Goal: Task Accomplishment & Management: Manage account settings

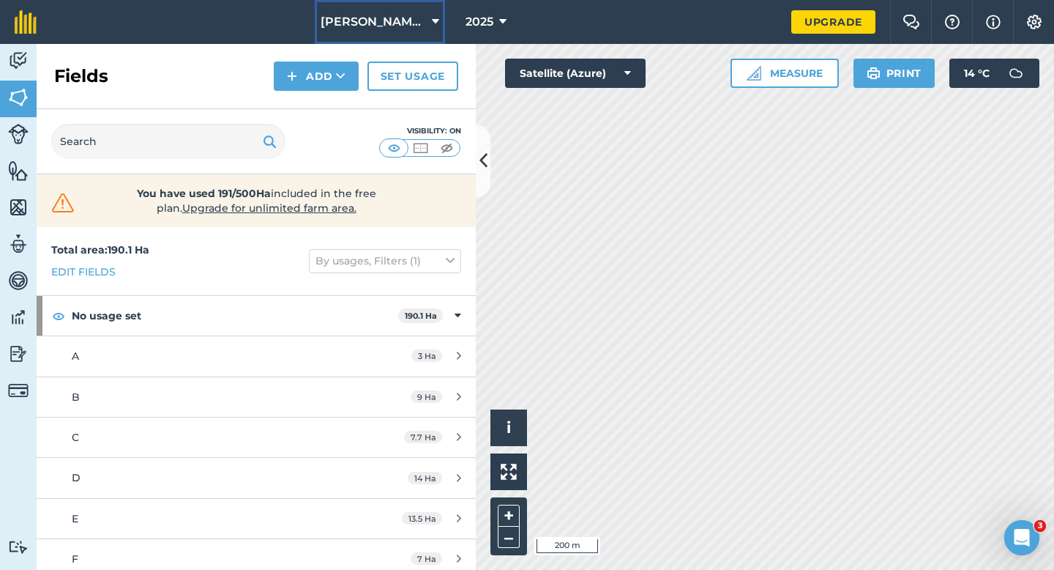
click at [387, 34] on button "[PERSON_NAME] & Sons Farming" at bounding box center [380, 22] width 130 height 44
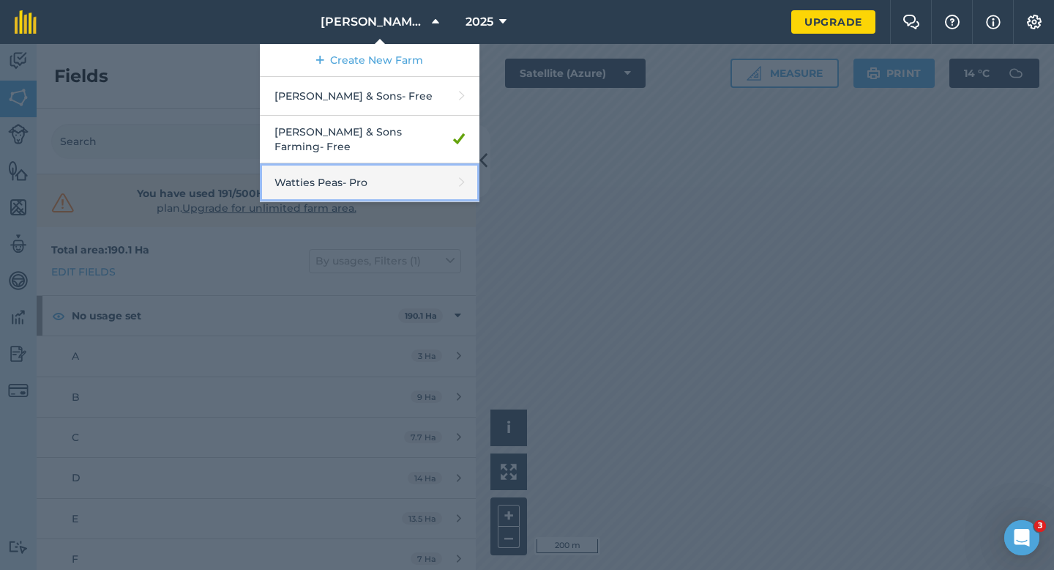
click at [423, 171] on link "Watties Peas - Pro" at bounding box center [370, 182] width 220 height 39
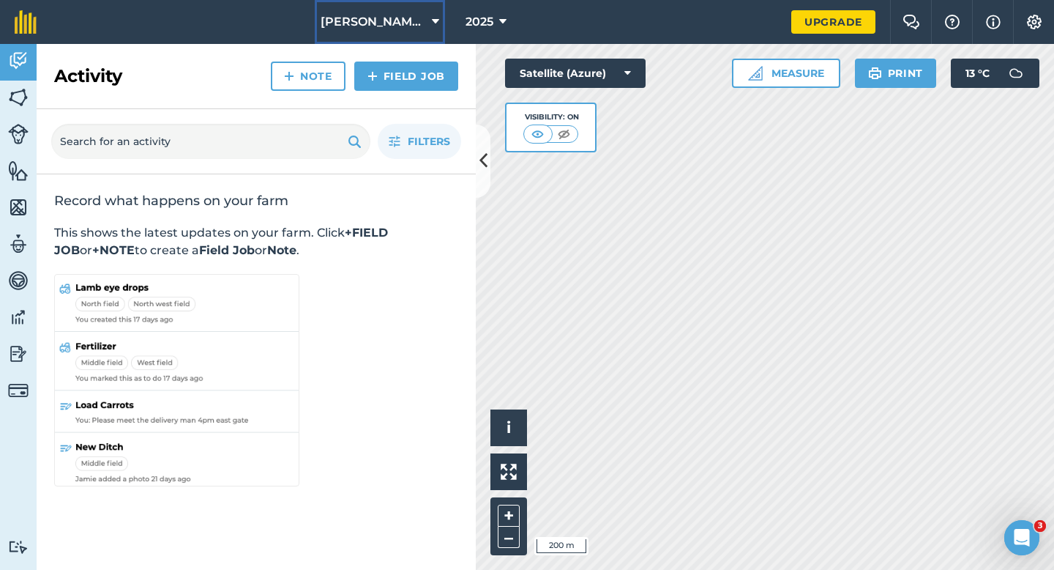
click at [364, 36] on button "[PERSON_NAME] & Sons Farming" at bounding box center [380, 22] width 130 height 44
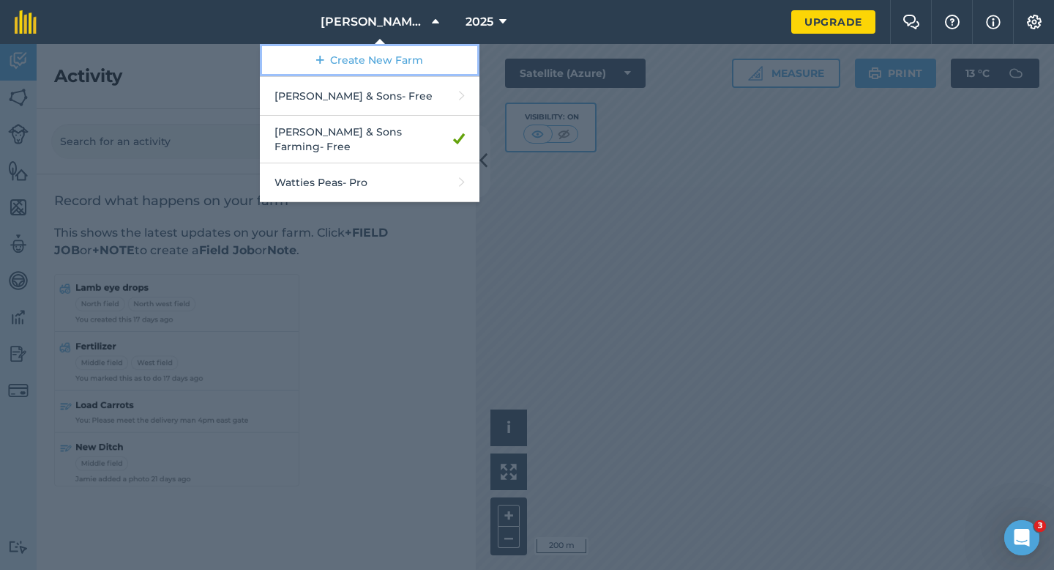
click at [364, 59] on link "Create New Farm" at bounding box center [370, 60] width 220 height 33
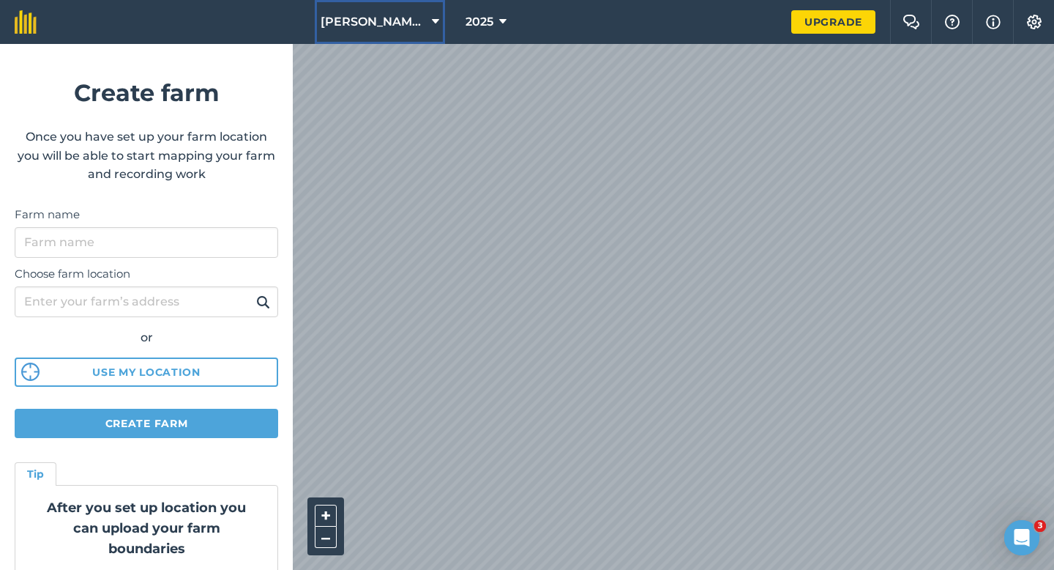
click at [395, 28] on span "[PERSON_NAME] & Sons Farming" at bounding box center [373, 22] width 105 height 18
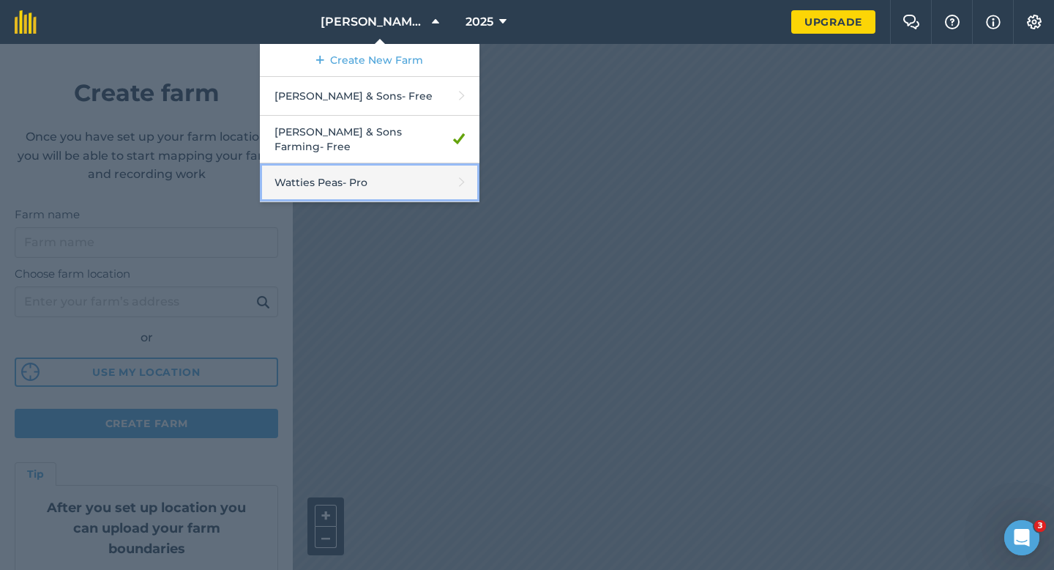
click at [291, 176] on link "Watties Peas - Pro" at bounding box center [370, 182] width 220 height 39
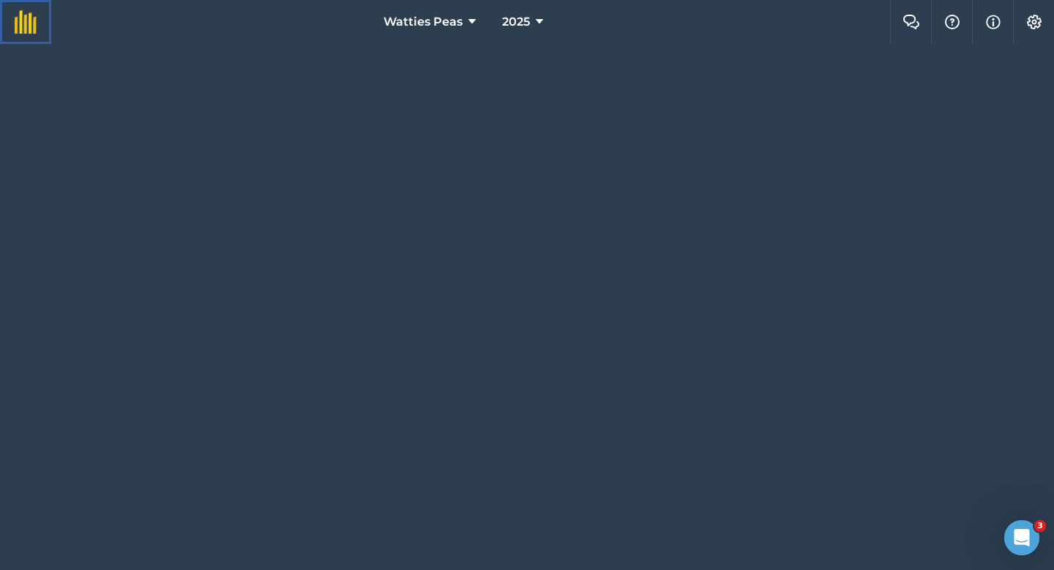
click at [26, 27] on img at bounding box center [26, 21] width 22 height 23
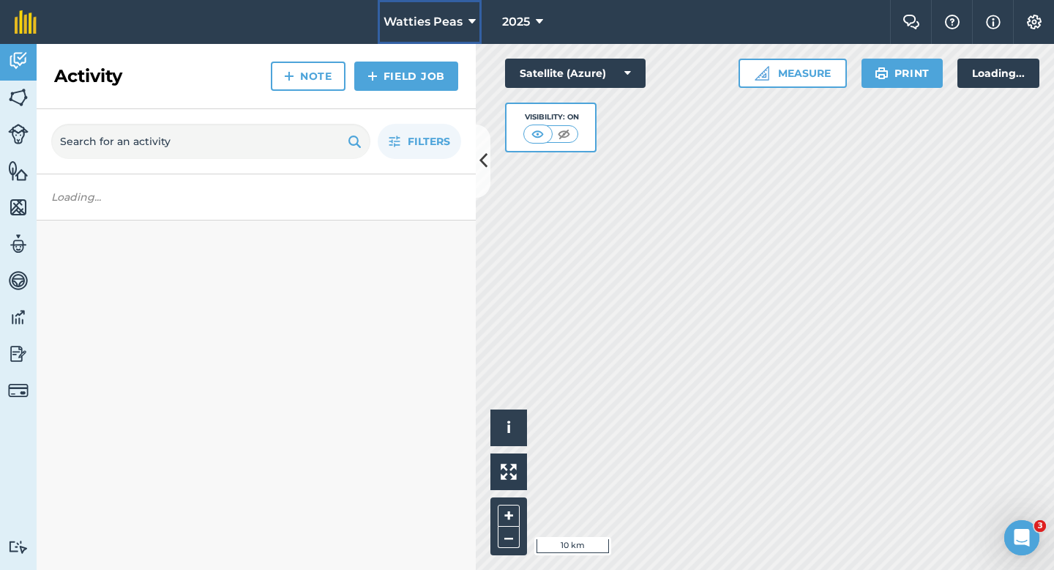
click at [453, 21] on span "Watties Peas" at bounding box center [423, 22] width 79 height 18
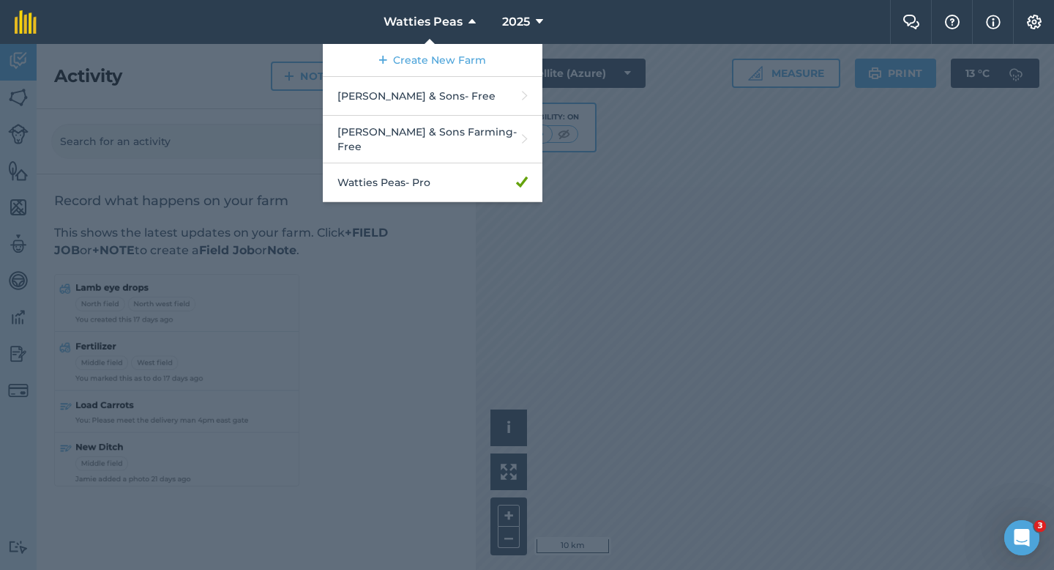
click at [643, 156] on div at bounding box center [527, 307] width 1054 height 526
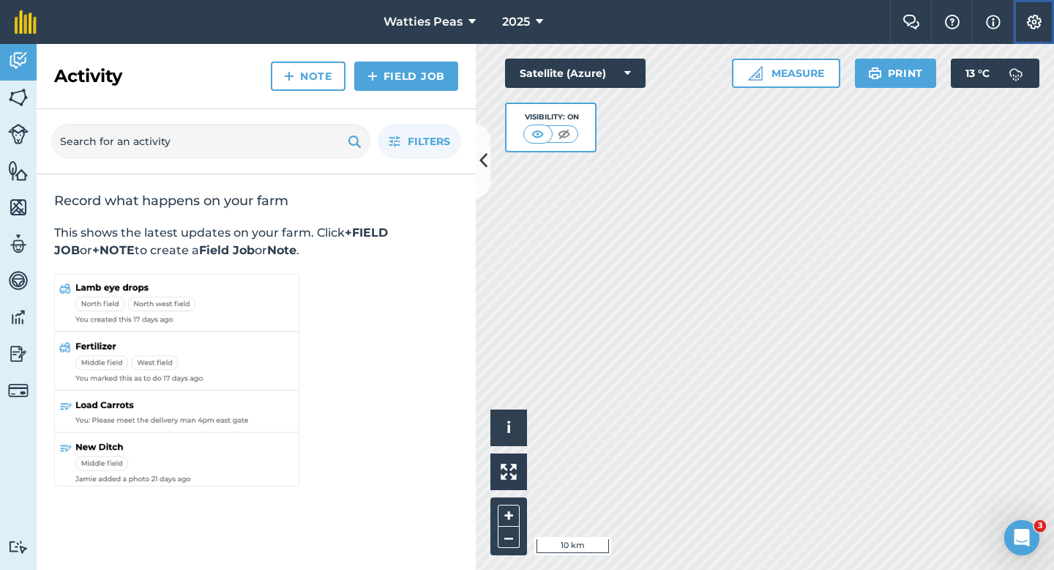
click at [1026, 29] on button "Settings" at bounding box center [1033, 22] width 41 height 44
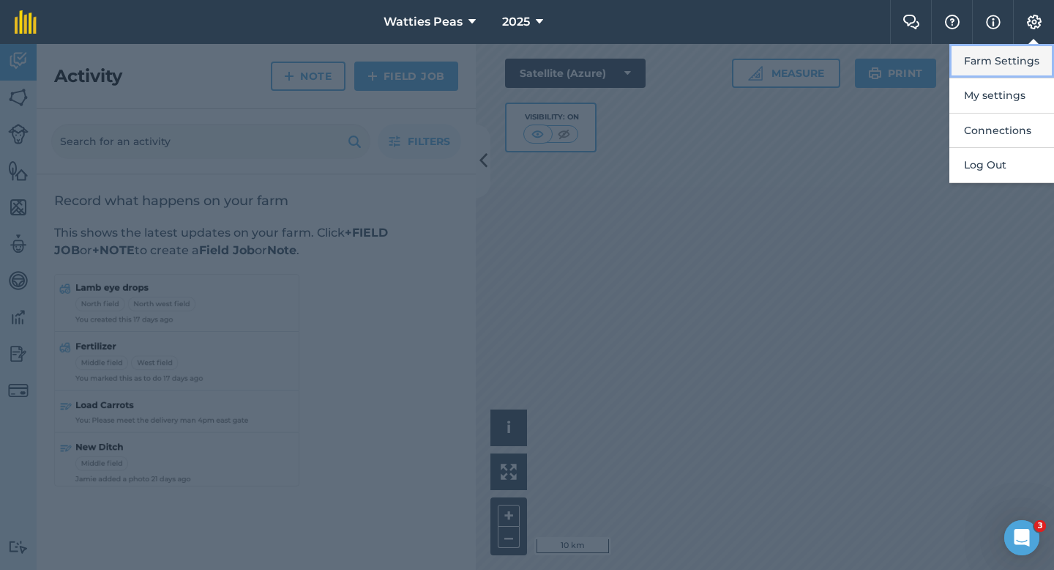
click at [1026, 49] on button "Farm Settings" at bounding box center [1002, 61] width 105 height 34
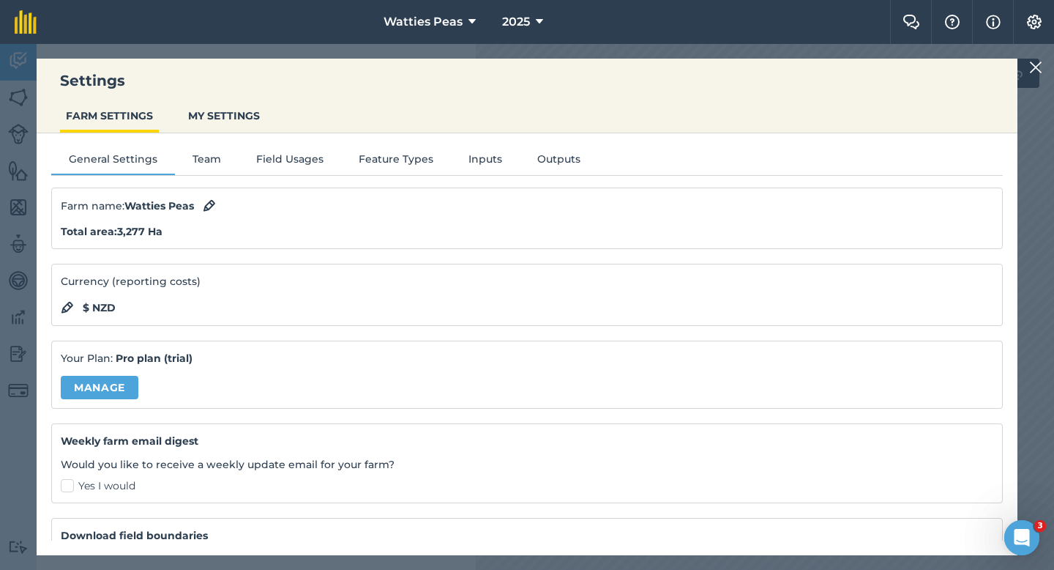
scroll to position [95, 0]
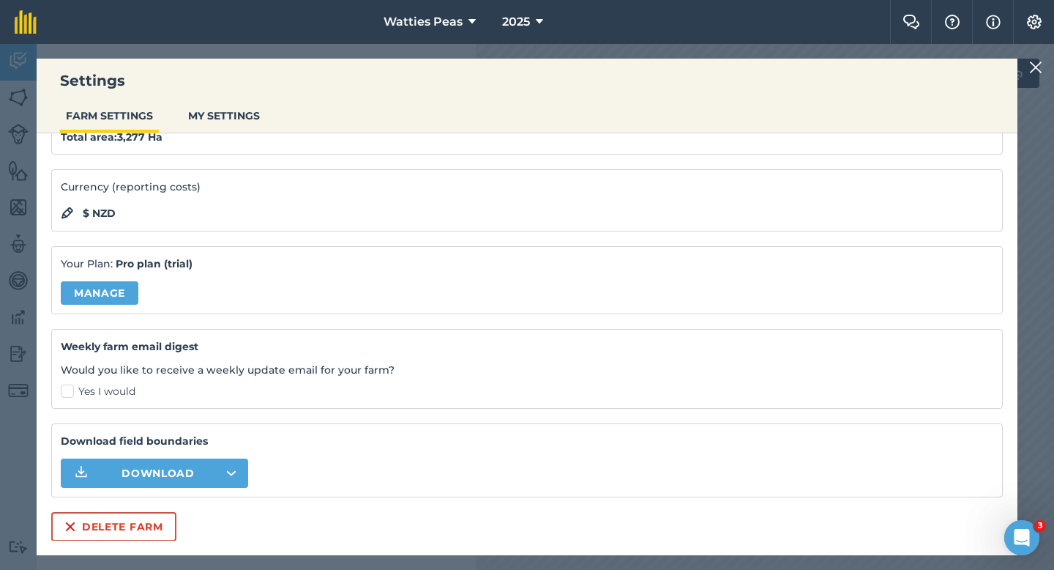
click at [102, 552] on div "Settings FARM SETTINGS MY SETTINGS General Settings Team Field Usages Feature T…" at bounding box center [527, 307] width 981 height 496
click at [102, 530] on button "Delete farm" at bounding box center [113, 526] width 125 height 29
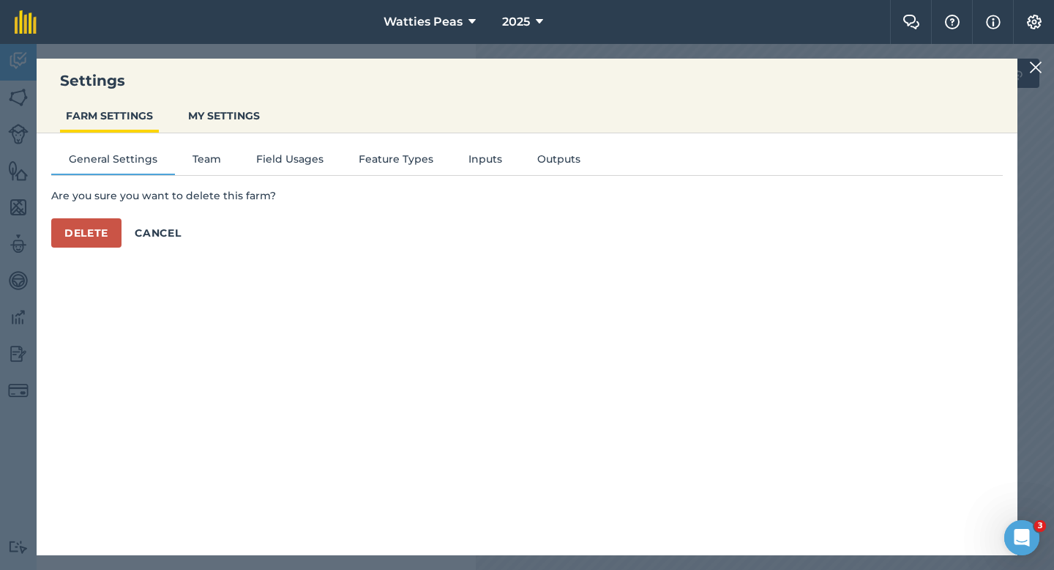
scroll to position [0, 0]
click at [95, 235] on button "Delete" at bounding box center [86, 232] width 70 height 29
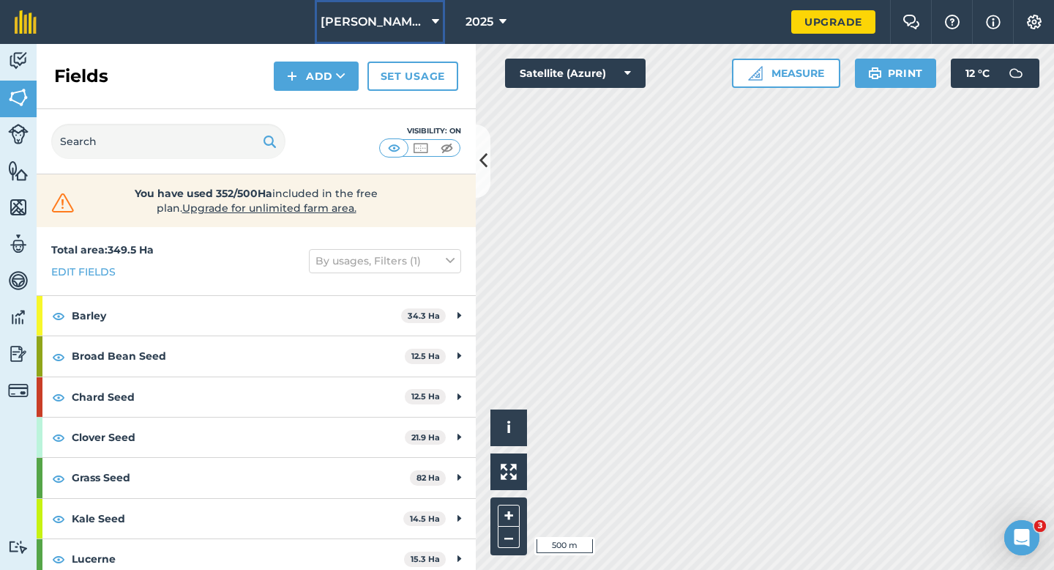
click at [361, 21] on span "[PERSON_NAME] & Sons" at bounding box center [373, 22] width 105 height 18
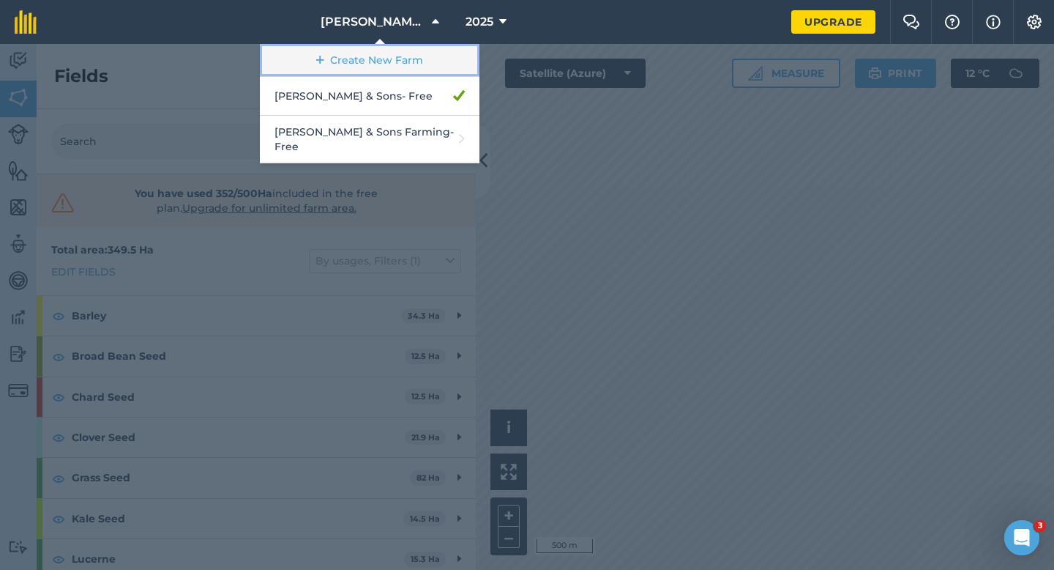
click at [364, 56] on link "Create New Farm" at bounding box center [370, 60] width 220 height 33
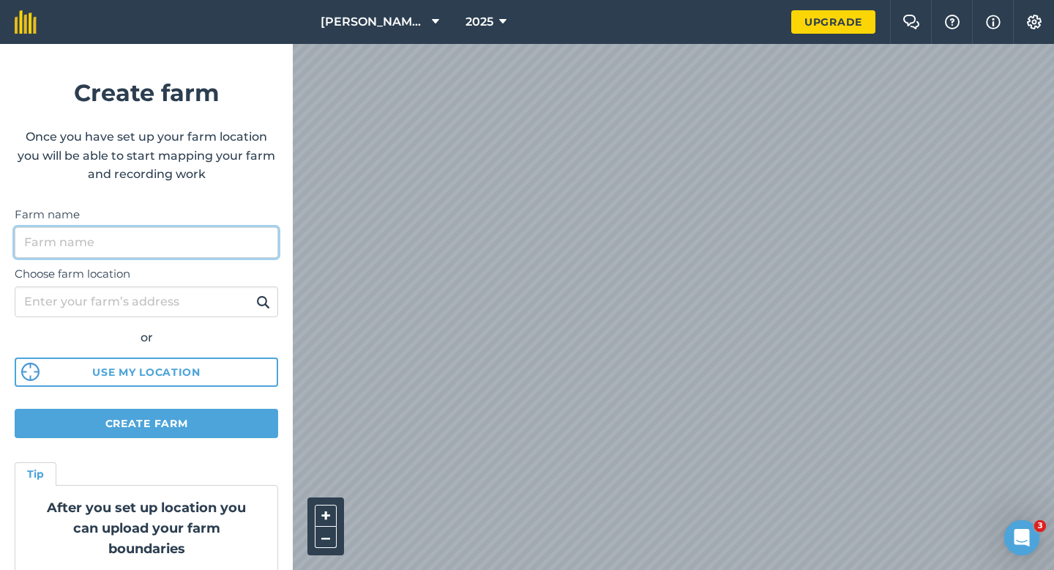
click at [239, 237] on input "Farm name" at bounding box center [147, 242] width 264 height 31
type input "[PERSON_NAME] Farming LTD"
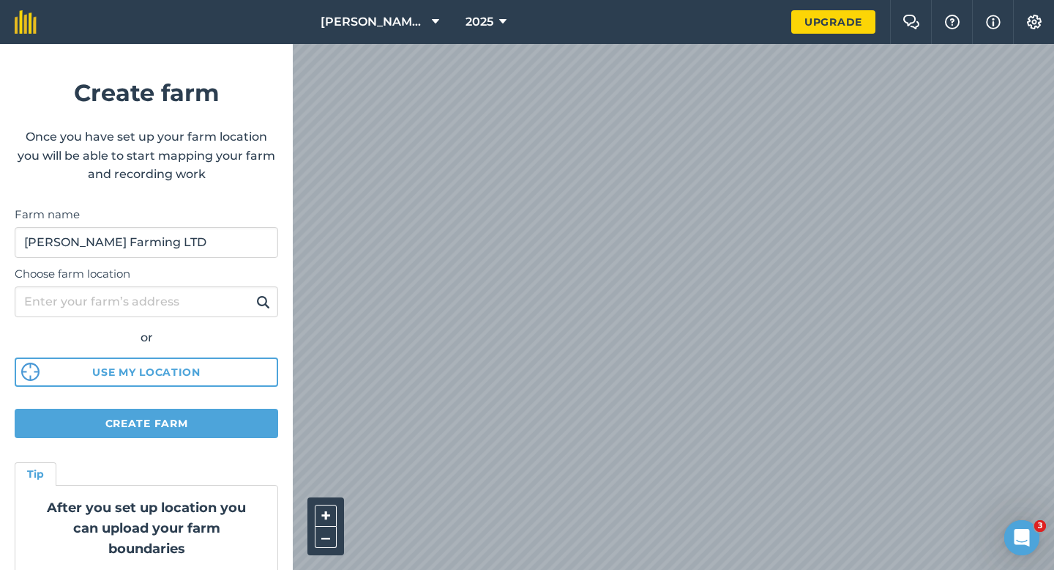
click at [507, 27] on div "[PERSON_NAME] & Sons 2025 Upgrade Farm Chat Help Info Settings Create farm Once…" at bounding box center [527, 22] width 1054 height 44
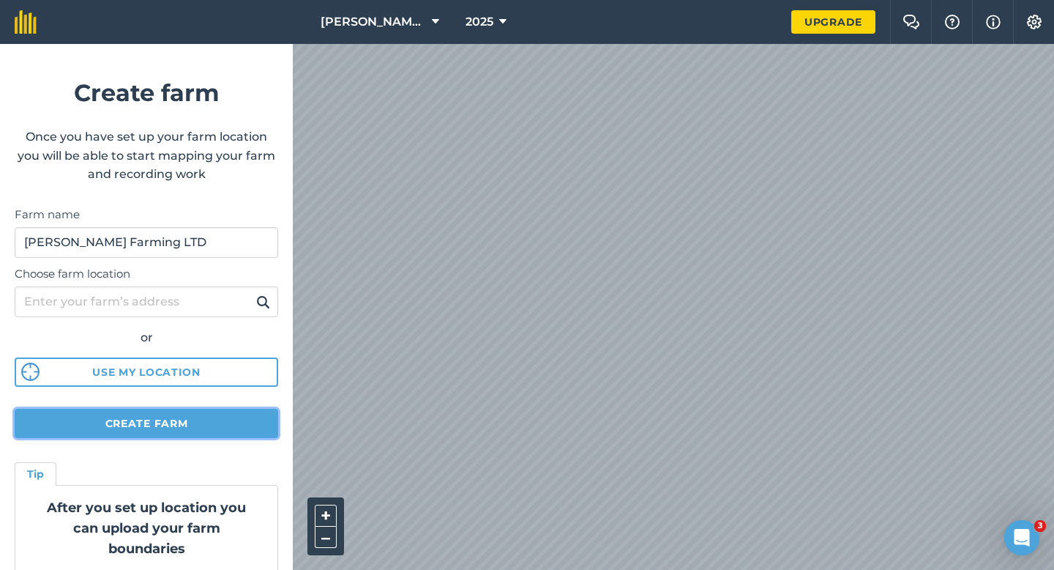
click at [212, 416] on button "Create farm" at bounding box center [147, 423] width 264 height 29
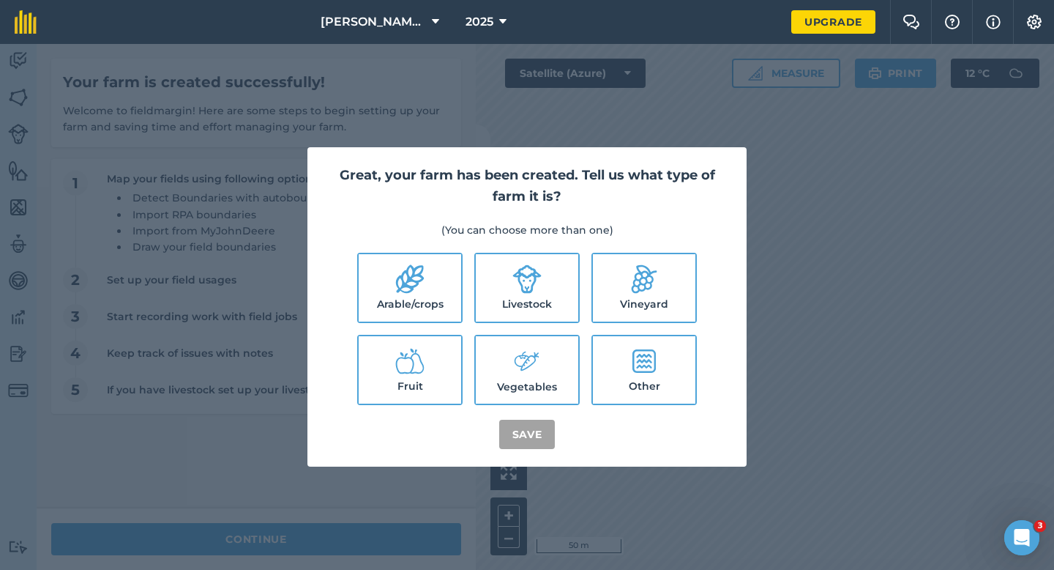
click at [364, 294] on label "Arable/crops" at bounding box center [410, 287] width 103 height 67
checkbox input "true"
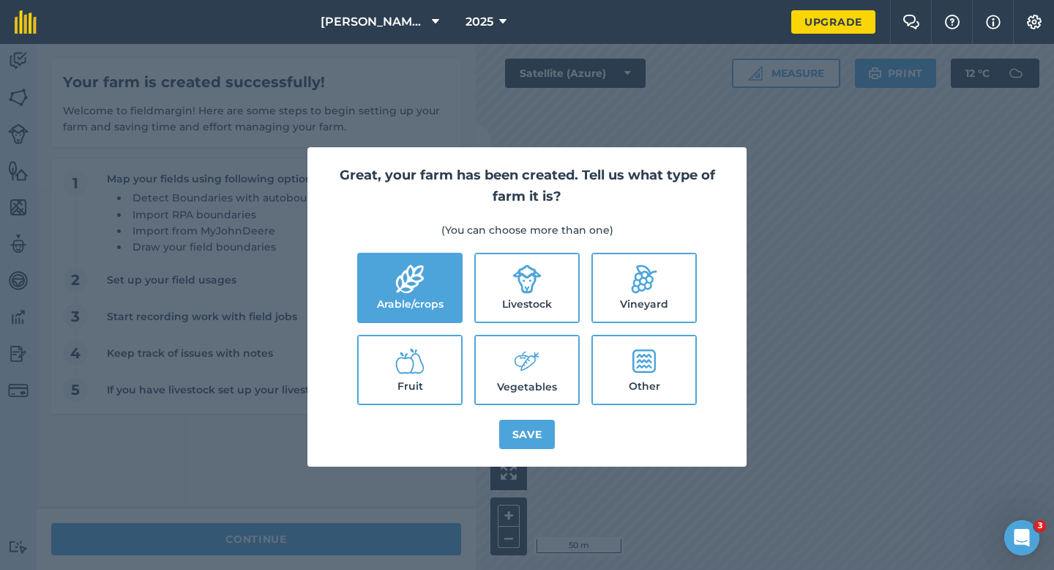
click at [525, 294] on label "Livestock" at bounding box center [527, 287] width 103 height 67
checkbox input "true"
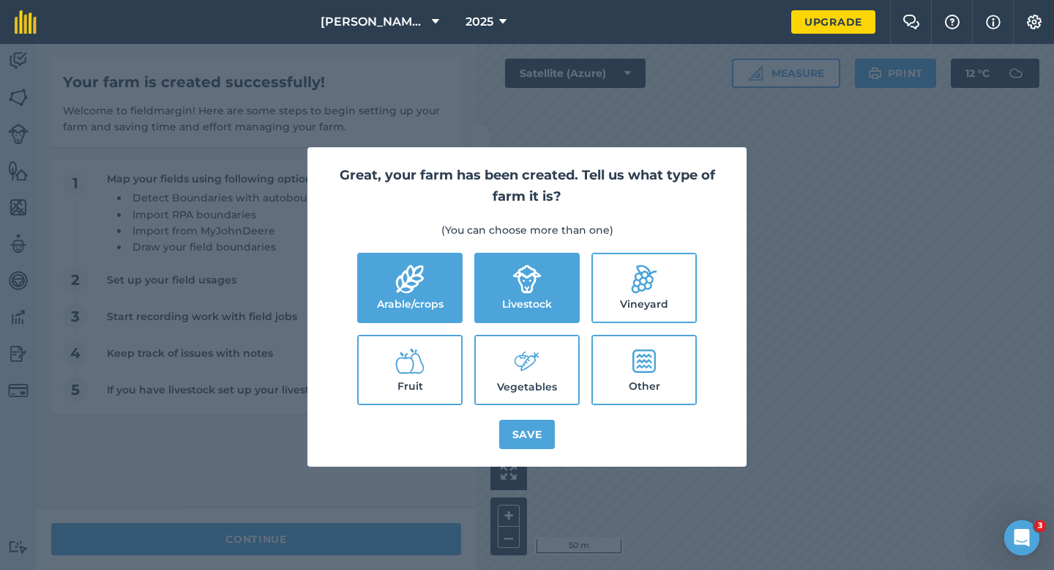
click at [525, 354] on icon at bounding box center [527, 361] width 29 height 31
checkbox input "true"
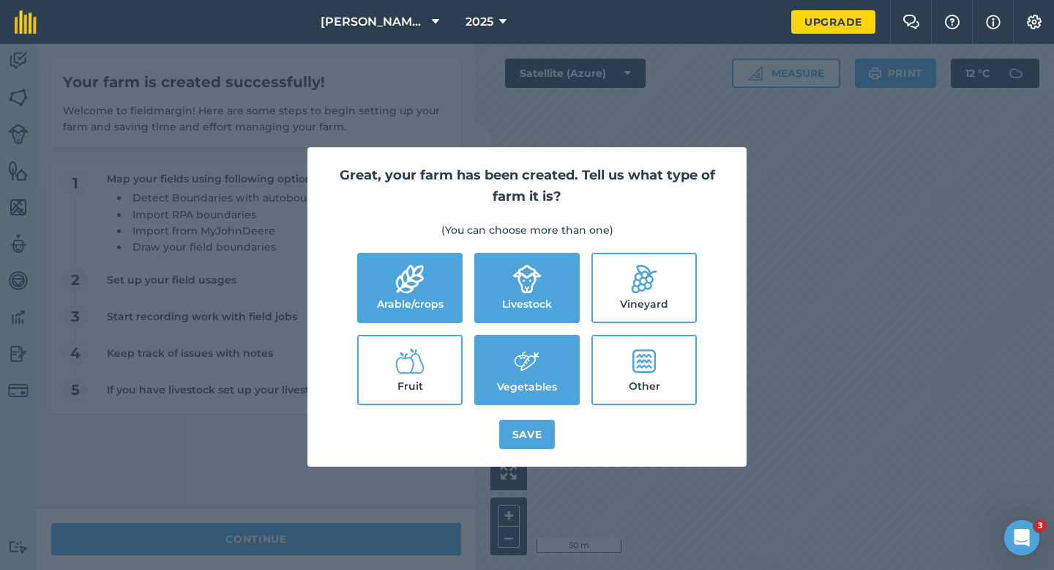
click at [525, 455] on div "Great, your farm has been created. Tell us what type of farm it is? (You can ch…" at bounding box center [527, 306] width 439 height 319
click at [543, 417] on div "Great, your farm has been created. Tell us what type of farm it is? (You can ch…" at bounding box center [527, 306] width 439 height 319
click at [536, 437] on button "Save" at bounding box center [527, 434] width 56 height 29
click at [405, 536] on div "Great, your farm has been created. Tell us what type of farm it is? (You can ch…" at bounding box center [527, 307] width 1054 height 526
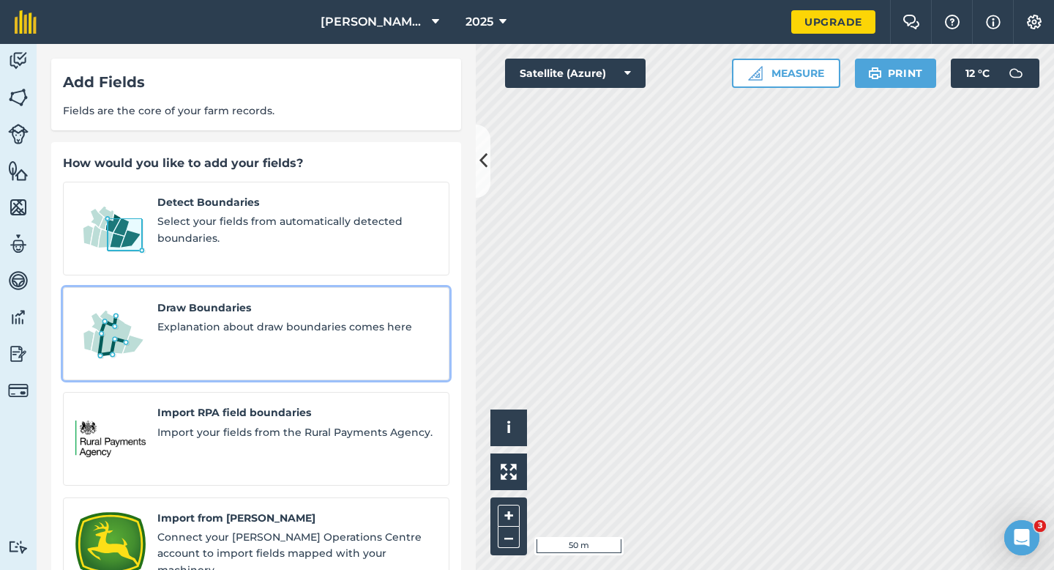
click at [290, 319] on span "Explanation about draw boundaries comes here" at bounding box center [297, 327] width 280 height 16
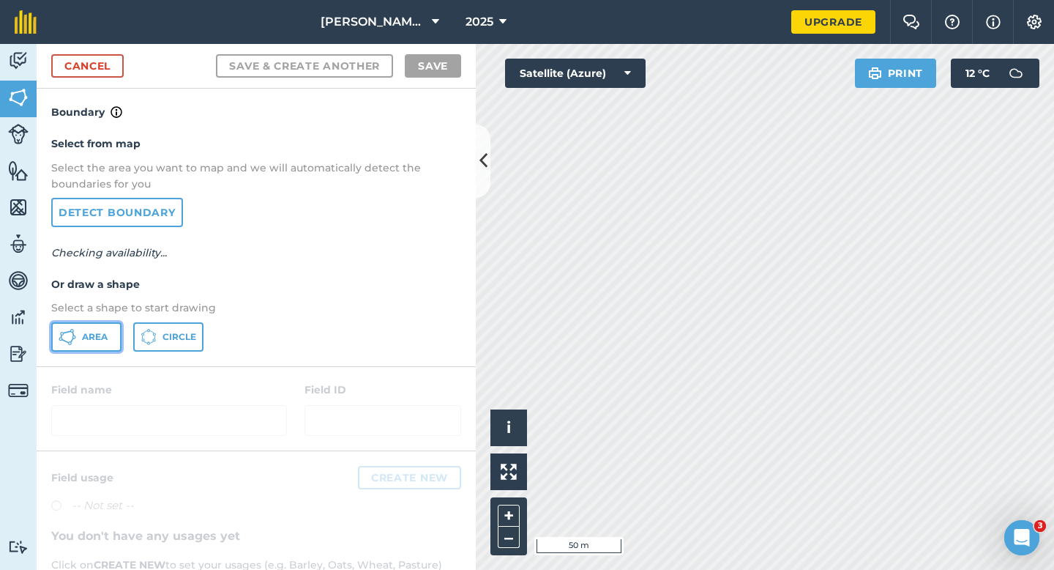
click at [106, 324] on button "Area" at bounding box center [86, 336] width 70 height 29
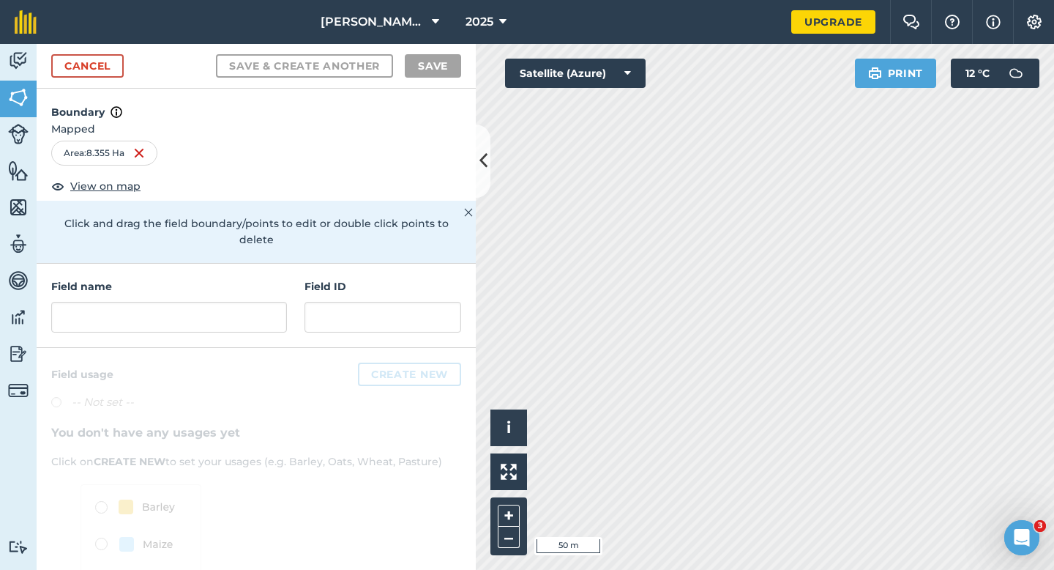
click at [88, 319] on div "Field name Field ID" at bounding box center [256, 306] width 439 height 84
click at [94, 316] on input "text" at bounding box center [169, 317] width 236 height 31
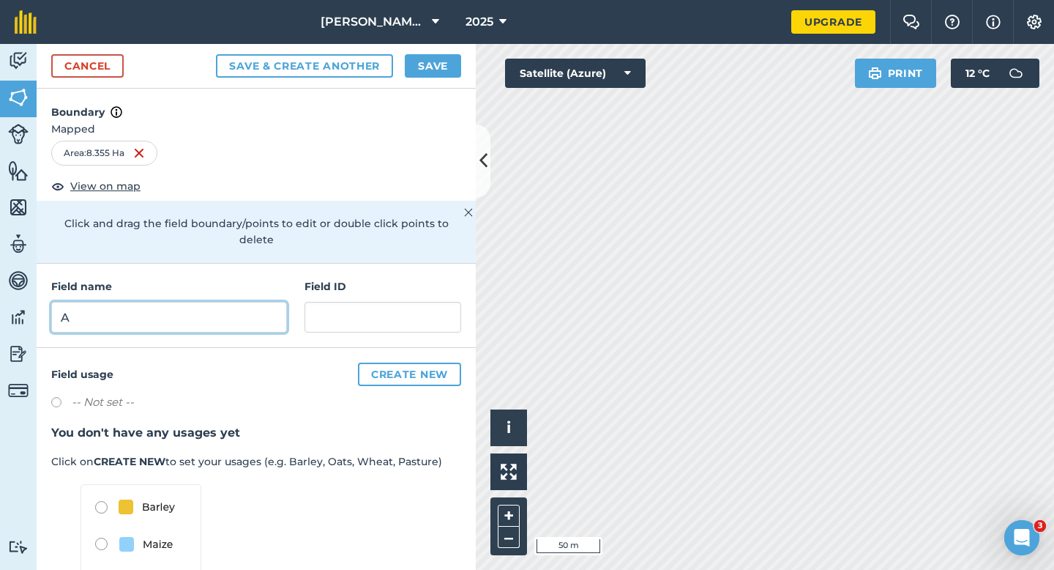
type input "A"
click at [425, 67] on button "Save" at bounding box center [433, 65] width 56 height 23
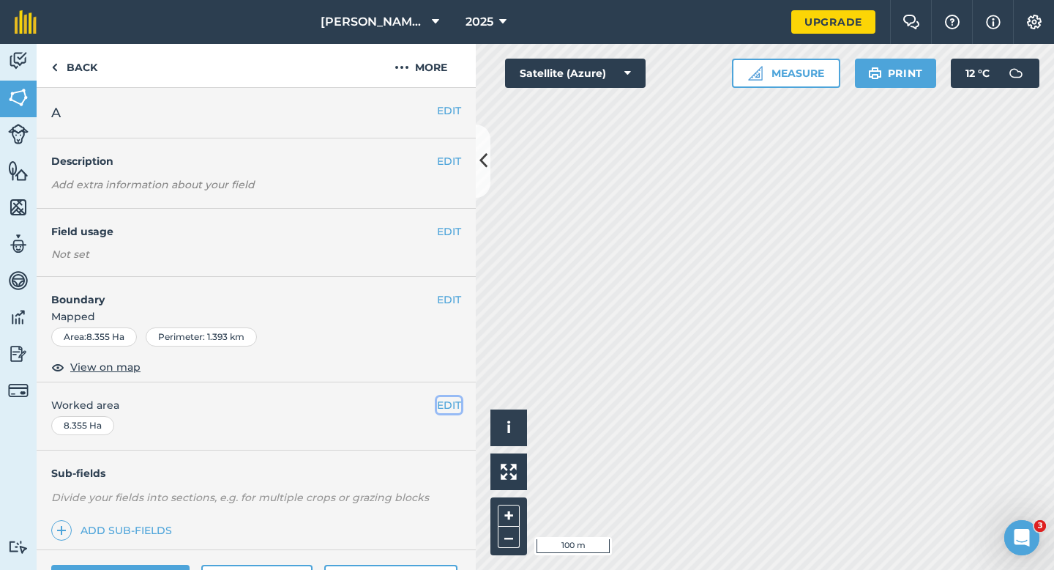
click at [451, 403] on button "EDIT" at bounding box center [449, 405] width 24 height 16
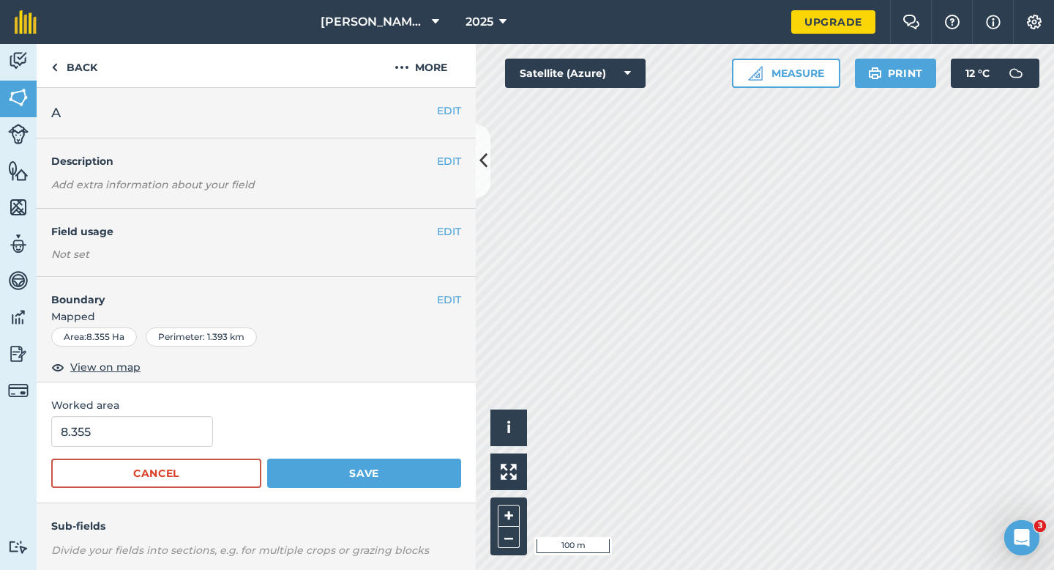
click at [126, 414] on div "Worked area 8.355 Cancel Save" at bounding box center [256, 442] width 439 height 121
click at [126, 432] on input "8.355" at bounding box center [132, 431] width 162 height 31
type input "8.4"
click at [267, 458] on button "Save" at bounding box center [364, 472] width 194 height 29
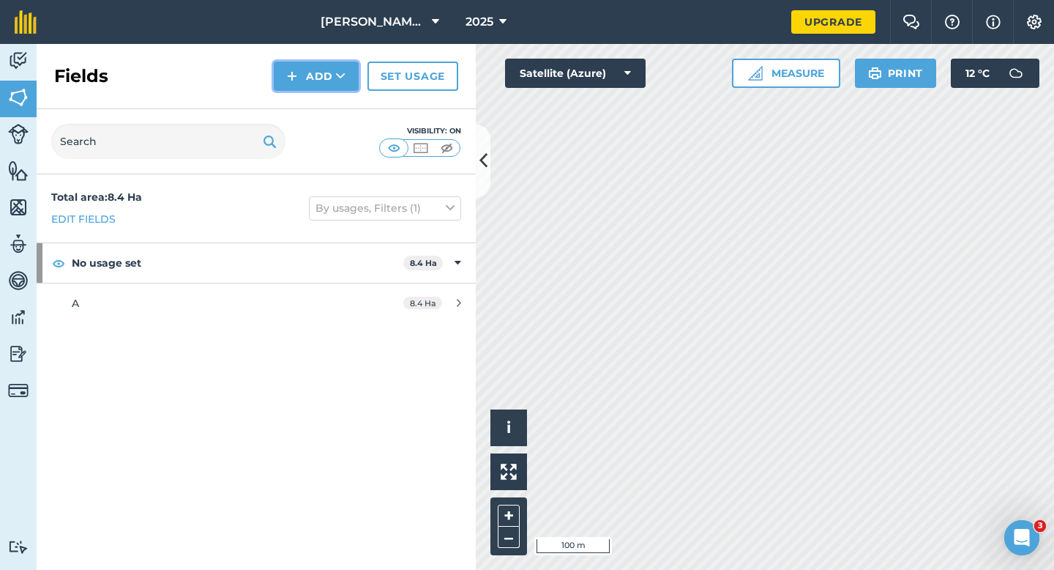
click at [306, 81] on button "Add" at bounding box center [316, 76] width 85 height 29
click at [308, 107] on link "Draw" at bounding box center [316, 109] width 81 height 32
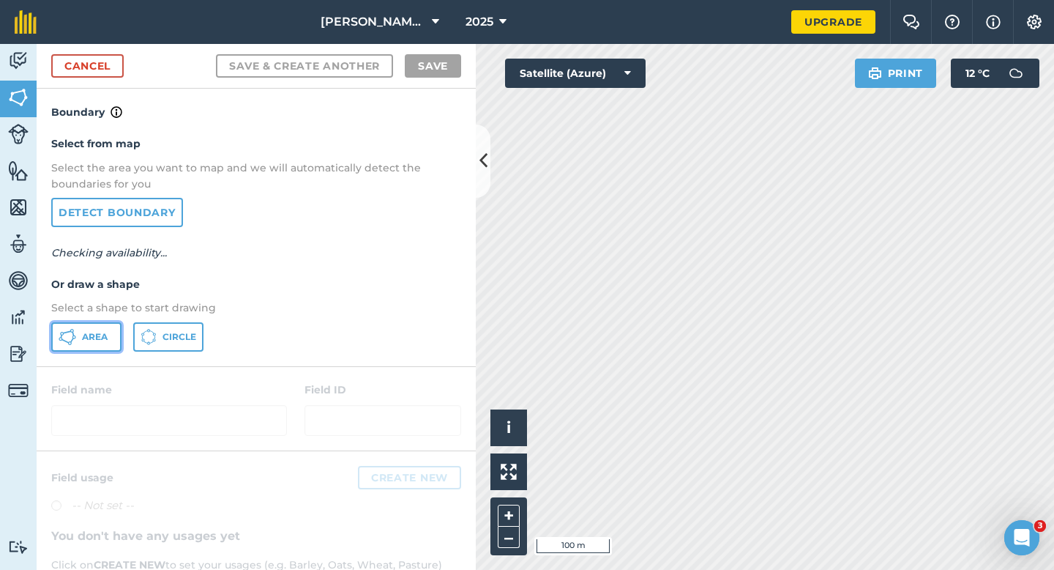
click at [108, 339] on button "Area" at bounding box center [86, 336] width 70 height 29
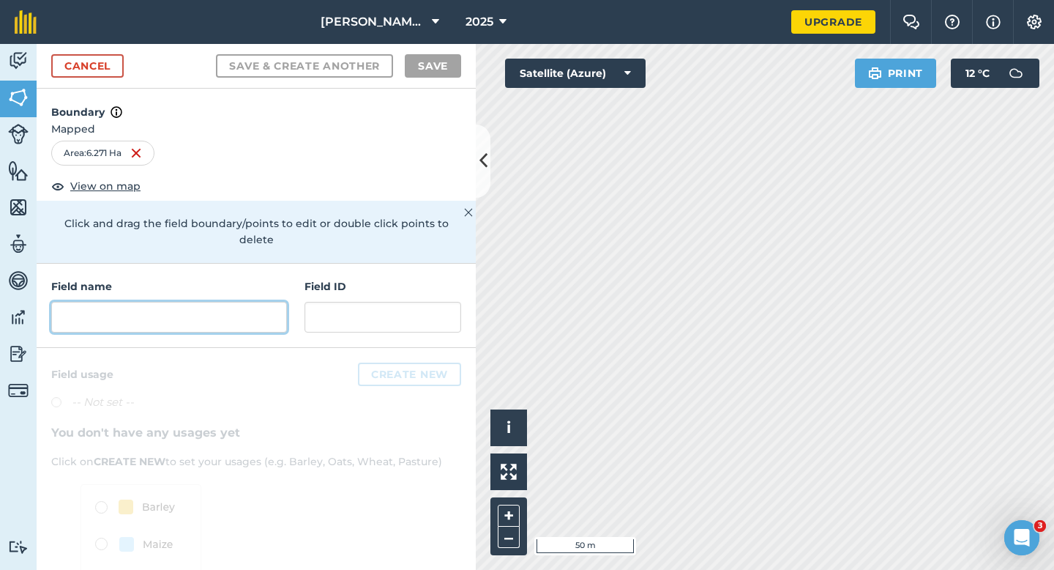
click at [183, 310] on input "text" at bounding box center [169, 317] width 236 height 31
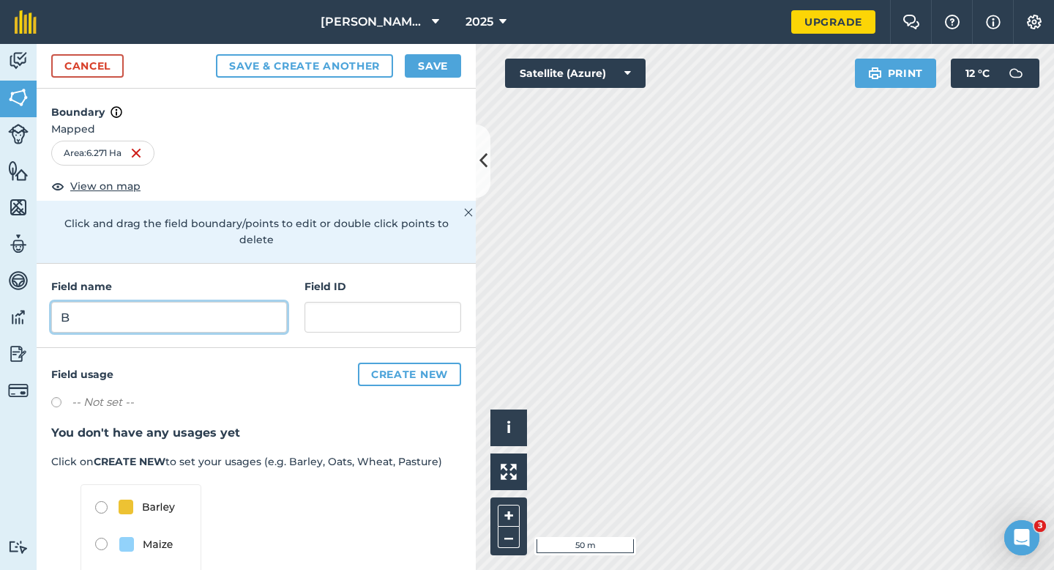
type input "B"
click at [417, 61] on button "Save" at bounding box center [433, 65] width 56 height 23
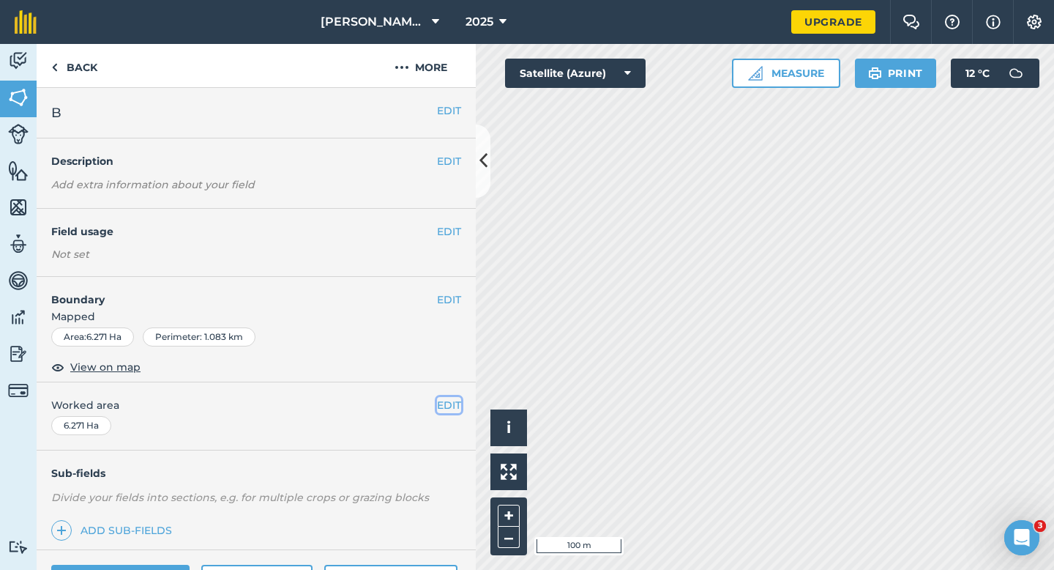
click at [453, 401] on button "EDIT" at bounding box center [449, 405] width 24 height 16
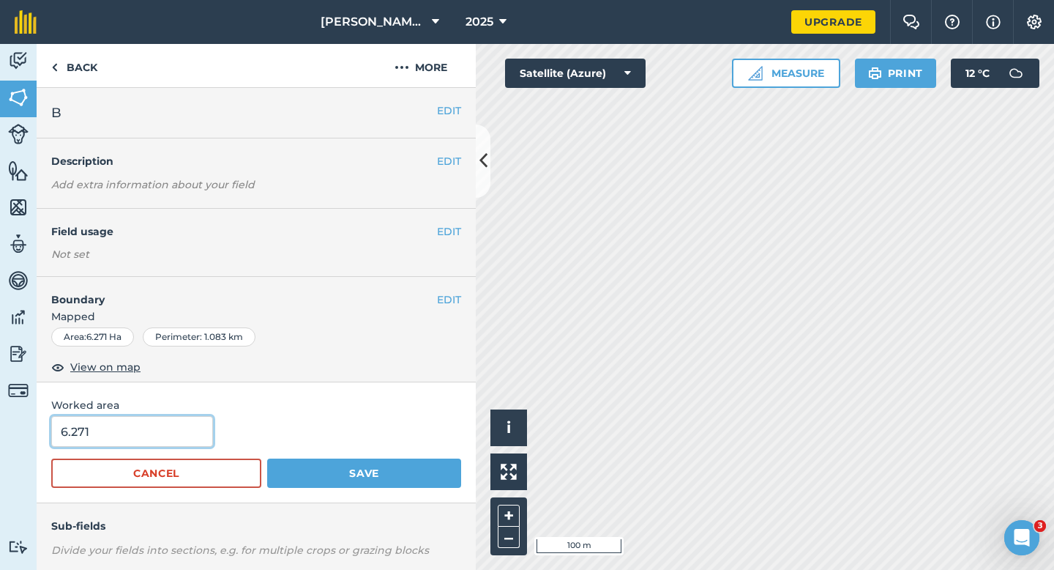
click at [146, 434] on input "6.271" at bounding box center [132, 431] width 162 height 31
type input "6.3"
click at [267, 458] on button "Save" at bounding box center [364, 472] width 194 height 29
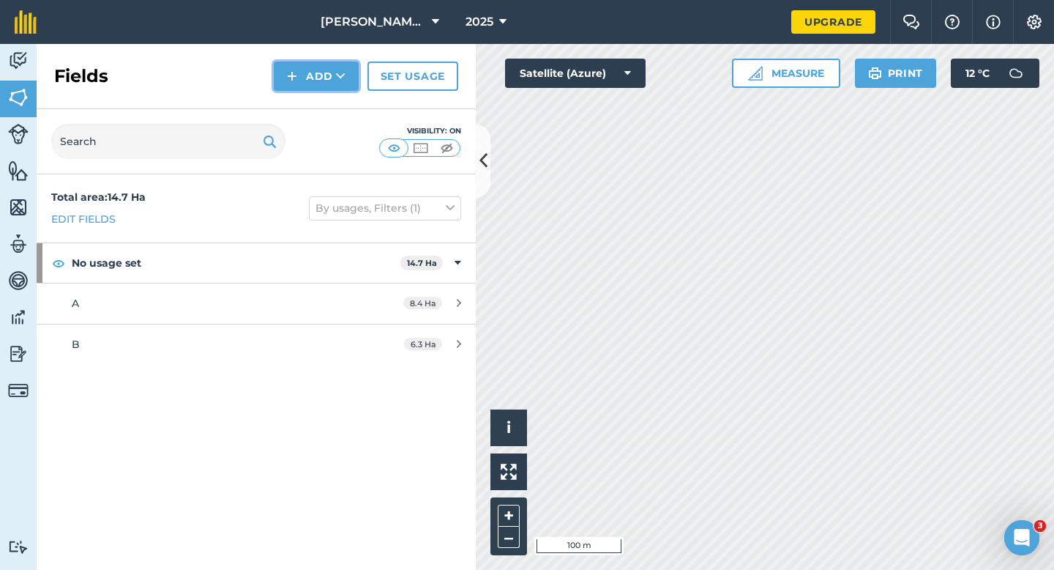
click at [305, 83] on button "Add" at bounding box center [316, 76] width 85 height 29
click at [305, 108] on link "Draw" at bounding box center [316, 109] width 81 height 32
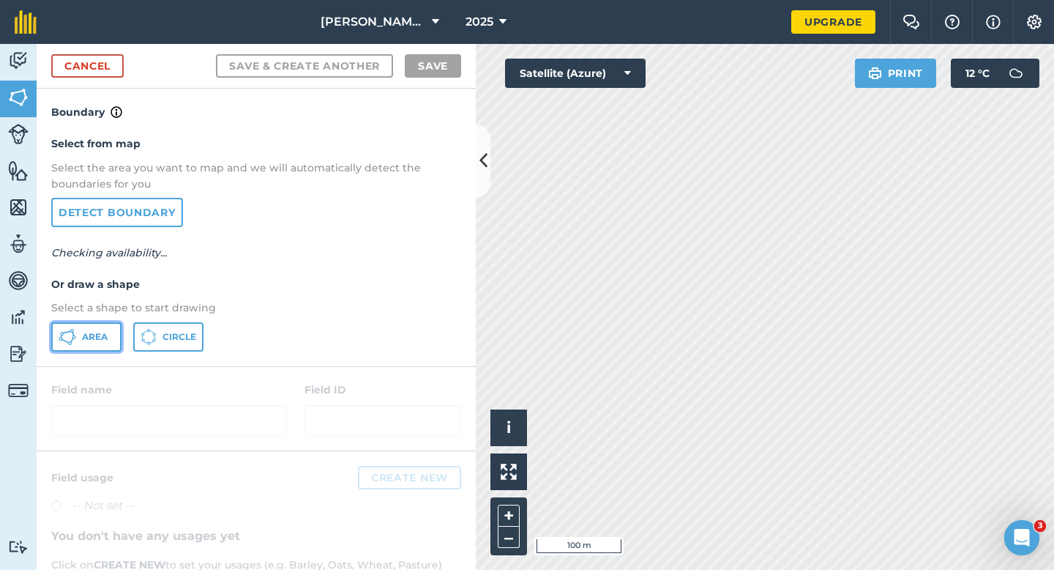
click at [85, 343] on button "Area" at bounding box center [86, 336] width 70 height 29
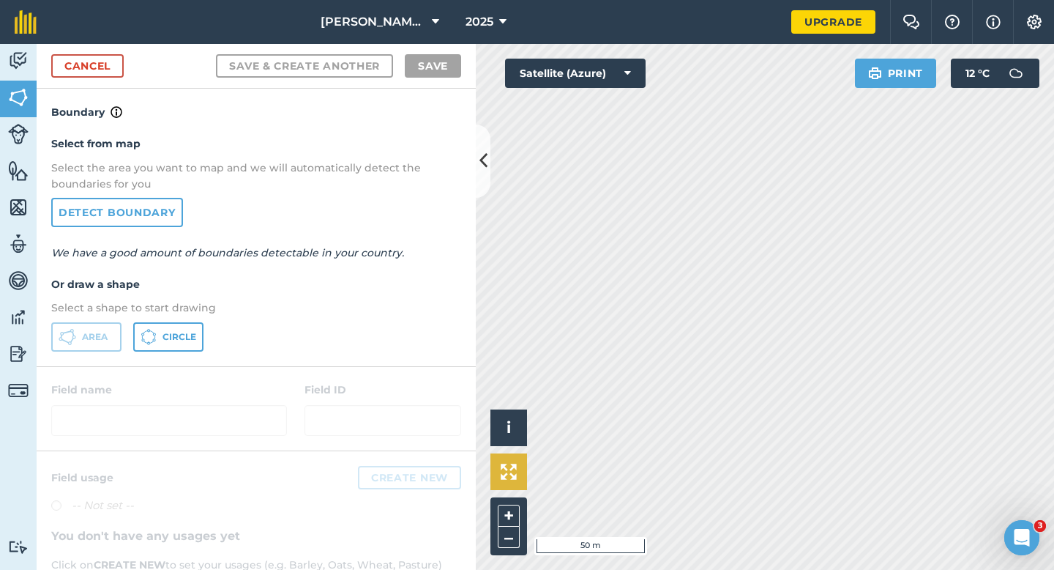
click at [518, 469] on div "Click to start drawing i © 2025 TomTom, Microsoft 50 m + – Satellite (Azure) Pr…" at bounding box center [765, 307] width 579 height 526
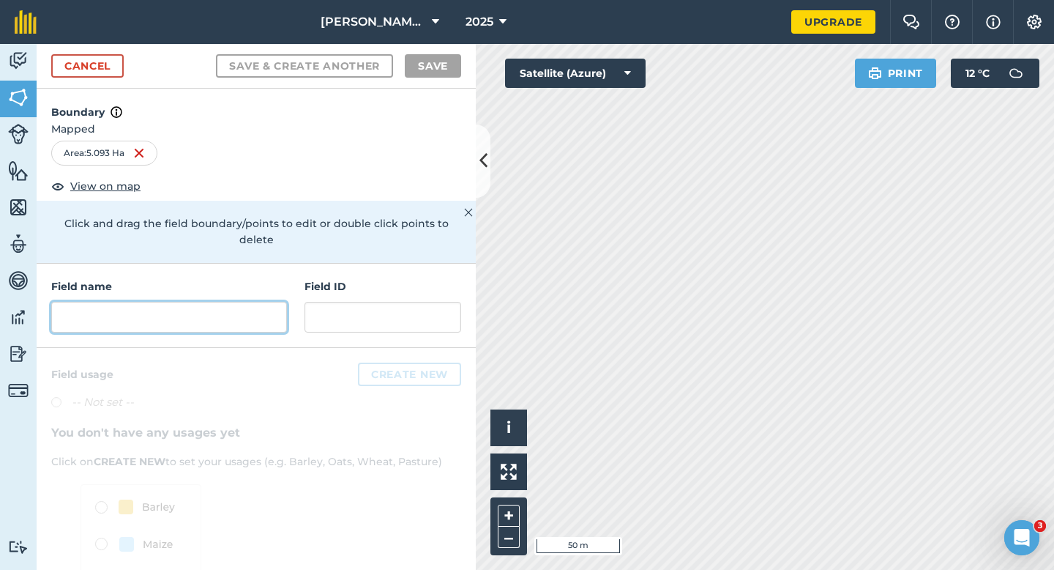
click at [86, 309] on input "text" at bounding box center [169, 317] width 236 height 31
click at [114, 302] on input "text" at bounding box center [169, 317] width 236 height 31
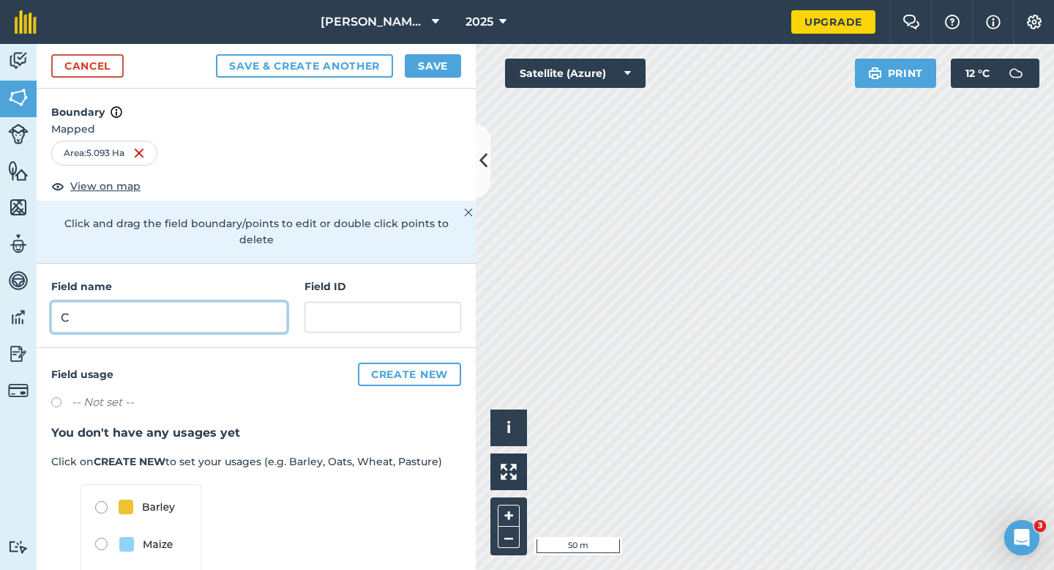
type input "C"
click at [421, 70] on button "Save" at bounding box center [433, 65] width 56 height 23
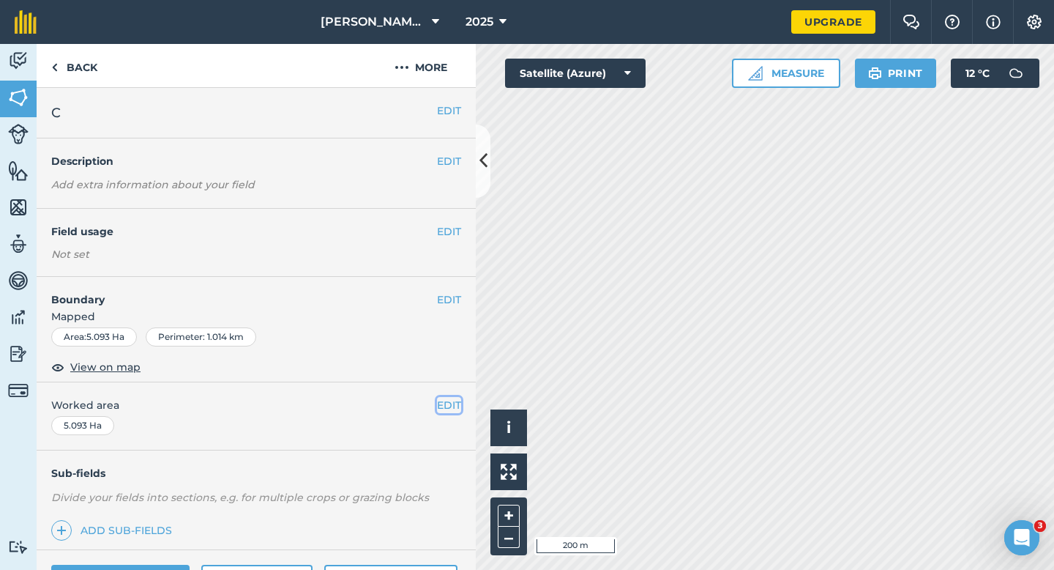
click at [447, 404] on button "EDIT" at bounding box center [449, 405] width 24 height 16
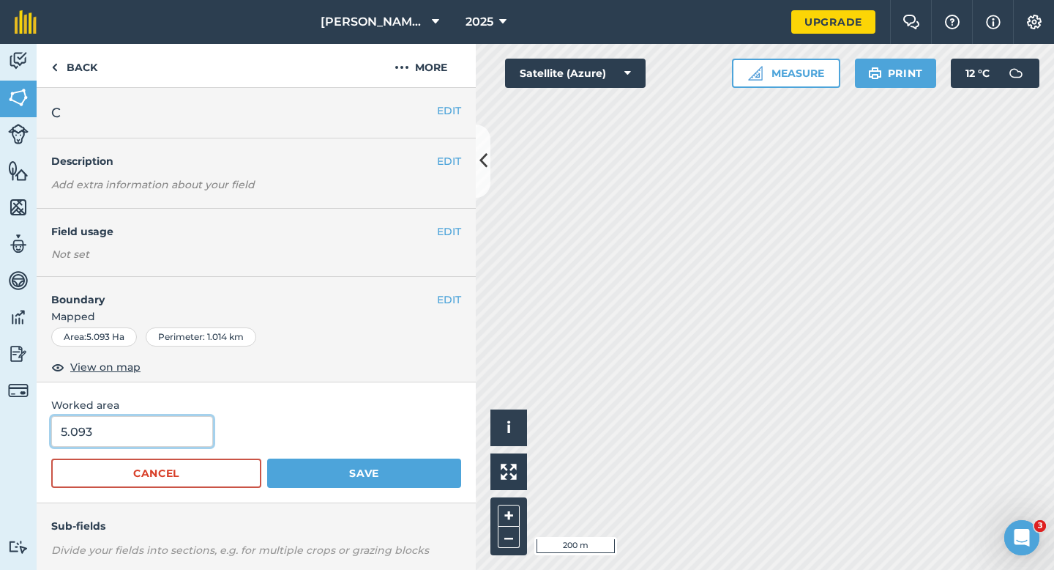
type input "5"
click at [123, 442] on input "5" at bounding box center [132, 431] width 162 height 31
click at [267, 458] on button "Save" at bounding box center [364, 472] width 194 height 29
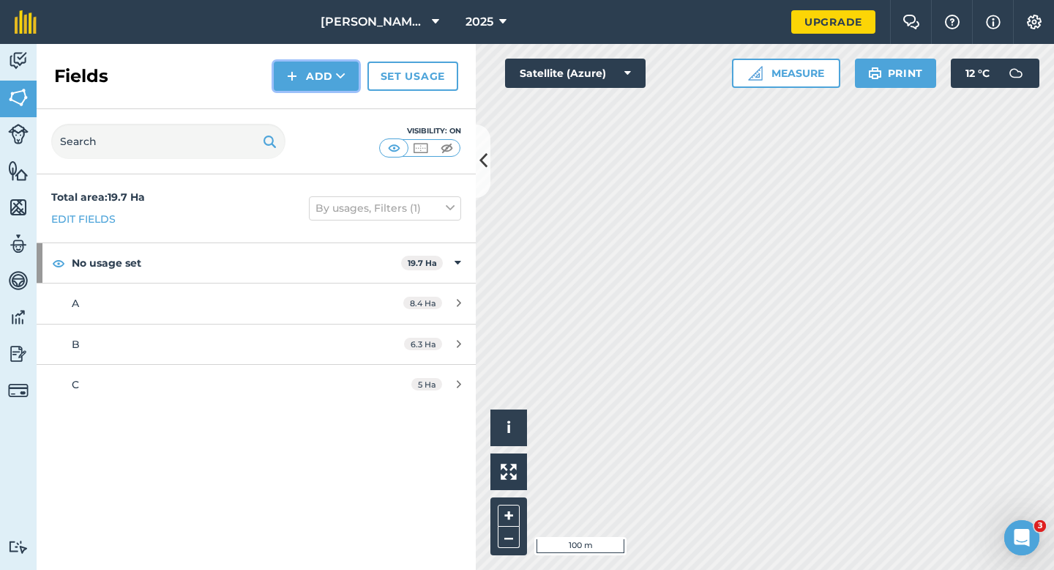
click at [312, 82] on button "Add" at bounding box center [316, 76] width 85 height 29
click at [312, 96] on link "Draw" at bounding box center [316, 109] width 81 height 32
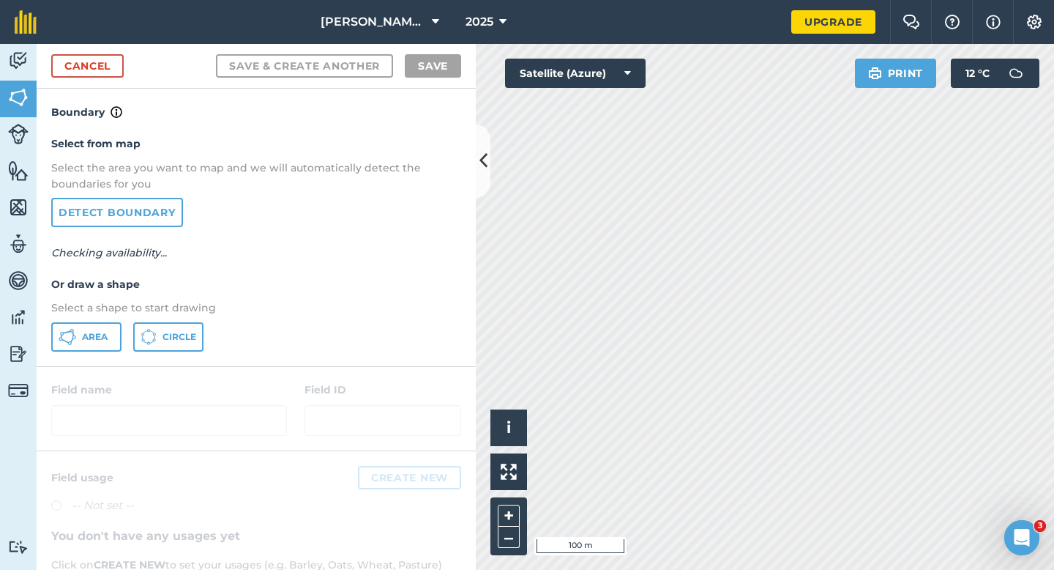
click at [100, 358] on div "Select from map Select the area you want to map and we will automatically detec…" at bounding box center [256, 243] width 439 height 245
click at [100, 357] on div "Select from map Select the area you want to map and we will automatically detec…" at bounding box center [256, 243] width 439 height 245
click at [100, 349] on button "Area" at bounding box center [86, 336] width 70 height 29
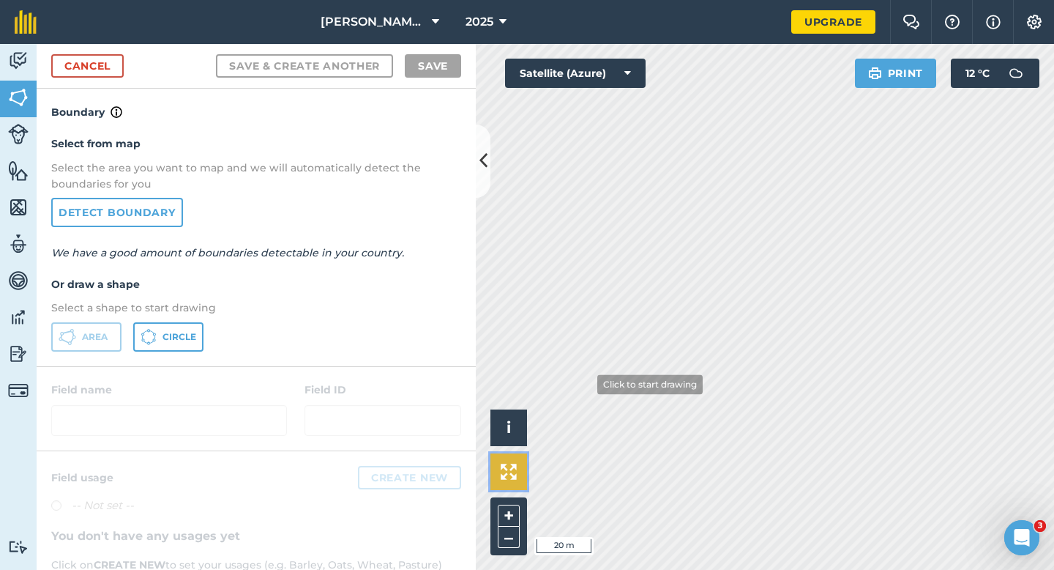
click at [655, 324] on div "Click to start drawing i © 2025 TomTom, Microsoft 20 m + – Satellite (Azure) Pr…" at bounding box center [765, 307] width 579 height 526
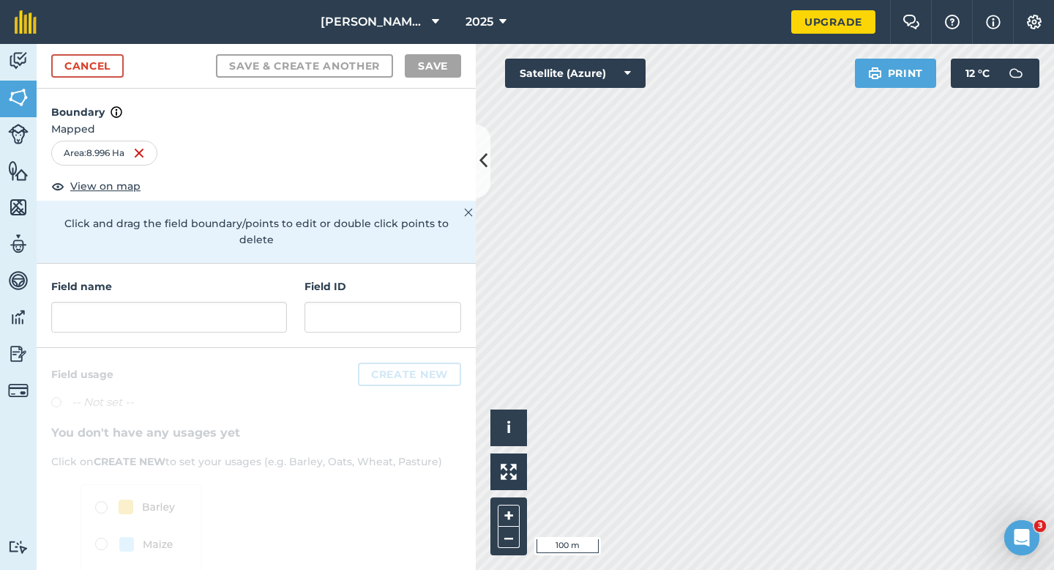
click at [173, 316] on div "Field name Field ID" at bounding box center [256, 306] width 439 height 84
click at [173, 313] on input "text" at bounding box center [169, 317] width 236 height 31
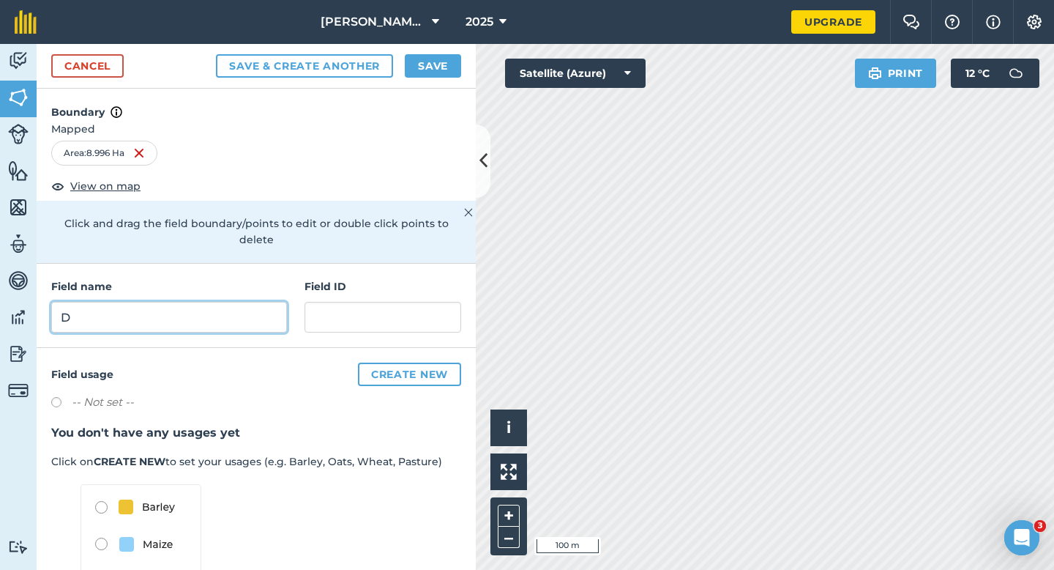
type input "D"
click at [451, 67] on button "Save" at bounding box center [433, 65] width 56 height 23
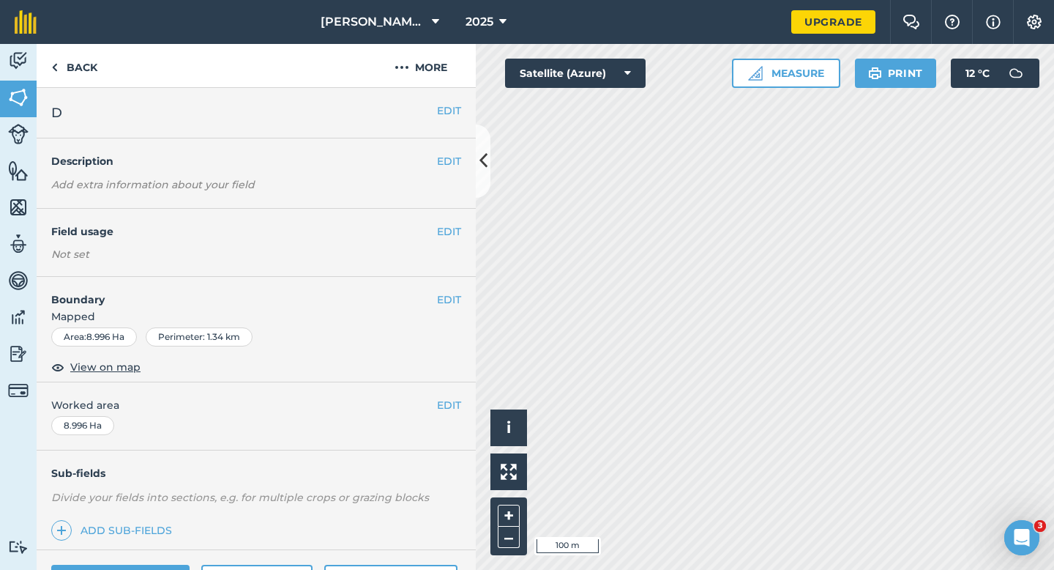
click at [455, 395] on div "EDIT Worked area 8.996 Ha" at bounding box center [256, 416] width 439 height 68
click at [455, 397] on button "EDIT" at bounding box center [449, 405] width 24 height 16
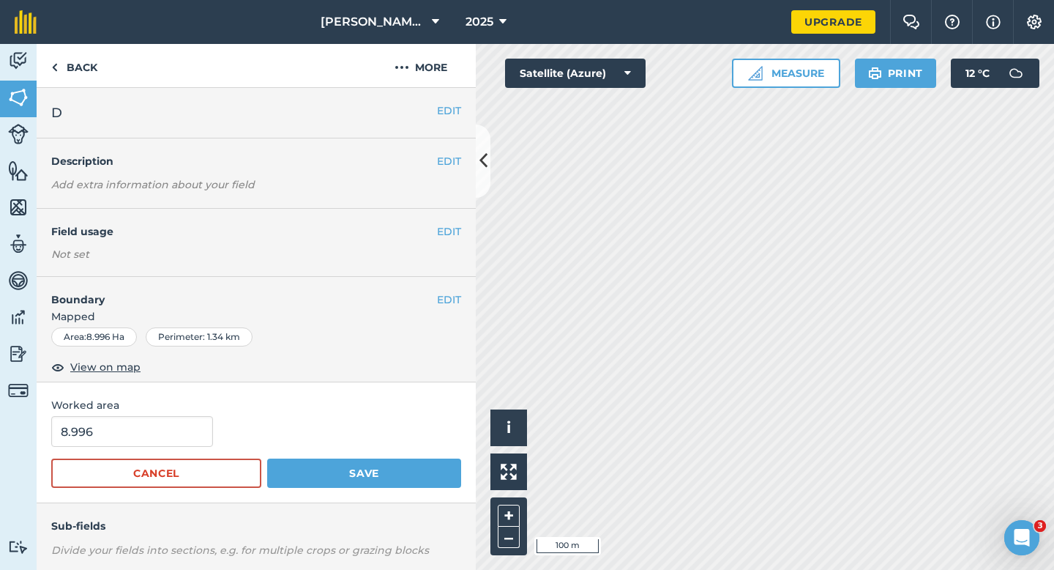
click at [124, 450] on form "8.996 Cancel Save" at bounding box center [256, 452] width 410 height 72
click at [124, 427] on input "8.996" at bounding box center [132, 431] width 162 height 31
type input "9"
click at [267, 458] on button "Save" at bounding box center [364, 472] width 194 height 29
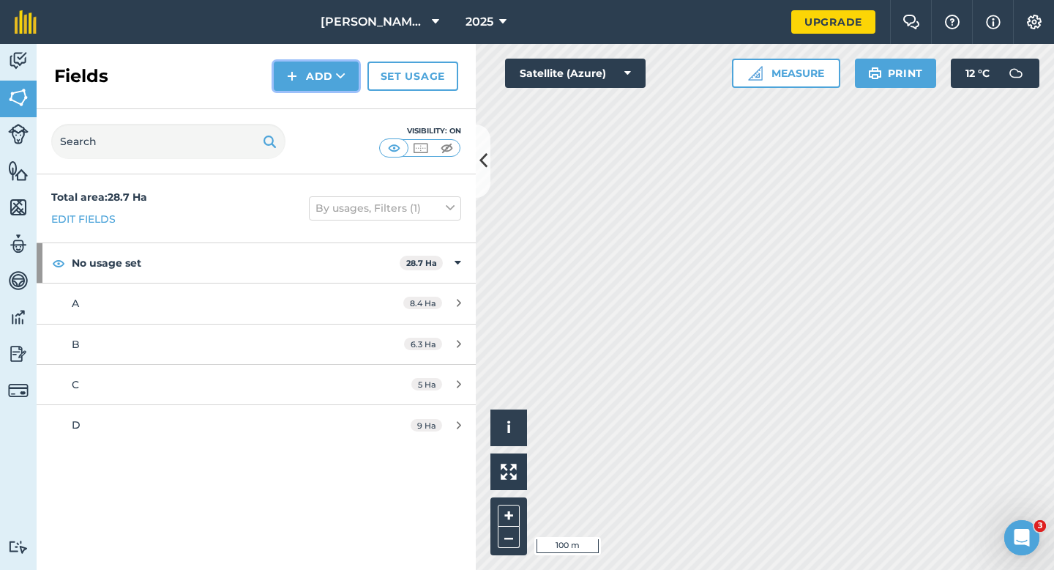
click at [351, 84] on button "Add" at bounding box center [316, 76] width 85 height 29
click at [351, 96] on link "Draw" at bounding box center [316, 109] width 81 height 32
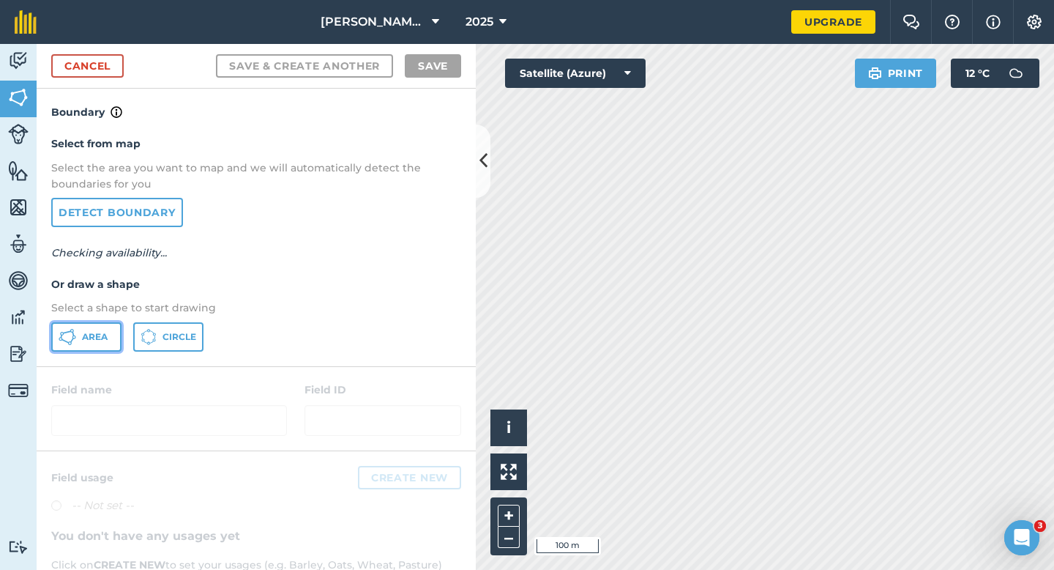
click at [67, 336] on icon at bounding box center [68, 337] width 18 height 18
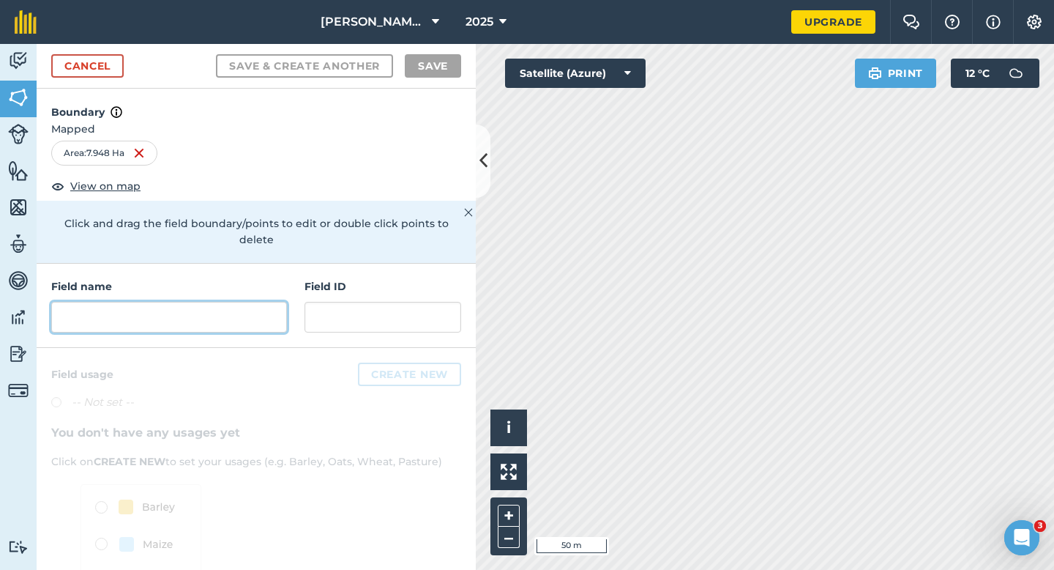
click at [204, 302] on input "text" at bounding box center [169, 317] width 236 height 31
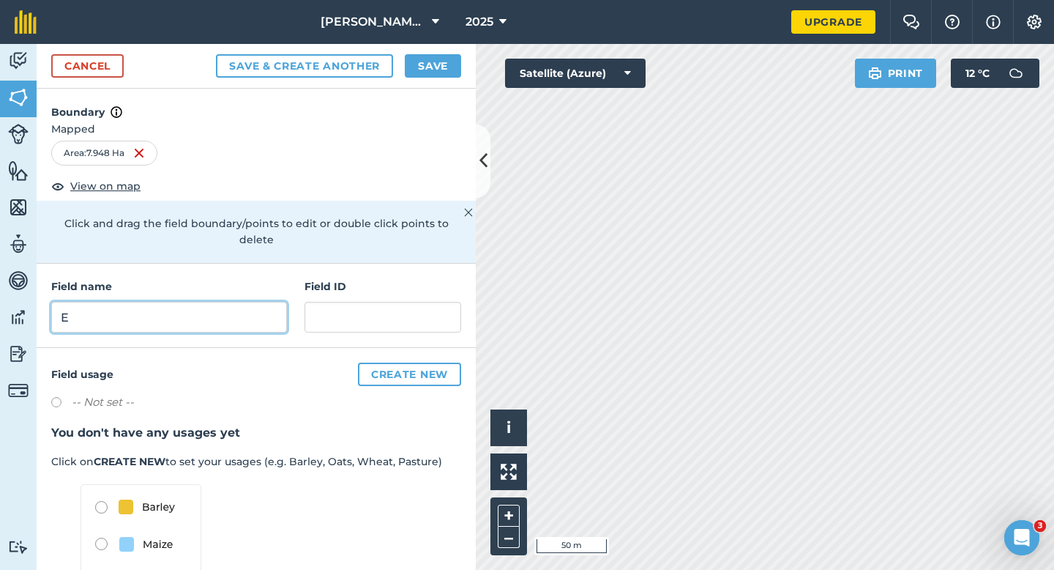
type input "E"
click at [458, 55] on button "Save" at bounding box center [433, 65] width 56 height 23
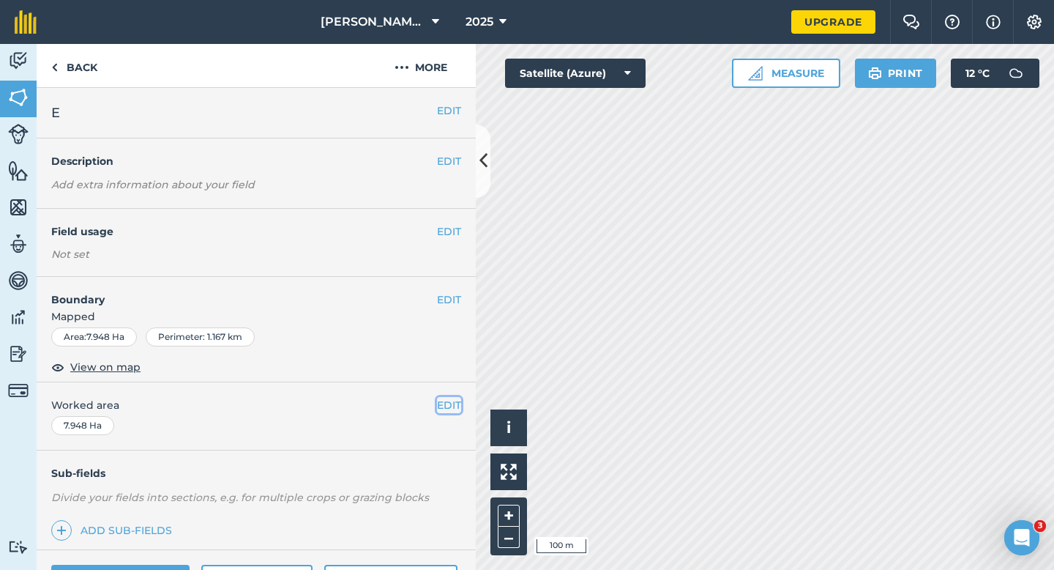
click at [445, 401] on button "EDIT" at bounding box center [449, 405] width 24 height 16
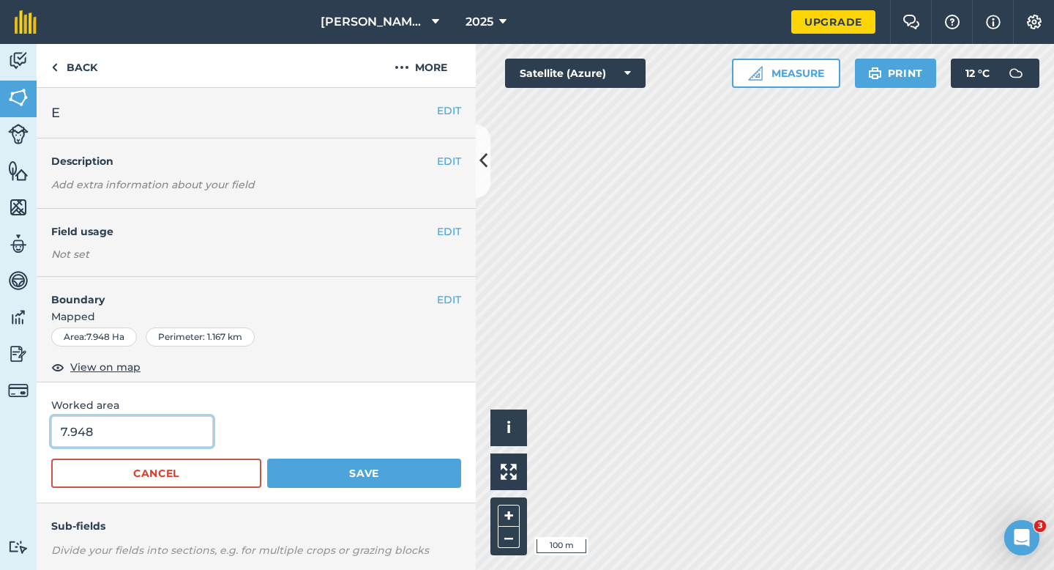
click at [133, 432] on input "7.948" at bounding box center [132, 431] width 162 height 31
type input "8"
click at [267, 458] on button "Save" at bounding box center [364, 472] width 194 height 29
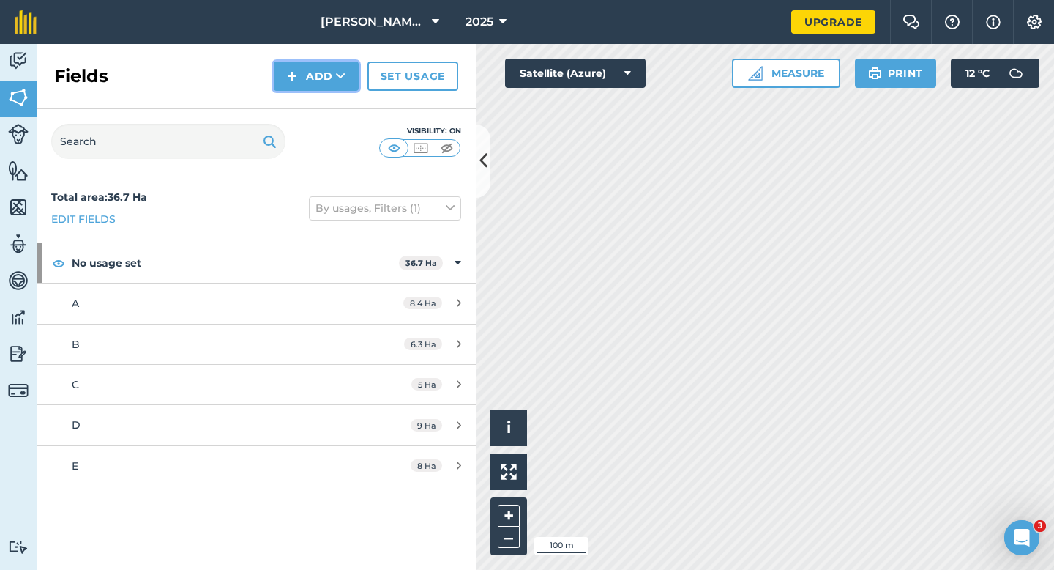
click at [302, 81] on button "Add" at bounding box center [316, 76] width 85 height 29
click at [302, 96] on link "Draw" at bounding box center [316, 109] width 81 height 32
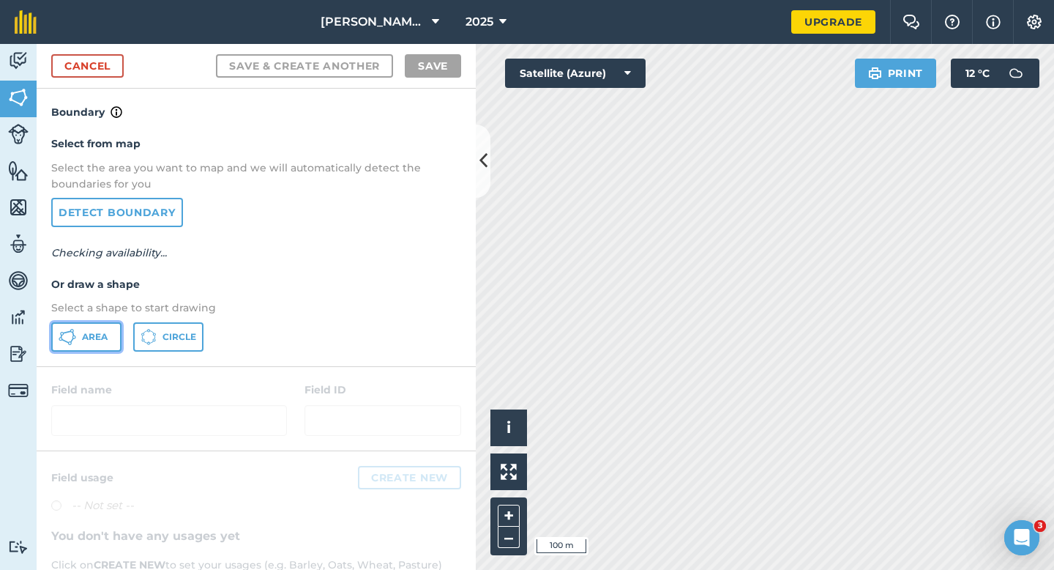
click at [82, 326] on button "Area" at bounding box center [86, 336] width 70 height 29
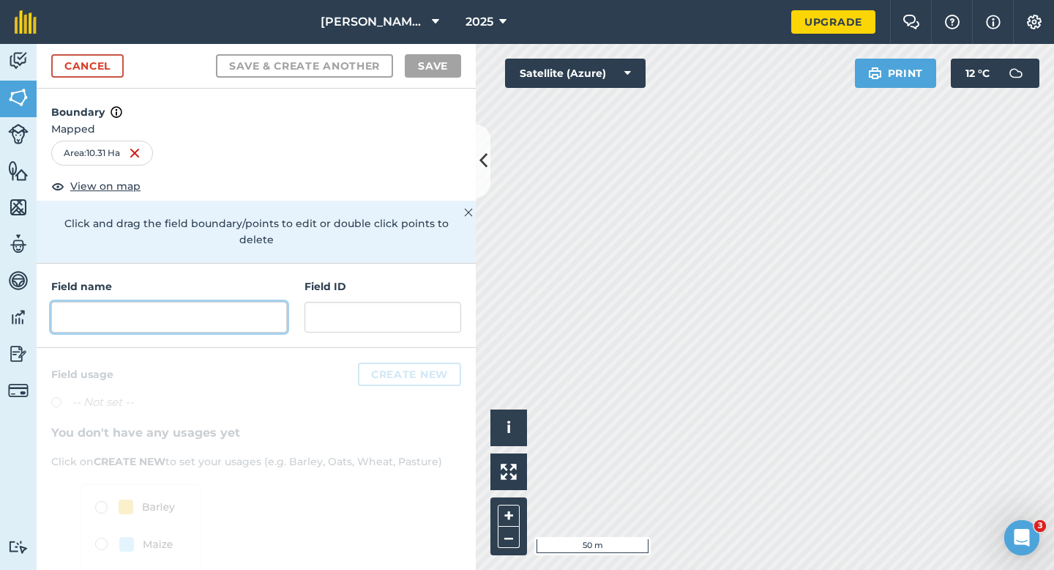
click at [248, 313] on input "text" at bounding box center [169, 317] width 236 height 31
click at [211, 279] on div "Field name" at bounding box center [169, 305] width 236 height 54
click at [210, 302] on input "text" at bounding box center [169, 317] width 236 height 31
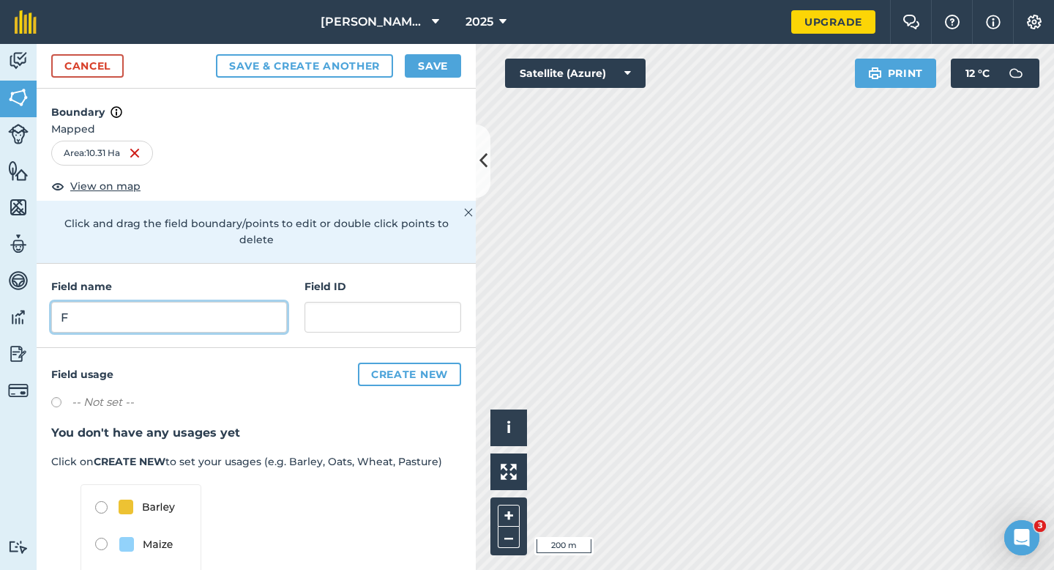
type input "F"
click at [439, 71] on button "Save" at bounding box center [433, 65] width 56 height 23
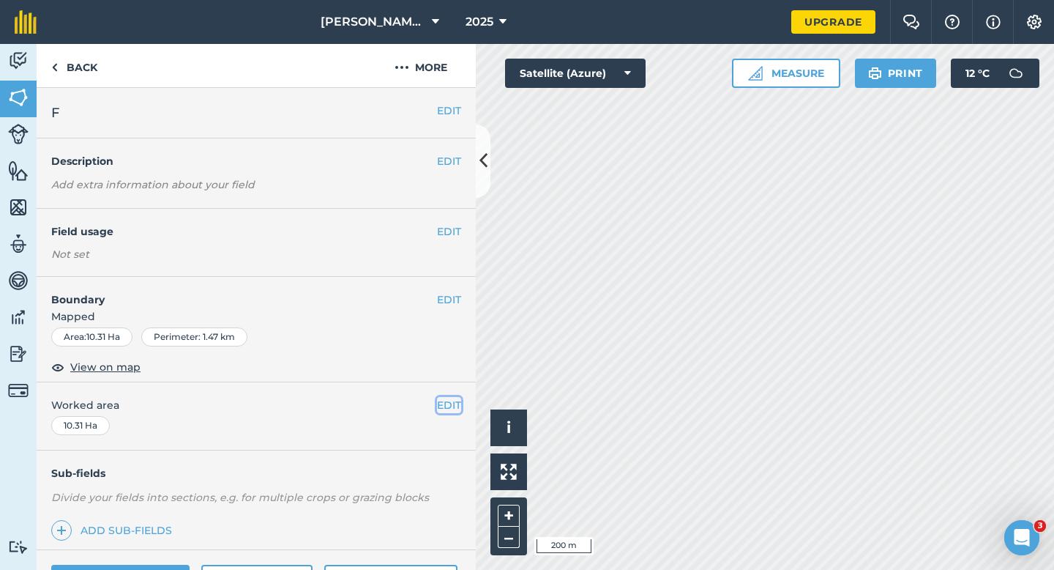
click at [451, 401] on button "EDIT" at bounding box center [449, 405] width 24 height 16
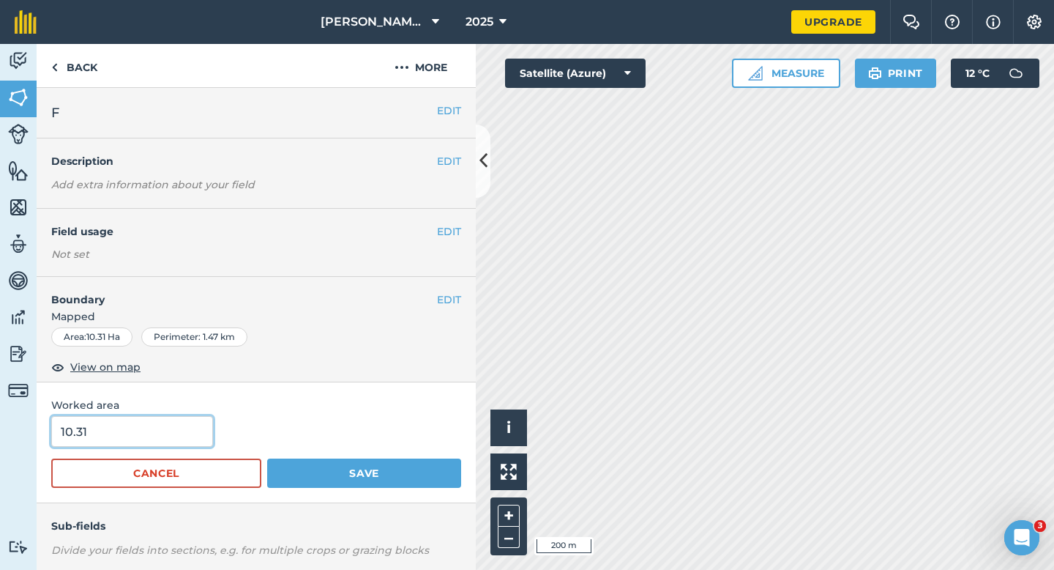
click at [135, 433] on input "10.31" at bounding box center [132, 431] width 162 height 31
type input "10.3"
click at [267, 458] on button "Save" at bounding box center [364, 472] width 194 height 29
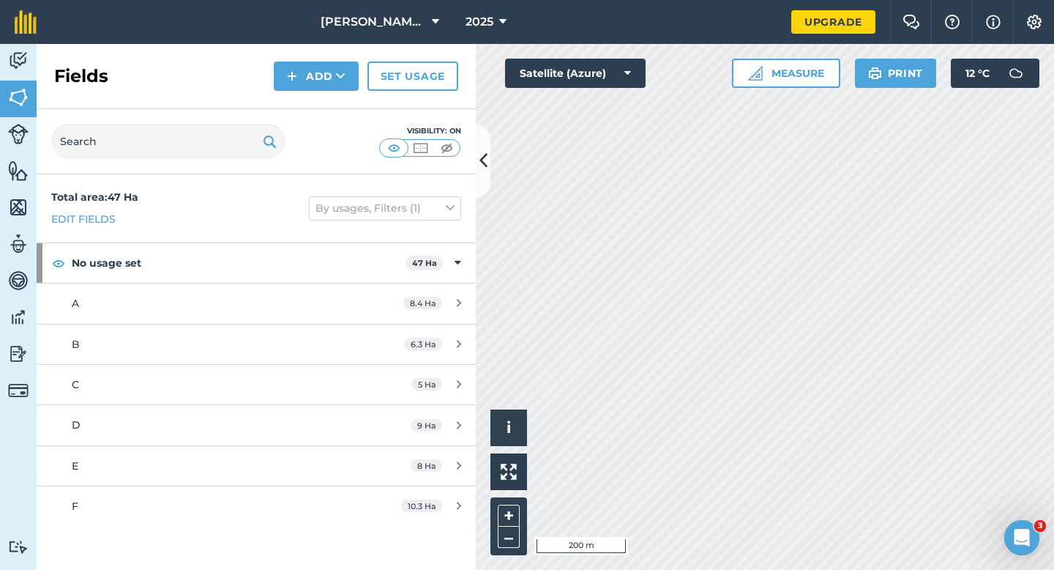
click at [335, 53] on div "Fields Add Set usage" at bounding box center [256, 76] width 439 height 65
click at [335, 75] on button "Add" at bounding box center [316, 76] width 85 height 29
click at [334, 106] on link "Draw" at bounding box center [316, 109] width 81 height 32
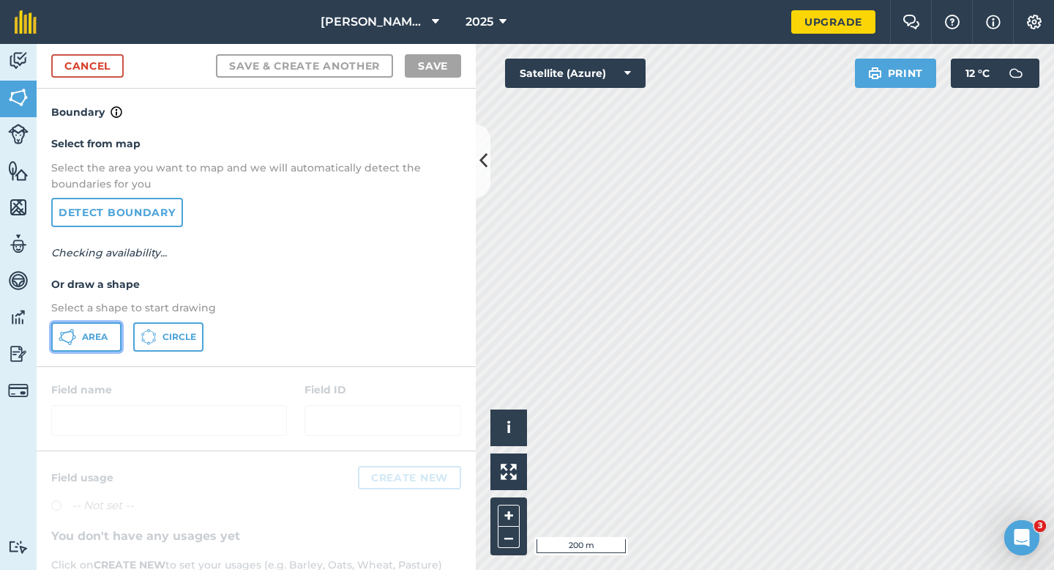
click at [77, 341] on button "Area" at bounding box center [86, 336] width 70 height 29
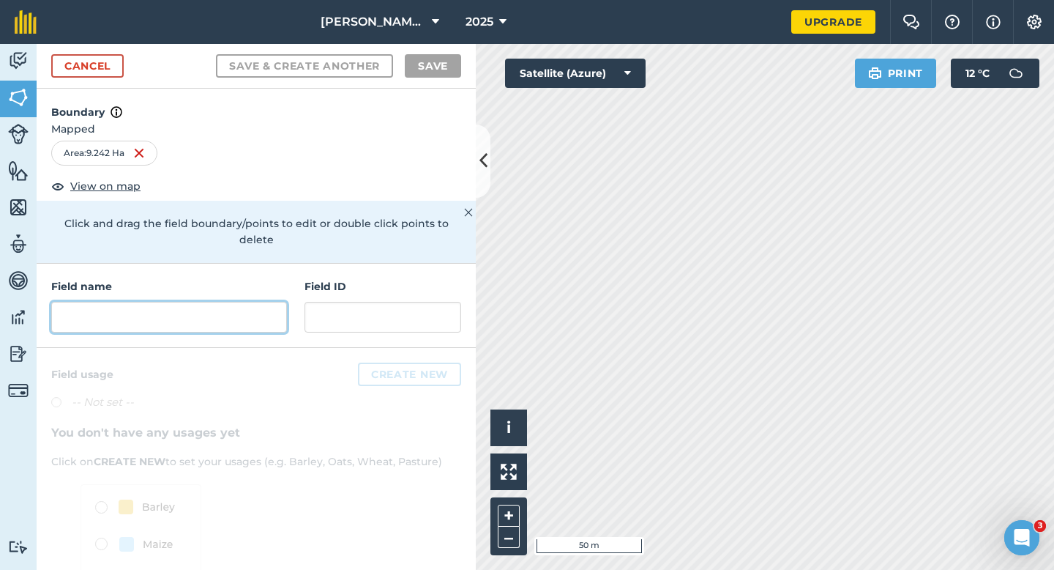
click at [269, 305] on input "text" at bounding box center [169, 317] width 236 height 31
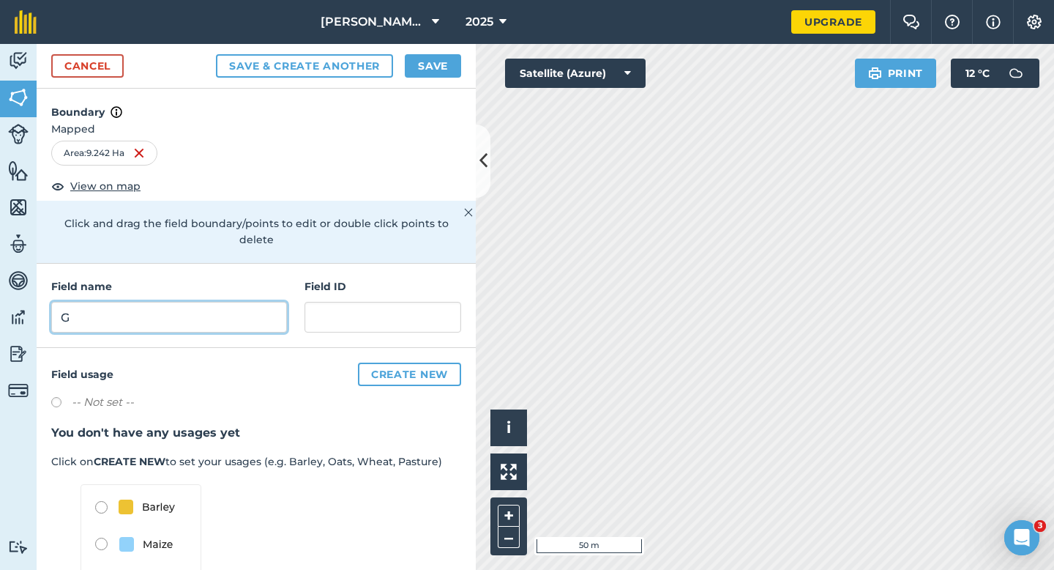
type input "G"
click at [446, 56] on button "Save" at bounding box center [433, 65] width 56 height 23
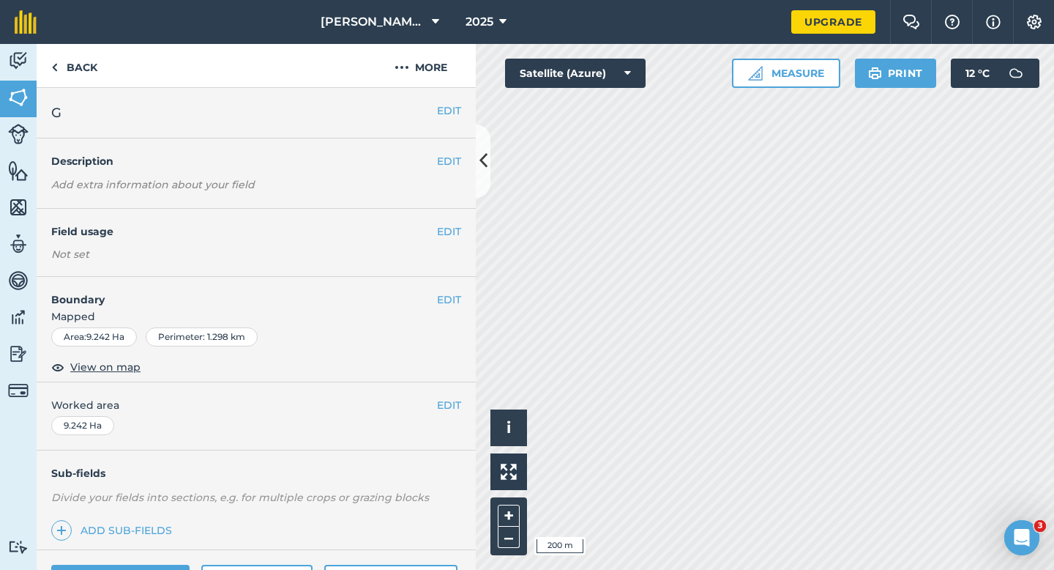
click at [464, 416] on div "EDIT Worked area 9.242 Ha" at bounding box center [256, 416] width 439 height 68
click at [454, 411] on button "EDIT" at bounding box center [449, 405] width 24 height 16
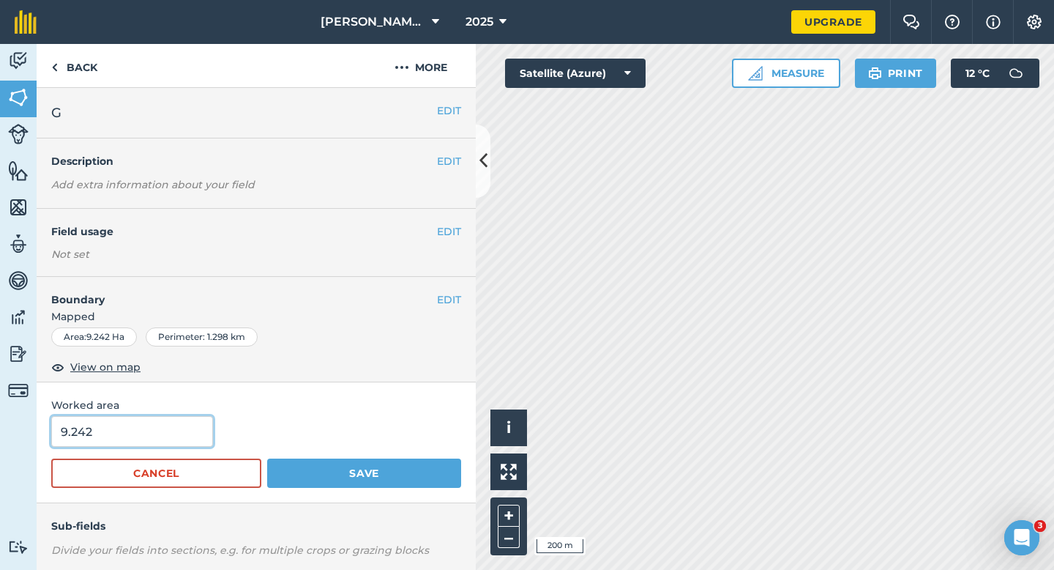
click at [141, 438] on input "9.242" at bounding box center [132, 431] width 162 height 31
type input "9.3"
click at [267, 458] on button "Save" at bounding box center [364, 472] width 194 height 29
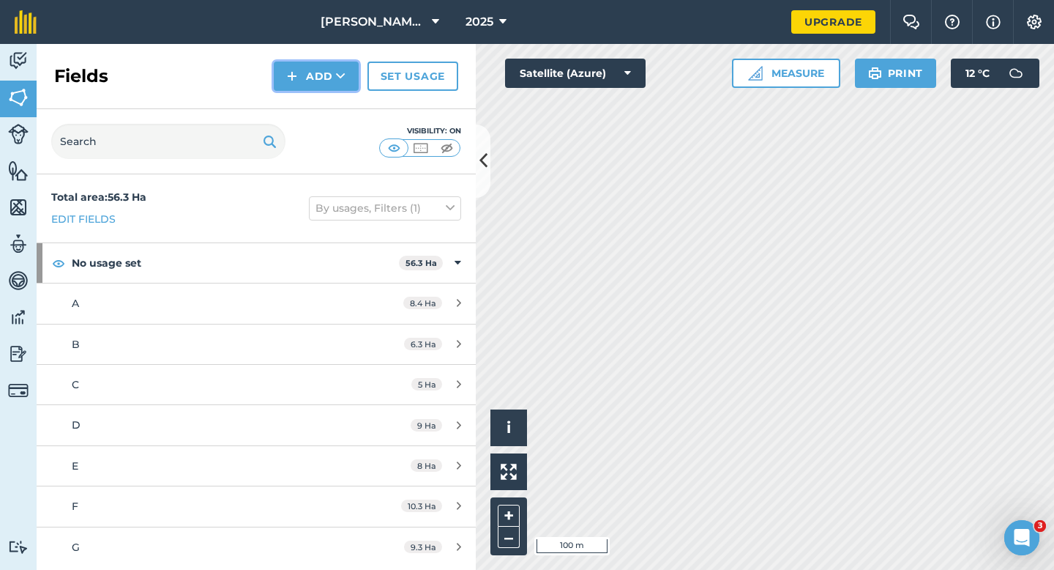
click at [291, 72] on img at bounding box center [292, 76] width 10 height 18
click at [291, 96] on link "Draw" at bounding box center [316, 109] width 81 height 32
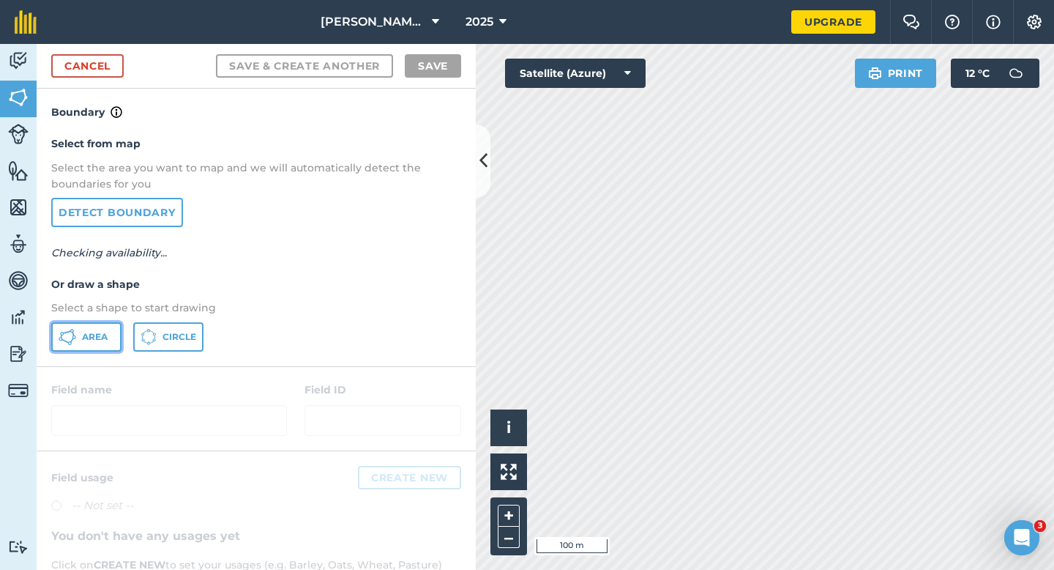
click at [112, 346] on button "Area" at bounding box center [86, 336] width 70 height 29
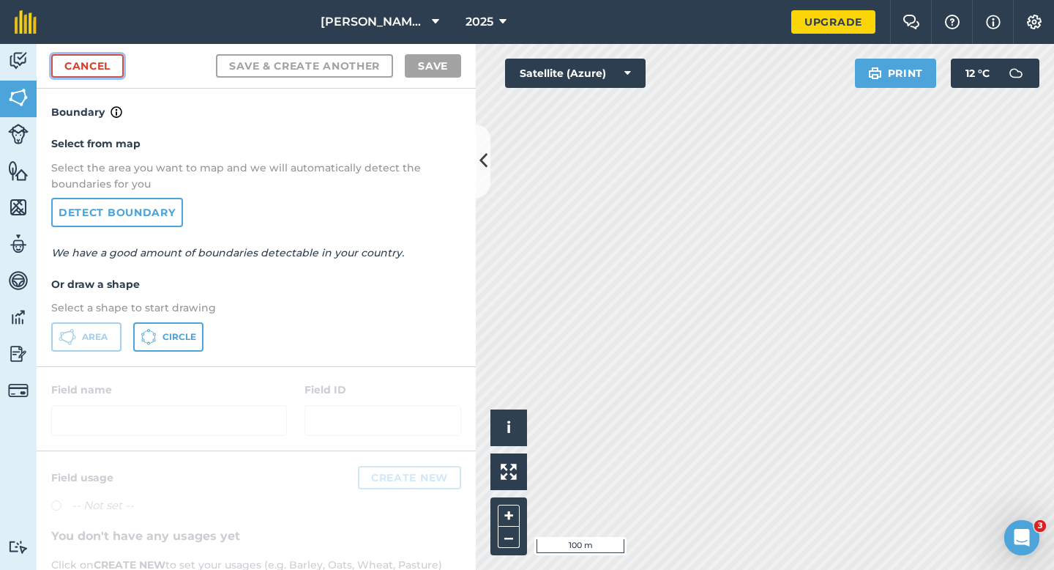
click at [113, 71] on link "Cancel" at bounding box center [87, 65] width 72 height 23
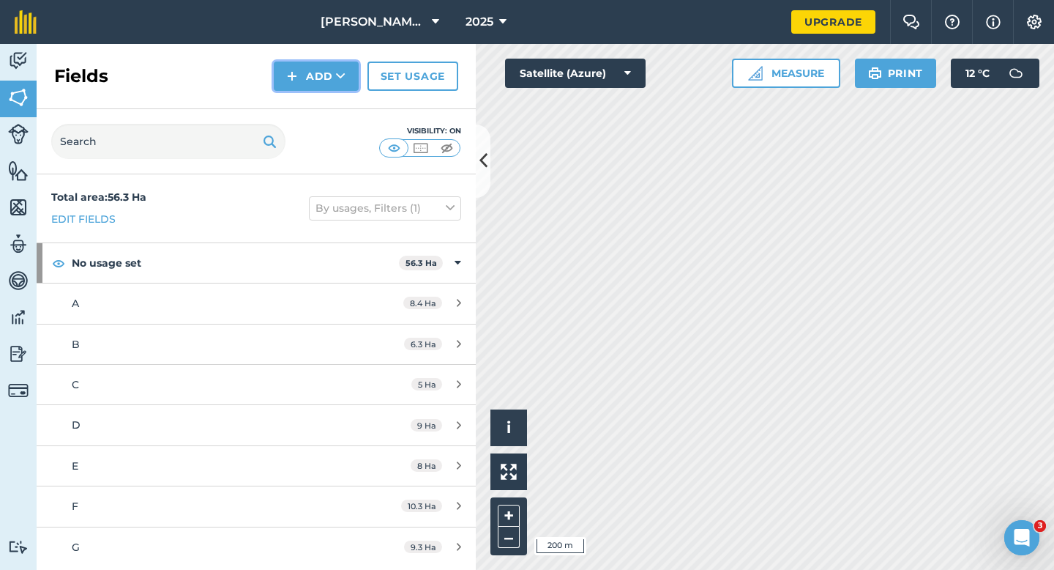
click at [298, 90] on button "Add" at bounding box center [316, 76] width 85 height 29
click at [300, 103] on link "Draw" at bounding box center [316, 109] width 81 height 32
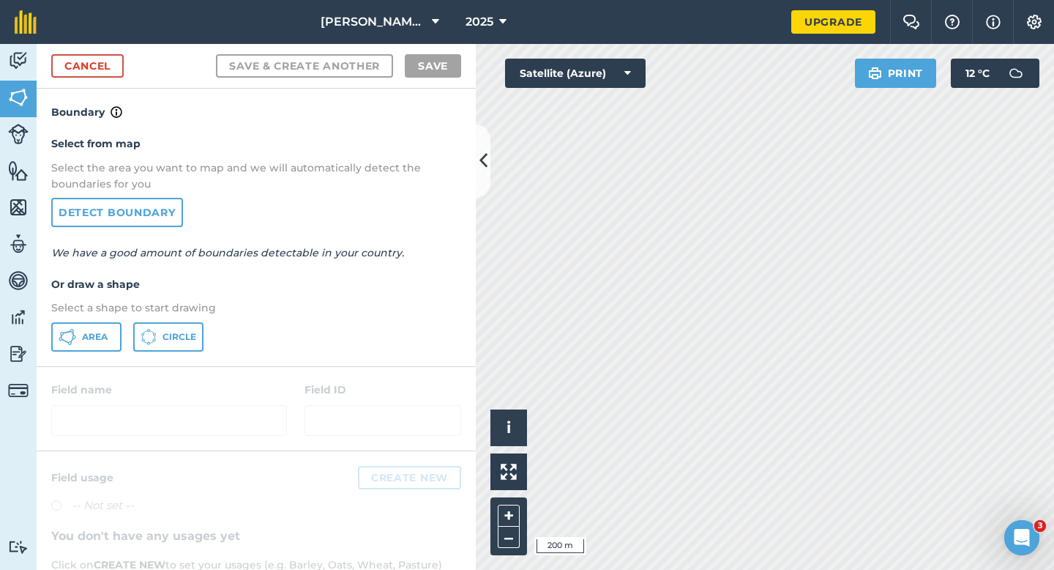
click at [123, 349] on div "Area Circle" at bounding box center [256, 336] width 410 height 29
click at [105, 344] on button "Area" at bounding box center [86, 336] width 70 height 29
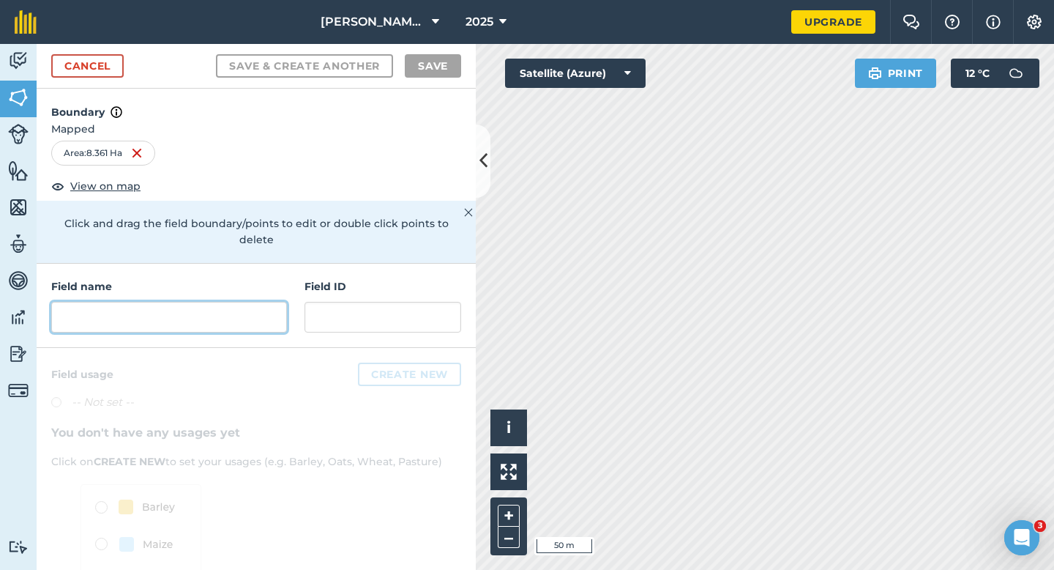
click at [216, 302] on input "text" at bounding box center [169, 317] width 236 height 31
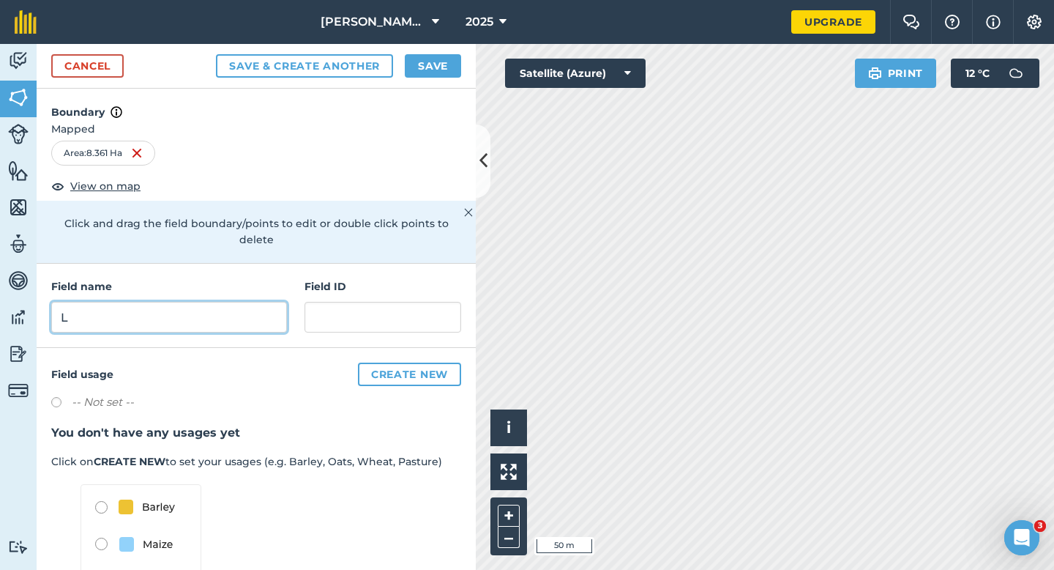
type input "L"
click at [431, 67] on button "Save" at bounding box center [433, 65] width 56 height 23
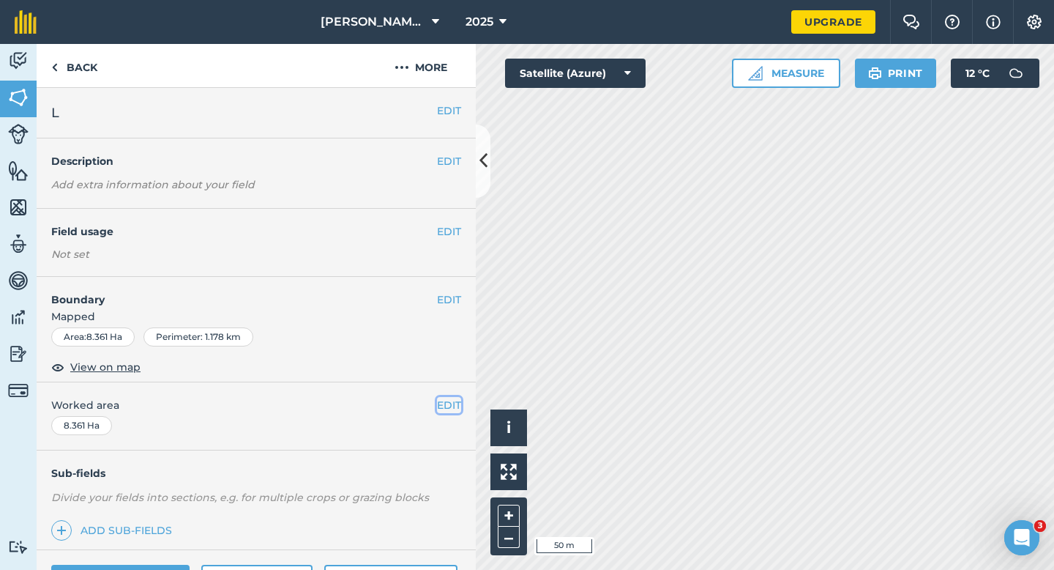
click at [454, 402] on button "EDIT" at bounding box center [449, 405] width 24 height 16
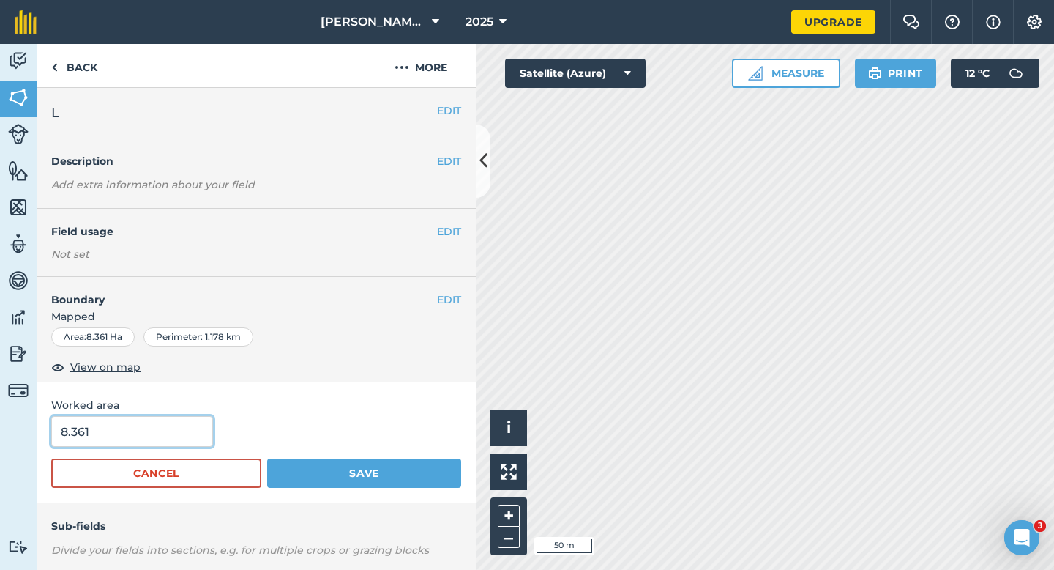
click at [165, 426] on input "8.361" at bounding box center [132, 431] width 162 height 31
type input "8.4"
click at [267, 458] on button "Save" at bounding box center [364, 472] width 194 height 29
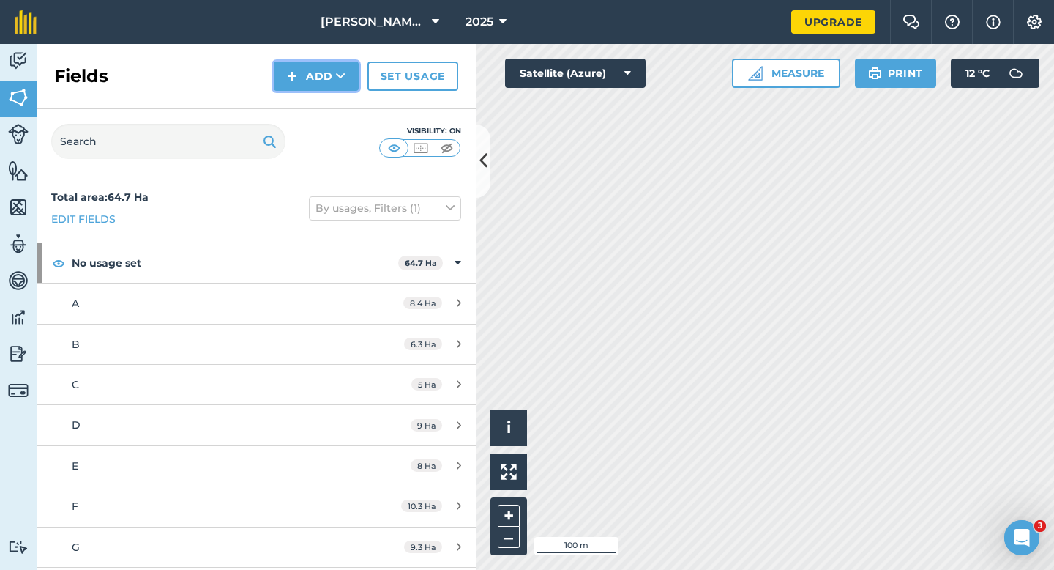
click at [313, 89] on button "Add" at bounding box center [316, 76] width 85 height 29
click at [313, 99] on link "Draw" at bounding box center [316, 109] width 81 height 32
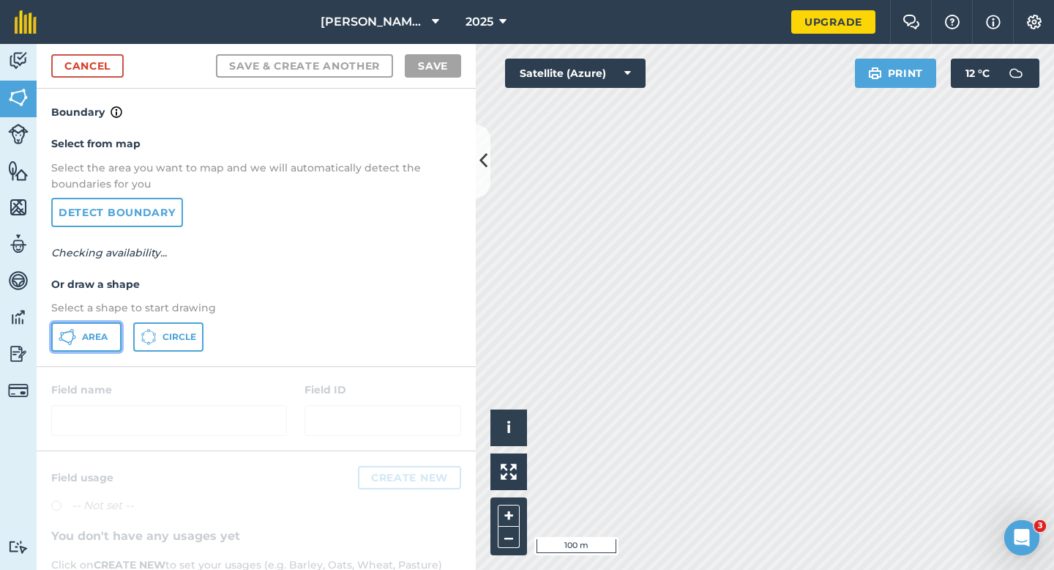
click at [102, 322] on button "Area" at bounding box center [86, 336] width 70 height 29
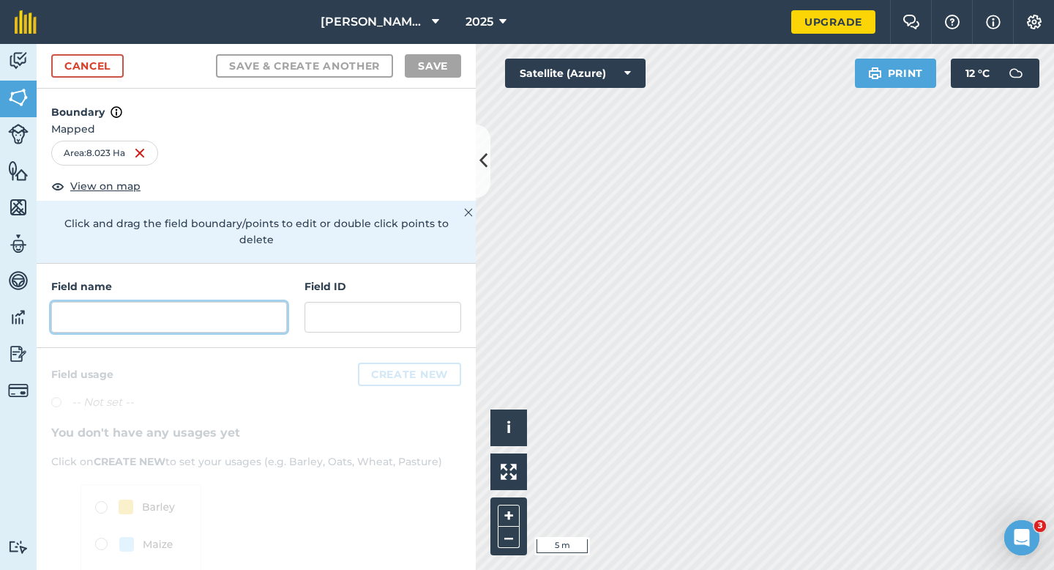
click at [264, 302] on input "text" at bounding box center [169, 317] width 236 height 31
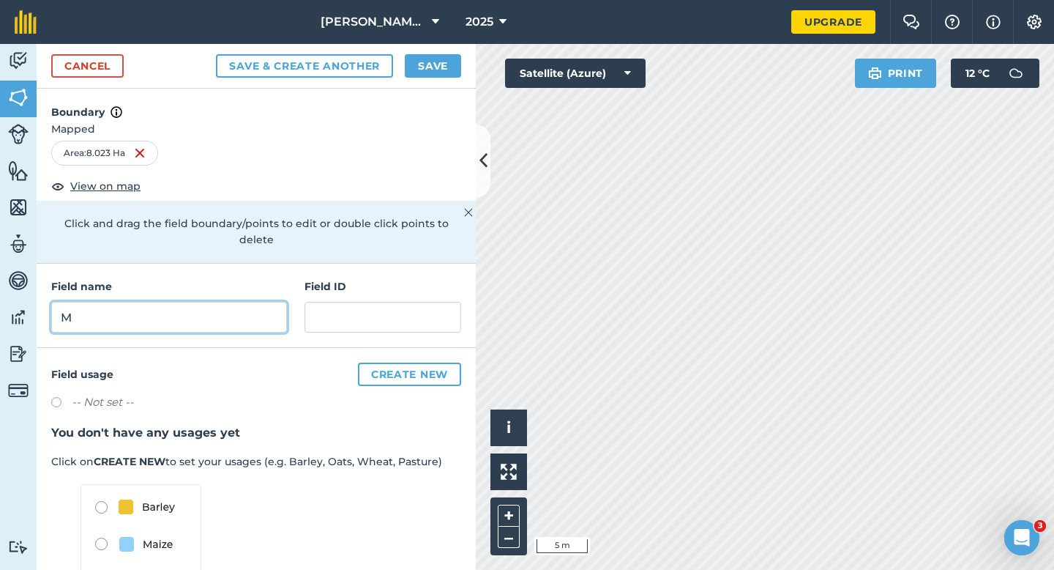
type input "M"
click at [430, 56] on button "Save" at bounding box center [433, 65] width 56 height 23
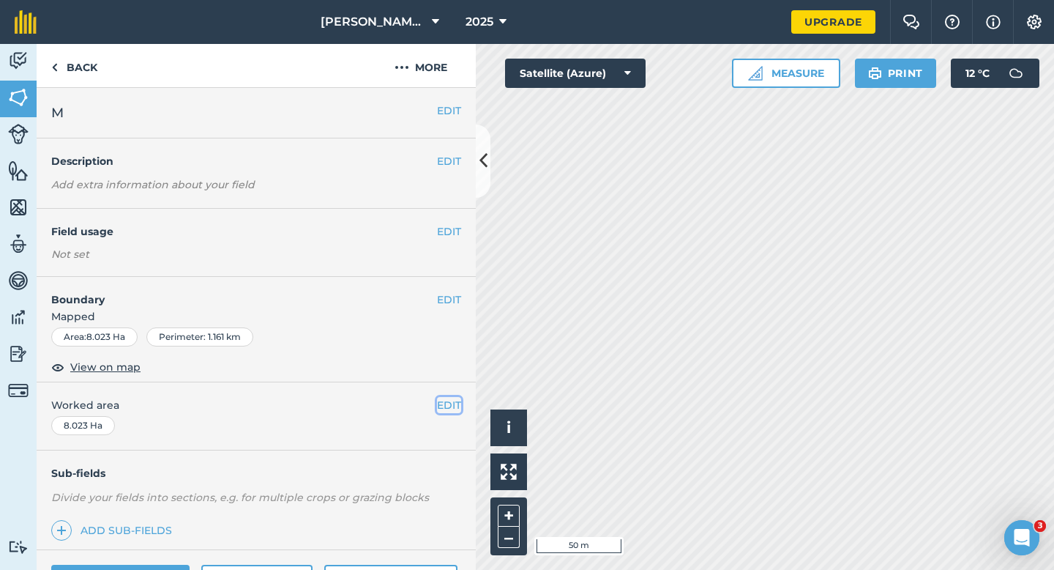
click at [447, 409] on button "EDIT" at bounding box center [449, 405] width 24 height 16
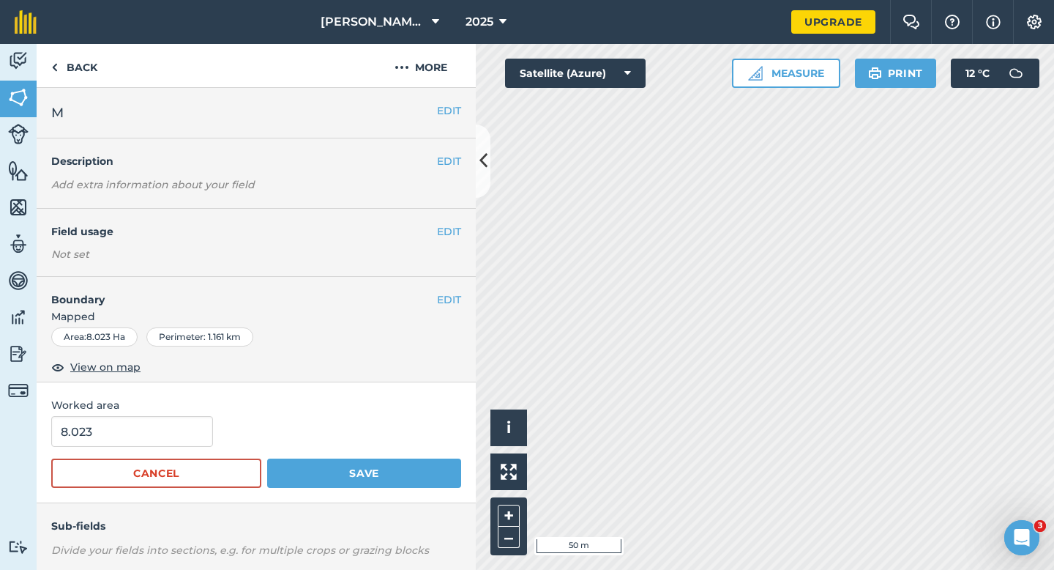
click at [112, 450] on form "8.023 Cancel Save" at bounding box center [256, 452] width 410 height 72
type input "8"
click at [116, 439] on input "8" at bounding box center [132, 431] width 162 height 31
click at [267, 458] on button "Save" at bounding box center [364, 472] width 194 height 29
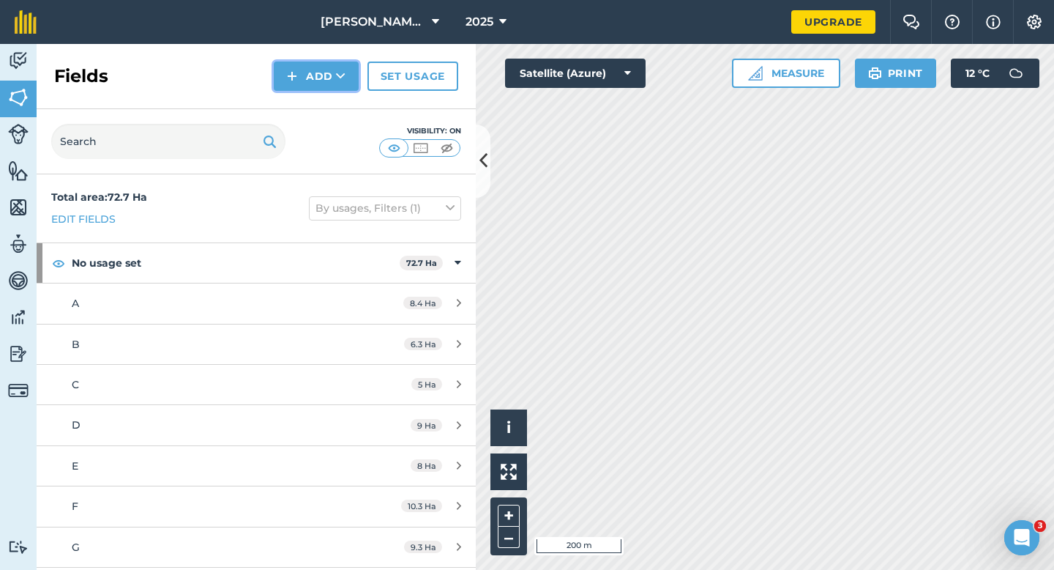
click at [332, 72] on button "Add" at bounding box center [316, 76] width 85 height 29
click at [332, 100] on link "Draw" at bounding box center [316, 109] width 81 height 32
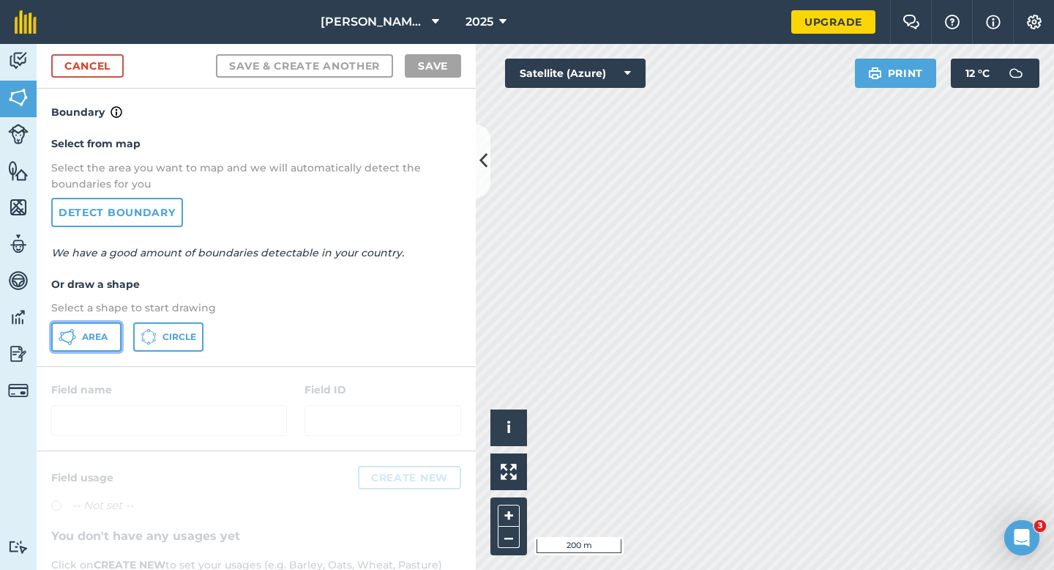
click at [76, 349] on button "Area" at bounding box center [86, 336] width 70 height 29
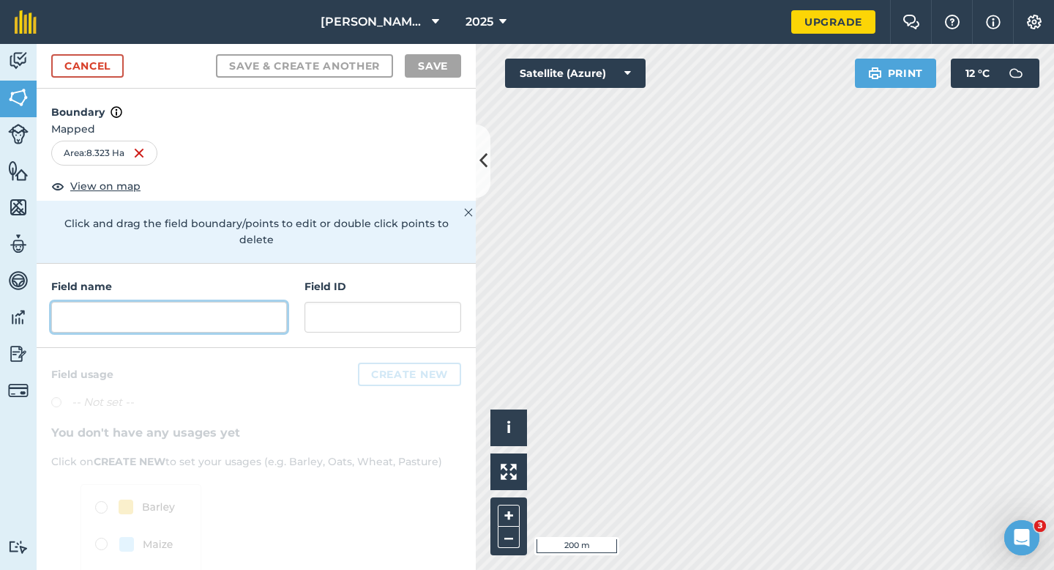
click at [220, 307] on input "text" at bounding box center [169, 317] width 236 height 31
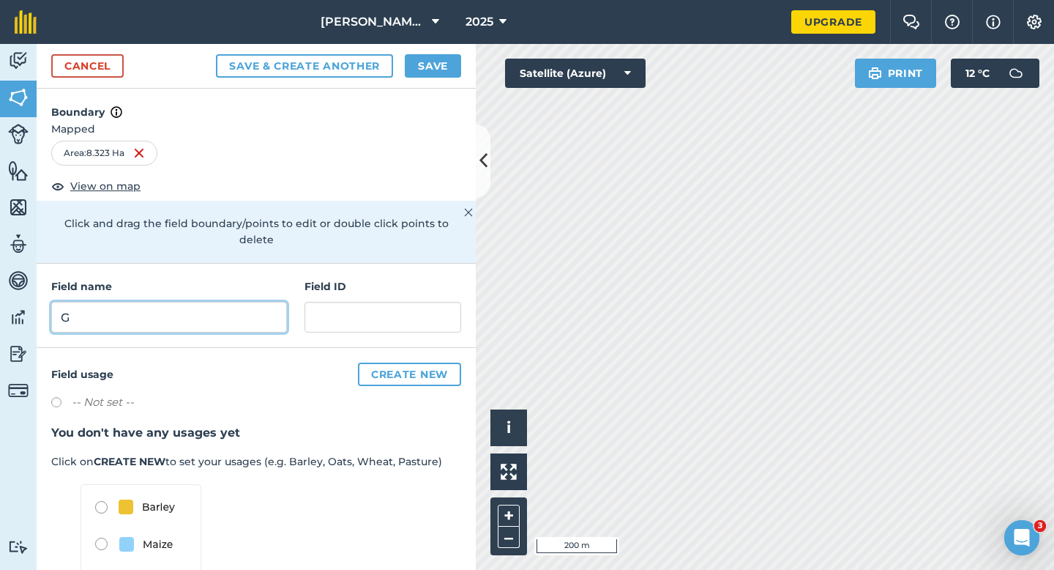
type input "G"
click at [439, 57] on button "Save" at bounding box center [433, 65] width 56 height 23
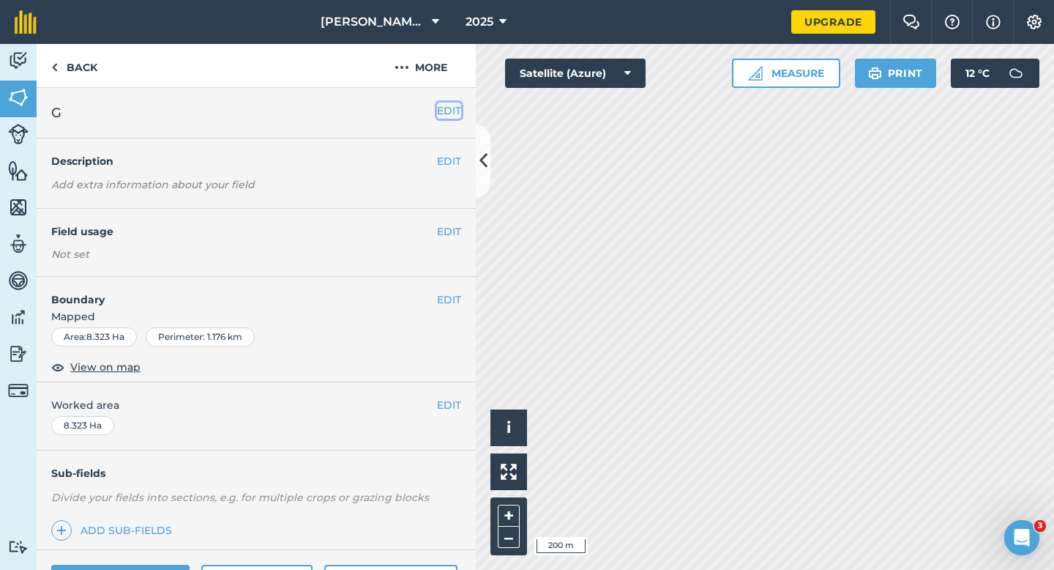
click at [439, 112] on button "EDIT" at bounding box center [449, 111] width 24 height 16
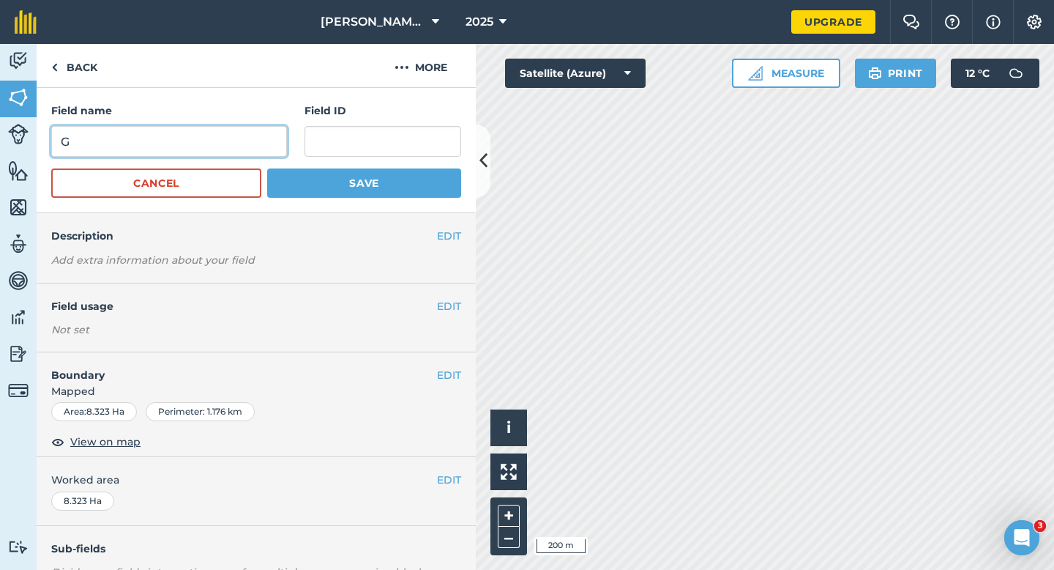
click at [253, 145] on input "G" at bounding box center [169, 141] width 236 height 31
type input "H"
click at [267, 168] on button "Save" at bounding box center [364, 182] width 194 height 29
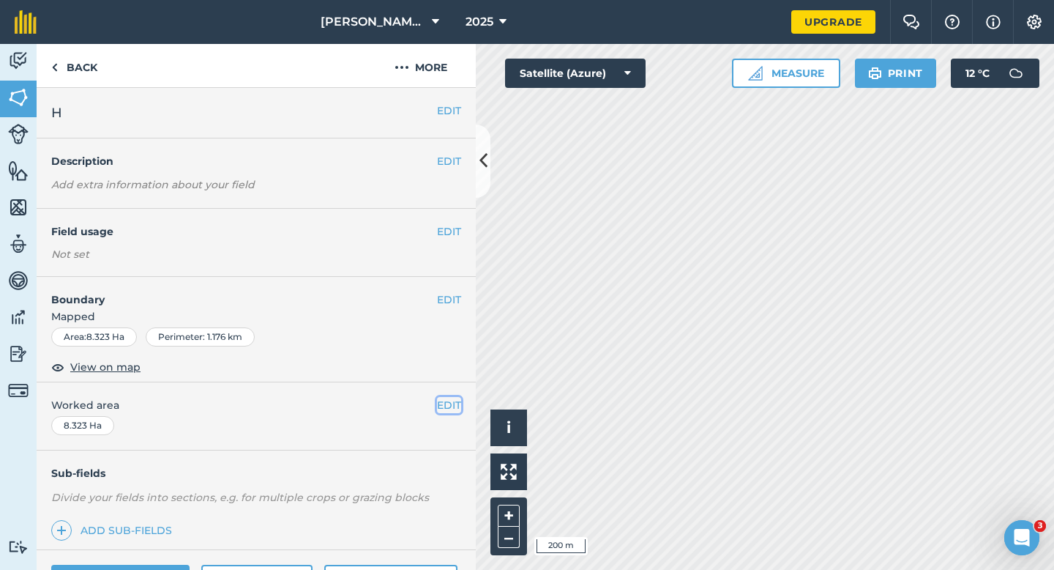
click at [450, 408] on button "EDIT" at bounding box center [449, 405] width 24 height 16
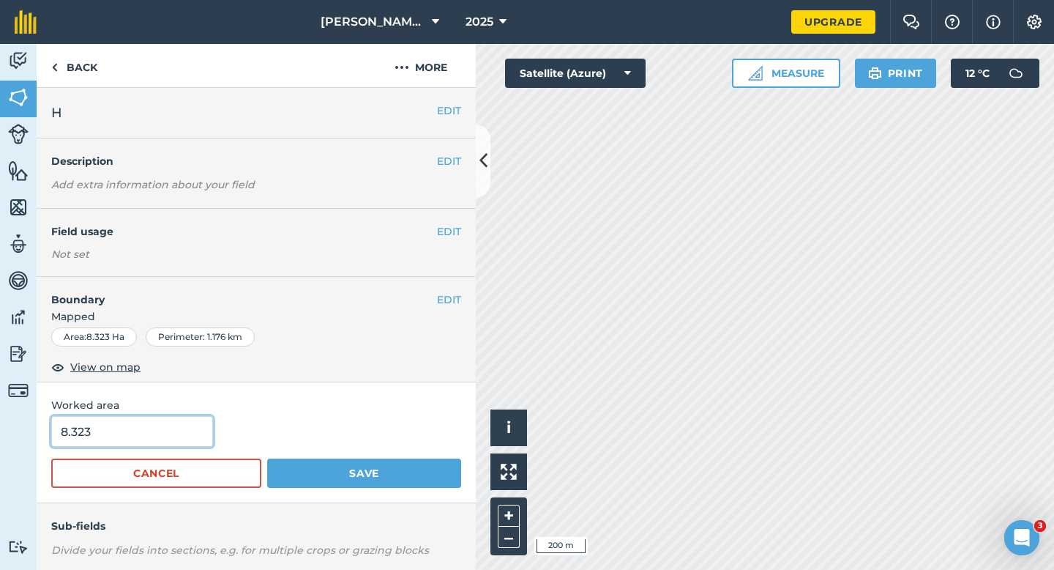
click at [155, 431] on input "8.323" at bounding box center [132, 431] width 162 height 31
type input "8.3"
click at [267, 458] on button "Save" at bounding box center [364, 472] width 194 height 29
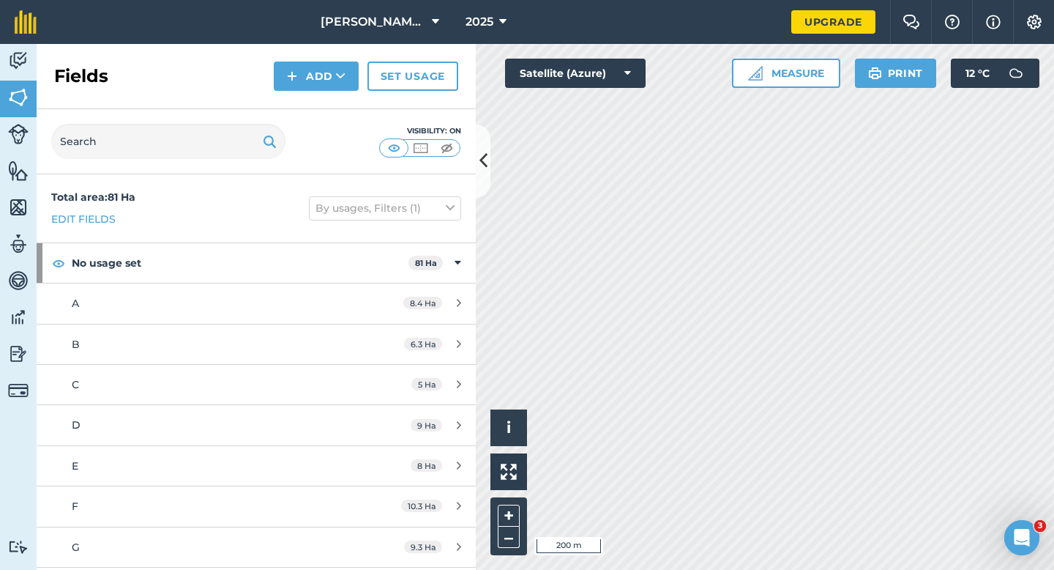
click at [310, 94] on div "Fields Add Set usage" at bounding box center [256, 76] width 439 height 65
click at [310, 111] on div "Visibility: On" at bounding box center [256, 141] width 439 height 65
click at [310, 79] on button "Add" at bounding box center [316, 76] width 85 height 29
click at [310, 94] on link "Draw" at bounding box center [316, 109] width 81 height 32
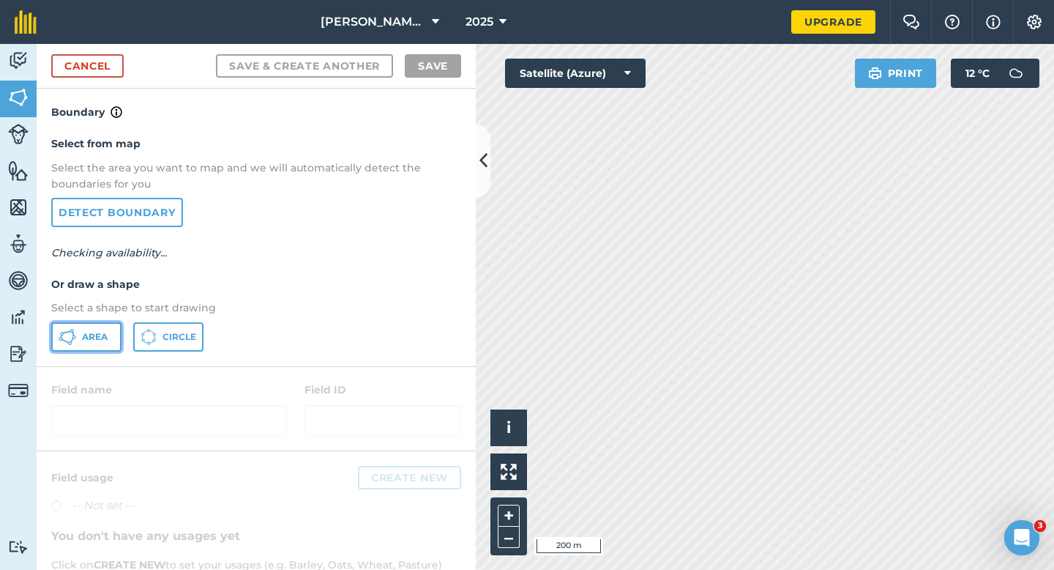
click at [79, 348] on button "Area" at bounding box center [86, 336] width 70 height 29
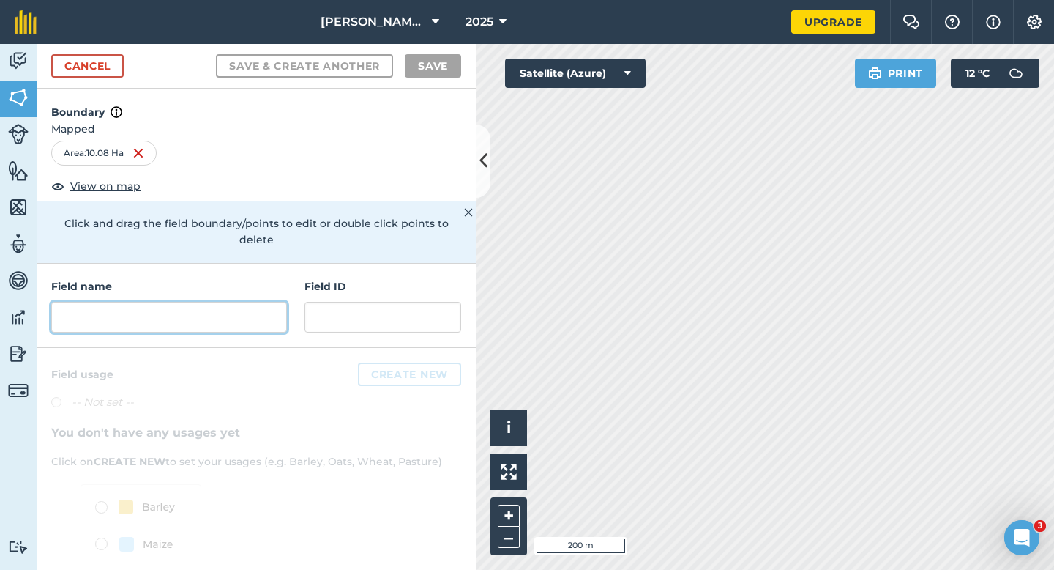
click at [223, 302] on input "text" at bounding box center [169, 317] width 236 height 31
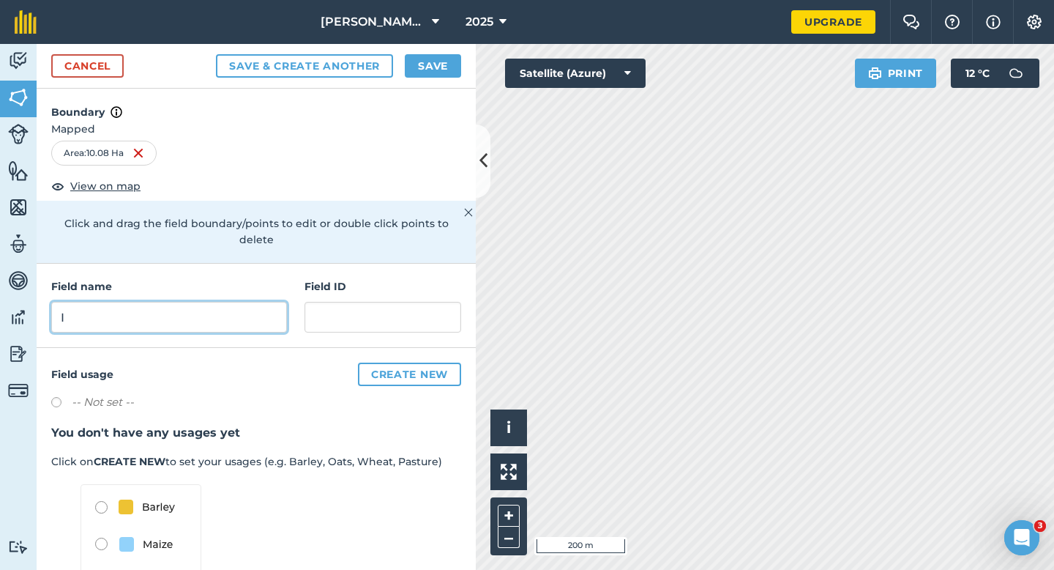
type input "I"
click at [413, 60] on button "Save" at bounding box center [433, 65] width 56 height 23
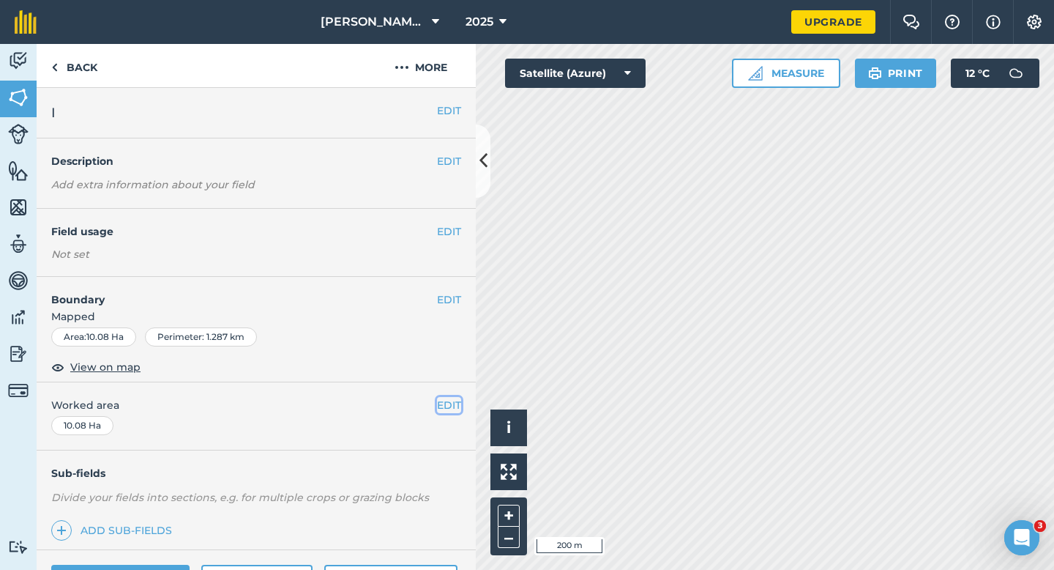
click at [458, 400] on button "EDIT" at bounding box center [449, 405] width 24 height 16
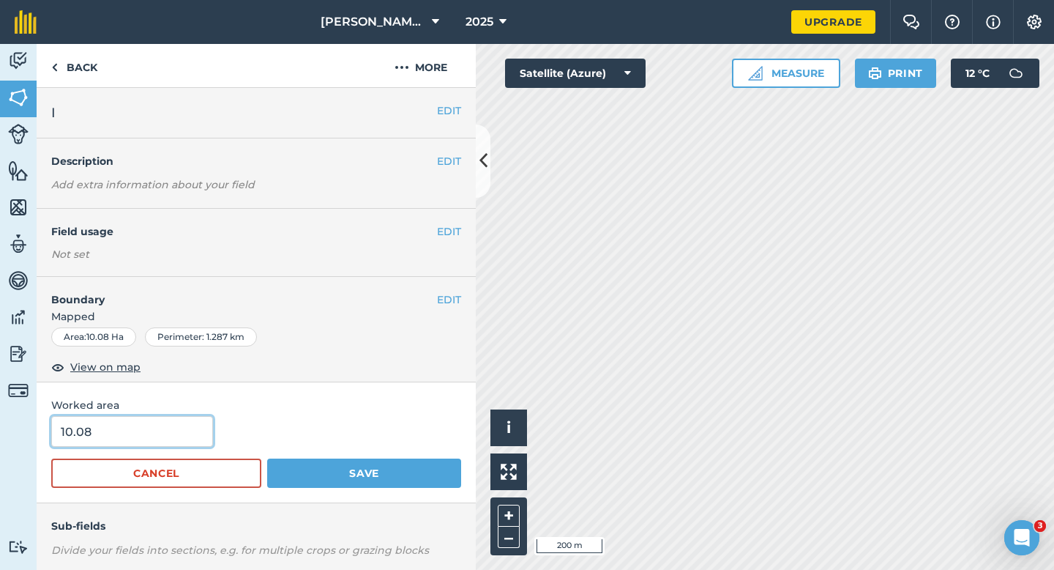
click at [122, 418] on input "10.08" at bounding box center [132, 431] width 162 height 31
type input "10"
click at [267, 458] on button "Save" at bounding box center [364, 472] width 194 height 29
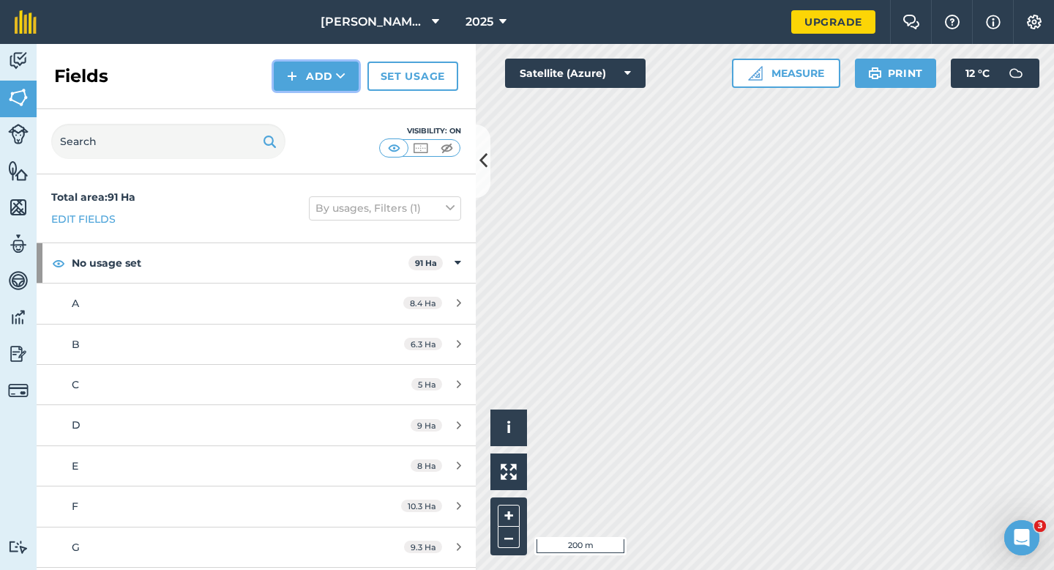
click at [302, 87] on button "Add" at bounding box center [316, 76] width 85 height 29
click at [302, 114] on link "Draw" at bounding box center [316, 109] width 81 height 32
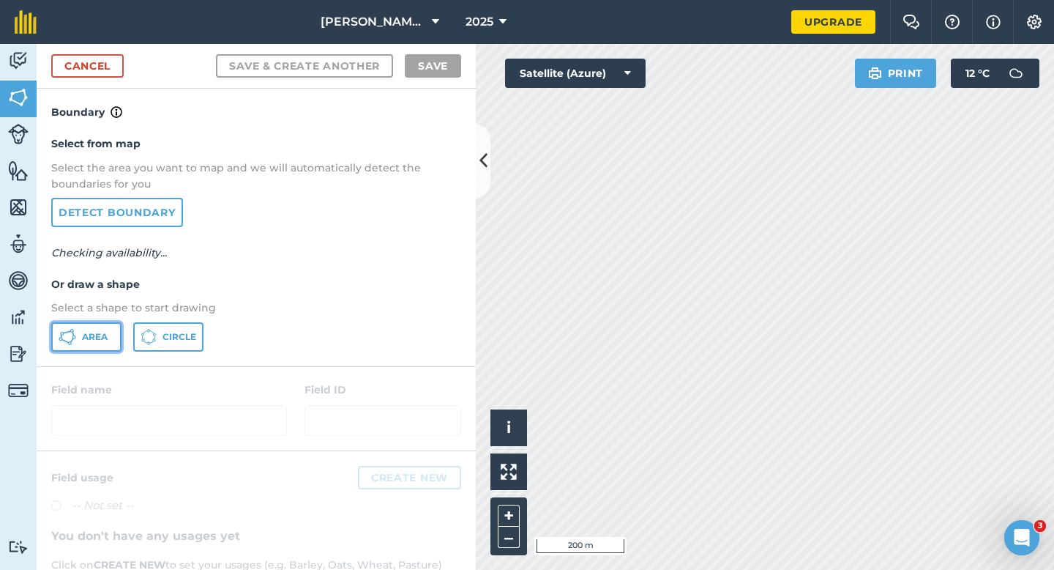
click at [94, 347] on button "Area" at bounding box center [86, 336] width 70 height 29
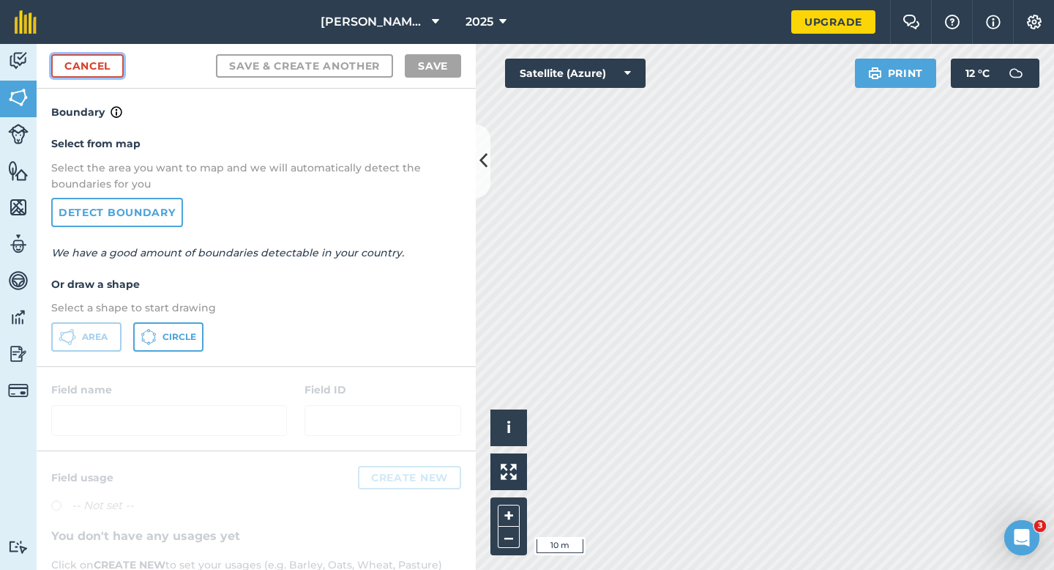
click at [100, 67] on link "Cancel" at bounding box center [87, 65] width 72 height 23
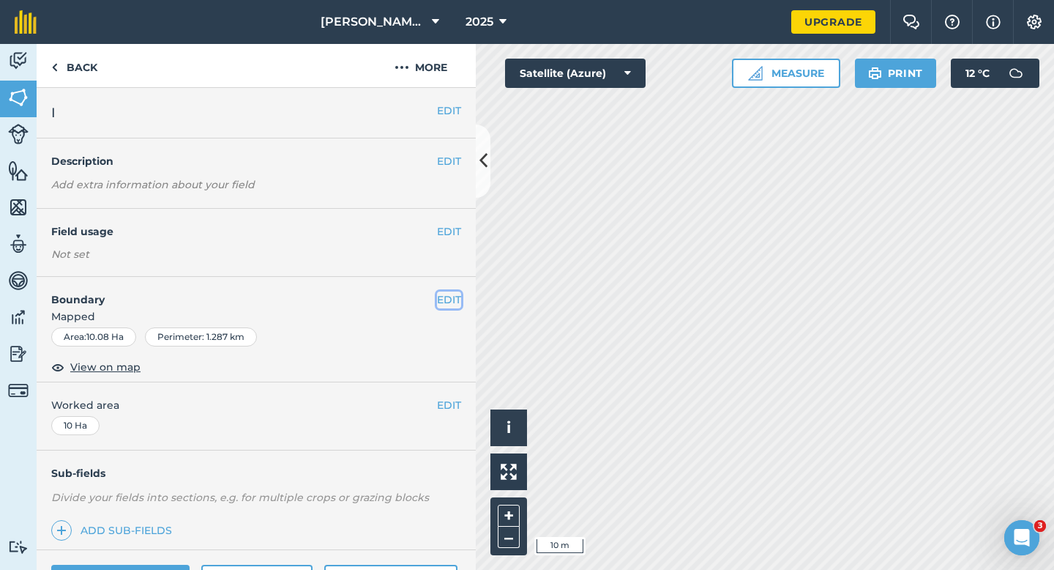
click at [457, 295] on button "EDIT" at bounding box center [449, 299] width 24 height 16
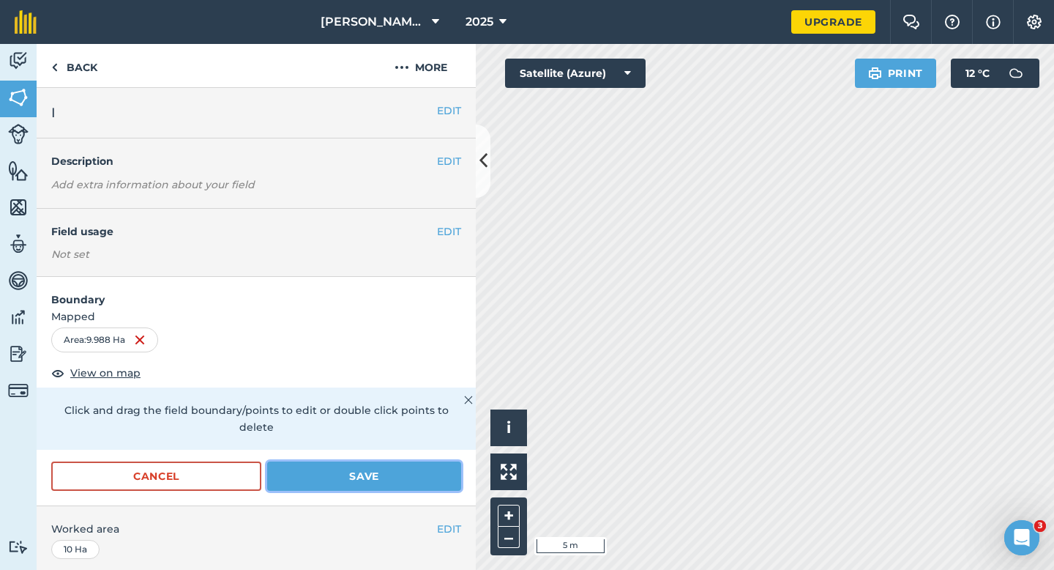
click at [387, 461] on button "Save" at bounding box center [364, 475] width 194 height 29
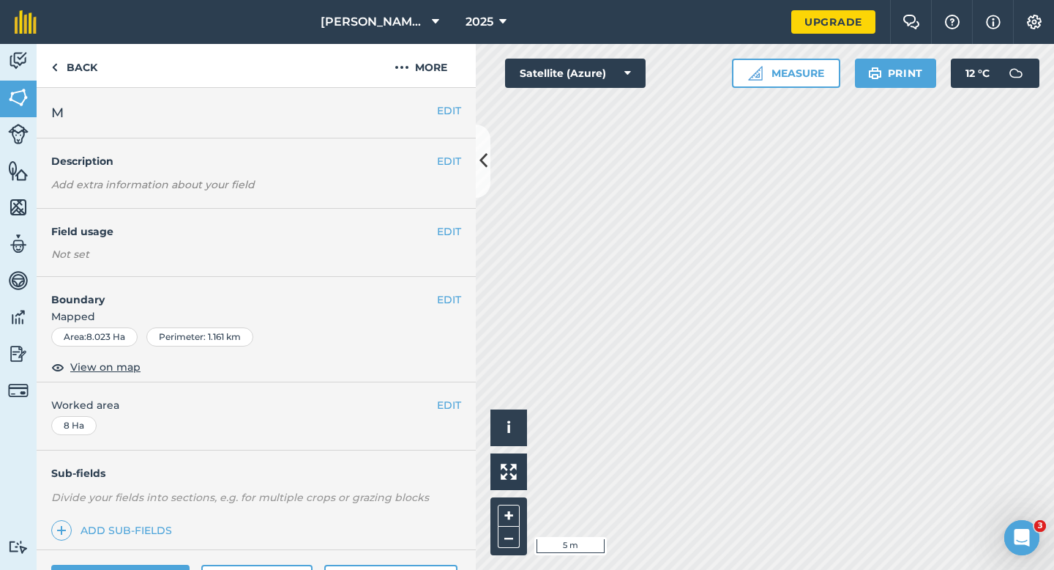
click at [475, 310] on span "Mapped" at bounding box center [256, 316] width 439 height 16
click at [453, 304] on button "EDIT" at bounding box center [449, 299] width 24 height 16
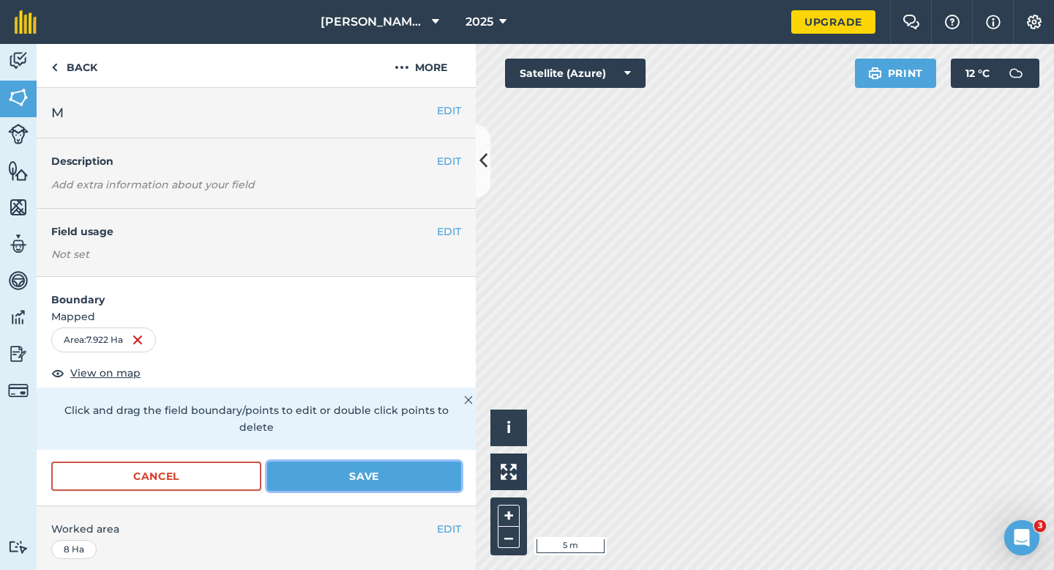
click at [370, 464] on button "Save" at bounding box center [364, 475] width 194 height 29
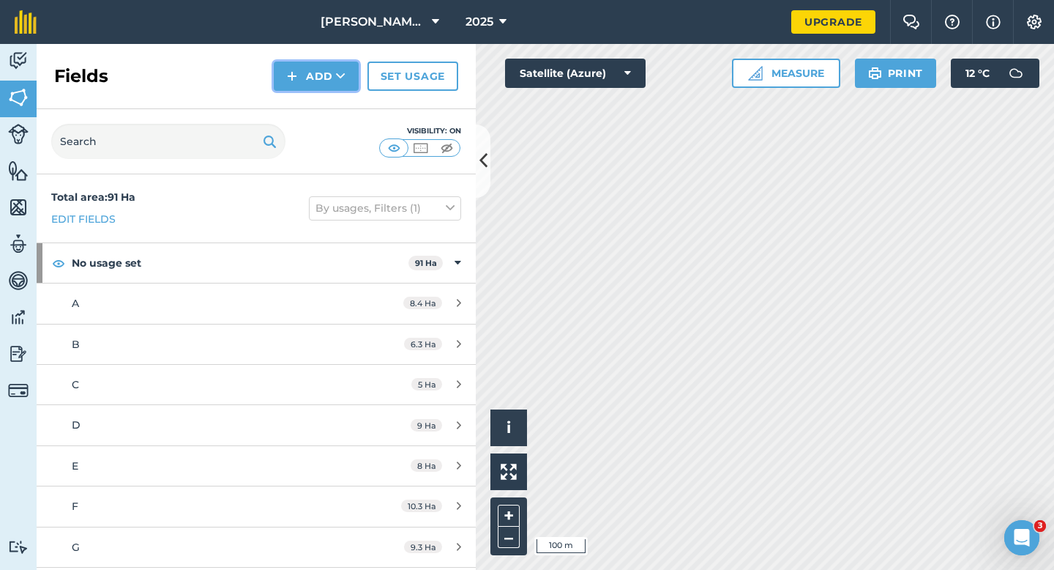
click at [300, 71] on button "Add" at bounding box center [316, 76] width 85 height 29
click at [308, 96] on link "Draw" at bounding box center [316, 109] width 81 height 32
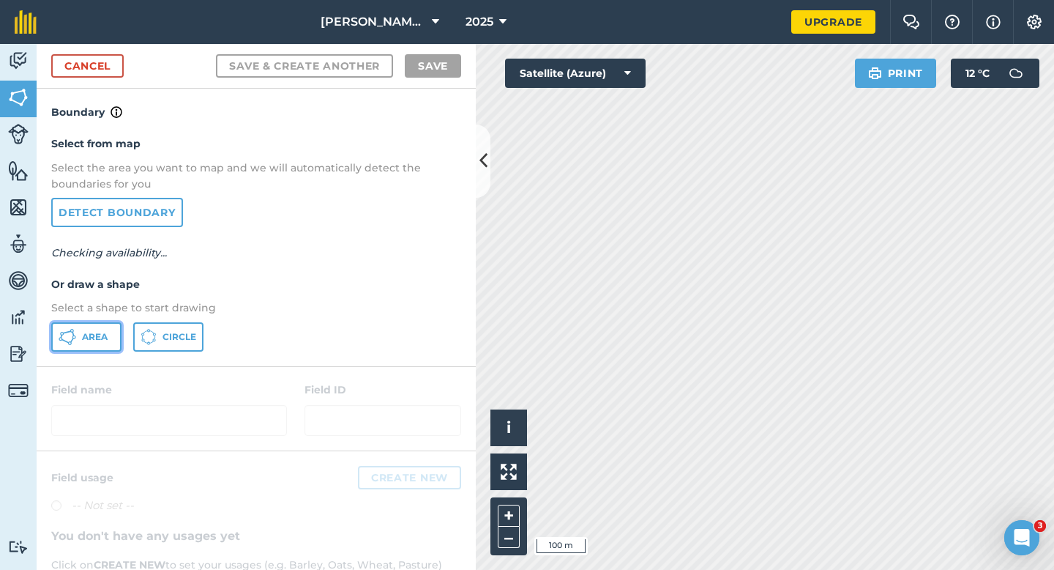
click at [109, 341] on button "Area" at bounding box center [86, 336] width 70 height 29
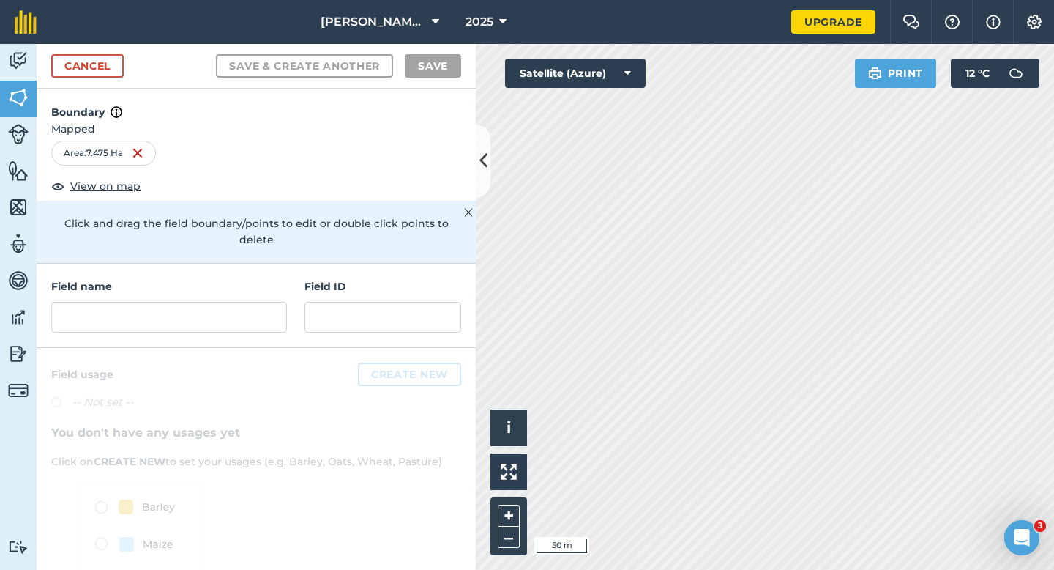
click at [210, 319] on div "Field name Field ID" at bounding box center [256, 306] width 439 height 84
click at [211, 302] on input "text" at bounding box center [169, 317] width 236 height 31
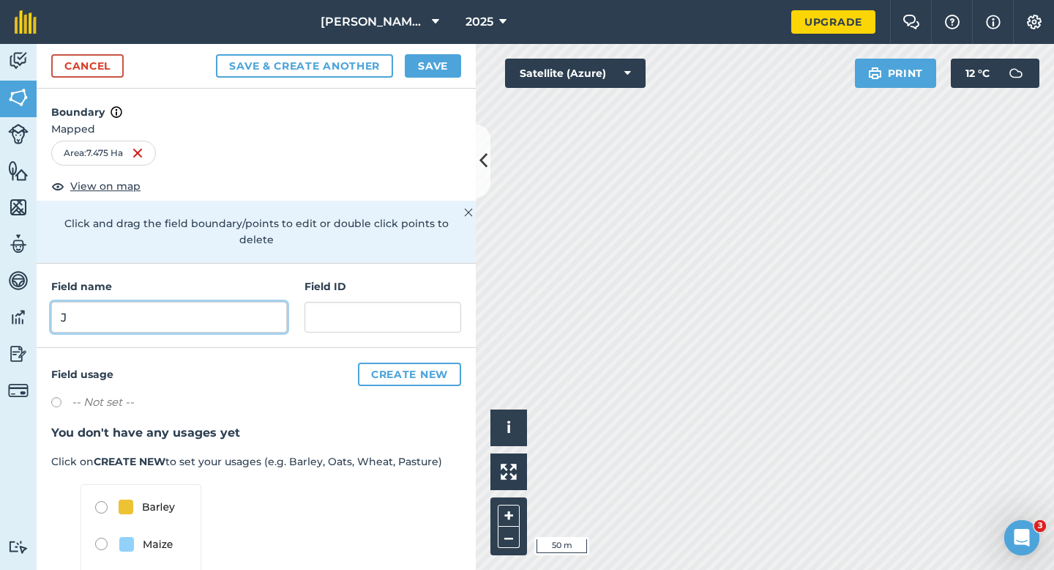
type input "J"
click at [440, 71] on button "Save" at bounding box center [433, 65] width 56 height 23
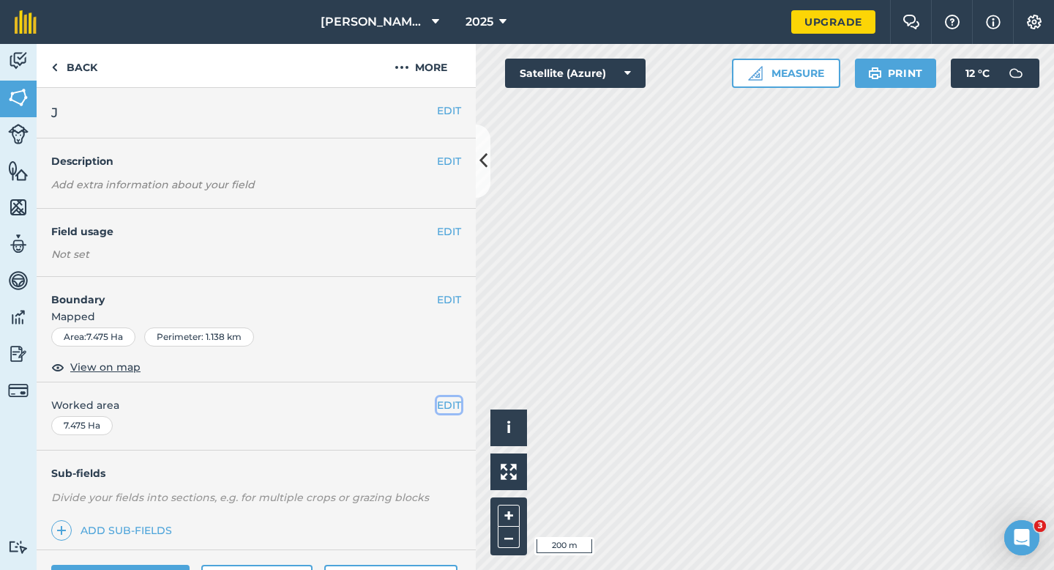
click at [454, 408] on button "EDIT" at bounding box center [449, 405] width 24 height 16
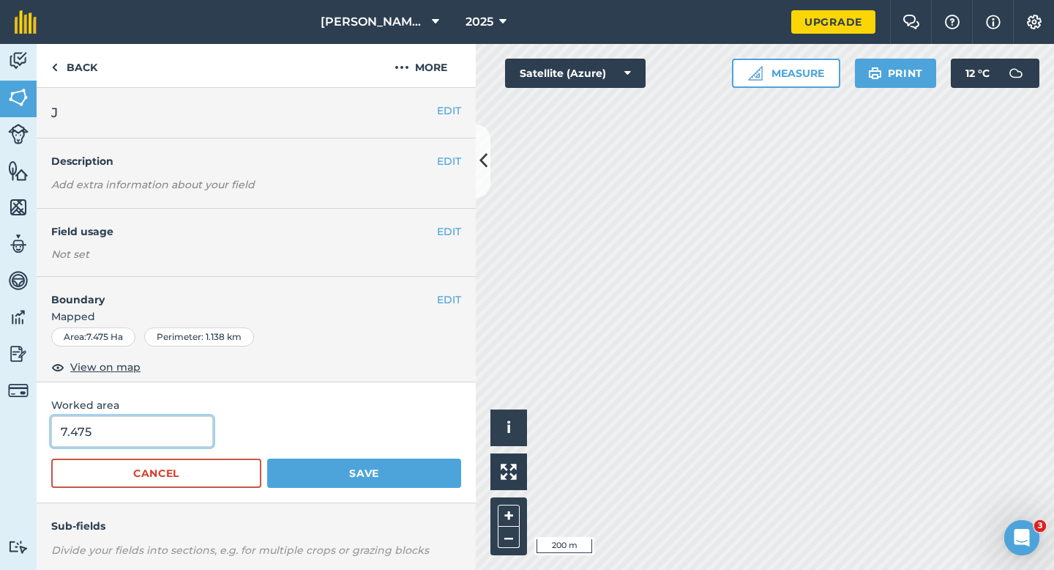
click at [160, 422] on input "7.475" at bounding box center [132, 431] width 162 height 31
click at [160, 426] on input "7.475" at bounding box center [132, 431] width 162 height 31
type input "7.5"
click at [267, 458] on button "Save" at bounding box center [364, 472] width 194 height 29
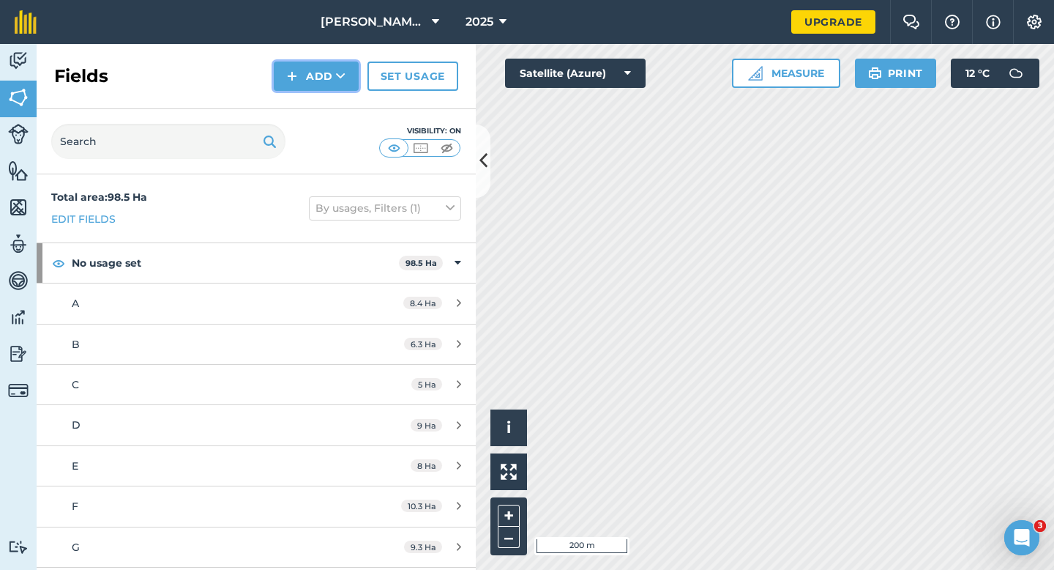
click at [321, 78] on button "Add" at bounding box center [316, 76] width 85 height 29
click at [321, 103] on link "Draw" at bounding box center [316, 109] width 81 height 32
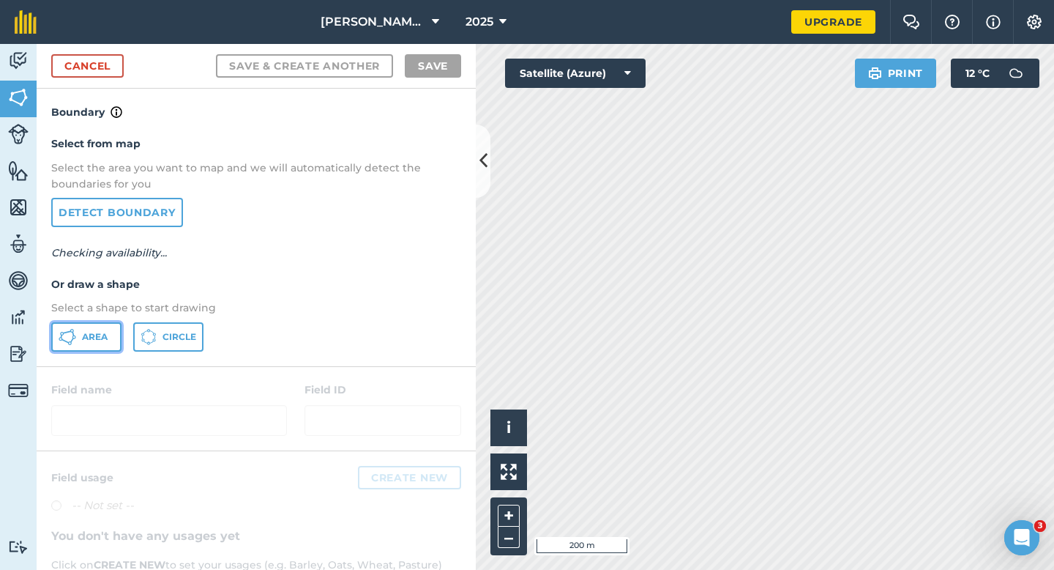
click at [108, 346] on button "Area" at bounding box center [86, 336] width 70 height 29
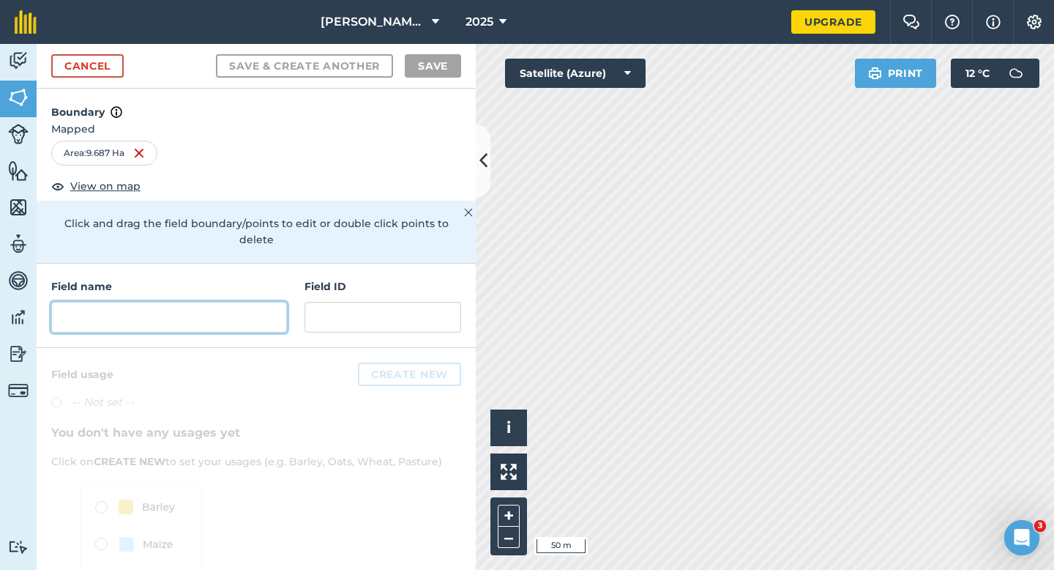
click at [243, 308] on input "text" at bounding box center [169, 317] width 236 height 31
type input "J"
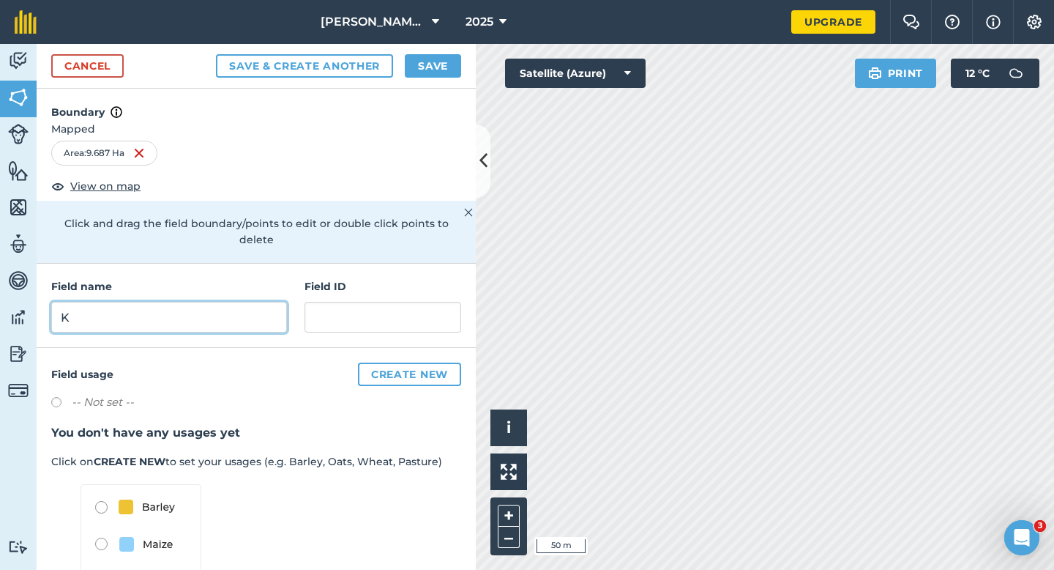
type input "K"
click at [428, 64] on button "Save" at bounding box center [433, 65] width 56 height 23
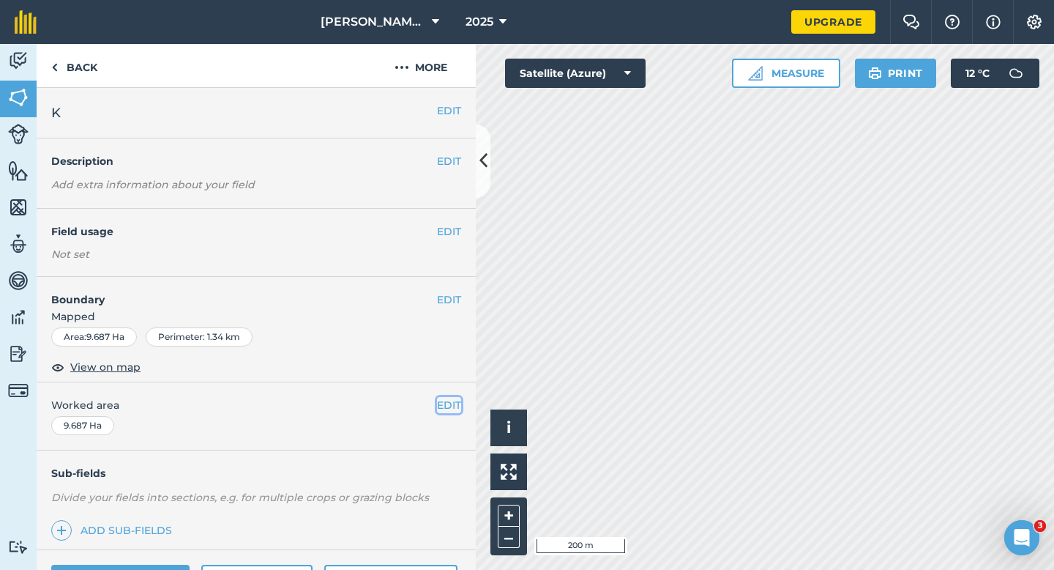
click at [442, 408] on button "EDIT" at bounding box center [449, 405] width 24 height 16
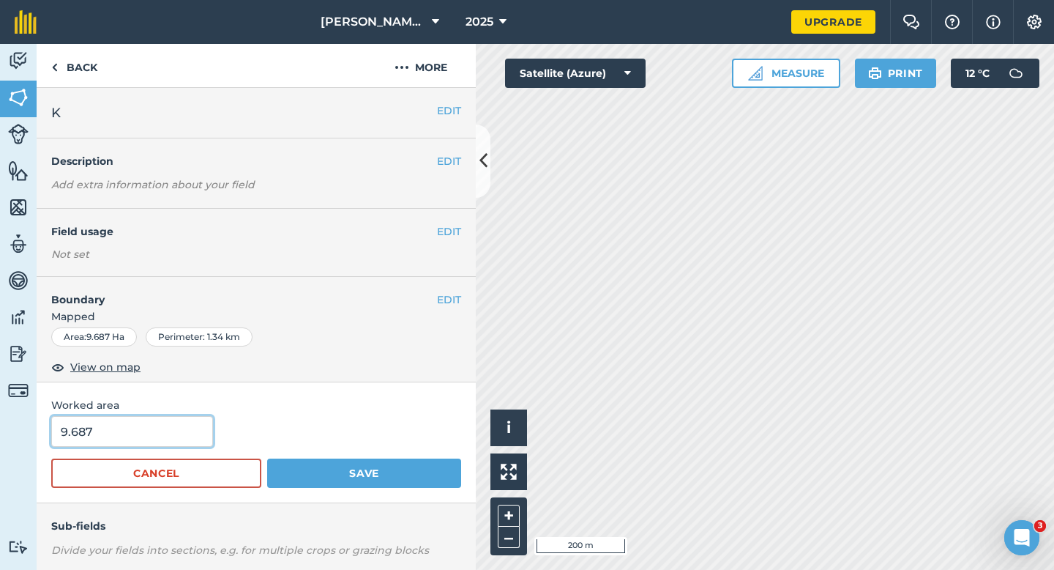
click at [143, 426] on input "9.687" at bounding box center [132, 431] width 162 height 31
type input "9.7"
click at [267, 458] on button "Save" at bounding box center [364, 472] width 194 height 29
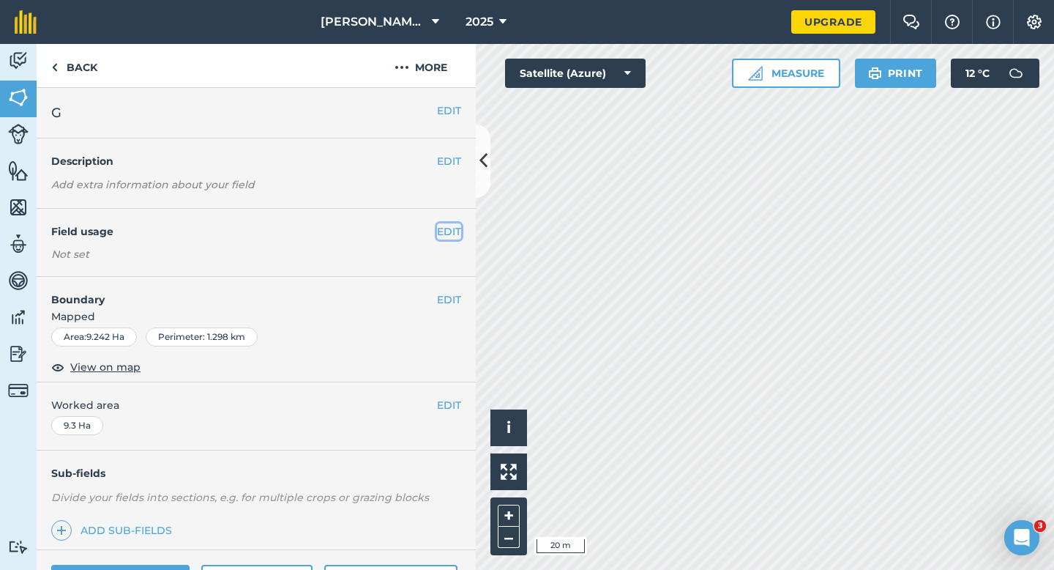
click at [452, 234] on button "EDIT" at bounding box center [449, 231] width 24 height 16
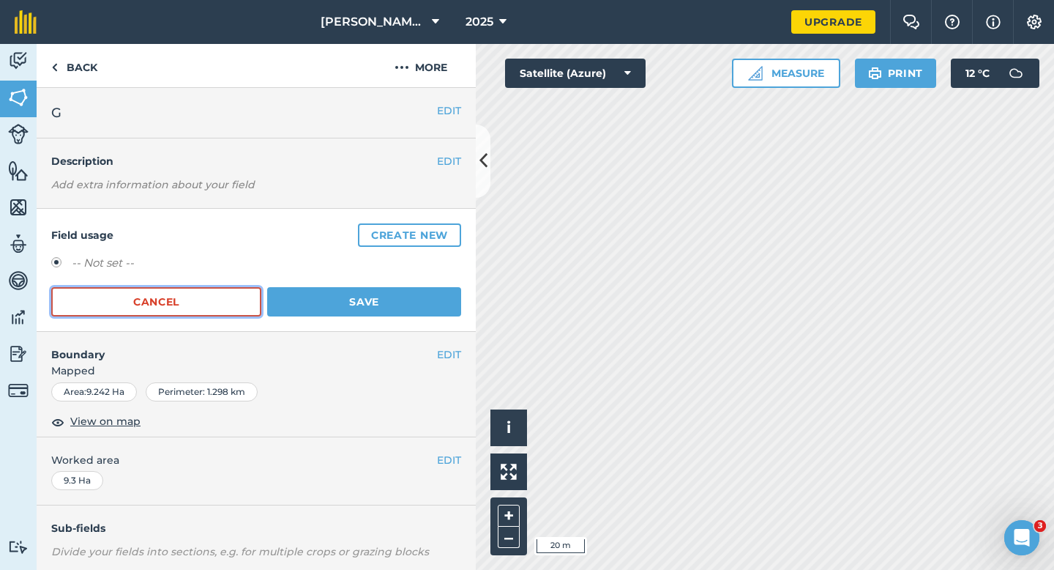
click at [225, 316] on div "Field usage Create new -- Not set -- Cancel Save" at bounding box center [256, 270] width 439 height 123
click at [228, 312] on button "Cancel" at bounding box center [156, 301] width 210 height 29
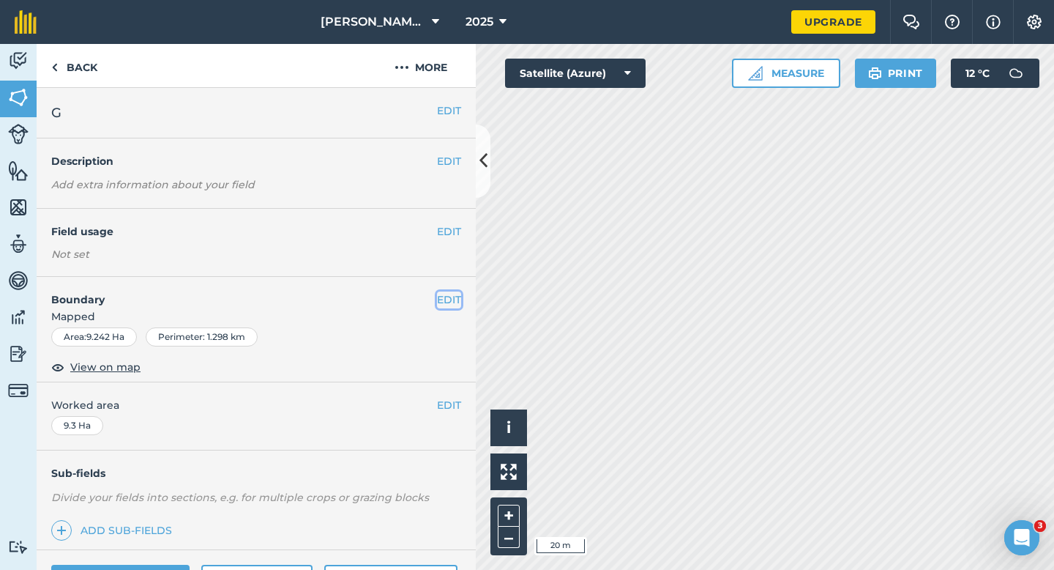
click at [439, 299] on button "EDIT" at bounding box center [449, 299] width 24 height 16
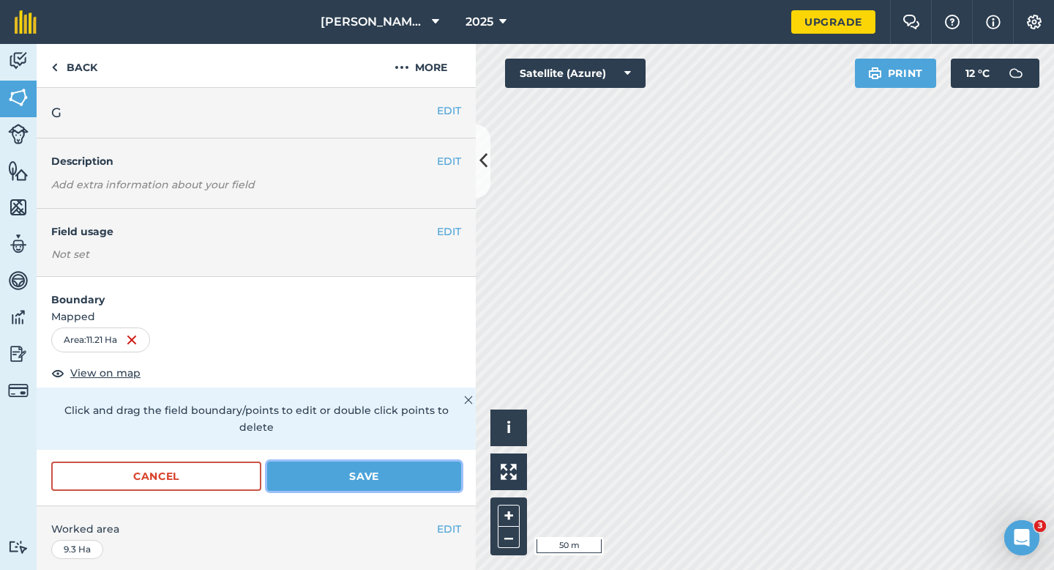
click at [398, 461] on button "Save" at bounding box center [364, 475] width 194 height 29
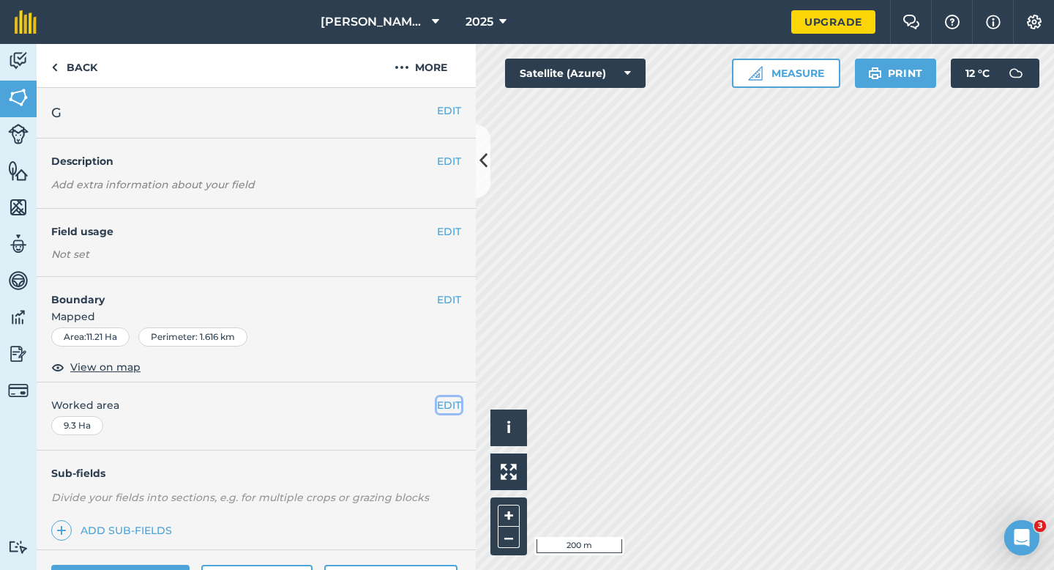
click at [449, 409] on button "EDIT" at bounding box center [449, 405] width 24 height 16
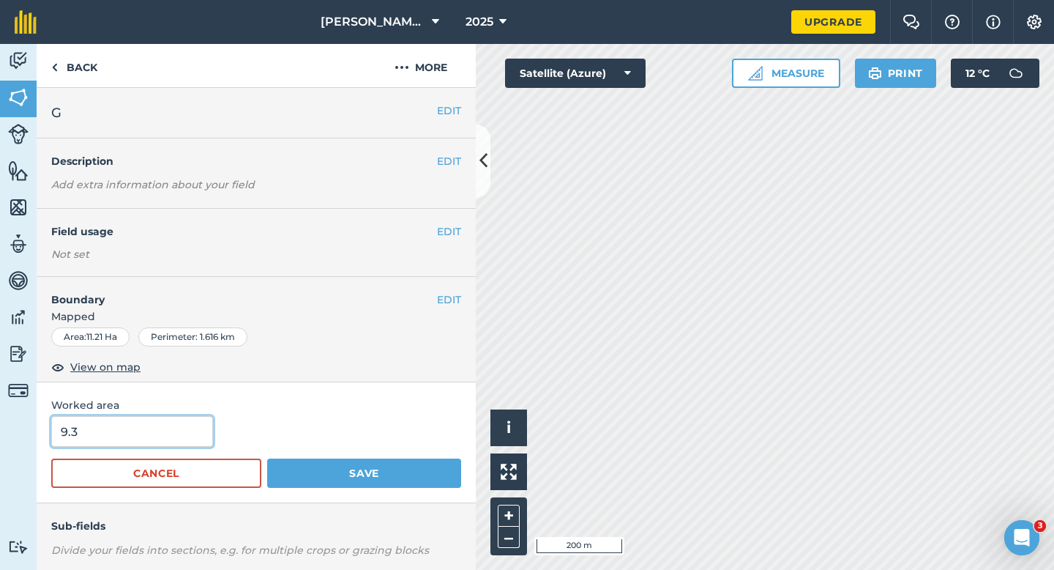
click at [79, 431] on input "9.3" at bounding box center [132, 431] width 162 height 31
type input "11.2"
click at [267, 458] on button "Save" at bounding box center [364, 472] width 194 height 29
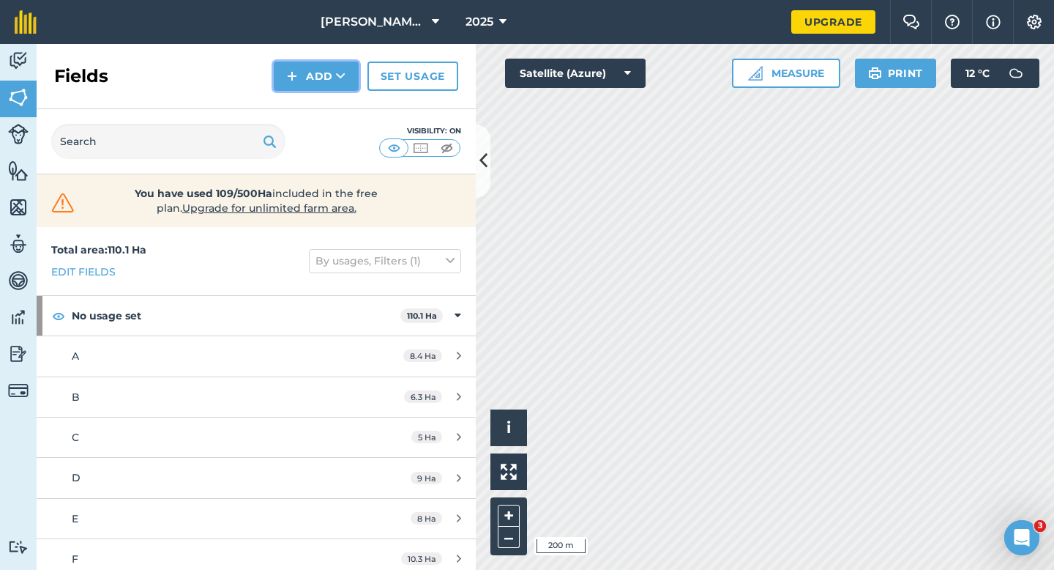
click at [319, 83] on button "Add" at bounding box center [316, 76] width 85 height 29
click at [319, 96] on link "Draw" at bounding box center [316, 109] width 81 height 32
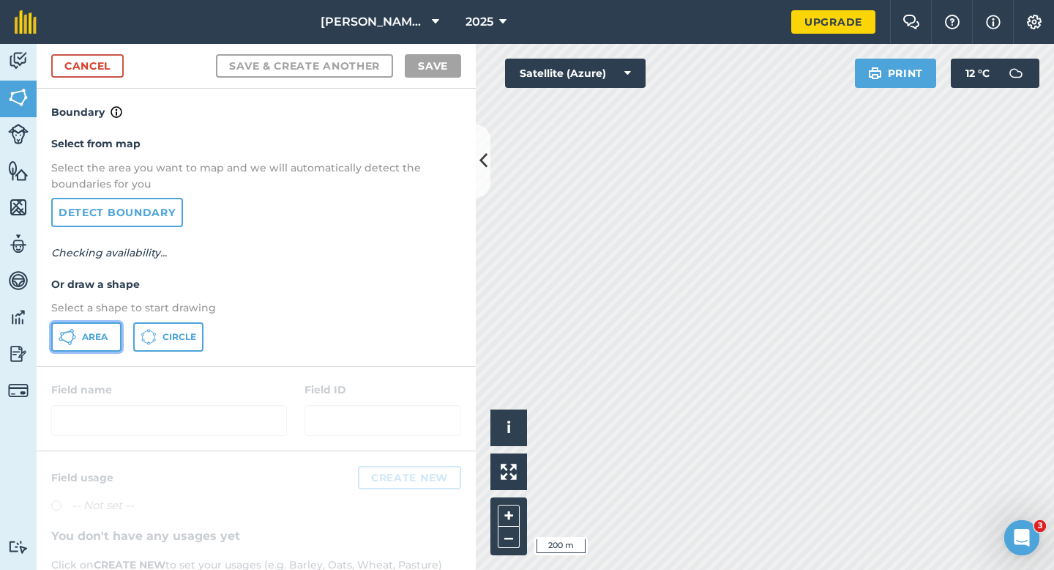
click at [98, 348] on button "Area" at bounding box center [86, 336] width 70 height 29
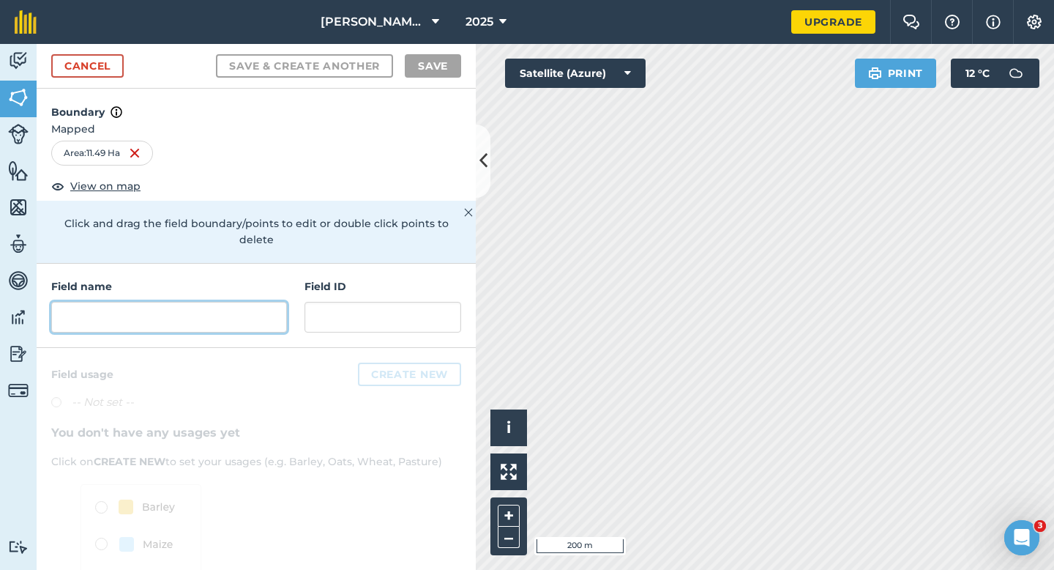
click at [284, 313] on input "text" at bounding box center [169, 317] width 236 height 31
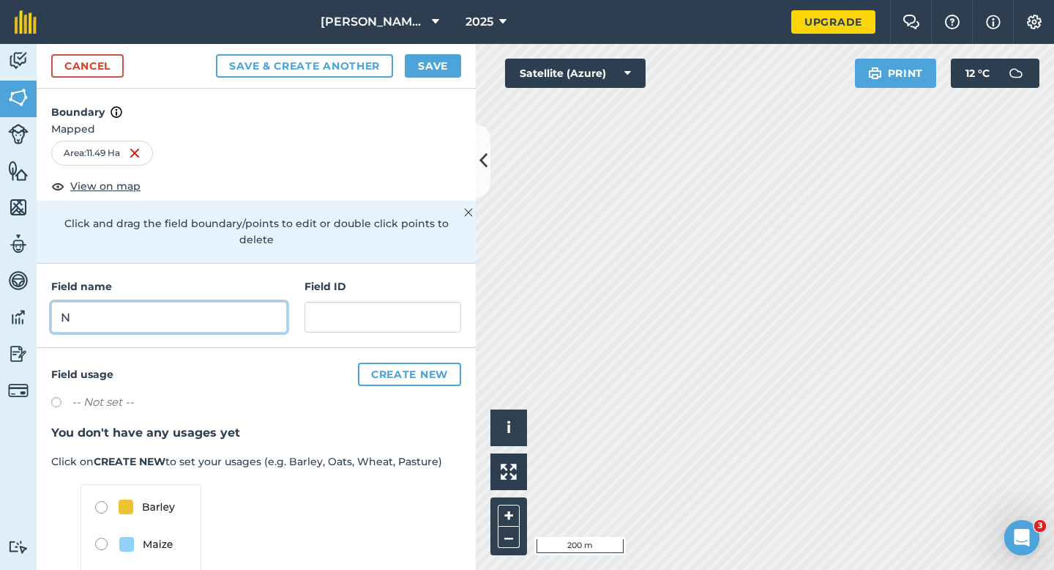
type input "N"
click at [447, 63] on button "Save" at bounding box center [433, 65] width 56 height 23
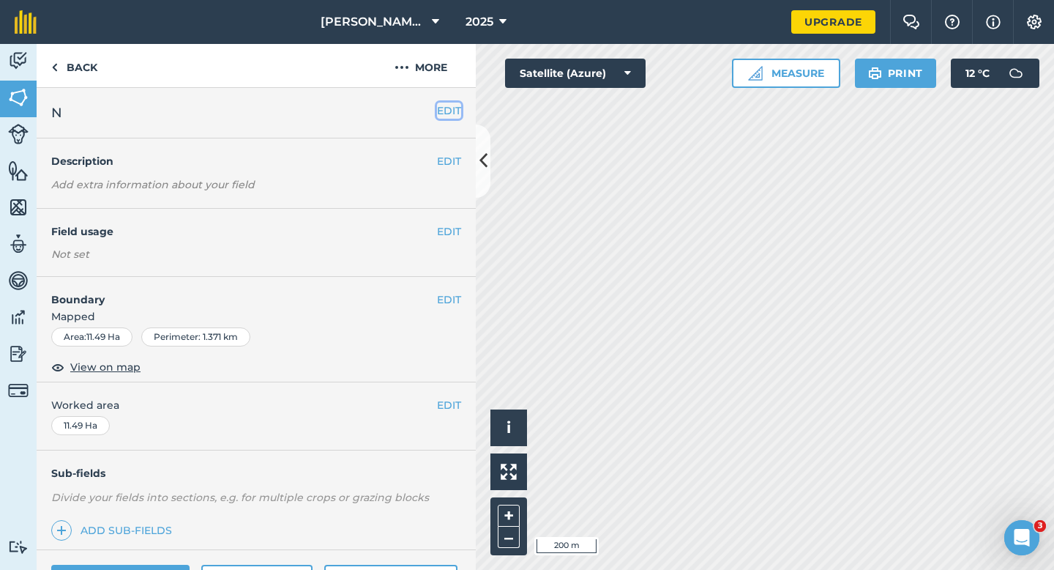
click at [442, 104] on button "EDIT" at bounding box center [449, 111] width 24 height 16
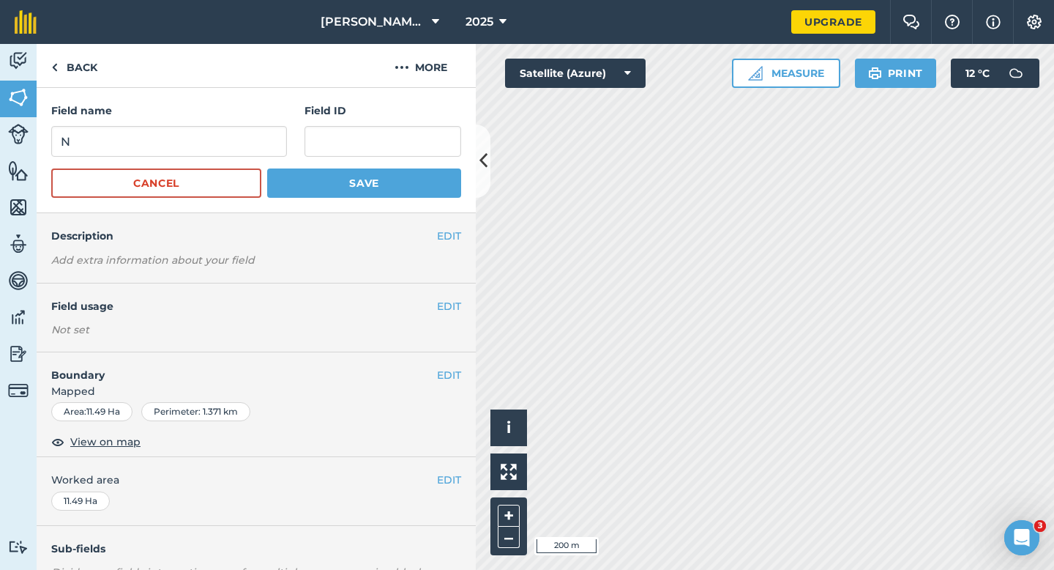
click at [258, 124] on div "Field name N" at bounding box center [169, 130] width 236 height 54
click at [255, 142] on input "N" at bounding box center [169, 141] width 236 height 31
type input "I"
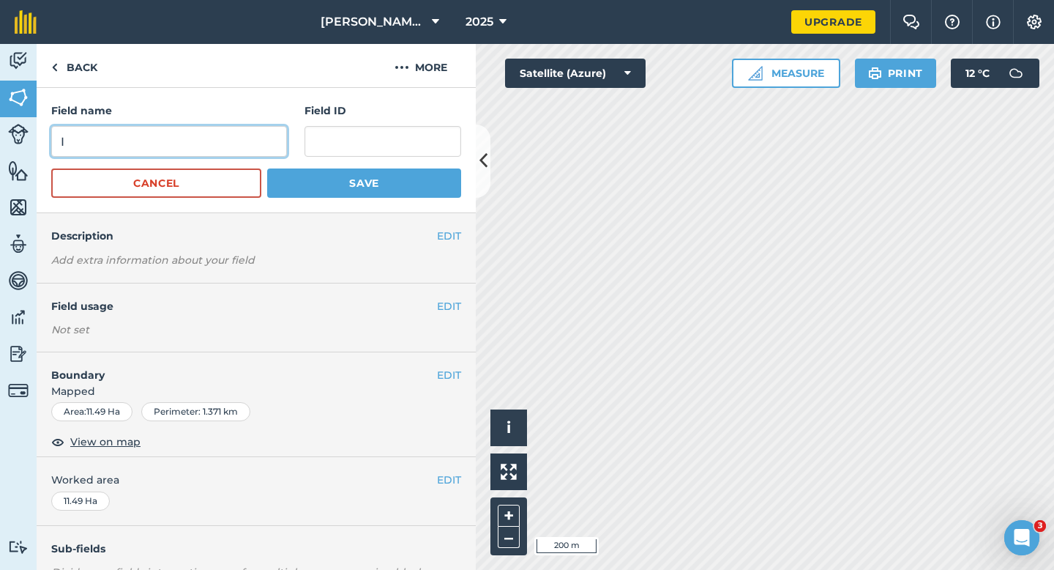
click at [267, 168] on button "Save" at bounding box center [364, 182] width 194 height 29
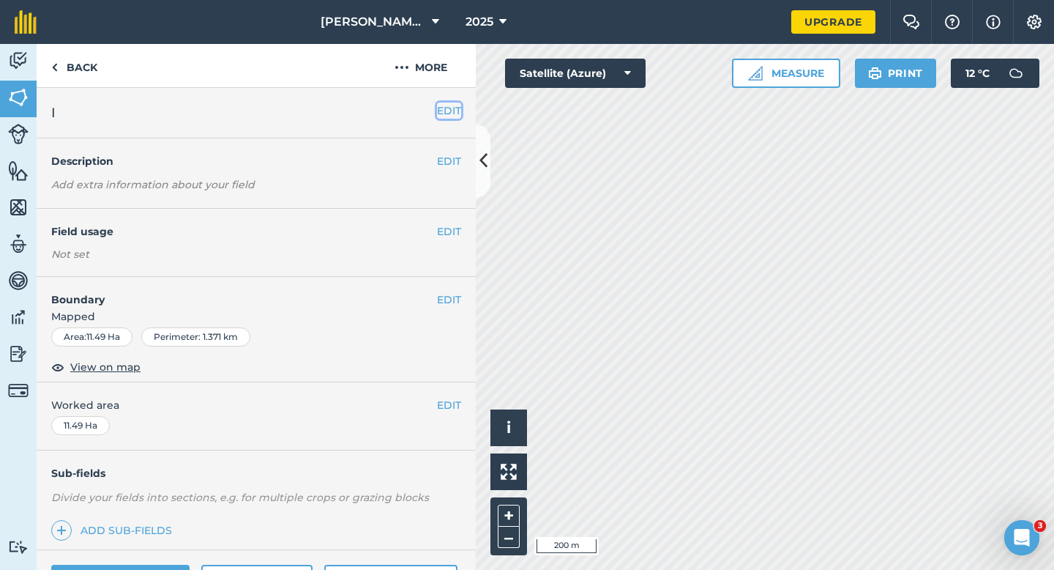
click at [447, 106] on button "EDIT" at bounding box center [449, 111] width 24 height 16
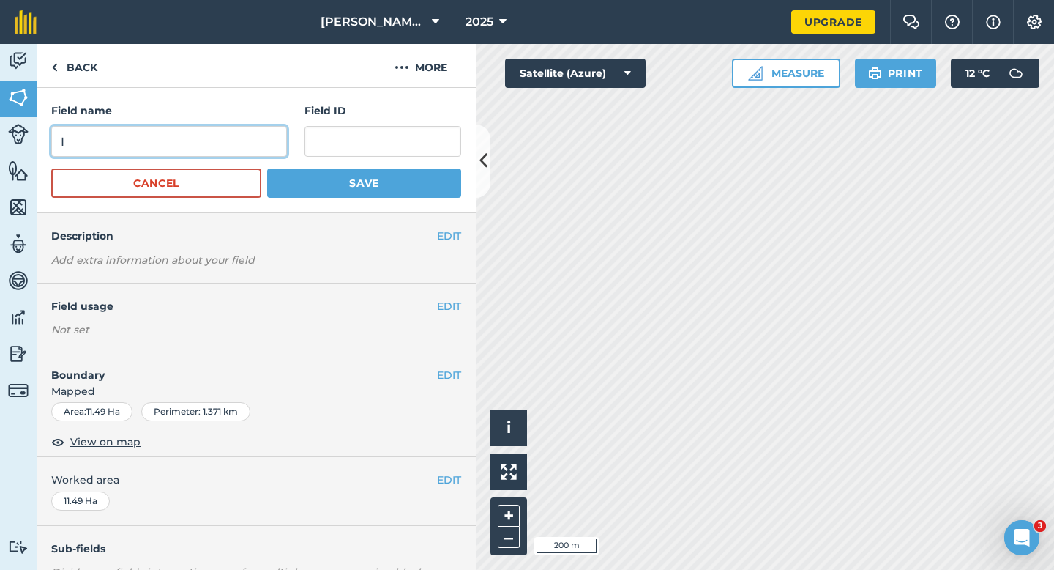
click at [247, 140] on input "I" at bounding box center [169, 141] width 236 height 31
type input "O"
click at [267, 168] on button "Save" at bounding box center [364, 182] width 194 height 29
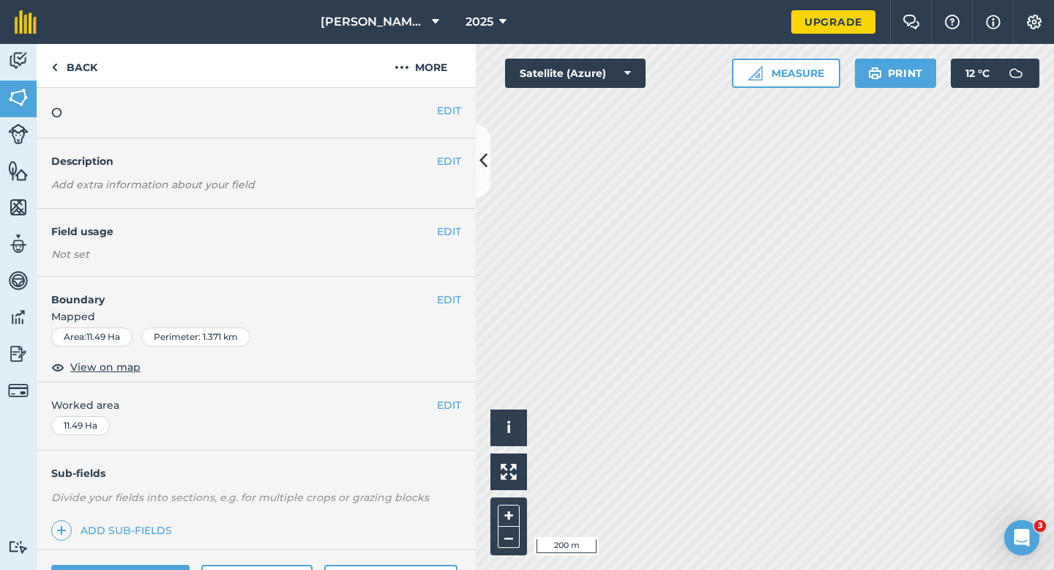
click at [464, 402] on div "EDIT Worked area 11.49 Ha" at bounding box center [256, 416] width 439 height 68
click at [451, 402] on button "EDIT" at bounding box center [449, 405] width 24 height 16
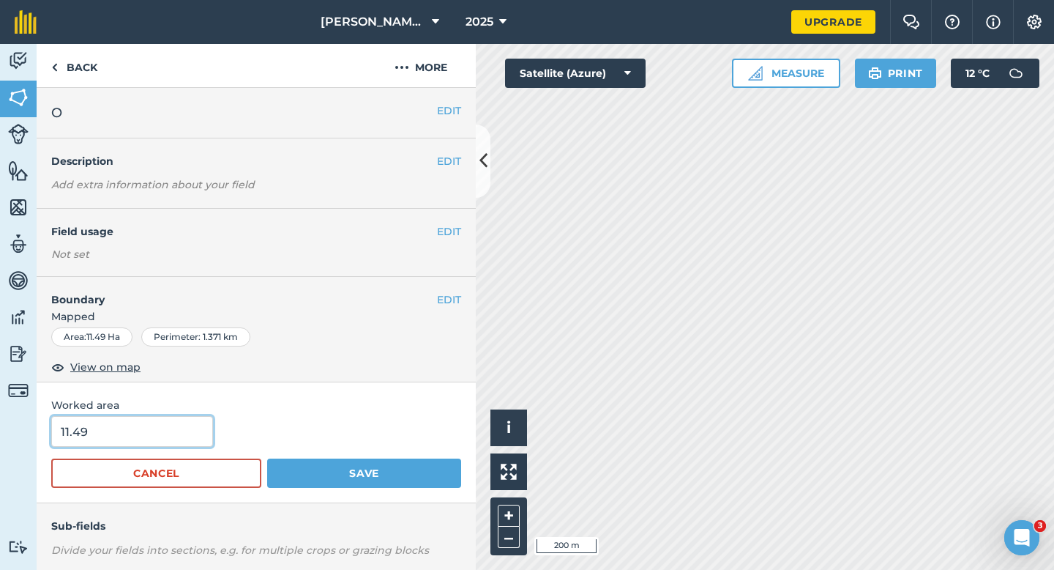
click at [190, 429] on input "11.49" at bounding box center [132, 431] width 162 height 31
type input "11.5"
click at [267, 458] on button "Save" at bounding box center [364, 472] width 194 height 29
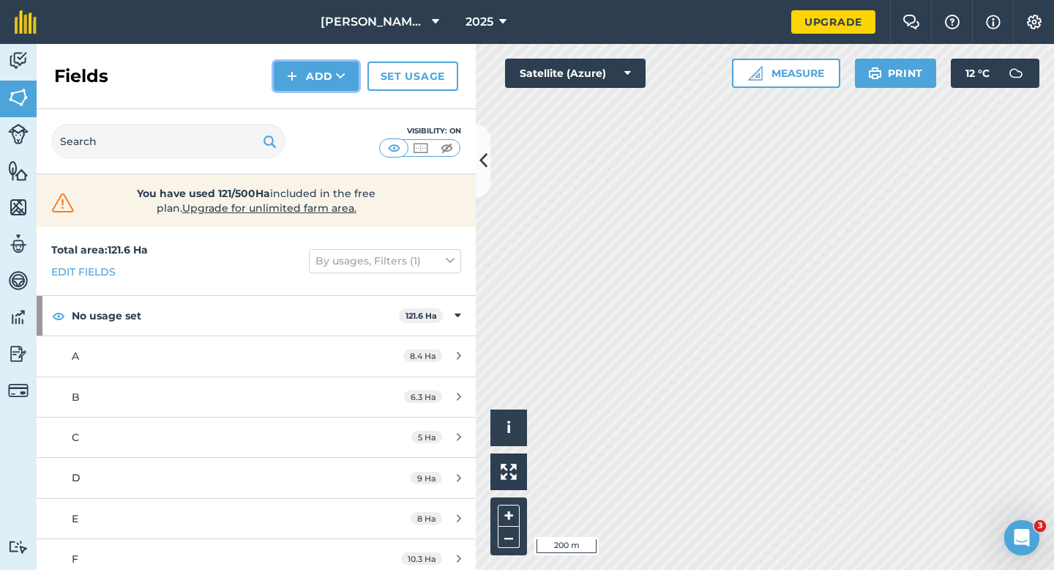
click at [330, 75] on button "Add" at bounding box center [316, 76] width 85 height 29
click at [330, 105] on link "Draw" at bounding box center [316, 109] width 81 height 32
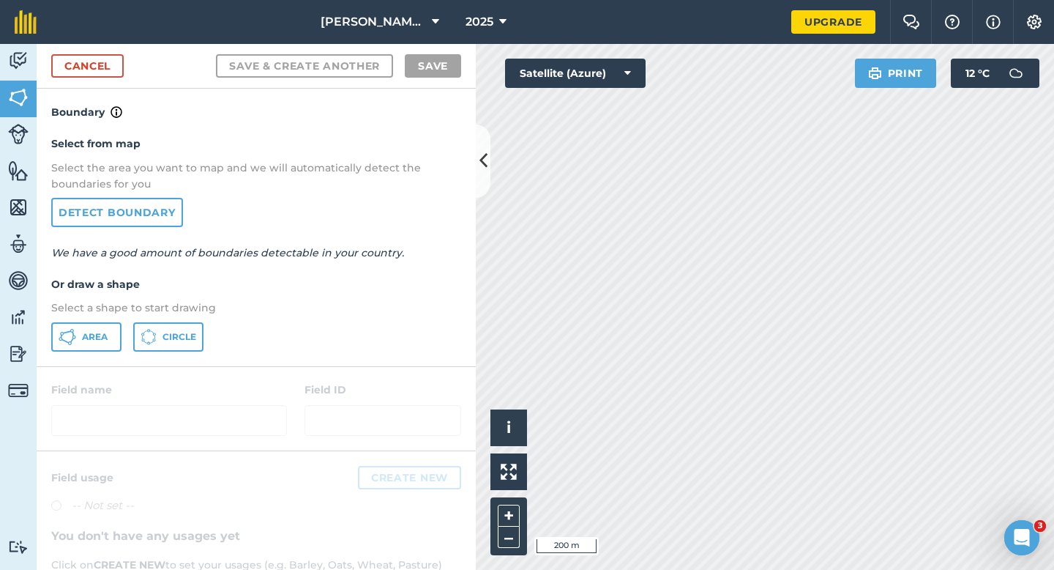
click at [85, 352] on div "Select from map Select the area you want to map and we will automatically detec…" at bounding box center [256, 243] width 439 height 245
click at [87, 336] on span "Area" at bounding box center [95, 337] width 26 height 12
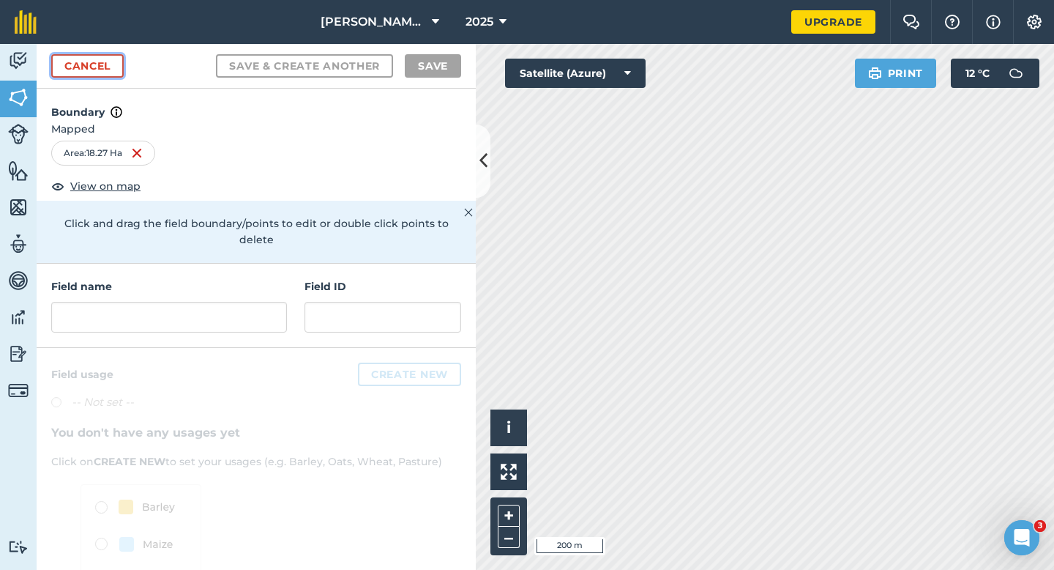
click at [108, 62] on link "Cancel" at bounding box center [87, 65] width 72 height 23
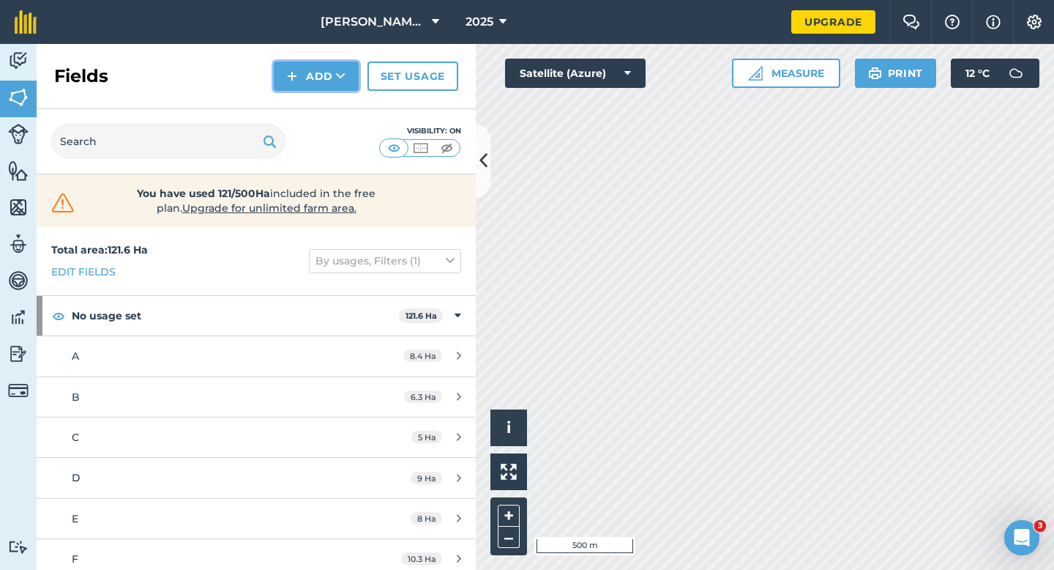
click at [304, 68] on button "Add" at bounding box center [316, 76] width 85 height 29
click at [304, 119] on link "Draw" at bounding box center [316, 109] width 81 height 32
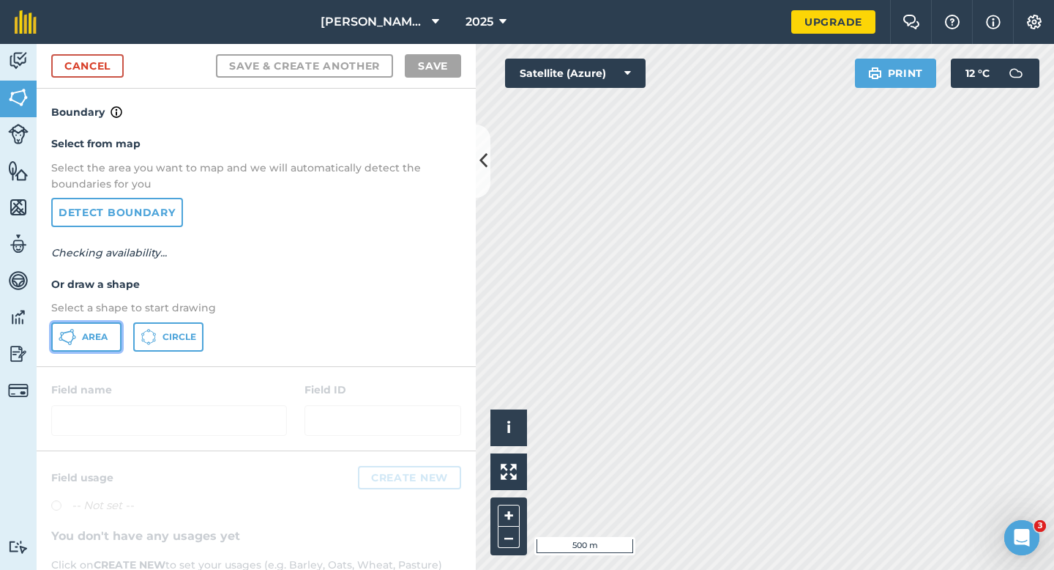
click at [95, 339] on span "Area" at bounding box center [95, 337] width 26 height 12
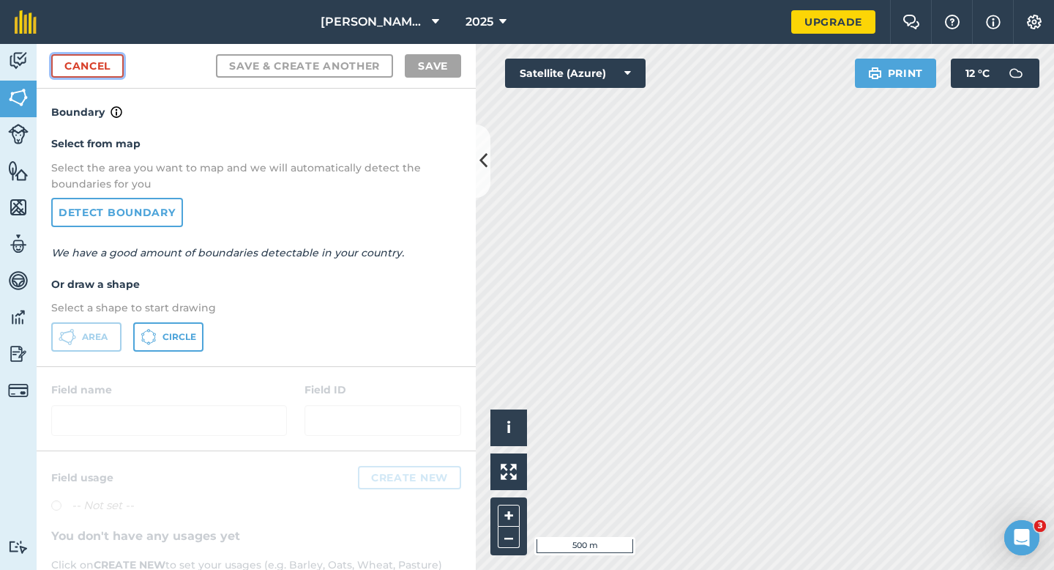
click at [61, 69] on link "Cancel" at bounding box center [87, 65] width 72 height 23
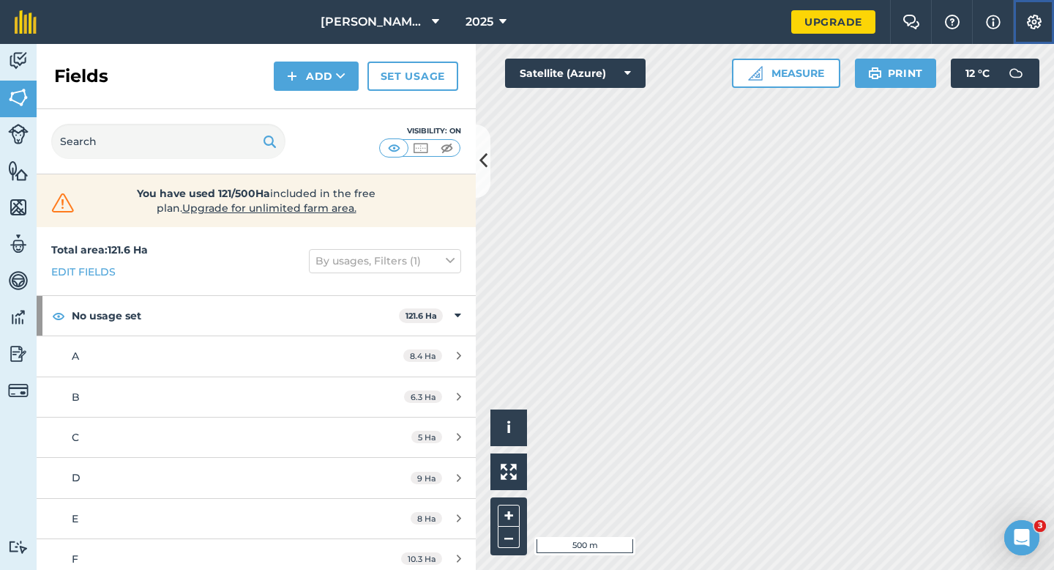
click at [1049, 29] on button "Settings" at bounding box center [1033, 22] width 41 height 44
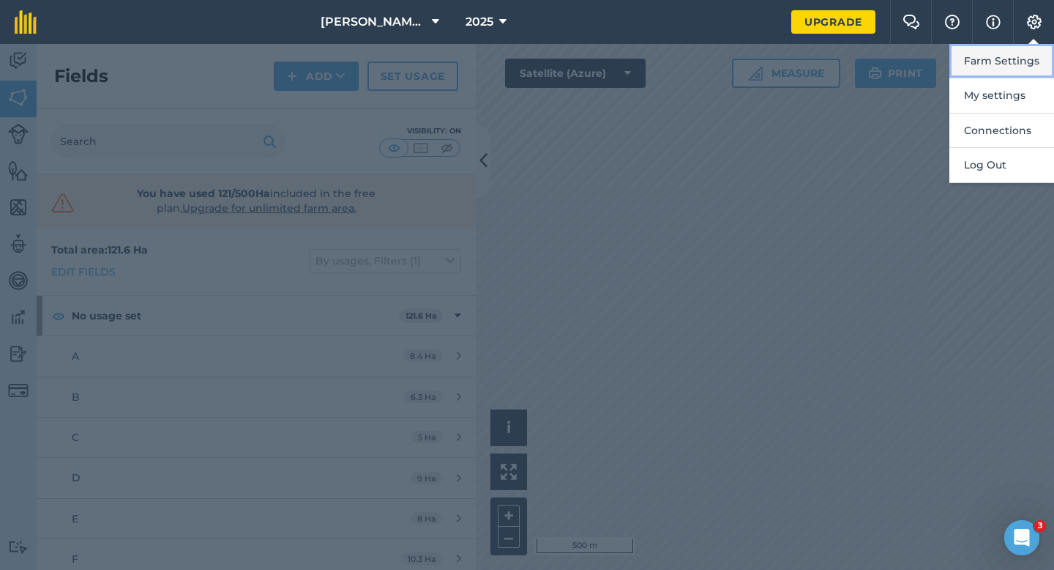
click at [1030, 52] on button "Farm Settings" at bounding box center [1002, 61] width 105 height 34
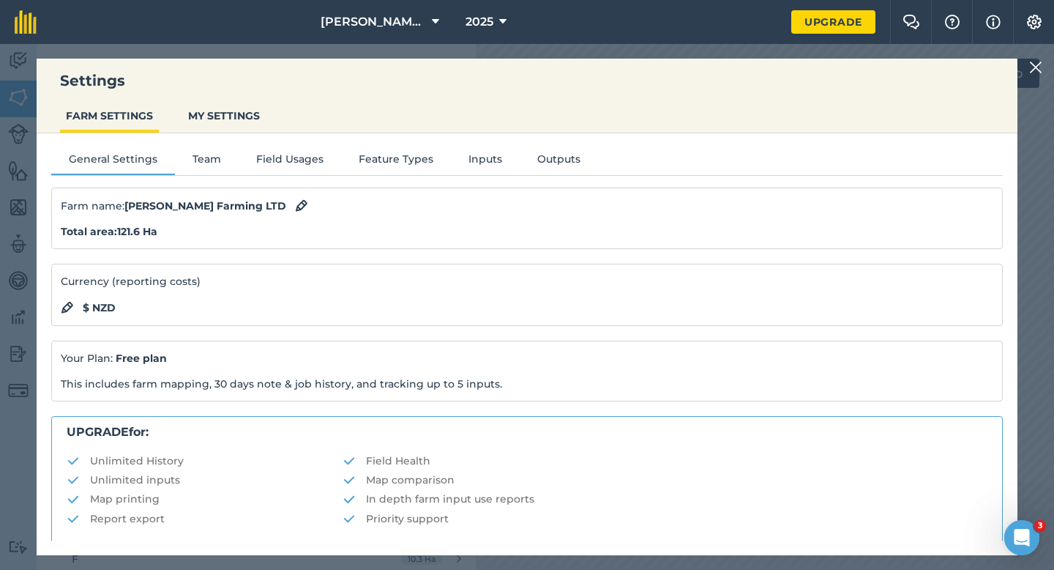
scroll to position [281, 0]
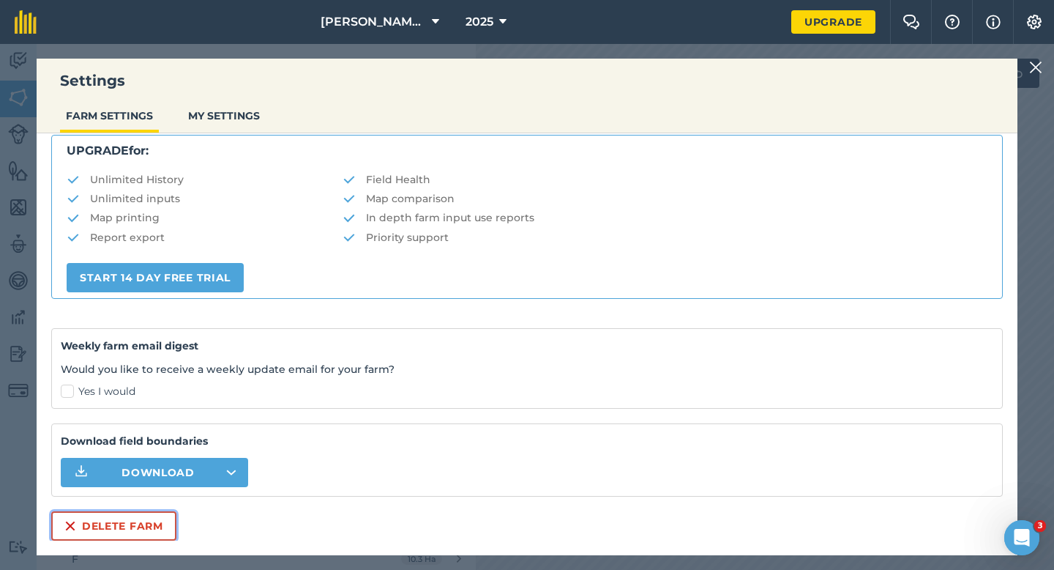
click at [106, 535] on button "Delete farm" at bounding box center [113, 525] width 125 height 29
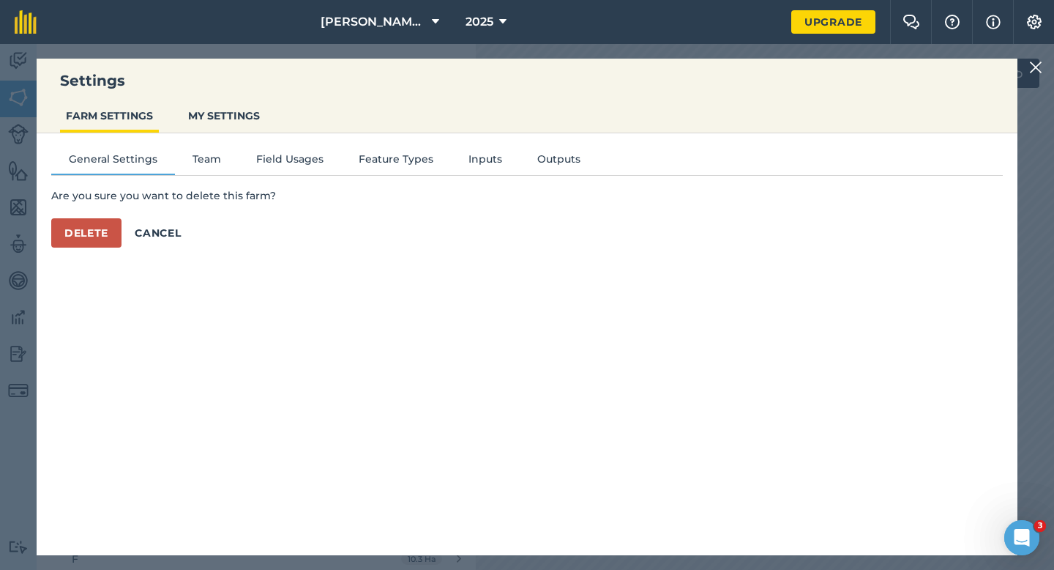
click at [93, 211] on div "Are you sure you want to delete this farm? Delete Cancel" at bounding box center [527, 217] width 952 height 60
click at [93, 215] on div "Are you sure you want to delete this farm? Delete Cancel" at bounding box center [527, 217] width 952 height 60
click at [93, 225] on button "Delete" at bounding box center [86, 232] width 70 height 29
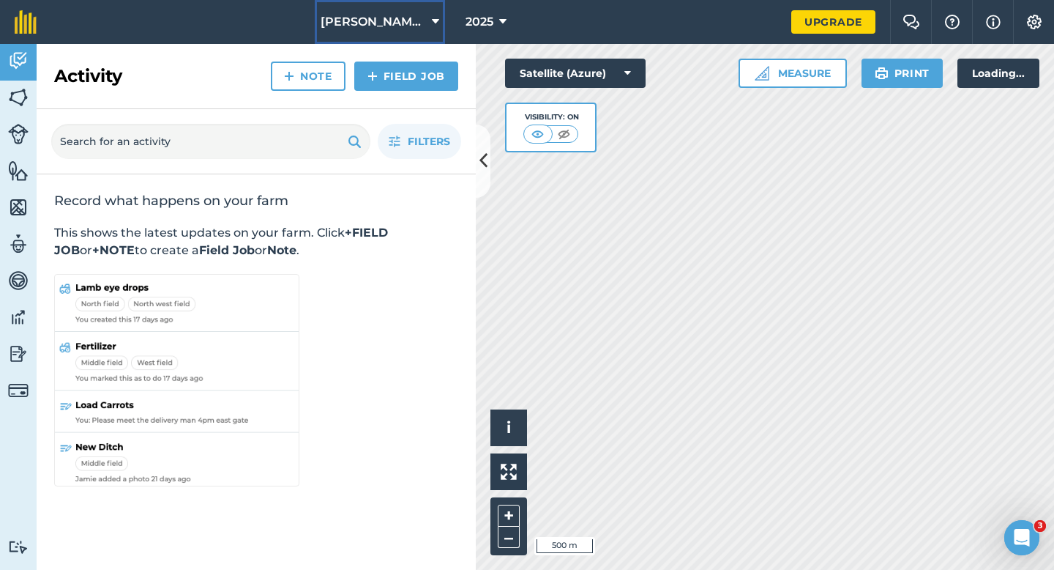
click at [423, 31] on button "[PERSON_NAME] & Sons" at bounding box center [380, 22] width 130 height 44
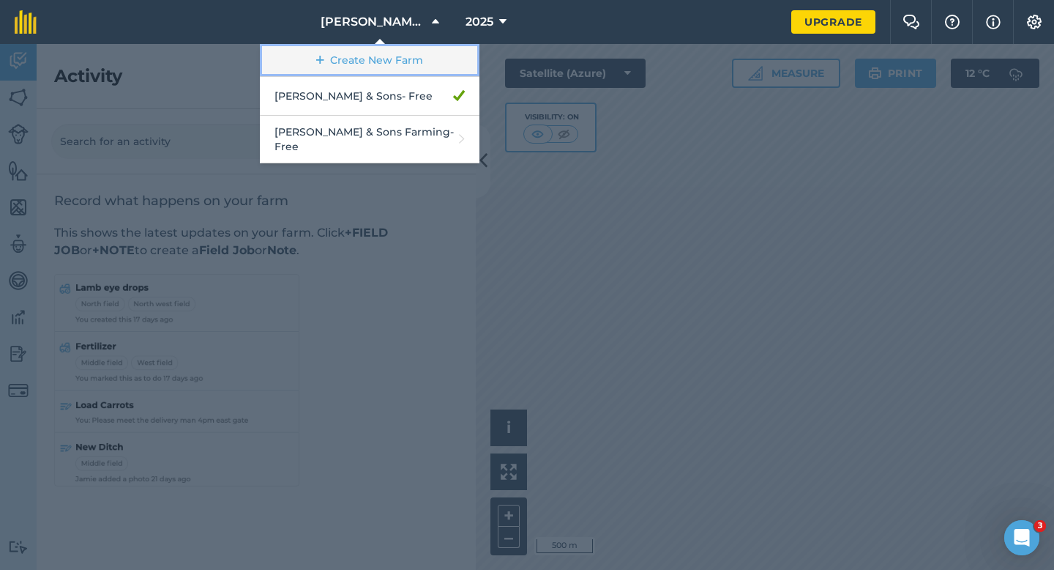
click at [421, 52] on link "Create New Farm" at bounding box center [370, 60] width 220 height 33
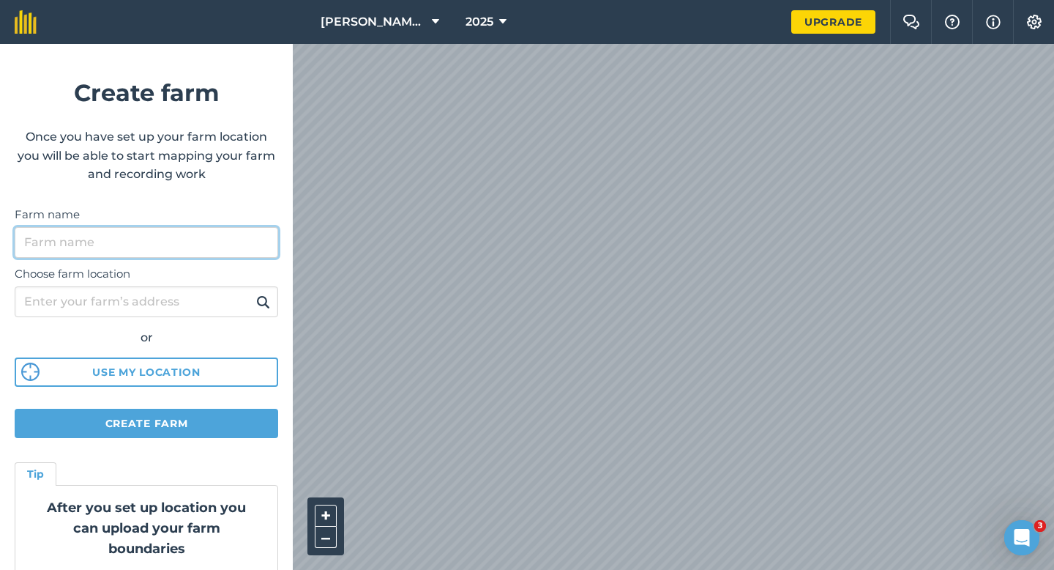
click at [222, 242] on input "Farm name" at bounding box center [147, 242] width 264 height 31
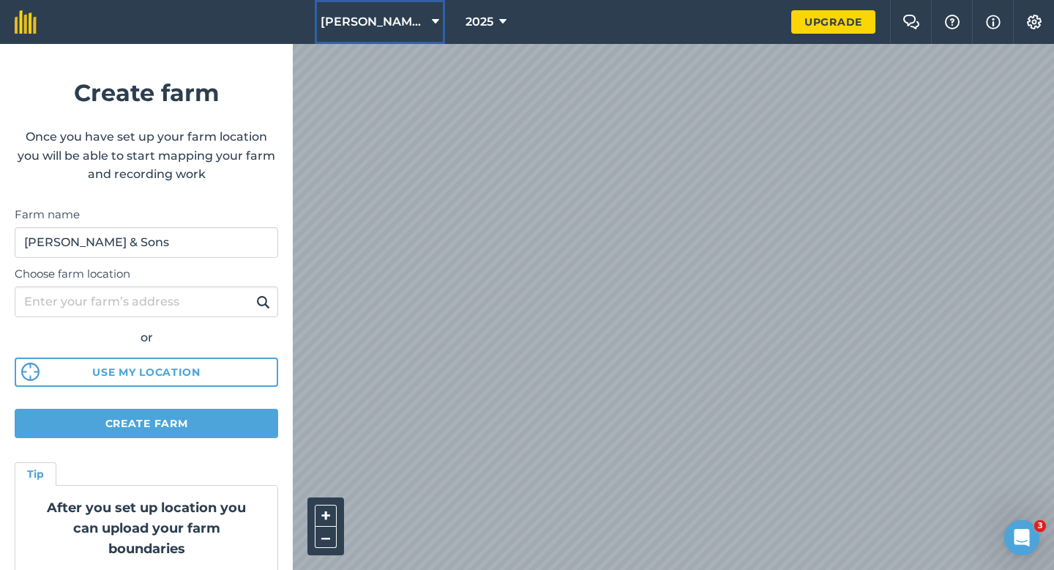
click at [363, 31] on button "[PERSON_NAME] & Sons" at bounding box center [380, 22] width 130 height 44
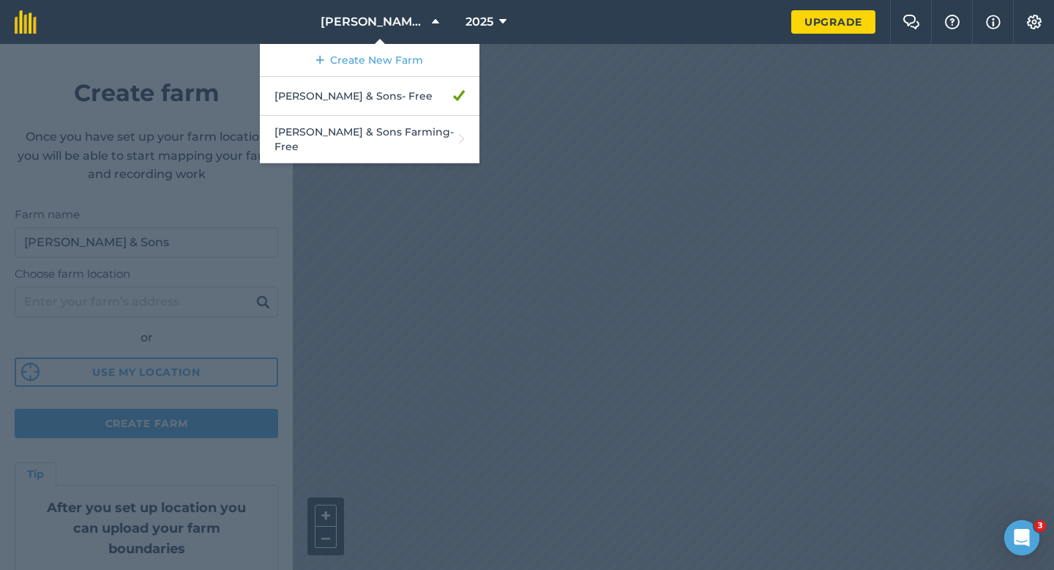
click at [212, 194] on div at bounding box center [527, 307] width 1054 height 526
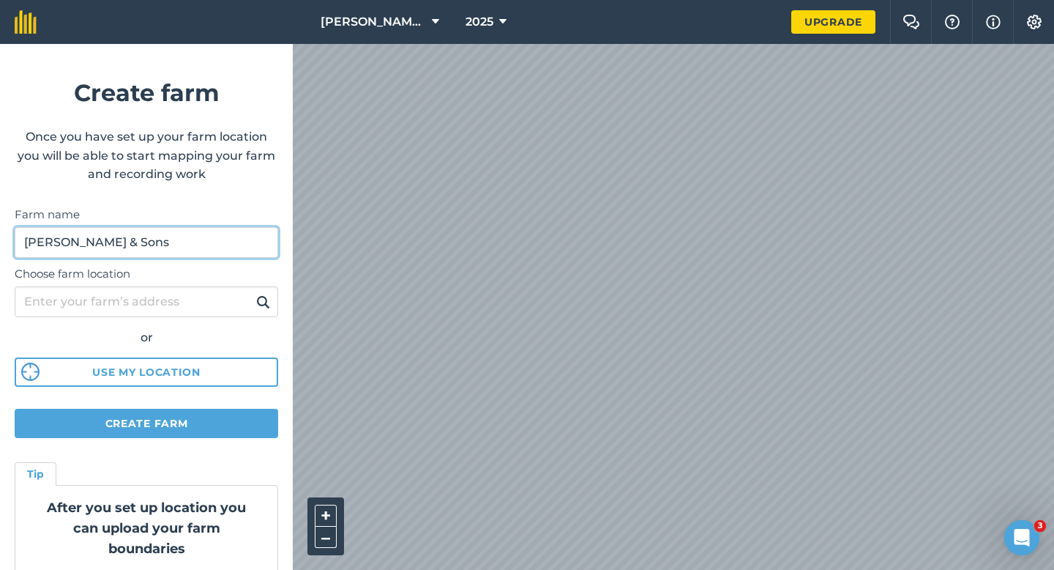
click at [212, 234] on input "[PERSON_NAME] & Sons" at bounding box center [147, 242] width 264 height 31
click at [231, 249] on input "[PERSON_NAME] & Sons" at bounding box center [147, 242] width 264 height 31
type input "[PERSON_NAME] & Sons Farming Partnership"
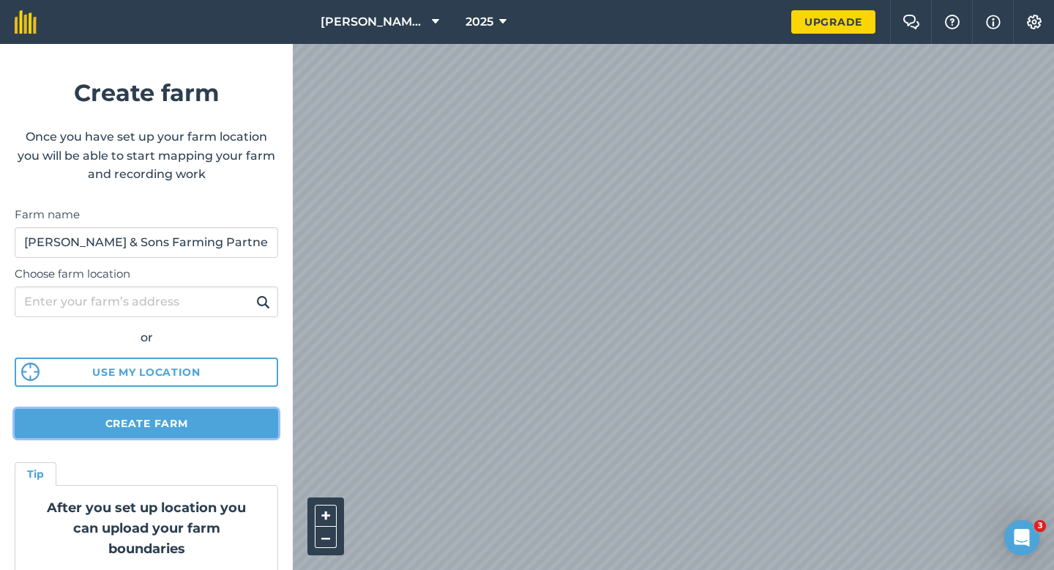
click at [248, 421] on button "Create farm" at bounding box center [147, 423] width 264 height 29
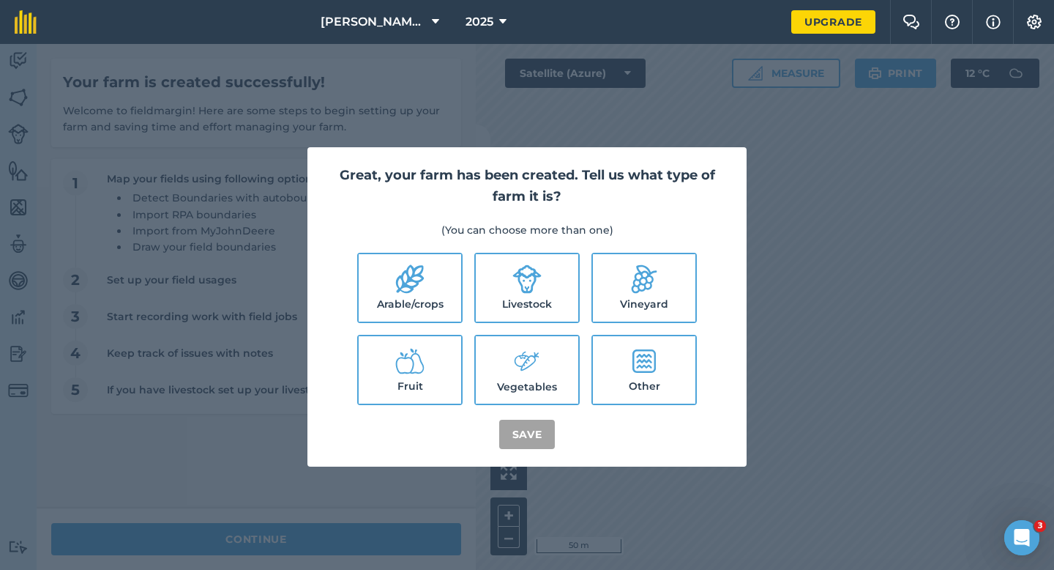
click at [476, 254] on label "Livestock" at bounding box center [527, 287] width 103 height 67
checkbox input "true"
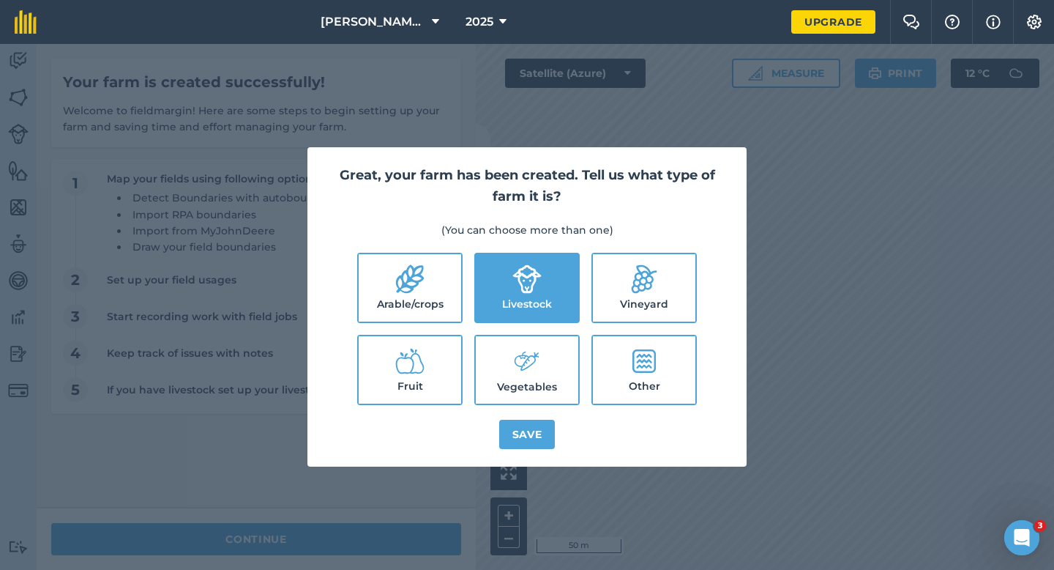
click at [434, 278] on label "Arable/crops" at bounding box center [410, 287] width 103 height 67
checkbox input "true"
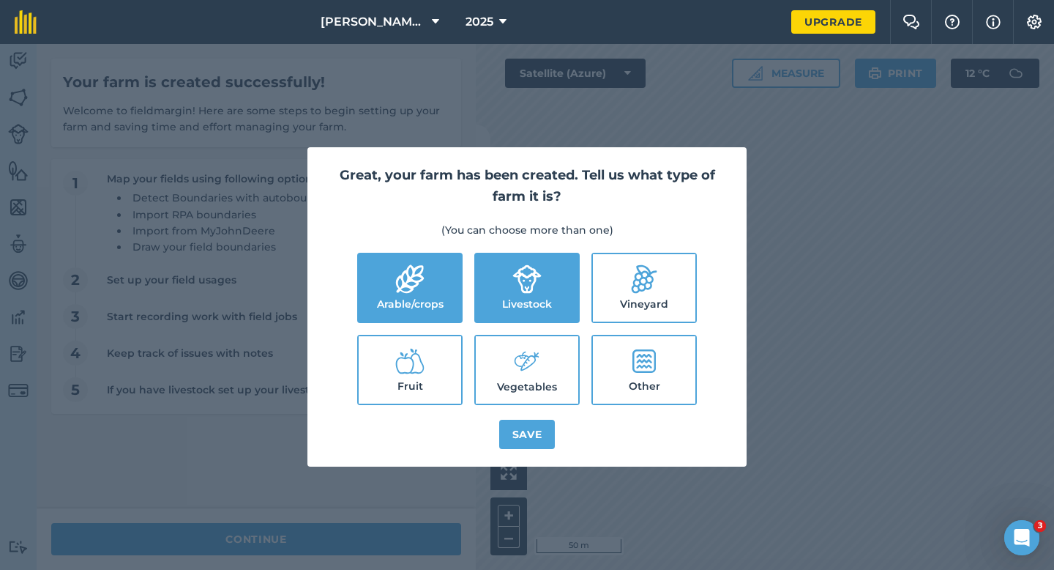
click at [538, 351] on icon at bounding box center [527, 361] width 29 height 31
checkbox input "true"
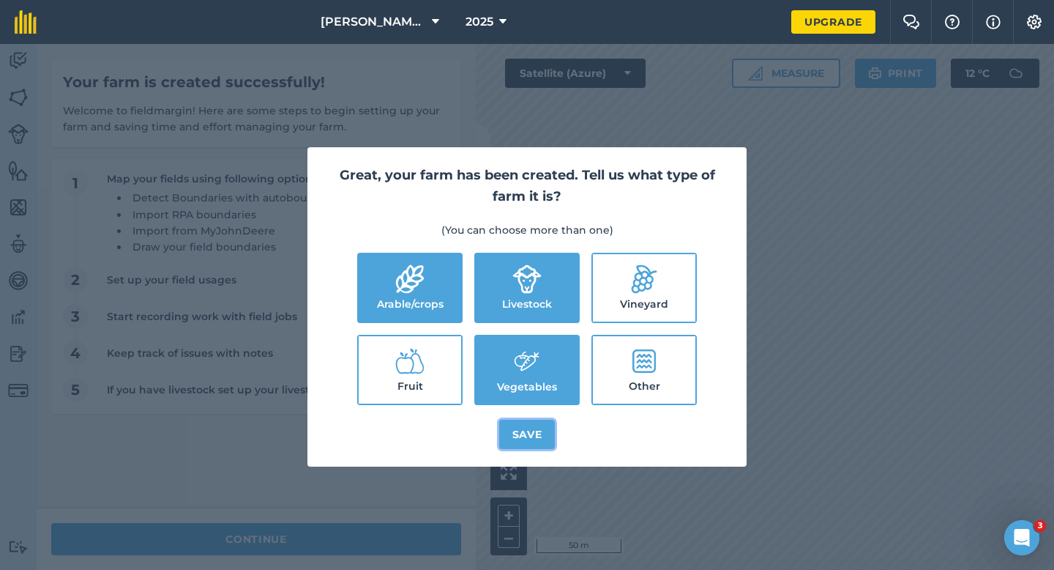
click at [538, 433] on button "Save" at bounding box center [527, 434] width 56 height 29
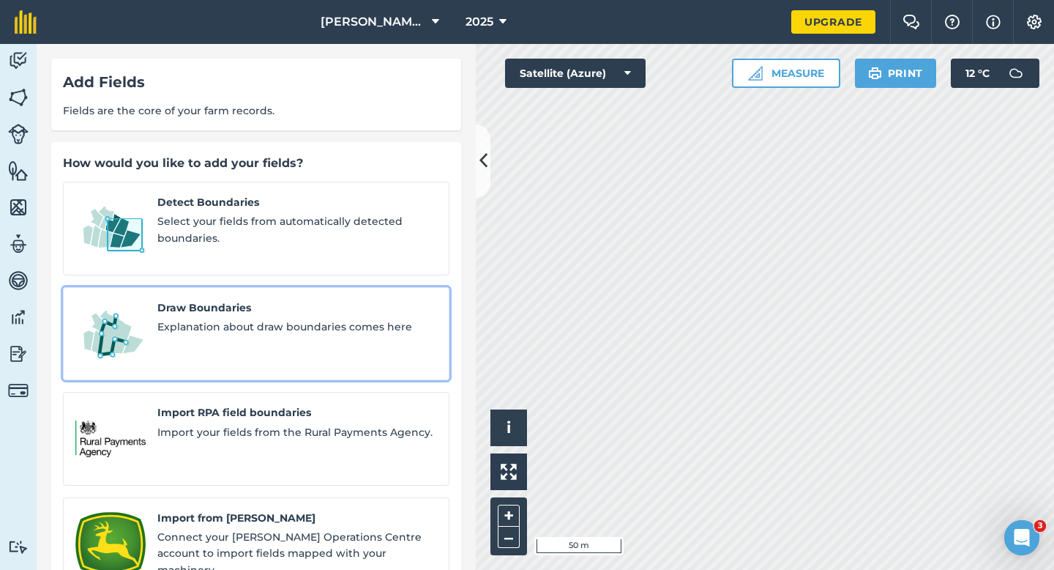
click at [228, 321] on div "Draw Boundaries Explanation about draw boundaries comes here" at bounding box center [297, 334] width 280 height 69
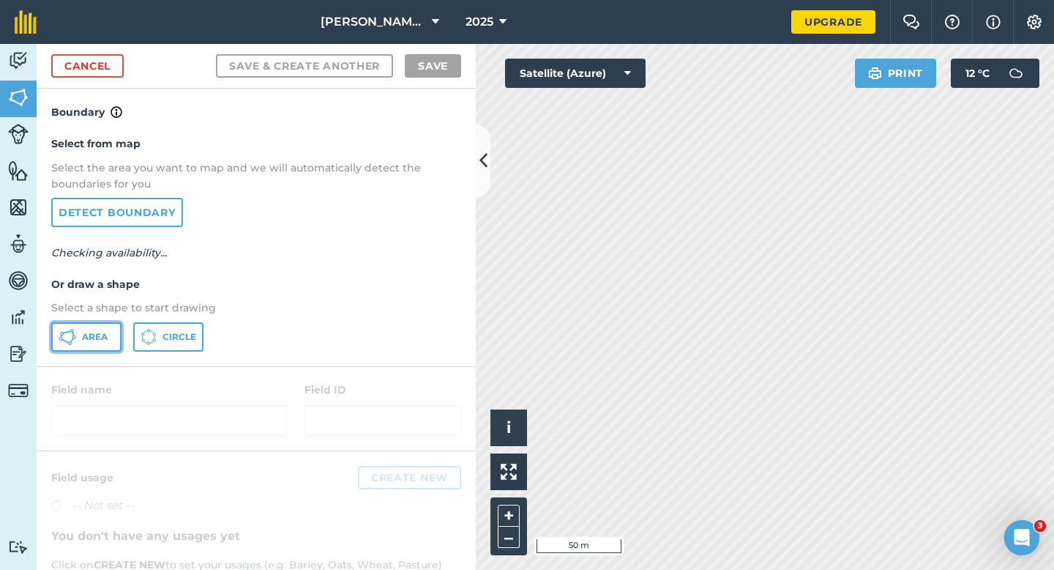
click at [87, 333] on span "Area" at bounding box center [95, 337] width 26 height 12
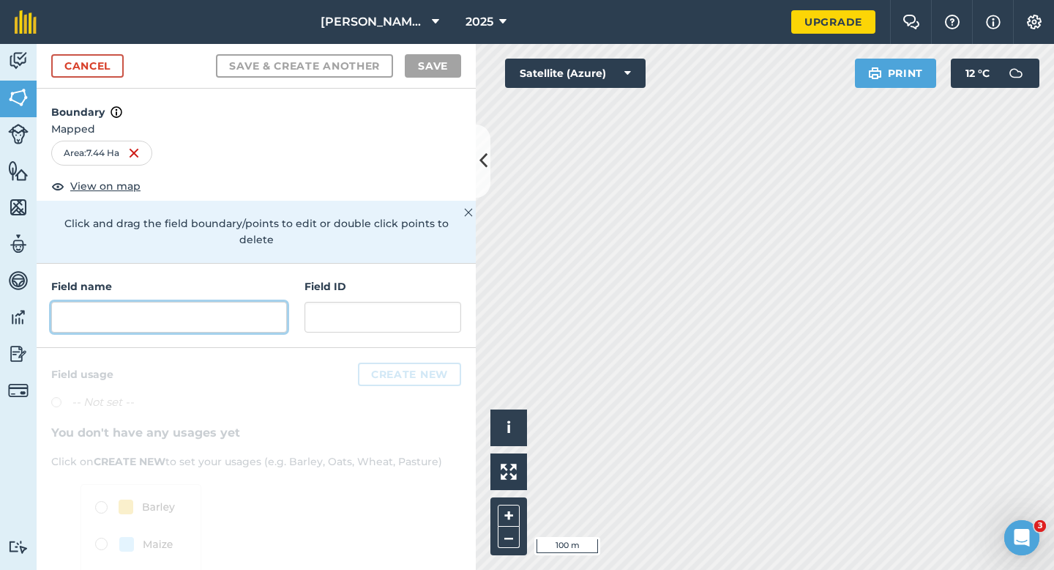
click at [247, 307] on input "text" at bounding box center [169, 317] width 236 height 31
type input "b"
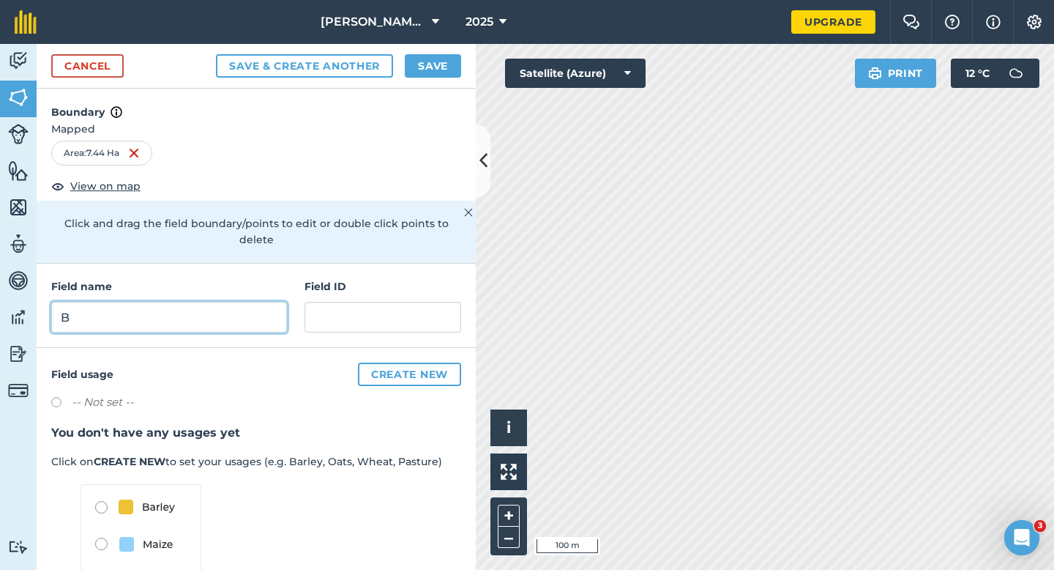
type input "B"
click at [420, 76] on button "Save" at bounding box center [433, 65] width 56 height 23
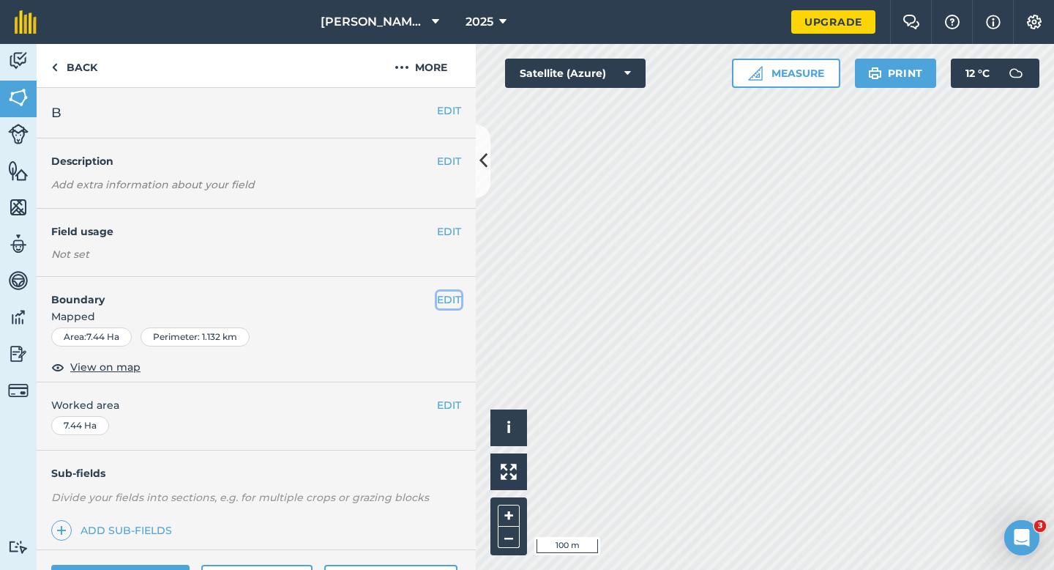
click at [458, 291] on button "EDIT" at bounding box center [449, 299] width 24 height 16
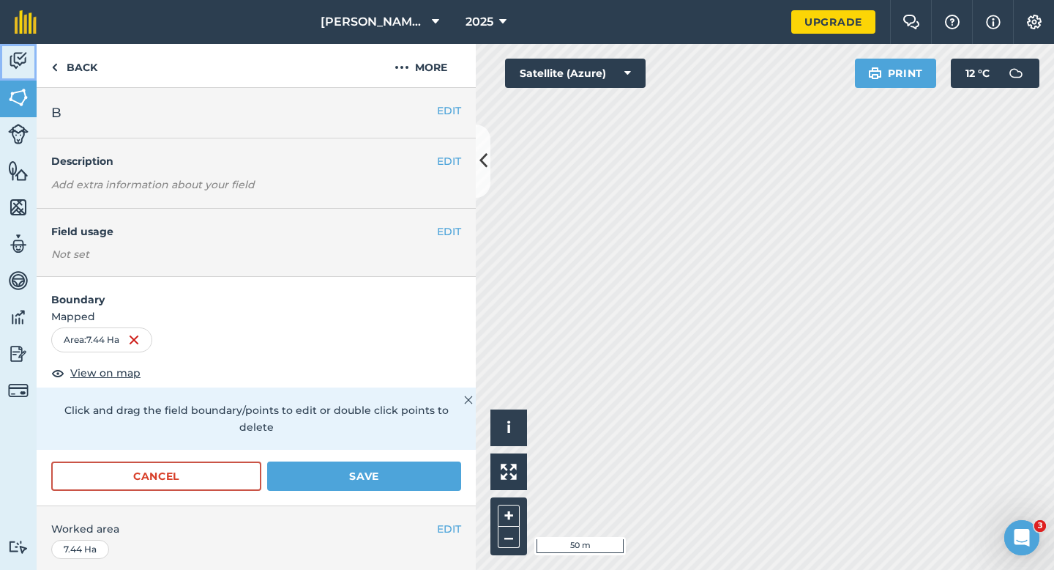
click at [32, 73] on link "Activity" at bounding box center [18, 62] width 37 height 37
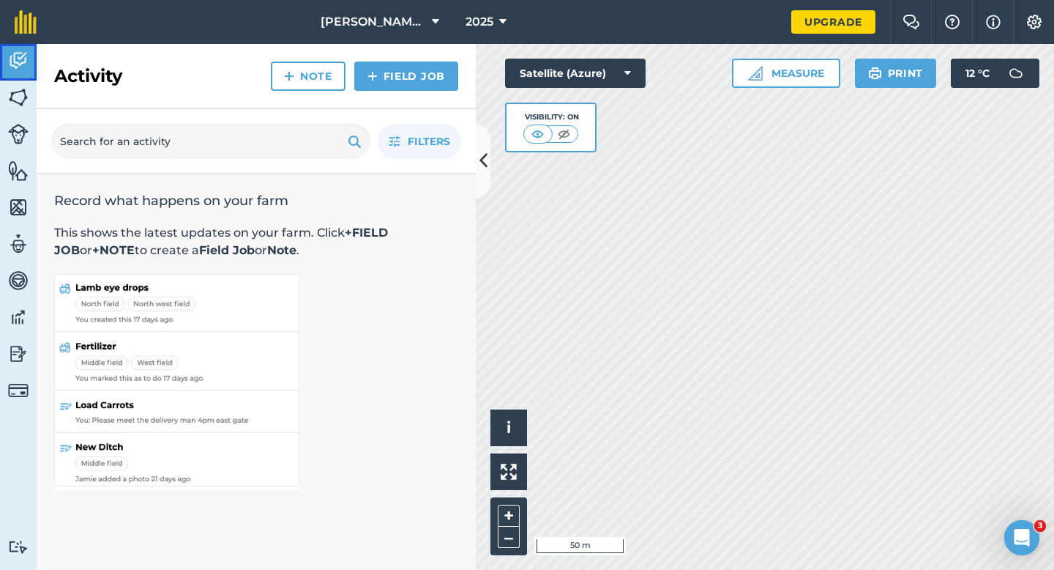
click at [31, 79] on link "Activity" at bounding box center [18, 62] width 37 height 37
click at [0, 92] on link "Fields" at bounding box center [18, 99] width 37 height 37
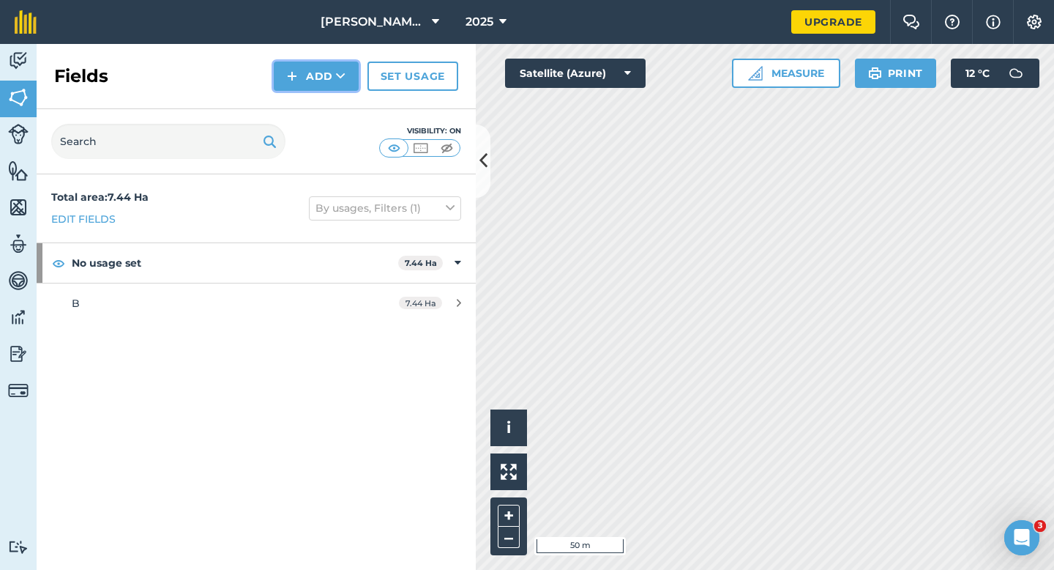
click at [282, 89] on button "Add" at bounding box center [316, 76] width 85 height 29
click at [291, 104] on link "Draw" at bounding box center [316, 109] width 81 height 32
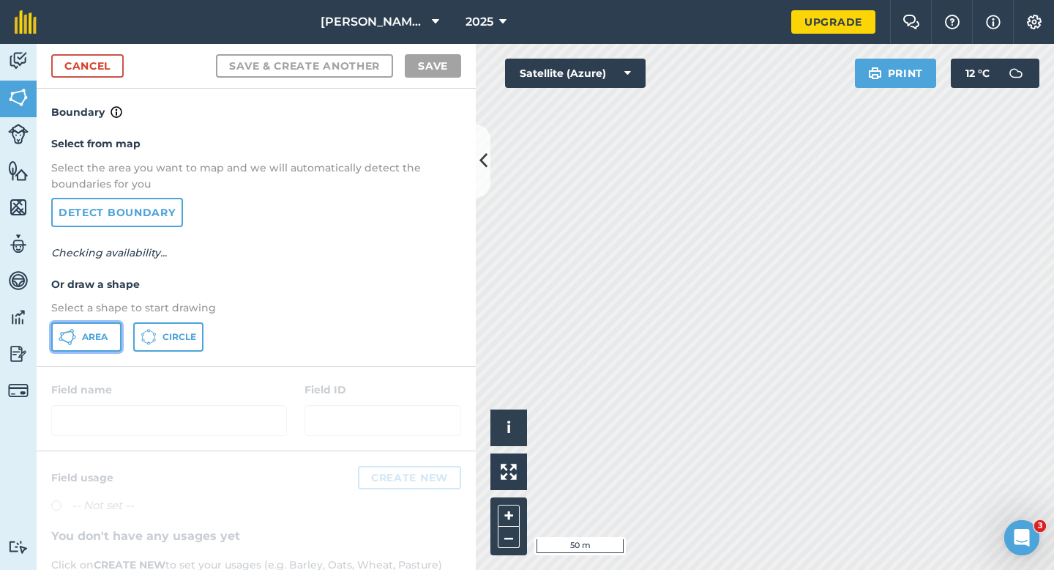
click at [100, 332] on span "Area" at bounding box center [95, 337] width 26 height 12
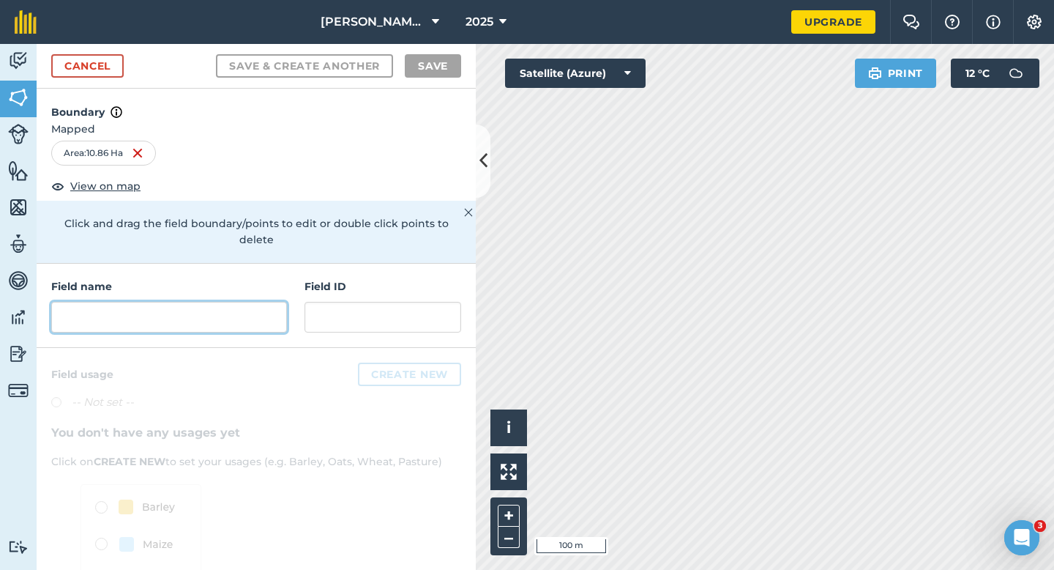
click at [190, 312] on input "text" at bounding box center [169, 317] width 236 height 31
type input "C"
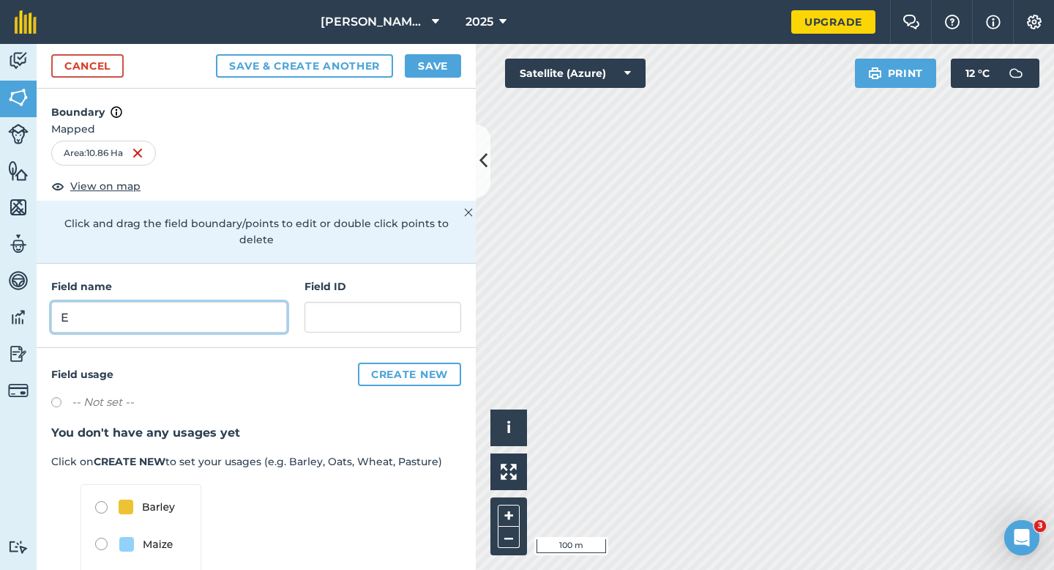
type input "E"
click at [415, 59] on button "Save" at bounding box center [433, 65] width 56 height 23
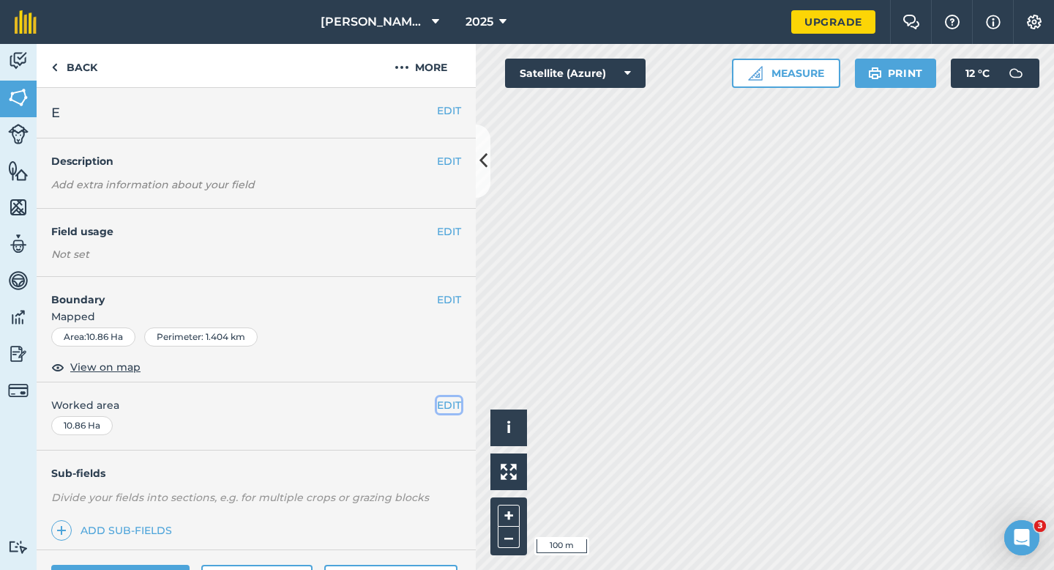
click at [450, 409] on button "EDIT" at bounding box center [449, 405] width 24 height 16
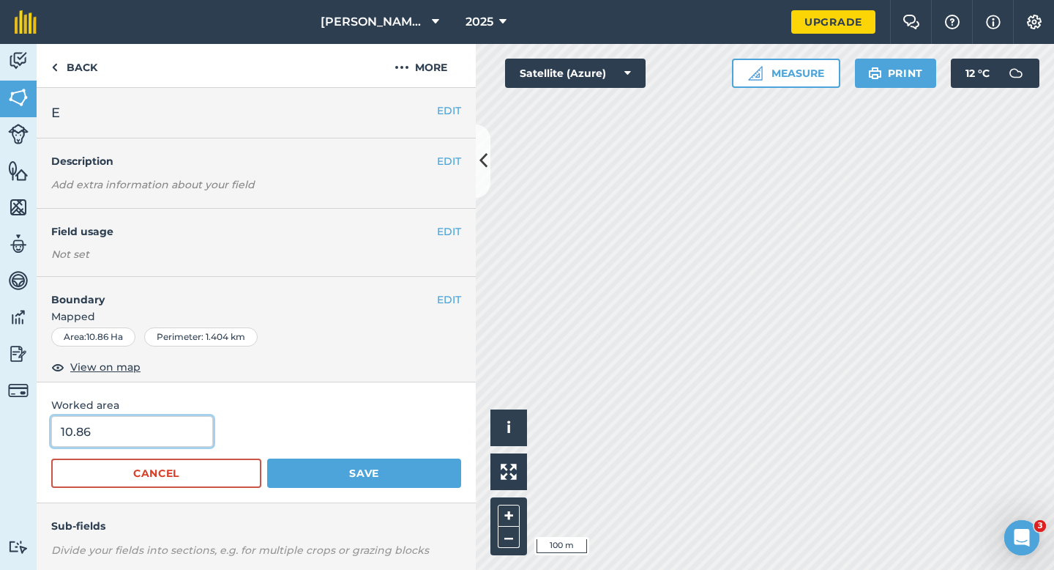
click at [193, 420] on input "10.86" at bounding box center [132, 431] width 162 height 31
type input "11"
click at [267, 458] on button "Save" at bounding box center [364, 472] width 194 height 29
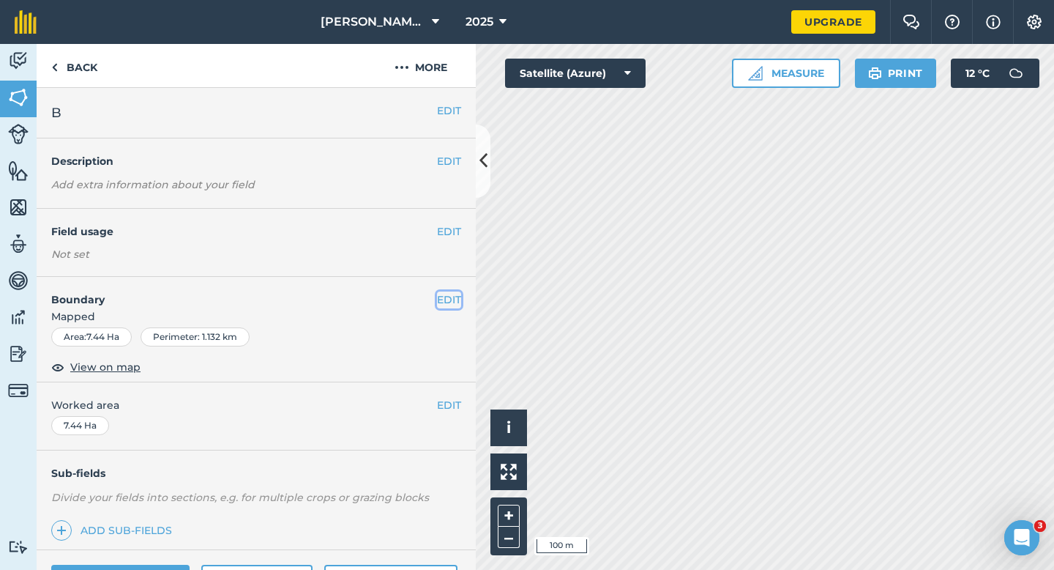
click at [444, 297] on button "EDIT" at bounding box center [449, 299] width 24 height 16
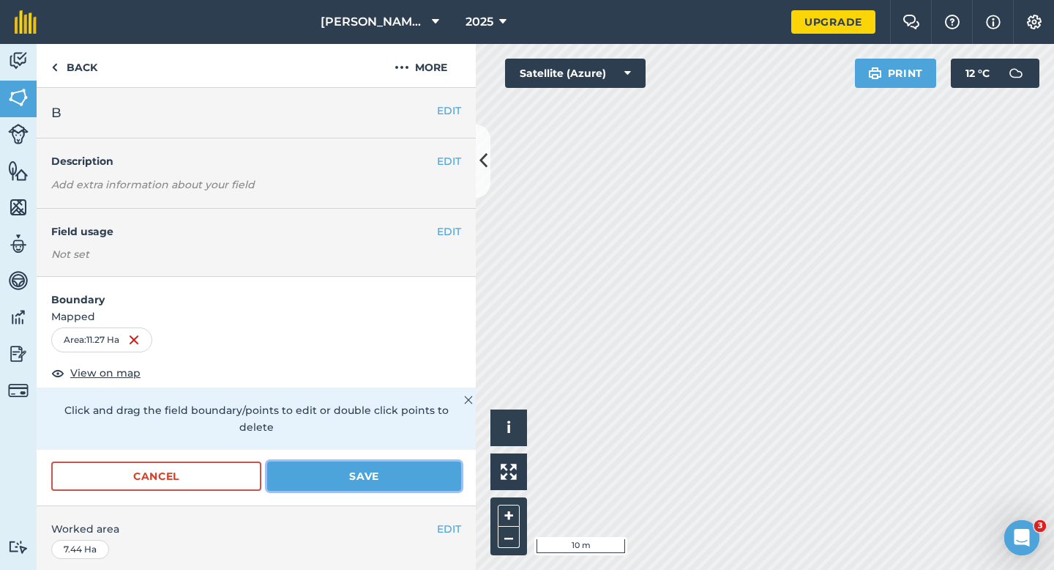
click at [401, 461] on button "Save" at bounding box center [364, 475] width 194 height 29
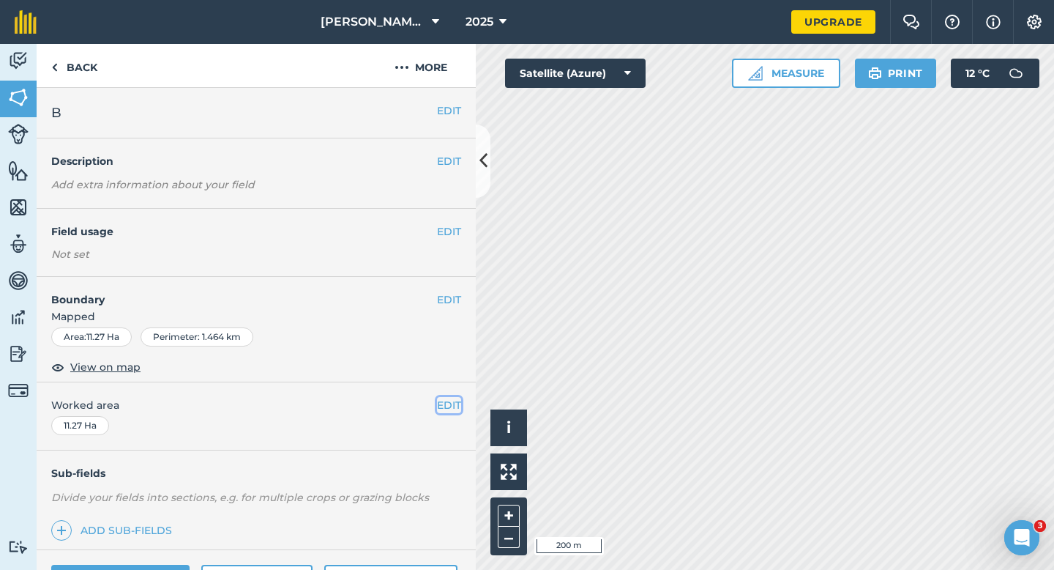
click at [444, 404] on button "EDIT" at bounding box center [449, 405] width 24 height 16
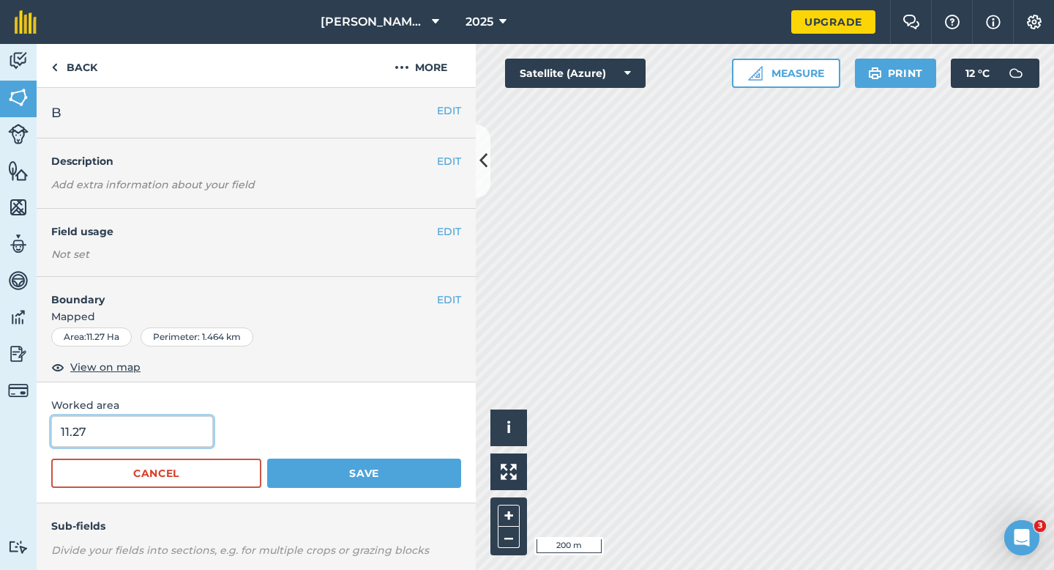
click at [168, 423] on input "11.27" at bounding box center [132, 431] width 162 height 31
click at [165, 434] on input "11.27" at bounding box center [132, 431] width 162 height 31
type input "11.3"
click at [267, 458] on button "Save" at bounding box center [364, 472] width 194 height 29
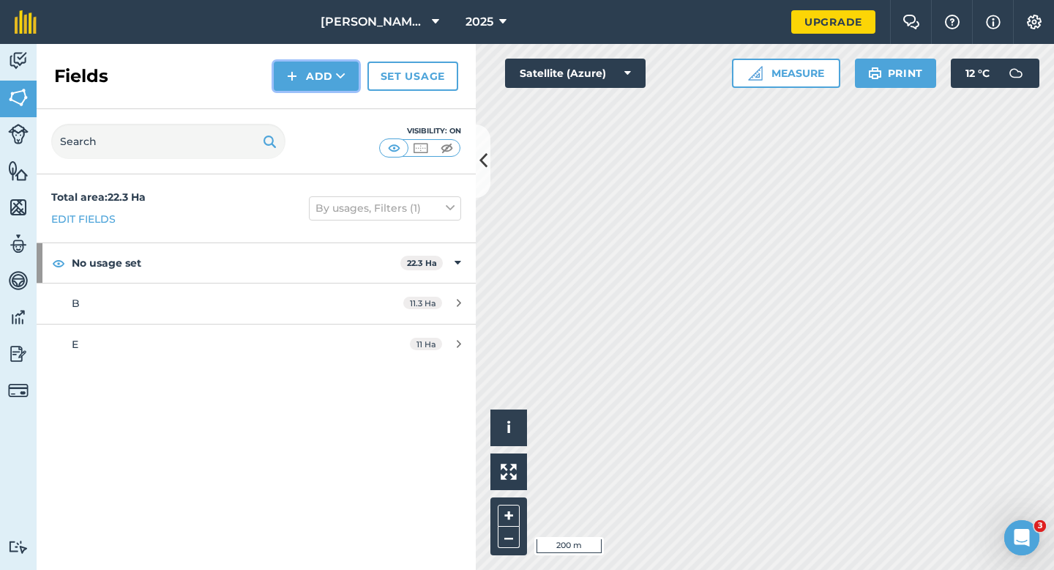
click at [326, 83] on button "Add" at bounding box center [316, 76] width 85 height 29
click at [326, 116] on link "Draw" at bounding box center [316, 109] width 81 height 32
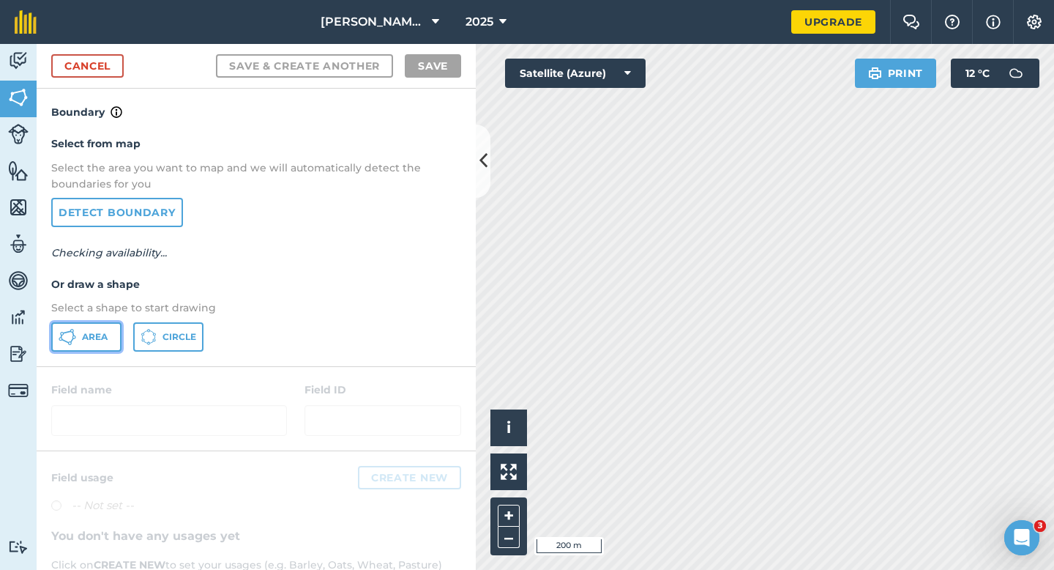
click at [91, 327] on button "Area" at bounding box center [86, 336] width 70 height 29
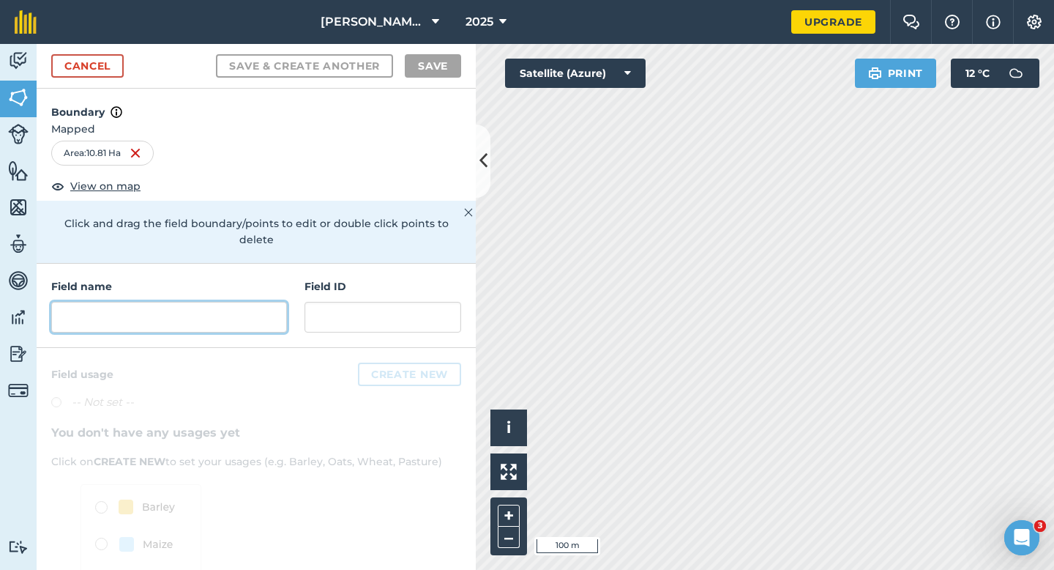
click at [198, 302] on input "text" at bounding box center [169, 317] width 236 height 31
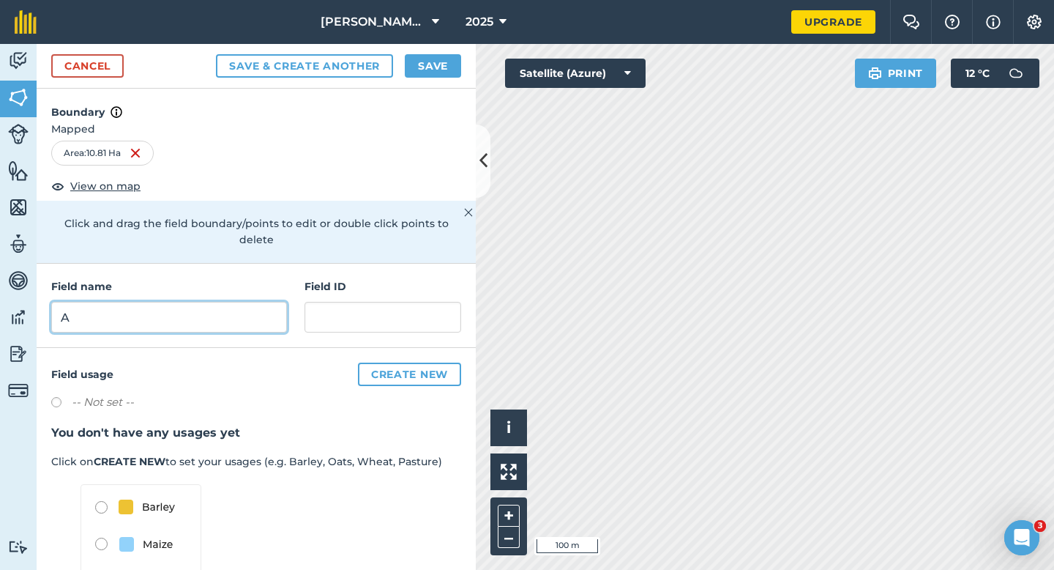
type input "A"
click at [419, 81] on div "Cancel Save & Create Another Save" at bounding box center [256, 66] width 439 height 45
click at [423, 75] on button "Save" at bounding box center [433, 65] width 56 height 23
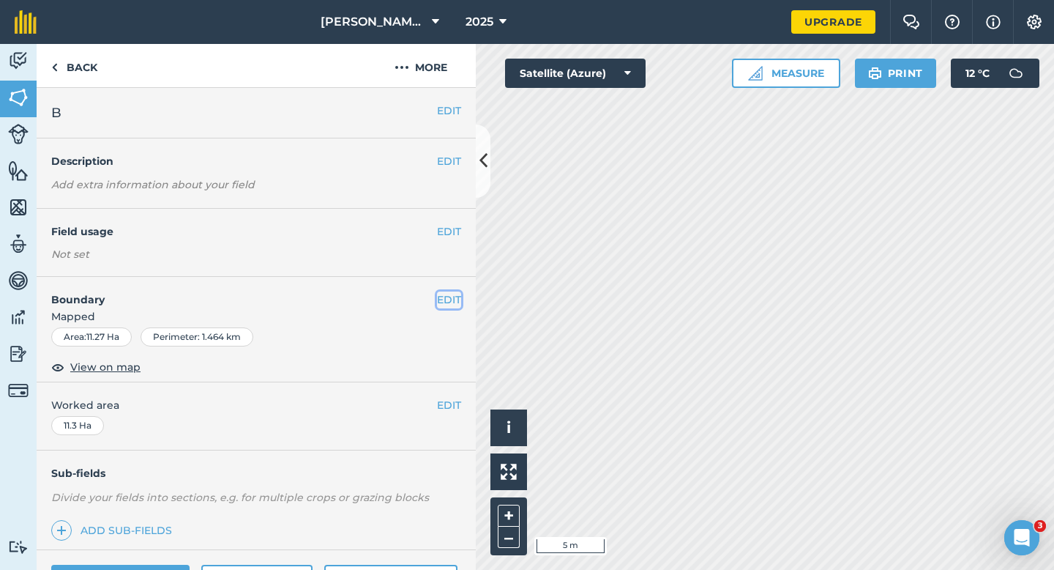
click at [445, 307] on button "EDIT" at bounding box center [449, 299] width 24 height 16
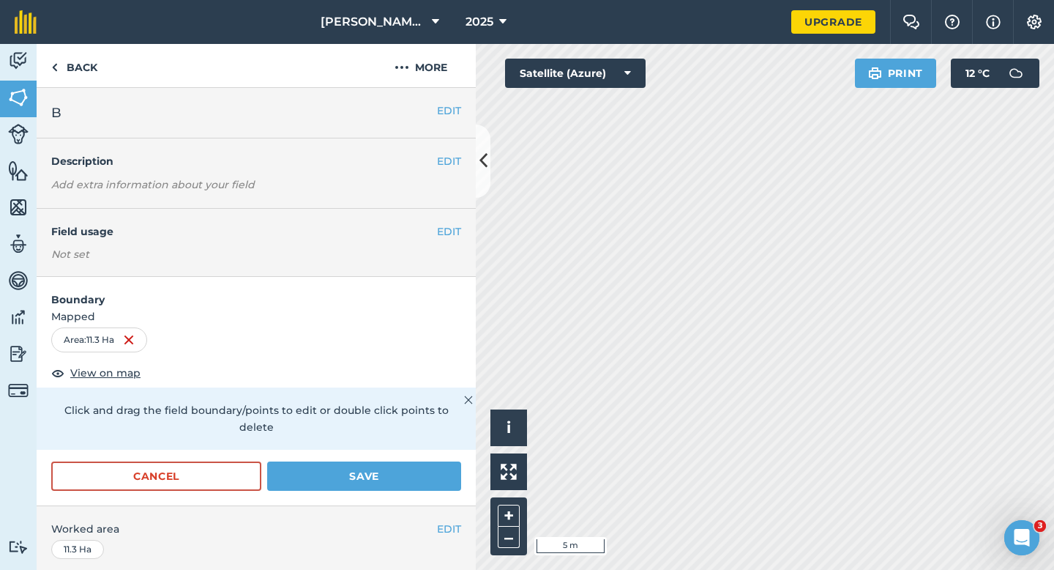
click at [335, 475] on div "Cancel Save" at bounding box center [256, 483] width 439 height 44
click at [403, 466] on button "Save" at bounding box center [364, 475] width 194 height 29
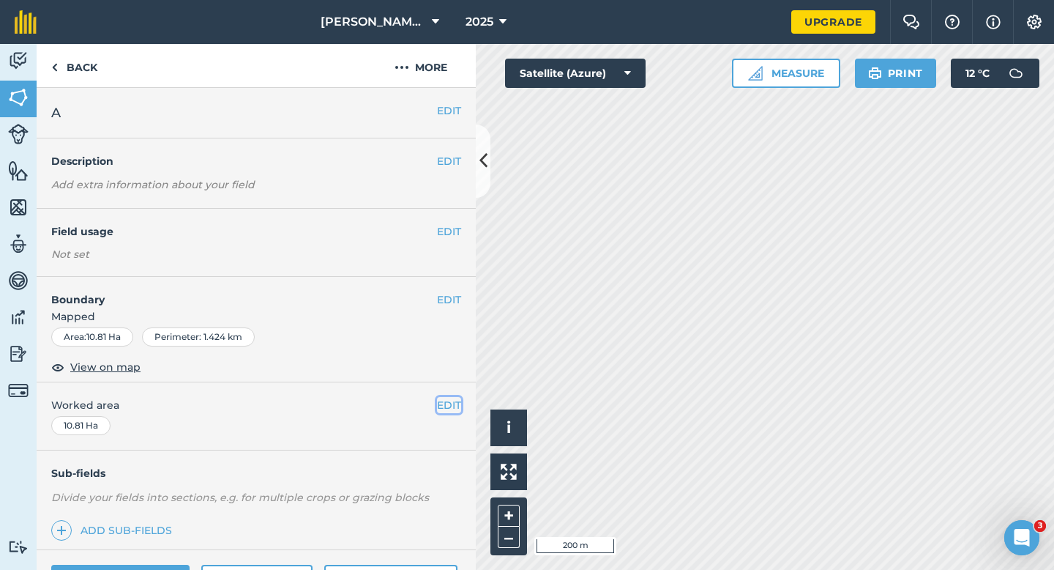
click at [449, 407] on button "EDIT" at bounding box center [449, 405] width 24 height 16
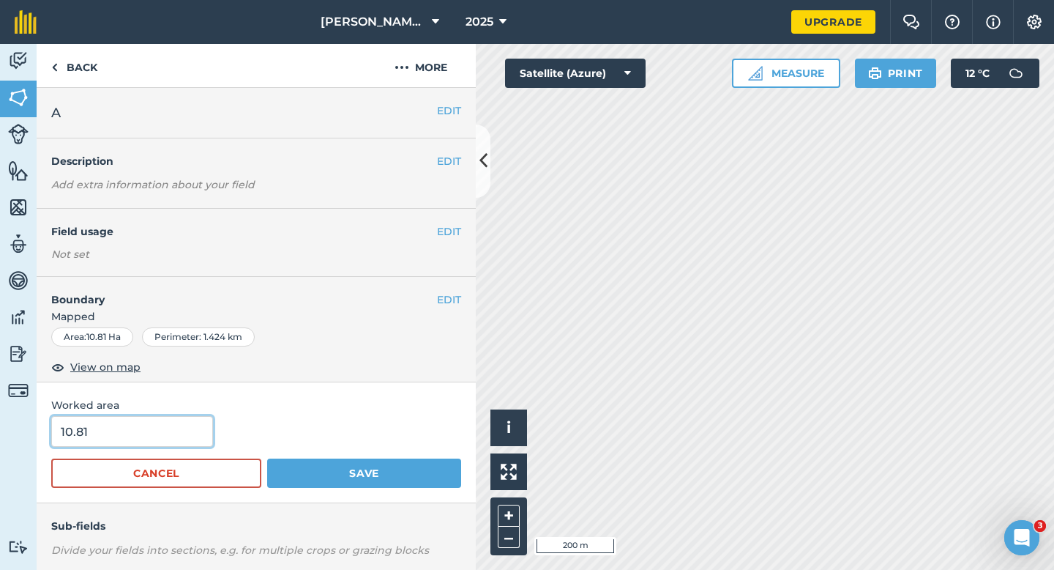
click at [168, 428] on input "10.81" at bounding box center [132, 431] width 162 height 31
type input "11"
click at [267, 458] on button "Save" at bounding box center [364, 472] width 194 height 29
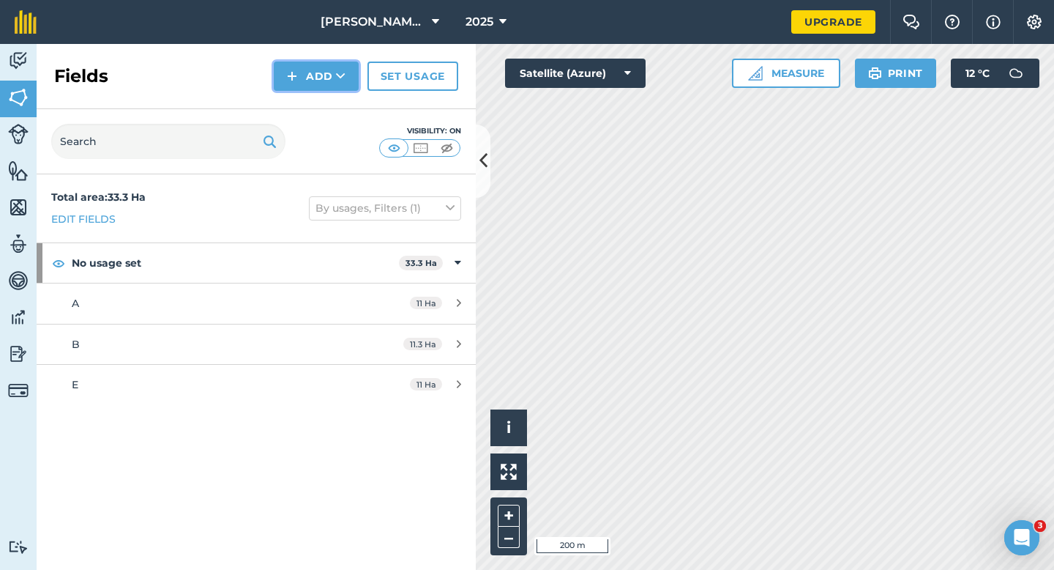
click at [301, 68] on button "Add" at bounding box center [316, 76] width 85 height 29
click at [301, 110] on link "Draw" at bounding box center [316, 109] width 81 height 32
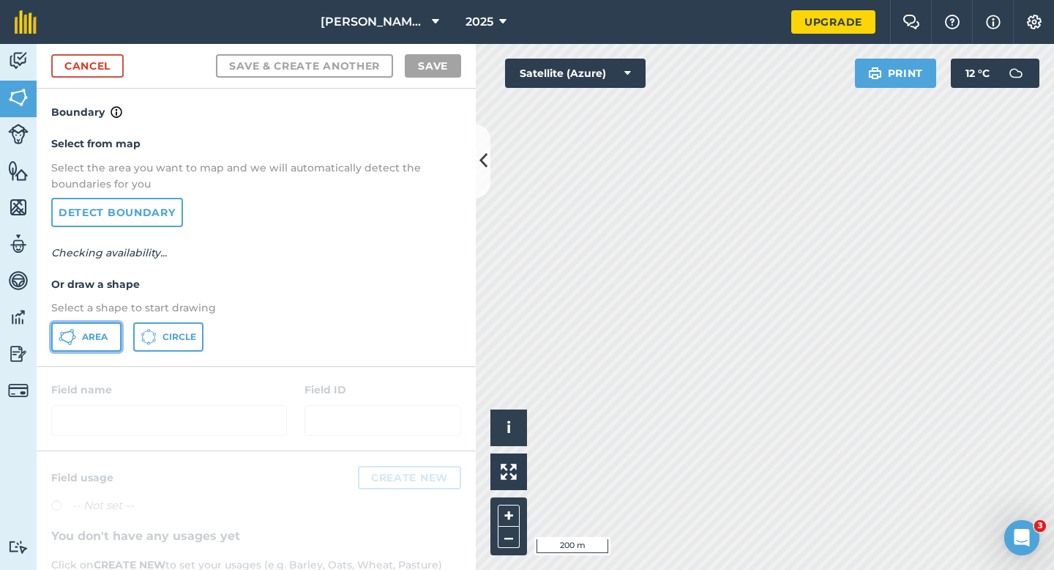
click at [77, 327] on button "Area" at bounding box center [86, 336] width 70 height 29
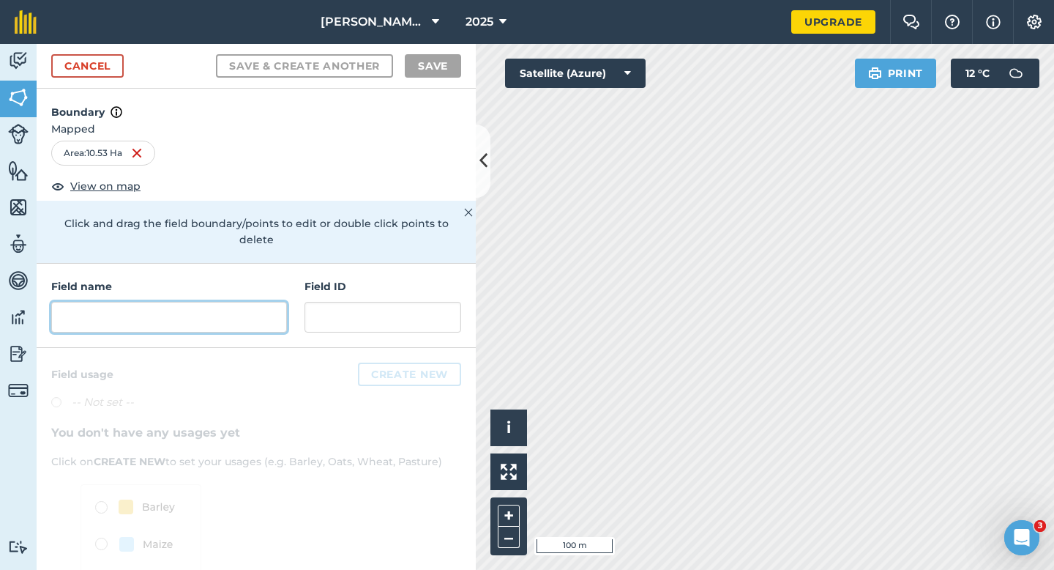
click at [199, 302] on input "text" at bounding box center [169, 317] width 236 height 31
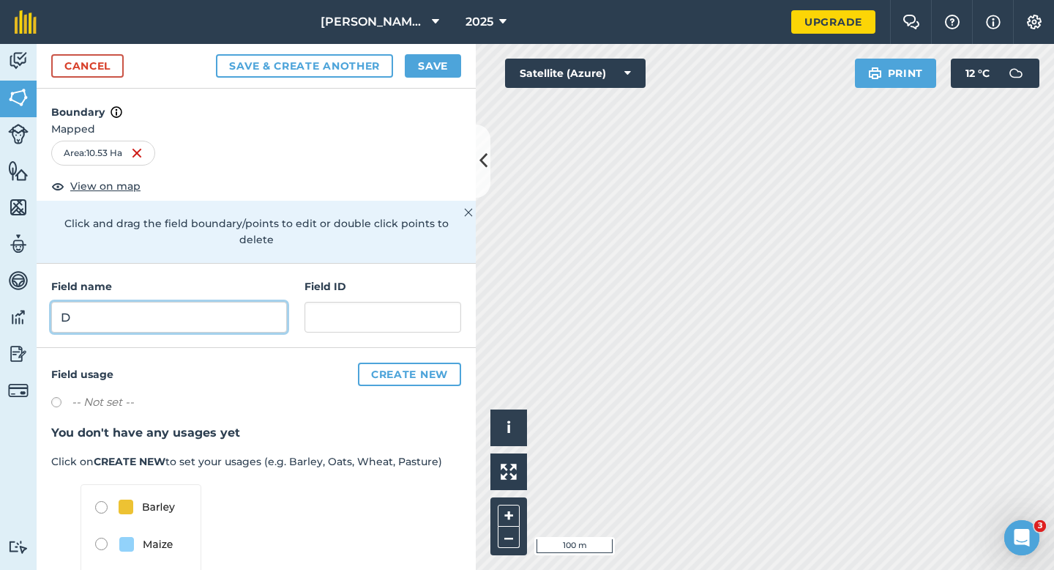
type input "D"
click at [446, 59] on button "Save" at bounding box center [433, 65] width 56 height 23
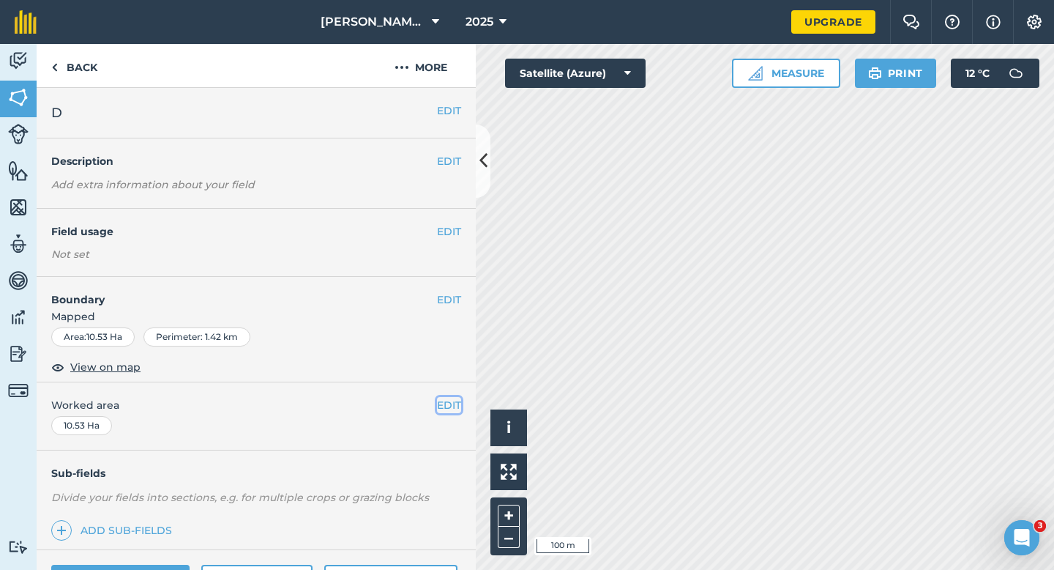
click at [450, 406] on button "EDIT" at bounding box center [449, 405] width 24 height 16
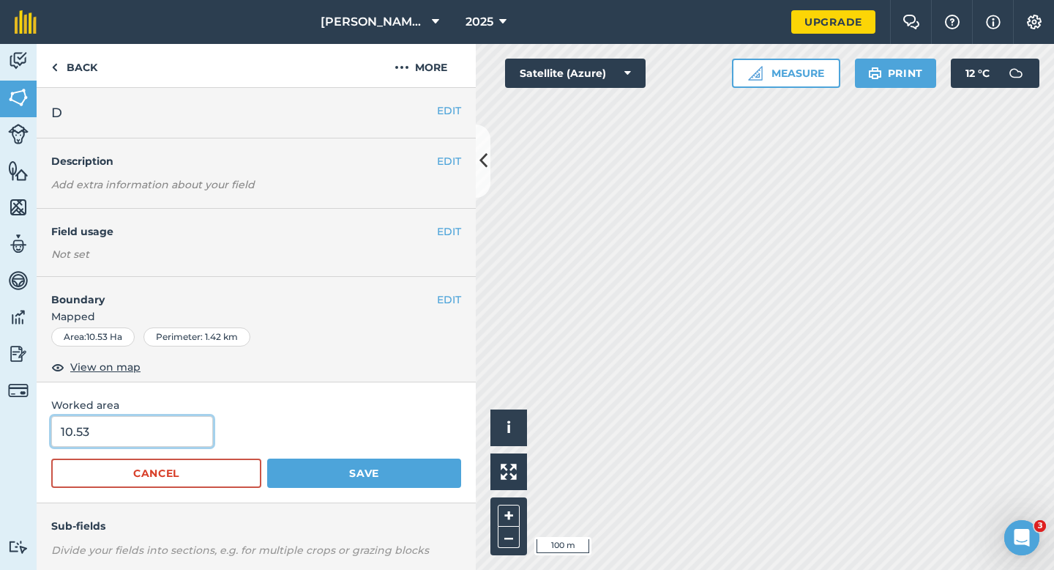
click at [183, 425] on input "10.53" at bounding box center [132, 431] width 162 height 31
type input "10.5"
click at [267, 458] on button "Save" at bounding box center [364, 472] width 194 height 29
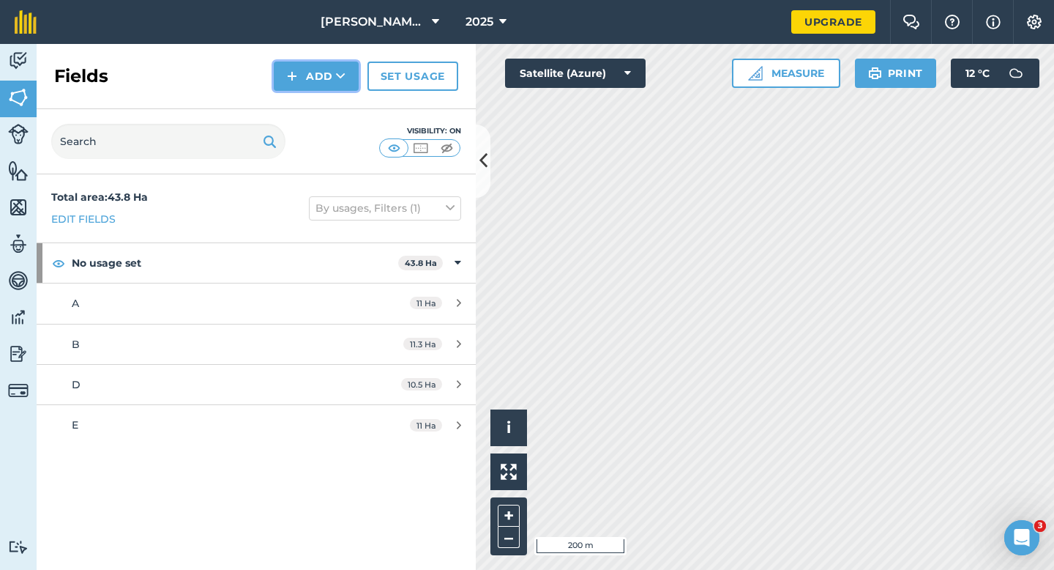
click at [291, 83] on img at bounding box center [292, 76] width 10 height 18
click at [291, 119] on link "Draw" at bounding box center [316, 109] width 81 height 32
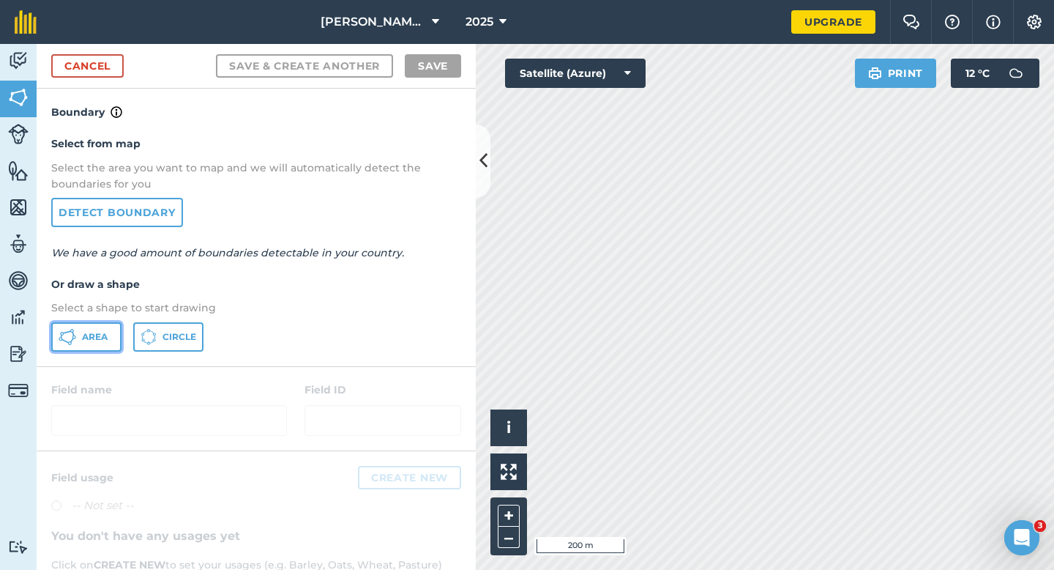
click at [114, 342] on button "Area" at bounding box center [86, 336] width 70 height 29
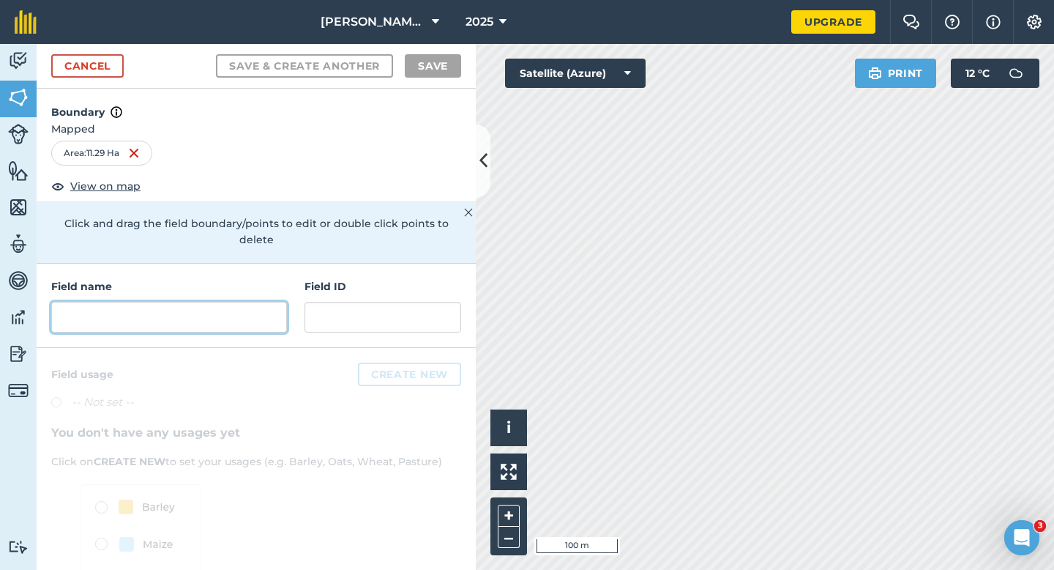
click at [244, 311] on input "text" at bounding box center [169, 317] width 236 height 31
click at [212, 305] on input "text" at bounding box center [169, 317] width 236 height 31
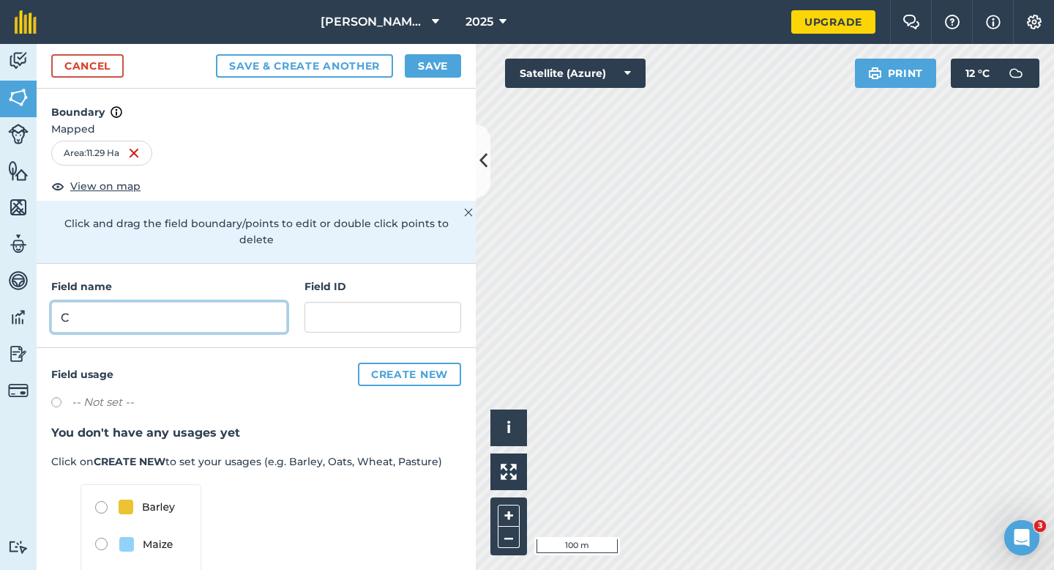
type input "C"
click at [442, 56] on button "Save" at bounding box center [433, 65] width 56 height 23
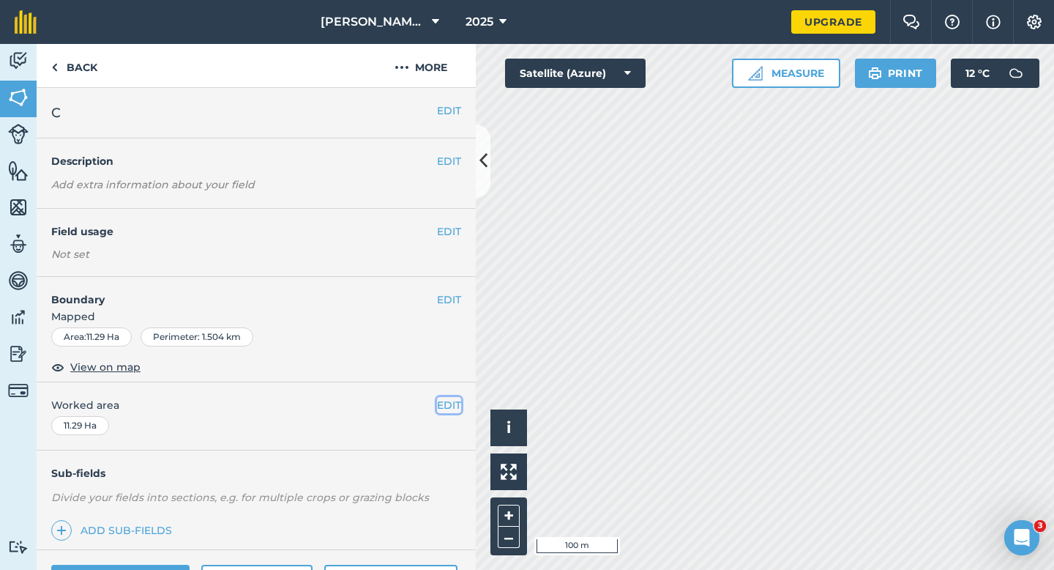
click at [456, 407] on button "EDIT" at bounding box center [449, 405] width 24 height 16
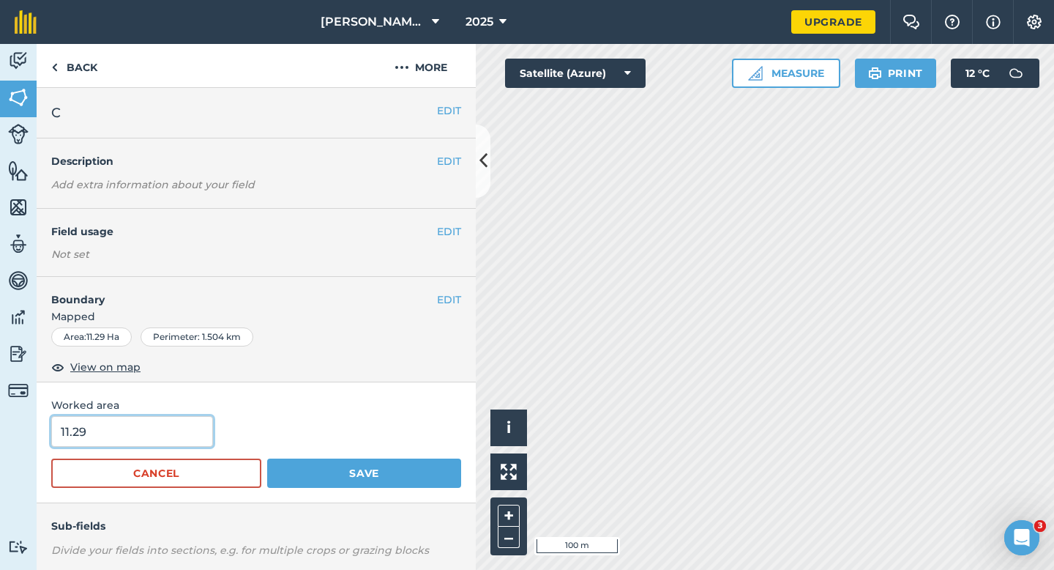
click at [153, 440] on input "11.29" at bounding box center [132, 431] width 162 height 31
type input "11.3"
click at [267, 458] on button "Save" at bounding box center [364, 472] width 194 height 29
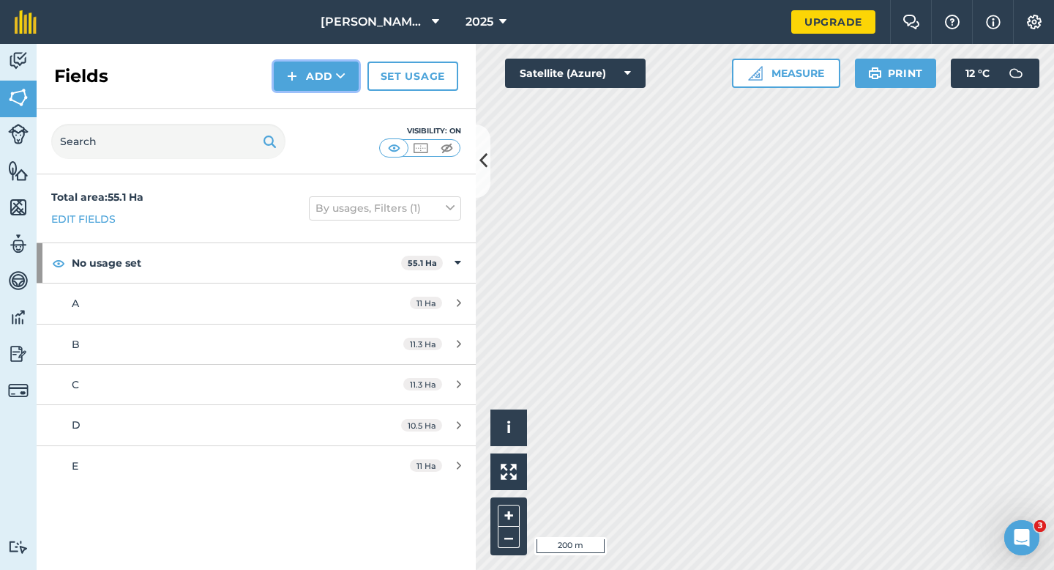
click at [336, 82] on icon at bounding box center [341, 76] width 10 height 15
click at [336, 92] on ul "Draw Import" at bounding box center [316, 125] width 82 height 67
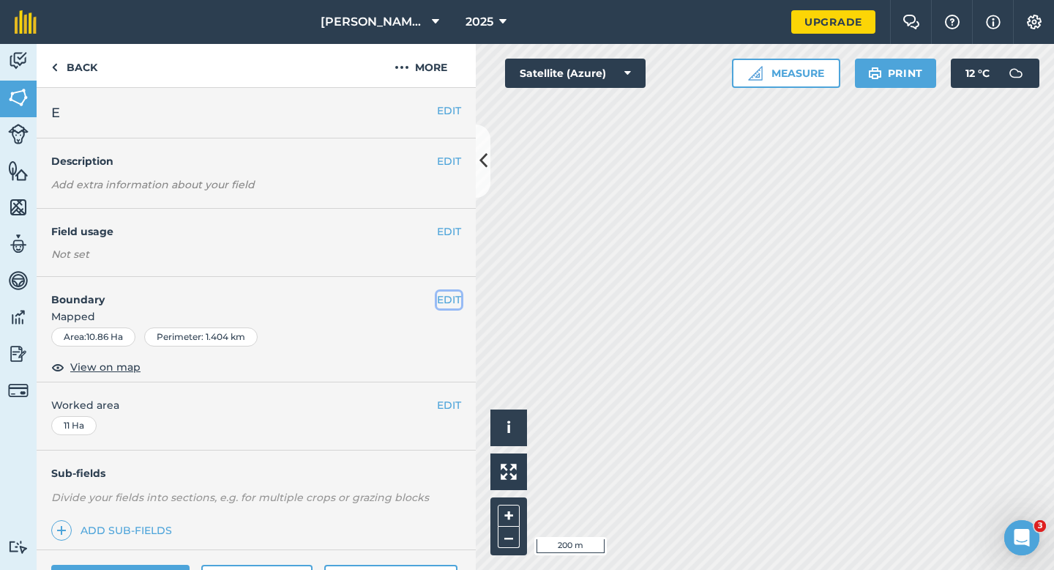
click at [458, 300] on button "EDIT" at bounding box center [449, 299] width 24 height 16
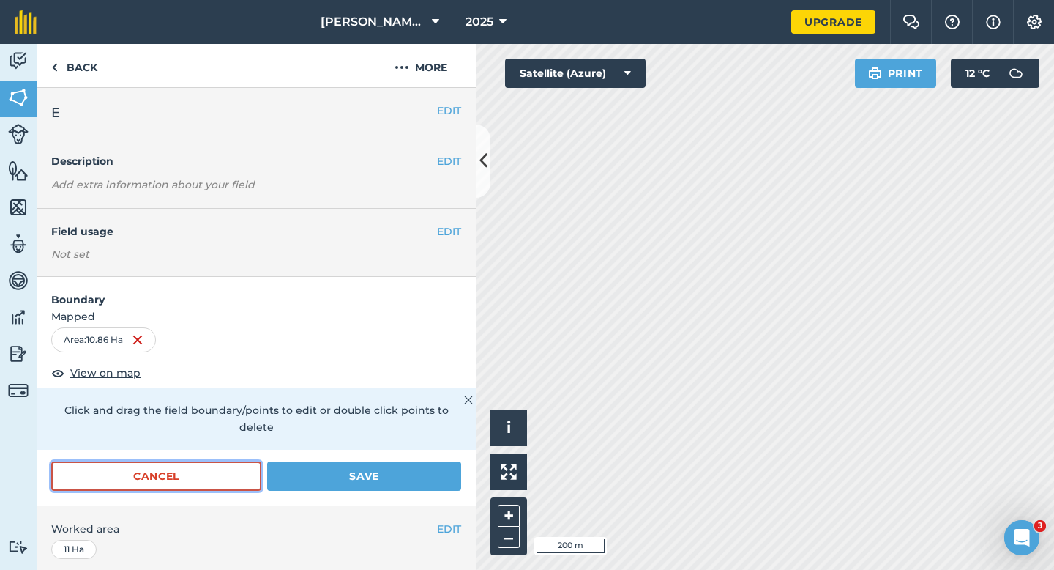
click at [207, 466] on button "Cancel" at bounding box center [156, 475] width 210 height 29
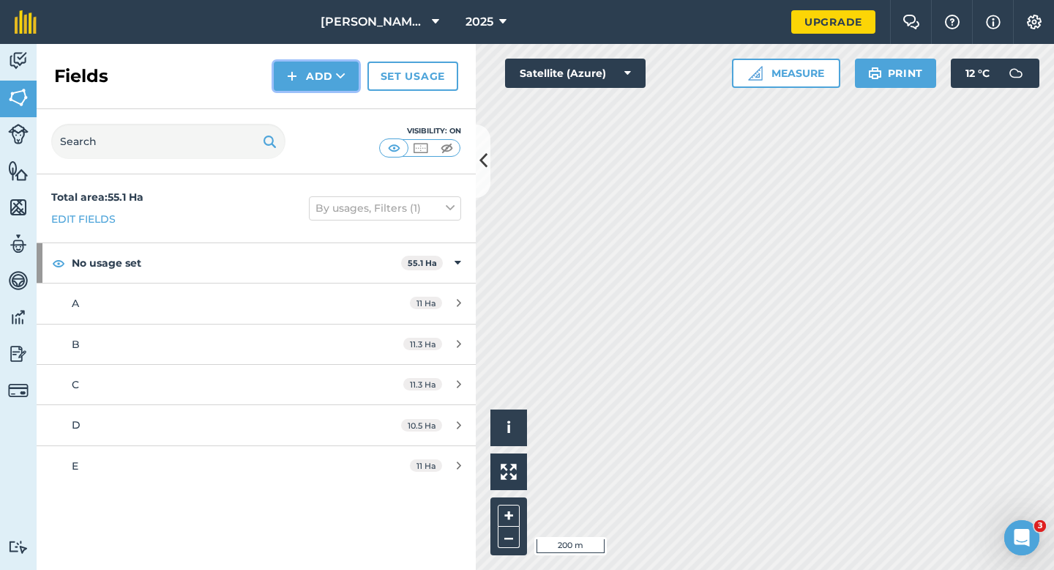
click at [316, 77] on button "Add" at bounding box center [316, 76] width 85 height 29
click at [316, 99] on link "Draw" at bounding box center [316, 109] width 81 height 32
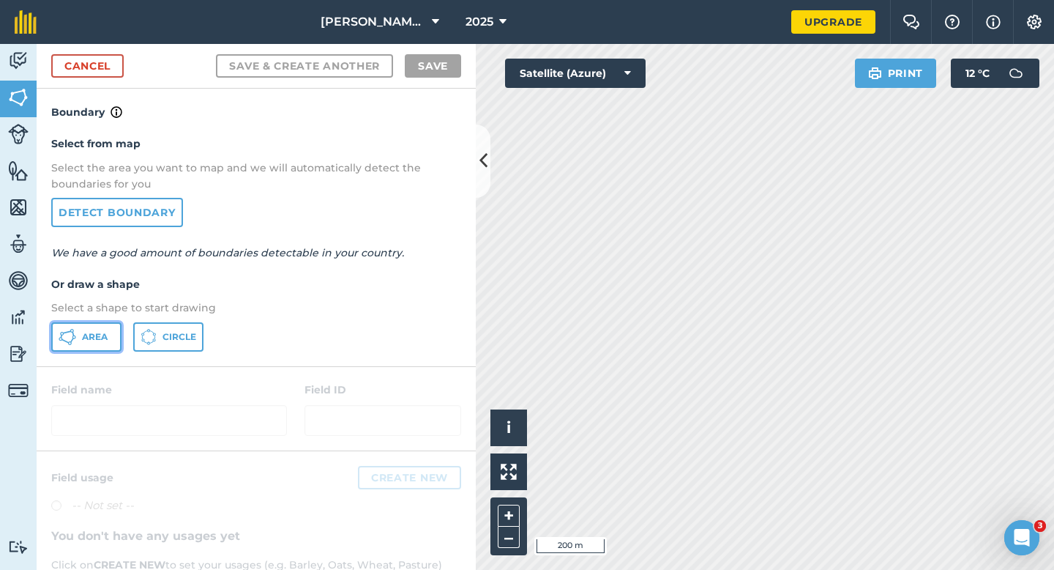
click at [87, 329] on button "Area" at bounding box center [86, 336] width 70 height 29
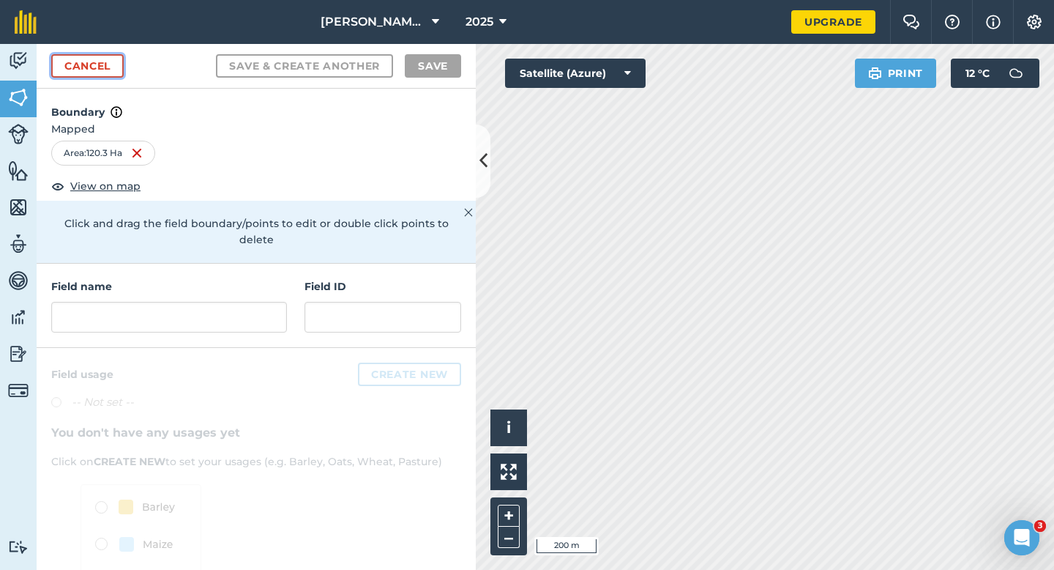
click at [117, 67] on link "Cancel" at bounding box center [87, 65] width 72 height 23
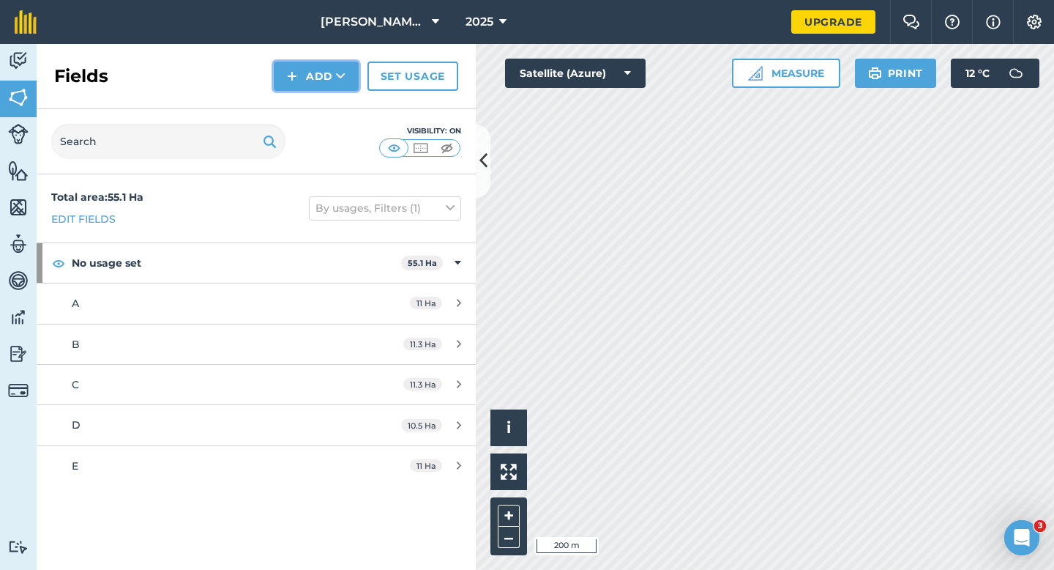
click at [296, 76] on img at bounding box center [292, 76] width 10 height 18
click at [299, 101] on link "Draw" at bounding box center [316, 109] width 81 height 32
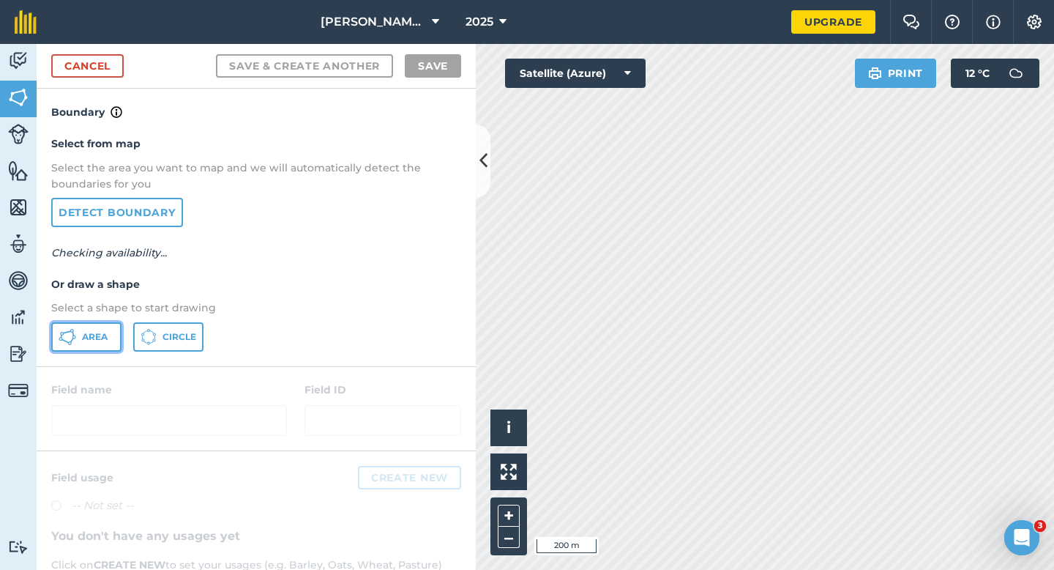
click at [116, 324] on button "Area" at bounding box center [86, 336] width 70 height 29
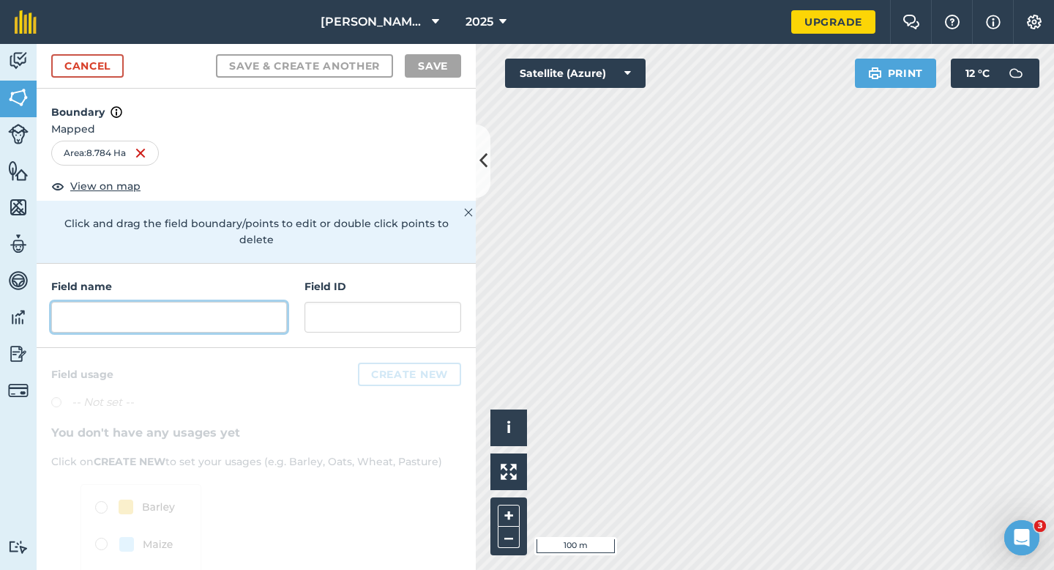
click at [253, 305] on input "text" at bounding box center [169, 317] width 236 height 31
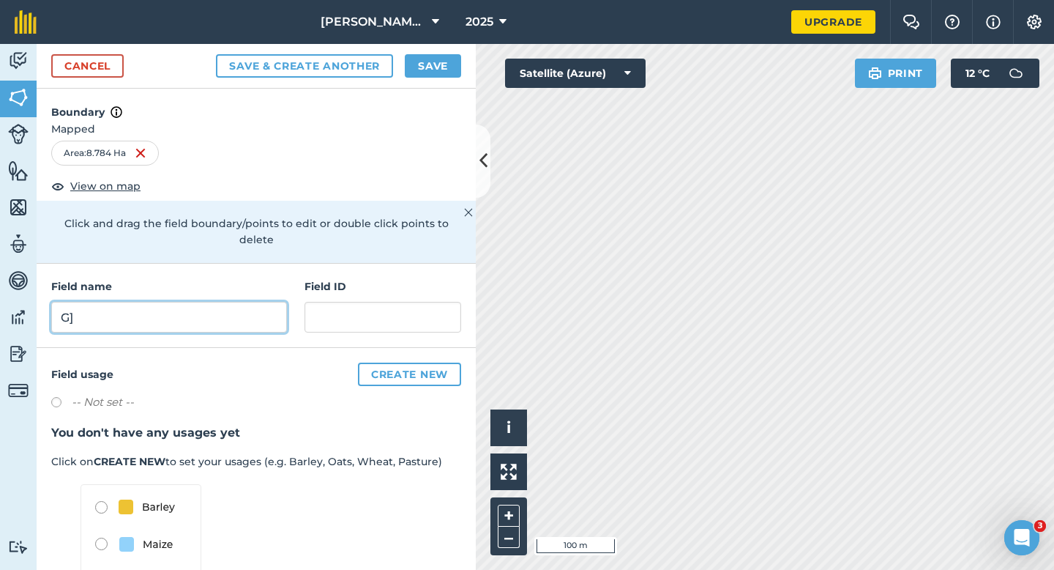
type input "G"
type input "F"
click at [415, 72] on button "Save" at bounding box center [433, 65] width 56 height 23
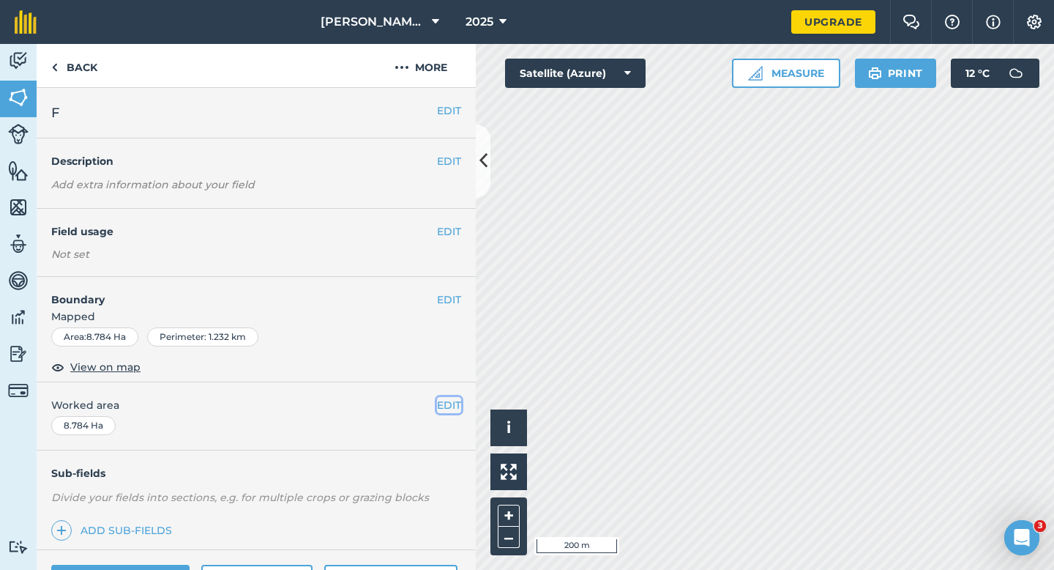
click at [453, 405] on button "EDIT" at bounding box center [449, 405] width 24 height 16
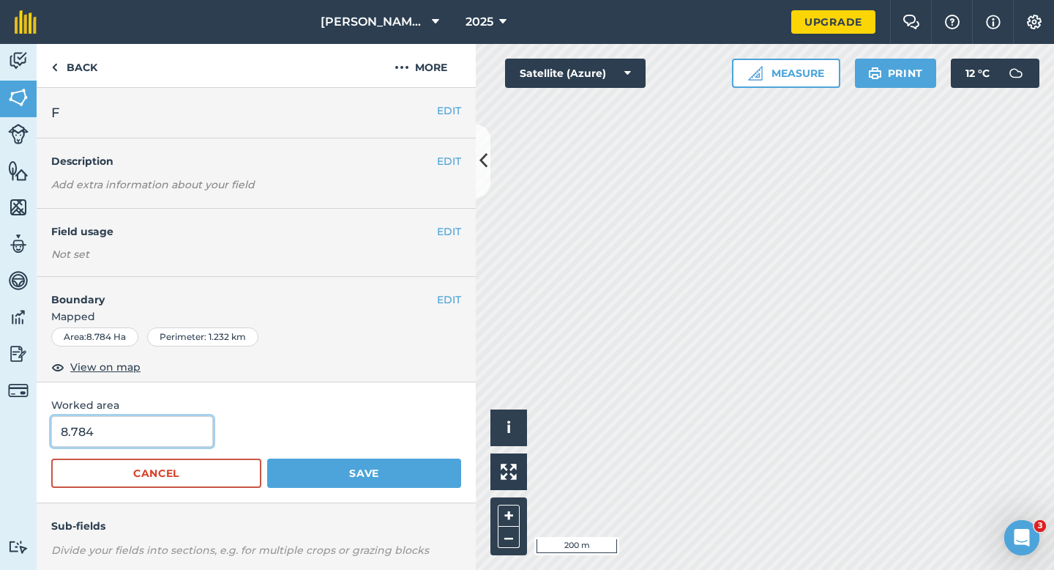
click at [178, 441] on input "8.784" at bounding box center [132, 431] width 162 height 31
type input "8.8"
click at [267, 458] on button "Save" at bounding box center [364, 472] width 194 height 29
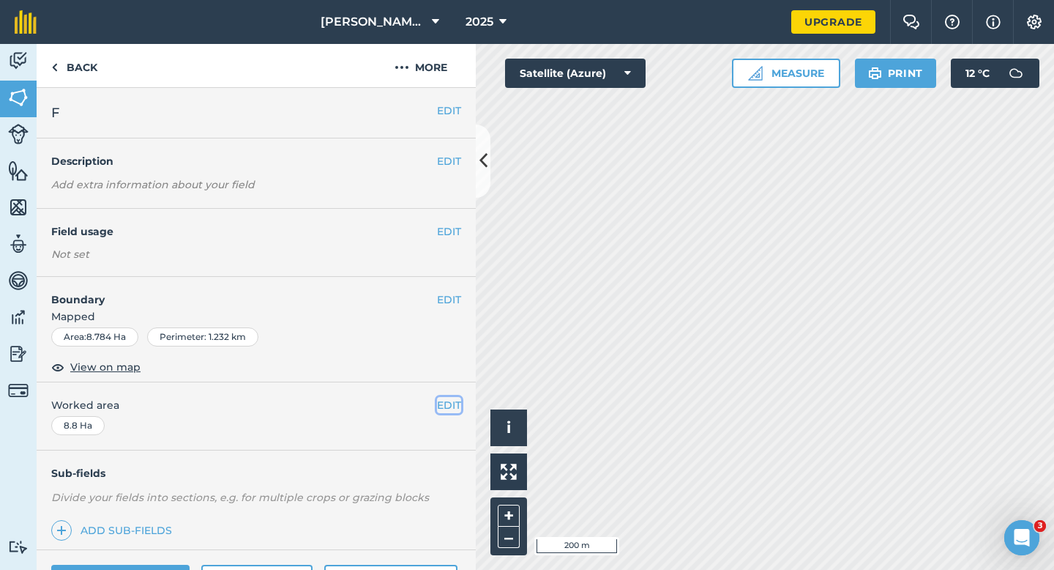
click at [448, 398] on button "EDIT" at bounding box center [449, 405] width 24 height 16
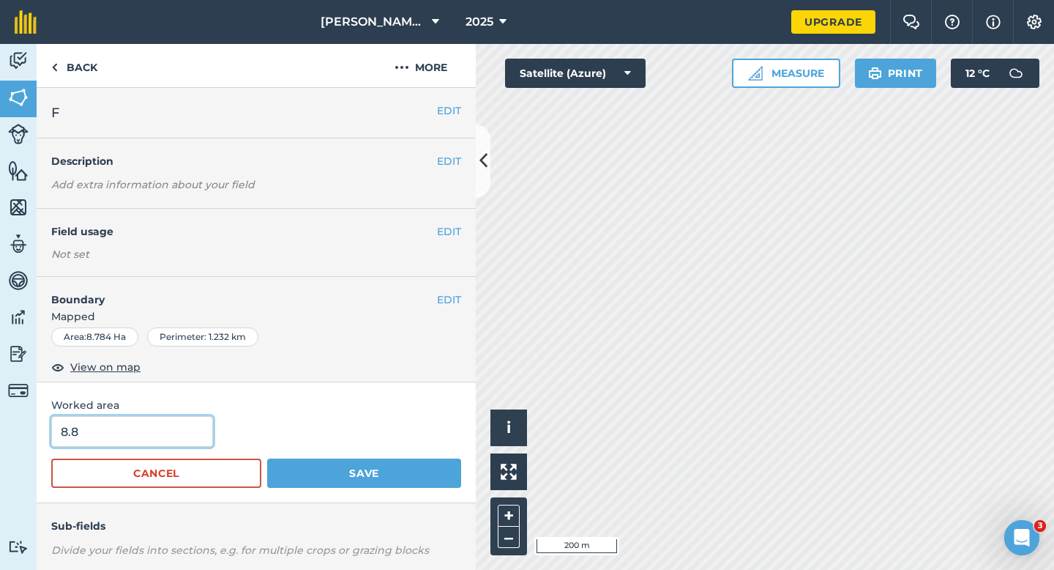
click at [130, 425] on input "8.8" at bounding box center [132, 431] width 162 height 31
type input "9"
click at [267, 458] on button "Save" at bounding box center [364, 472] width 194 height 29
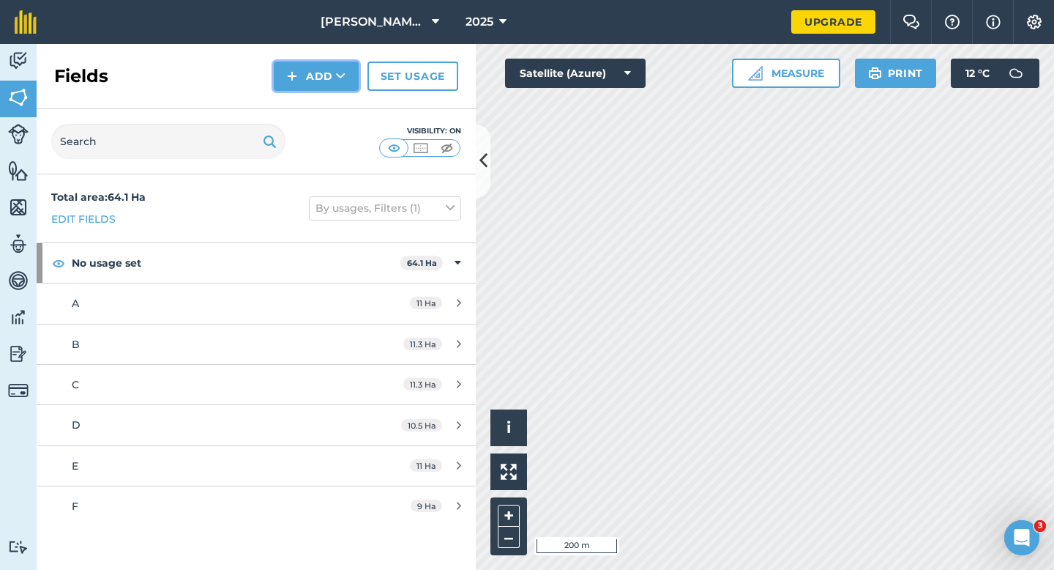
click at [312, 77] on button "Add" at bounding box center [316, 76] width 85 height 29
click at [312, 104] on link "Draw" at bounding box center [316, 109] width 81 height 32
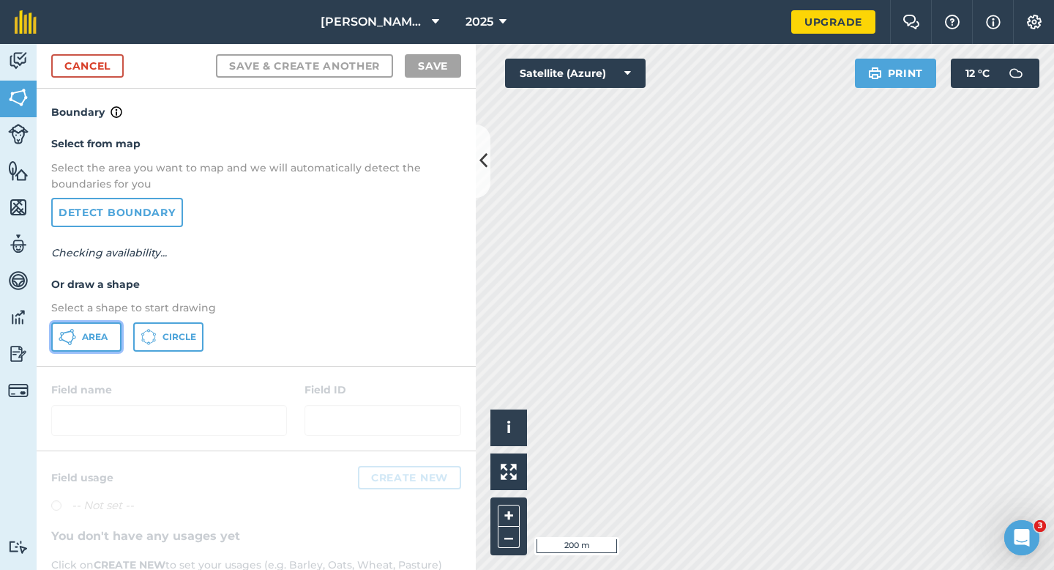
click at [93, 331] on span "Area" at bounding box center [95, 337] width 26 height 12
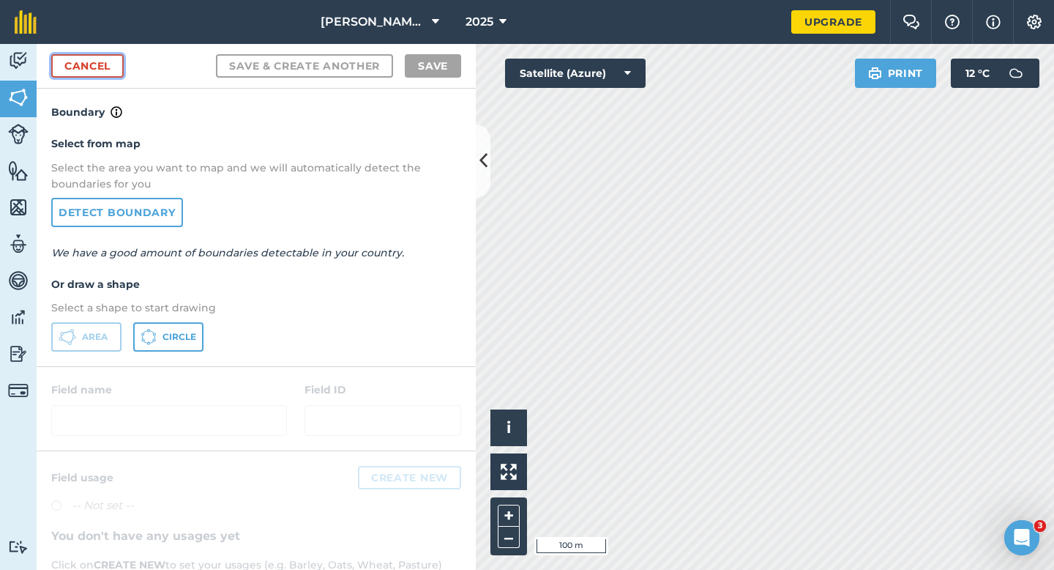
click at [111, 59] on link "Cancel" at bounding box center [87, 65] width 72 height 23
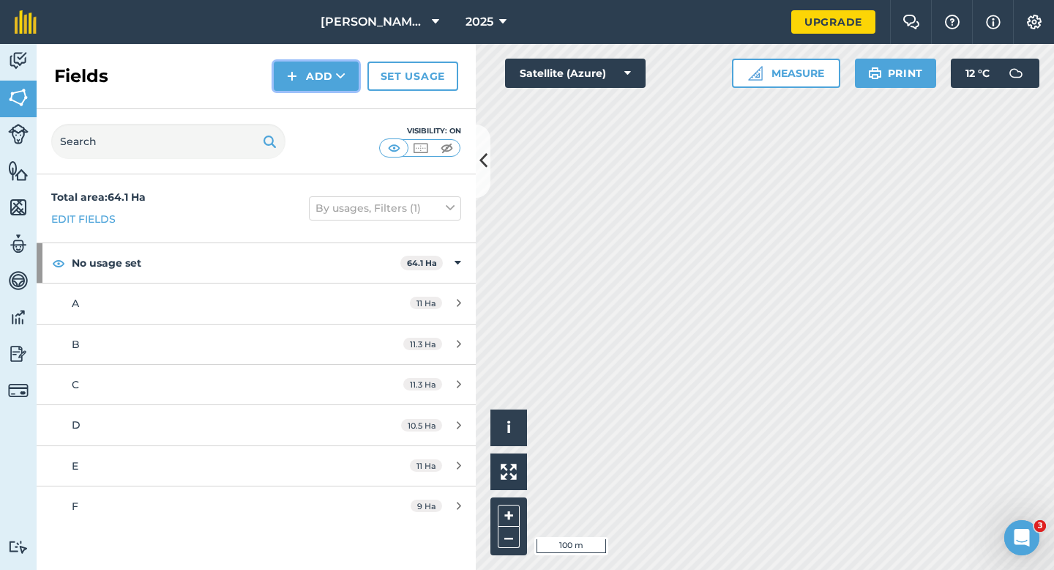
click at [328, 65] on button "Add" at bounding box center [316, 76] width 85 height 29
click at [328, 100] on link "Draw" at bounding box center [316, 109] width 81 height 32
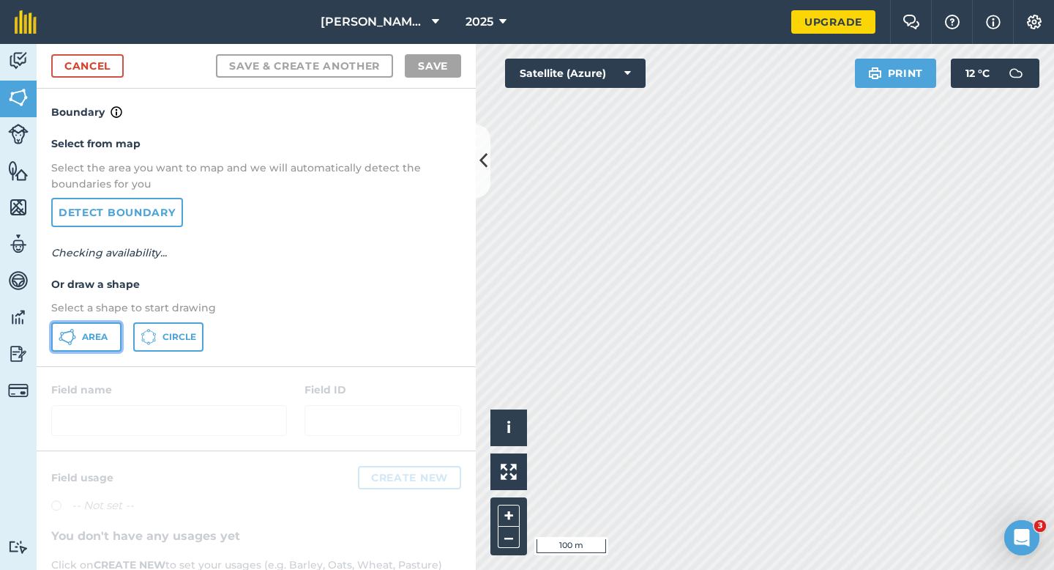
click at [100, 328] on button "Area" at bounding box center [86, 336] width 70 height 29
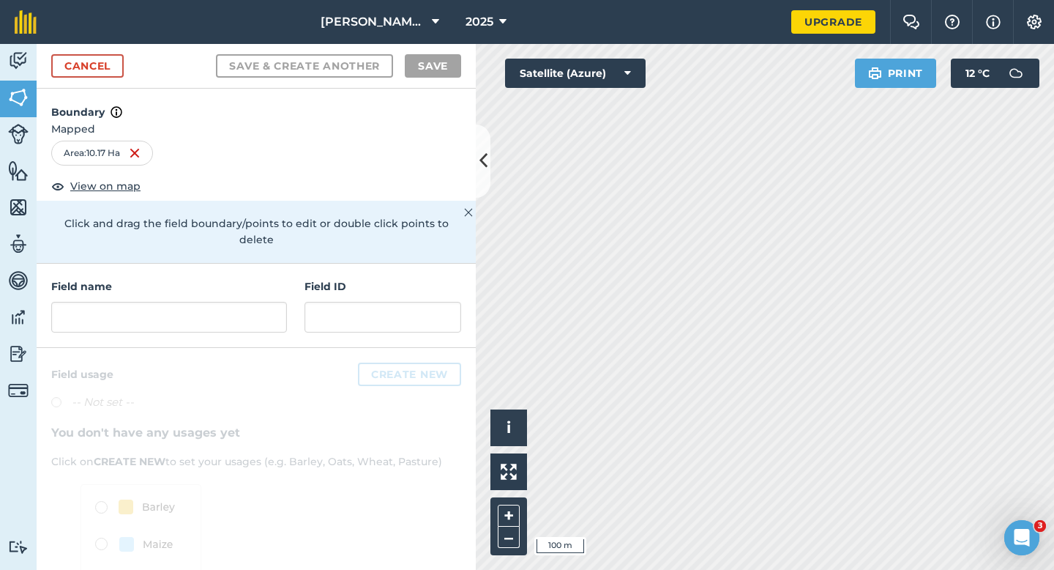
click at [127, 75] on div "Cancel Save & Create Another Save" at bounding box center [256, 66] width 439 height 45
click at [119, 67] on link "Cancel" at bounding box center [87, 65] width 72 height 23
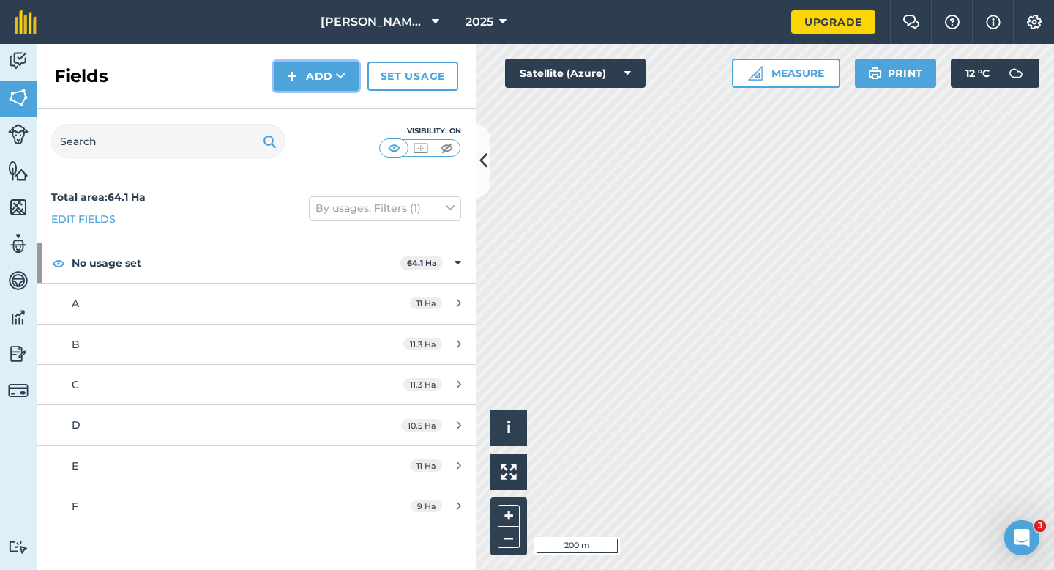
click at [300, 81] on button "Add" at bounding box center [316, 76] width 85 height 29
click at [300, 100] on link "Draw" at bounding box center [316, 109] width 81 height 32
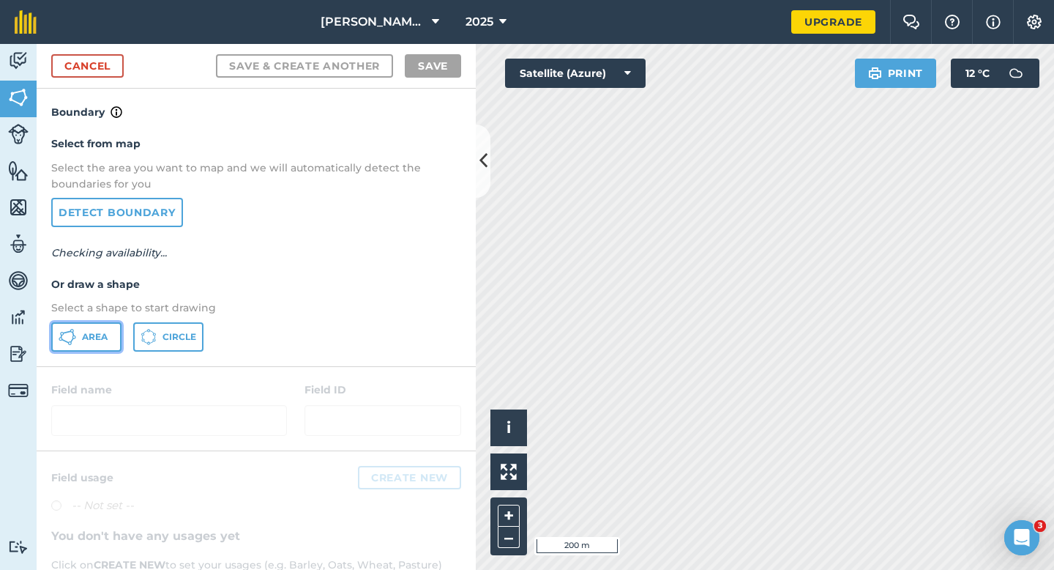
click at [108, 334] on button "Area" at bounding box center [86, 336] width 70 height 29
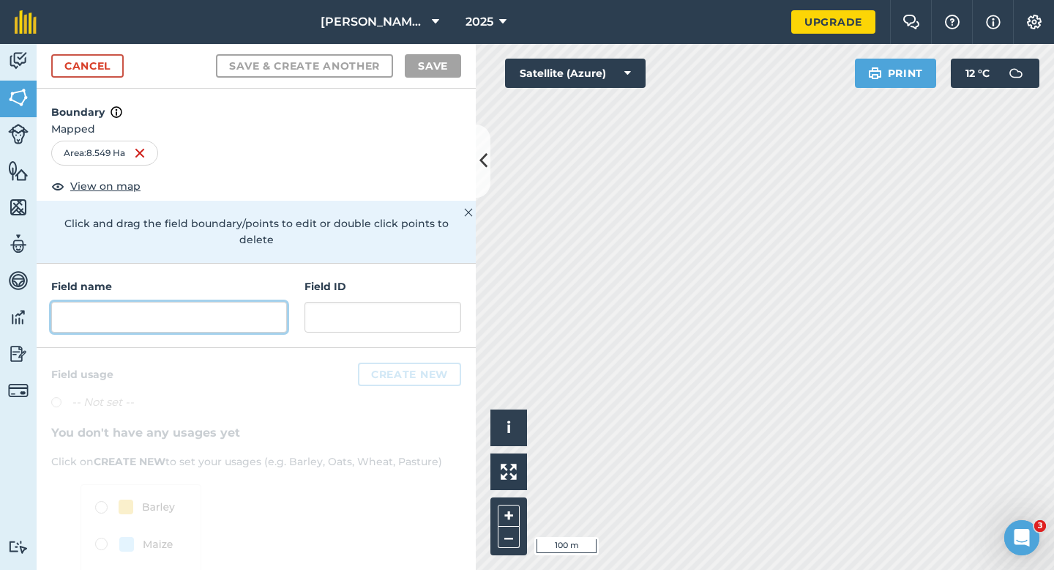
click at [209, 308] on input "text" at bounding box center [169, 317] width 236 height 31
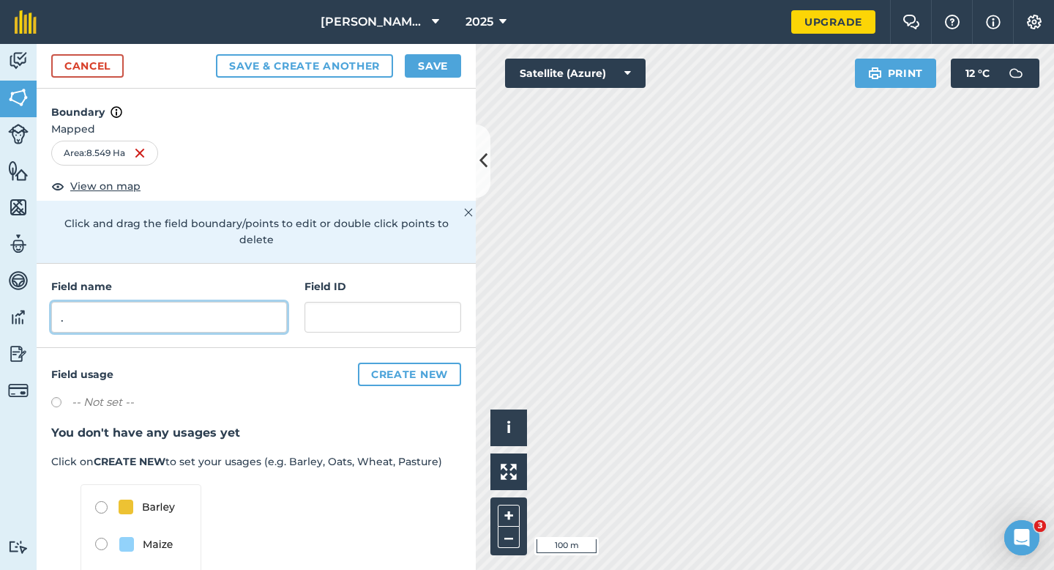
type input "."
click at [423, 67] on button "Save" at bounding box center [433, 65] width 56 height 23
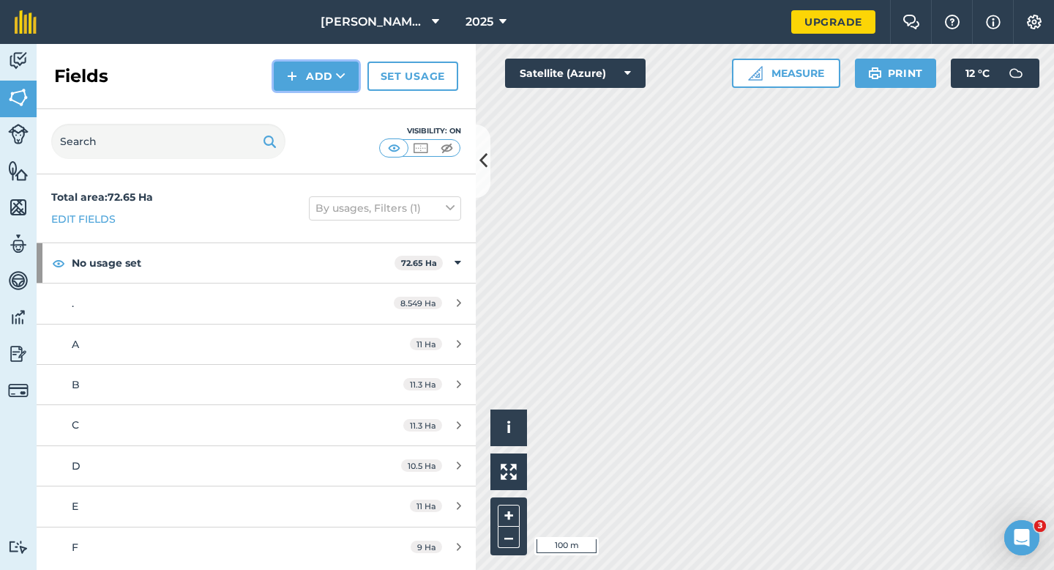
click at [291, 74] on img at bounding box center [292, 76] width 10 height 18
click at [291, 103] on link "Draw" at bounding box center [316, 109] width 81 height 32
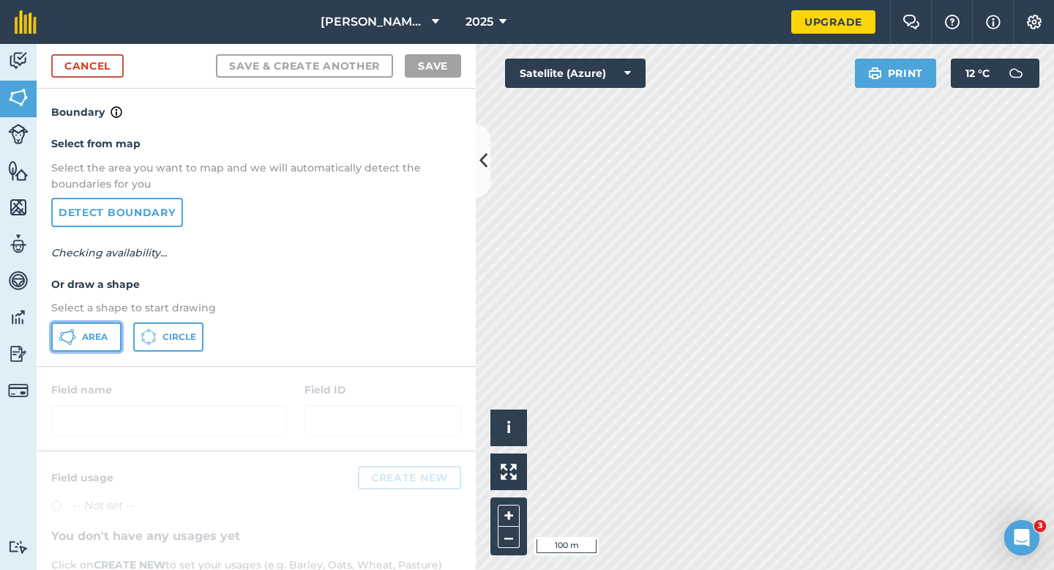
click at [85, 349] on button "Area" at bounding box center [86, 336] width 70 height 29
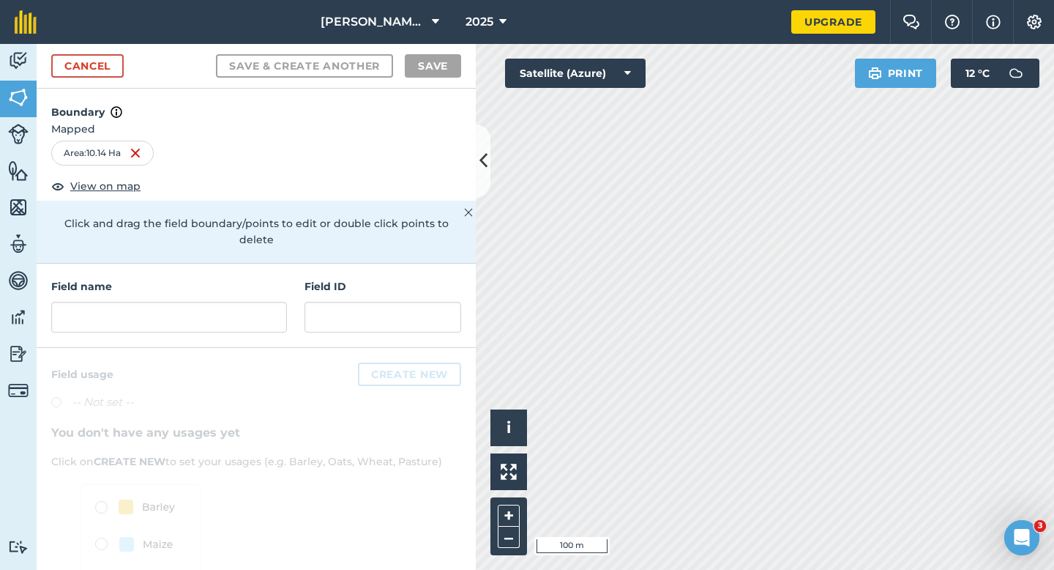
click at [209, 282] on div "Field name" at bounding box center [169, 305] width 236 height 54
click at [225, 307] on input "text" at bounding box center [169, 317] width 236 height 31
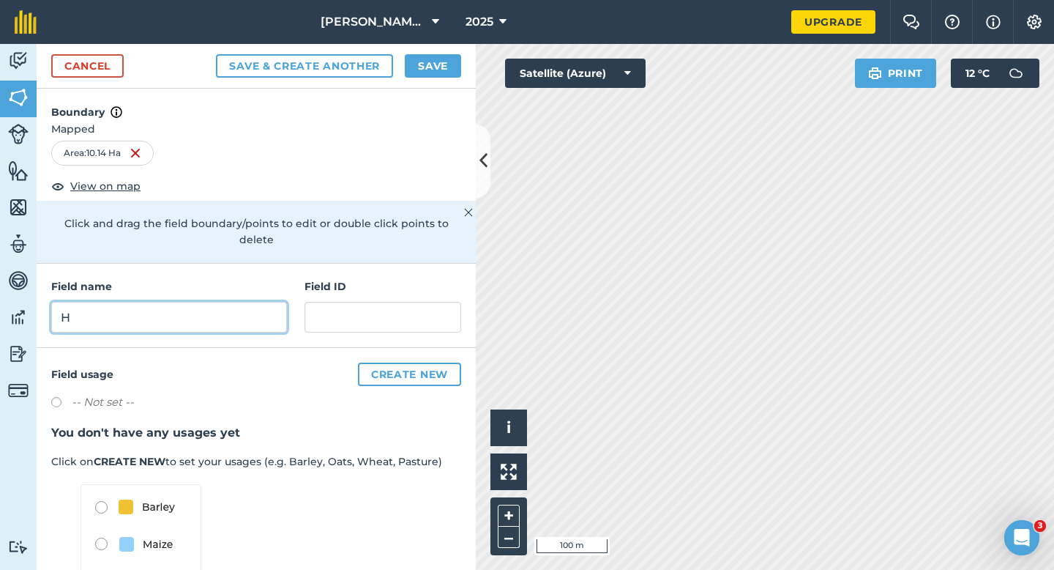
type input "H"
click at [435, 67] on button "Save" at bounding box center [433, 65] width 56 height 23
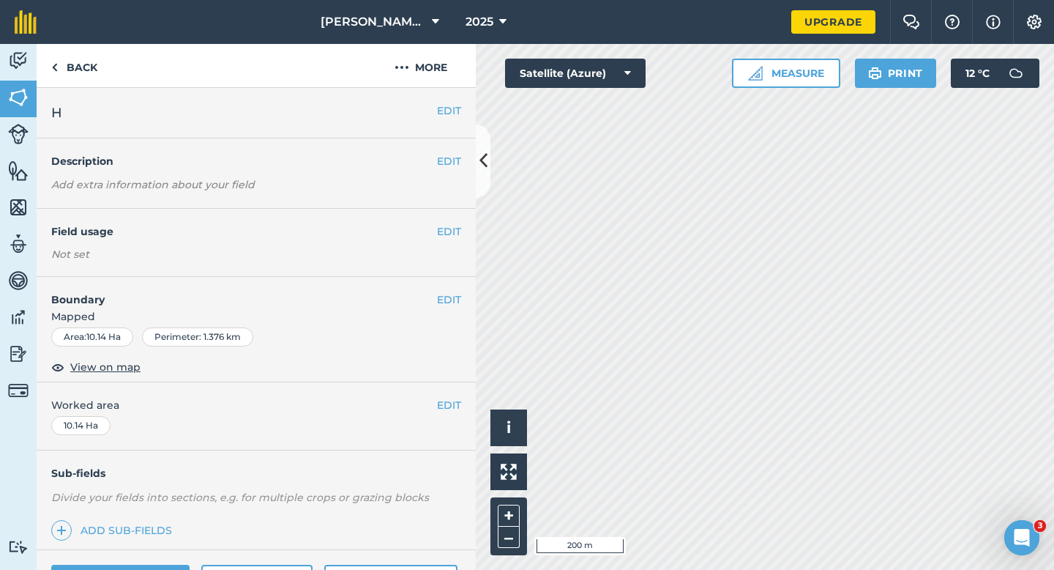
click at [446, 414] on div "EDIT Worked area 10.14 Ha" at bounding box center [256, 416] width 439 height 68
click at [466, 403] on div "EDIT Worked area 10.14 Ha" at bounding box center [256, 416] width 439 height 68
click at [461, 403] on div "EDIT Worked area 10.14 Ha" at bounding box center [256, 416] width 439 height 68
click at [458, 403] on button "EDIT" at bounding box center [449, 405] width 24 height 16
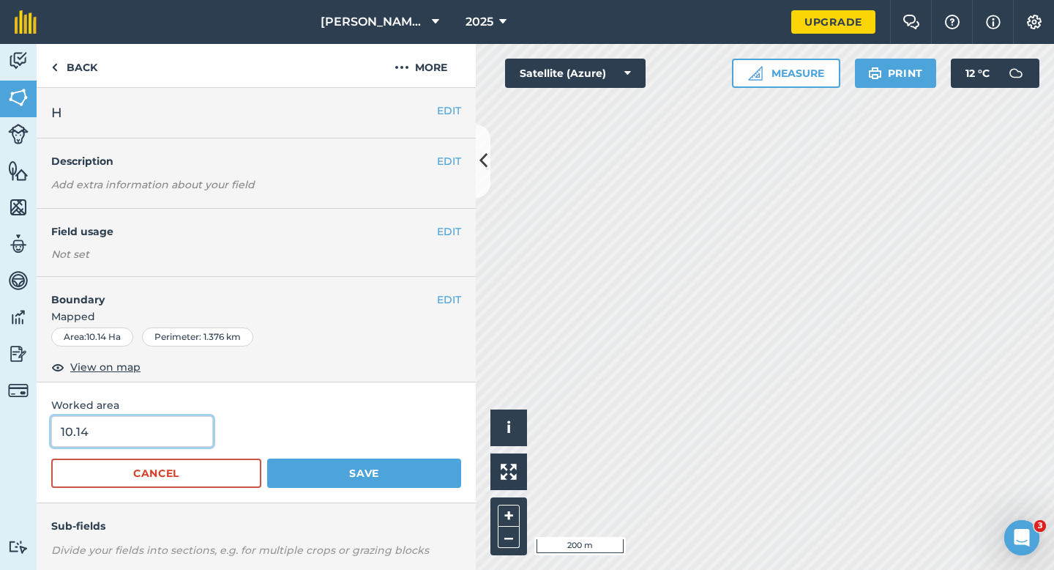
click at [152, 436] on input "10.14" at bounding box center [132, 431] width 162 height 31
type input "10"
click at [267, 458] on button "Save" at bounding box center [364, 472] width 194 height 29
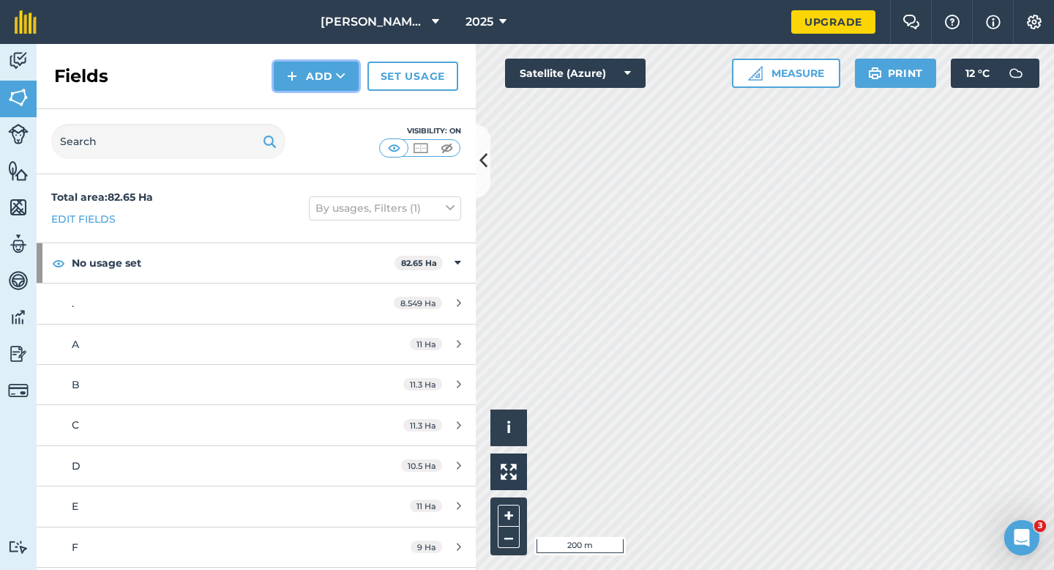
click at [322, 87] on button "Add" at bounding box center [316, 76] width 85 height 29
click at [322, 103] on link "Draw" at bounding box center [316, 109] width 81 height 32
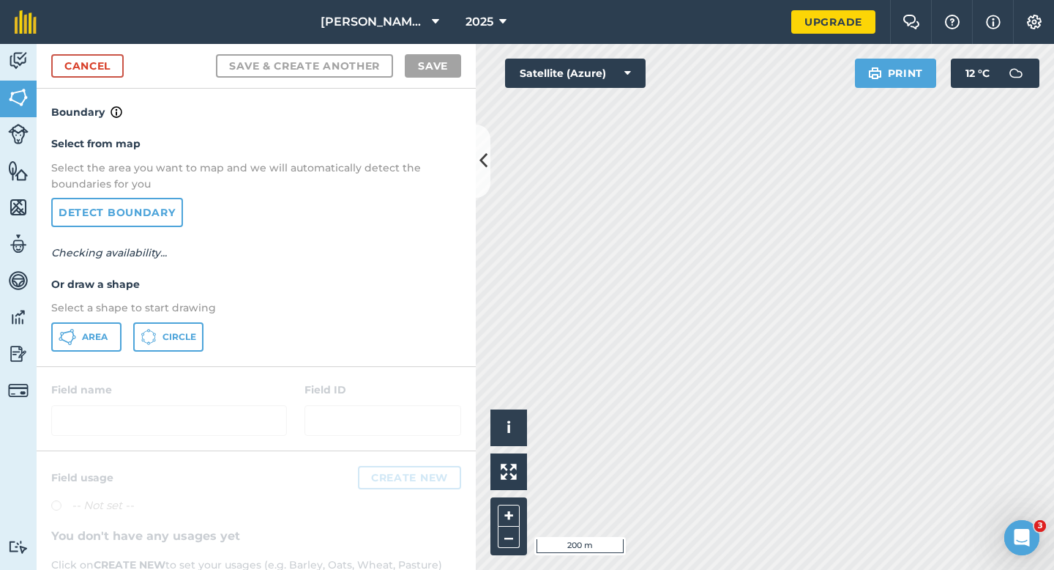
click at [105, 316] on div "Select from map Select the area you want to map and we will automatically detec…" at bounding box center [256, 243] width 439 height 245
click at [105, 323] on button "Area" at bounding box center [86, 336] width 70 height 29
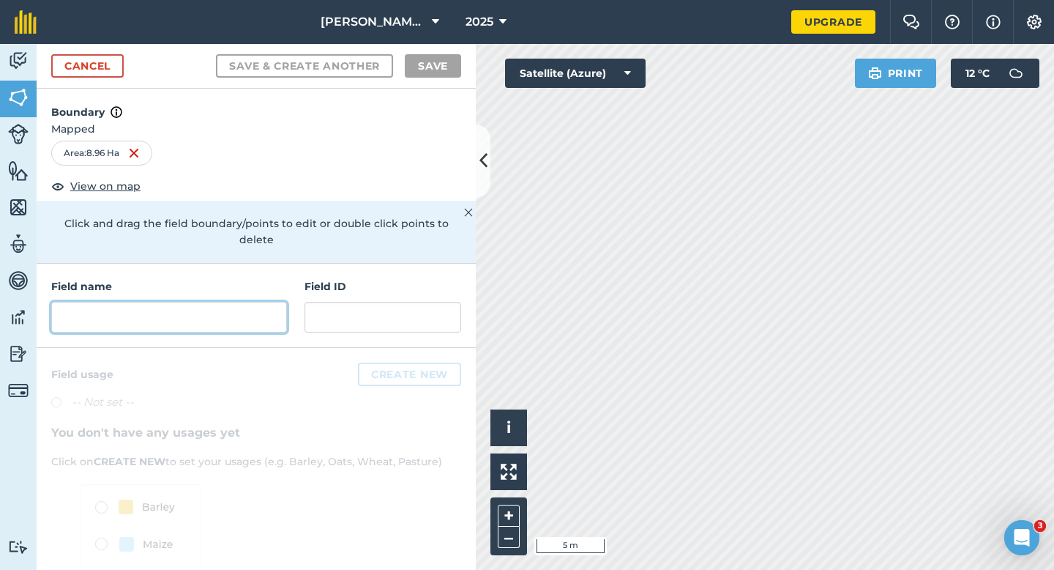
click at [280, 302] on input "text" at bounding box center [169, 317] width 236 height 31
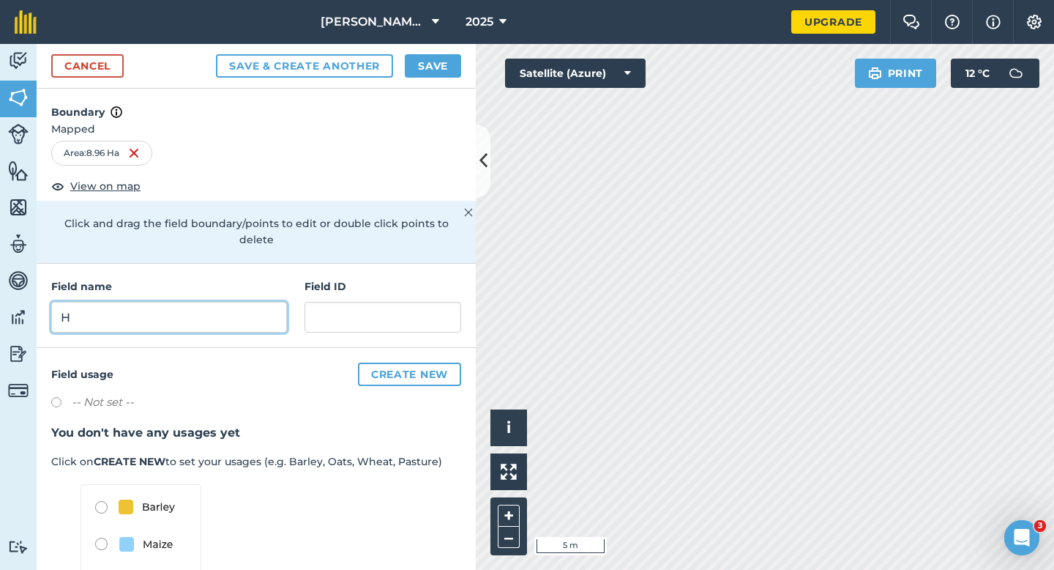
type input "H"
click at [427, 55] on button "Save" at bounding box center [433, 65] width 56 height 23
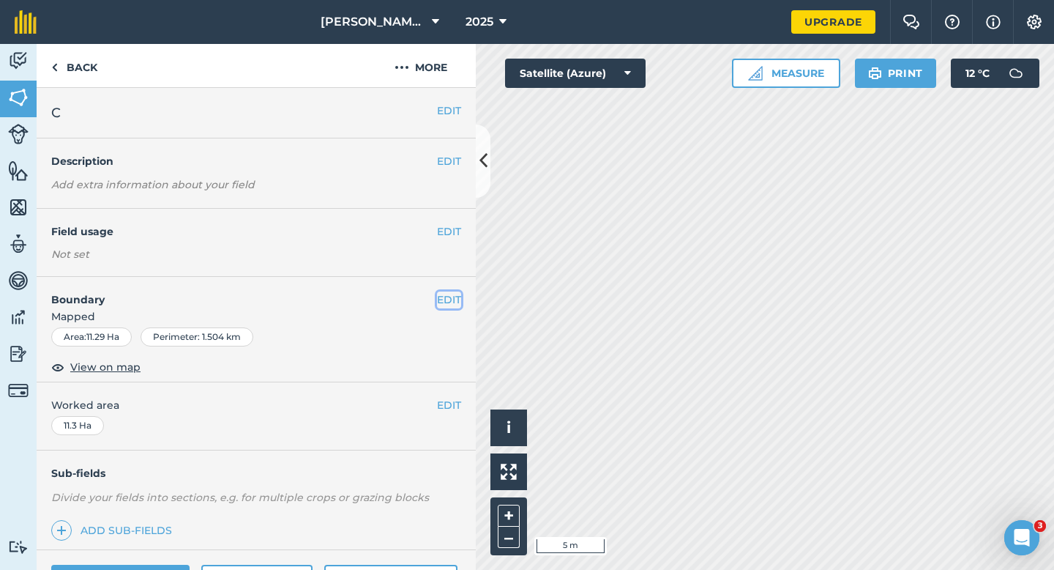
click at [453, 297] on button "EDIT" at bounding box center [449, 299] width 24 height 16
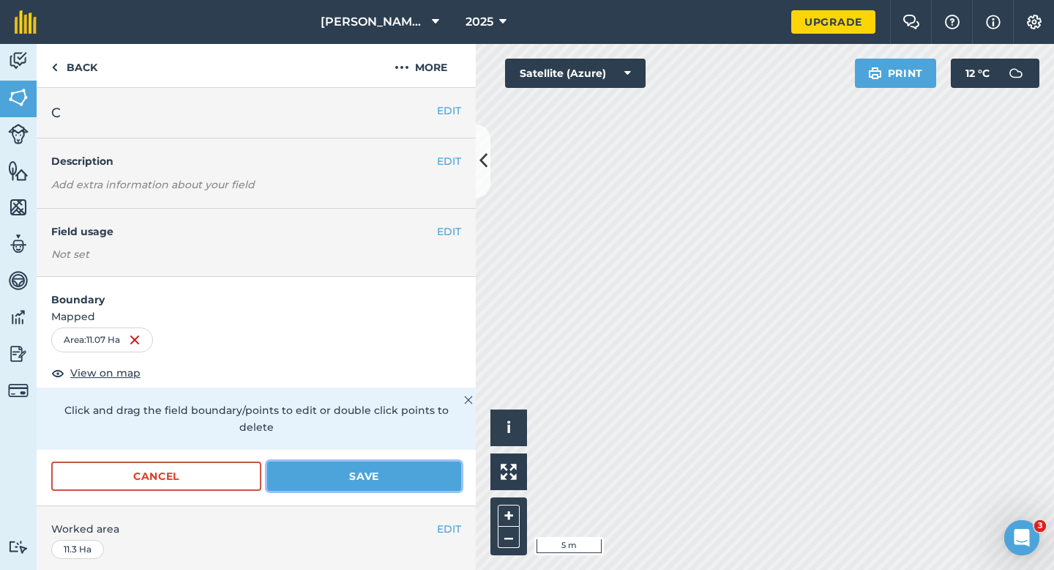
click at [412, 461] on button "Save" at bounding box center [364, 475] width 194 height 29
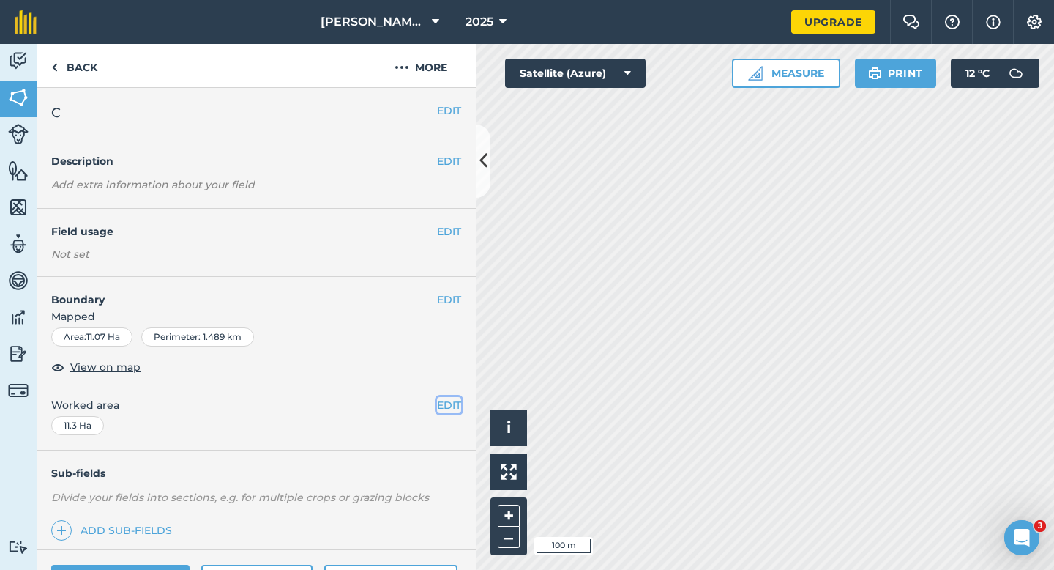
click at [460, 400] on button "EDIT" at bounding box center [449, 405] width 24 height 16
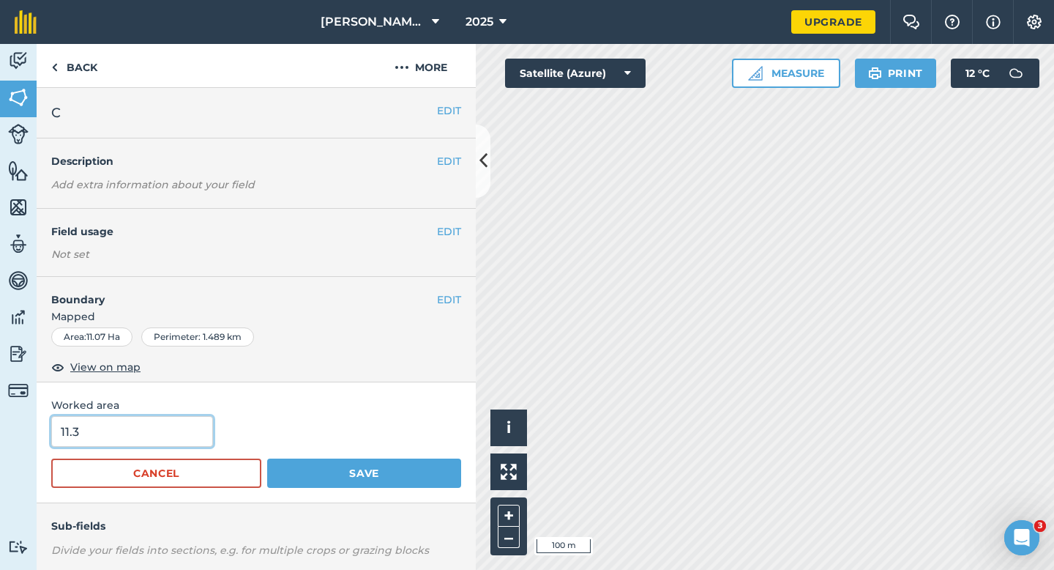
click at [181, 417] on input "11.3" at bounding box center [132, 431] width 162 height 31
type input "11"
click at [267, 458] on button "Save" at bounding box center [364, 472] width 194 height 29
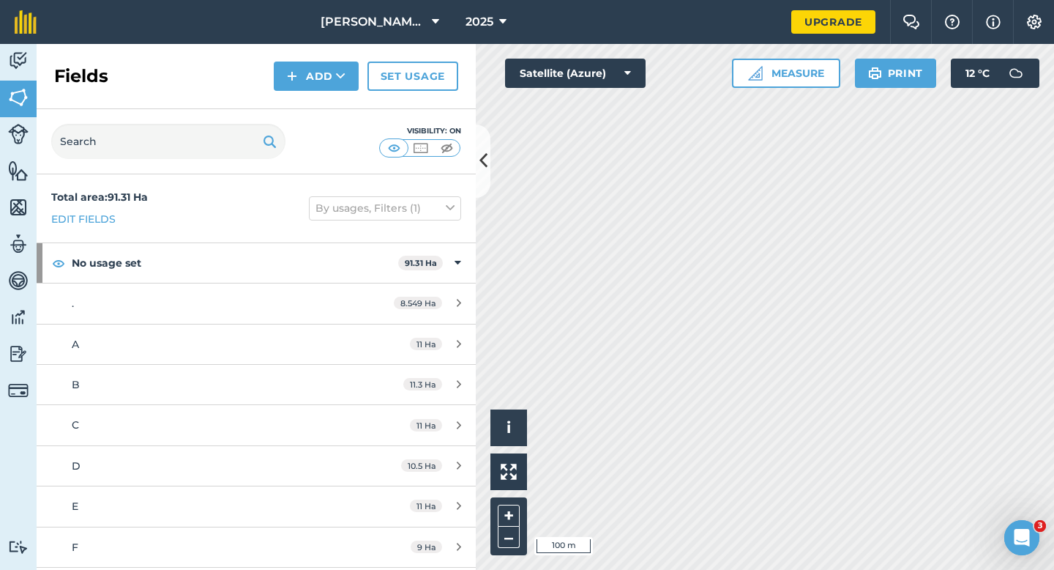
click at [475, 364] on div "Activity Fields Livestock Features Maps Team Vehicles Data Reporting Billing Tu…" at bounding box center [527, 307] width 1054 height 526
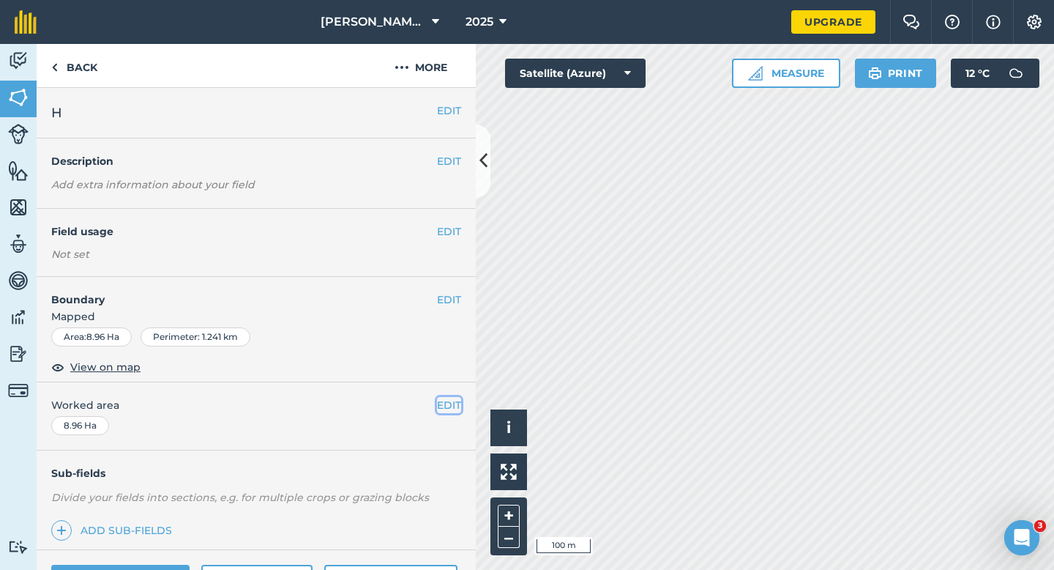
click at [448, 405] on button "EDIT" at bounding box center [449, 405] width 24 height 16
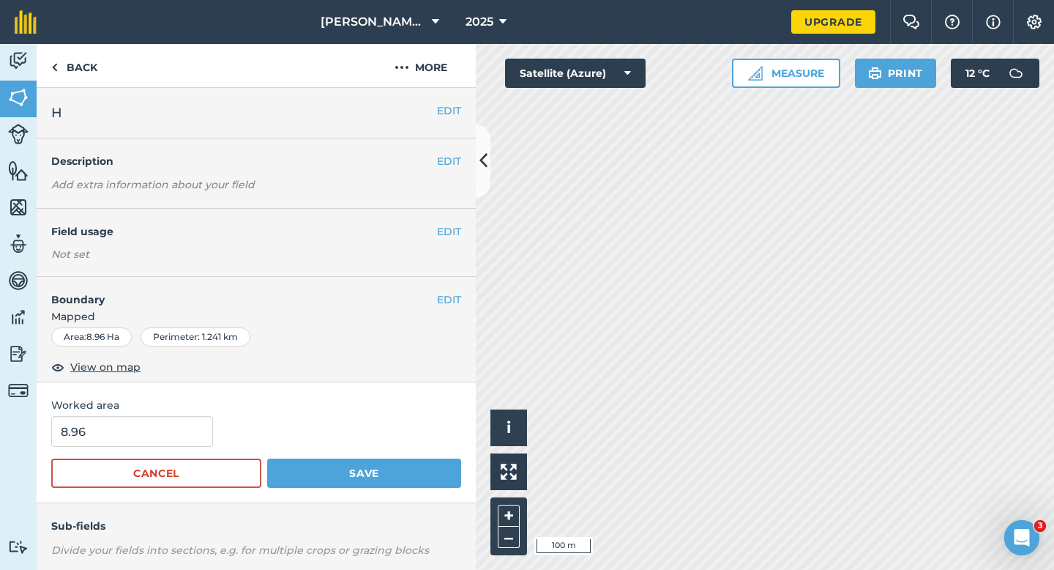
click at [139, 450] on form "8.96 Cancel Save" at bounding box center [256, 452] width 410 height 72
click at [139, 436] on input "8.96" at bounding box center [132, 431] width 162 height 31
type input "9"
click at [267, 458] on button "Save" at bounding box center [364, 472] width 194 height 29
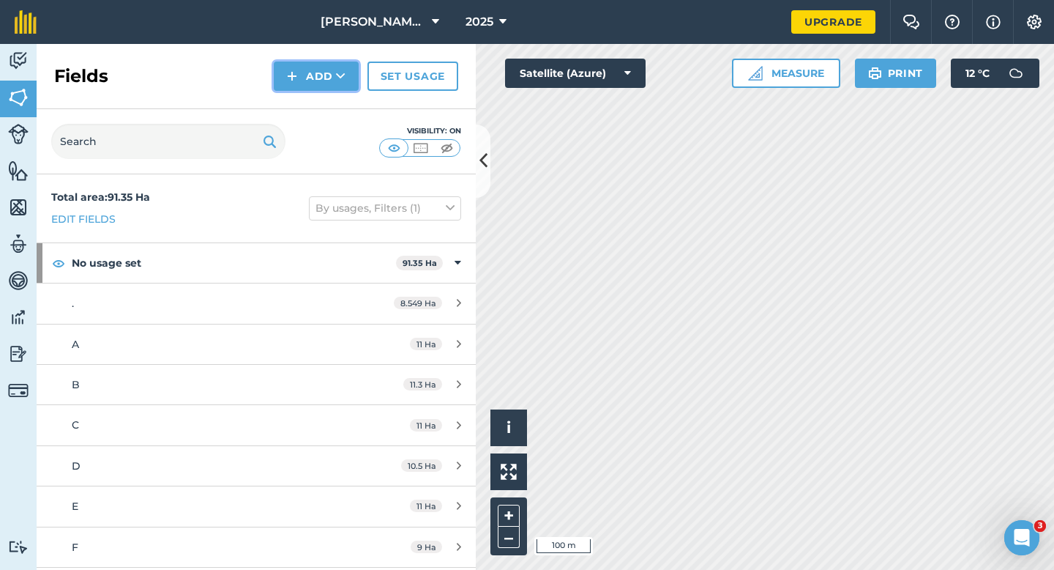
click at [306, 83] on button "Add" at bounding box center [316, 76] width 85 height 29
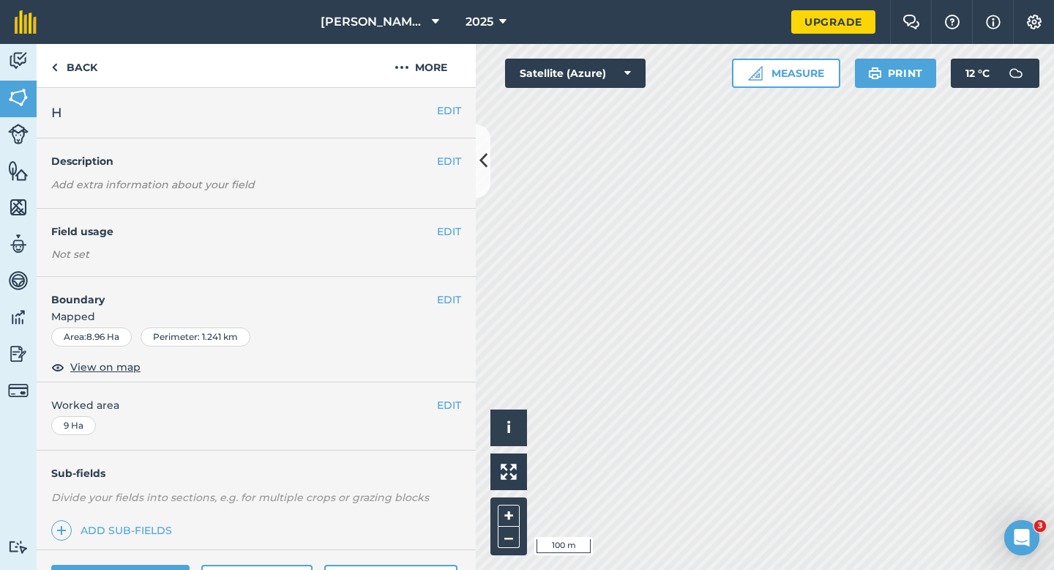
click at [450, 99] on div "EDIT H" at bounding box center [256, 113] width 439 height 51
click at [448, 110] on button "EDIT" at bounding box center [449, 111] width 24 height 16
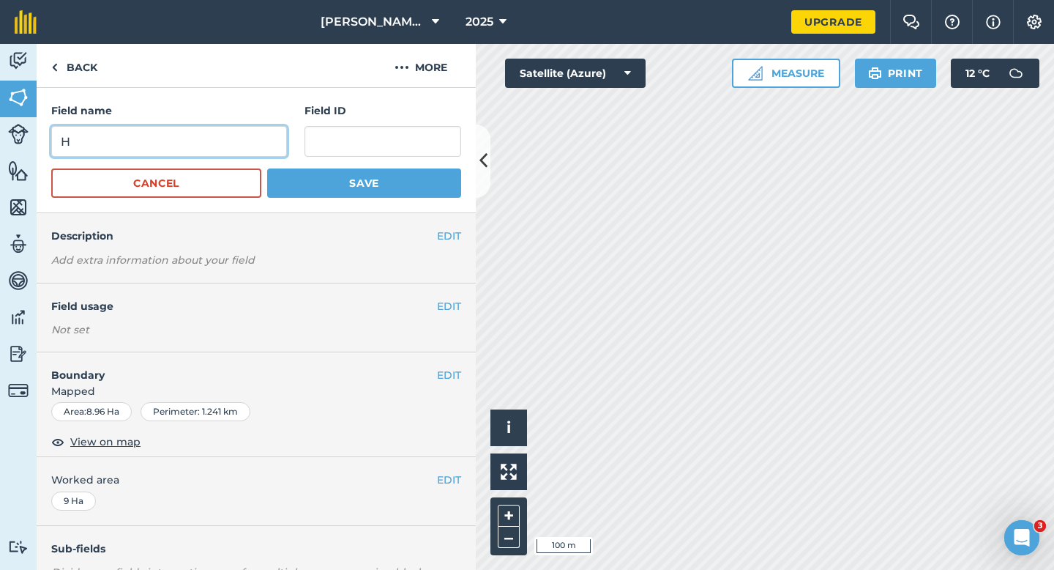
click at [239, 146] on input "H" at bounding box center [169, 141] width 236 height 31
type input "G"
click at [267, 168] on button "Save" at bounding box center [364, 182] width 194 height 29
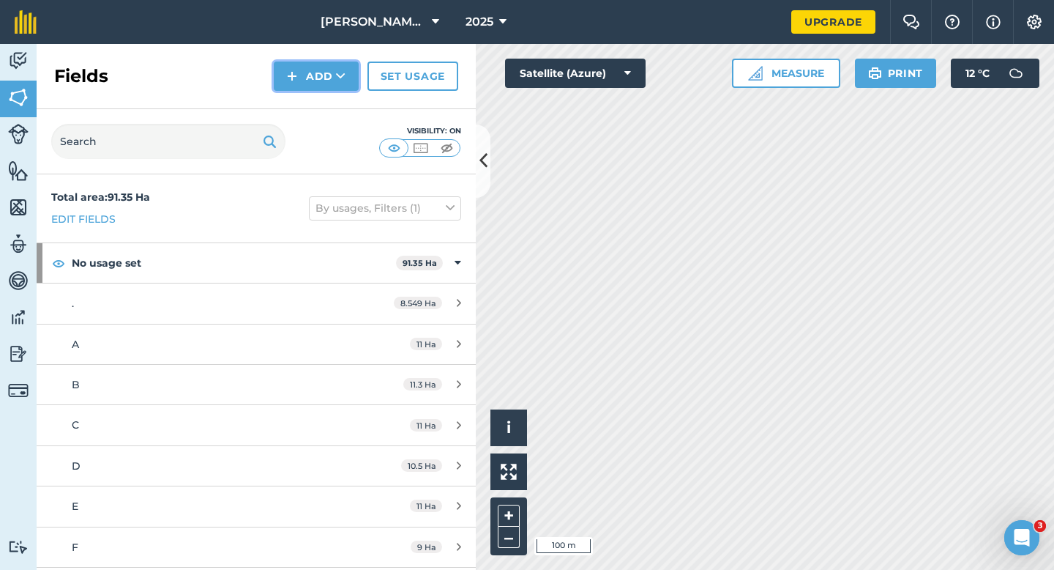
click at [317, 73] on button "Add" at bounding box center [316, 76] width 85 height 29
click at [317, 94] on link "Draw" at bounding box center [316, 109] width 81 height 32
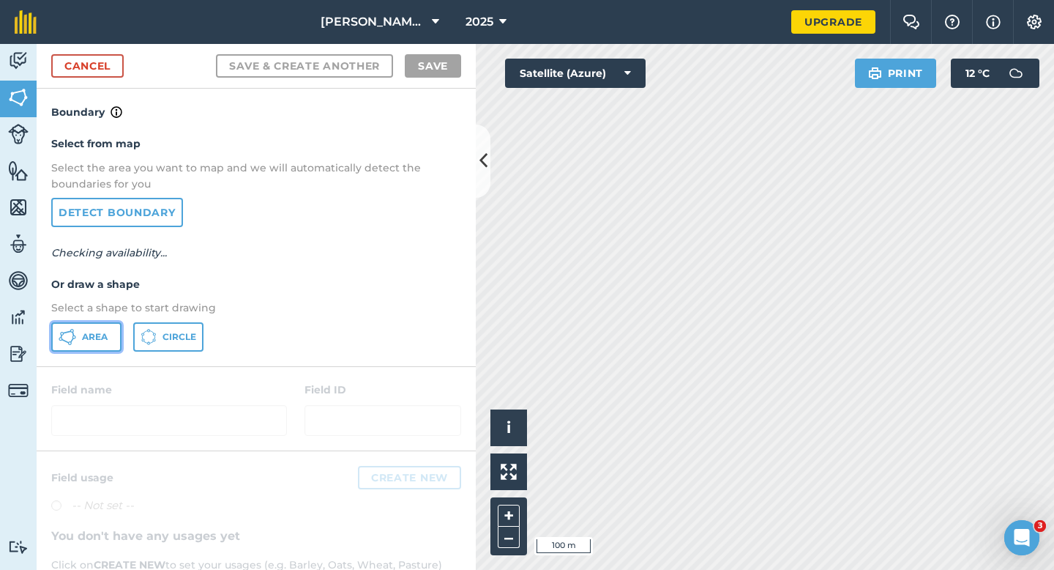
click at [116, 330] on button "Area" at bounding box center [86, 336] width 70 height 29
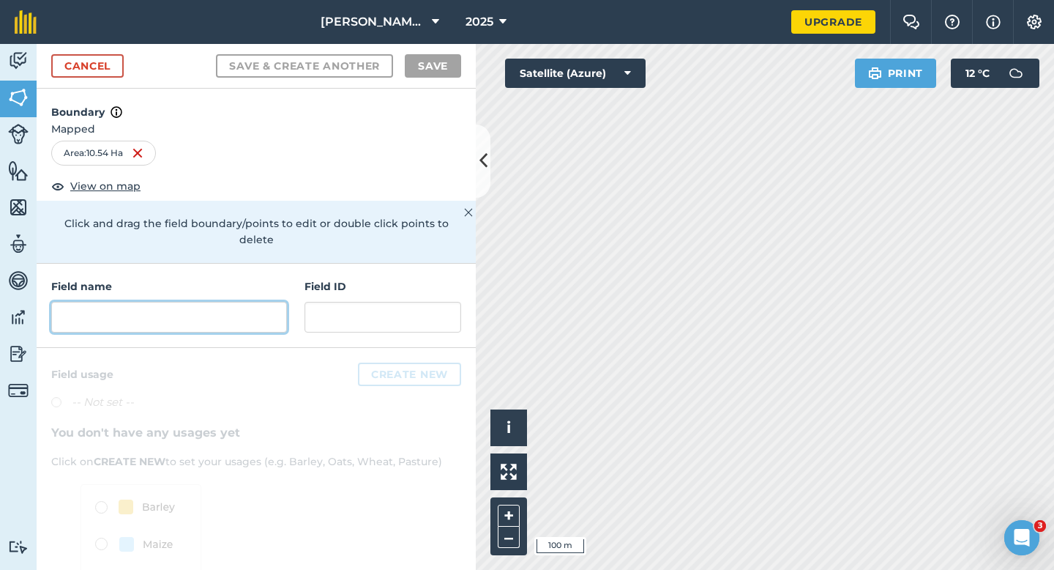
click at [222, 307] on input "text" at bounding box center [169, 317] width 236 height 31
click at [225, 306] on input "text" at bounding box center [169, 317] width 236 height 31
click at [225, 305] on input "text" at bounding box center [169, 317] width 236 height 31
click at [275, 302] on input "text" at bounding box center [169, 317] width 236 height 31
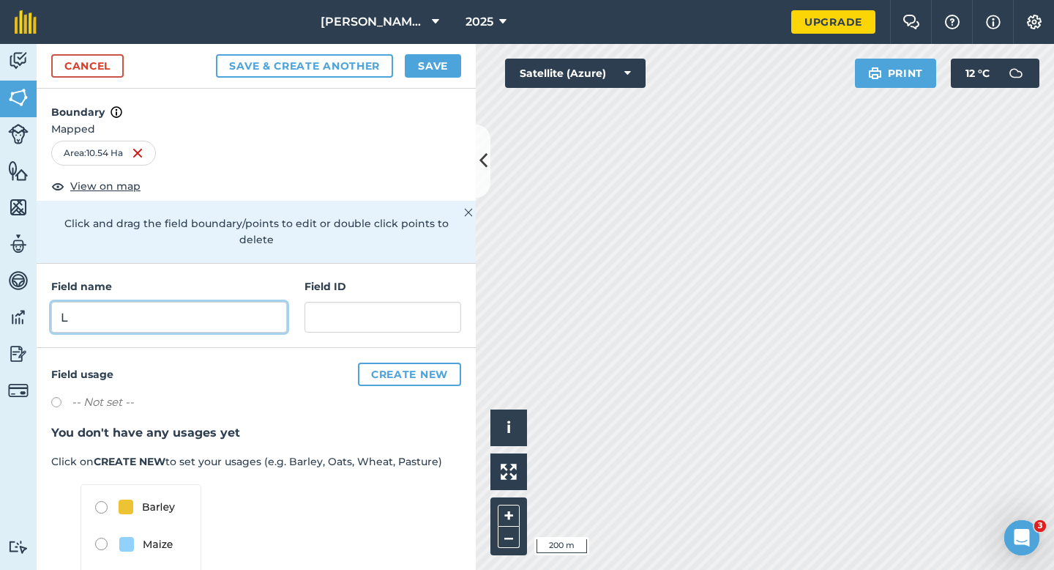
type input "L"
click at [430, 71] on button "Save" at bounding box center [433, 65] width 56 height 23
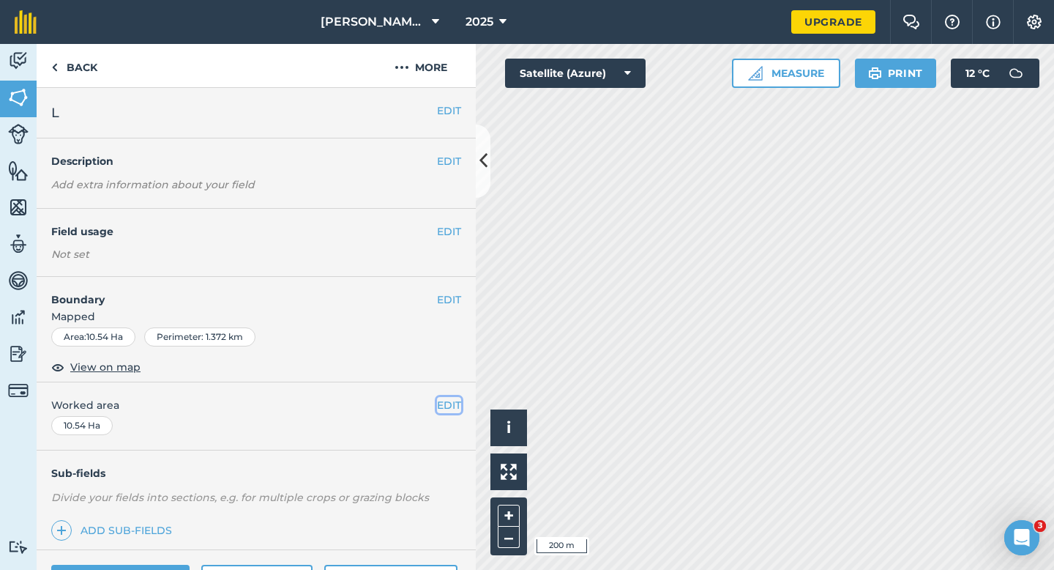
click at [450, 408] on button "EDIT" at bounding box center [449, 405] width 24 height 16
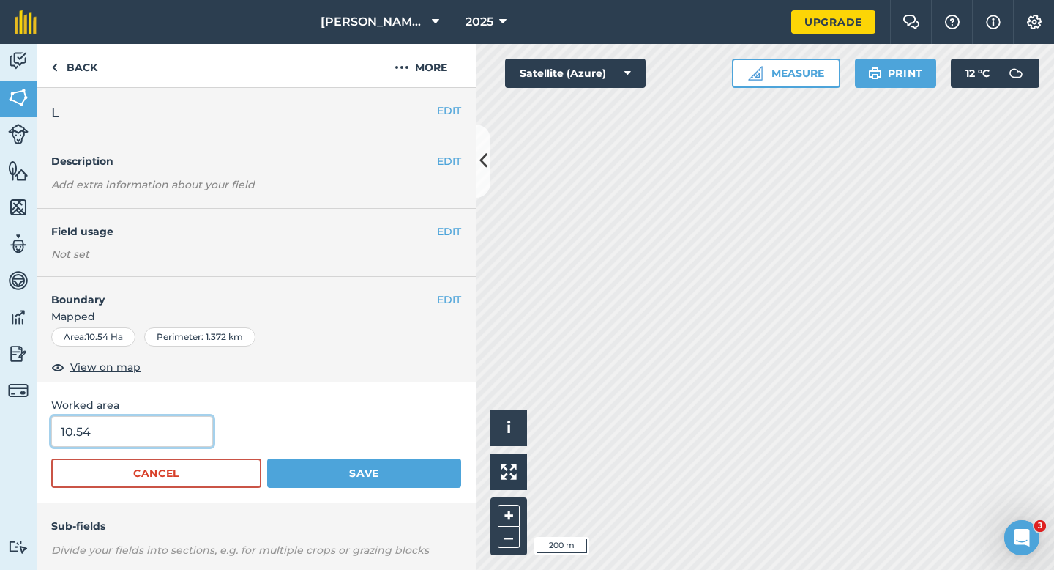
click at [181, 426] on input "10.54" at bounding box center [132, 431] width 162 height 31
type input "10.5"
click at [267, 458] on button "Save" at bounding box center [364, 472] width 194 height 29
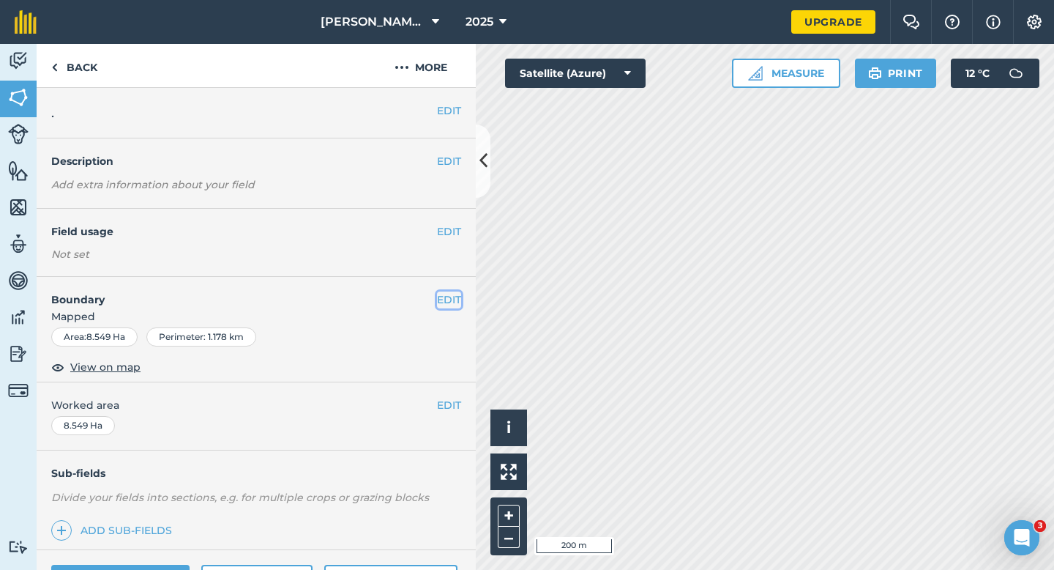
click at [444, 300] on button "EDIT" at bounding box center [449, 299] width 24 height 16
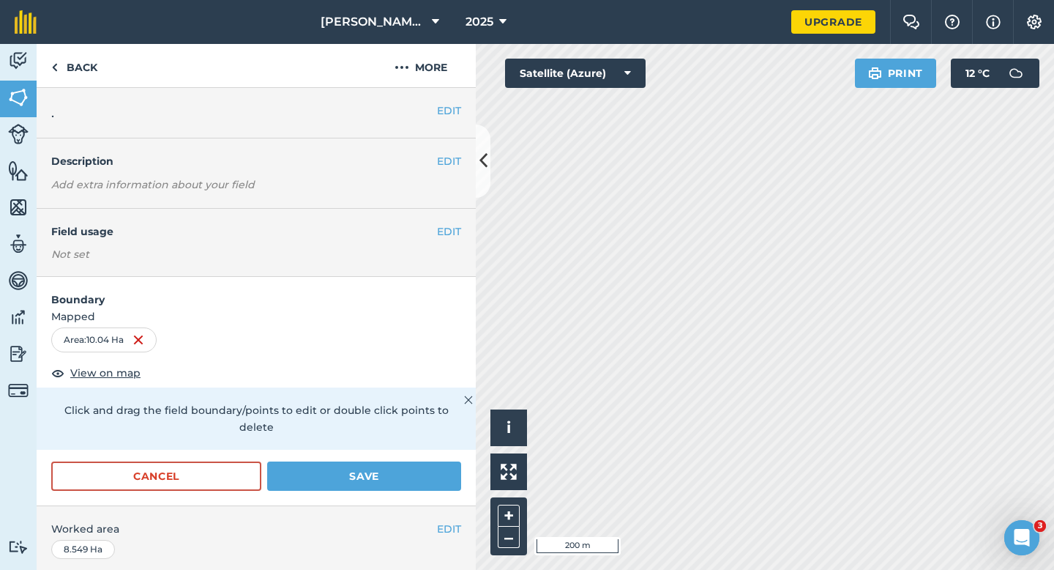
click at [395, 484] on div "Cancel Save" at bounding box center [256, 483] width 439 height 44
click at [431, 481] on div "Cancel Save" at bounding box center [256, 483] width 439 height 44
click at [428, 462] on button "Save" at bounding box center [364, 475] width 194 height 29
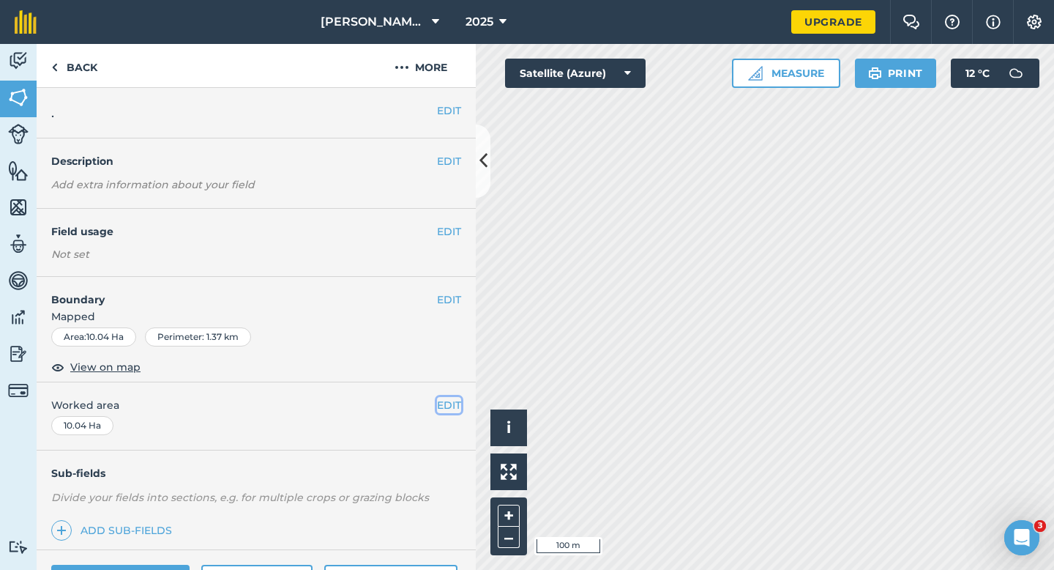
click at [448, 406] on button "EDIT" at bounding box center [449, 405] width 24 height 16
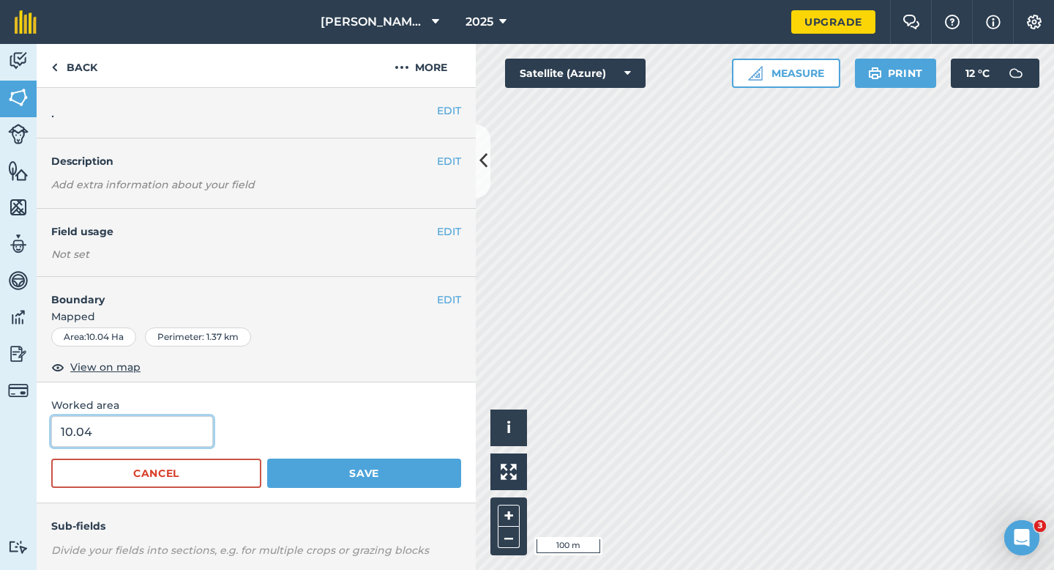
click at [188, 423] on input "10.04" at bounding box center [132, 431] width 162 height 31
type input "10"
click at [267, 458] on button "Save" at bounding box center [364, 472] width 194 height 29
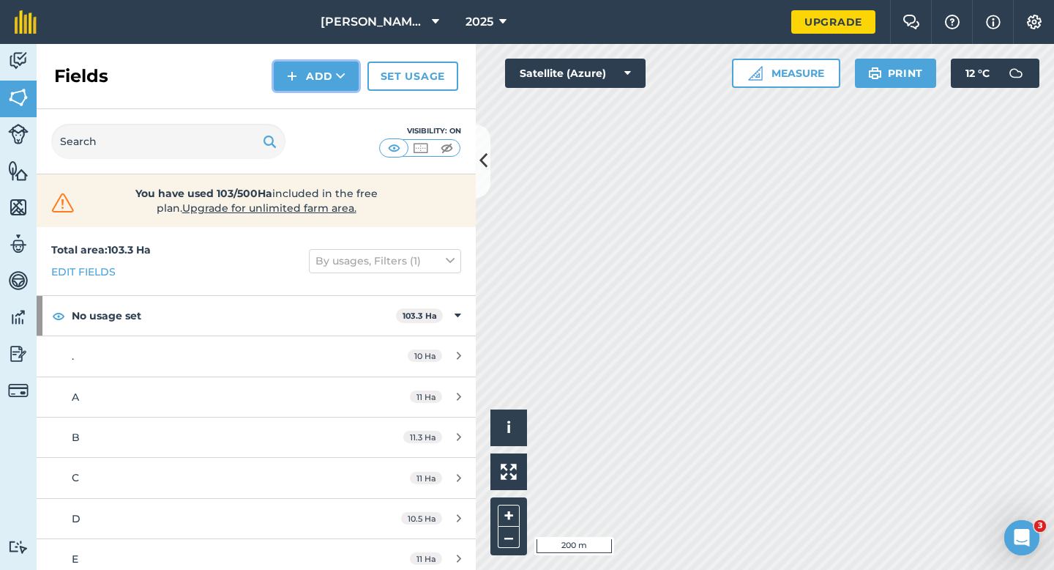
click at [294, 70] on img at bounding box center [292, 76] width 10 height 18
click at [296, 101] on link "Draw" at bounding box center [316, 109] width 81 height 32
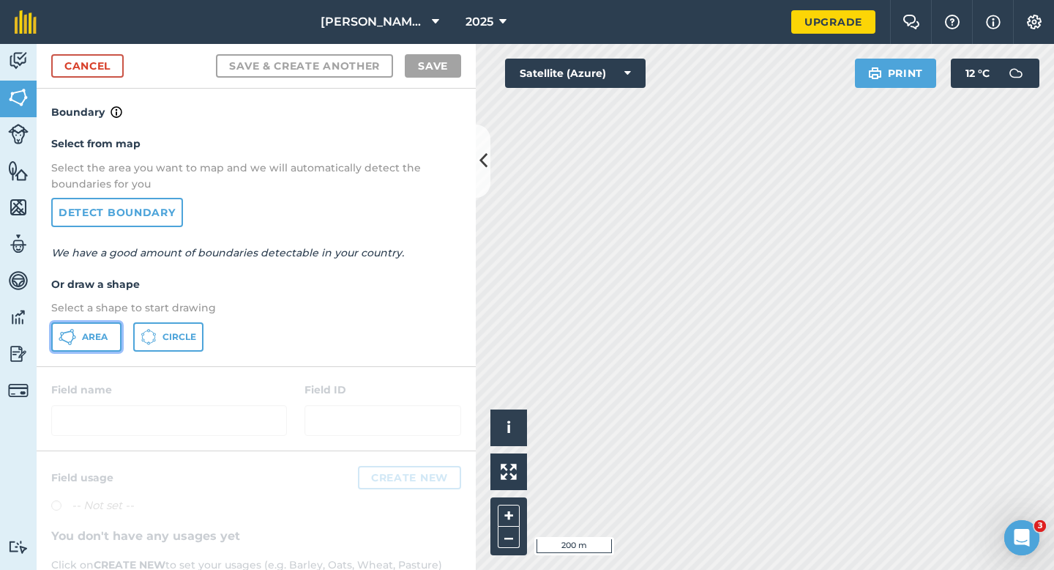
click at [102, 326] on button "Area" at bounding box center [86, 336] width 70 height 29
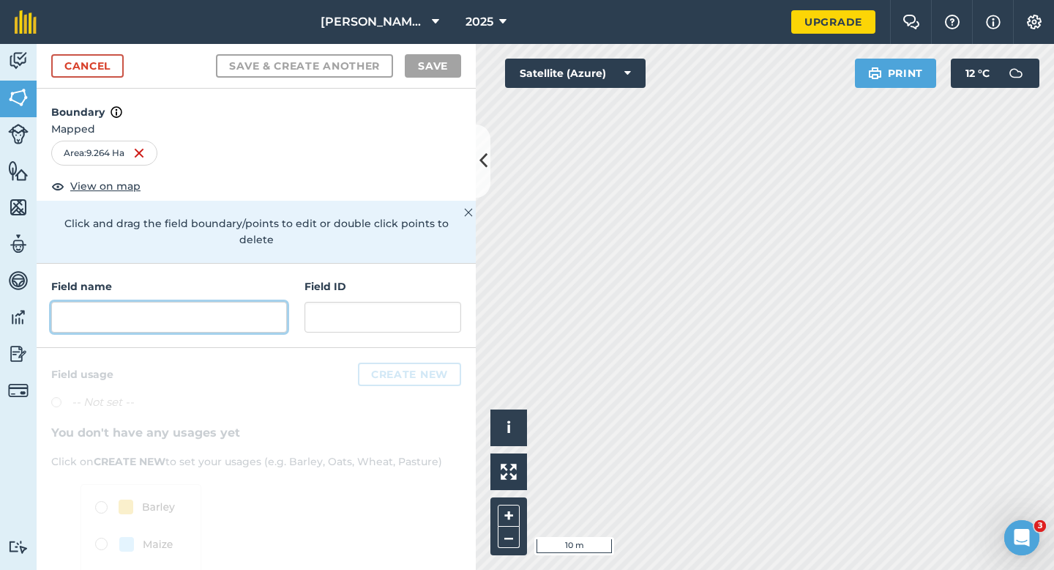
click at [275, 302] on input "text" at bounding box center [169, 317] width 236 height 31
click at [81, 302] on input "text" at bounding box center [169, 317] width 236 height 31
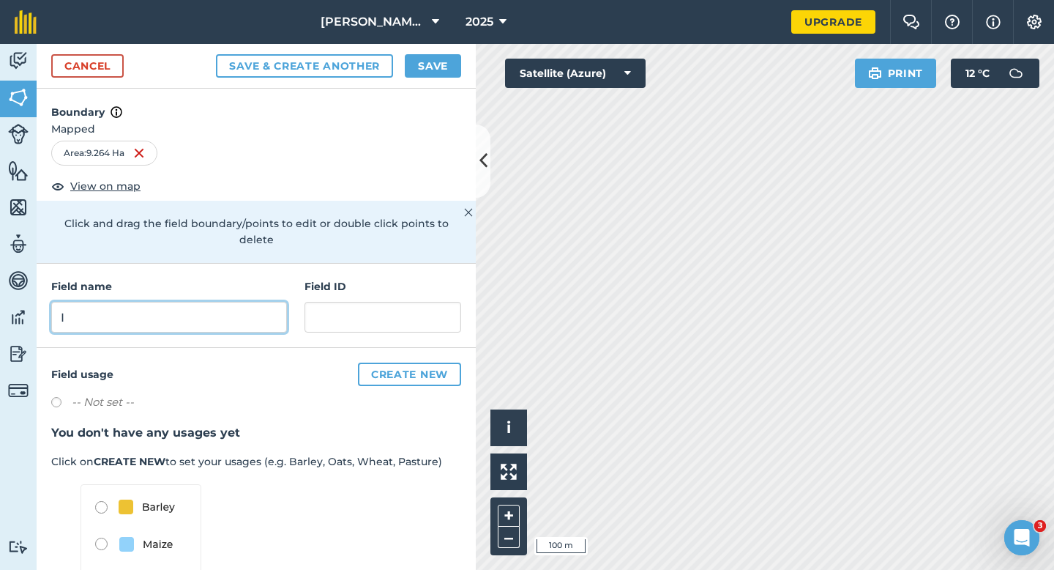
type input "I"
click at [437, 66] on button "Save" at bounding box center [433, 65] width 56 height 23
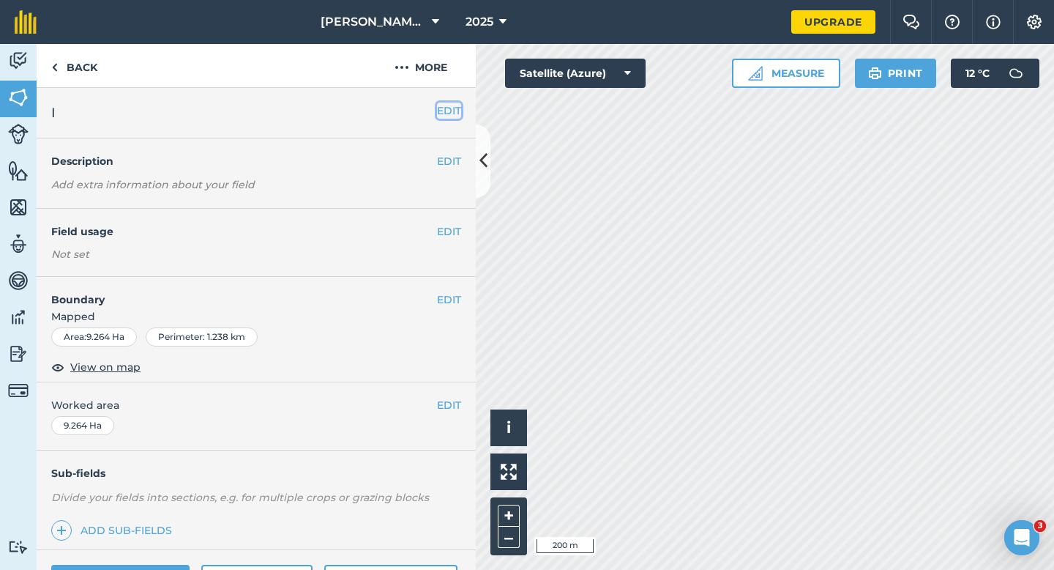
click at [444, 112] on button "EDIT" at bounding box center [449, 111] width 24 height 16
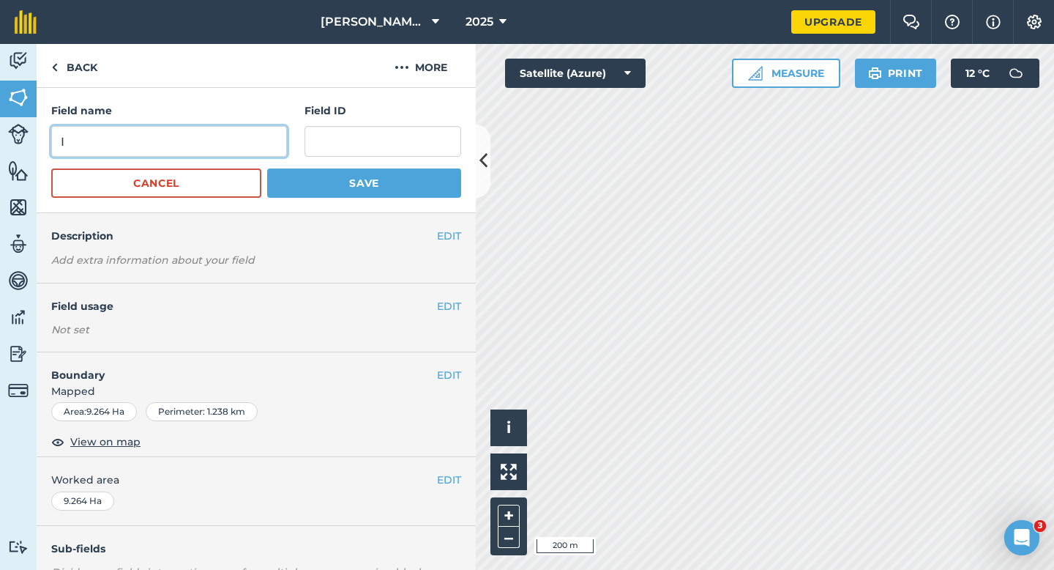
click at [253, 135] on input "I" at bounding box center [169, 141] width 236 height 31
type input "H"
click at [267, 168] on button "Save" at bounding box center [364, 182] width 194 height 29
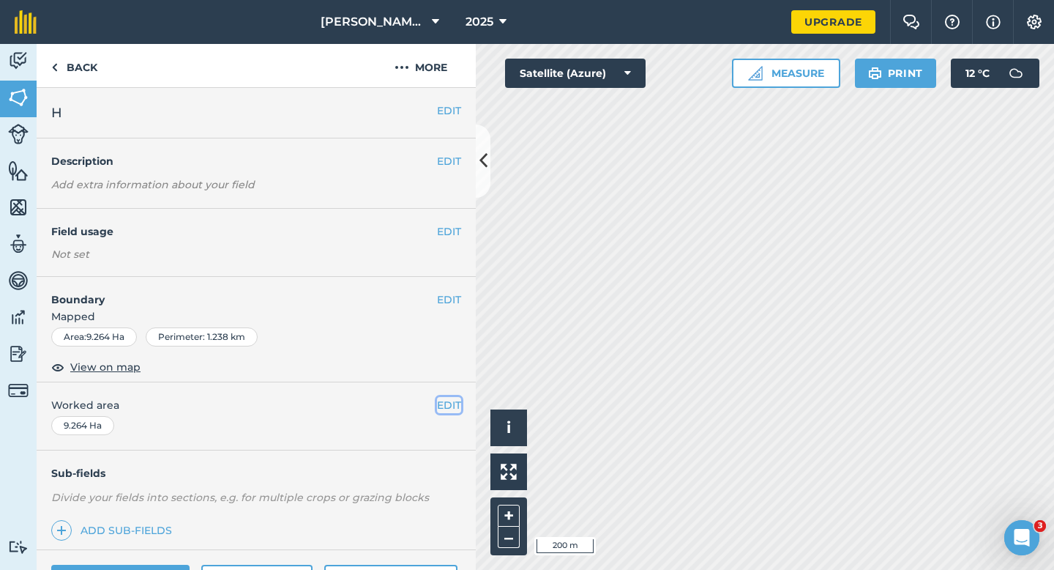
click at [458, 406] on button "EDIT" at bounding box center [449, 405] width 24 height 16
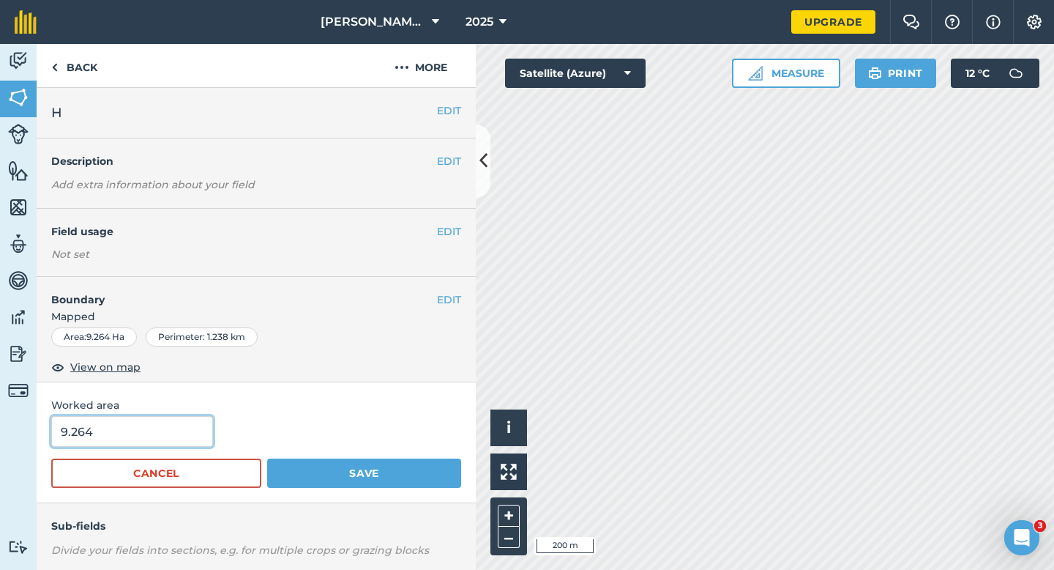
click at [198, 431] on input "9.264" at bounding box center [132, 431] width 162 height 31
type input "9.3"
click at [267, 458] on button "Save" at bounding box center [364, 472] width 194 height 29
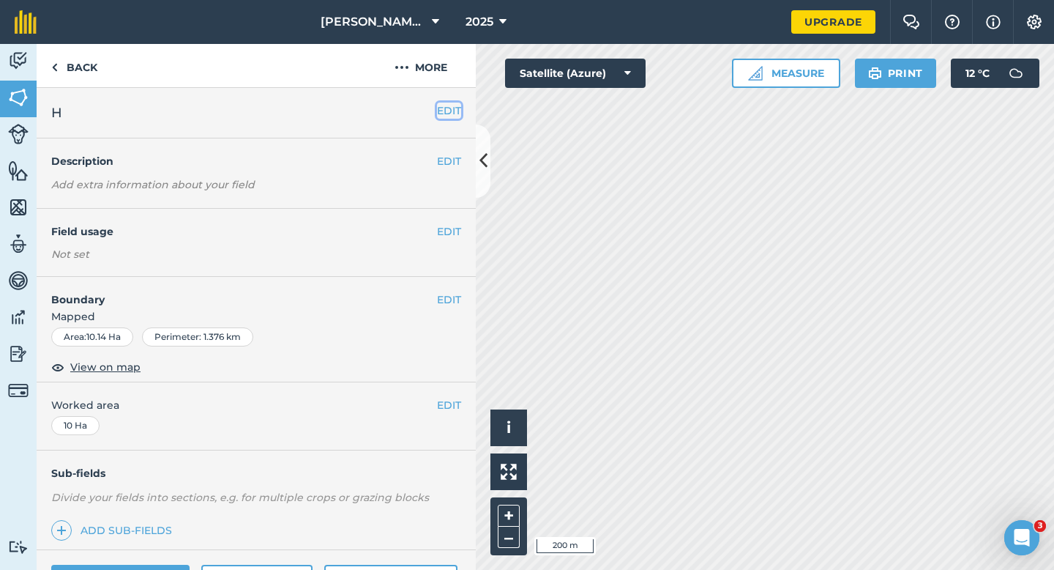
click at [442, 105] on button "EDIT" at bounding box center [449, 111] width 24 height 16
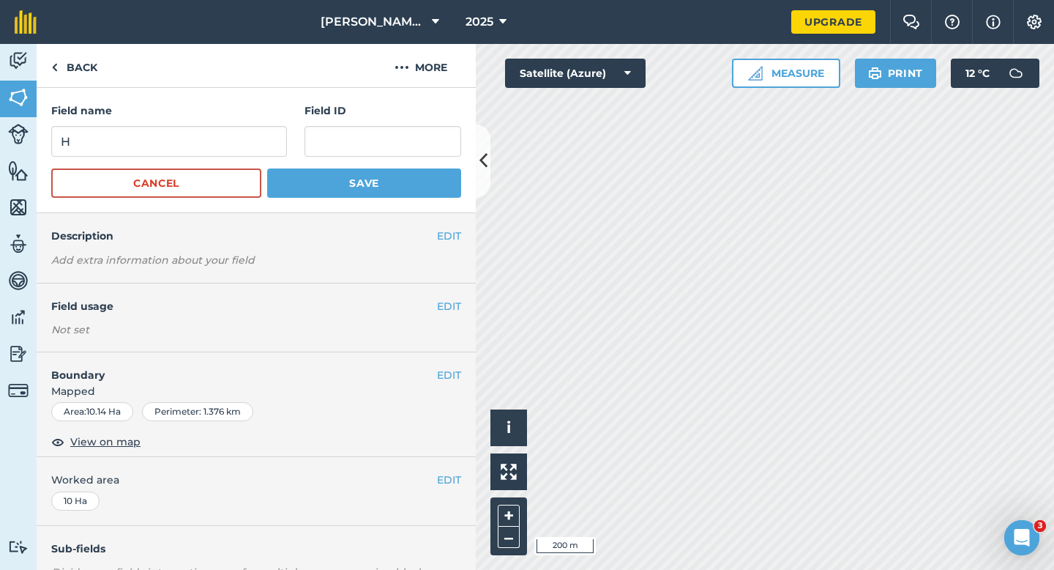
click at [241, 160] on form "Field name H Field ID Cancel Save" at bounding box center [256, 150] width 410 height 95
click at [241, 152] on input "H" at bounding box center [169, 141] width 236 height 31
type input "J"
click at [267, 168] on button "Save" at bounding box center [364, 182] width 194 height 29
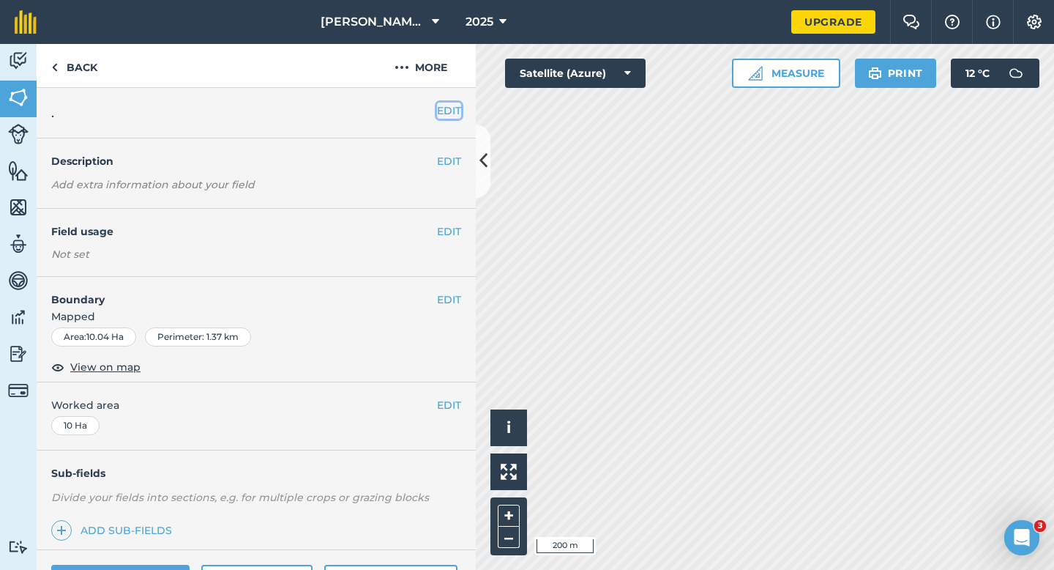
click at [445, 117] on button "EDIT" at bounding box center [449, 111] width 24 height 16
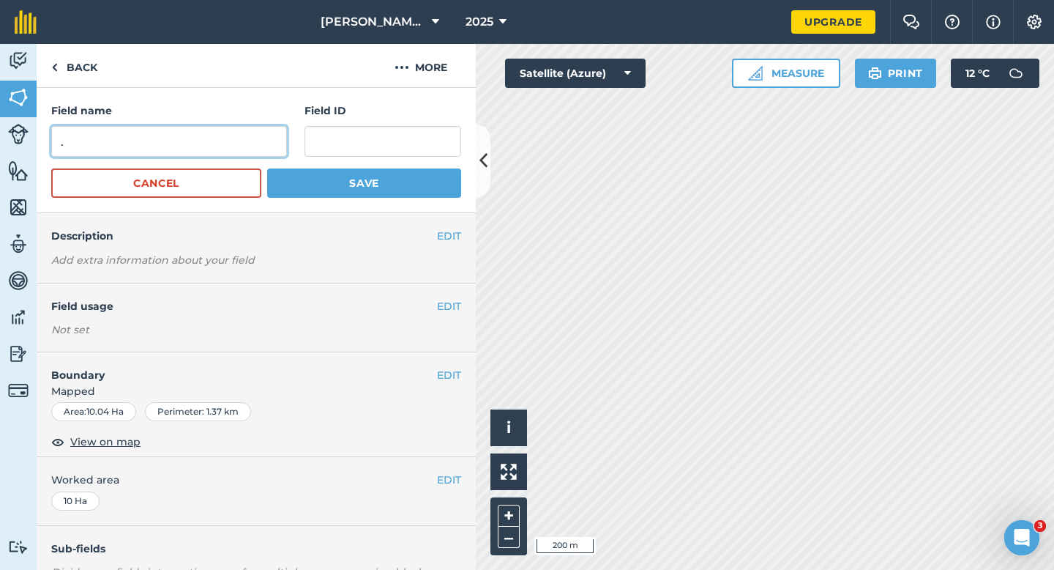
click at [268, 149] on input "." at bounding box center [169, 141] width 236 height 31
type input "K"
click at [267, 168] on button "Save" at bounding box center [364, 182] width 194 height 29
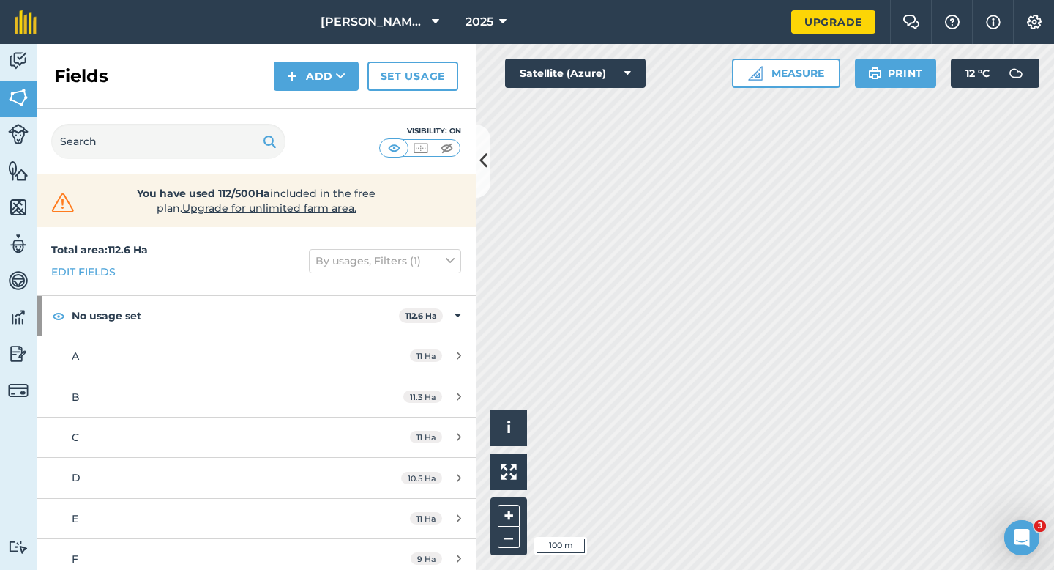
click at [342, 94] on div "Fields Add Set usage" at bounding box center [256, 76] width 439 height 65
click at [333, 86] on button "Add" at bounding box center [316, 76] width 85 height 29
click at [333, 99] on link "Draw" at bounding box center [316, 109] width 81 height 32
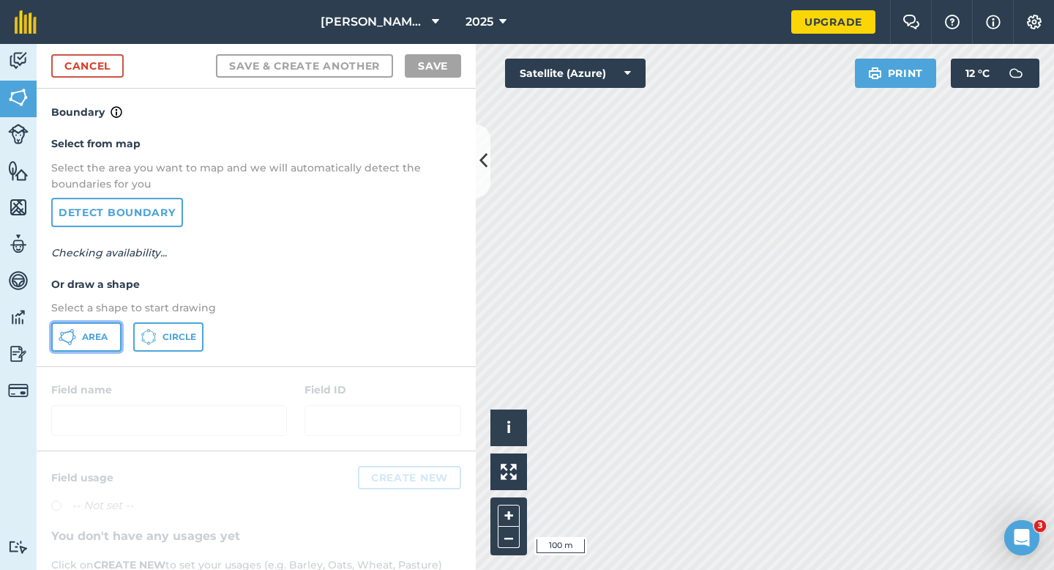
click at [92, 338] on span "Area" at bounding box center [95, 337] width 26 height 12
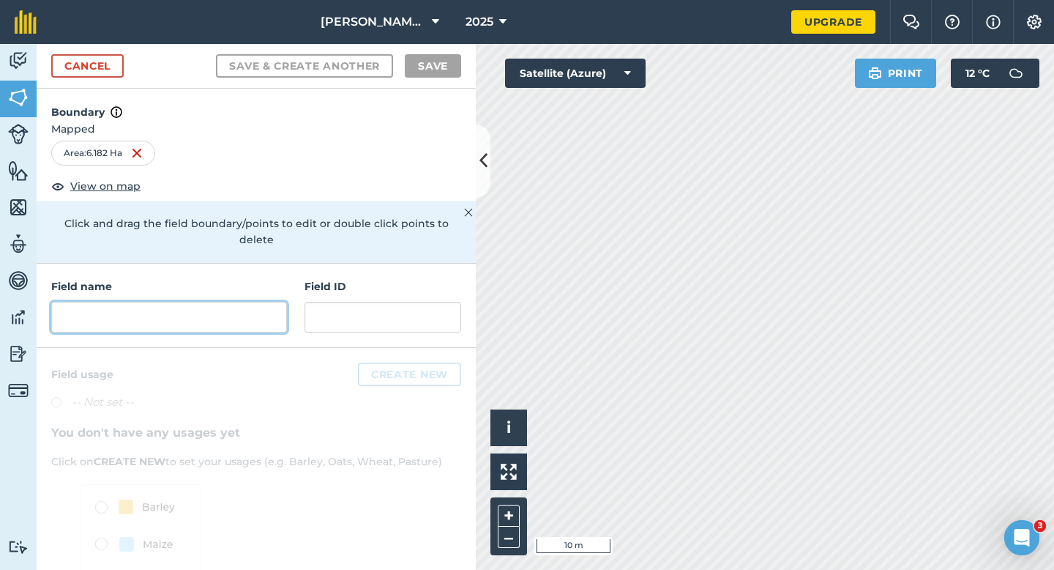
click at [82, 304] on input "text" at bounding box center [169, 317] width 236 height 31
click at [268, 302] on input "text" at bounding box center [169, 317] width 236 height 31
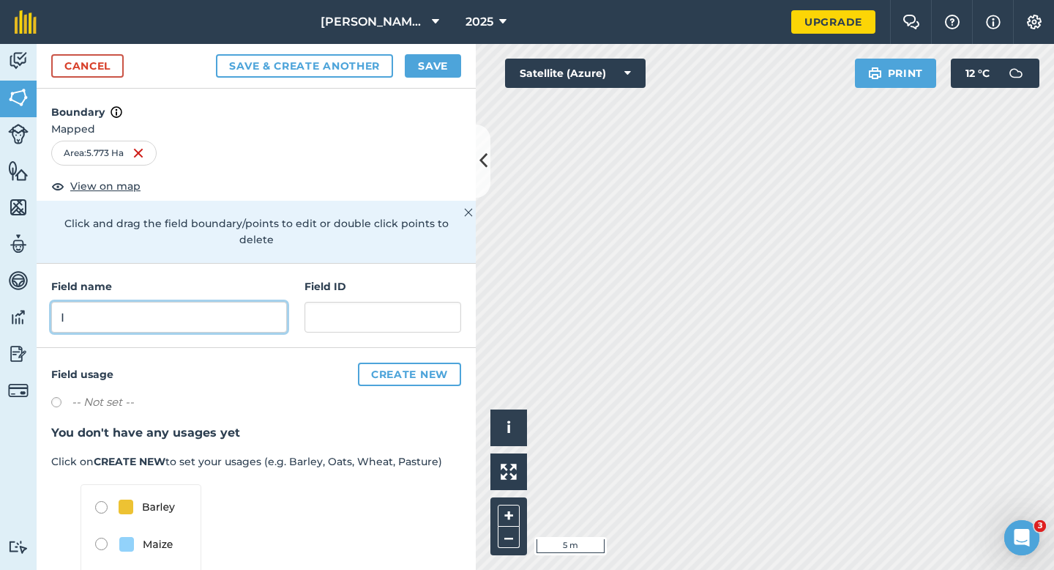
type input "I"
click at [427, 73] on button "Save" at bounding box center [433, 65] width 56 height 23
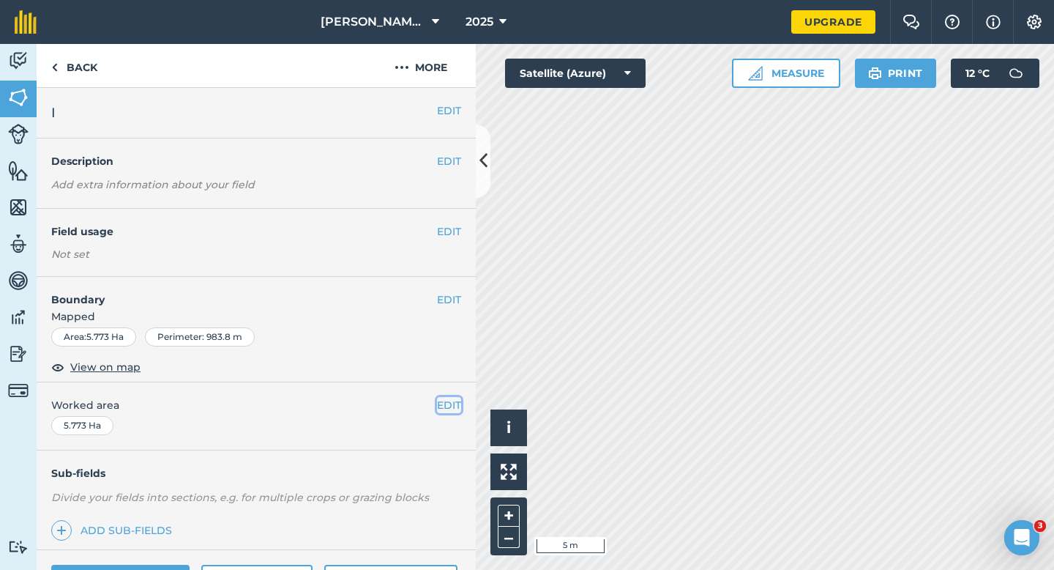
click at [453, 403] on button "EDIT" at bounding box center [449, 405] width 24 height 16
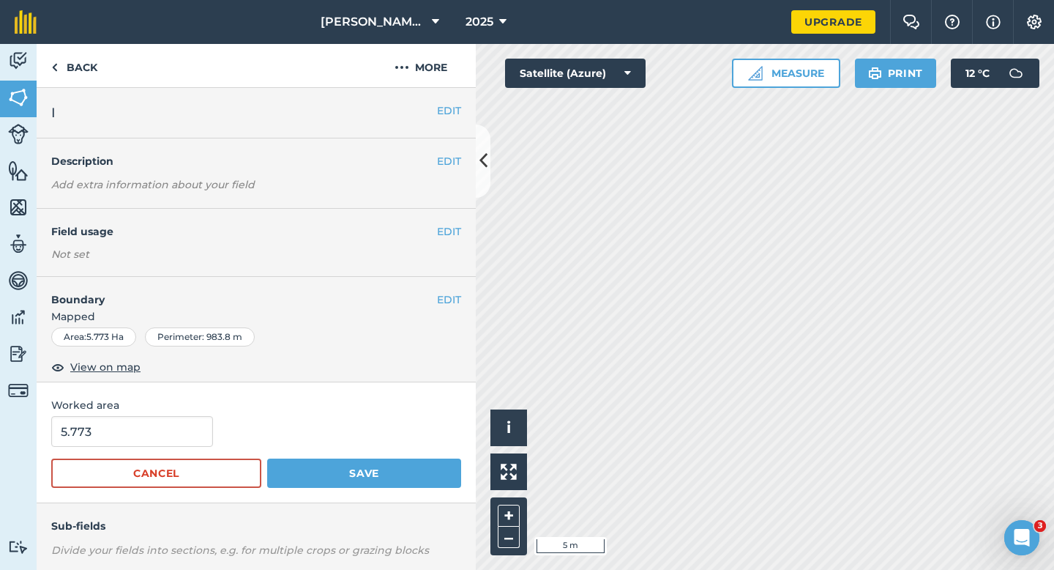
click at [167, 448] on form "5.773 Cancel Save" at bounding box center [256, 452] width 410 height 72
click at [166, 436] on input "5.773" at bounding box center [132, 431] width 162 height 31
type input "6"
click at [267, 458] on button "Save" at bounding box center [364, 472] width 194 height 29
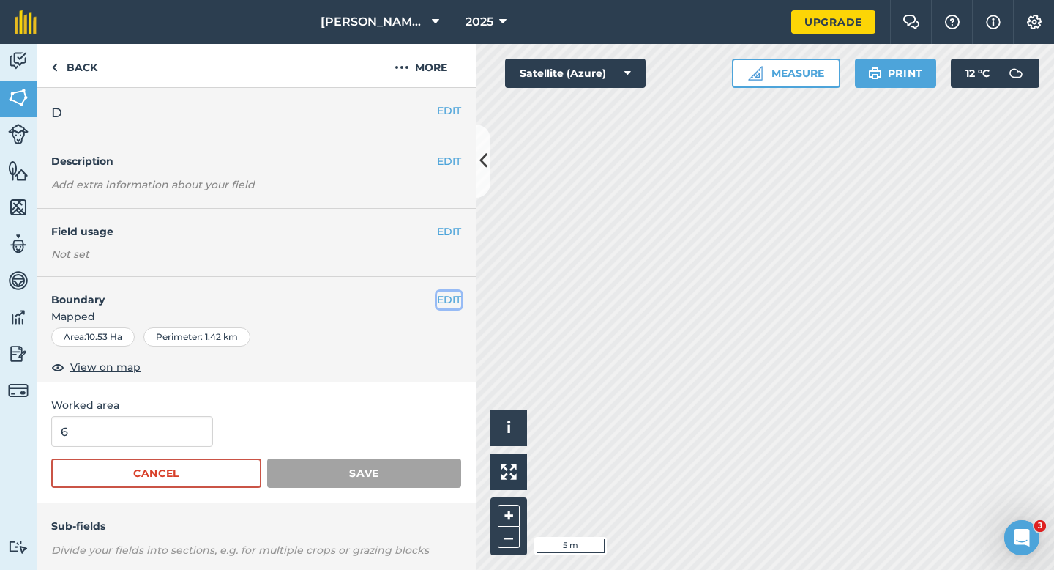
click at [442, 294] on button "EDIT" at bounding box center [449, 299] width 24 height 16
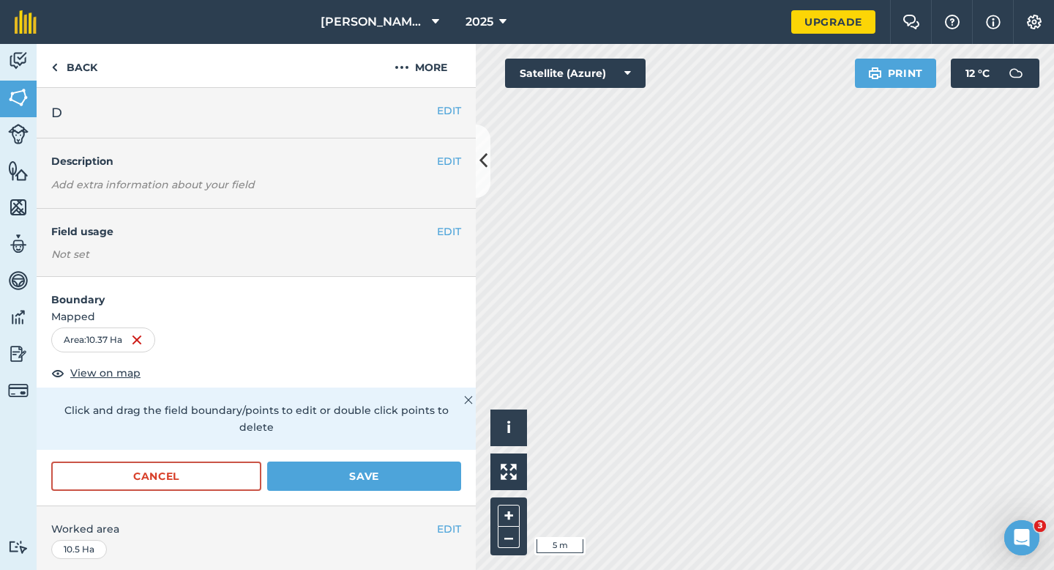
click at [408, 442] on form "Boundary Mapped Area : 10.37 Ha View on map Click and drag the field boundary/p…" at bounding box center [256, 391] width 439 height 228
click at [419, 461] on button "Save" at bounding box center [364, 475] width 194 height 29
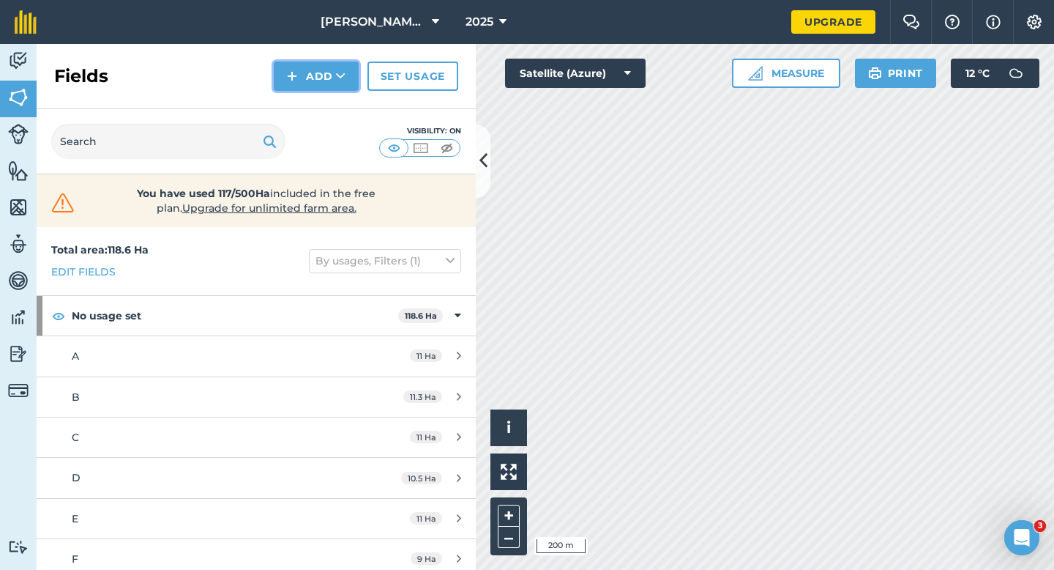
click at [329, 80] on button "Add" at bounding box center [316, 76] width 85 height 29
click at [329, 97] on link "Draw" at bounding box center [316, 109] width 81 height 32
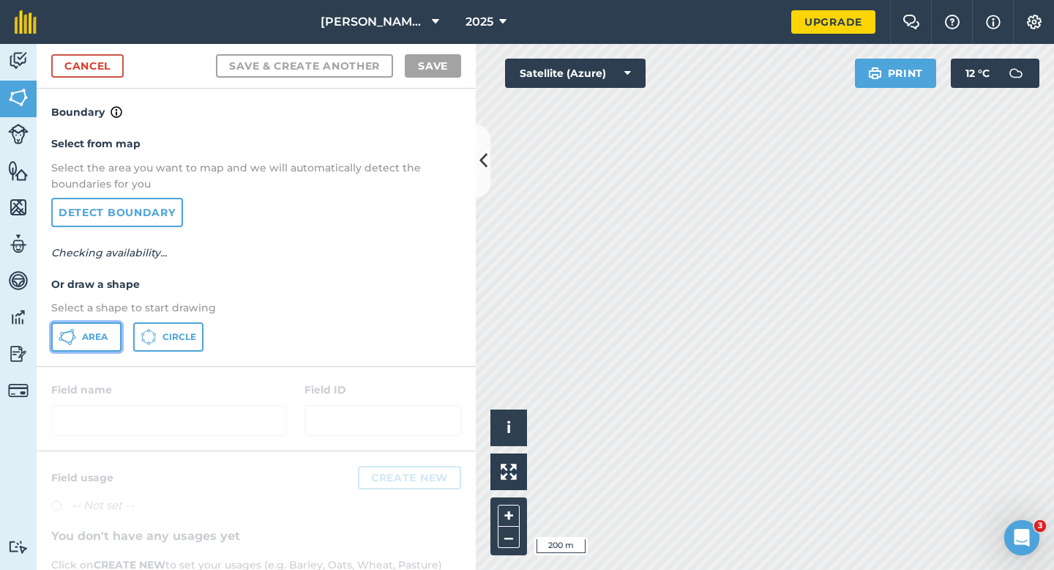
click at [81, 339] on button "Area" at bounding box center [86, 336] width 70 height 29
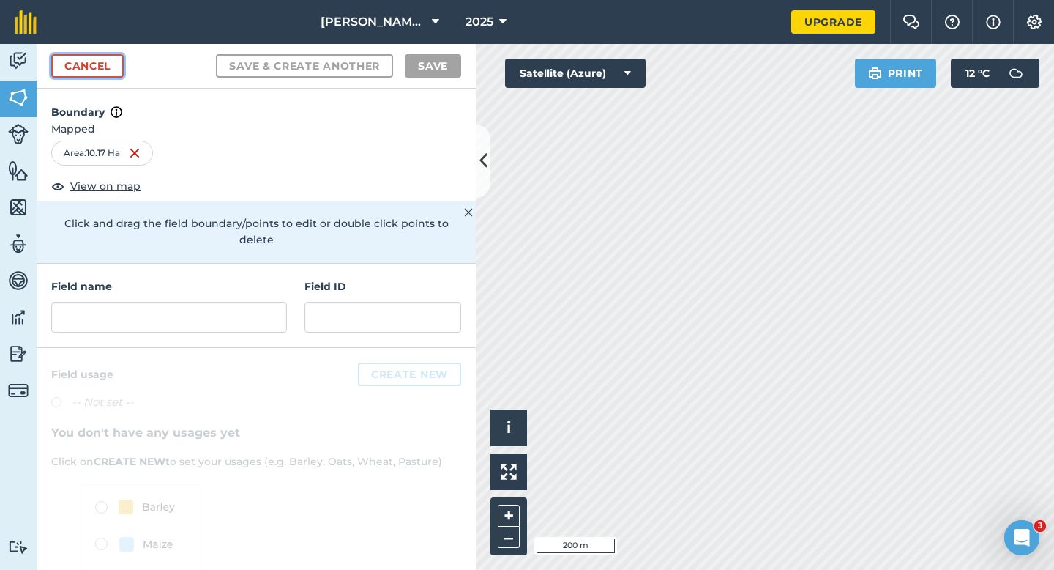
click at [94, 57] on link "Cancel" at bounding box center [87, 65] width 72 height 23
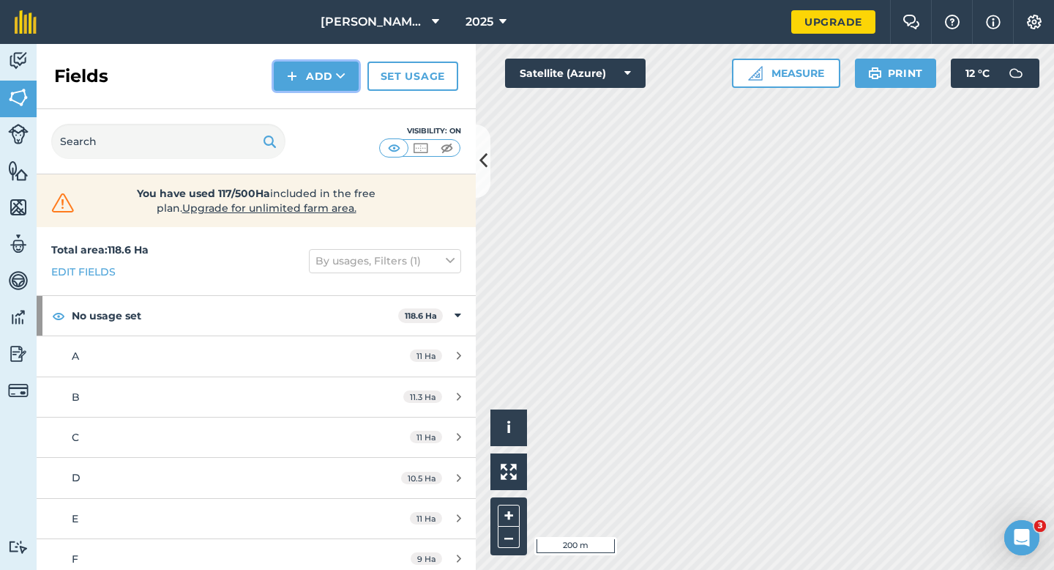
click at [289, 81] on img at bounding box center [292, 76] width 10 height 18
click at [289, 100] on link "Draw" at bounding box center [316, 109] width 81 height 32
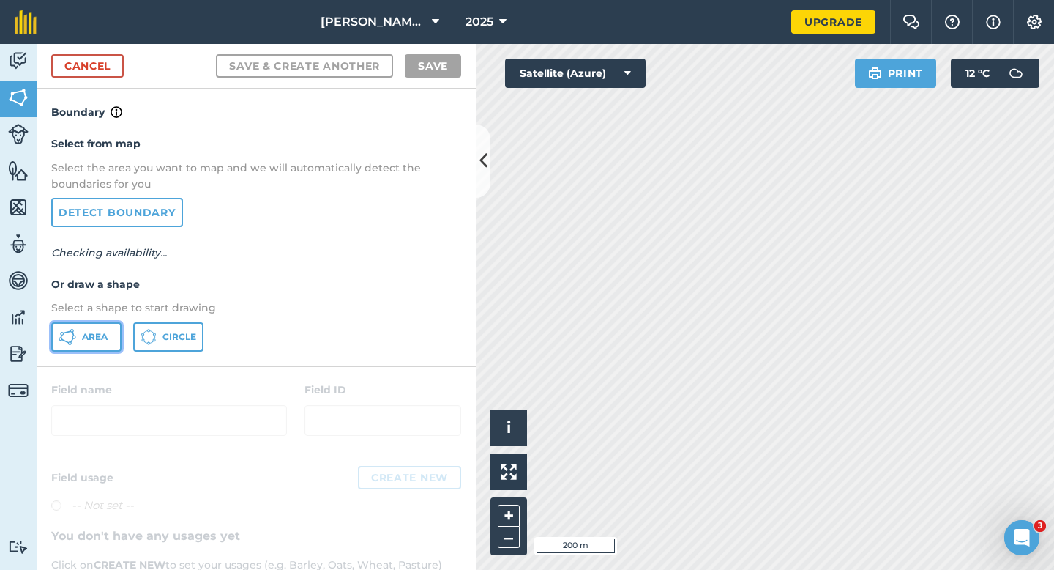
click at [84, 323] on button "Area" at bounding box center [86, 336] width 70 height 29
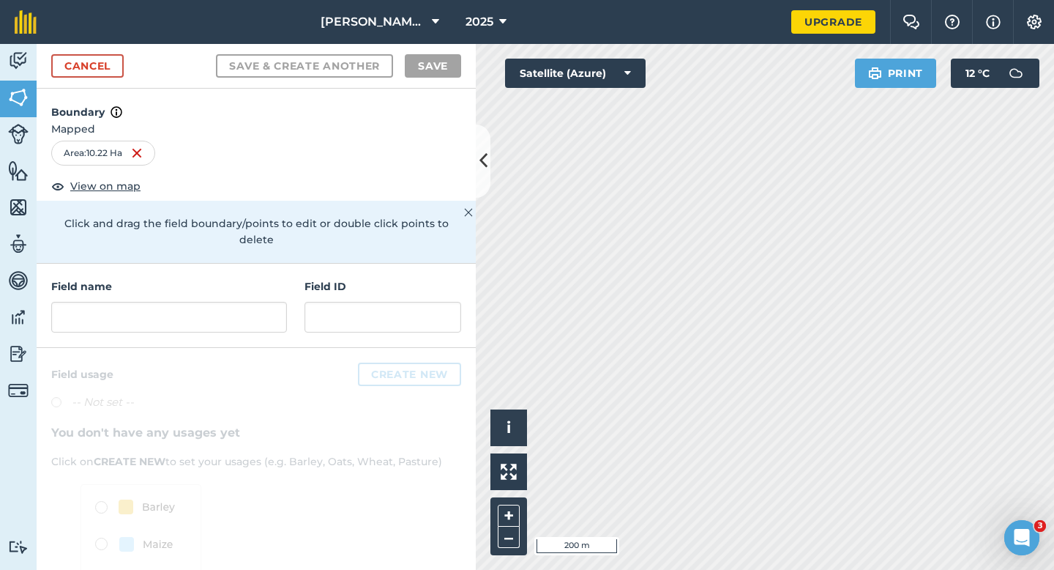
click at [213, 323] on div "Field name Field ID" at bounding box center [256, 306] width 439 height 84
click at [213, 302] on input "text" at bounding box center [169, 317] width 236 height 31
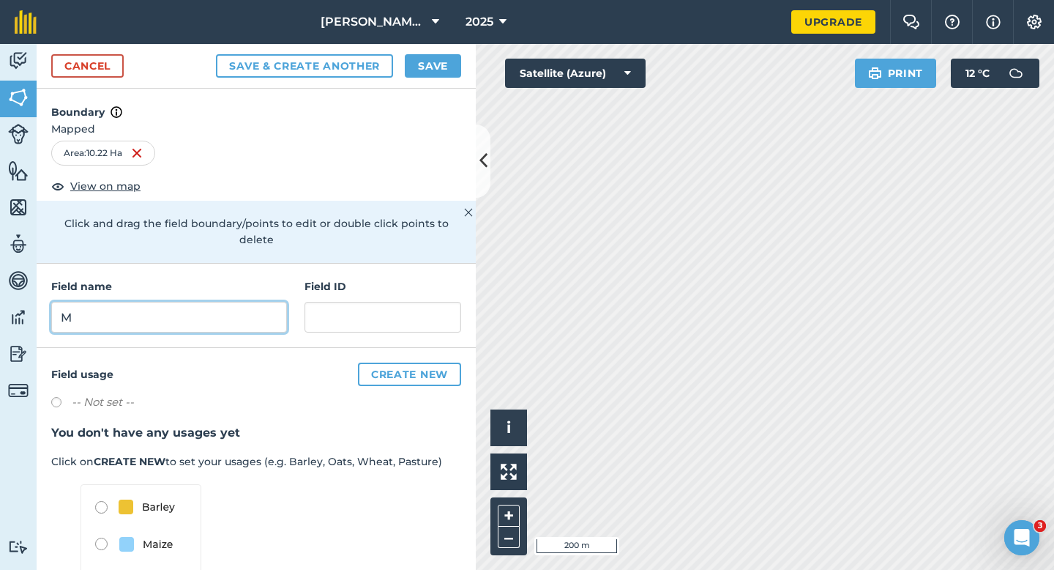
type input "M"
click at [439, 63] on button "Save" at bounding box center [433, 65] width 56 height 23
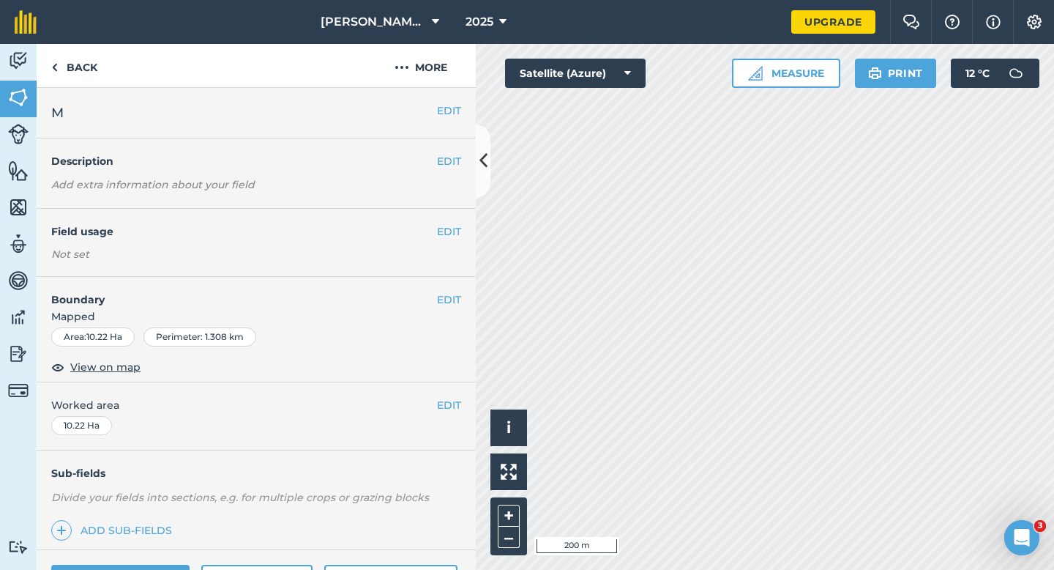
click at [461, 414] on div "EDIT Worked area 10.22 Ha" at bounding box center [256, 416] width 439 height 68
click at [458, 408] on button "EDIT" at bounding box center [449, 405] width 24 height 16
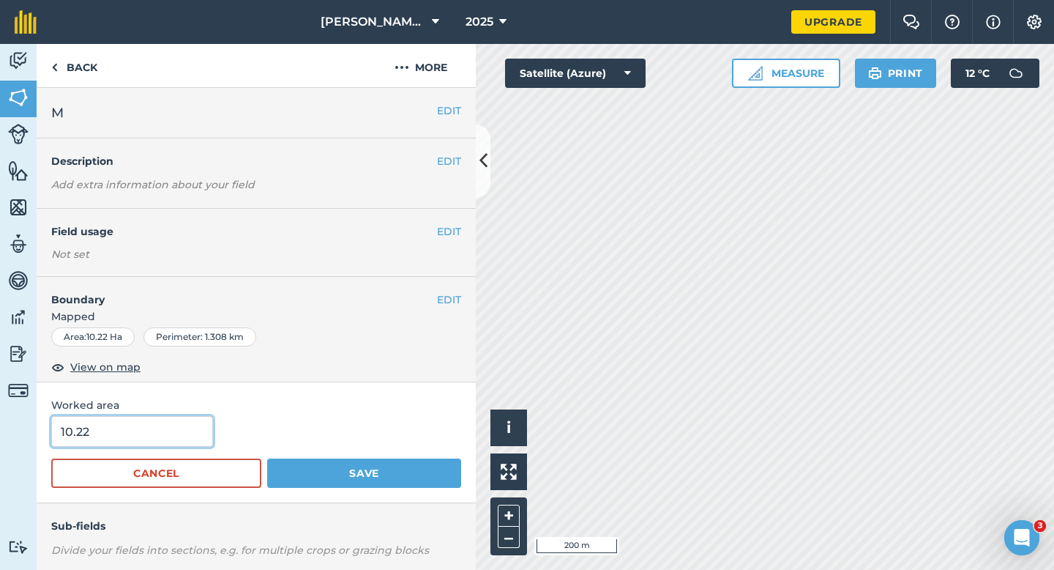
click at [188, 422] on input "10.22" at bounding box center [132, 431] width 162 height 31
click at [188, 433] on input "10.22" at bounding box center [132, 431] width 162 height 31
type input "10.2"
click at [267, 458] on button "Save" at bounding box center [364, 472] width 194 height 29
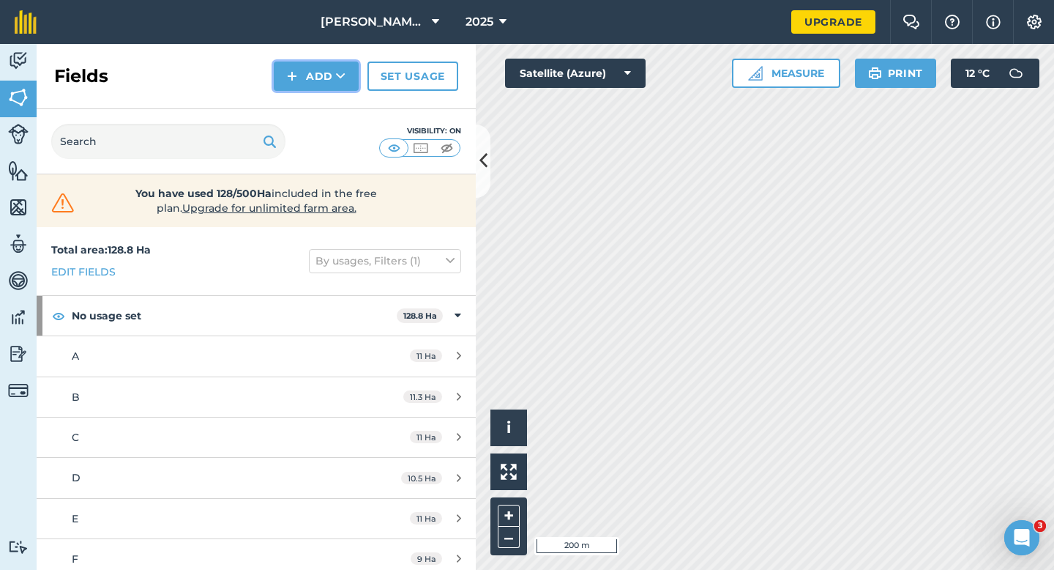
drag, startPoint x: 309, startPoint y: 81, endPoint x: 309, endPoint y: 89, distance: 8.8
click at [309, 81] on button "Add" at bounding box center [316, 76] width 85 height 29
click at [309, 100] on link "Draw" at bounding box center [316, 109] width 81 height 32
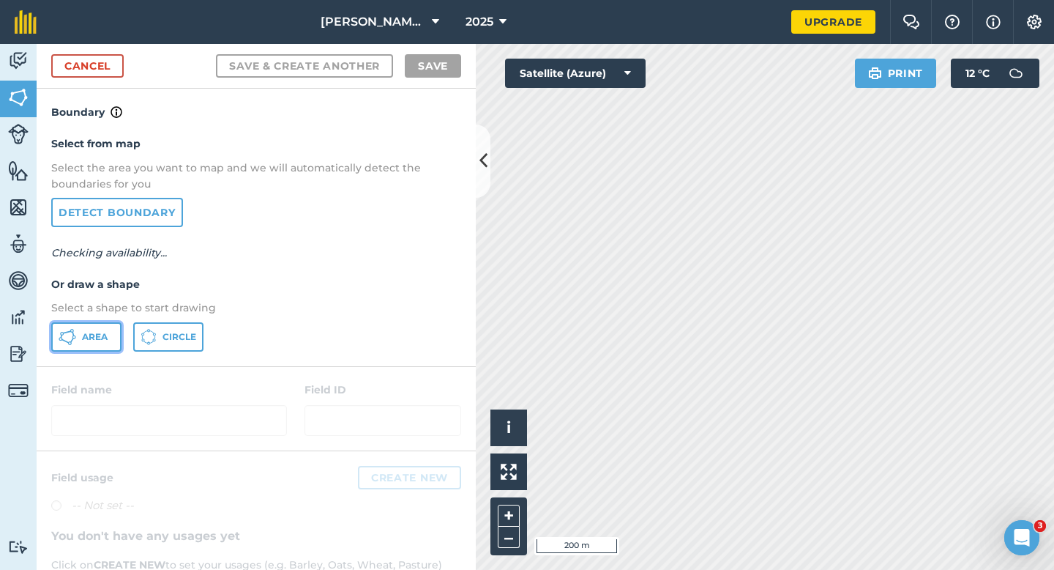
click at [88, 329] on button "Area" at bounding box center [86, 336] width 70 height 29
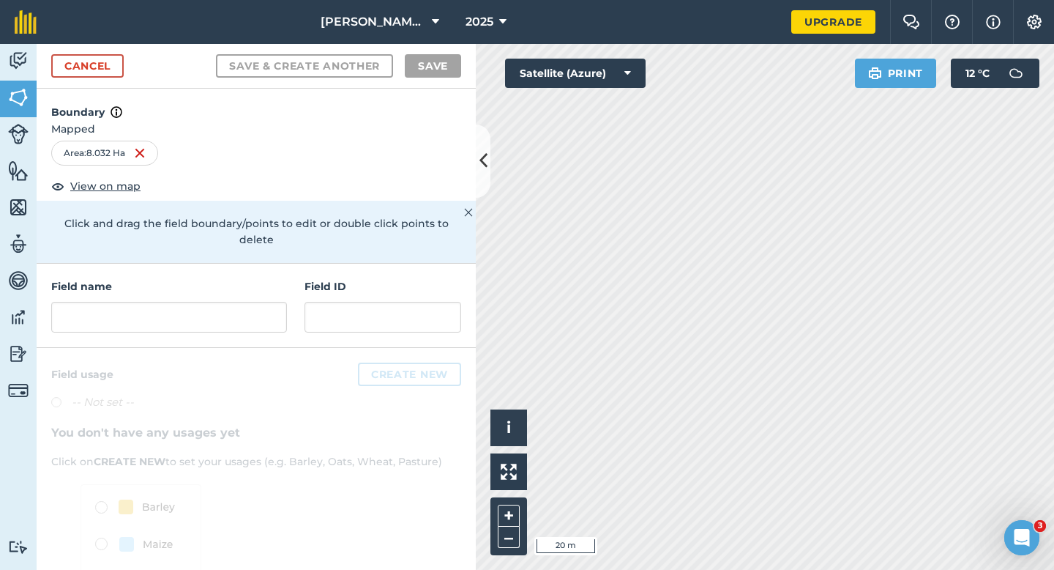
click at [291, 297] on div "Field name Field ID" at bounding box center [256, 306] width 439 height 84
click at [280, 302] on input "text" at bounding box center [169, 317] width 236 height 31
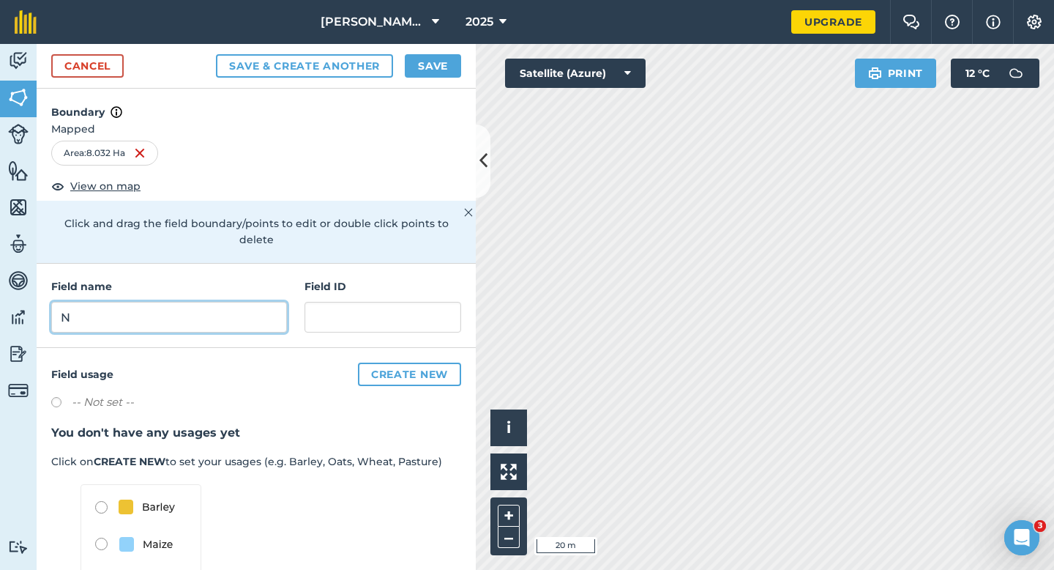
type input "N"
click at [420, 79] on div "Cancel Save & Create Another Save" at bounding box center [256, 66] width 439 height 45
click at [426, 67] on button "Save" at bounding box center [433, 65] width 56 height 23
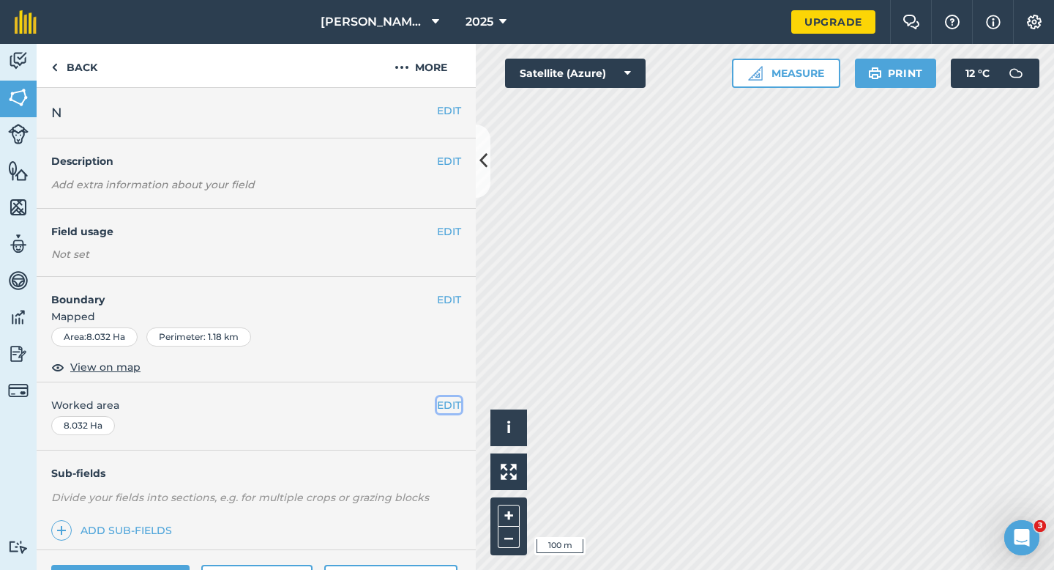
click at [448, 408] on button "EDIT" at bounding box center [449, 405] width 24 height 16
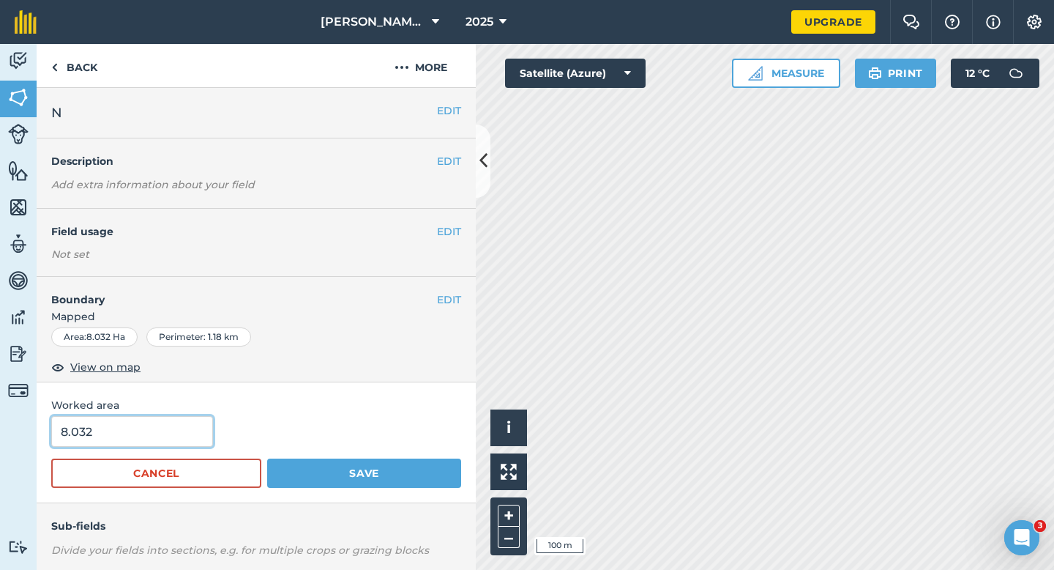
click at [204, 440] on input "8.032" at bounding box center [132, 431] width 162 height 31
type input "8"
click at [267, 458] on button "Save" at bounding box center [364, 472] width 194 height 29
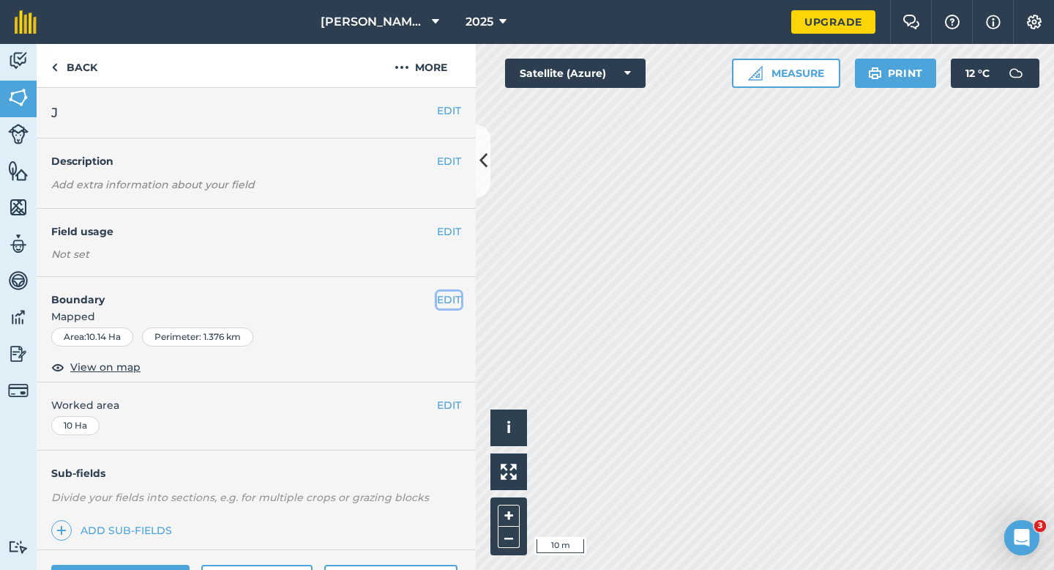
click at [442, 296] on button "EDIT" at bounding box center [449, 299] width 24 height 16
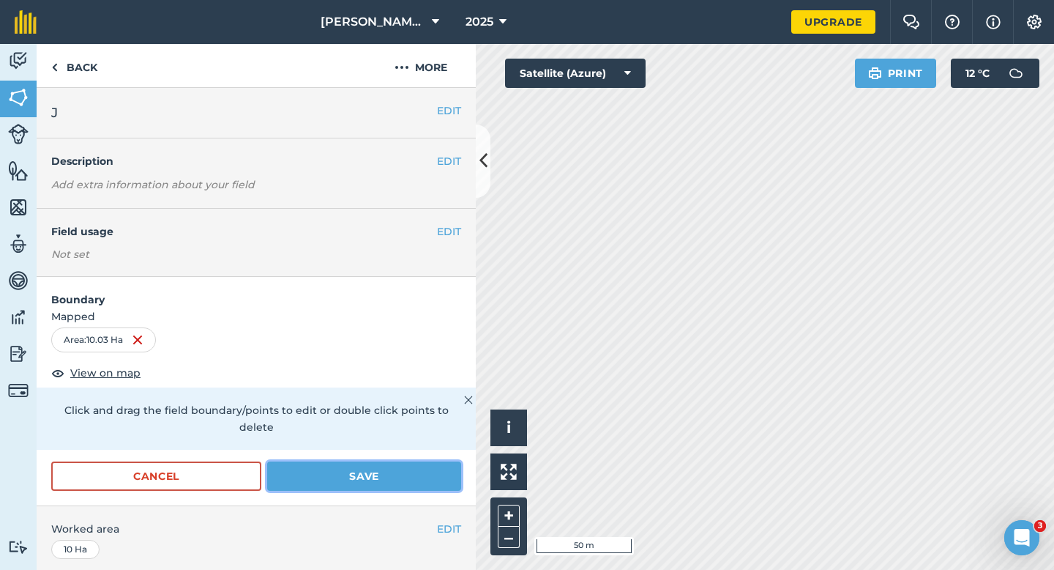
click at [431, 461] on button "Save" at bounding box center [364, 475] width 194 height 29
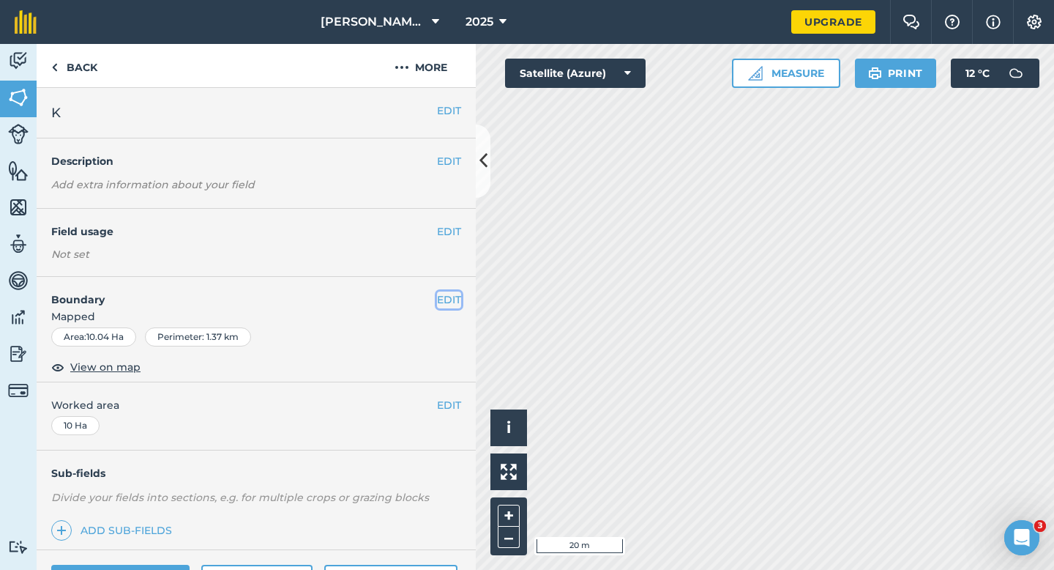
click at [447, 306] on button "EDIT" at bounding box center [449, 299] width 24 height 16
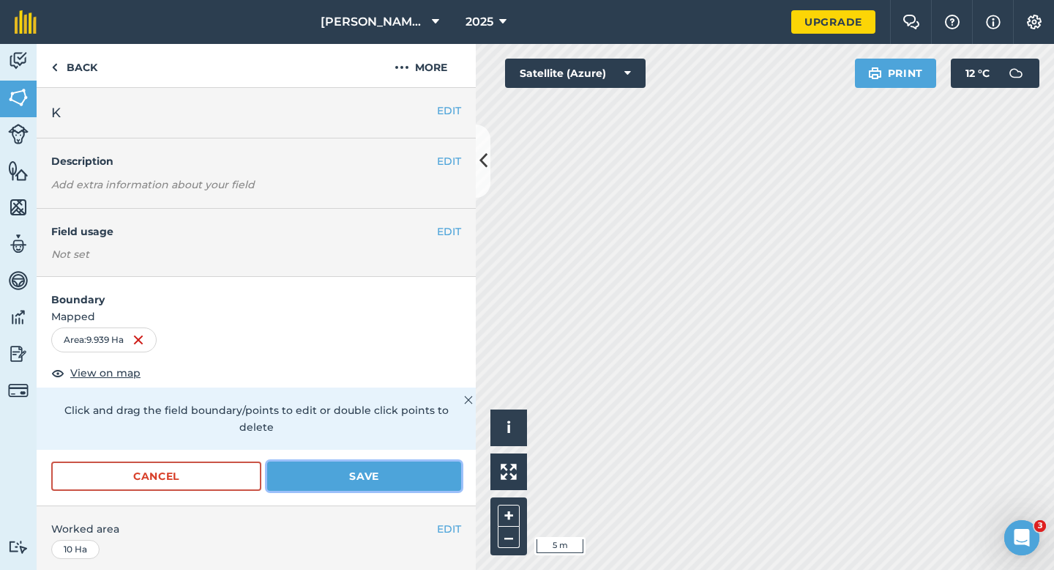
click at [396, 461] on button "Save" at bounding box center [364, 475] width 194 height 29
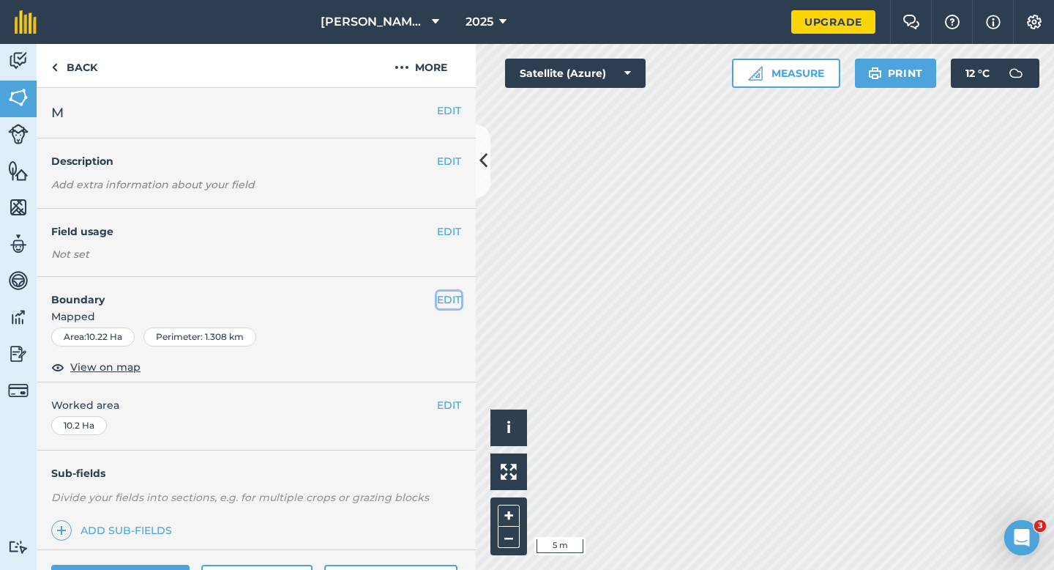
click at [453, 305] on button "EDIT" at bounding box center [449, 299] width 24 height 16
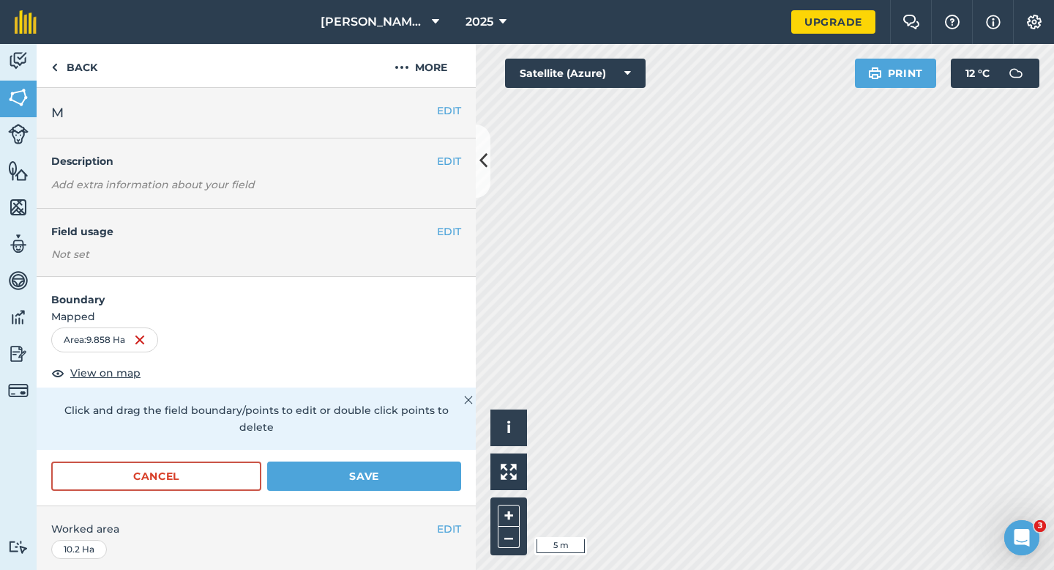
click at [425, 421] on div "Click and drag the field boundary/points to edit or double click points to dele…" at bounding box center [256, 418] width 439 height 62
click at [425, 461] on button "Save" at bounding box center [364, 475] width 194 height 29
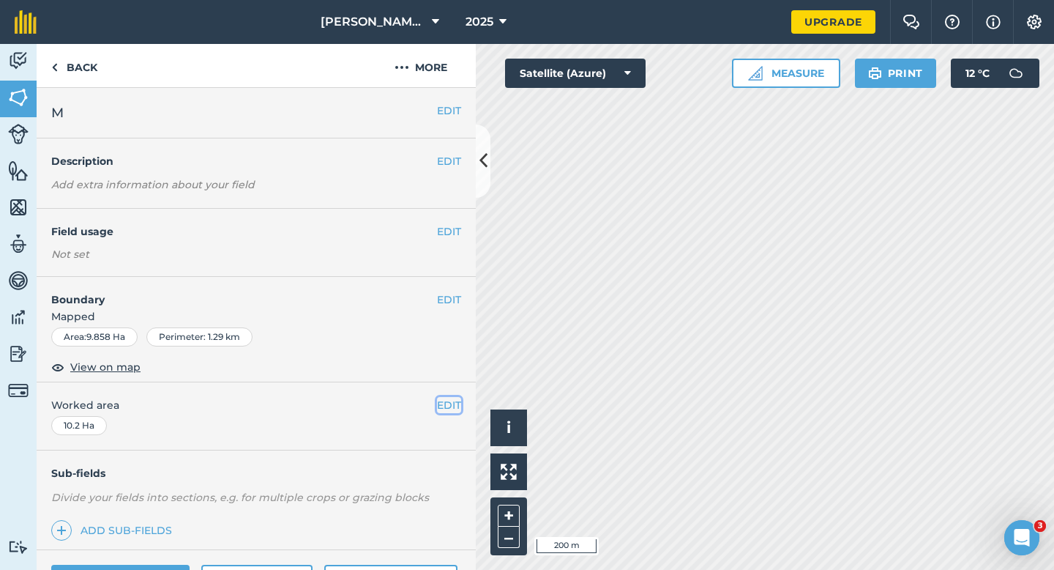
click at [442, 403] on button "EDIT" at bounding box center [449, 405] width 24 height 16
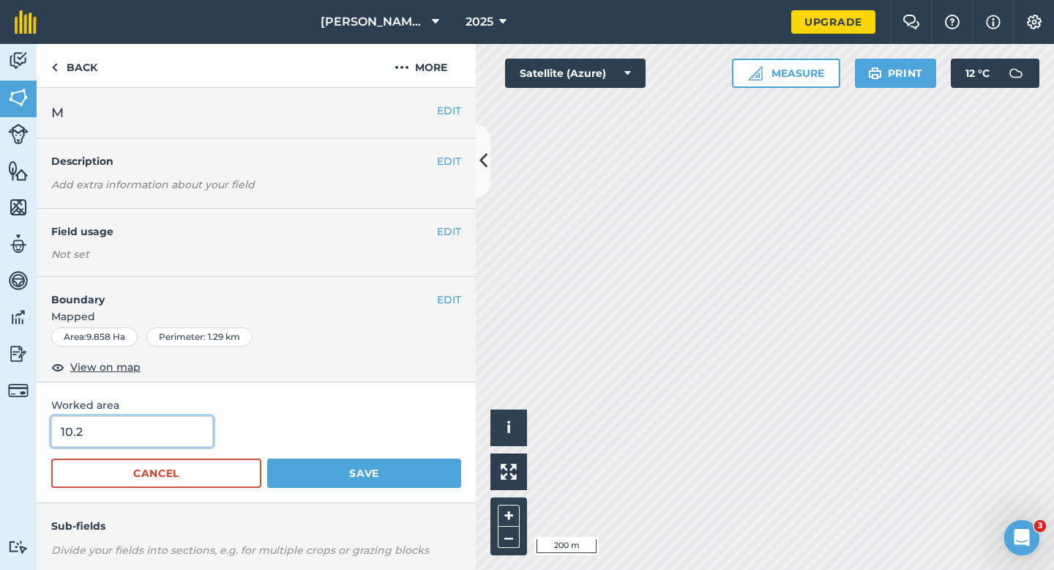
click at [183, 436] on input "10.2" at bounding box center [132, 431] width 162 height 31
type input "10"
click at [267, 458] on button "Save" at bounding box center [364, 472] width 194 height 29
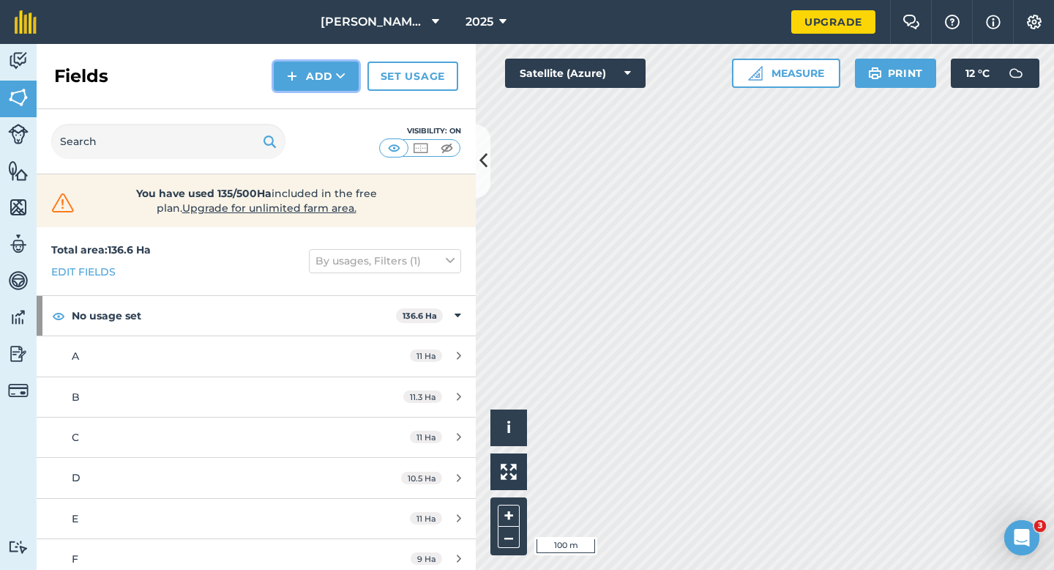
click at [309, 81] on button "Add" at bounding box center [316, 76] width 85 height 29
click at [310, 104] on link "Draw" at bounding box center [316, 109] width 81 height 32
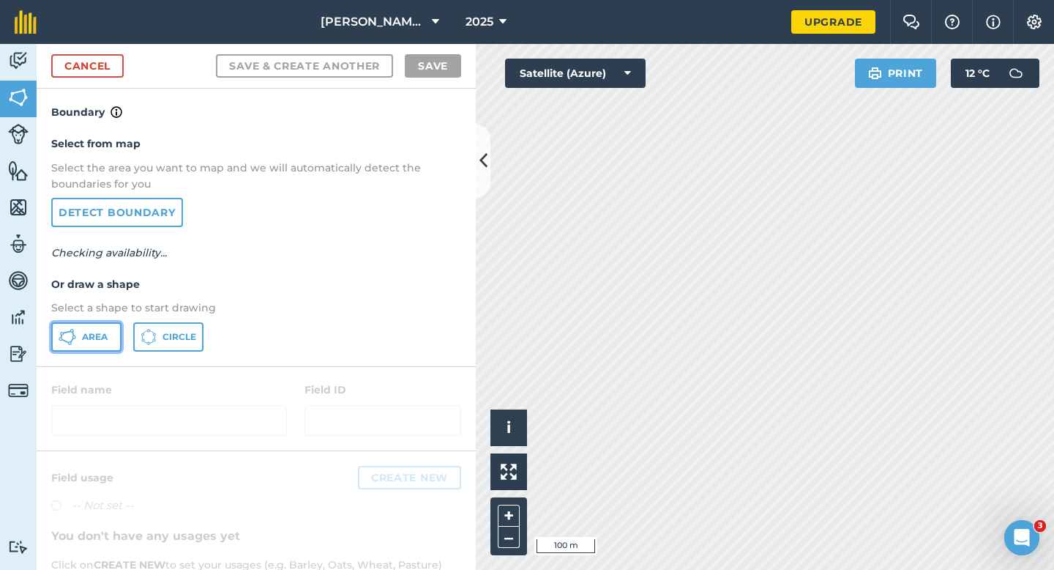
click at [106, 333] on span "Area" at bounding box center [95, 337] width 26 height 12
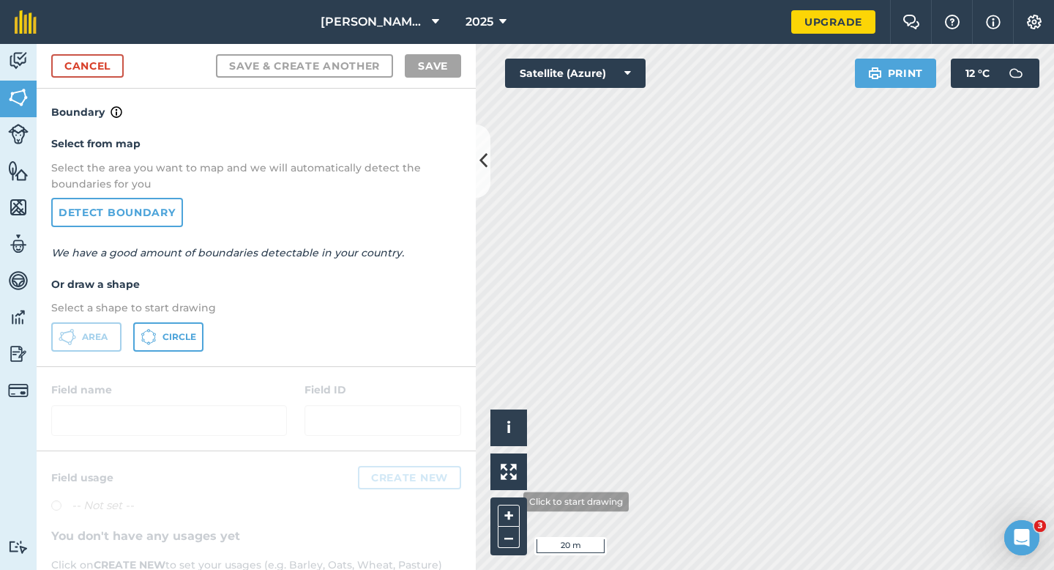
click at [684, 308] on div "Click to start drawing i © 2025 TomTom, Microsoft 20 m + –" at bounding box center [765, 307] width 579 height 526
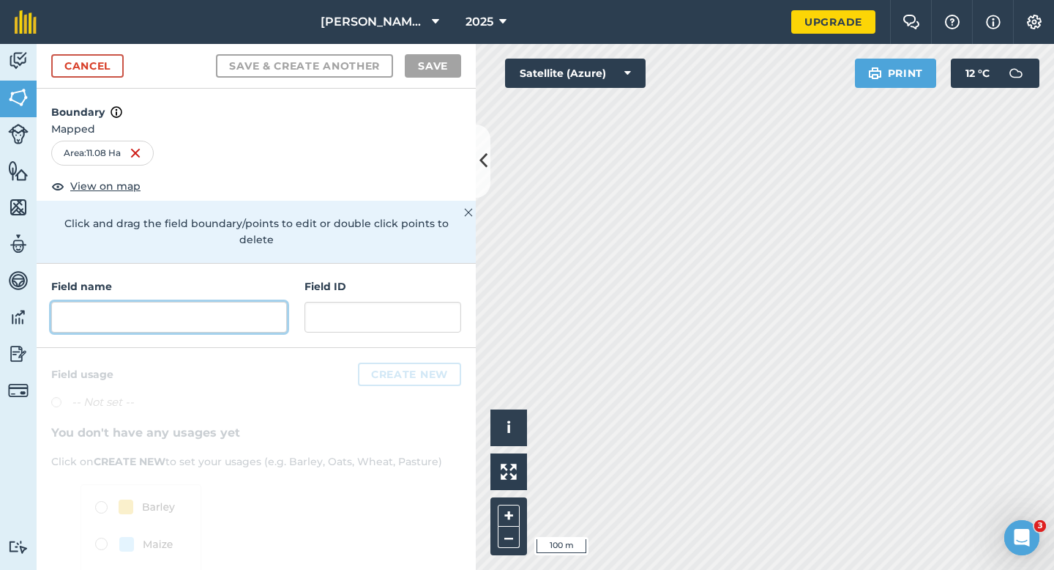
click at [258, 305] on input "text" at bounding box center [169, 317] width 236 height 31
type input "P"
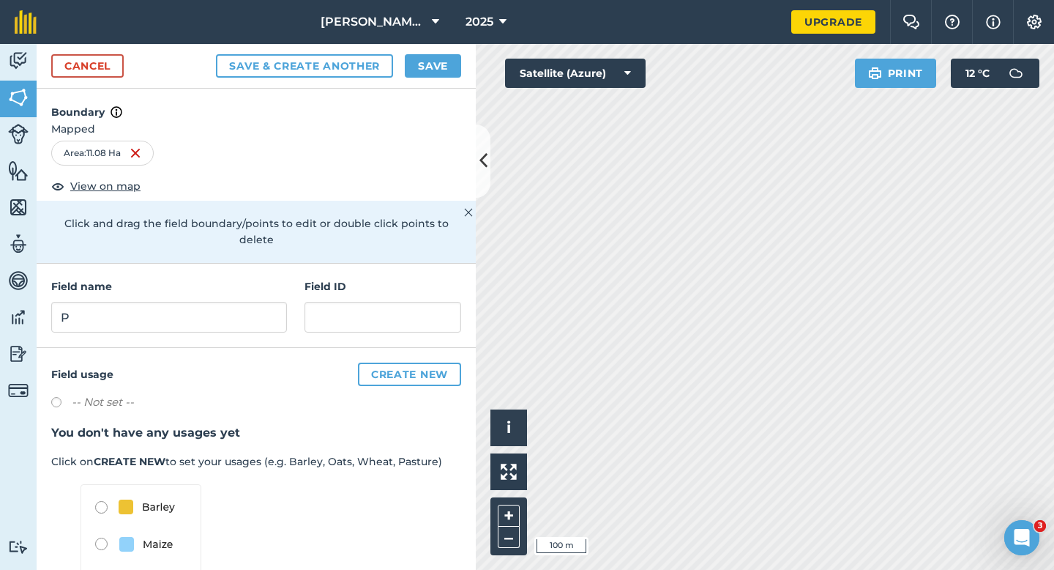
click at [443, 53] on div "Cancel Save & Create Another Save" at bounding box center [256, 66] width 439 height 45
click at [437, 62] on button "Save" at bounding box center [433, 65] width 56 height 23
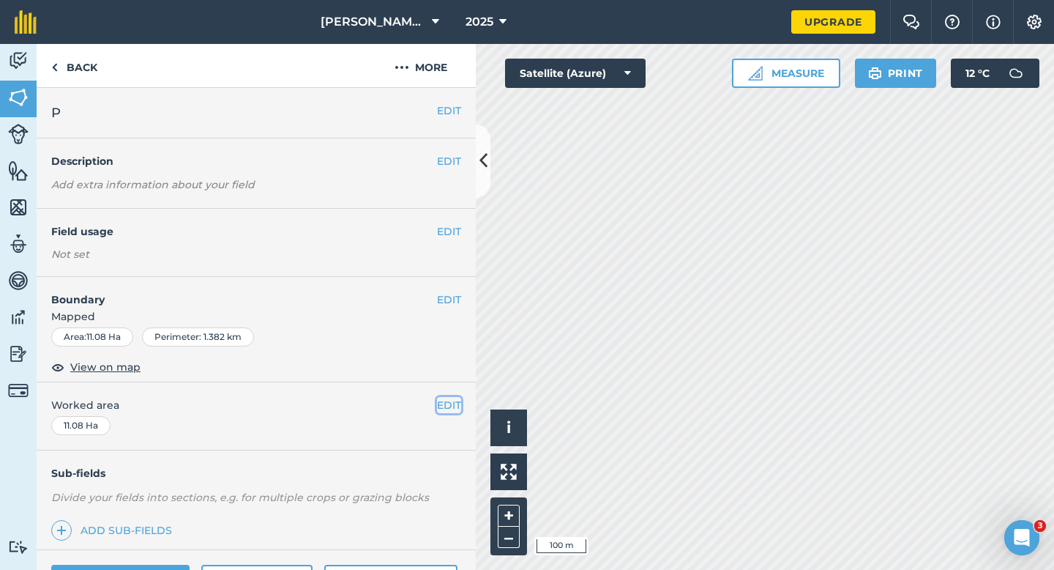
click at [455, 401] on button "EDIT" at bounding box center [449, 405] width 24 height 16
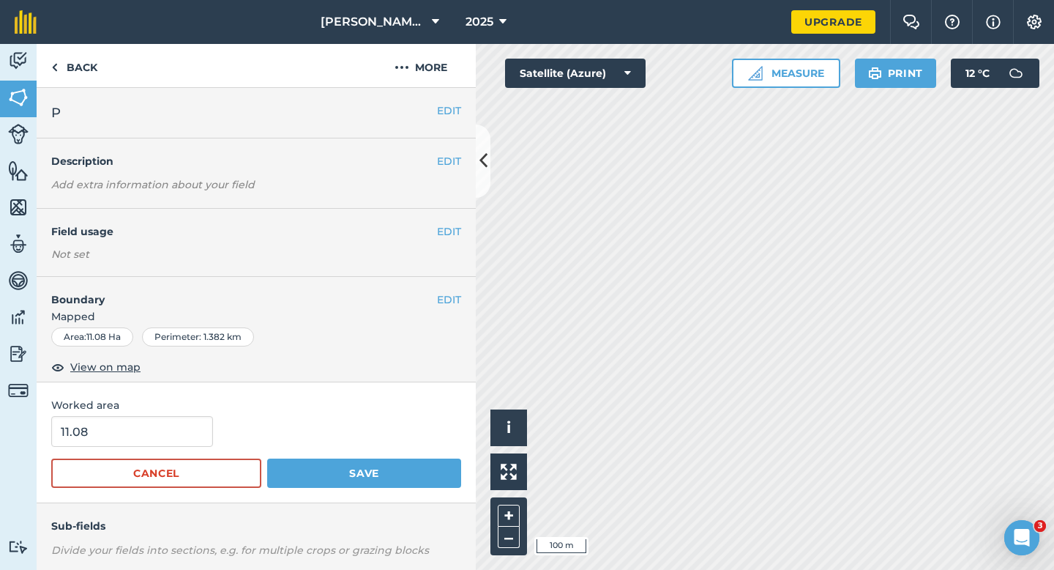
click at [209, 441] on div "11.08" at bounding box center [256, 431] width 410 height 31
type input "11"
click at [200, 441] on input "11" at bounding box center [132, 431] width 162 height 31
click at [267, 458] on button "Save" at bounding box center [364, 472] width 194 height 29
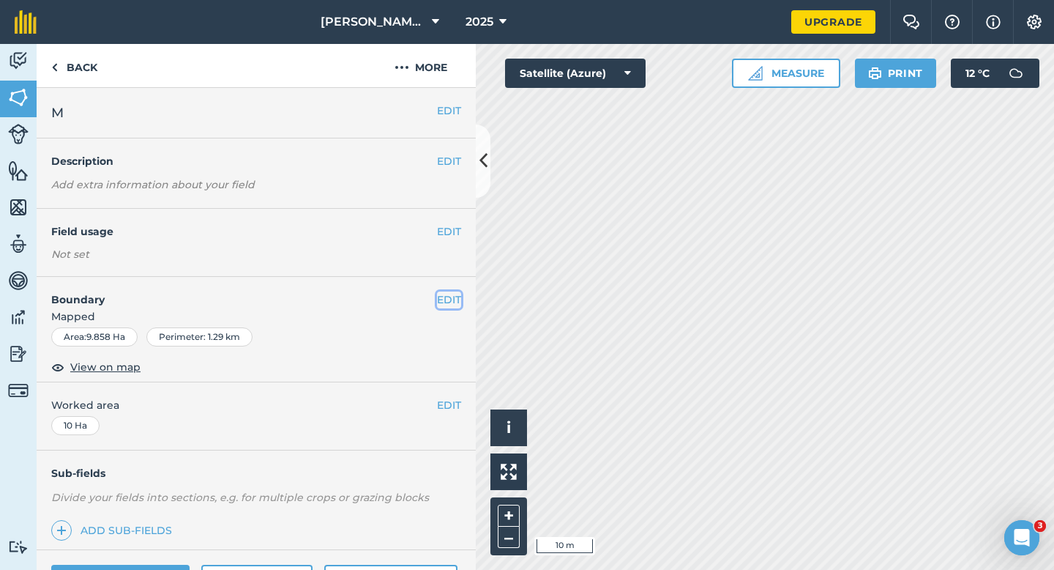
click at [442, 297] on button "EDIT" at bounding box center [449, 299] width 24 height 16
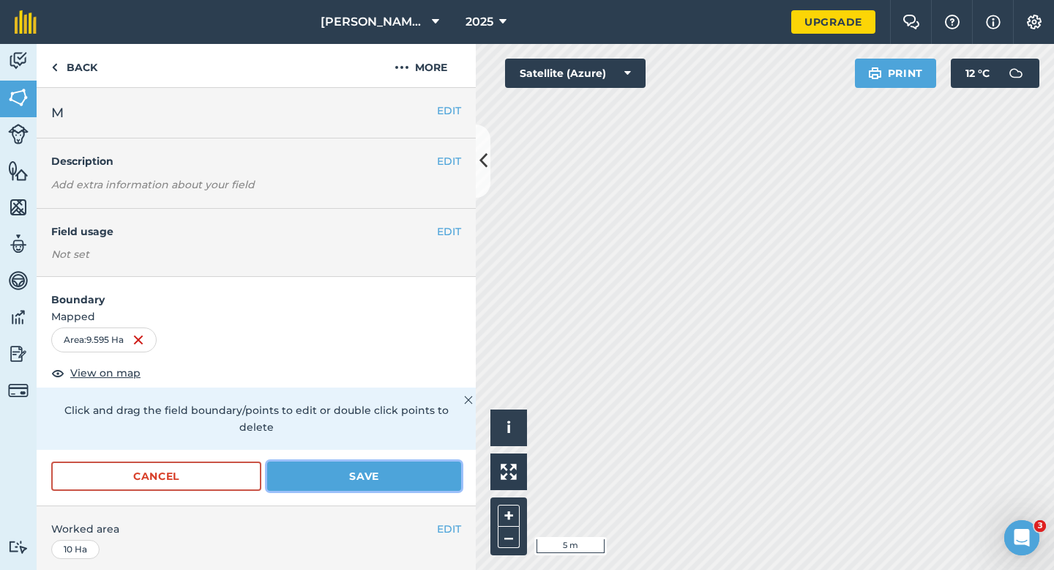
click at [377, 463] on button "Save" at bounding box center [364, 475] width 194 height 29
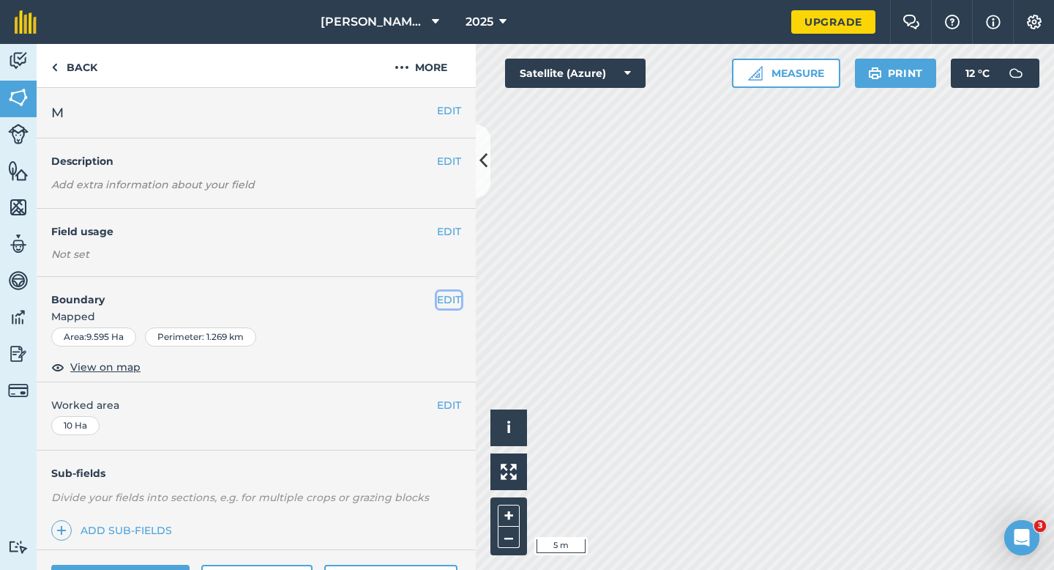
click at [444, 303] on button "EDIT" at bounding box center [449, 299] width 24 height 16
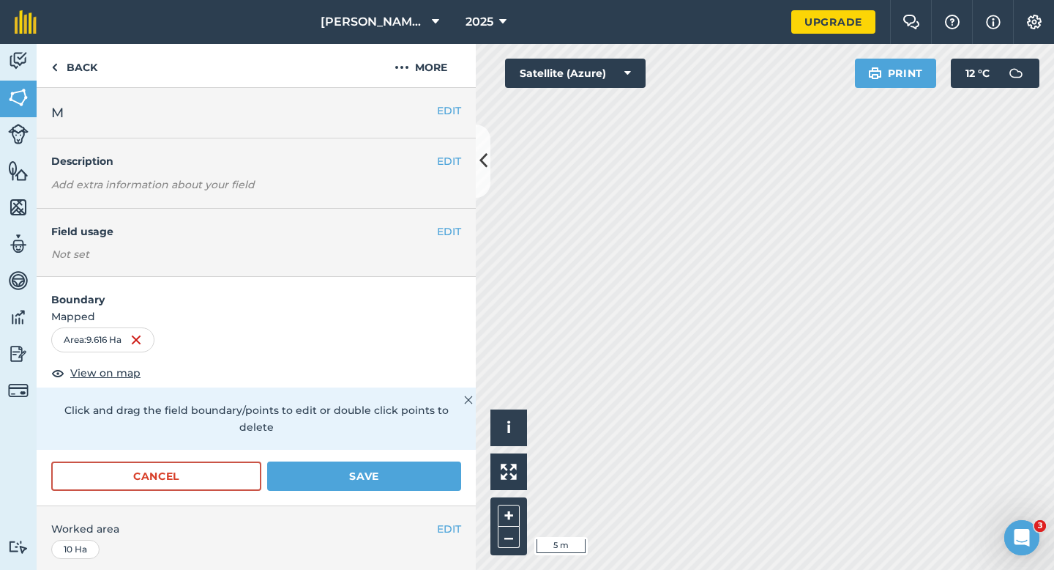
click at [438, 422] on div "Click and drag the field boundary/points to edit or double click points to dele…" at bounding box center [256, 418] width 439 height 62
click at [438, 461] on button "Save" at bounding box center [364, 475] width 194 height 29
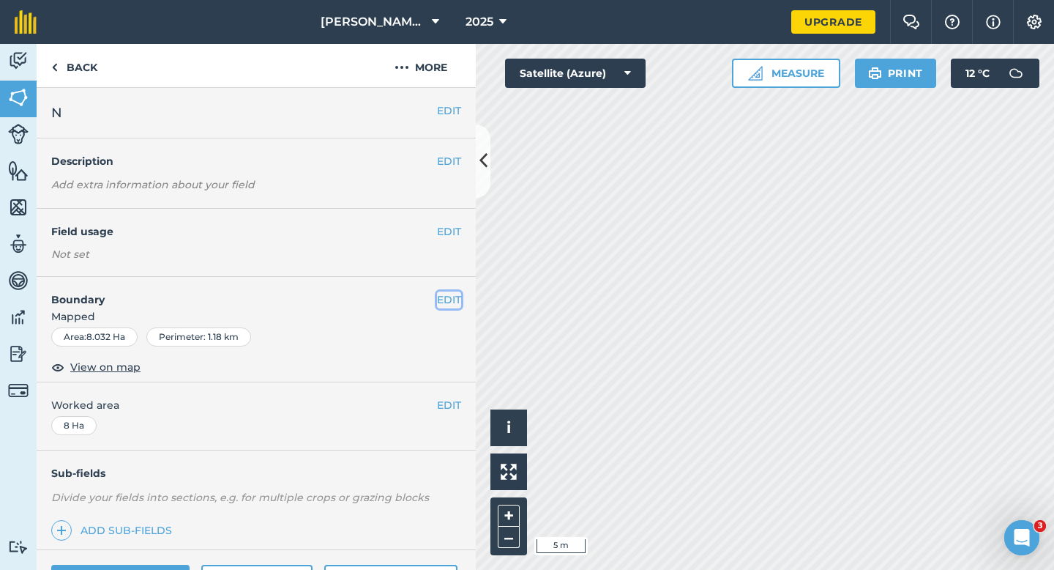
click at [443, 302] on button "EDIT" at bounding box center [449, 299] width 24 height 16
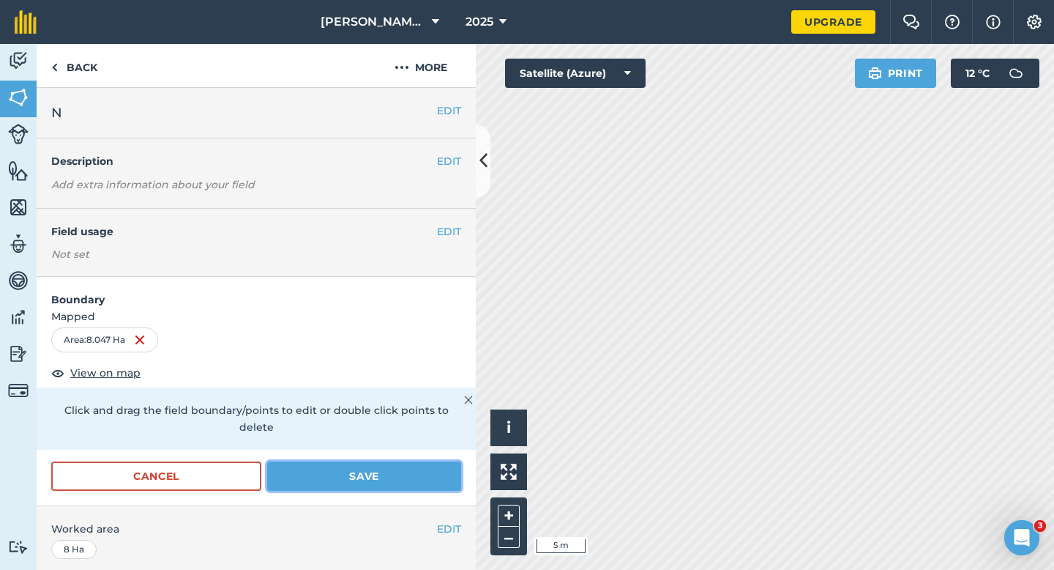
click at [439, 461] on button "Save" at bounding box center [364, 475] width 194 height 29
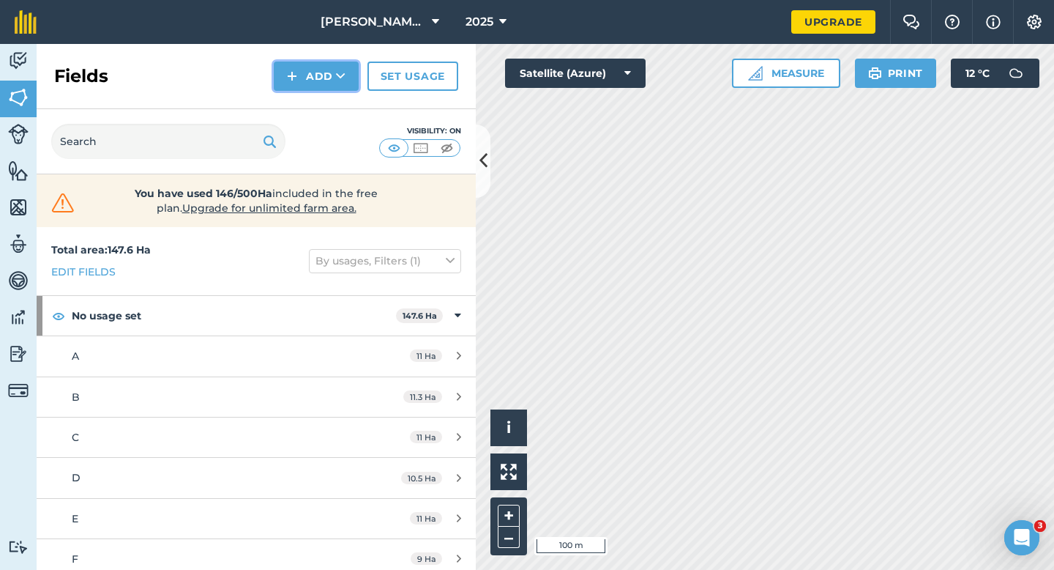
click at [325, 81] on button "Add" at bounding box center [316, 76] width 85 height 29
click at [325, 108] on link "Draw" at bounding box center [316, 109] width 81 height 32
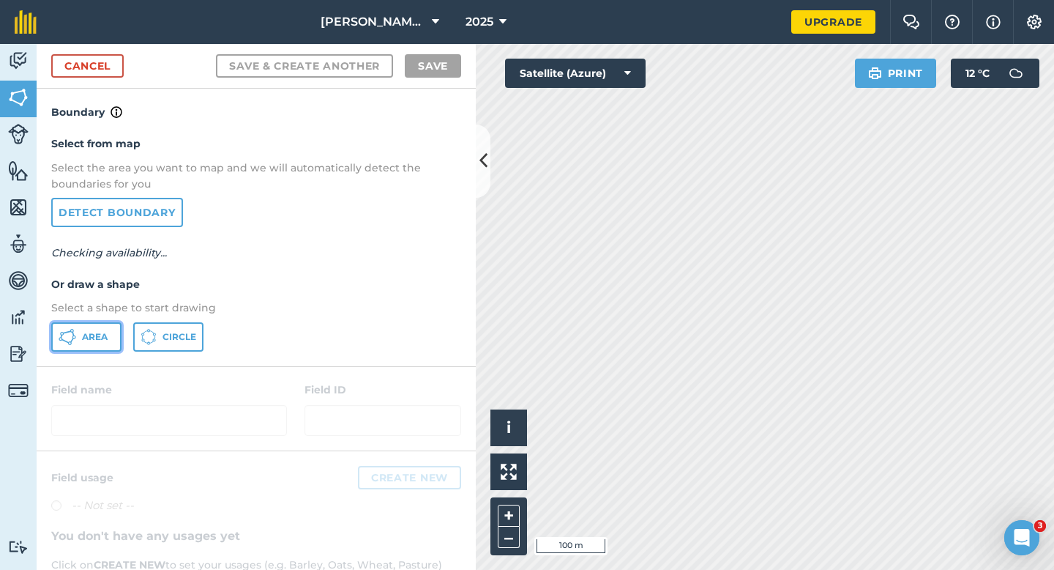
click at [108, 339] on button "Area" at bounding box center [86, 336] width 70 height 29
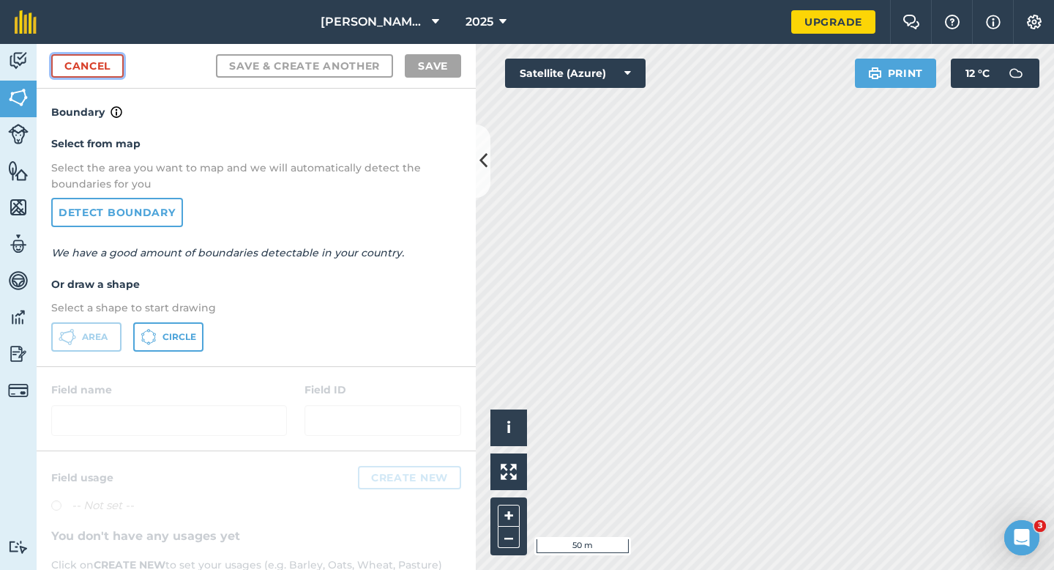
click at [102, 72] on link "Cancel" at bounding box center [87, 65] width 72 height 23
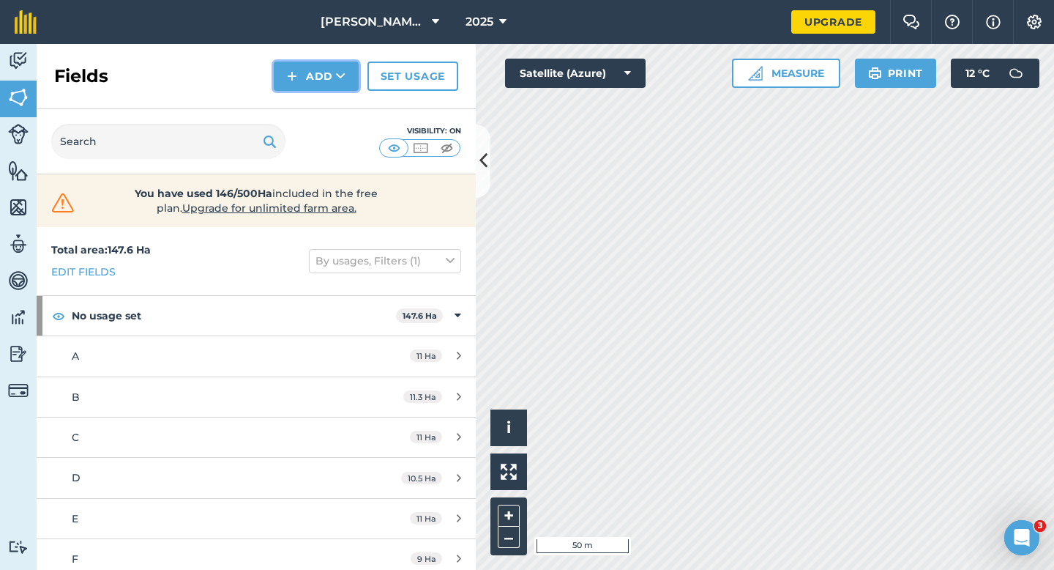
click at [297, 80] on img at bounding box center [292, 76] width 10 height 18
click at [297, 118] on link "Draw" at bounding box center [316, 109] width 81 height 32
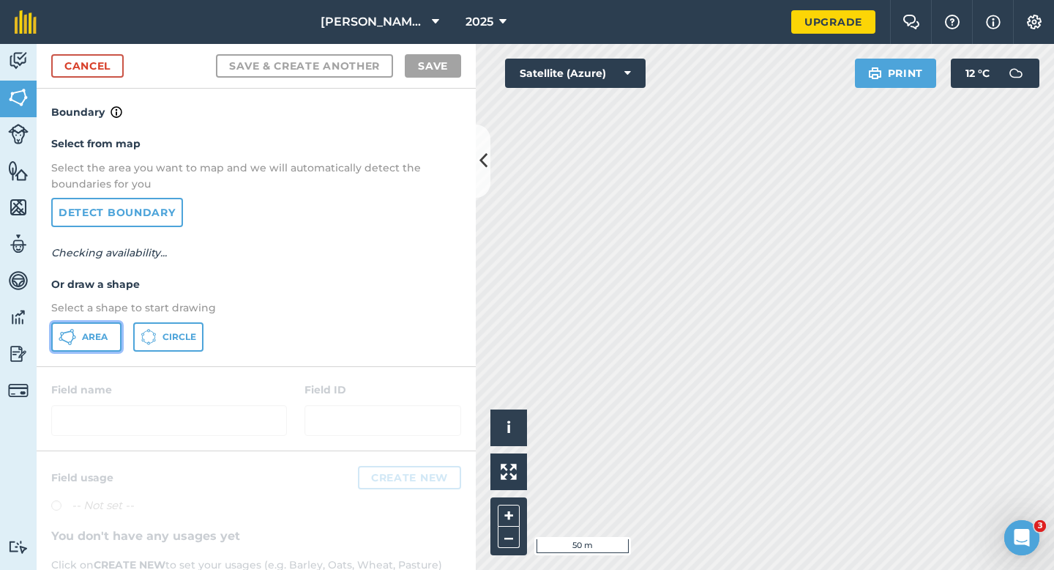
click at [87, 332] on span "Area" at bounding box center [95, 337] width 26 height 12
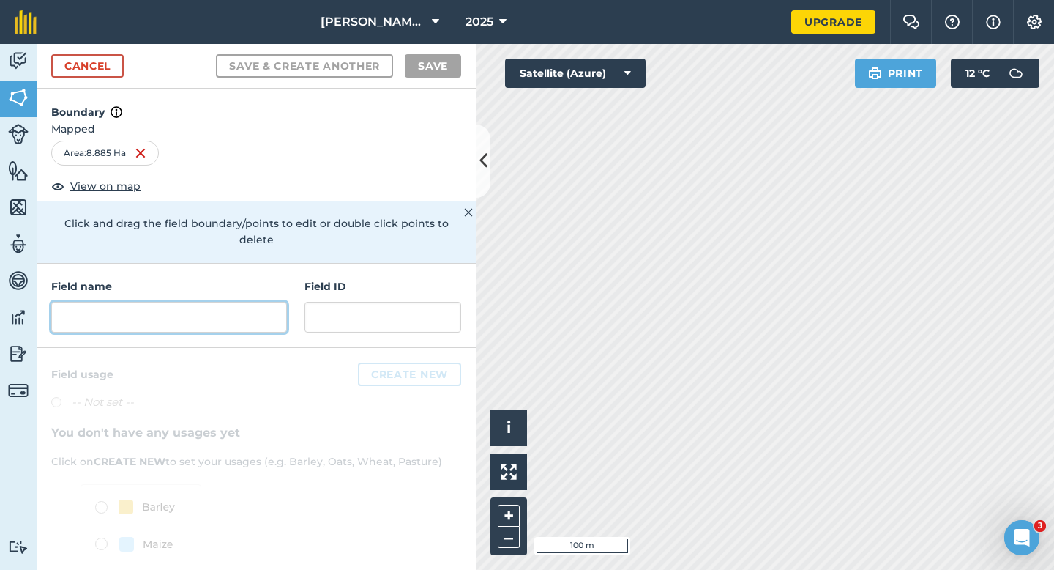
click at [250, 302] on input "text" at bounding box center [169, 317] width 236 height 31
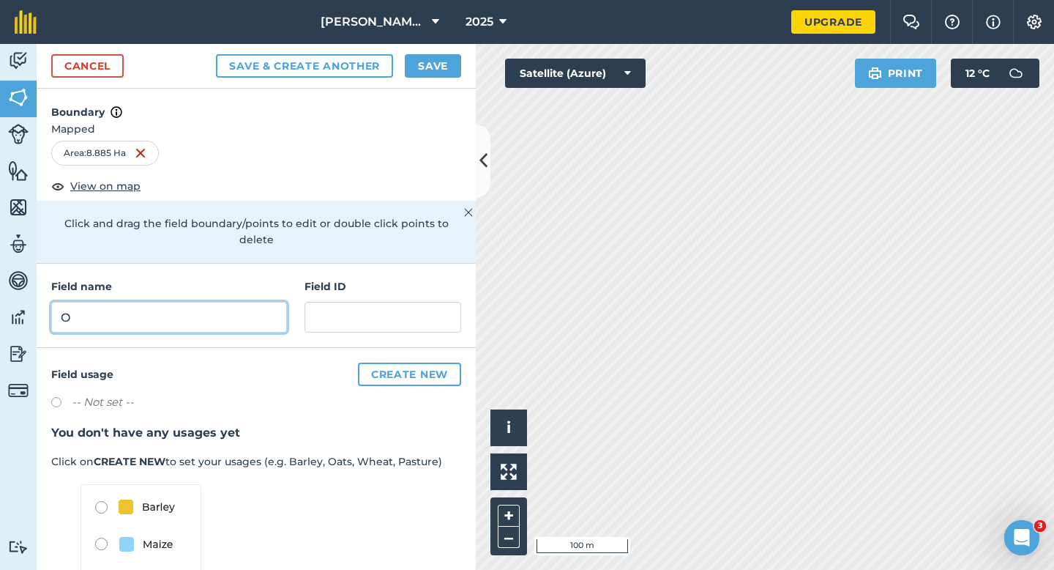
type input "O"
click at [423, 56] on button "Save" at bounding box center [433, 65] width 56 height 23
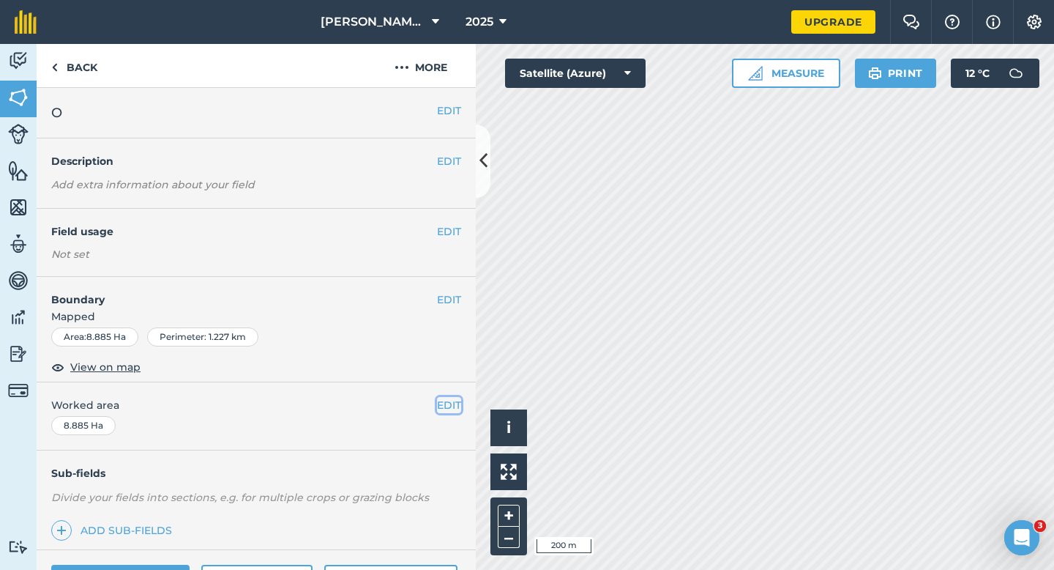
click at [444, 401] on button "EDIT" at bounding box center [449, 405] width 24 height 16
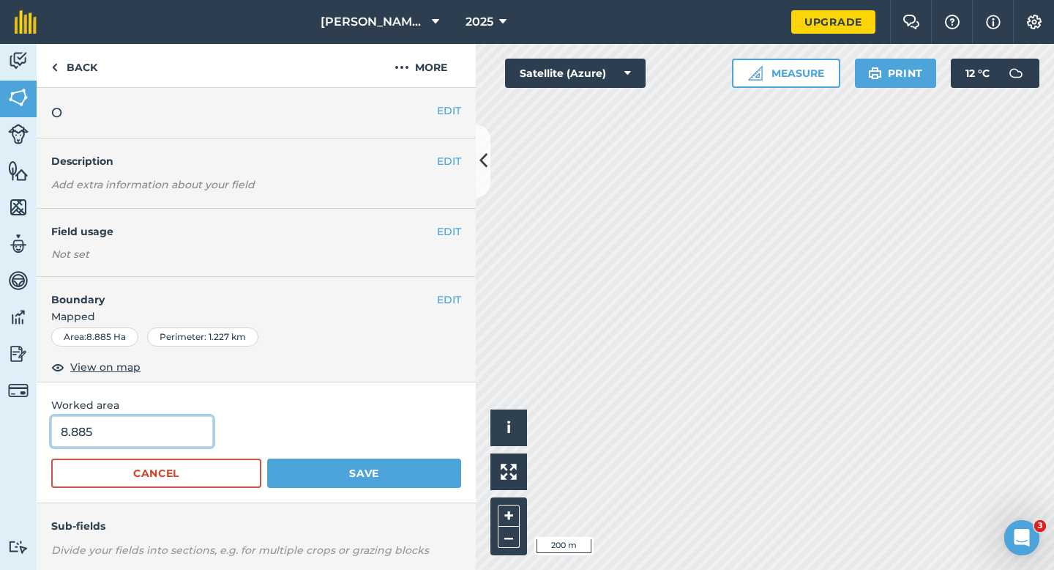
click at [157, 436] on input "8.885" at bounding box center [132, 431] width 162 height 31
type input "9"
click at [267, 458] on button "Save" at bounding box center [364, 472] width 194 height 29
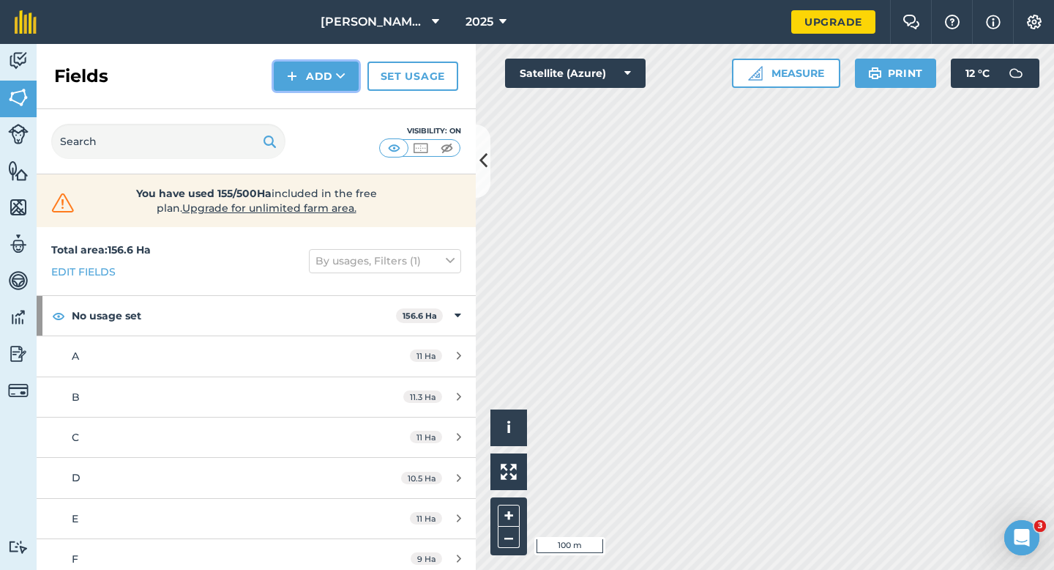
click at [300, 88] on button "Add" at bounding box center [316, 76] width 85 height 29
click at [300, 110] on link "Draw" at bounding box center [316, 109] width 81 height 32
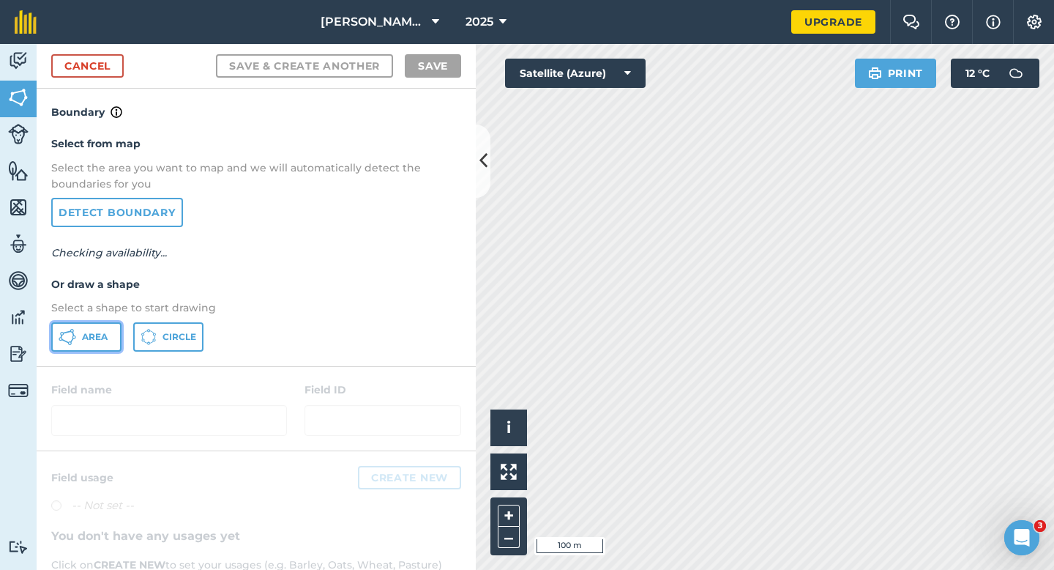
click at [89, 349] on button "Area" at bounding box center [86, 336] width 70 height 29
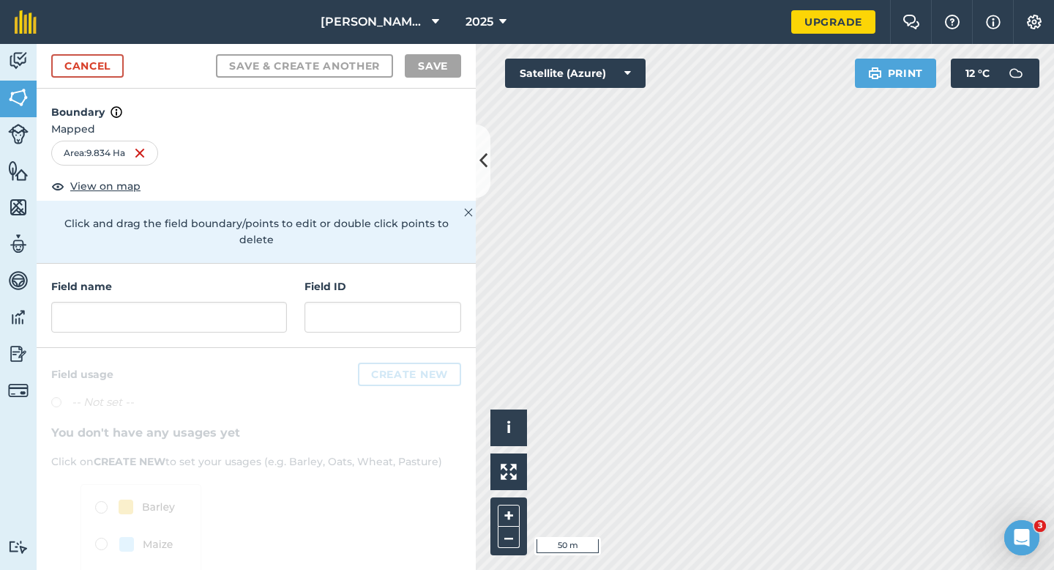
click at [453, 315] on div "Activity Fields Livestock Features Maps Team Vehicles Data Reporting Billing Tu…" at bounding box center [527, 307] width 1054 height 526
click at [250, 302] on input "text" at bounding box center [169, 317] width 236 height 31
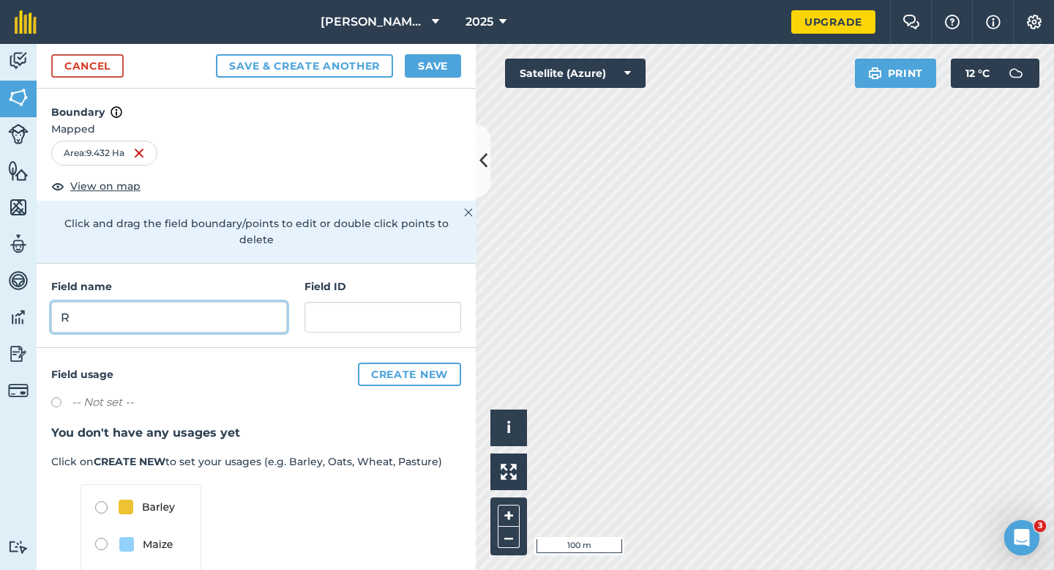
type input "R"
click at [427, 62] on button "Save" at bounding box center [433, 65] width 56 height 23
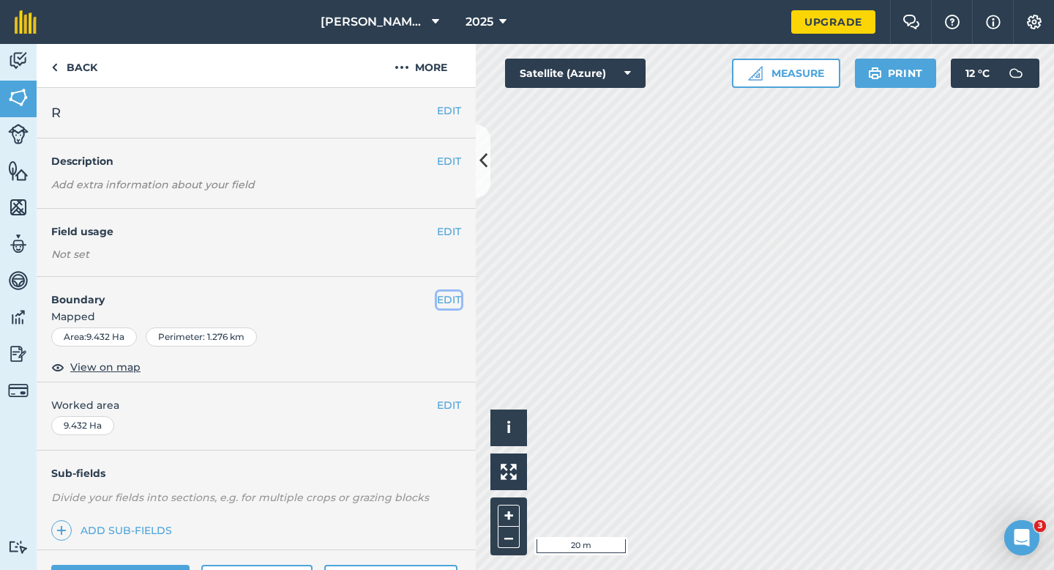
click at [445, 296] on button "EDIT" at bounding box center [449, 299] width 24 height 16
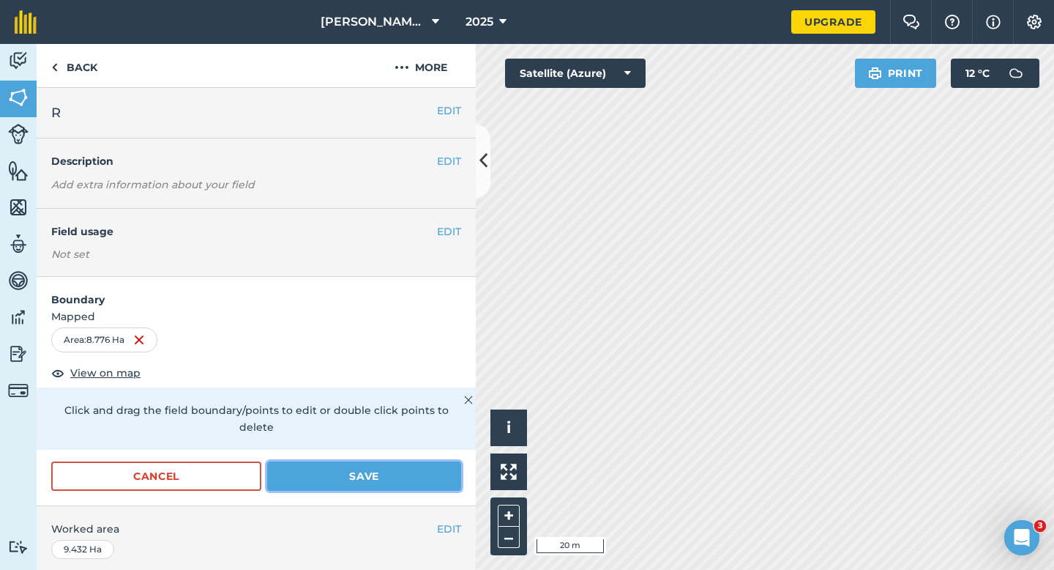
click at [436, 461] on button "Save" at bounding box center [364, 475] width 194 height 29
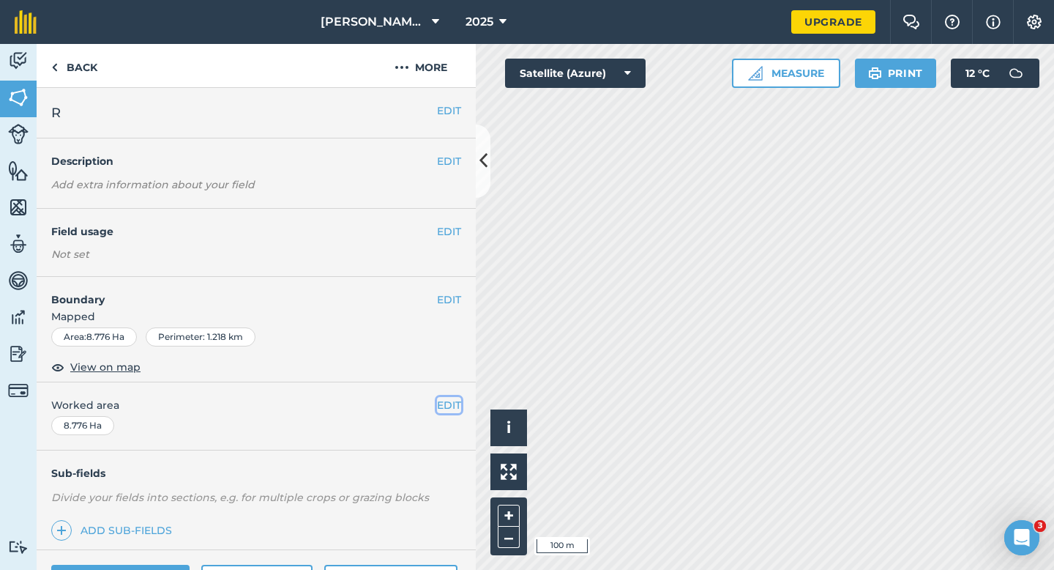
click at [452, 410] on button "EDIT" at bounding box center [449, 405] width 24 height 16
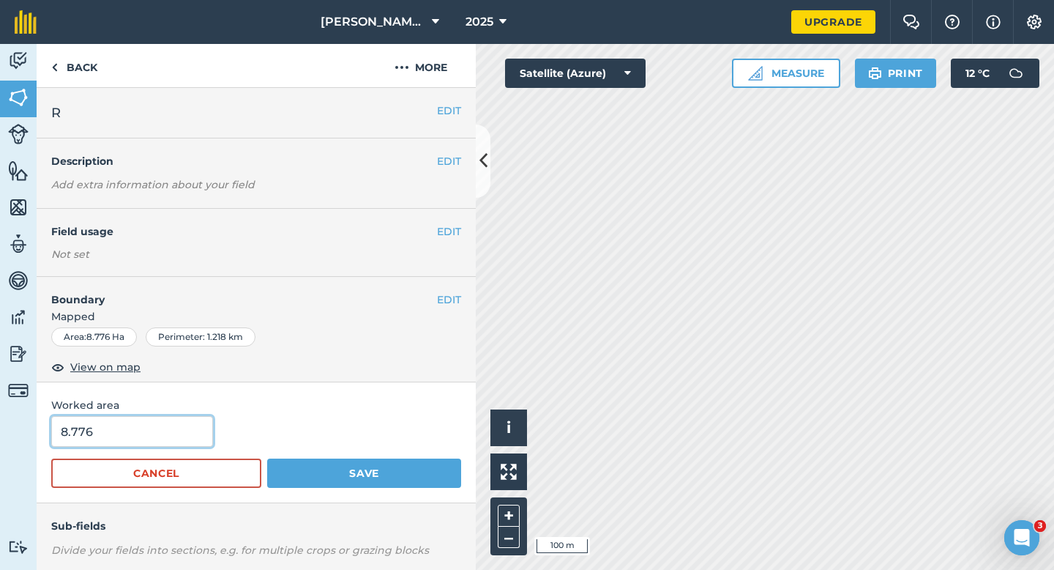
click at [171, 433] on input "8.776" at bounding box center [132, 431] width 162 height 31
type input "9"
click at [267, 458] on button "Save" at bounding box center [364, 472] width 194 height 29
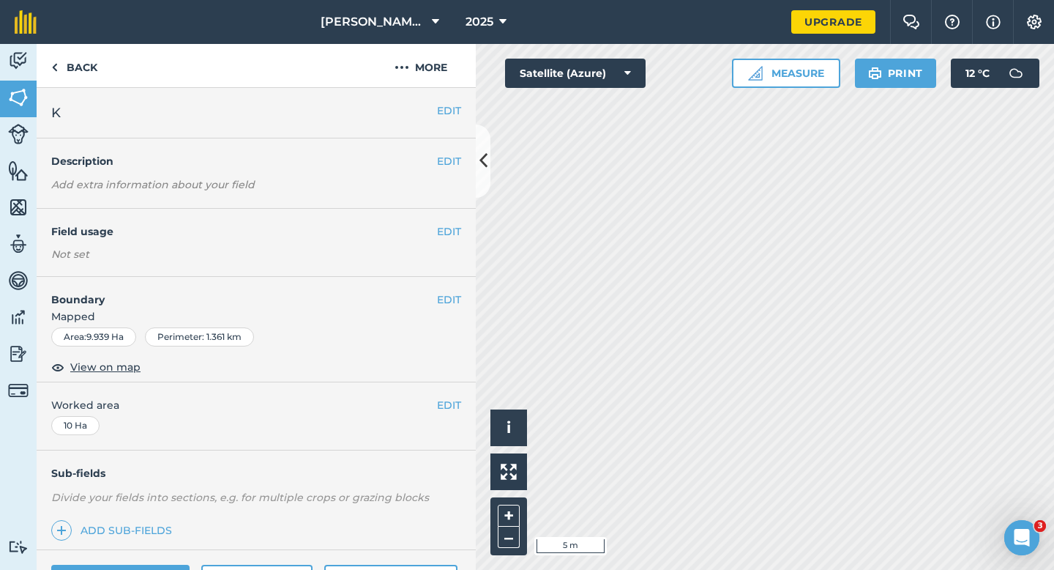
click at [437, 308] on span "Mapped" at bounding box center [256, 316] width 439 height 16
click at [442, 294] on button "EDIT" at bounding box center [449, 299] width 24 height 16
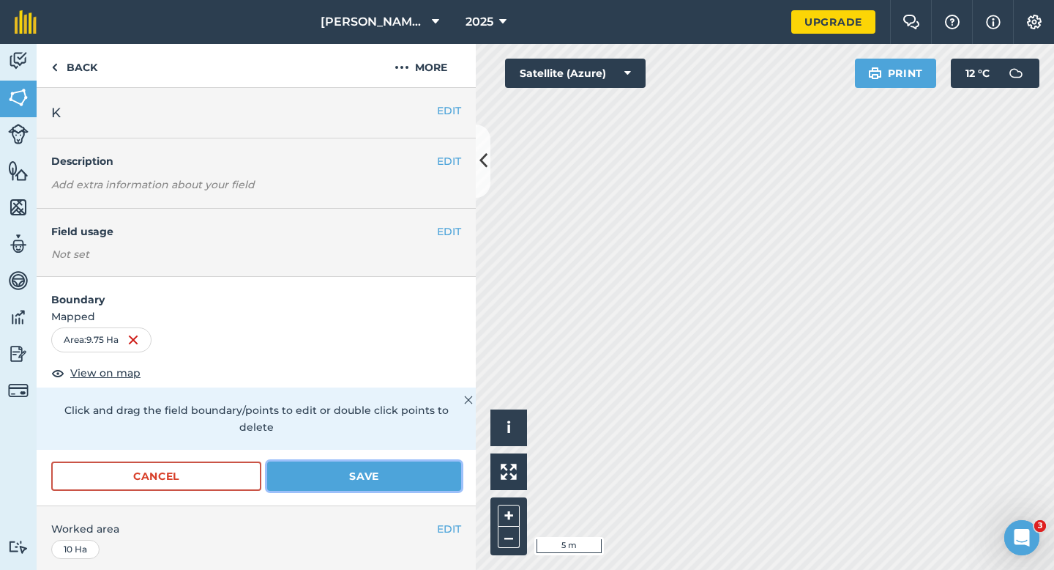
click at [420, 461] on button "Save" at bounding box center [364, 475] width 194 height 29
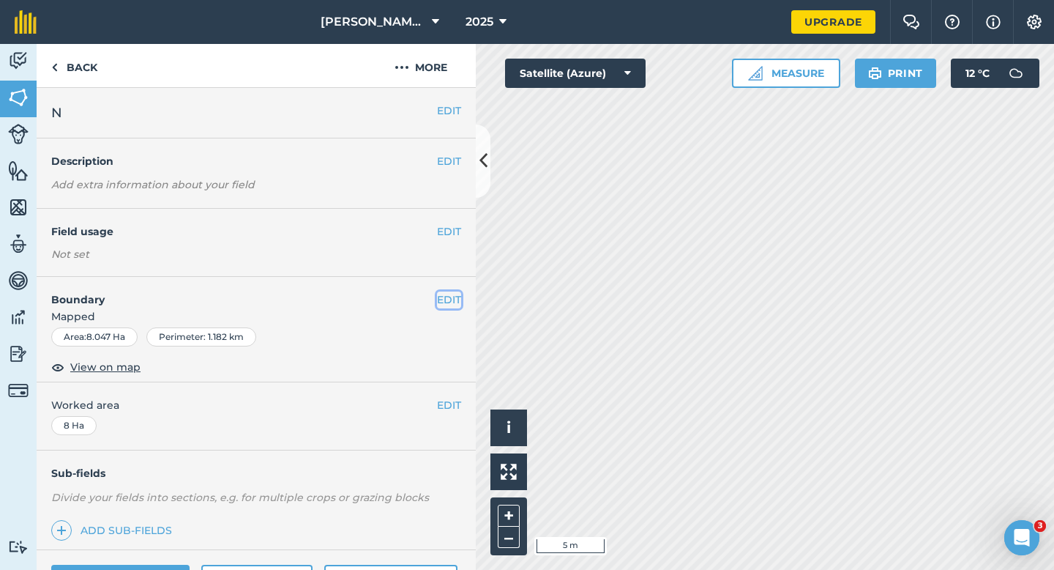
click at [446, 293] on button "EDIT" at bounding box center [449, 299] width 24 height 16
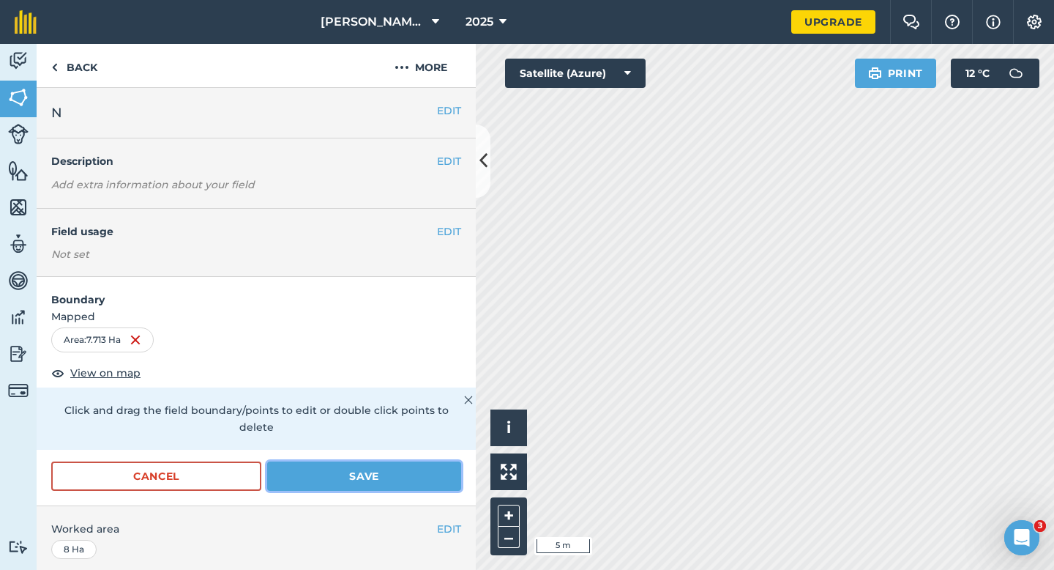
click at [414, 461] on button "Save" at bounding box center [364, 475] width 194 height 29
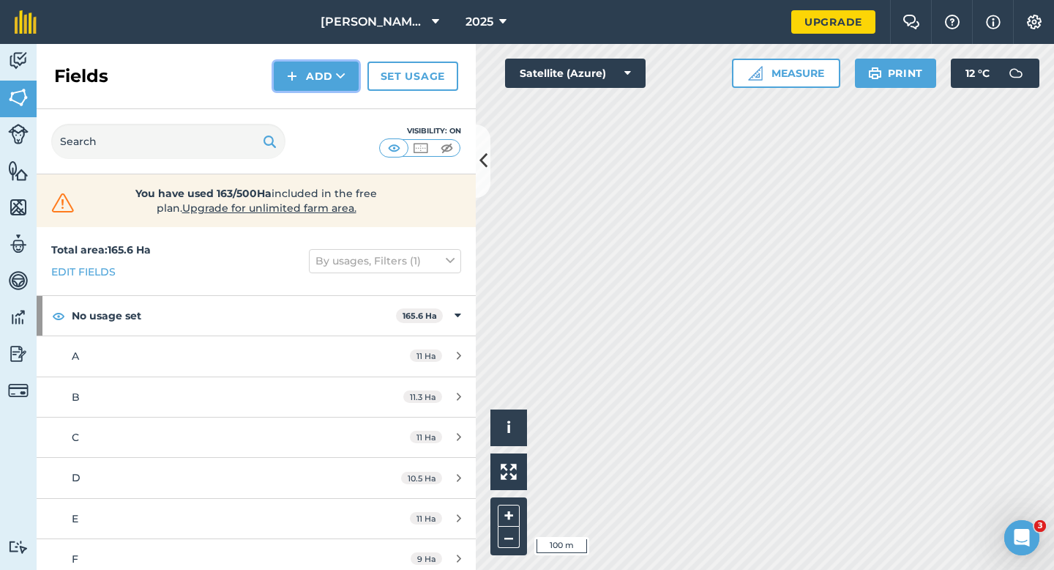
click at [296, 73] on img at bounding box center [292, 76] width 10 height 18
click at [296, 93] on link "Draw" at bounding box center [316, 109] width 81 height 32
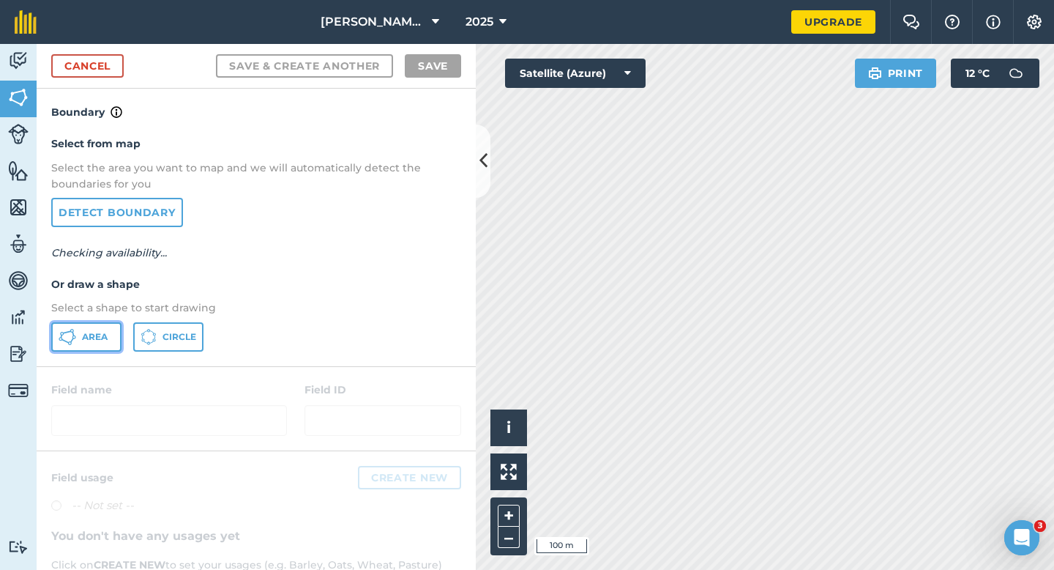
click at [92, 332] on span "Area" at bounding box center [95, 337] width 26 height 12
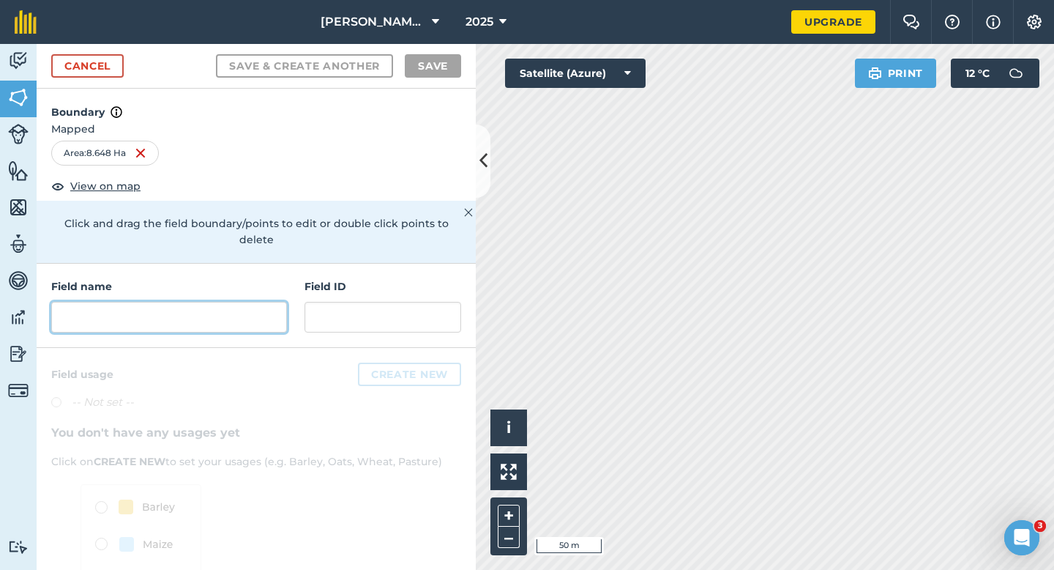
click at [272, 313] on input "text" at bounding box center [169, 317] width 236 height 31
click at [242, 302] on input "text" at bounding box center [169, 317] width 236 height 31
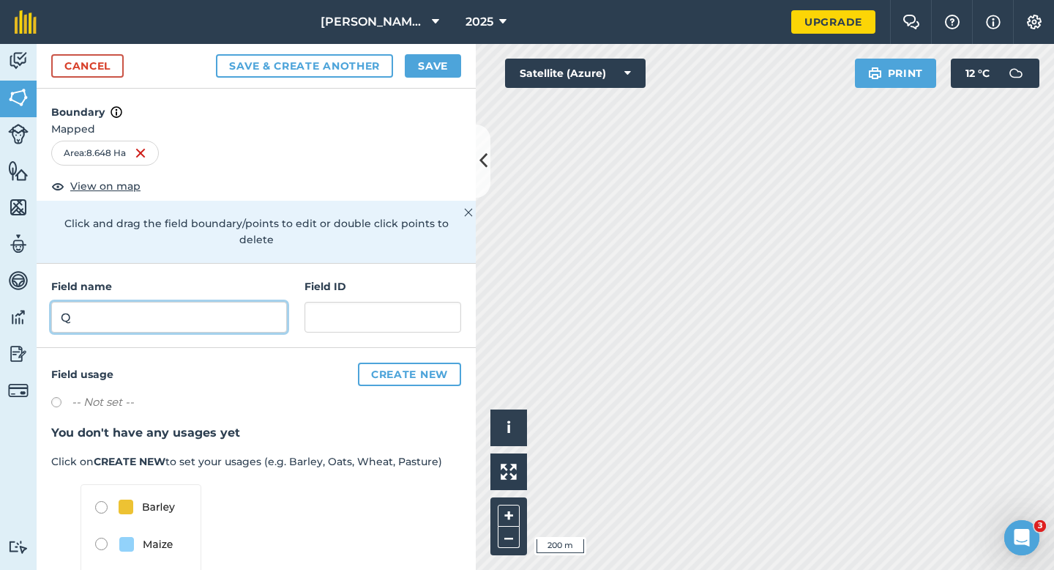
type input "Q"
click at [435, 72] on button "Save" at bounding box center [433, 65] width 56 height 23
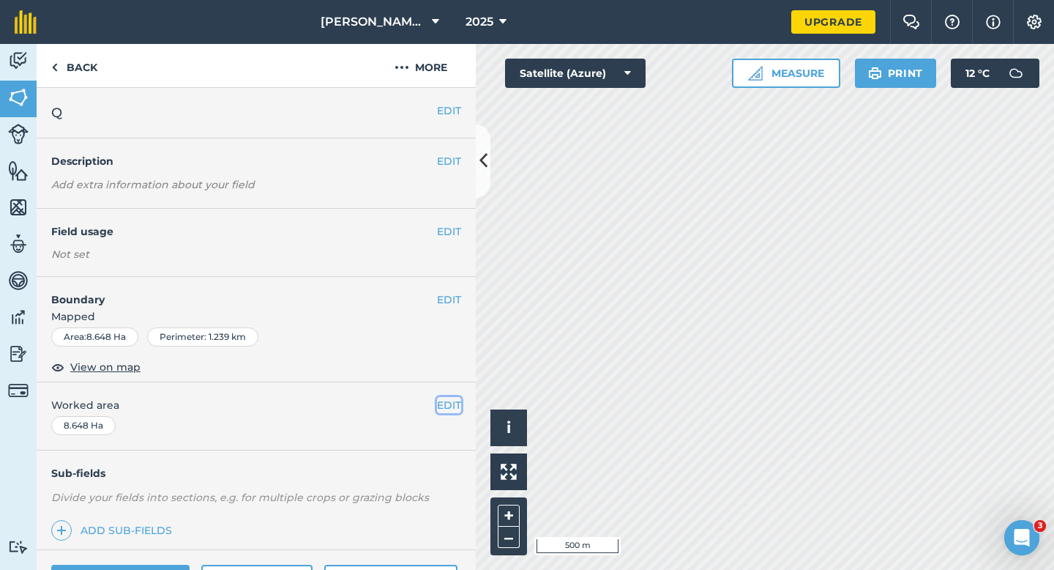
click at [453, 409] on button "EDIT" at bounding box center [449, 405] width 24 height 16
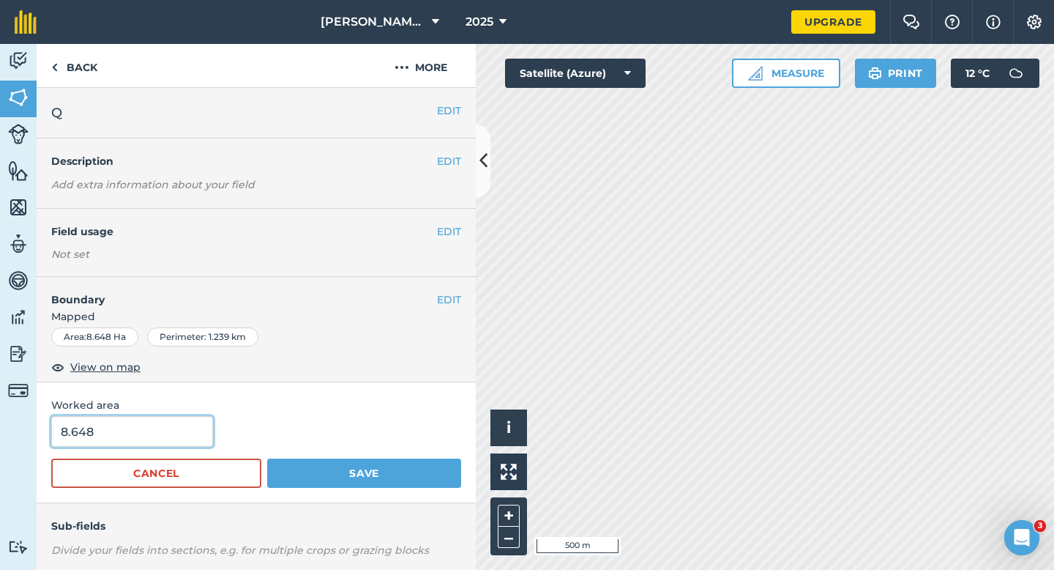
click at [155, 419] on input "8.648" at bounding box center [132, 431] width 162 height 31
click at [155, 436] on input "8.648" at bounding box center [132, 431] width 162 height 31
type input "9"
click at [267, 458] on button "Save" at bounding box center [364, 472] width 194 height 29
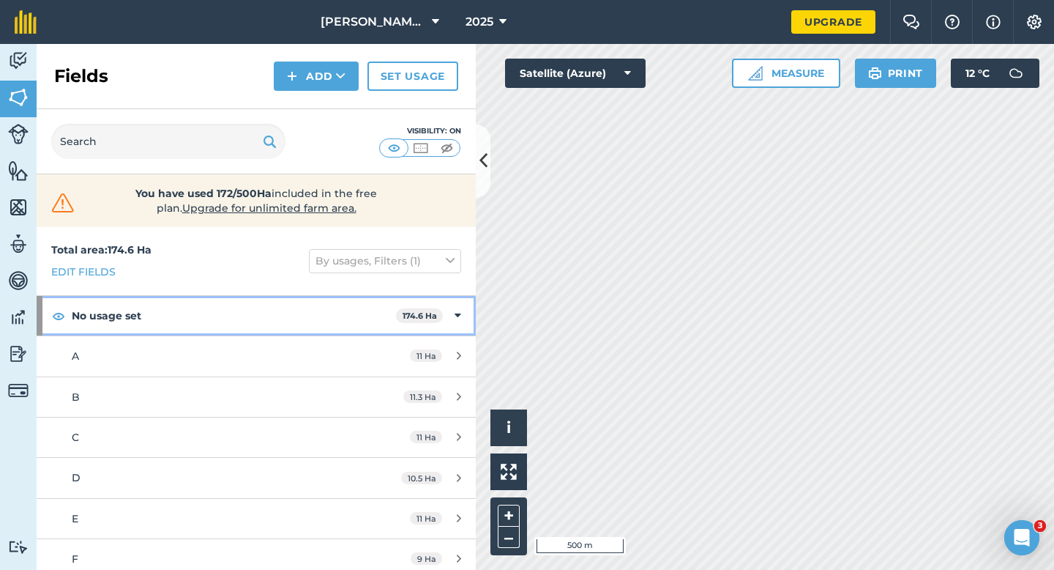
click at [442, 310] on div "No usage set 174.6 Ha" at bounding box center [256, 316] width 439 height 40
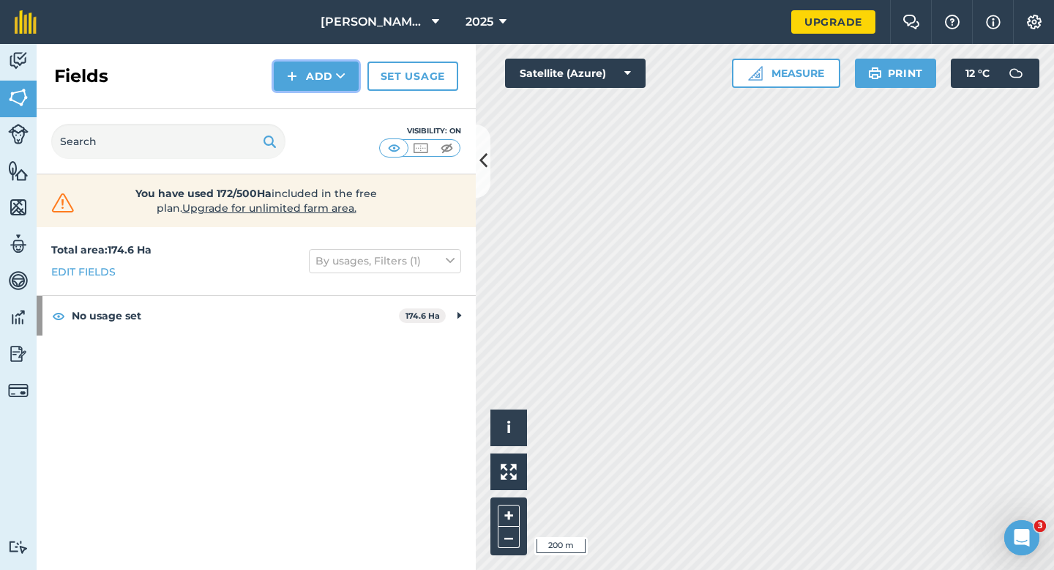
click at [292, 78] on img at bounding box center [292, 76] width 10 height 18
click at [294, 98] on link "Draw" at bounding box center [316, 109] width 81 height 32
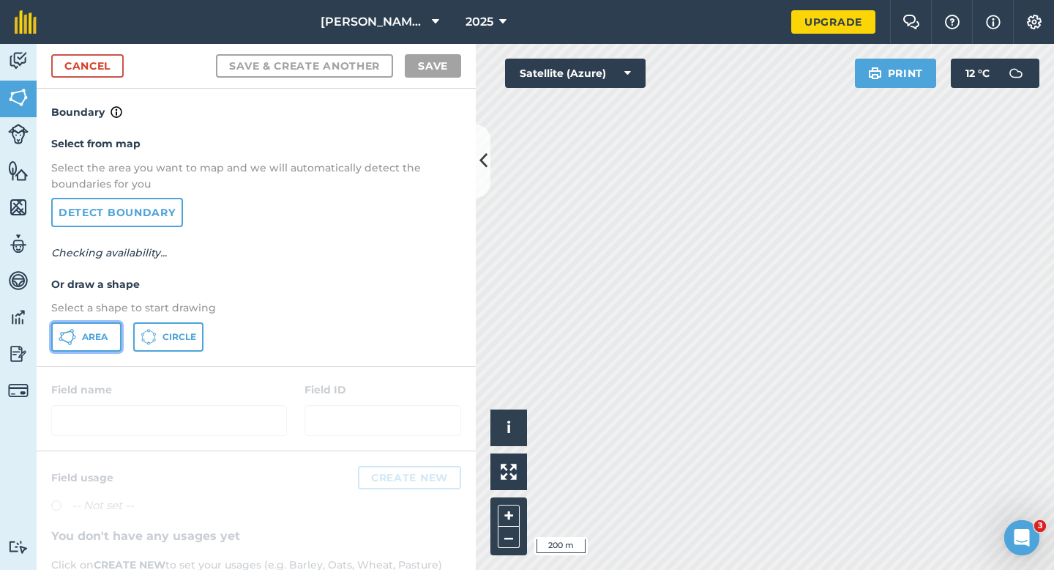
click at [105, 327] on button "Area" at bounding box center [86, 336] width 70 height 29
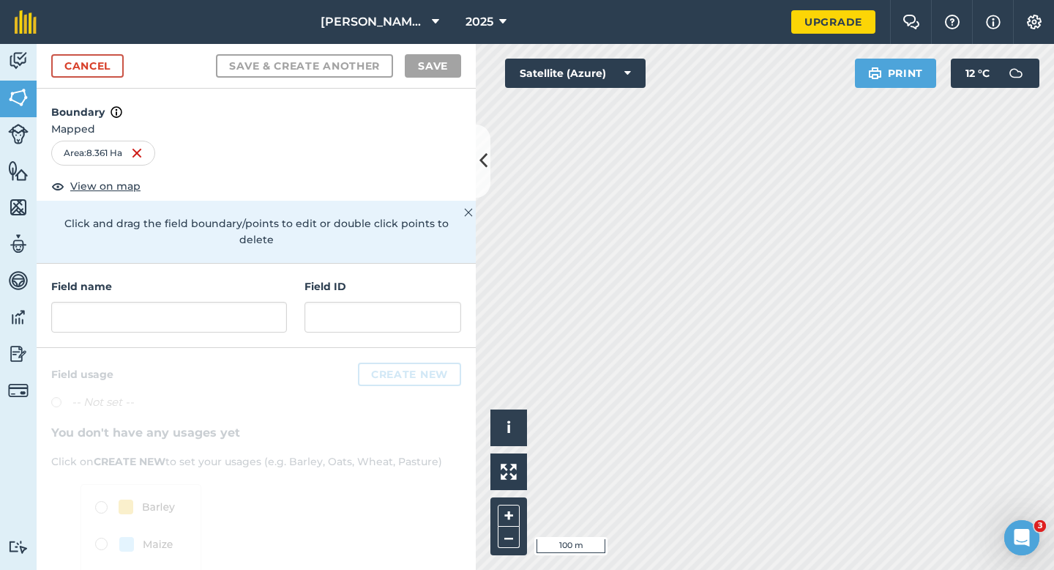
click at [245, 316] on div "Field name Field ID" at bounding box center [256, 306] width 439 height 84
click at [242, 302] on input "text" at bounding box center [169, 317] width 236 height 31
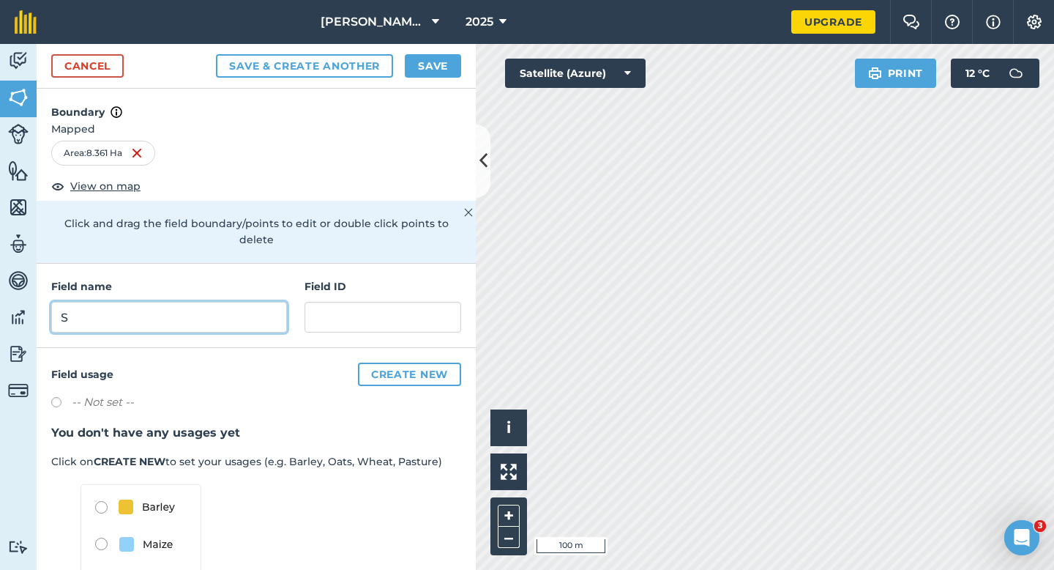
type input "S"
click at [439, 71] on button "Save" at bounding box center [433, 65] width 56 height 23
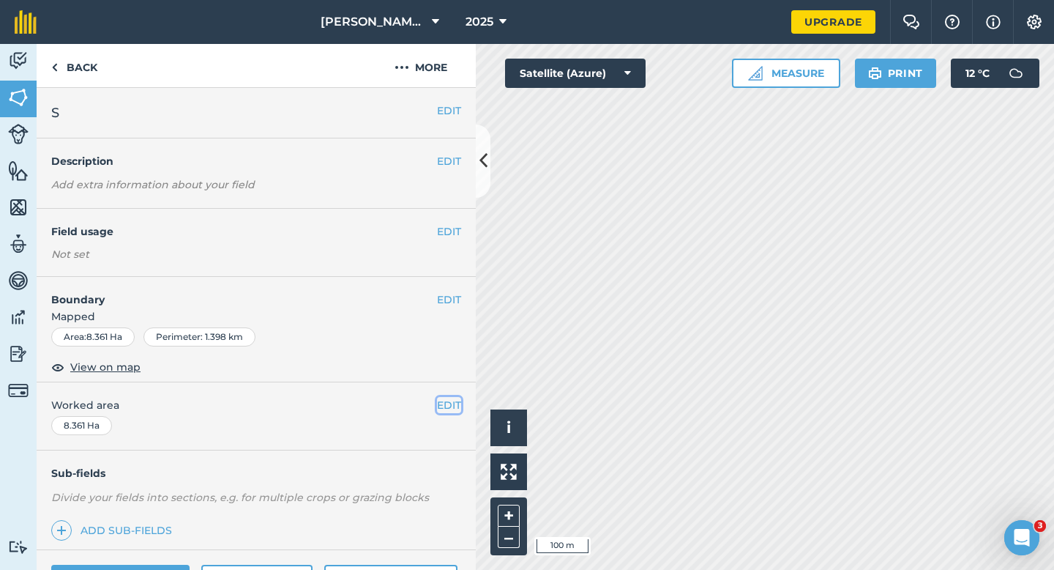
click at [448, 405] on button "EDIT" at bounding box center [449, 405] width 24 height 16
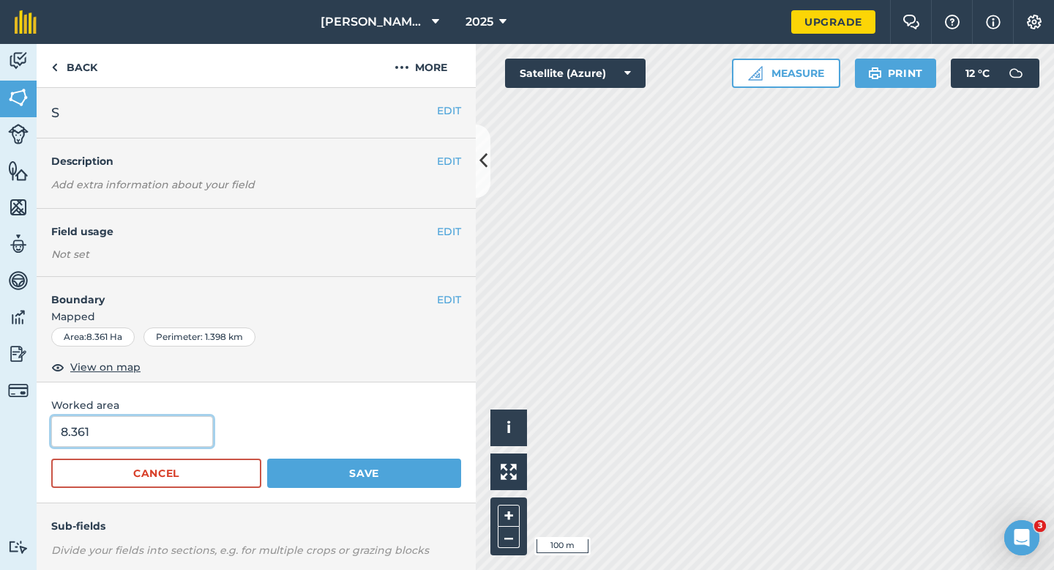
click at [174, 441] on input "8.361" at bounding box center [132, 431] width 162 height 31
type input "8.4"
click at [267, 458] on button "Save" at bounding box center [364, 472] width 194 height 29
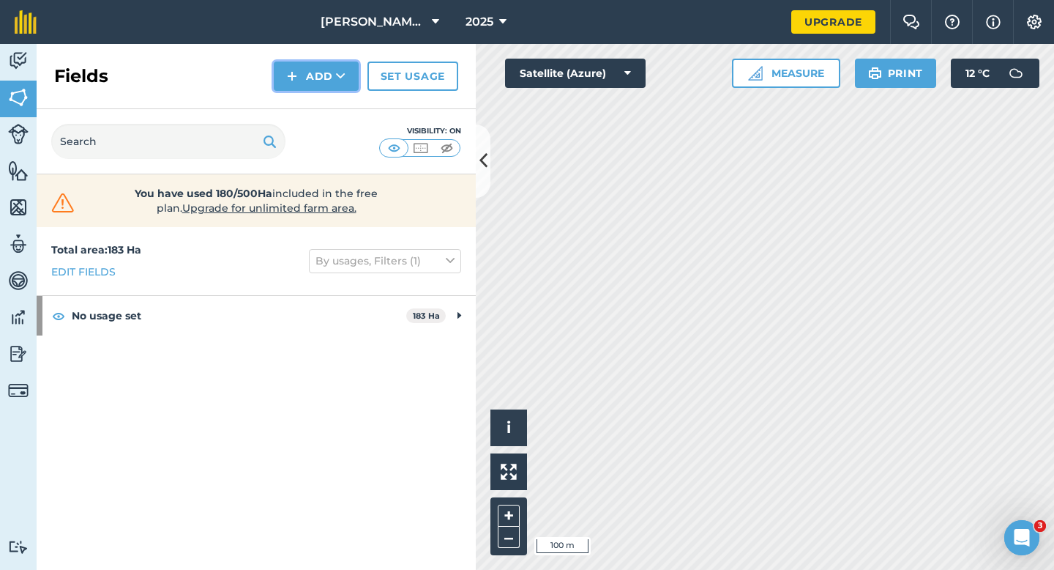
click at [294, 77] on img at bounding box center [292, 76] width 10 height 18
click at [294, 95] on link "Draw" at bounding box center [316, 109] width 81 height 32
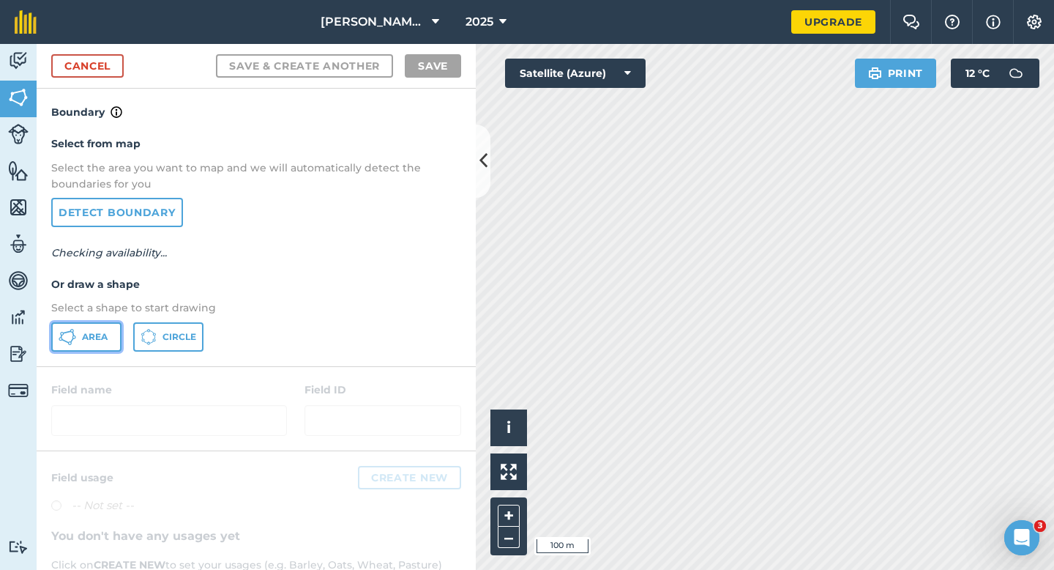
click at [81, 327] on button "Area" at bounding box center [86, 336] width 70 height 29
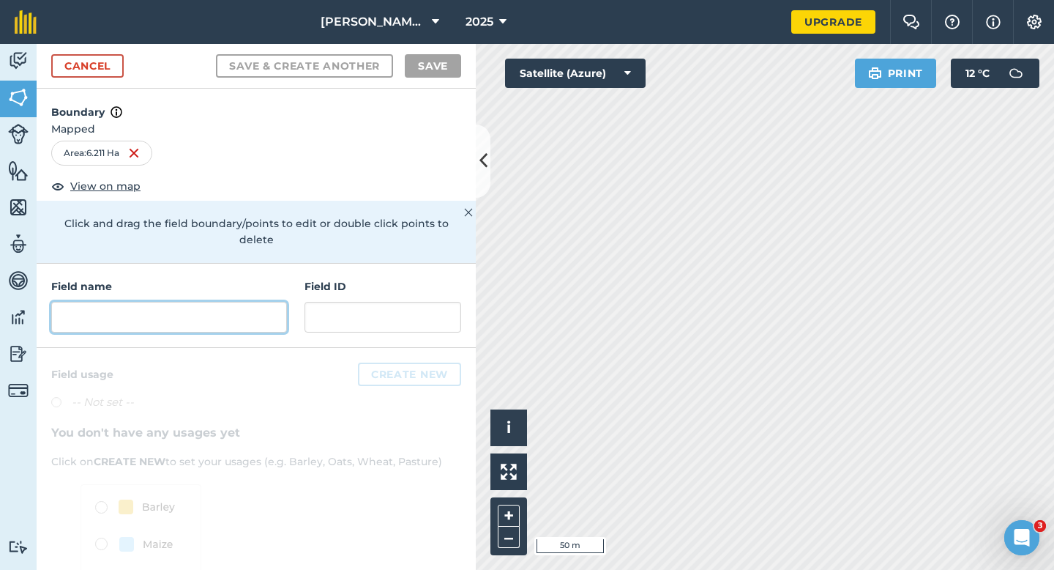
click at [150, 308] on input "text" at bounding box center [169, 317] width 236 height 31
click at [155, 310] on input "text" at bounding box center [169, 317] width 236 height 31
type input "T"
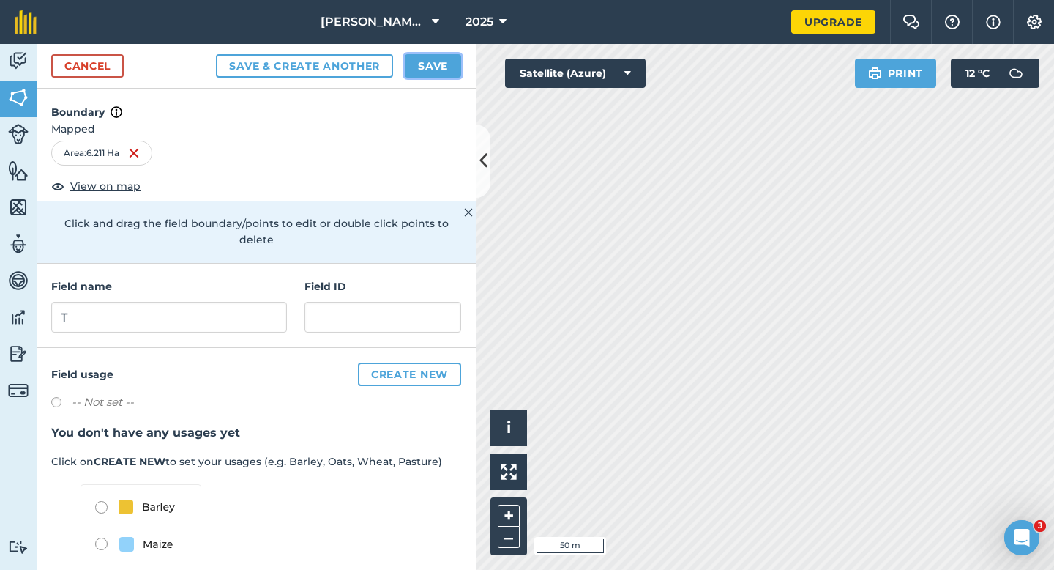
click at [412, 62] on button "Save" at bounding box center [433, 65] width 56 height 23
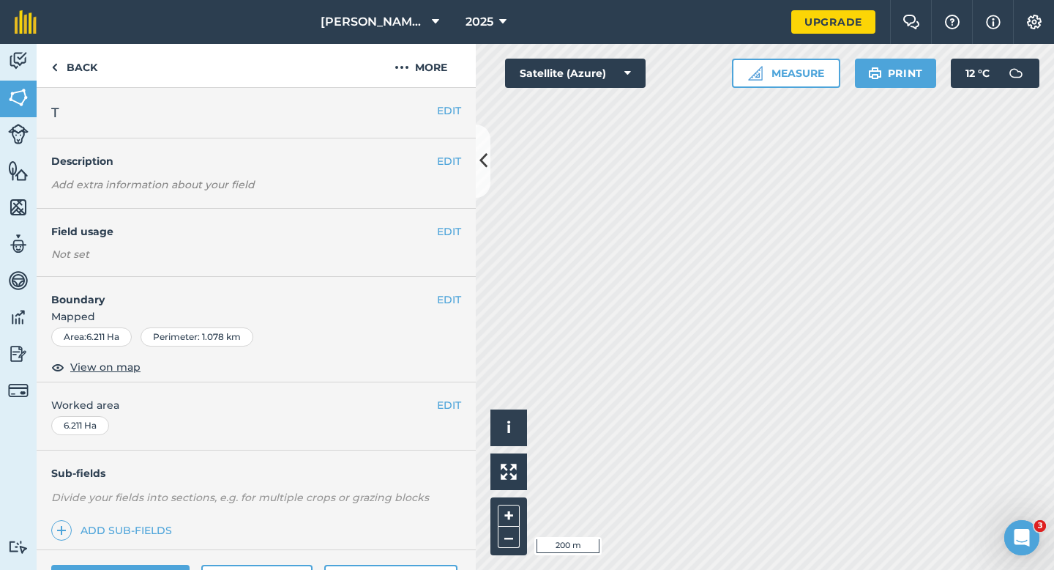
click at [442, 405] on button "EDIT" at bounding box center [449, 405] width 24 height 16
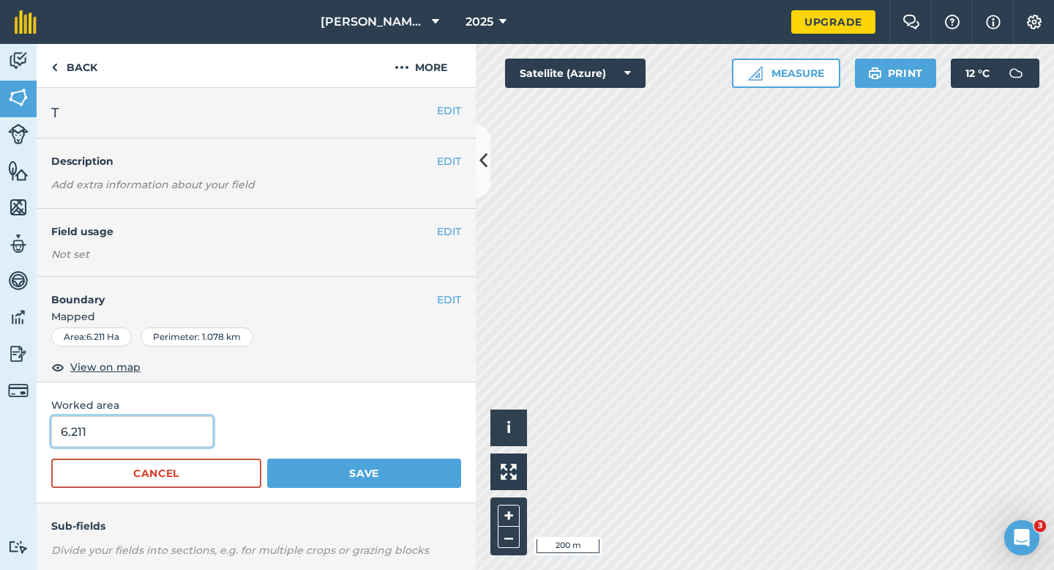
click at [174, 420] on input "6.211" at bounding box center [132, 431] width 162 height 31
click at [174, 434] on input "6.211" at bounding box center [132, 431] width 162 height 31
type input "6.2"
click at [267, 458] on button "Save" at bounding box center [364, 472] width 194 height 29
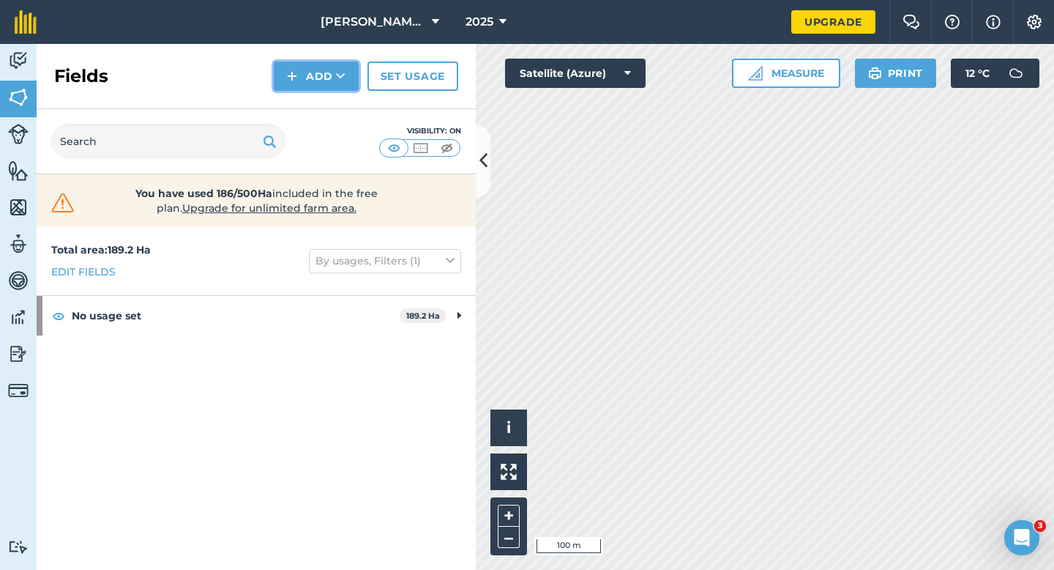
click at [287, 67] on button "Add" at bounding box center [316, 76] width 85 height 29
click at [291, 107] on link "Draw" at bounding box center [316, 109] width 81 height 32
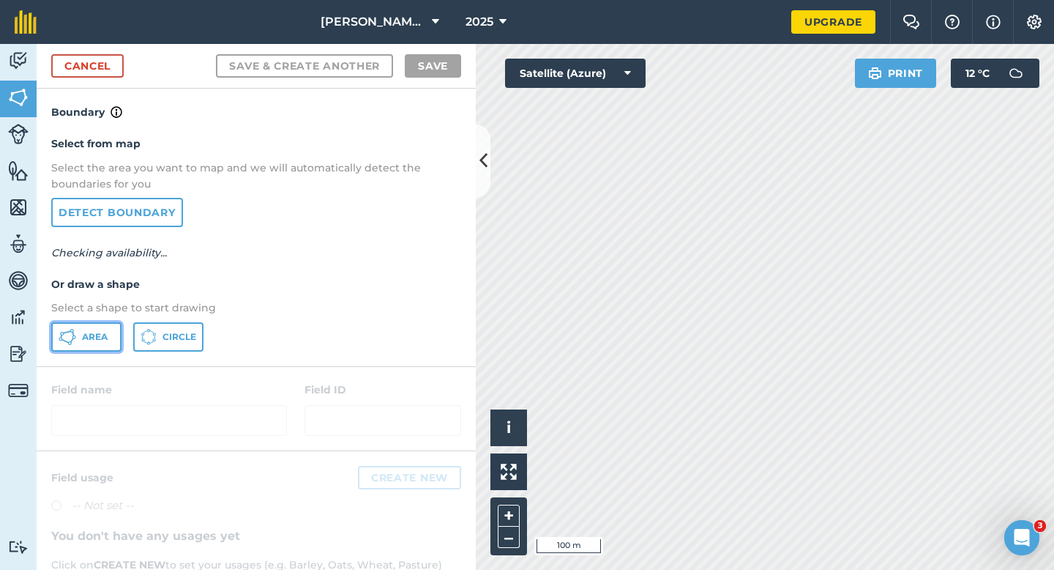
click at [100, 338] on span "Area" at bounding box center [95, 337] width 26 height 12
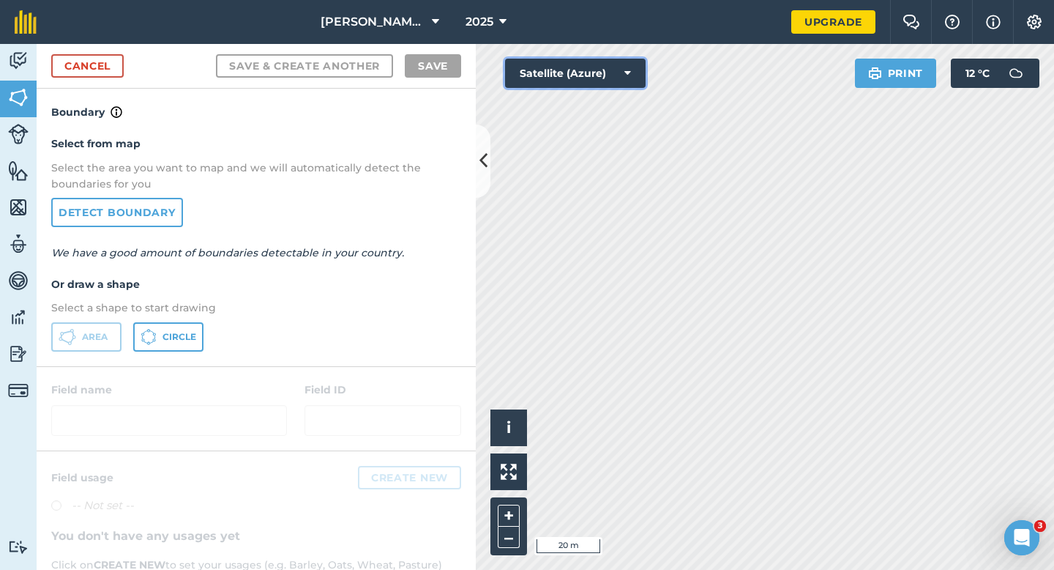
click at [782, 277] on div "Click to start drawing i © 2025 TomTom, Microsoft 20 m + – Satellite (Azure) Pr…" at bounding box center [765, 307] width 579 height 526
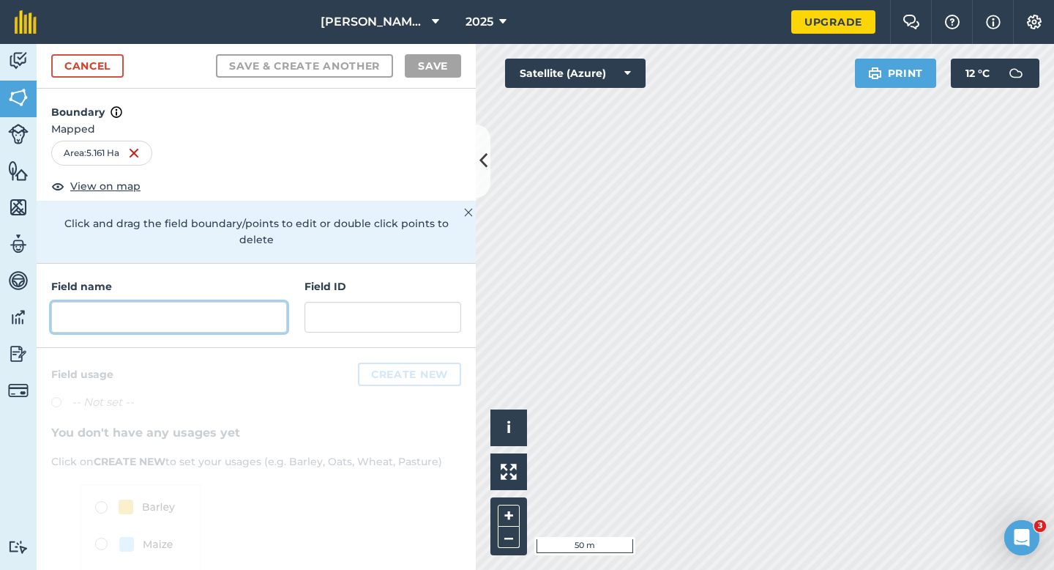
click at [284, 306] on input "text" at bounding box center [169, 317] width 236 height 31
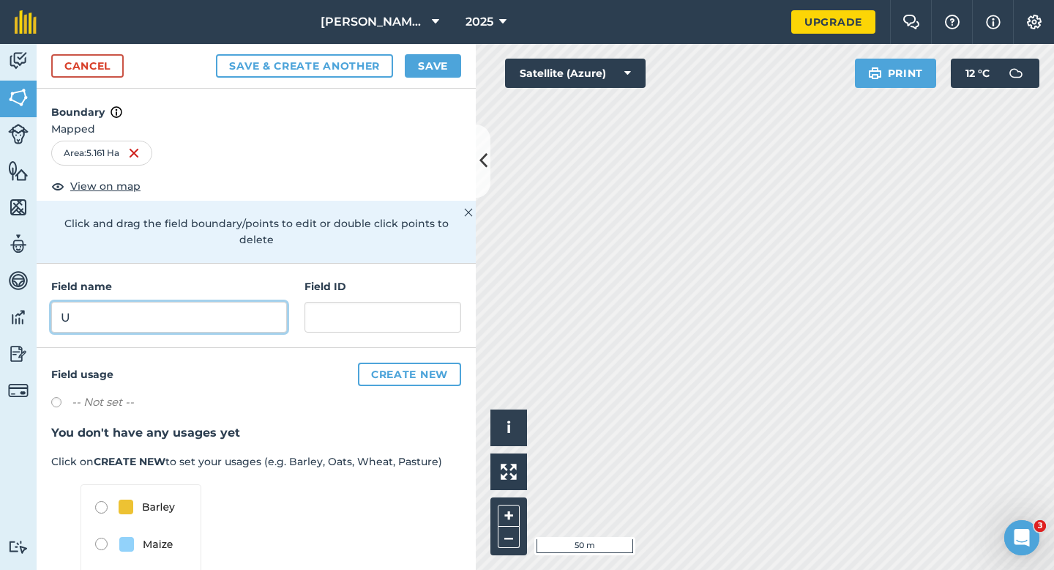
type input "U"
click at [450, 69] on button "Save" at bounding box center [433, 65] width 56 height 23
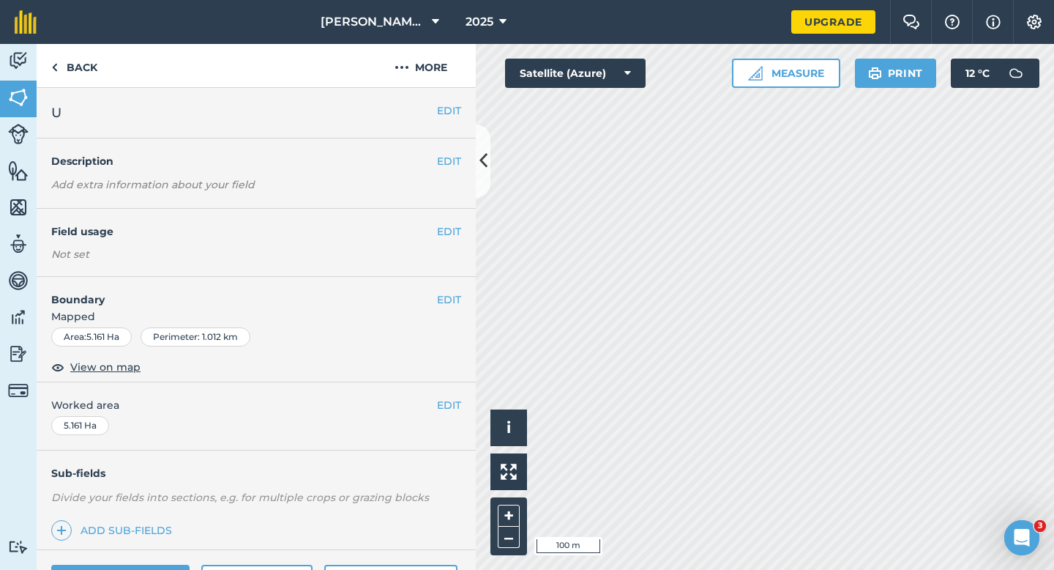
click at [439, 401] on button "EDIT" at bounding box center [449, 405] width 24 height 16
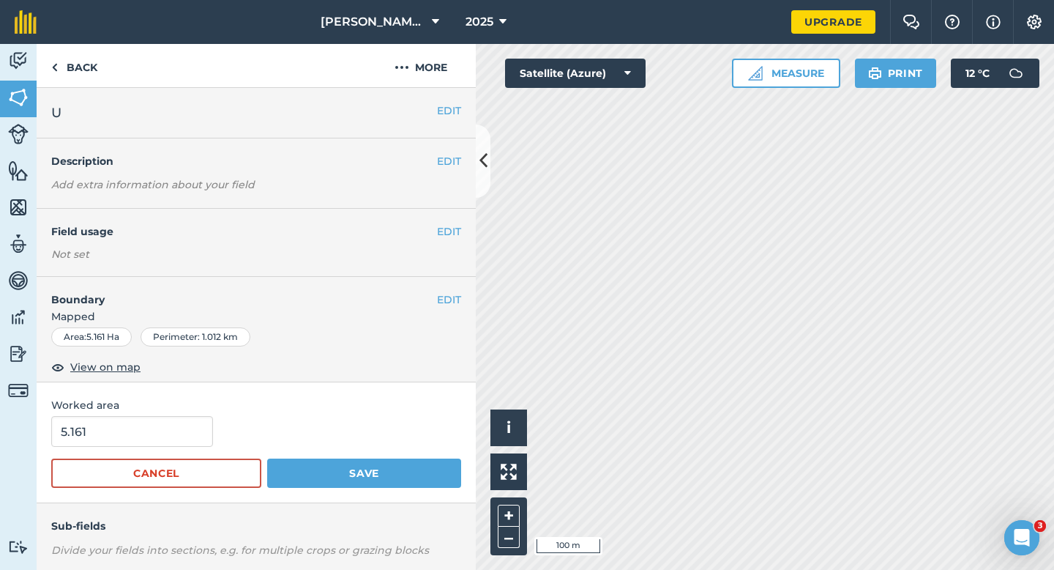
click at [445, 401] on span "Worked area" at bounding box center [256, 405] width 410 height 16
click at [224, 424] on div "5.161" at bounding box center [256, 431] width 410 height 31
click at [220, 424] on div "5.161" at bounding box center [256, 431] width 410 height 31
click at [167, 429] on input "5.161" at bounding box center [132, 431] width 162 height 31
type input "5.2"
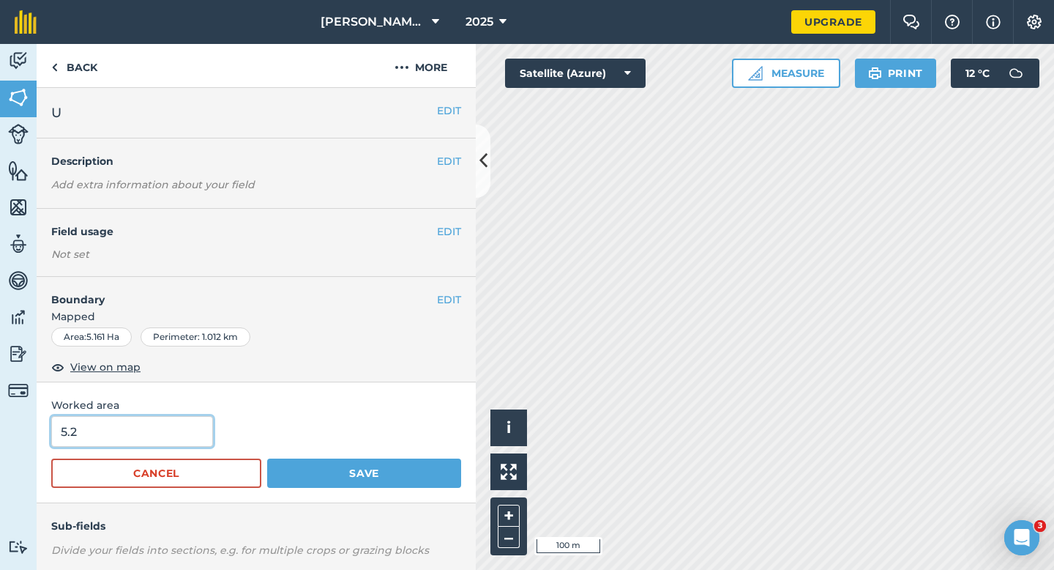
click at [267, 458] on button "Save" at bounding box center [364, 472] width 194 height 29
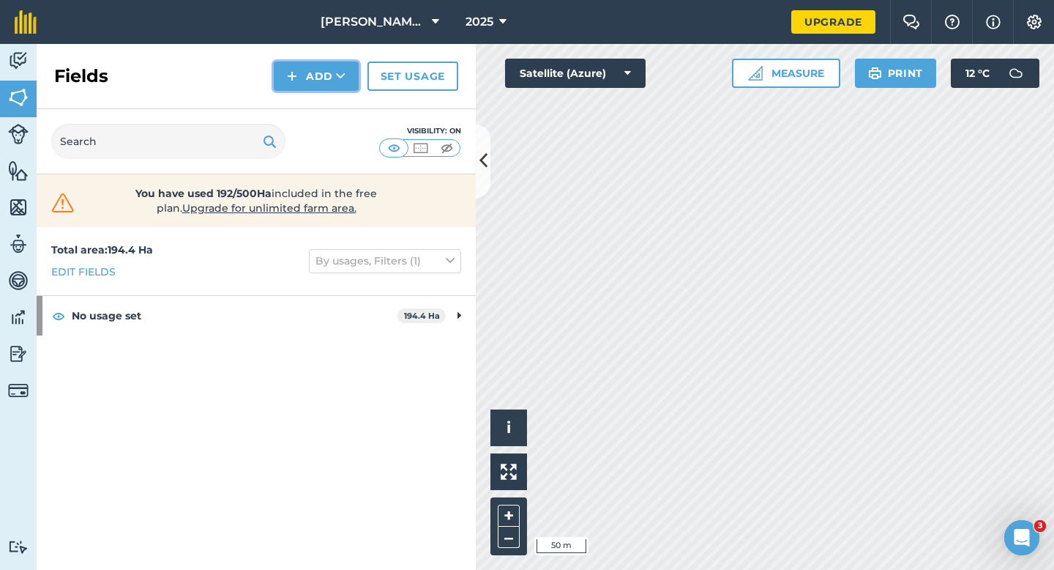
click at [315, 66] on button "Add" at bounding box center [316, 76] width 85 height 29
click at [315, 115] on link "Draw" at bounding box center [316, 109] width 81 height 32
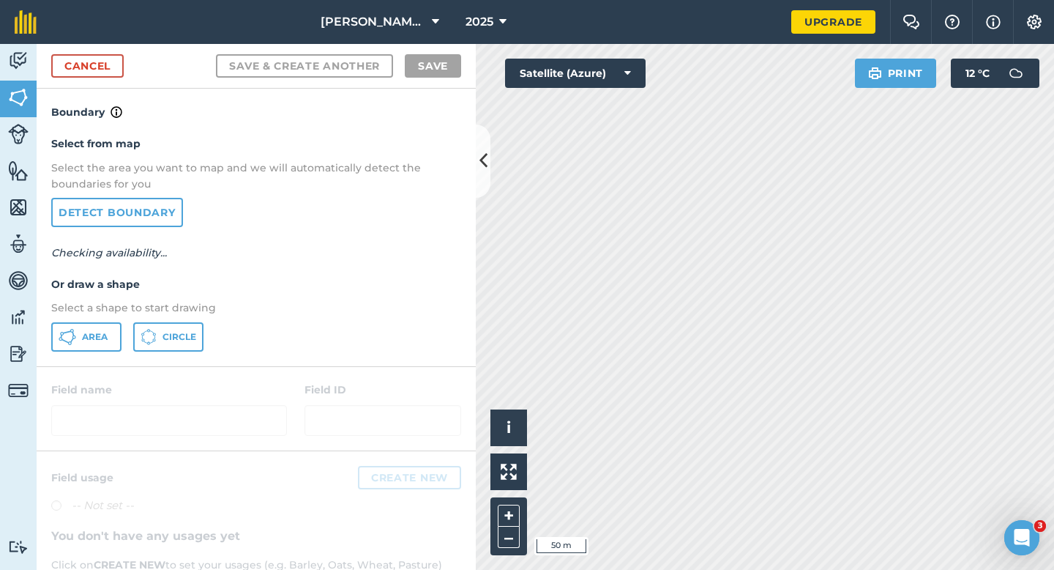
click at [89, 355] on div "Select from map Select the area you want to map and we will automatically detec…" at bounding box center [256, 243] width 439 height 245
click at [89, 343] on button "Area" at bounding box center [86, 336] width 70 height 29
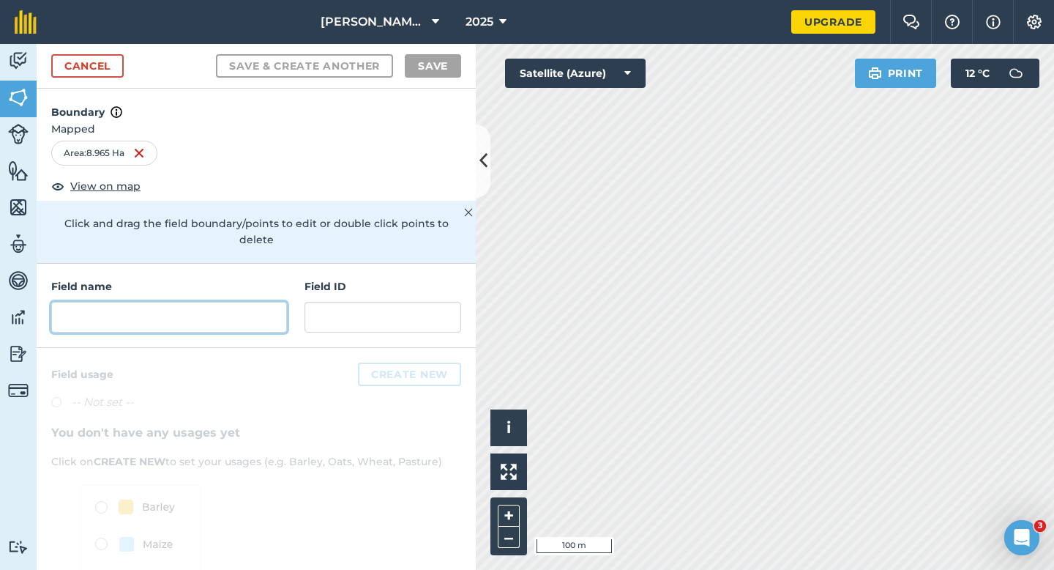
click at [254, 309] on input "text" at bounding box center [169, 317] width 236 height 31
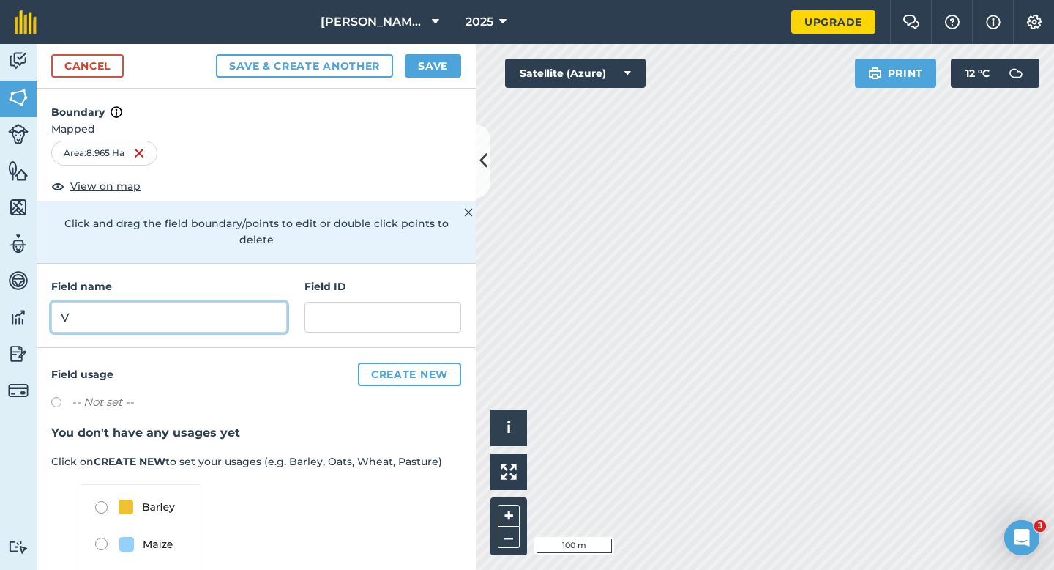
type input "V"
click at [434, 54] on button "Save" at bounding box center [433, 65] width 56 height 23
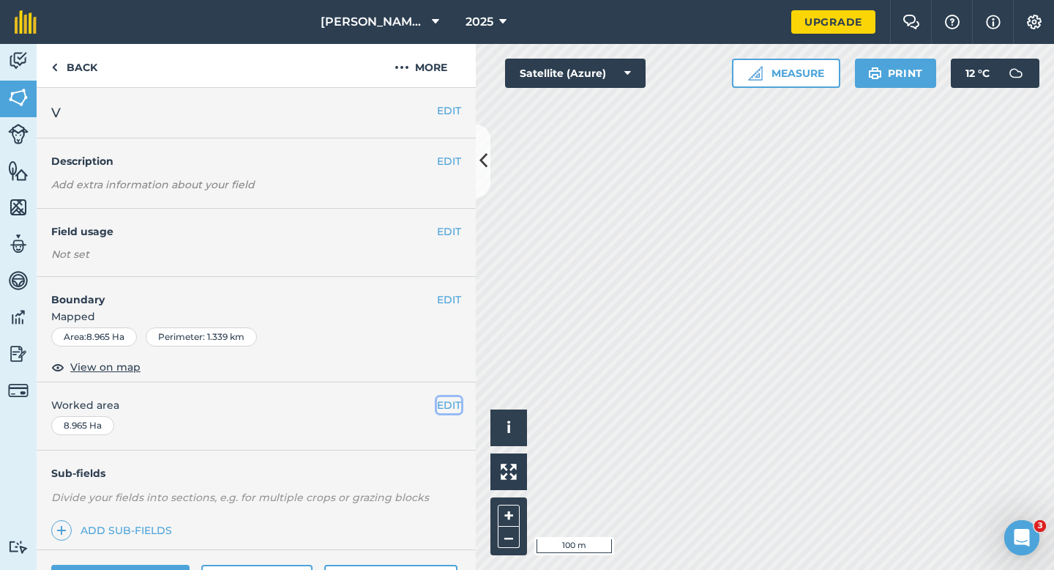
click at [445, 398] on button "EDIT" at bounding box center [449, 405] width 24 height 16
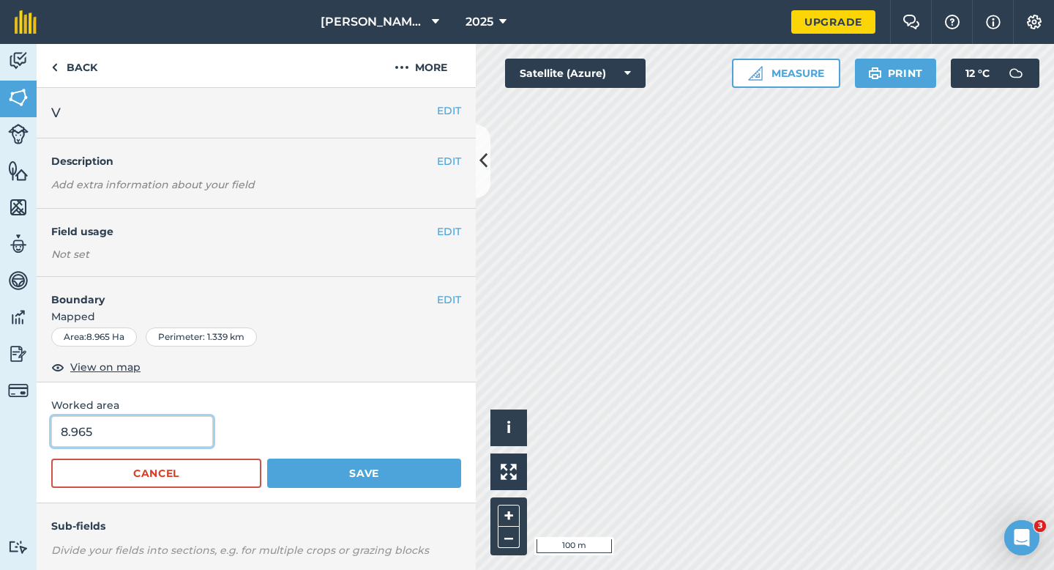
click at [175, 441] on input "8.965" at bounding box center [132, 431] width 162 height 31
type input "9"
click at [267, 458] on button "Save" at bounding box center [364, 472] width 194 height 29
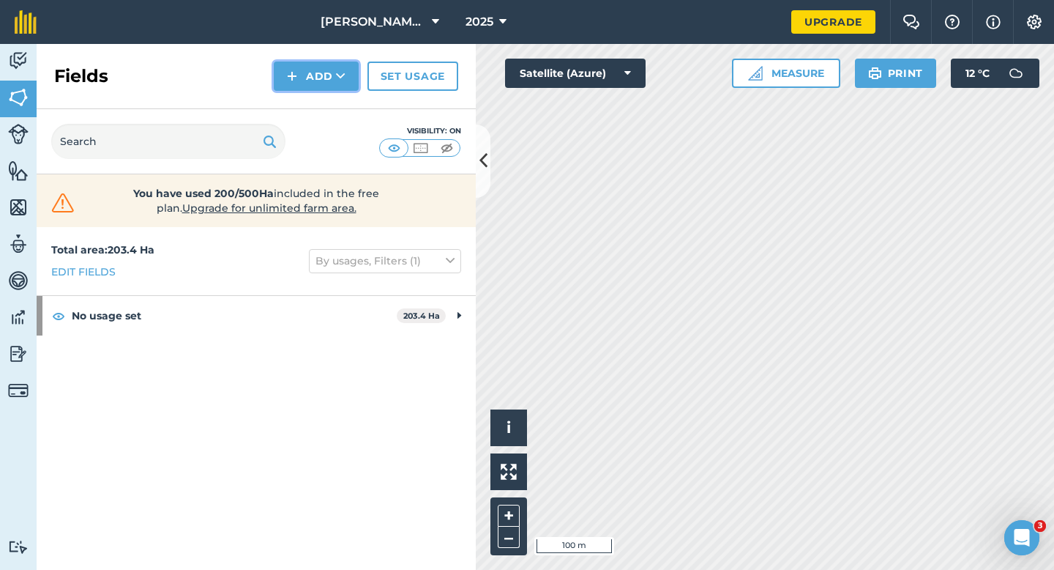
click at [342, 71] on icon at bounding box center [341, 76] width 10 height 15
click at [341, 106] on link "Draw" at bounding box center [316, 109] width 81 height 32
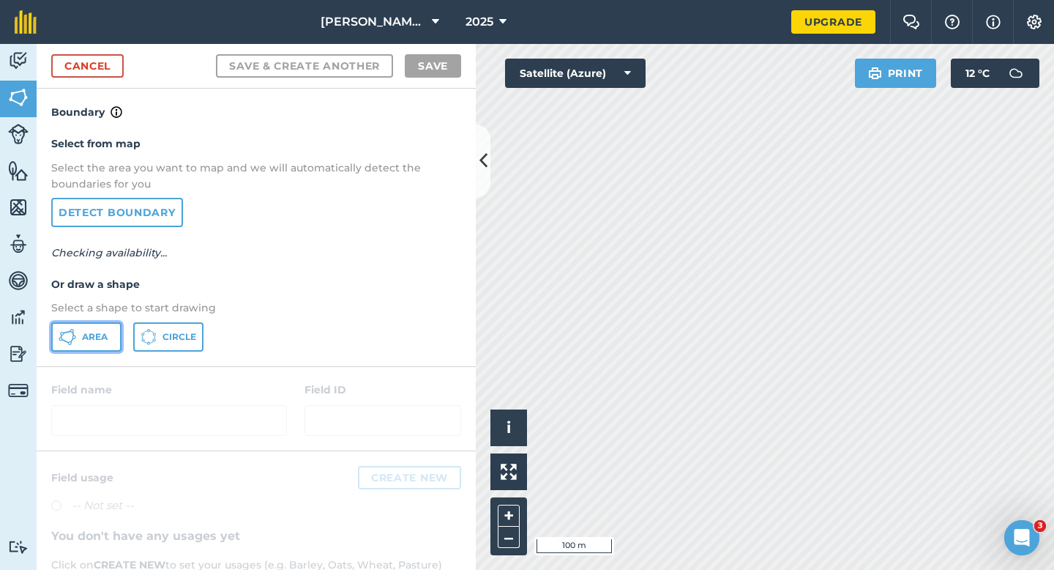
click at [64, 334] on icon at bounding box center [68, 337] width 18 height 18
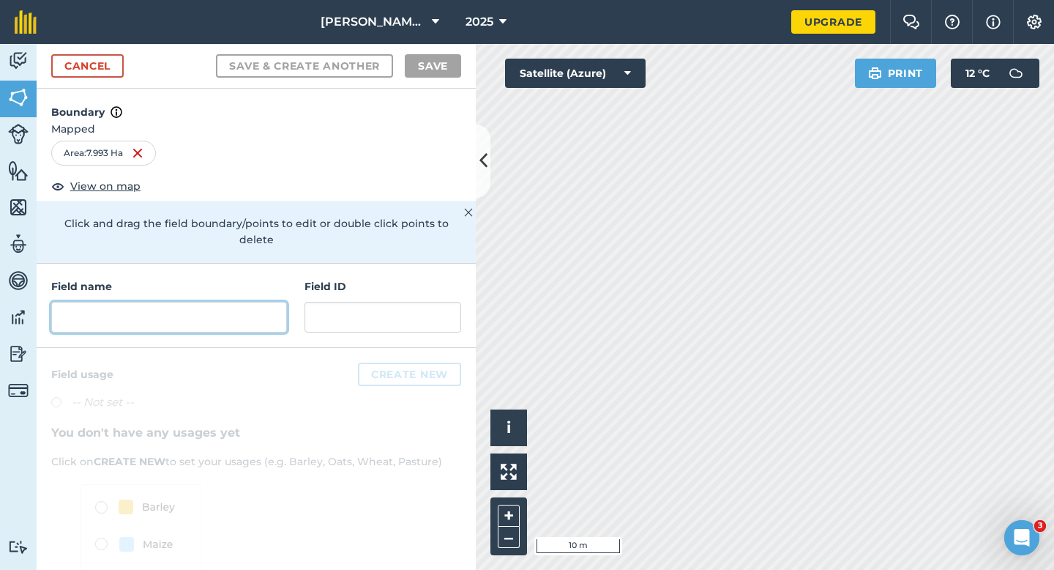
click at [262, 303] on input "text" at bounding box center [169, 317] width 236 height 31
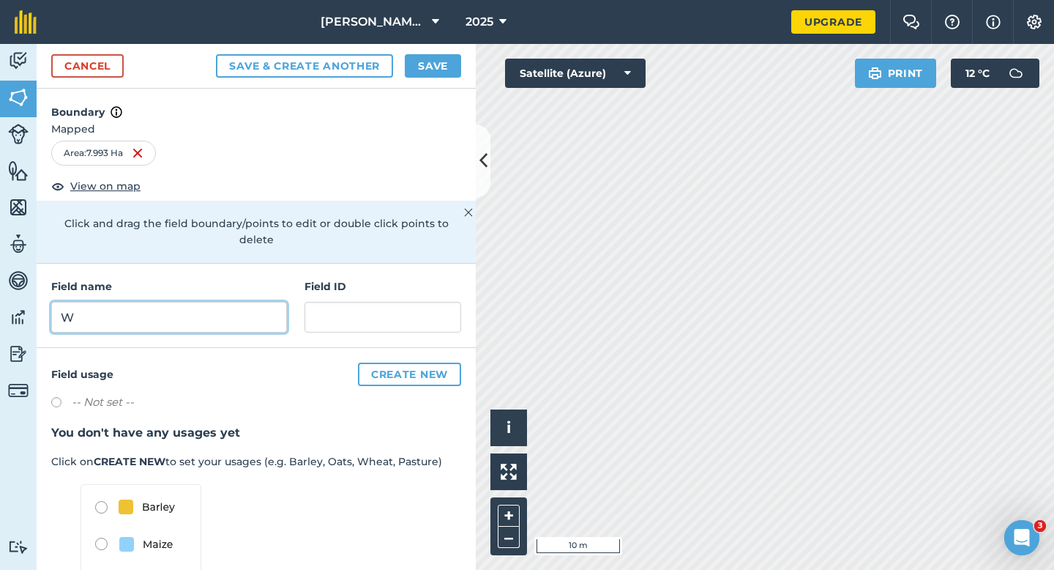
type input "W"
click at [442, 68] on button "Save" at bounding box center [433, 65] width 56 height 23
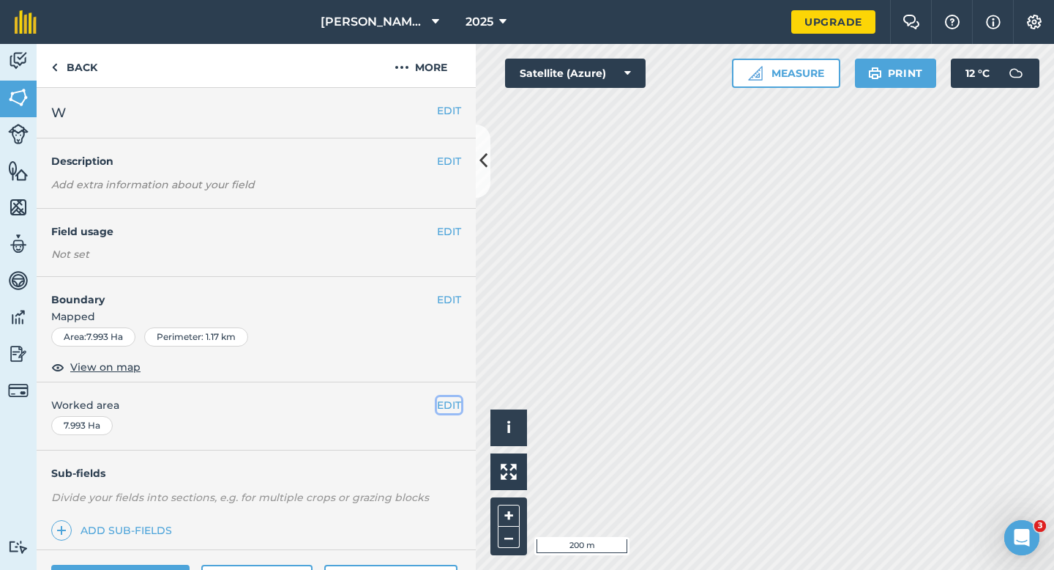
click at [451, 398] on button "EDIT" at bounding box center [449, 405] width 24 height 16
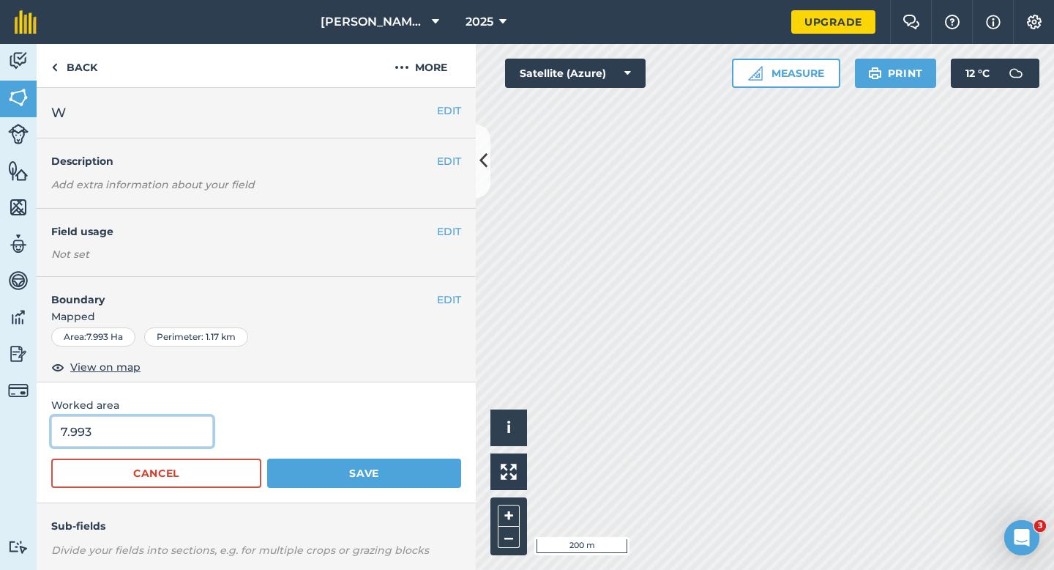
click at [116, 440] on input "7.993" at bounding box center [132, 431] width 162 height 31
type input "8"
click at [267, 458] on button "Save" at bounding box center [364, 472] width 194 height 29
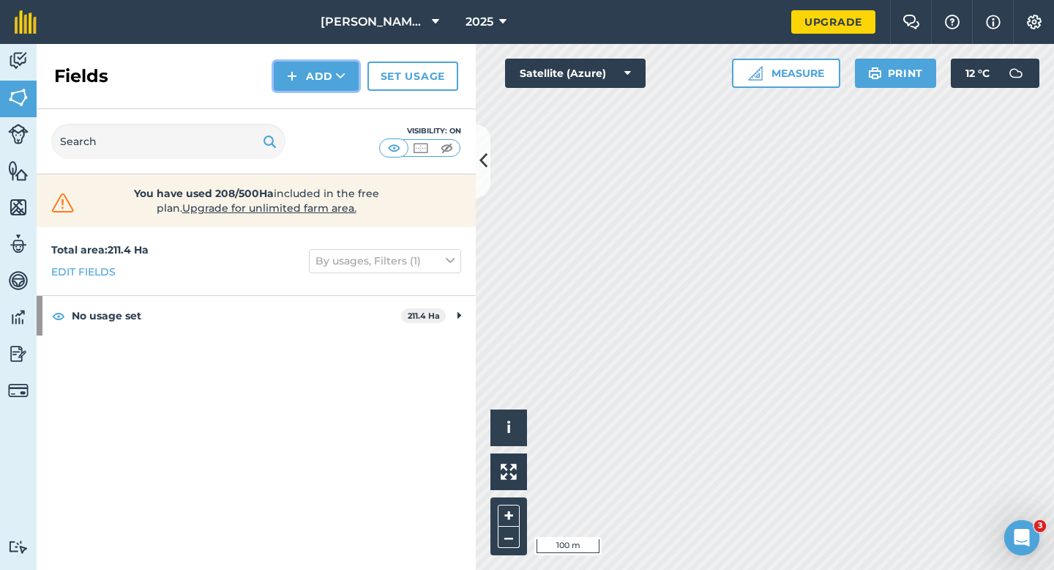
click at [317, 62] on button "Add" at bounding box center [316, 76] width 85 height 29
click at [317, 96] on link "Draw" at bounding box center [316, 109] width 81 height 32
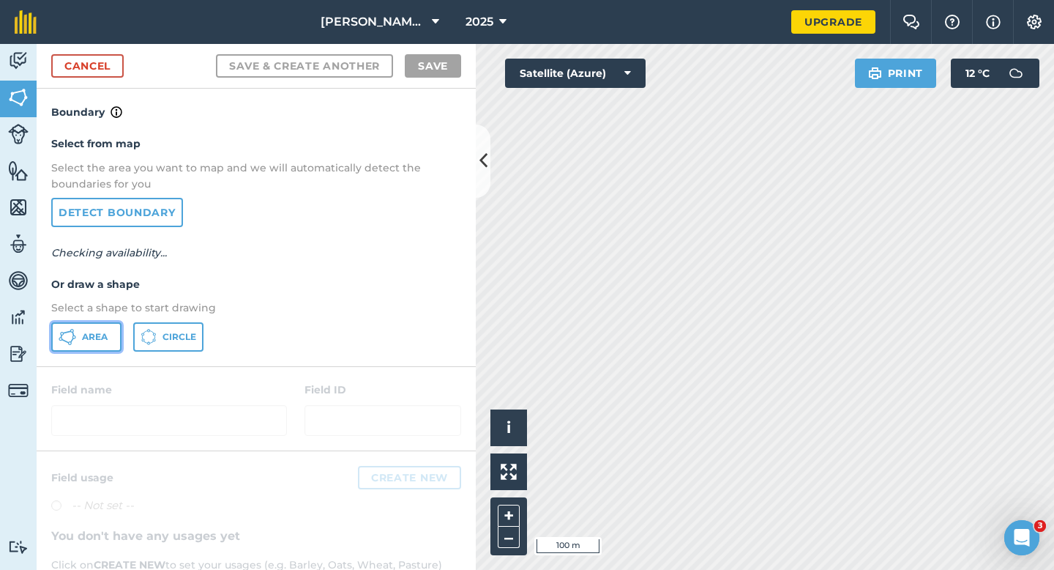
click at [94, 330] on button "Area" at bounding box center [86, 336] width 70 height 29
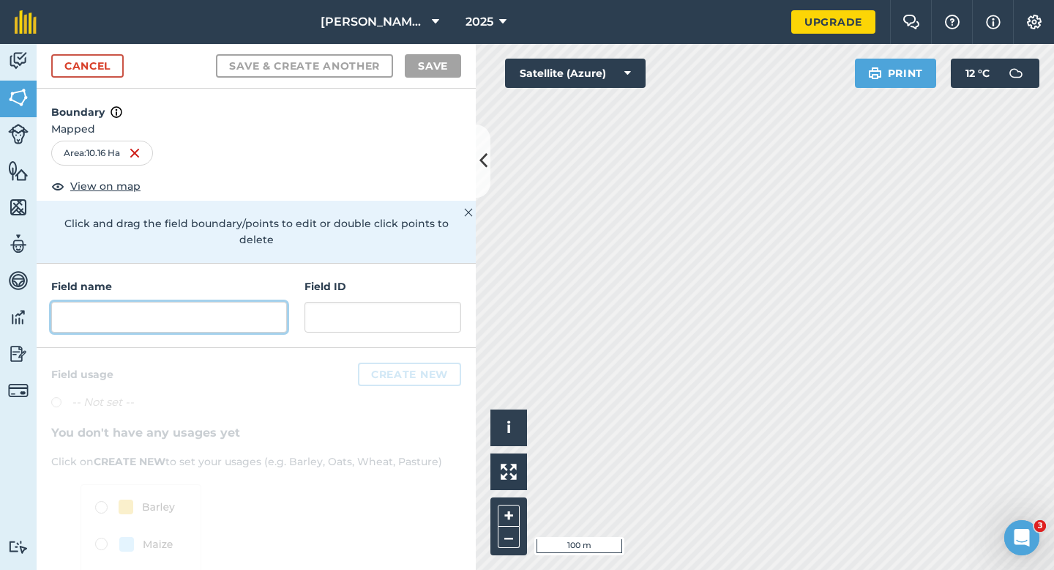
click at [248, 302] on input "text" at bounding box center [169, 317] width 236 height 31
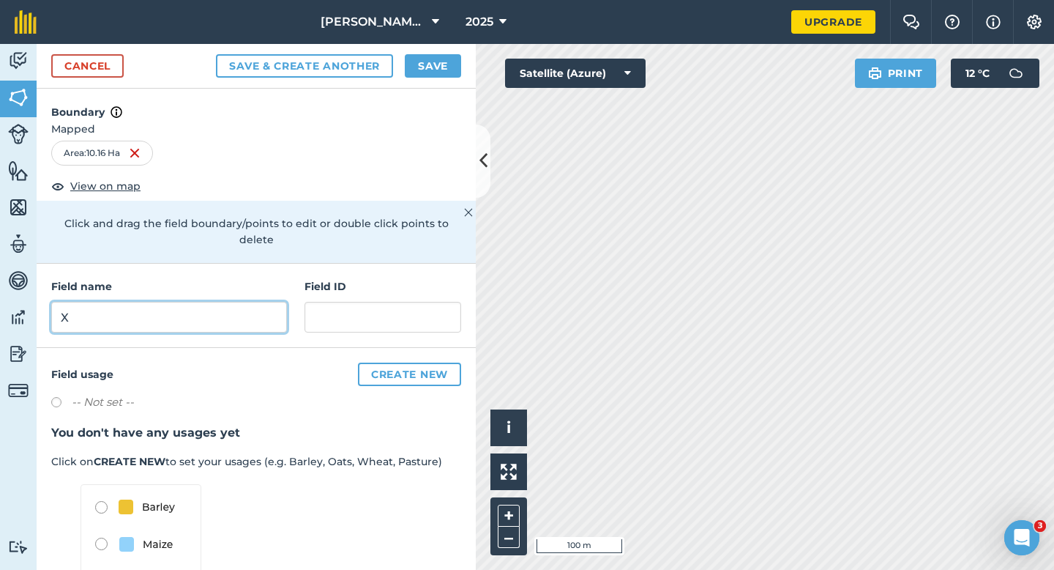
type input "X"
click at [436, 70] on button "Save" at bounding box center [433, 65] width 56 height 23
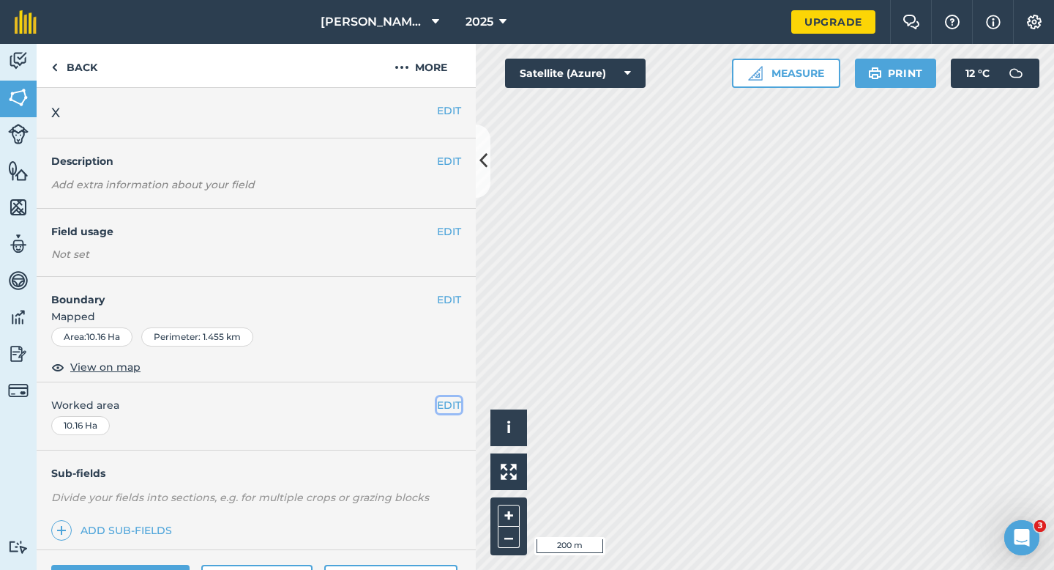
click at [451, 412] on button "EDIT" at bounding box center [449, 405] width 24 height 16
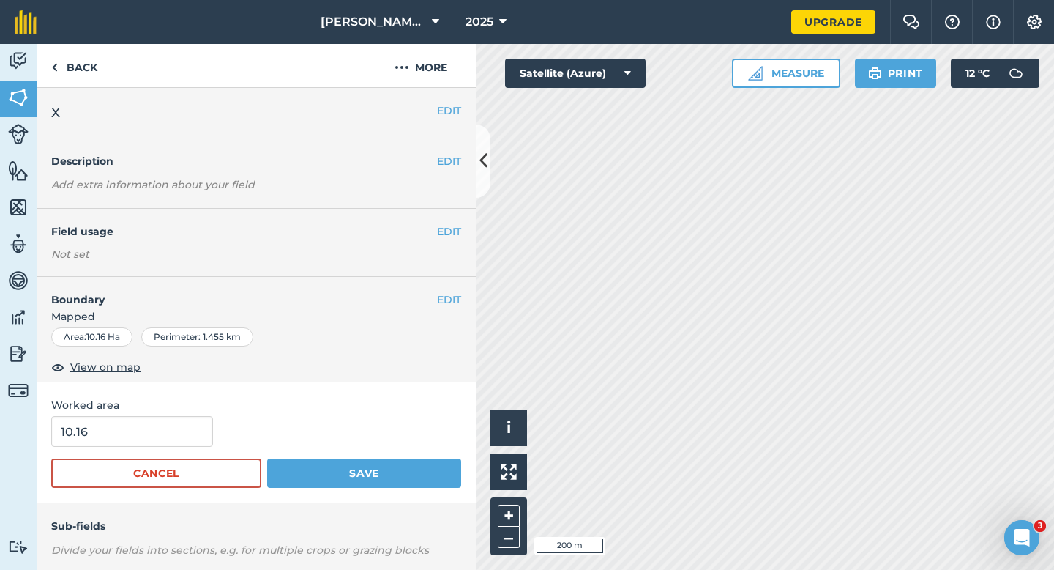
click at [210, 430] on div "10.16" at bounding box center [256, 431] width 410 height 31
click at [182, 430] on input "10.16" at bounding box center [132, 431] width 162 height 31
type input "10.2"
click at [267, 458] on button "Save" at bounding box center [364, 472] width 194 height 29
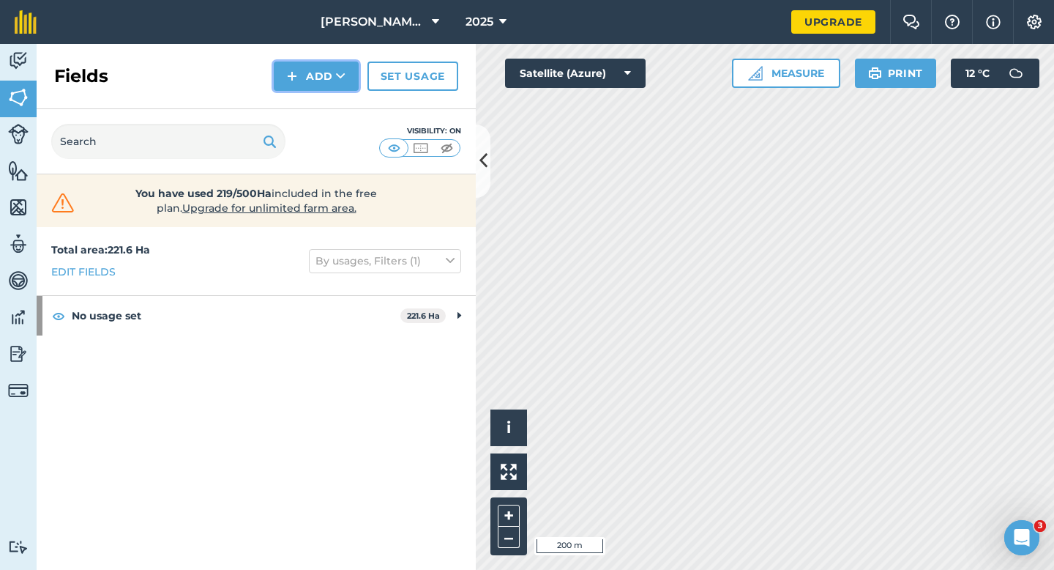
click at [305, 74] on button "Add" at bounding box center [316, 76] width 85 height 29
click at [305, 114] on link "Draw" at bounding box center [316, 109] width 81 height 32
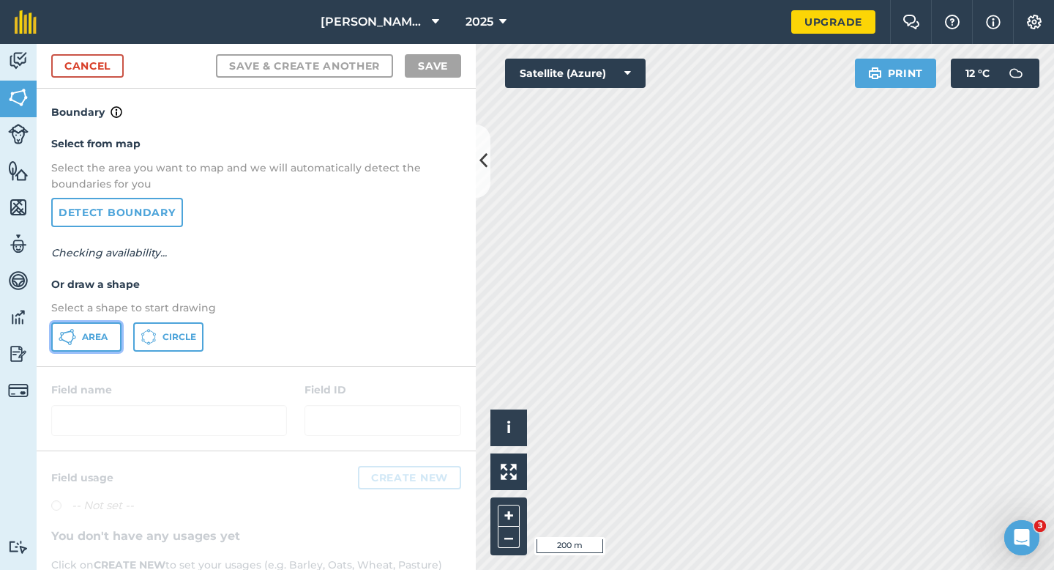
click at [97, 333] on span "Area" at bounding box center [95, 337] width 26 height 12
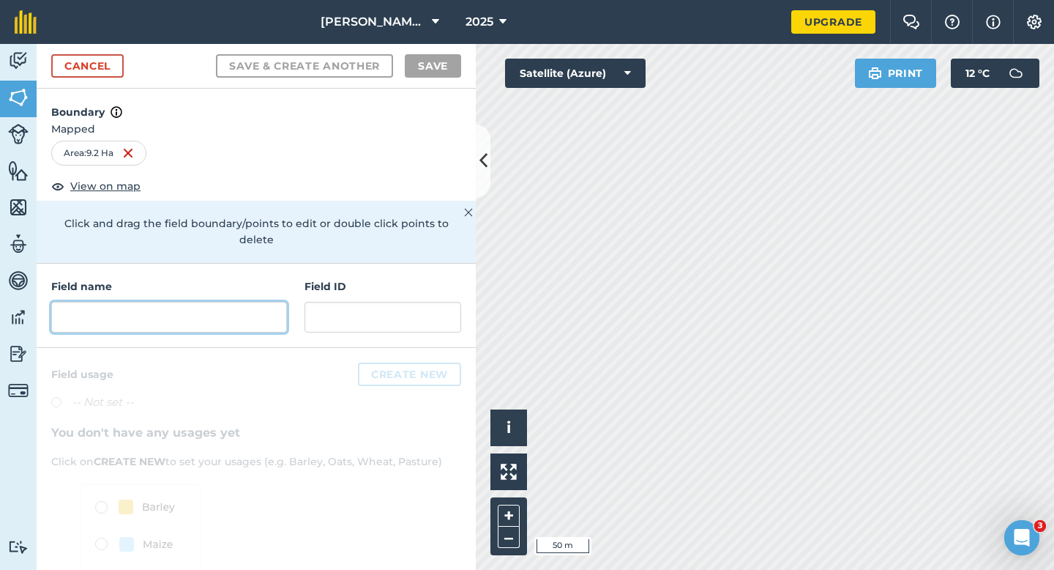
click at [230, 308] on input "text" at bounding box center [169, 317] width 236 height 31
click at [230, 302] on input "text" at bounding box center [169, 317] width 236 height 31
type input "X"
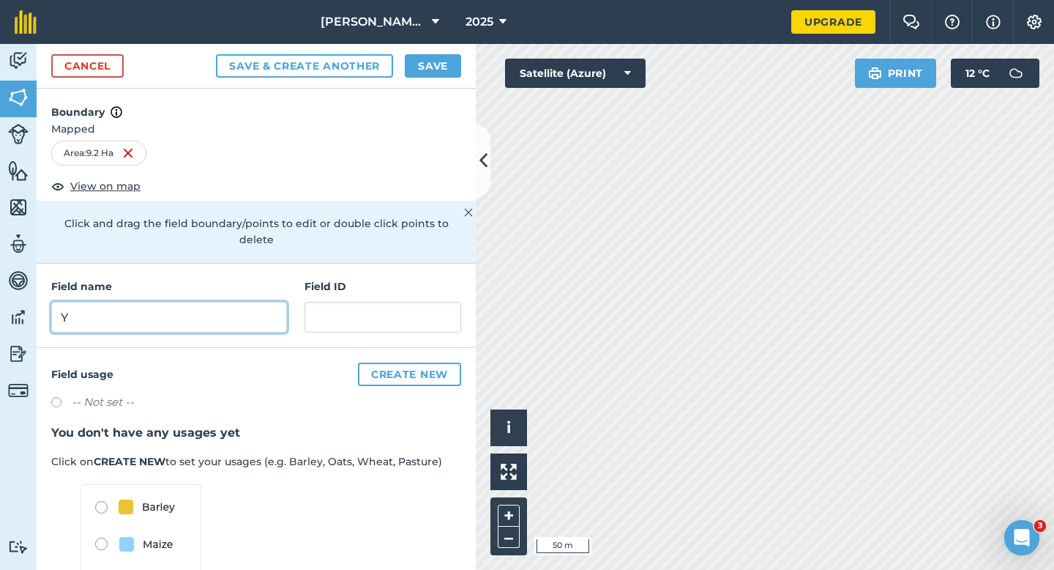
type input "Y"
click at [441, 72] on button "Save" at bounding box center [433, 65] width 56 height 23
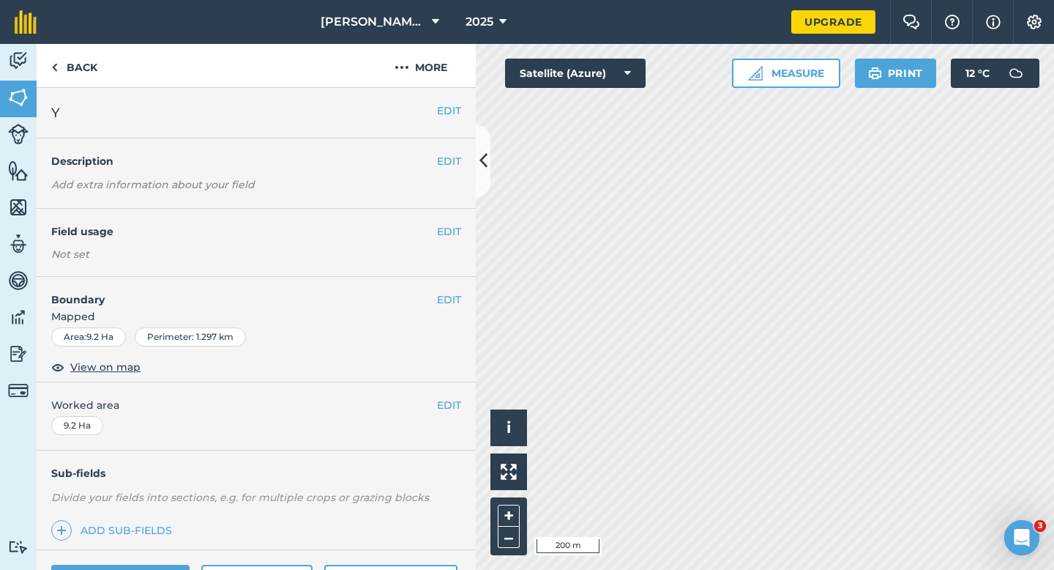
click at [444, 414] on div "EDIT Worked area 9.2 Ha" at bounding box center [256, 416] width 439 height 68
click at [453, 406] on button "EDIT" at bounding box center [449, 405] width 24 height 16
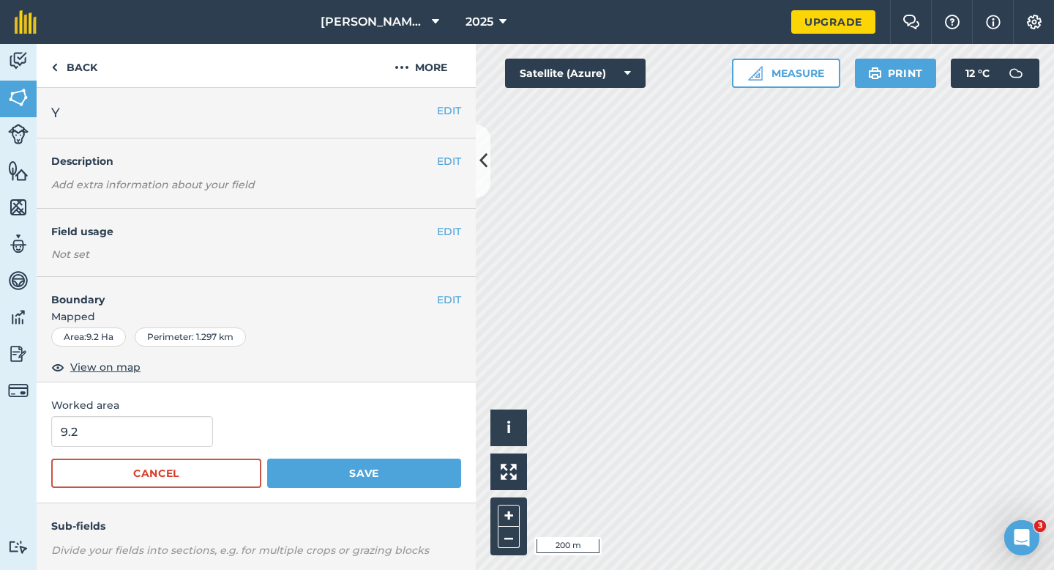
click at [207, 420] on div "9.2" at bounding box center [256, 431] width 410 height 31
click at [196, 422] on input "9.2" at bounding box center [132, 431] width 162 height 31
click at [267, 458] on button "Save" at bounding box center [364, 472] width 194 height 29
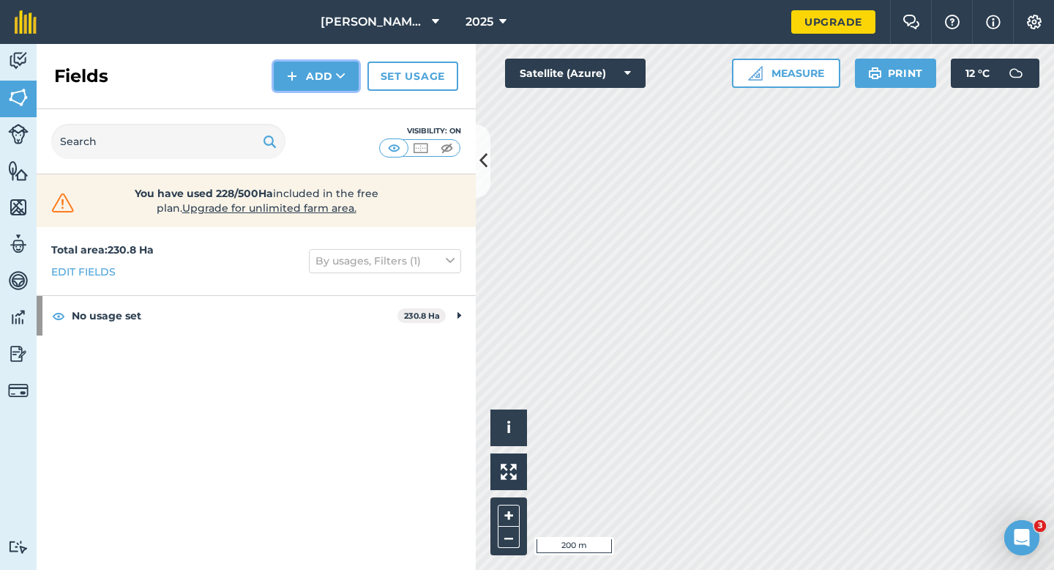
click at [293, 72] on img at bounding box center [292, 76] width 10 height 18
click at [293, 96] on link "Draw" at bounding box center [316, 109] width 81 height 32
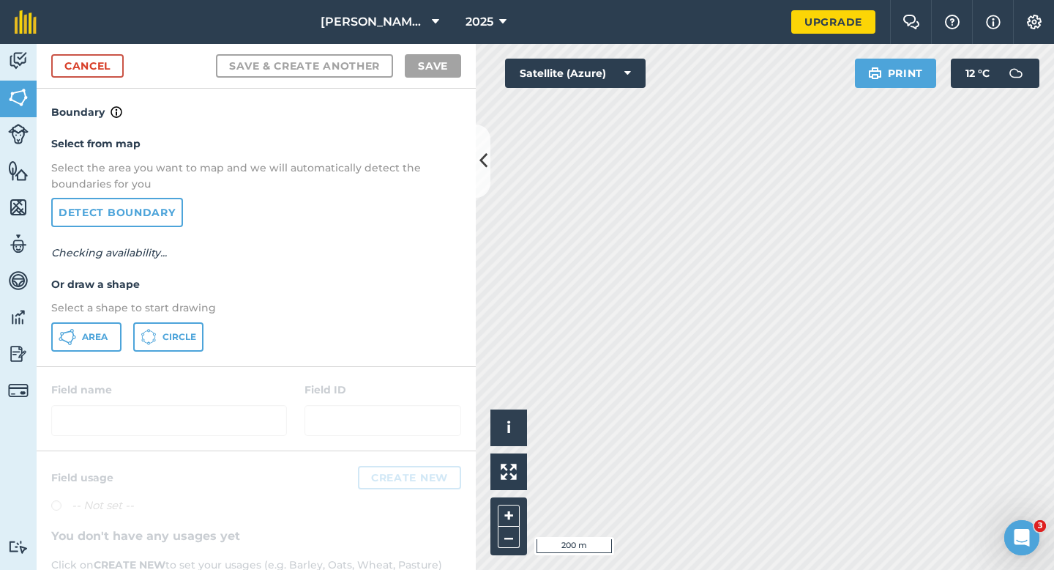
click at [75, 357] on div "Select from map Select the area you want to map and we will automatically detec…" at bounding box center [256, 243] width 439 height 245
click at [75, 349] on button "Area" at bounding box center [86, 336] width 70 height 29
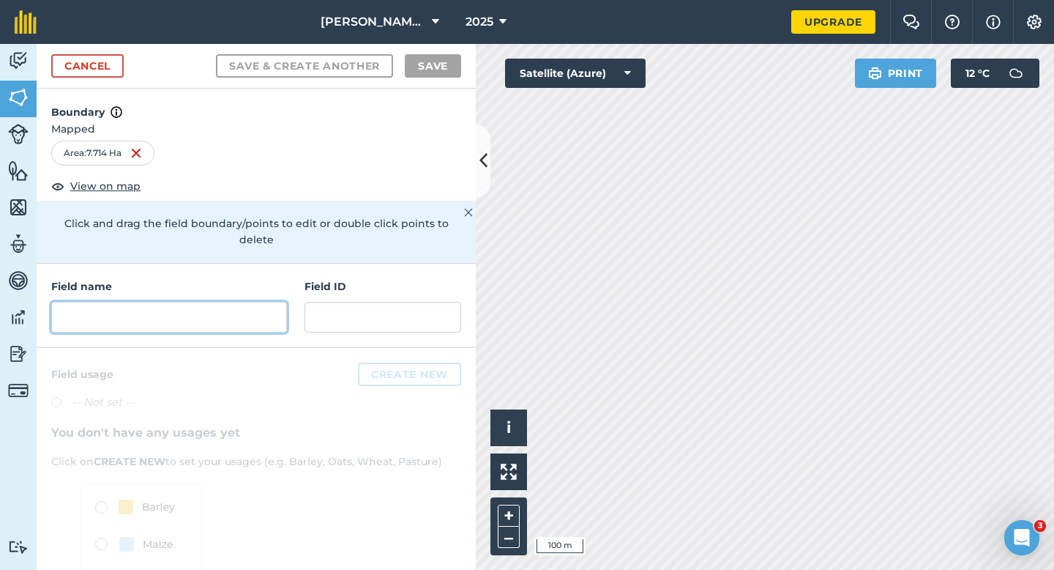
click at [273, 311] on input "text" at bounding box center [169, 317] width 236 height 31
click at [204, 302] on input "text" at bounding box center [169, 317] width 236 height 31
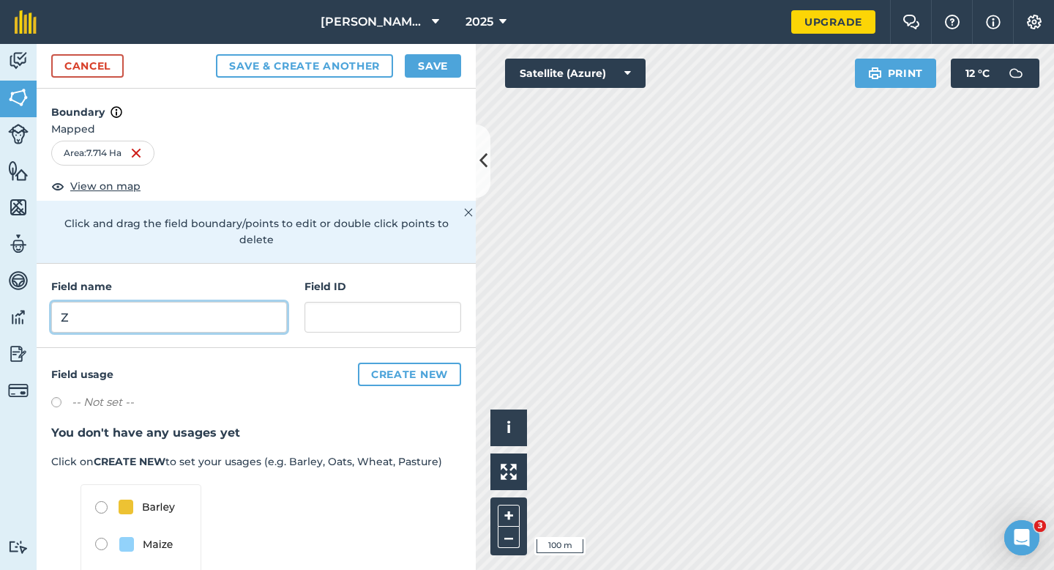
type input "Z"
click at [433, 71] on button "Save" at bounding box center [433, 65] width 56 height 23
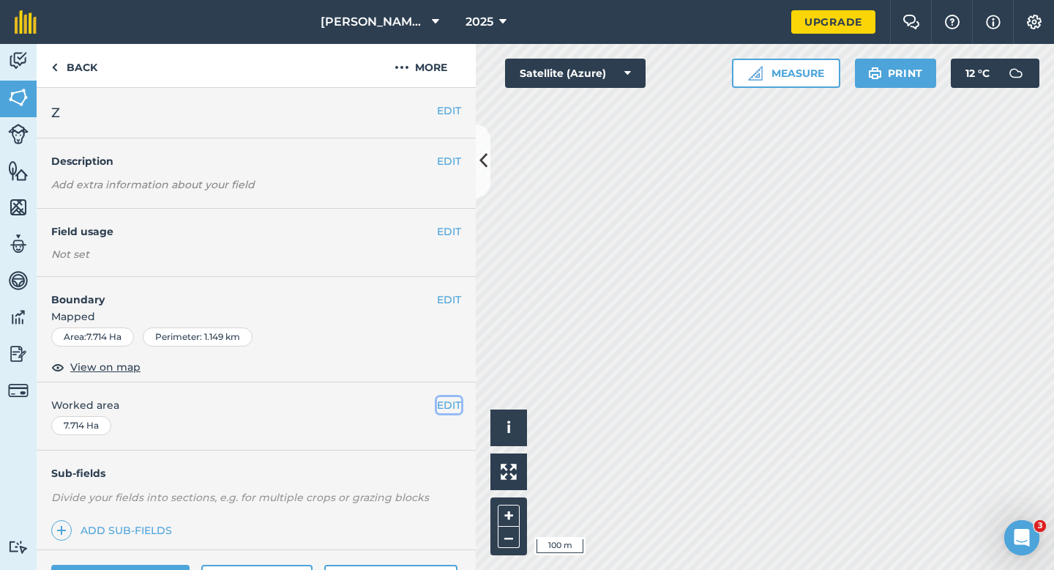
click at [448, 403] on button "EDIT" at bounding box center [449, 405] width 24 height 16
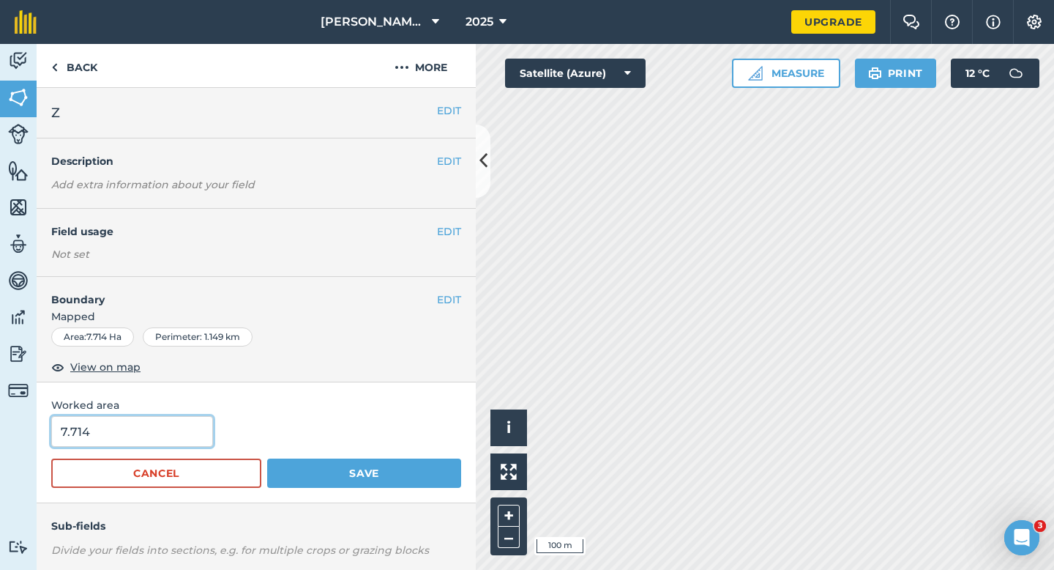
click at [133, 437] on input "7.714" at bounding box center [132, 431] width 162 height 31
type input "7.7"
click at [267, 458] on button "Save" at bounding box center [364, 472] width 194 height 29
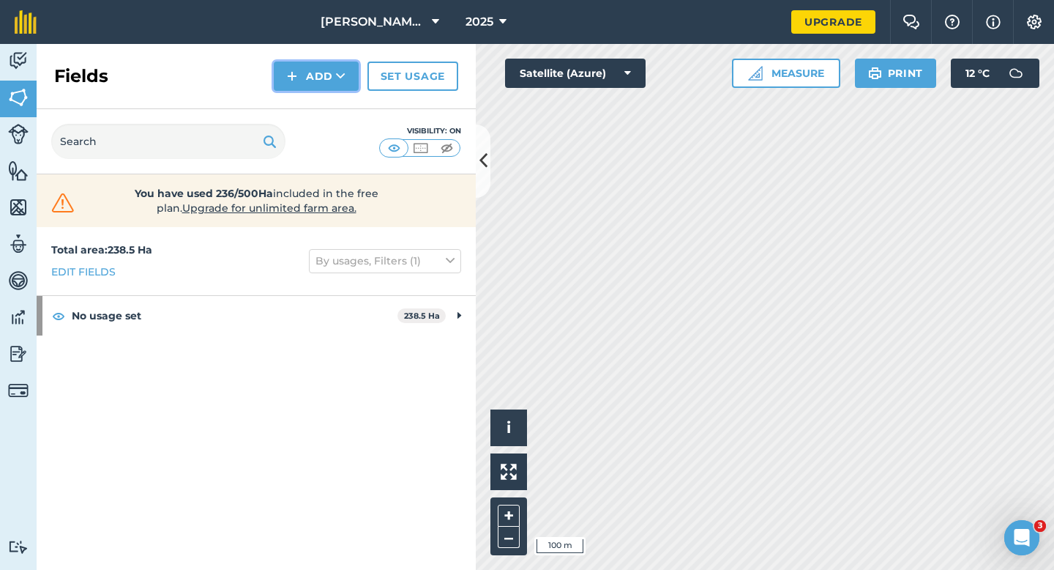
click at [302, 83] on button "Add" at bounding box center [316, 76] width 85 height 29
click at [302, 100] on link "Draw" at bounding box center [316, 109] width 81 height 32
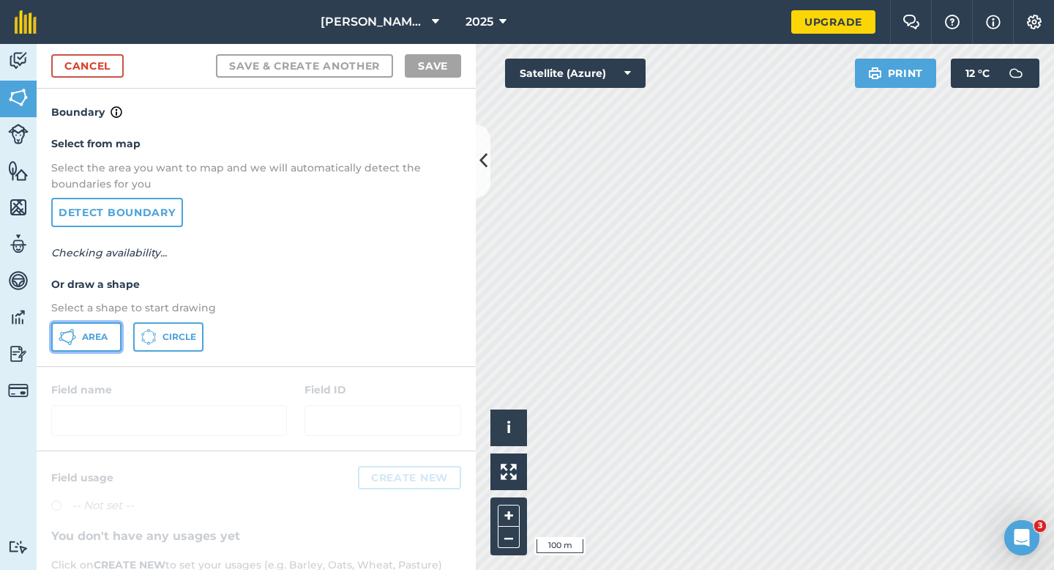
click at [98, 324] on button "Area" at bounding box center [86, 336] width 70 height 29
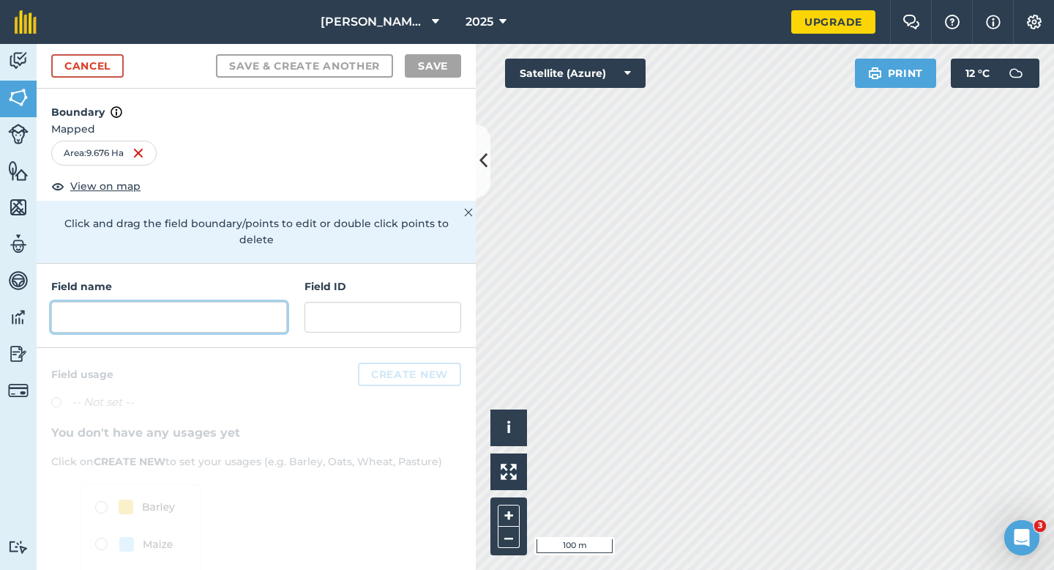
click at [244, 310] on input "text" at bounding box center [169, 317] width 236 height 31
click at [244, 303] on input "text" at bounding box center [169, 317] width 236 height 31
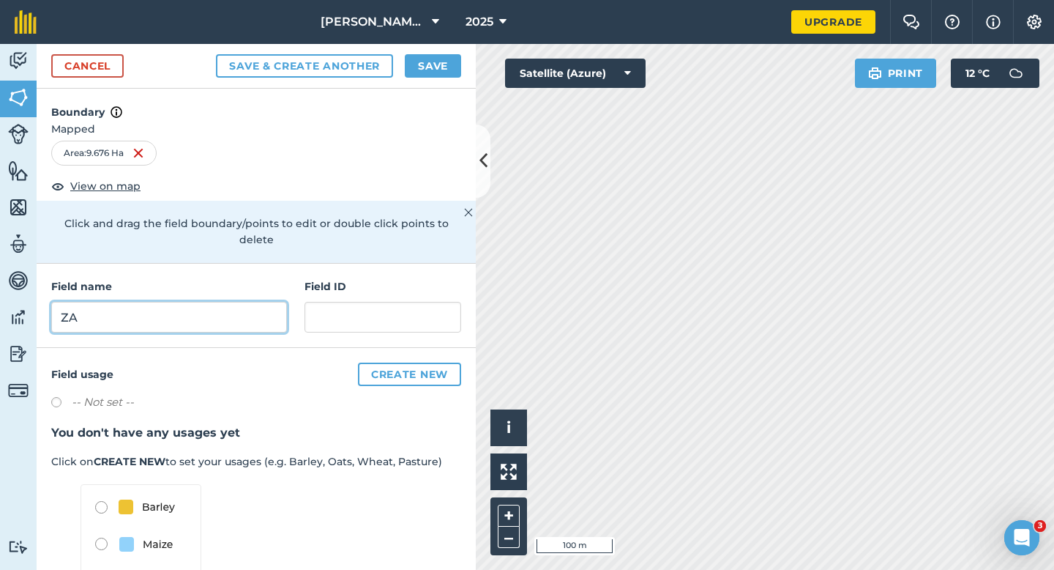
type input "ZA"
click at [447, 70] on button "Save" at bounding box center [433, 65] width 56 height 23
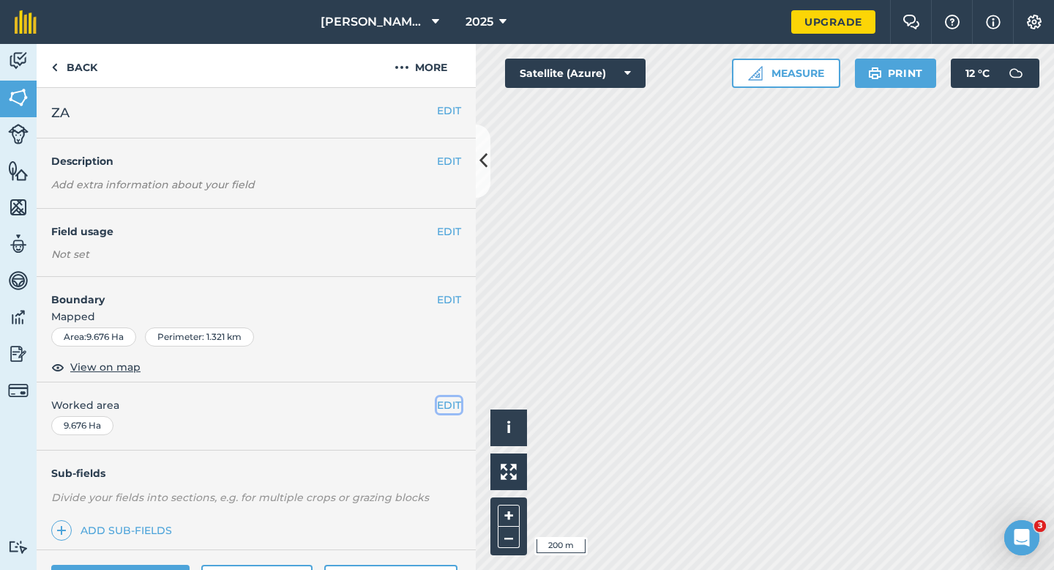
click at [453, 411] on button "EDIT" at bounding box center [449, 405] width 24 height 16
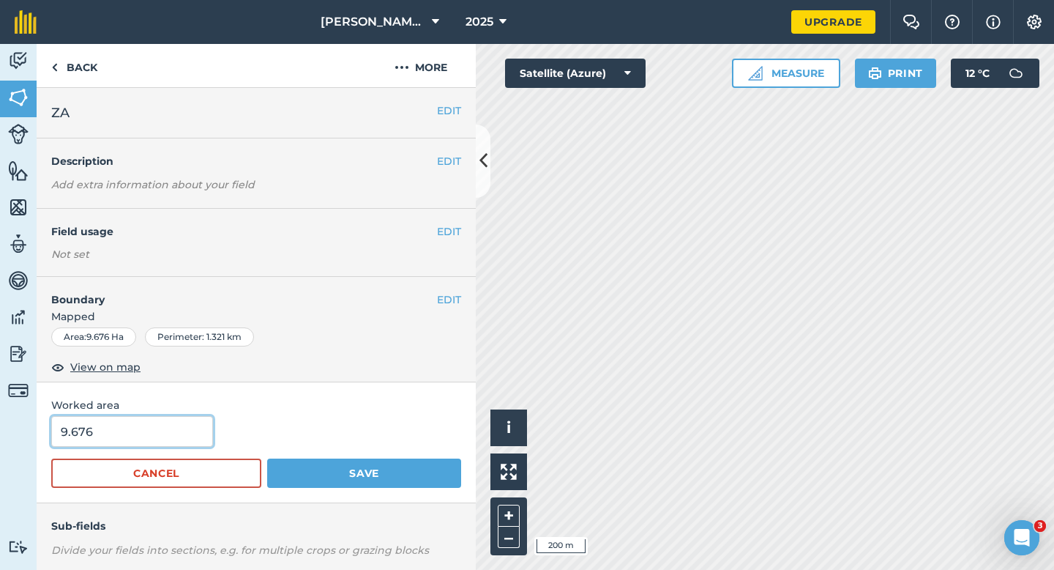
click at [127, 418] on input "9.676" at bounding box center [132, 431] width 162 height 31
click at [127, 447] on form "9.676 Cancel Save" at bounding box center [256, 452] width 410 height 72
click at [127, 436] on input "9.676" at bounding box center [132, 431] width 162 height 31
type input "9.7"
click at [267, 458] on button "Save" at bounding box center [364, 472] width 194 height 29
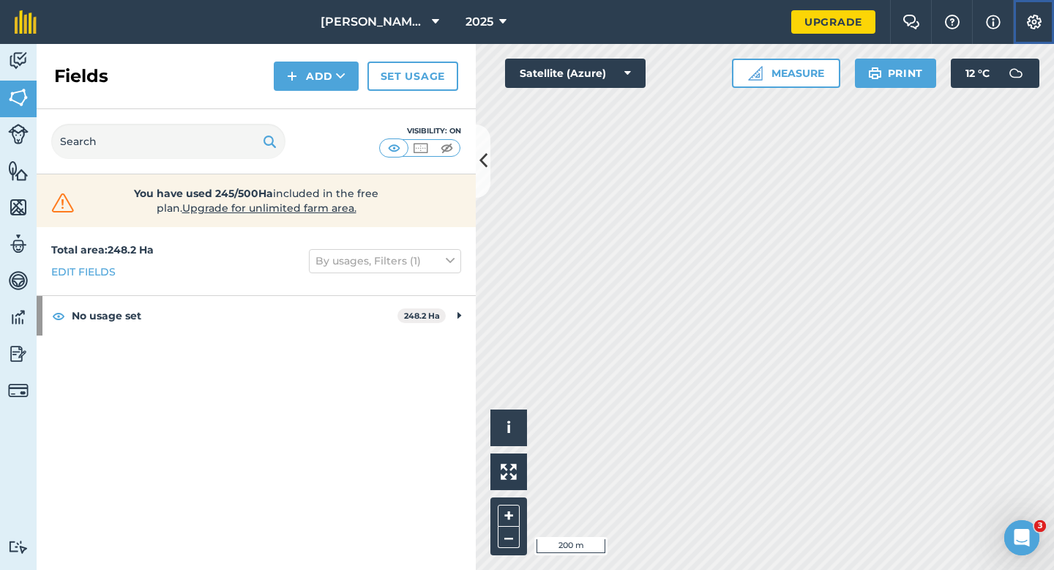
click at [1031, 11] on button "Settings" at bounding box center [1033, 22] width 41 height 44
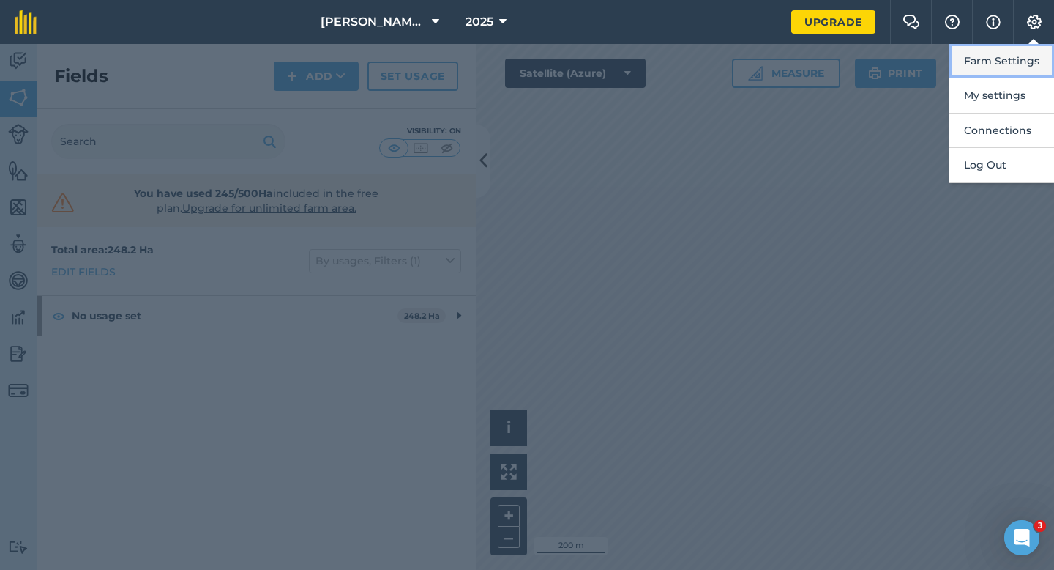
click at [1031, 48] on button "Farm Settings" at bounding box center [1002, 61] width 105 height 34
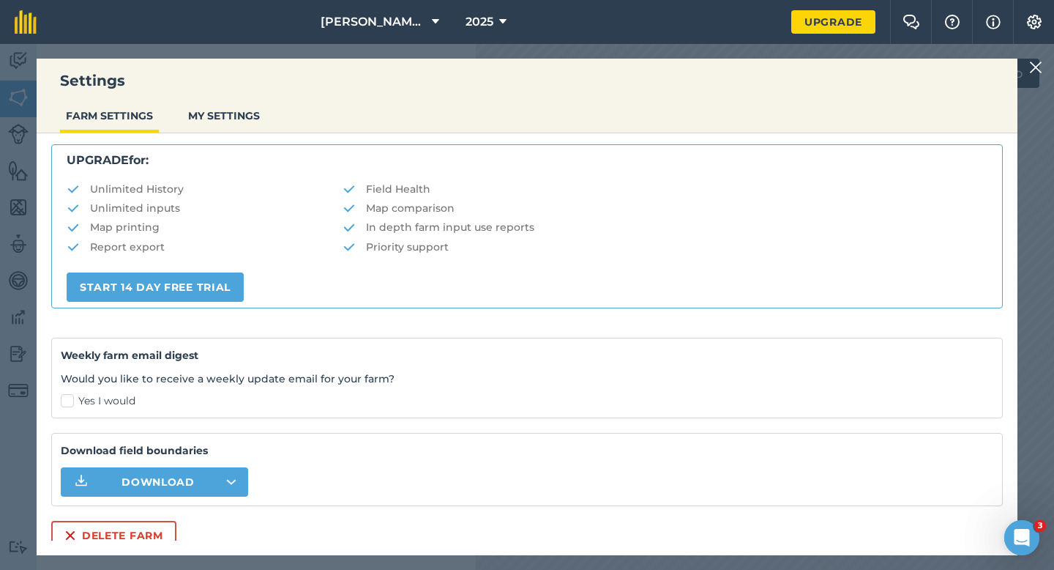
scroll to position [281, 0]
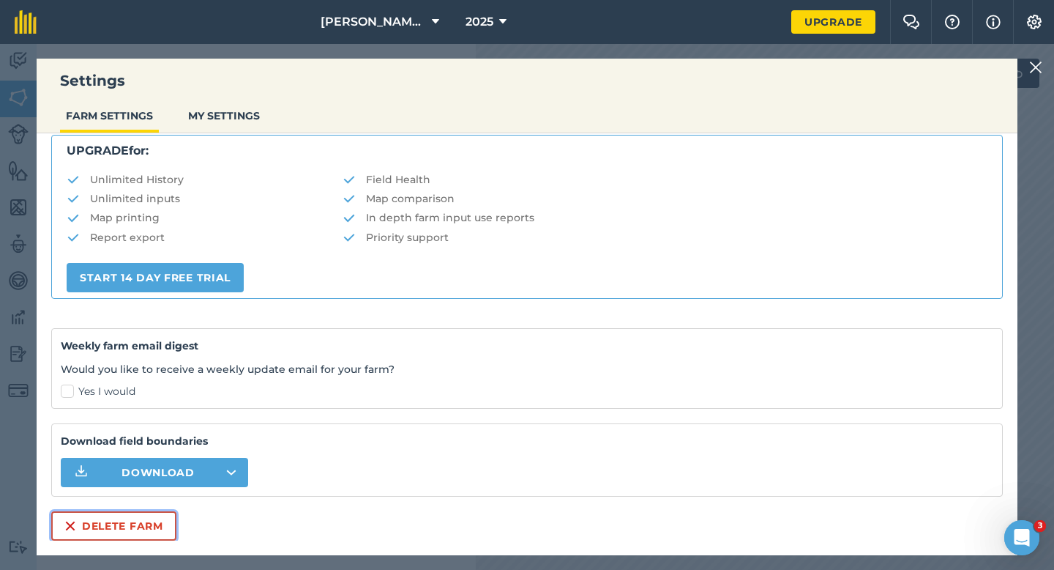
click at [136, 525] on button "Delete farm" at bounding box center [113, 525] width 125 height 29
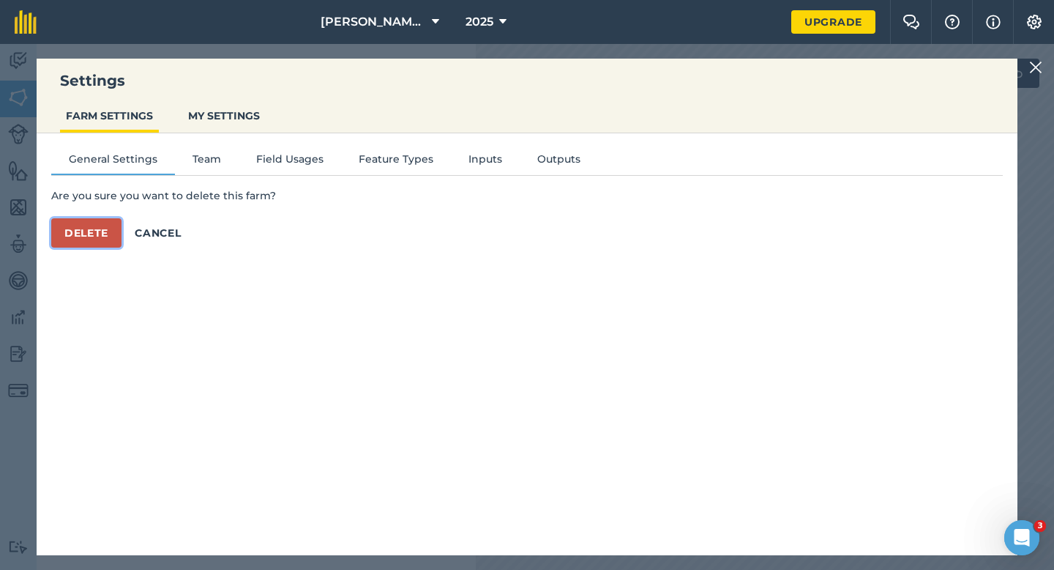
click at [106, 220] on button "Delete" at bounding box center [86, 232] width 70 height 29
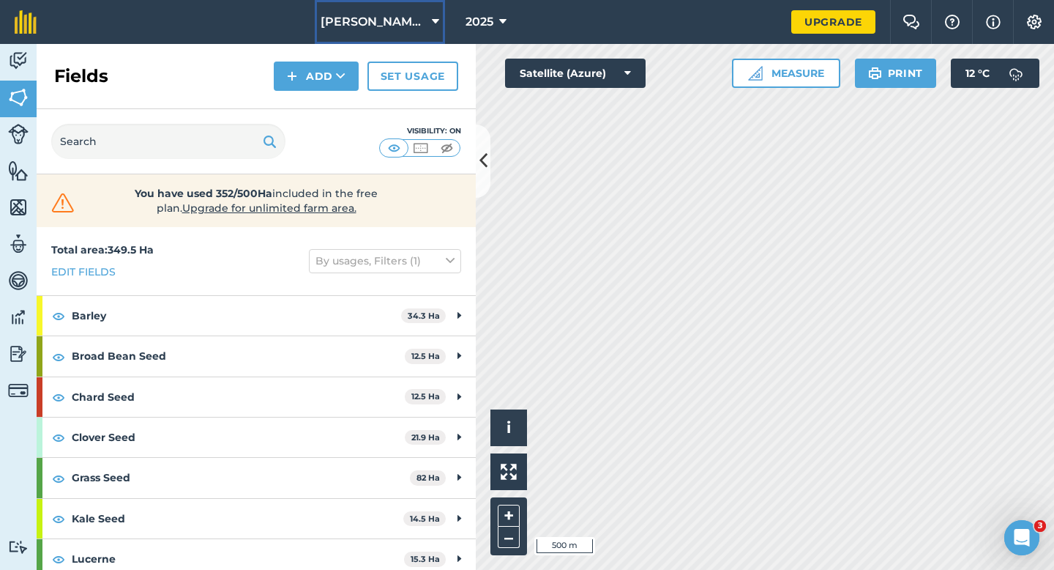
click at [386, 7] on button "[PERSON_NAME] & Sons" at bounding box center [380, 22] width 130 height 44
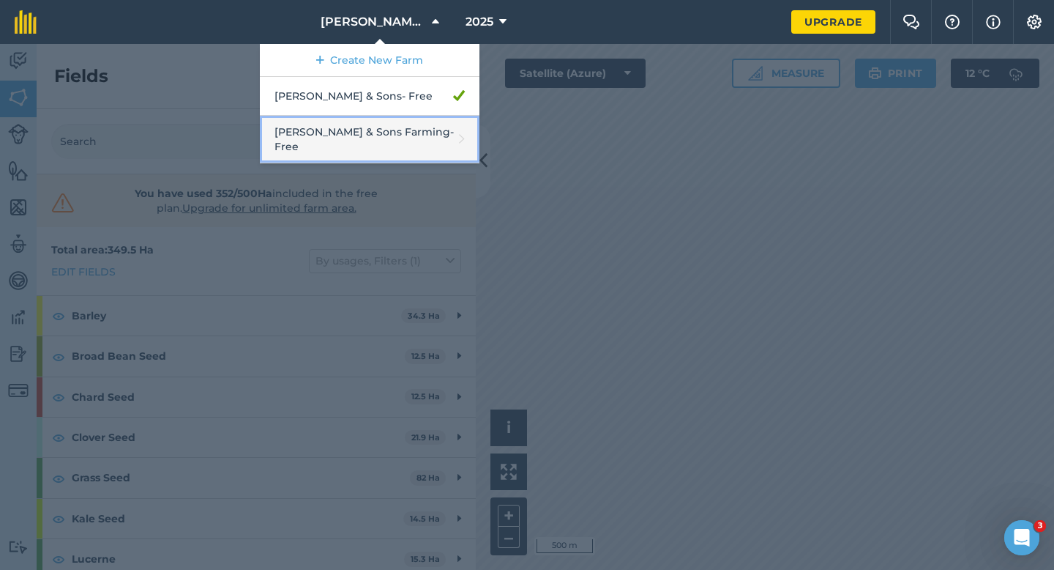
click at [396, 129] on link "[PERSON_NAME] & Sons Farming - Free" at bounding box center [370, 140] width 220 height 48
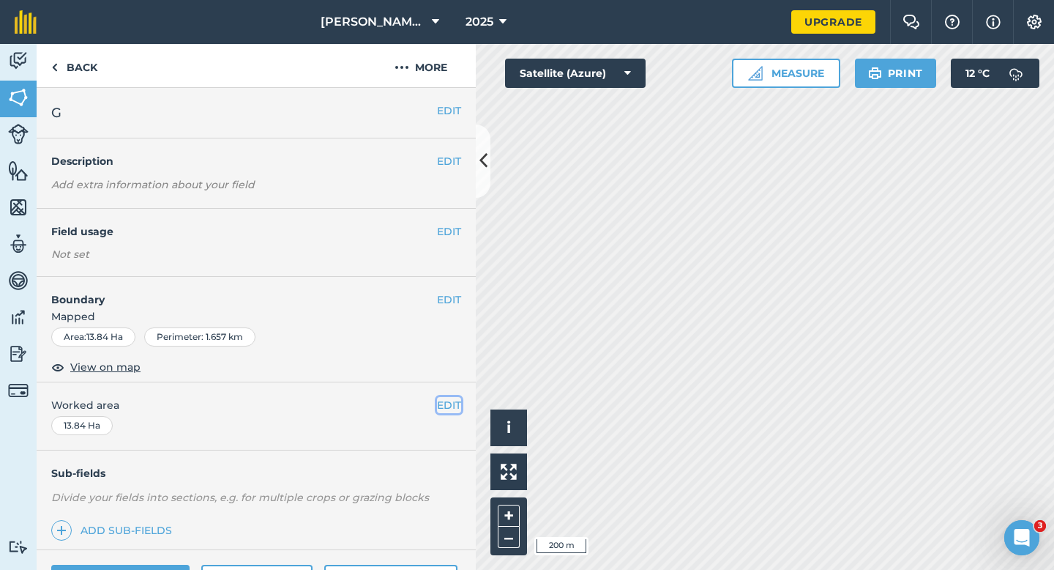
click at [457, 400] on button "EDIT" at bounding box center [449, 405] width 24 height 16
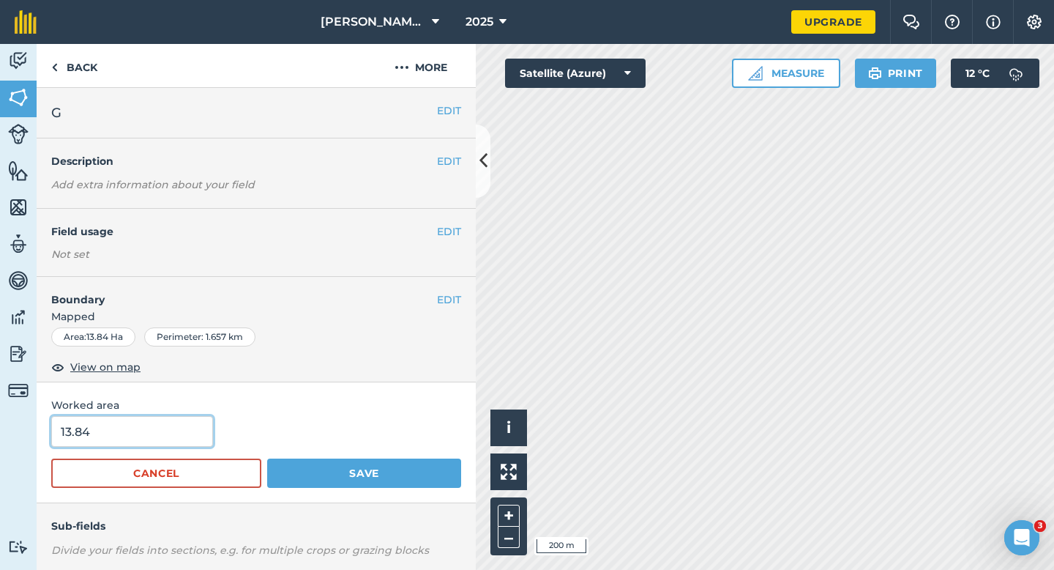
click at [141, 438] on input "13.84" at bounding box center [132, 431] width 162 height 31
type input "13.8"
click at [267, 458] on button "Save" at bounding box center [364, 472] width 194 height 29
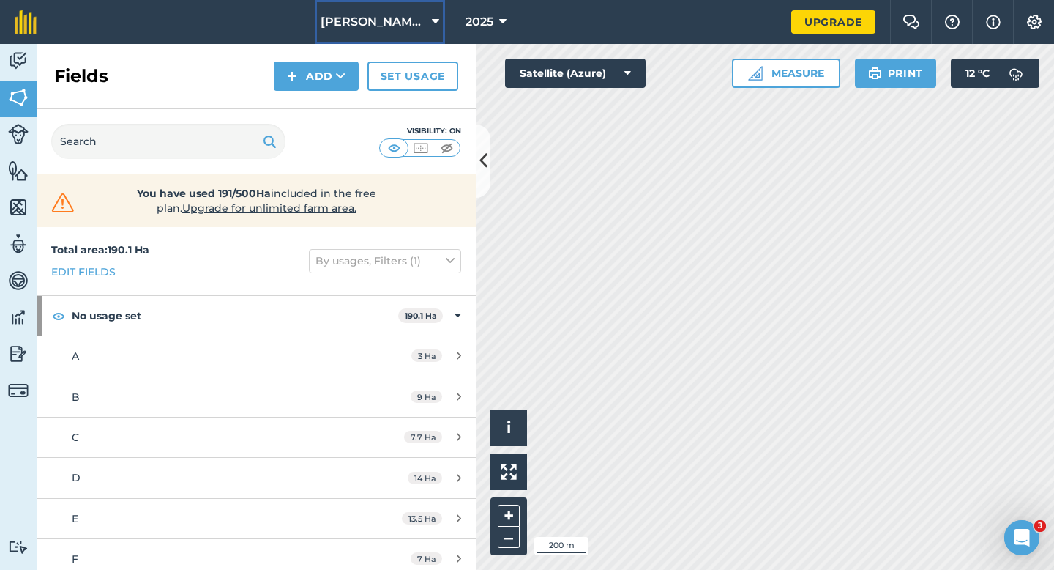
click at [355, 4] on button "[PERSON_NAME] & Sons Farming" at bounding box center [380, 22] width 130 height 44
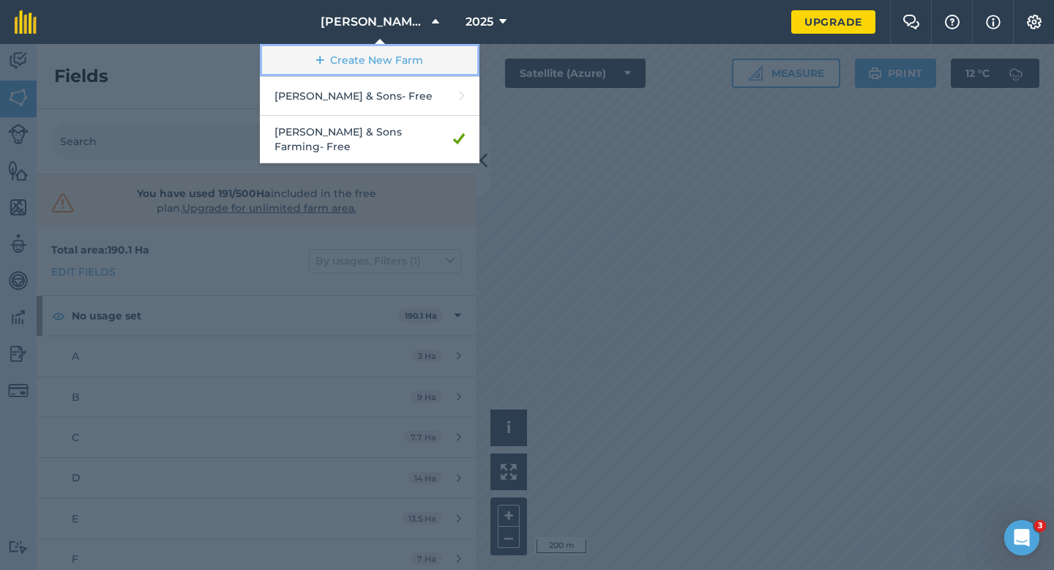
click at [346, 53] on link "Create New Farm" at bounding box center [370, 60] width 220 height 33
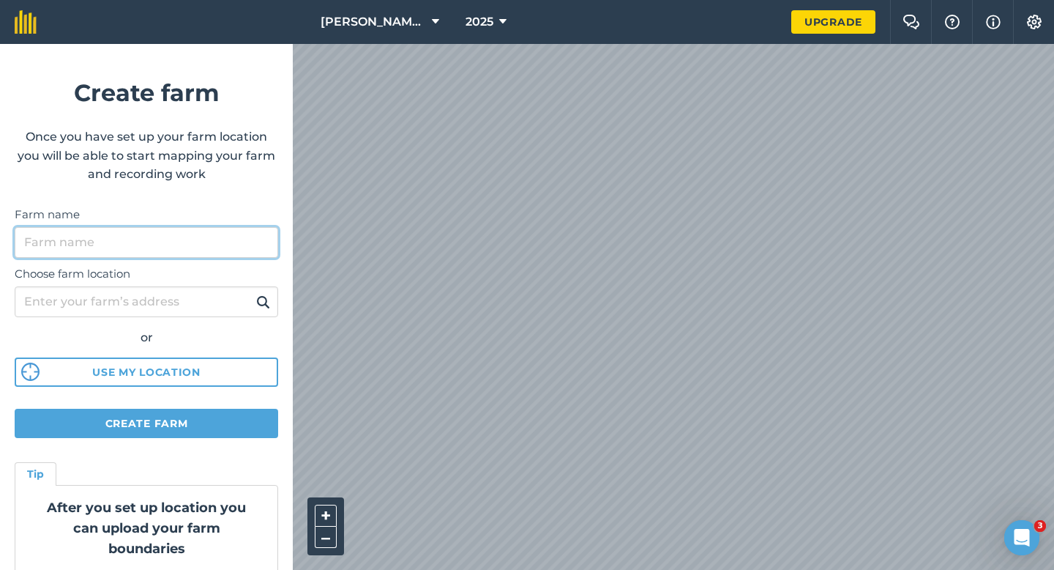
click at [229, 229] on input "Farm name" at bounding box center [147, 242] width 264 height 31
type input "[PERSON_NAME] & Sons Farming Partnership"
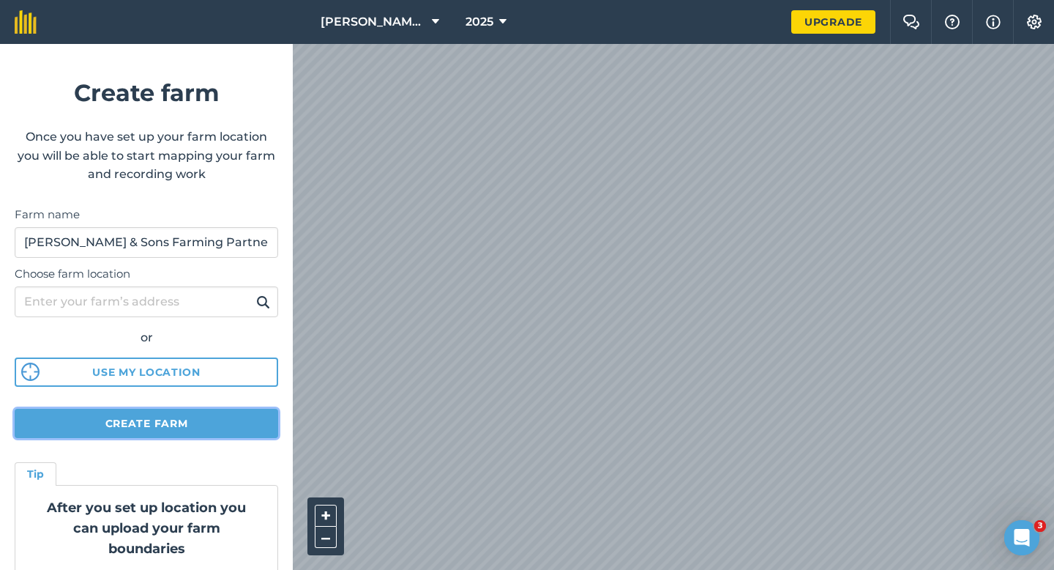
click at [191, 428] on button "Create farm" at bounding box center [147, 423] width 264 height 29
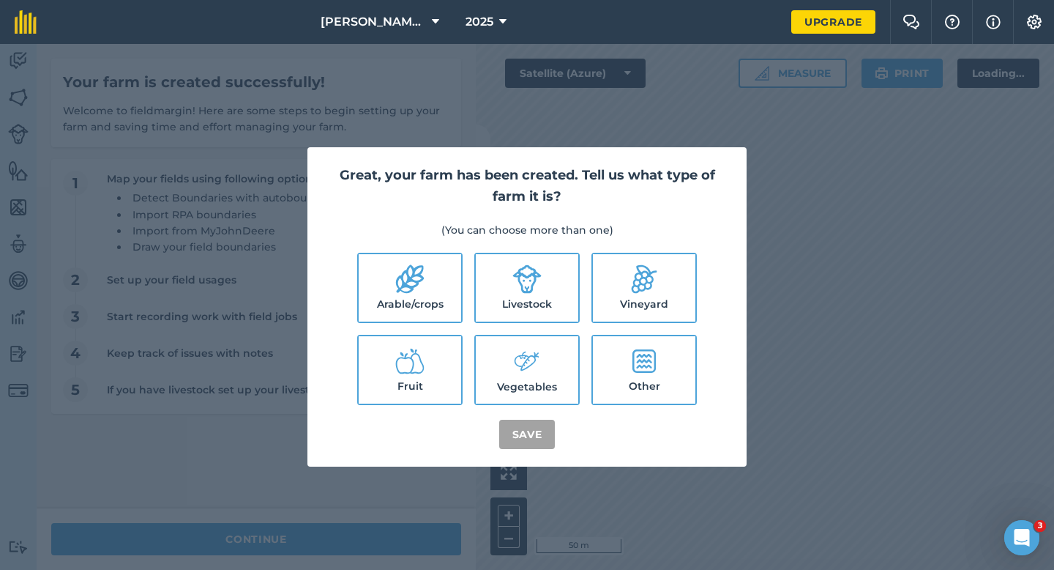
click at [432, 286] on label "Arable/crops" at bounding box center [410, 287] width 103 height 67
checkbox input "true"
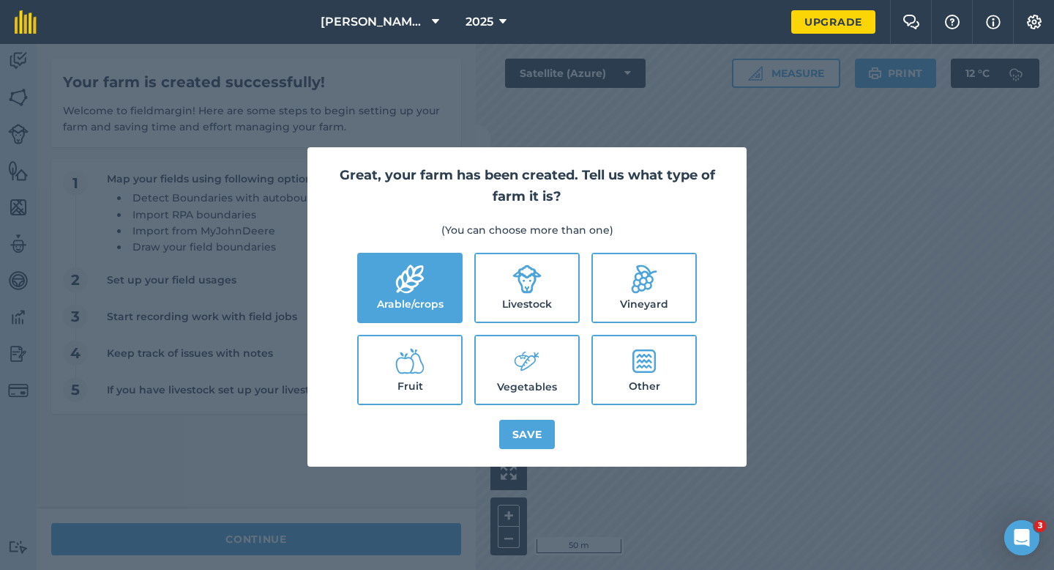
click at [502, 288] on label "Livestock" at bounding box center [527, 287] width 103 height 67
checkbox input "true"
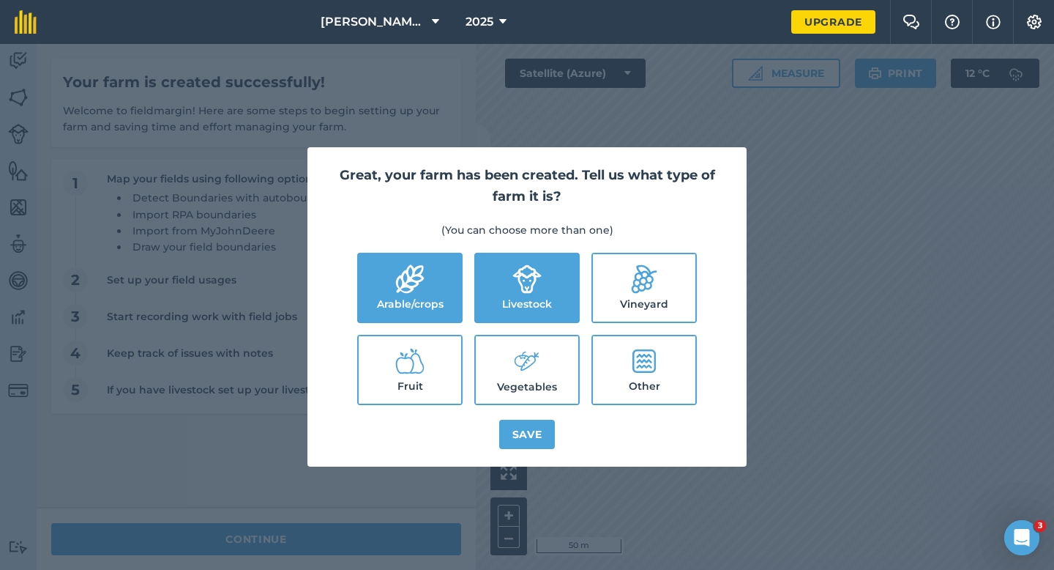
click at [502, 374] on label "Vegetables" at bounding box center [527, 369] width 103 height 67
checkbox input "true"
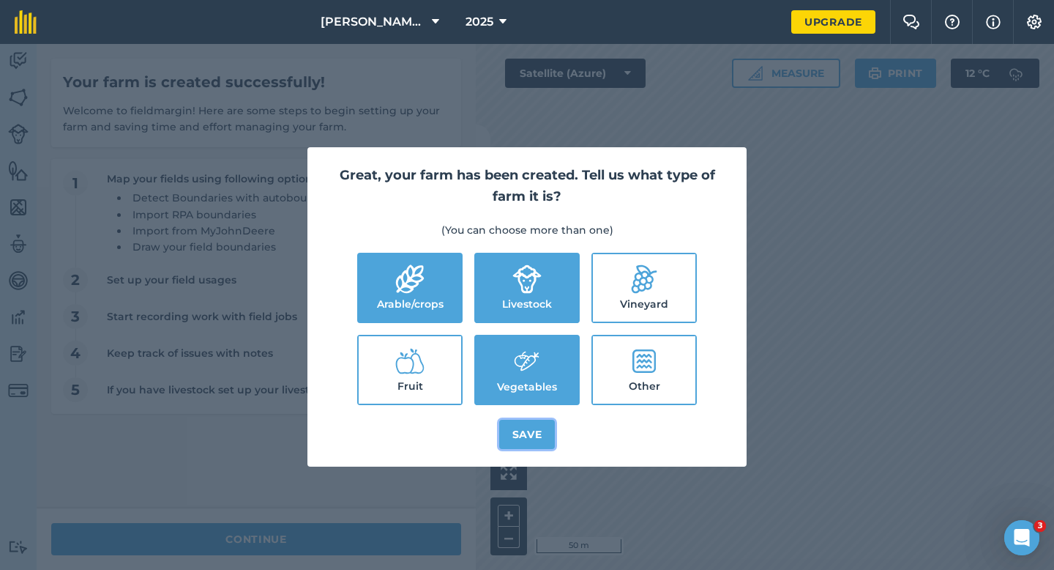
click at [529, 436] on button "Save" at bounding box center [527, 434] width 56 height 29
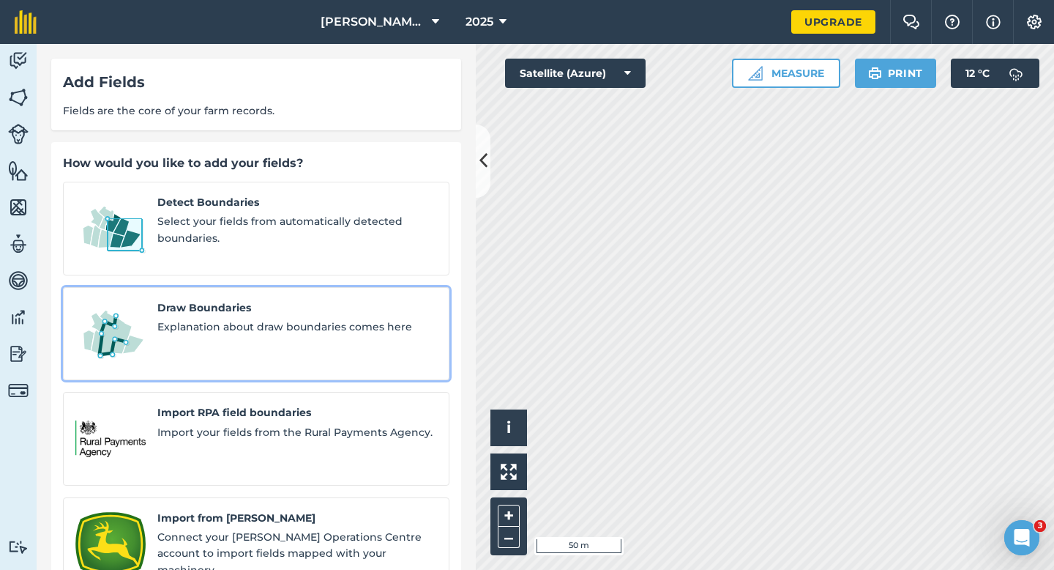
click at [349, 341] on link "Draw Boundaries Explanation about draw boundaries comes here" at bounding box center [256, 334] width 387 height 94
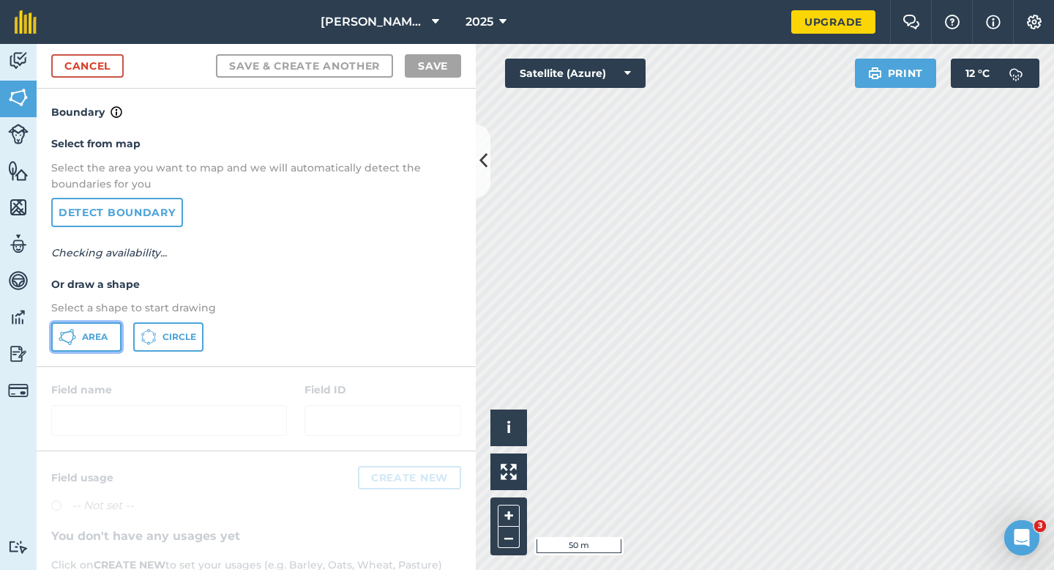
click at [120, 341] on button "Area" at bounding box center [86, 336] width 70 height 29
click at [93, 339] on span "Area" at bounding box center [95, 337] width 26 height 12
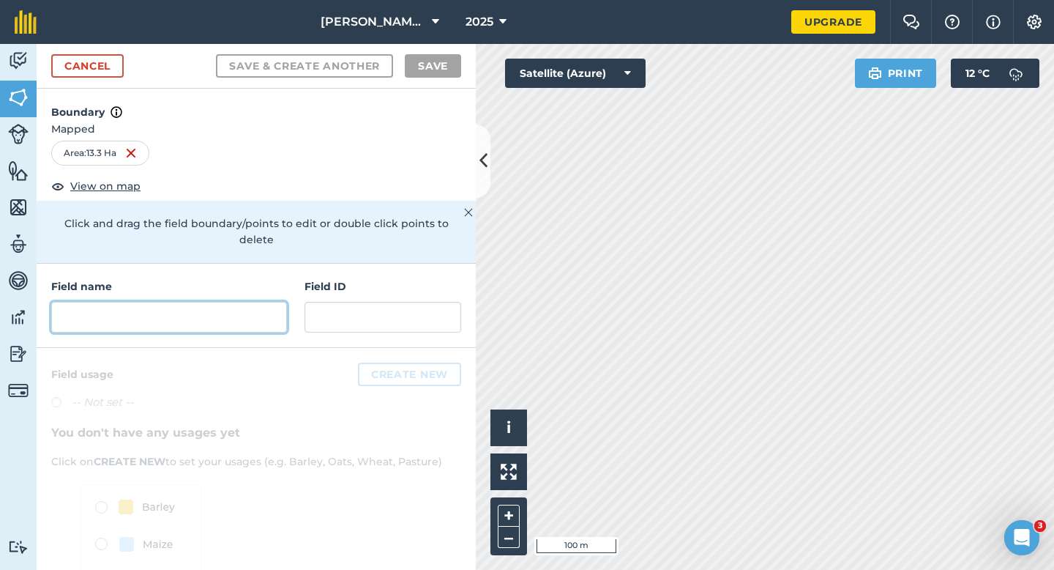
click at [176, 310] on input "text" at bounding box center [169, 317] width 236 height 31
type input "d"
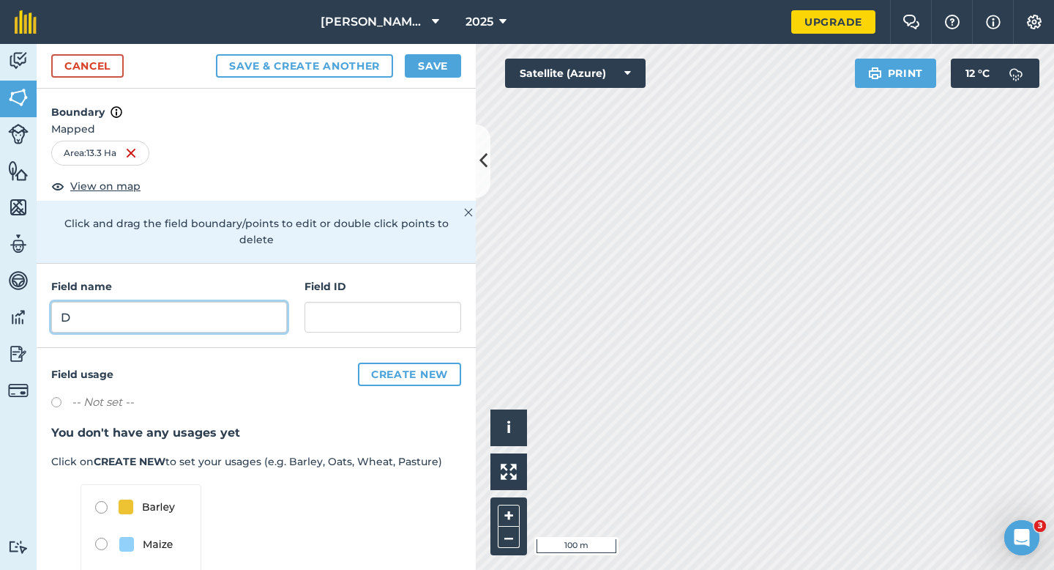
type input "D"
click at [444, 68] on button "Save" at bounding box center [433, 65] width 56 height 23
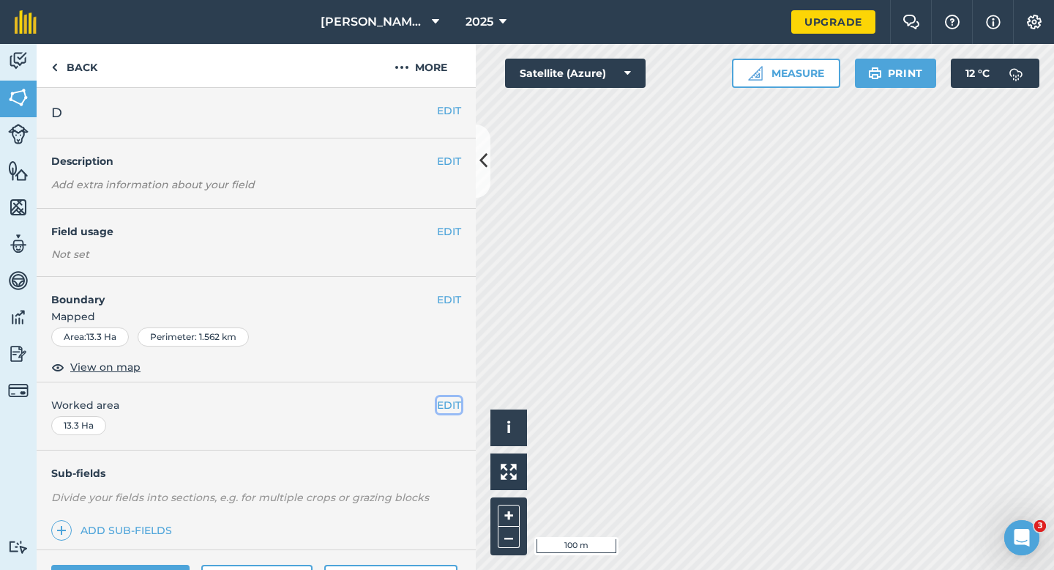
click at [444, 398] on button "EDIT" at bounding box center [449, 405] width 24 height 16
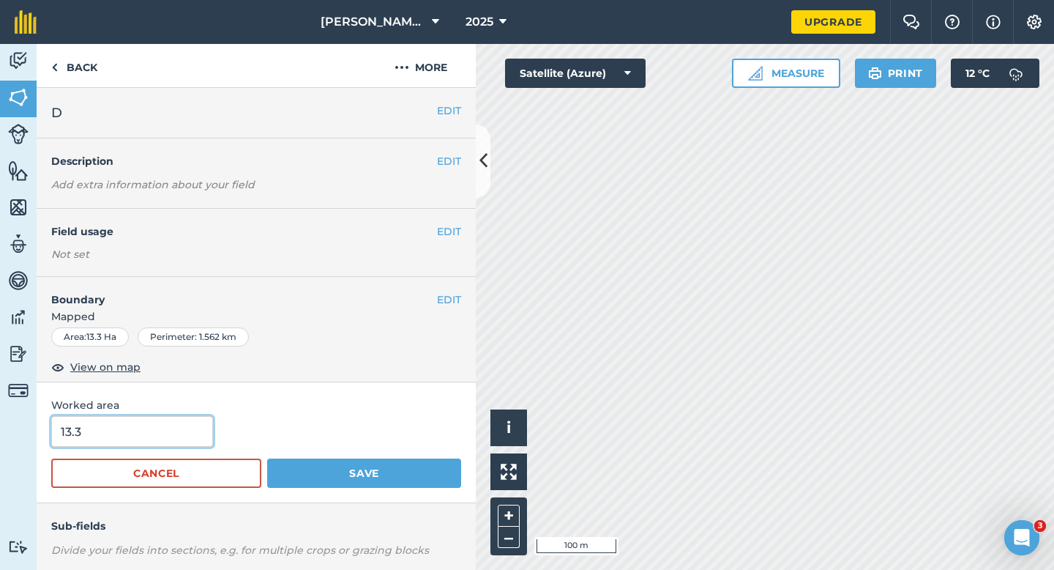
click at [105, 441] on input "13.3" at bounding box center [132, 431] width 162 height 31
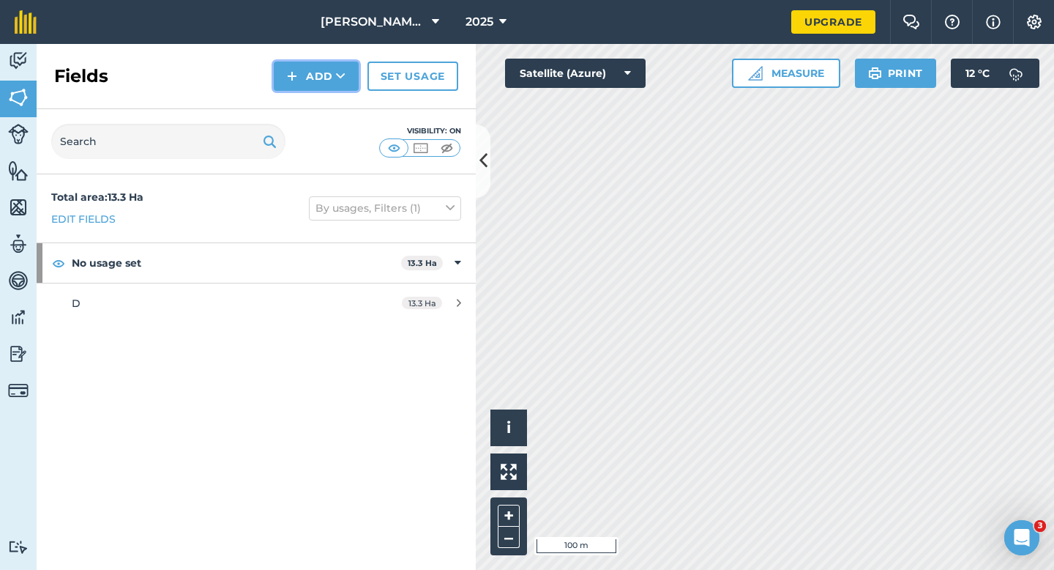
click at [320, 75] on button "Add" at bounding box center [316, 76] width 85 height 29
click at [320, 100] on link "Draw" at bounding box center [316, 109] width 81 height 32
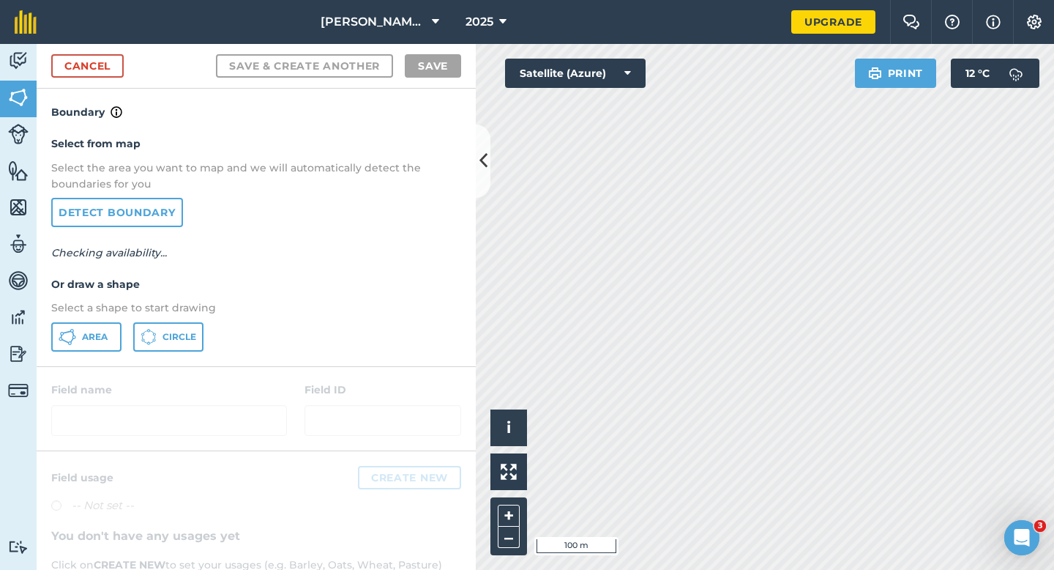
click at [51, 339] on div "Select from map Select the area you want to map and we will automatically detec…" at bounding box center [256, 243] width 439 height 245
click at [108, 334] on button "Area" at bounding box center [86, 336] width 70 height 29
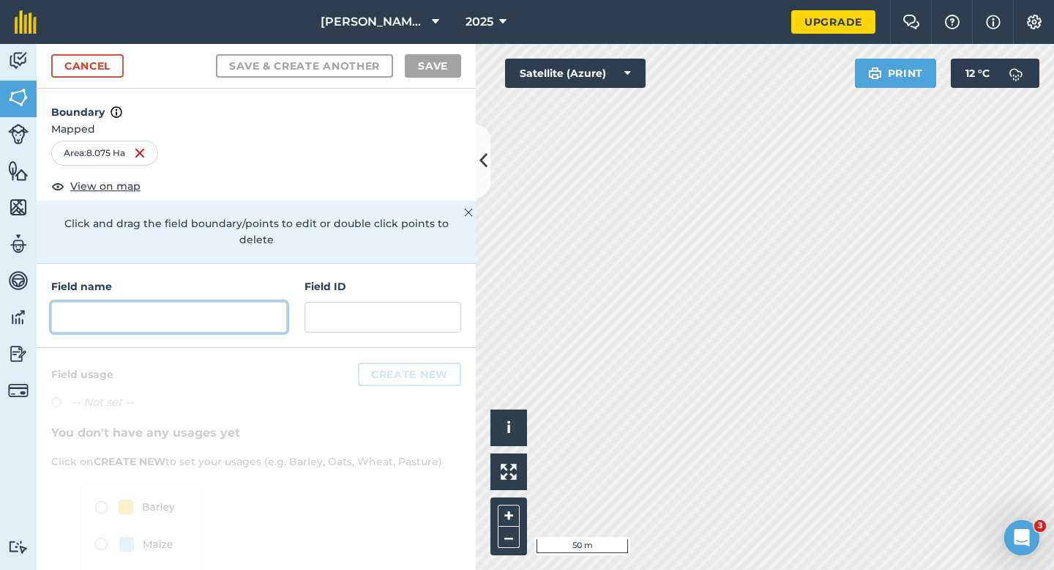
click at [193, 313] on input "text" at bounding box center [169, 317] width 236 height 31
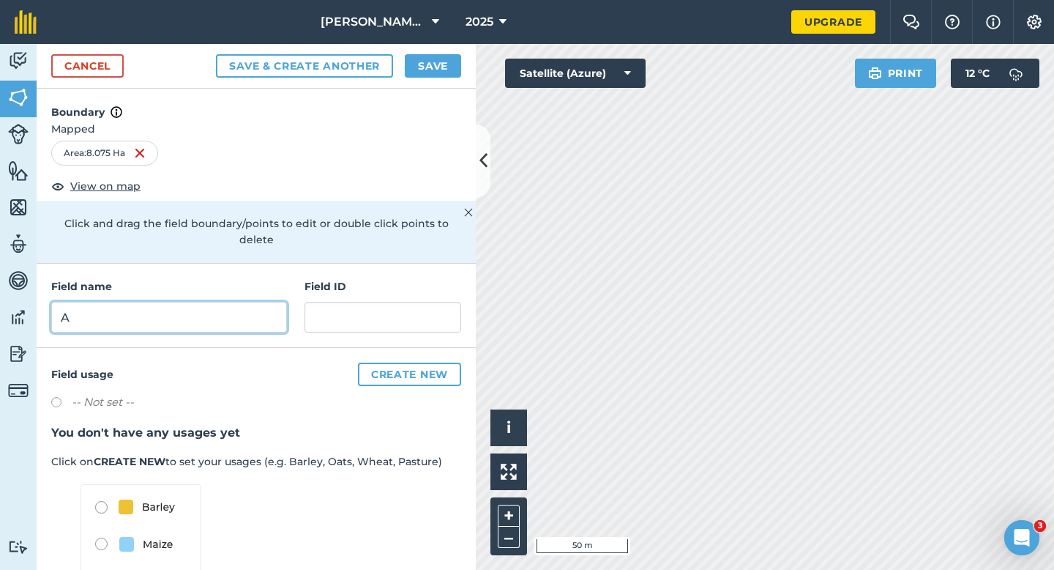
type input "A"
click at [432, 61] on button "Save" at bounding box center [433, 65] width 56 height 23
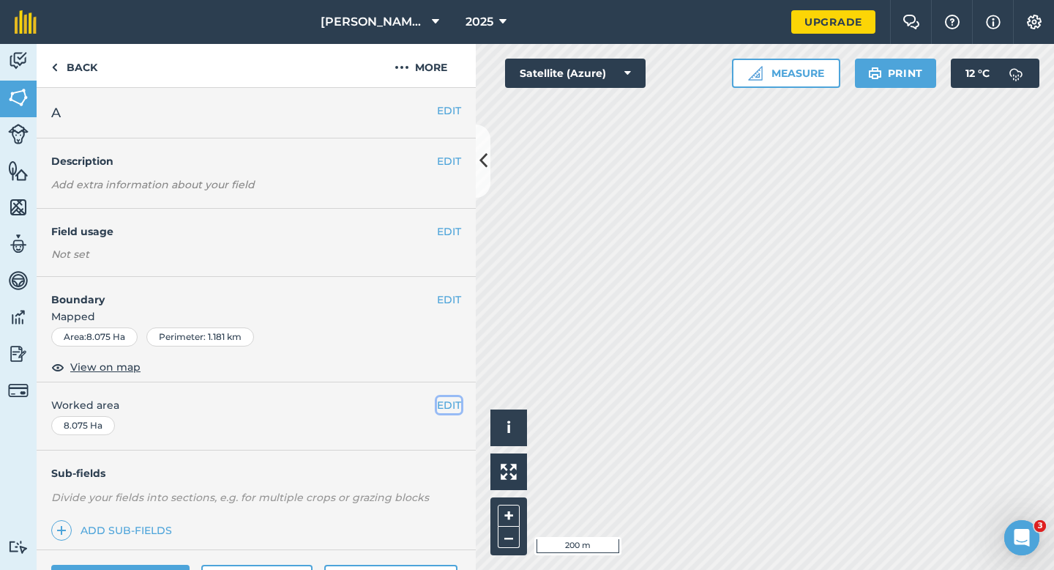
click at [455, 403] on button "EDIT" at bounding box center [449, 405] width 24 height 16
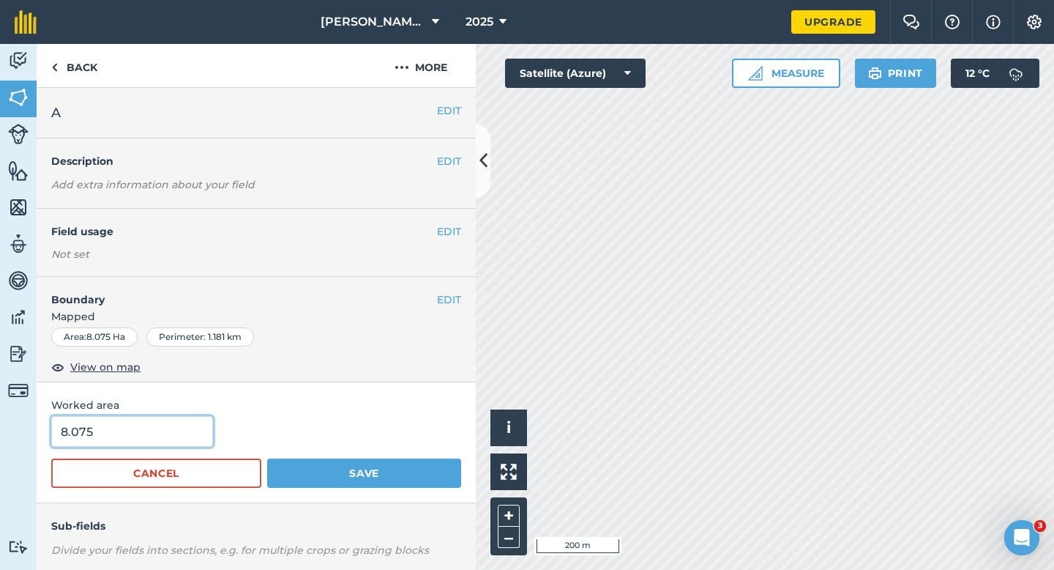
click at [193, 423] on input "8.075" at bounding box center [132, 431] width 162 height 31
type input "8"
click at [267, 458] on button "Save" at bounding box center [364, 472] width 194 height 29
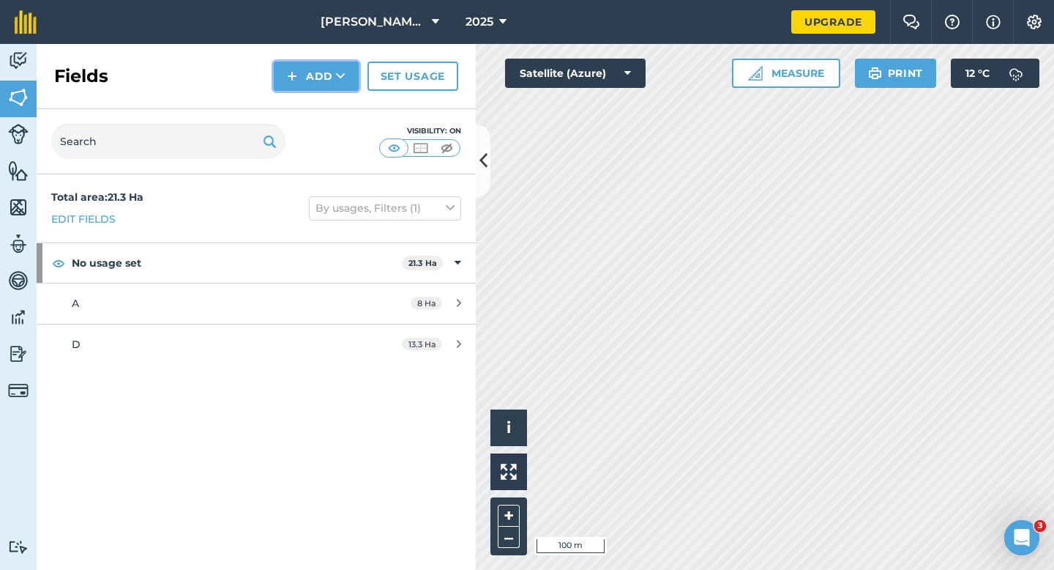
click at [330, 72] on button "Add" at bounding box center [316, 76] width 85 height 29
click at [330, 113] on link "Draw" at bounding box center [316, 109] width 81 height 32
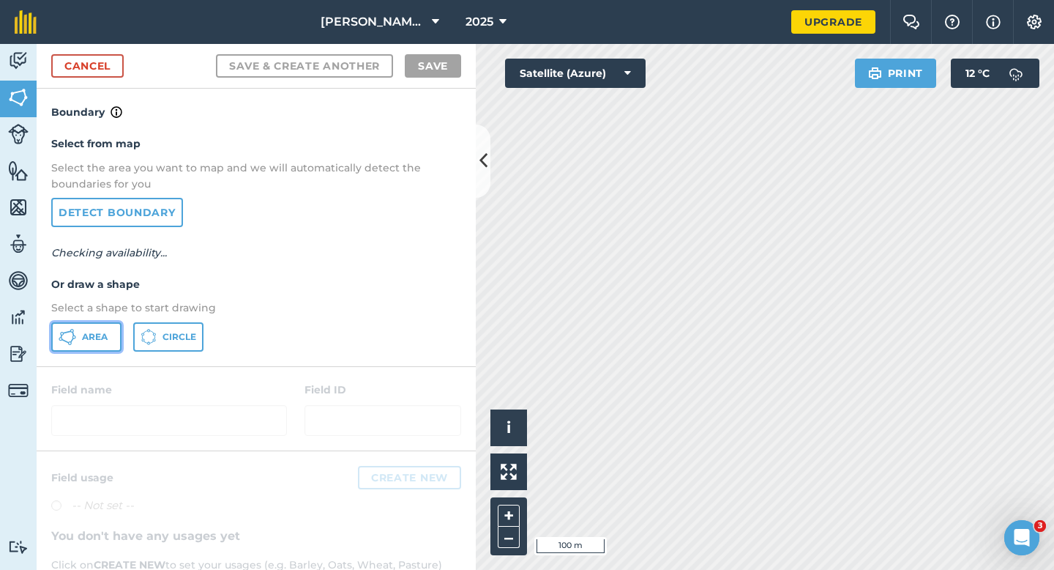
click at [89, 335] on span "Area" at bounding box center [95, 337] width 26 height 12
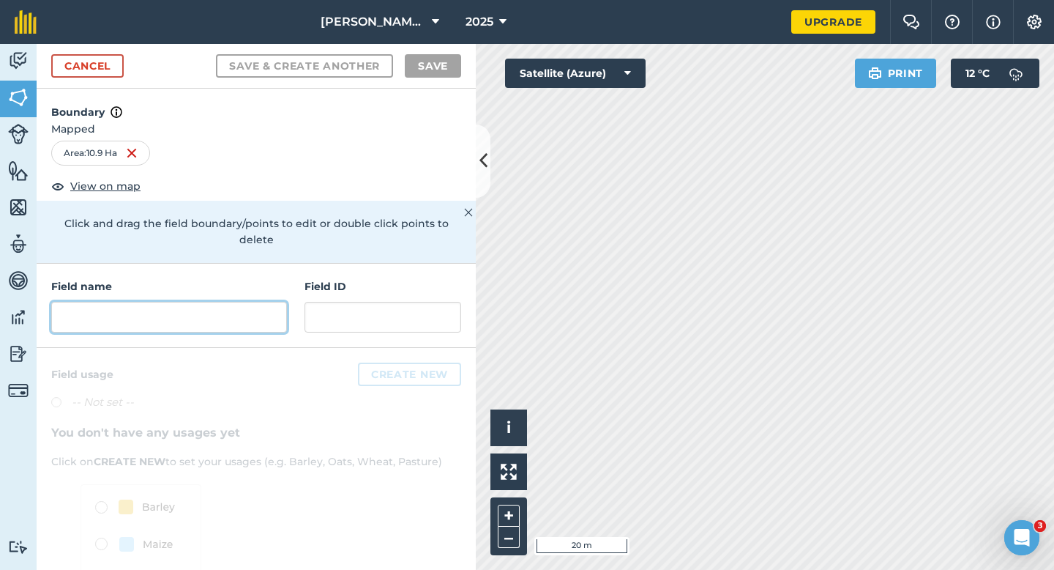
click at [261, 302] on input "text" at bounding box center [169, 317] width 236 height 31
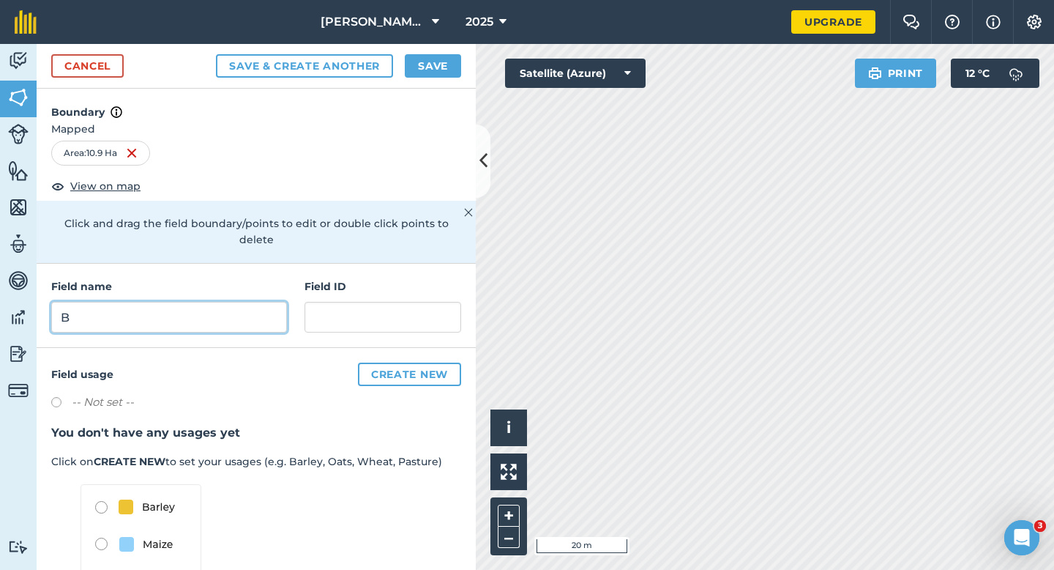
type input "B"
click at [439, 63] on button "Save" at bounding box center [433, 65] width 56 height 23
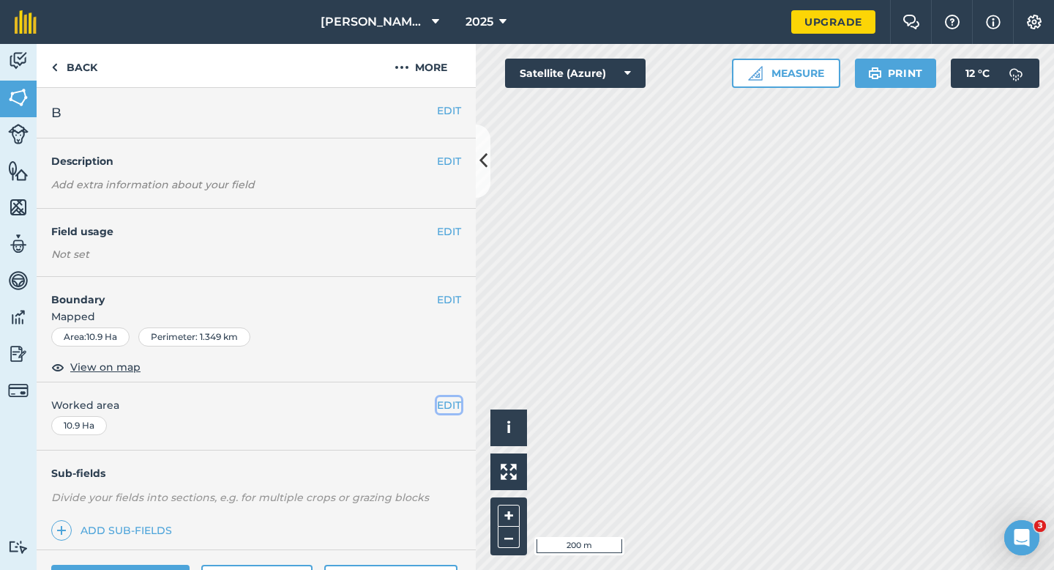
click at [455, 405] on button "EDIT" at bounding box center [449, 405] width 24 height 16
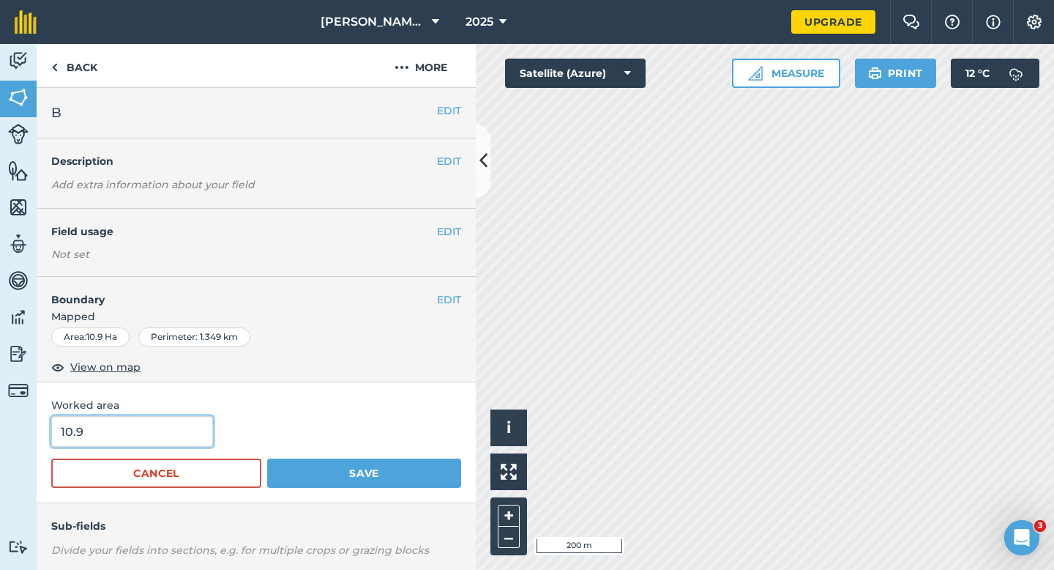
click at [151, 434] on input "10.9" at bounding box center [132, 431] width 162 height 31
type input "11"
click at [267, 458] on button "Save" at bounding box center [364, 472] width 194 height 29
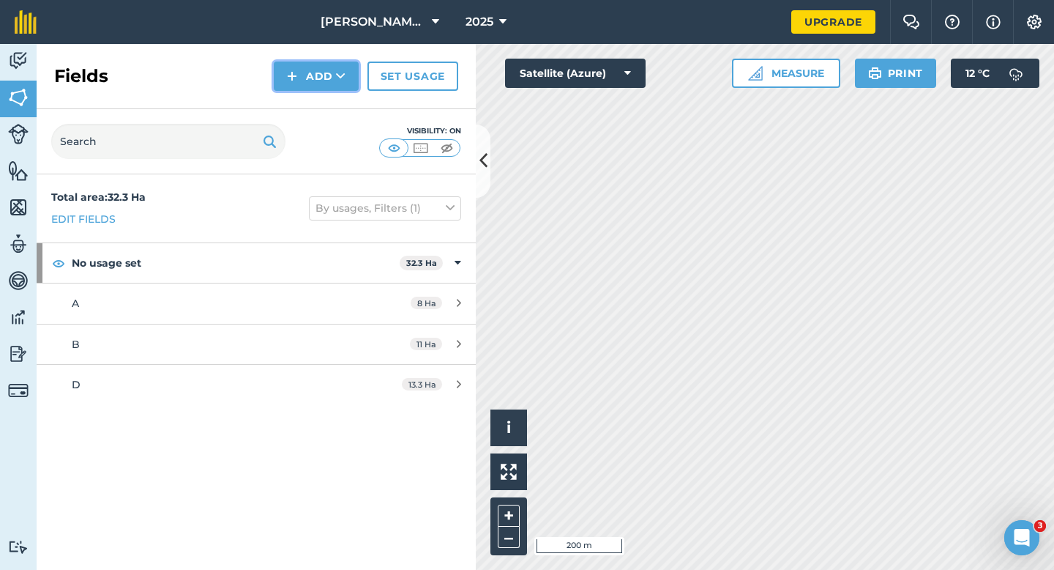
click at [304, 82] on button "Add" at bounding box center [316, 76] width 85 height 29
click at [304, 102] on link "Draw" at bounding box center [316, 109] width 81 height 32
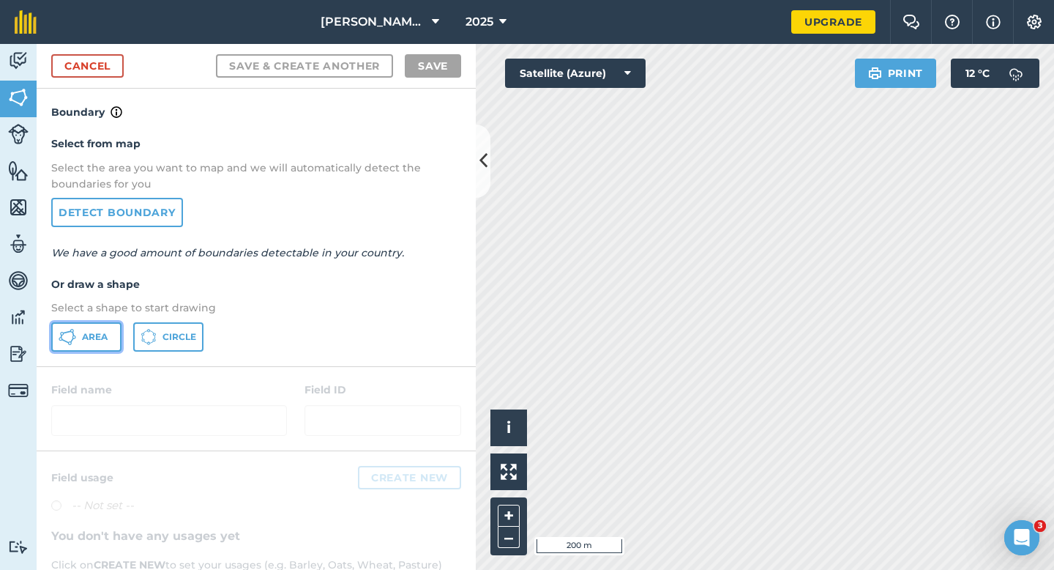
click at [93, 345] on button "Area" at bounding box center [86, 336] width 70 height 29
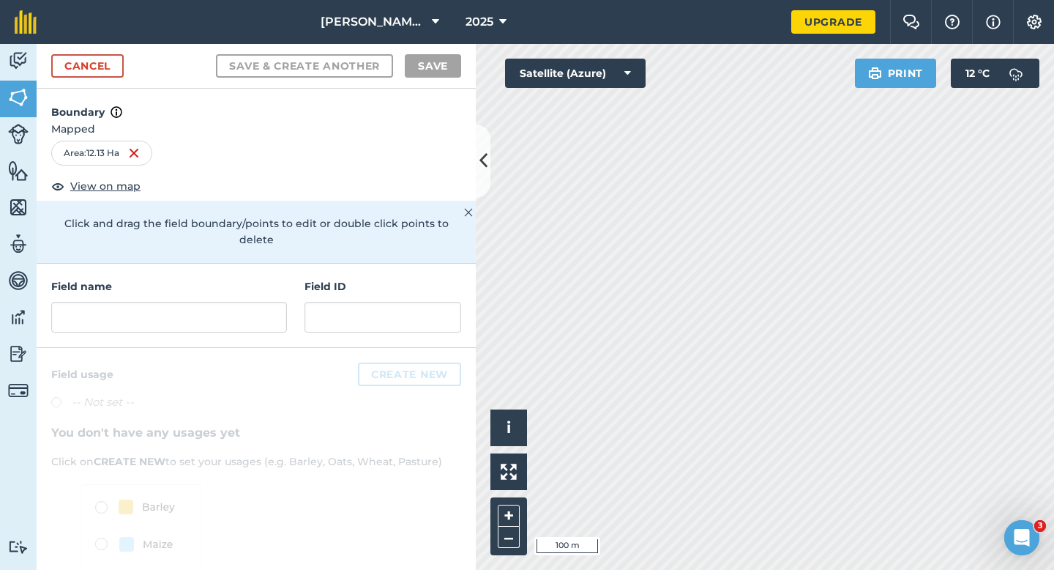
click at [245, 264] on div "Field name Field ID" at bounding box center [256, 306] width 439 height 84
click at [245, 302] on input "text" at bounding box center [169, 317] width 236 height 31
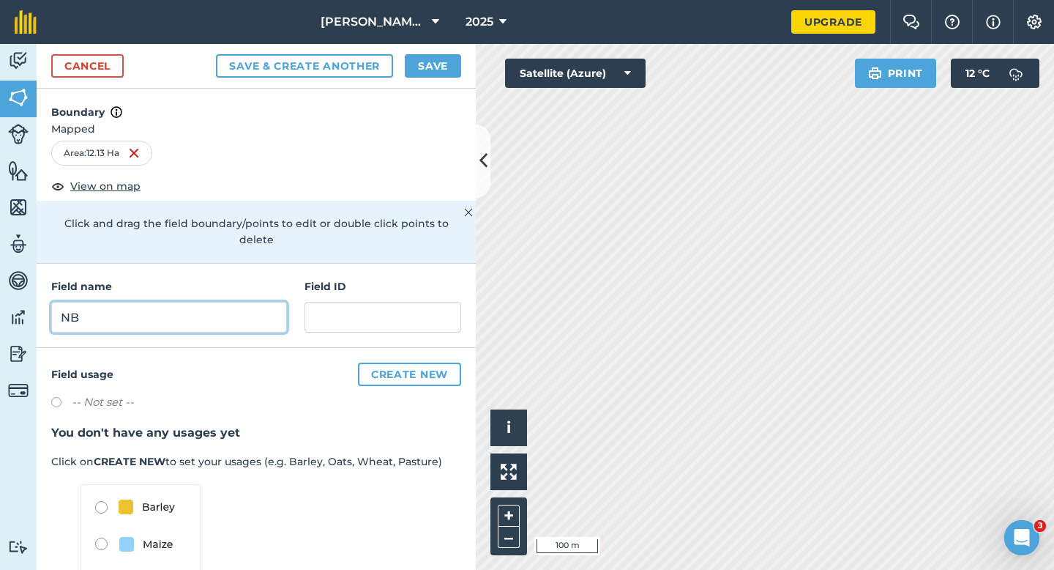
click at [245, 302] on input "NB" at bounding box center [169, 317] width 236 height 31
click at [240, 302] on input "BNB" at bounding box center [169, 317] width 236 height 31
type input "B"
click at [429, 67] on button "Save" at bounding box center [433, 65] width 56 height 23
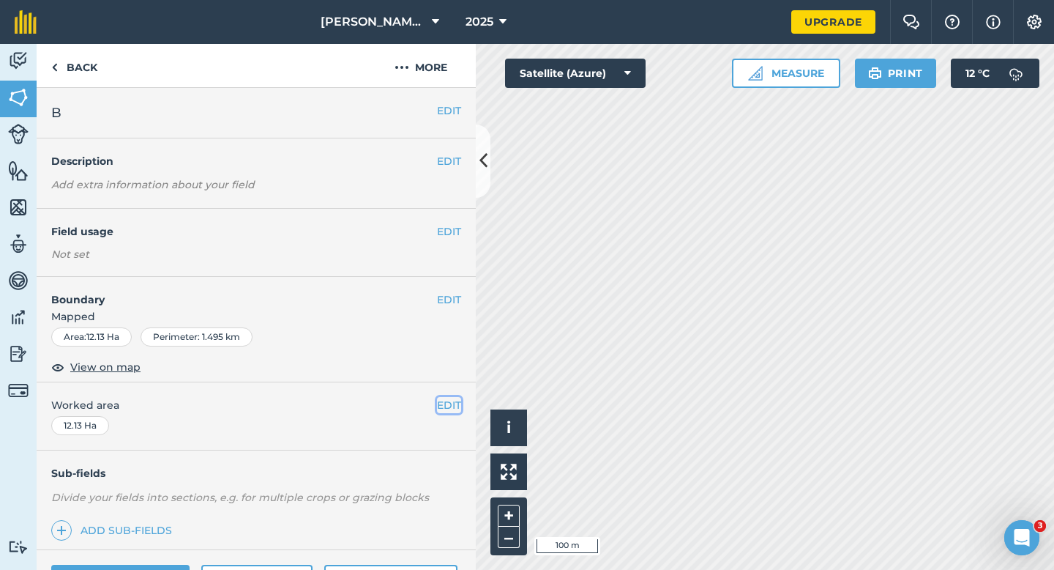
click at [442, 404] on button "EDIT" at bounding box center [449, 405] width 24 height 16
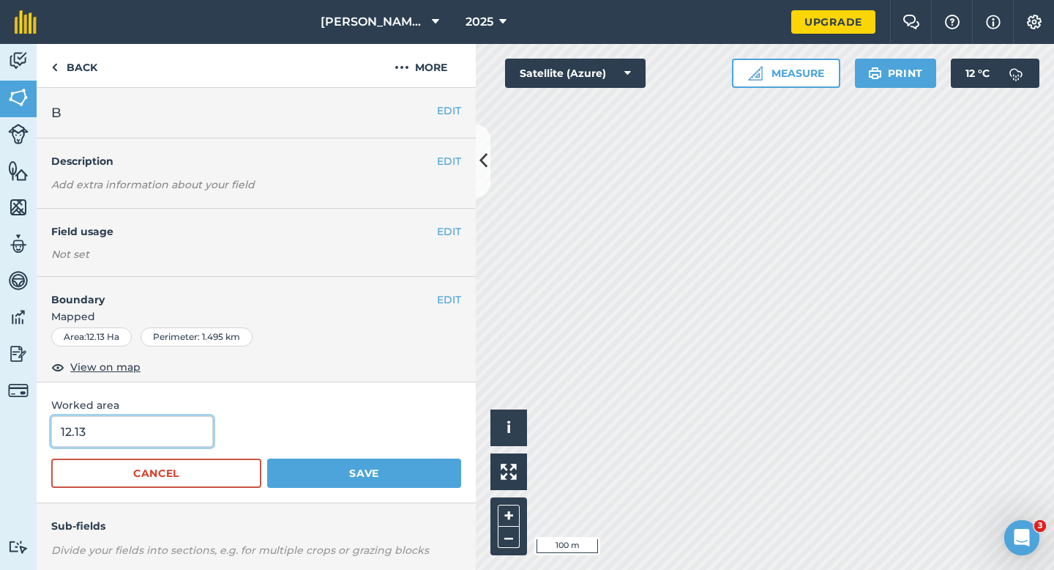
click at [135, 429] on input "12.13" at bounding box center [132, 431] width 162 height 31
type input "12.2"
click at [267, 458] on button "Save" at bounding box center [364, 472] width 194 height 29
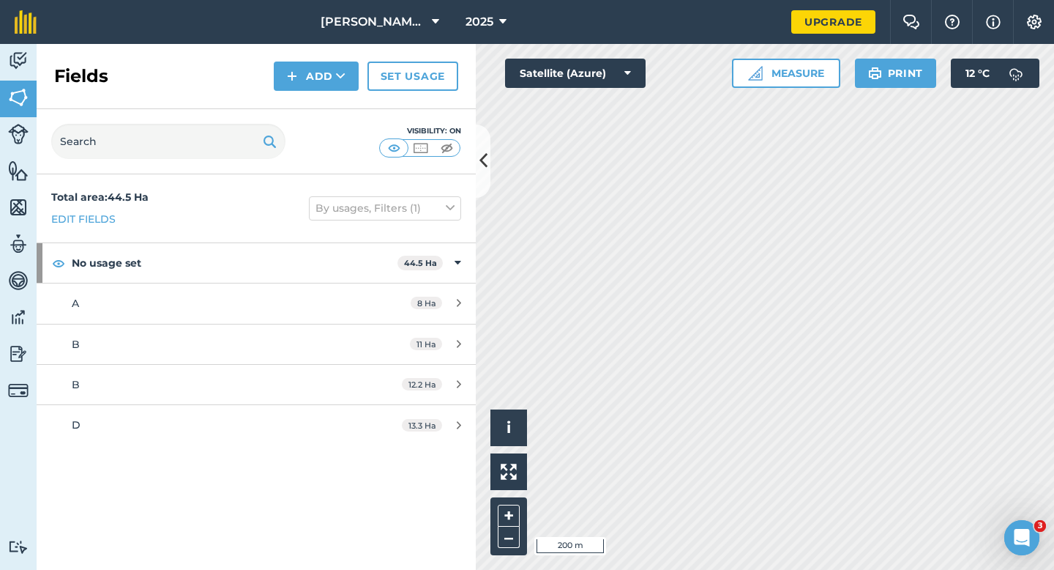
click at [297, 94] on div "Fields Add Set usage" at bounding box center [256, 76] width 439 height 65
click at [303, 81] on button "Add" at bounding box center [316, 76] width 85 height 29
click at [303, 105] on link "Draw" at bounding box center [316, 109] width 81 height 32
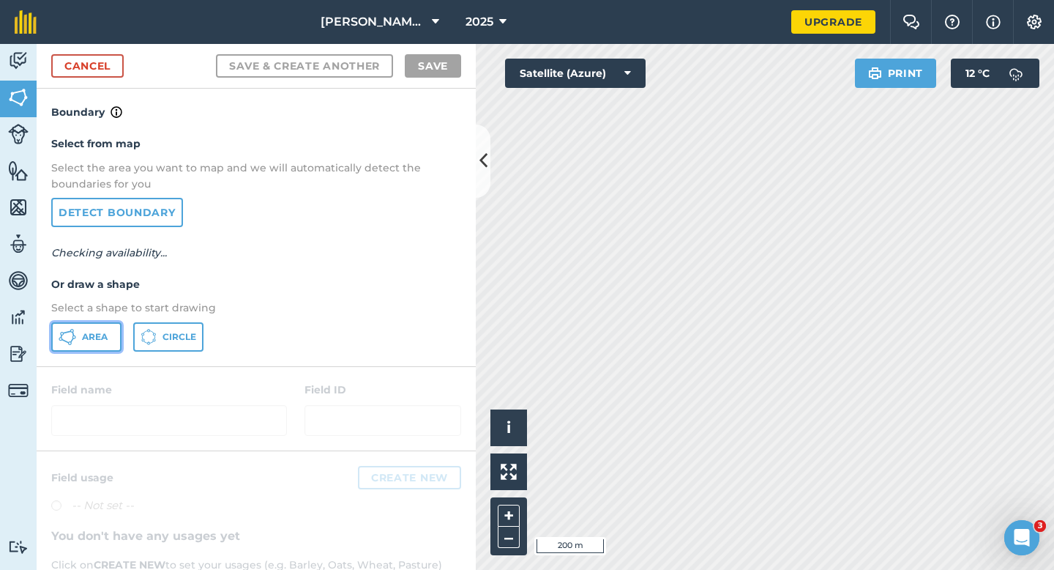
click at [94, 351] on button "Area" at bounding box center [86, 336] width 70 height 29
click at [103, 333] on span "Area" at bounding box center [95, 337] width 26 height 12
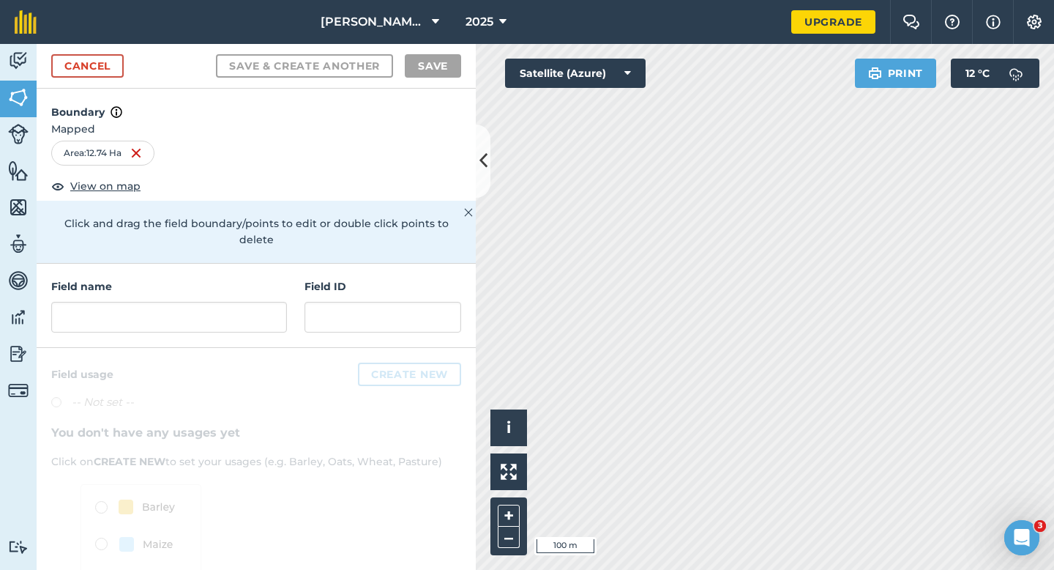
click at [424, 245] on div "Activity Fields Livestock Features Maps Team Vehicles Data Reporting Billing Tu…" at bounding box center [527, 307] width 1054 height 526
click at [192, 302] on input "text" at bounding box center [169, 317] width 236 height 31
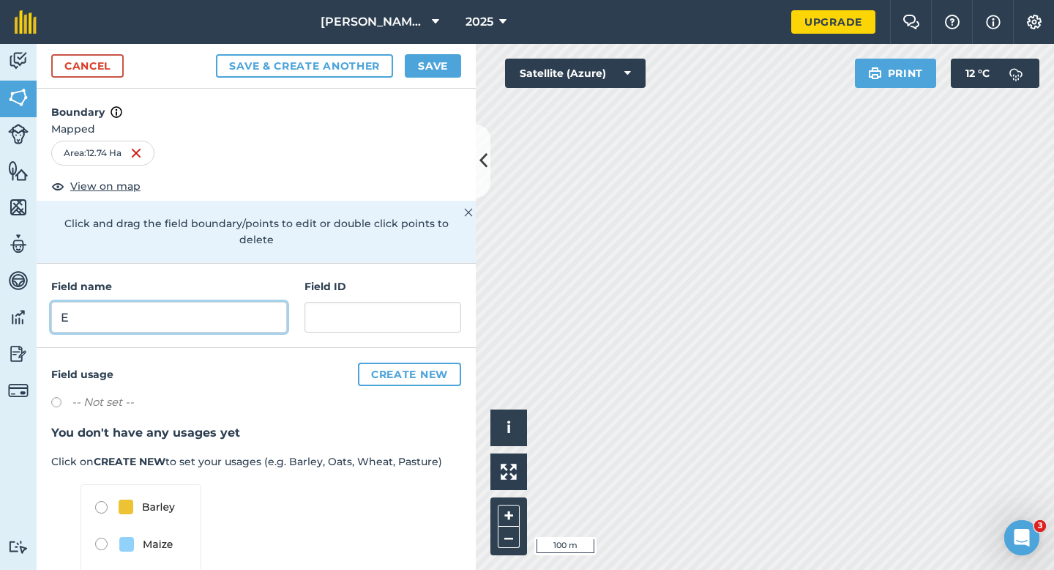
type input "E"
click at [430, 63] on button "Save" at bounding box center [433, 65] width 56 height 23
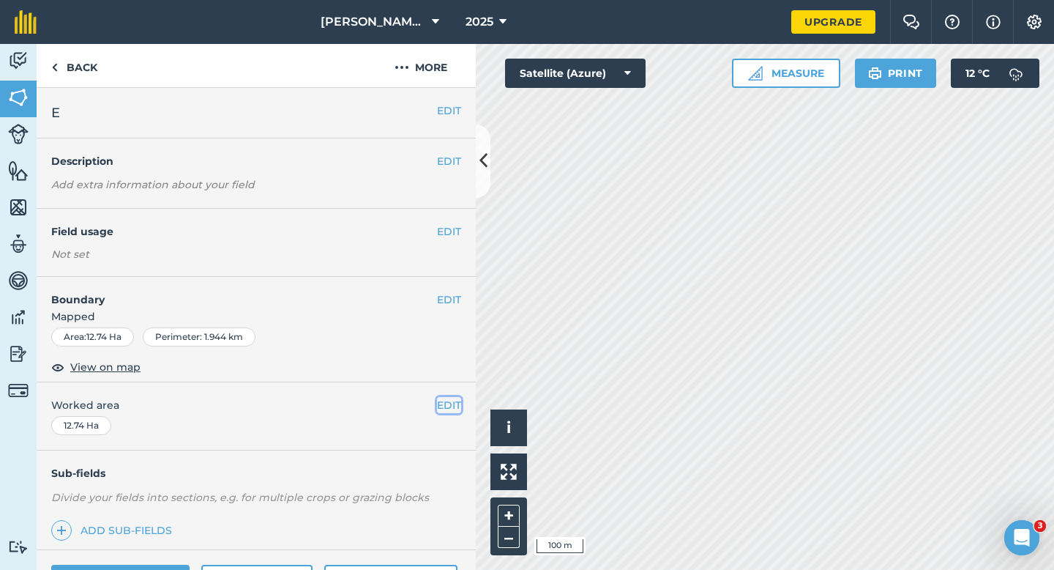
click at [445, 408] on button "EDIT" at bounding box center [449, 405] width 24 height 16
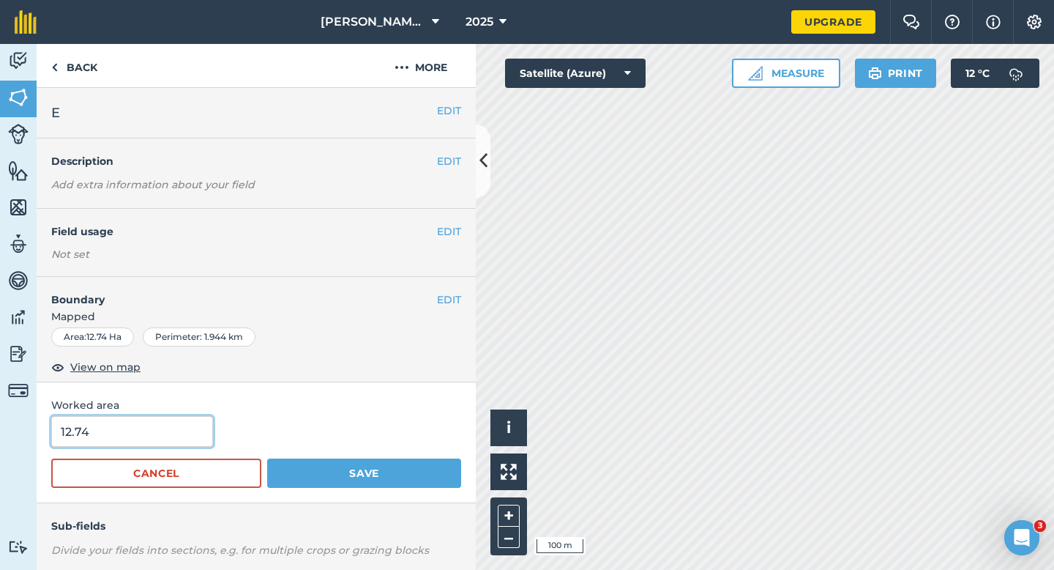
click at [179, 423] on input "12.74" at bounding box center [132, 431] width 162 height 31
click at [179, 428] on input "12.74" at bounding box center [132, 431] width 162 height 31
type input "12.7"
click at [267, 458] on button "Save" at bounding box center [364, 472] width 194 height 29
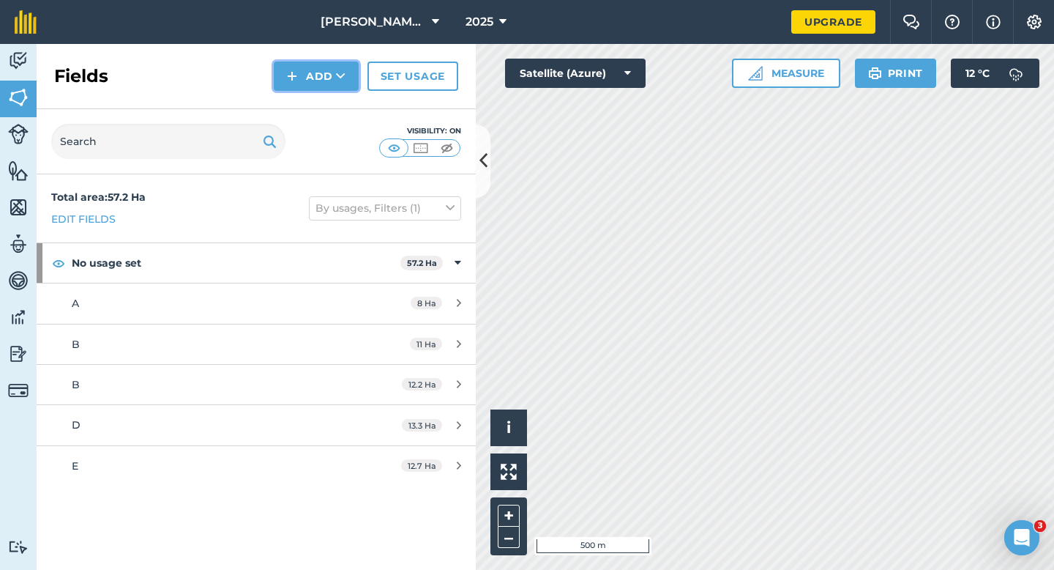
click at [327, 85] on button "Add" at bounding box center [316, 76] width 85 height 29
click at [327, 106] on link "Draw" at bounding box center [316, 109] width 81 height 32
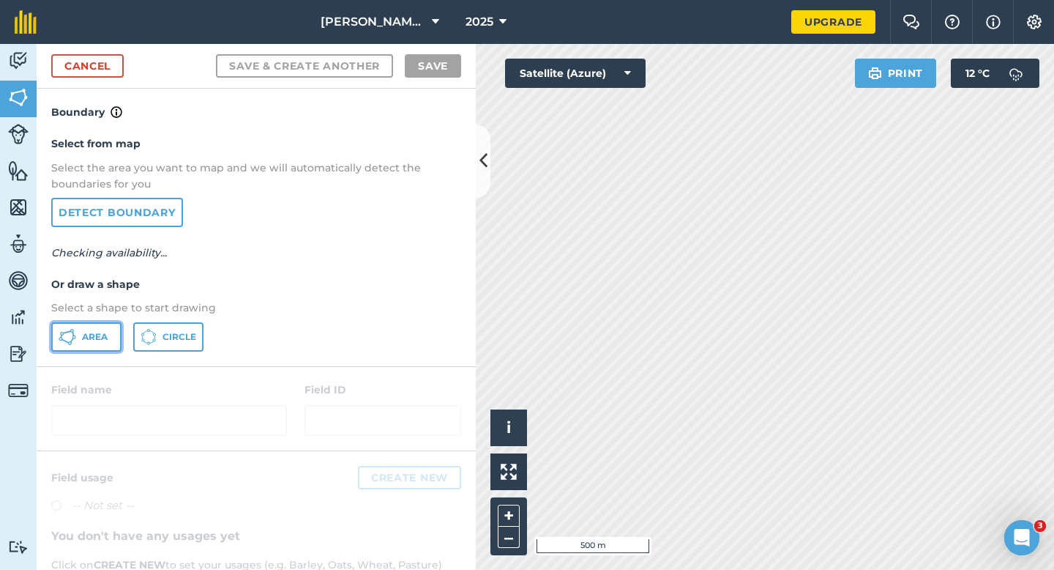
click at [108, 344] on button "Area" at bounding box center [86, 336] width 70 height 29
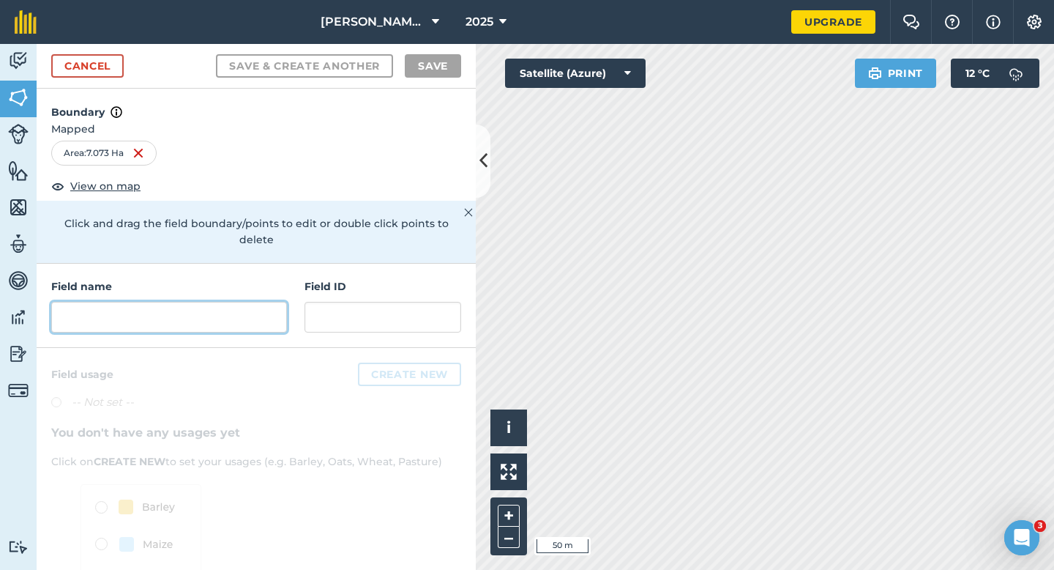
click at [253, 303] on input "text" at bounding box center [169, 317] width 236 height 31
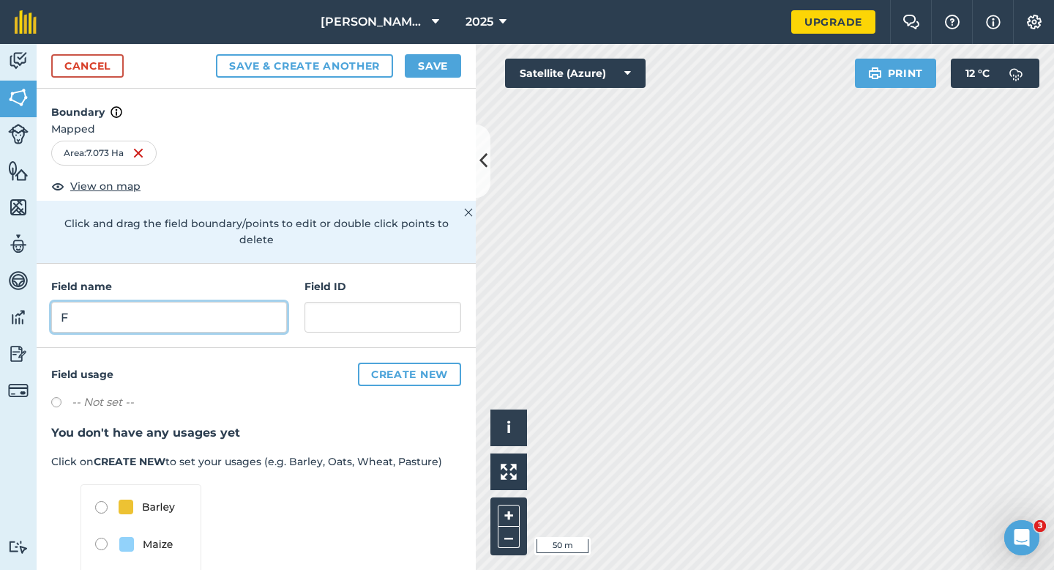
type input "F"
click at [409, 77] on button "Save" at bounding box center [433, 65] width 56 height 23
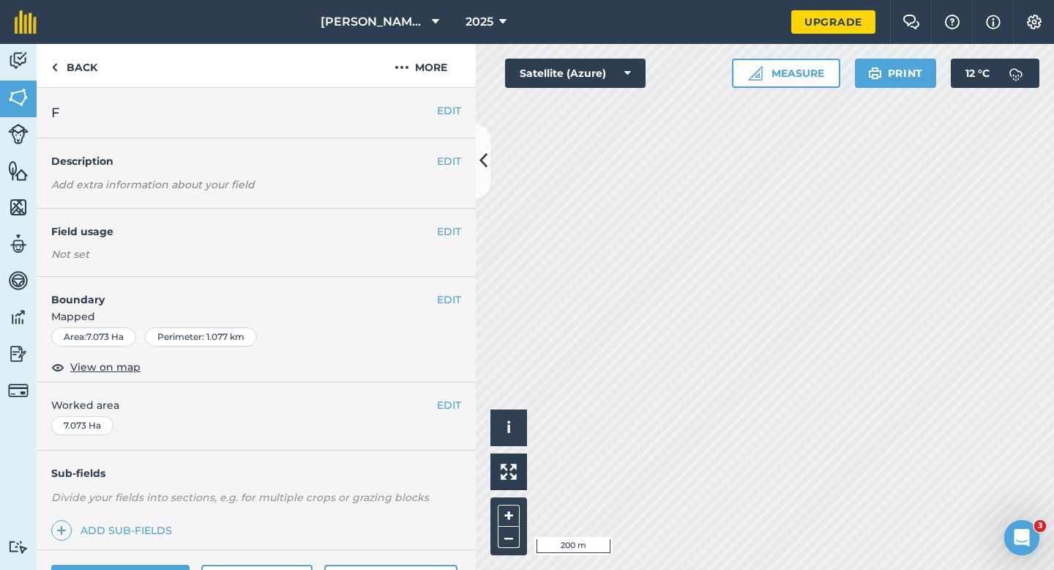
click at [455, 420] on div "EDIT Worked area 7.073 Ha" at bounding box center [256, 416] width 439 height 68
click at [454, 413] on button "EDIT" at bounding box center [449, 405] width 24 height 16
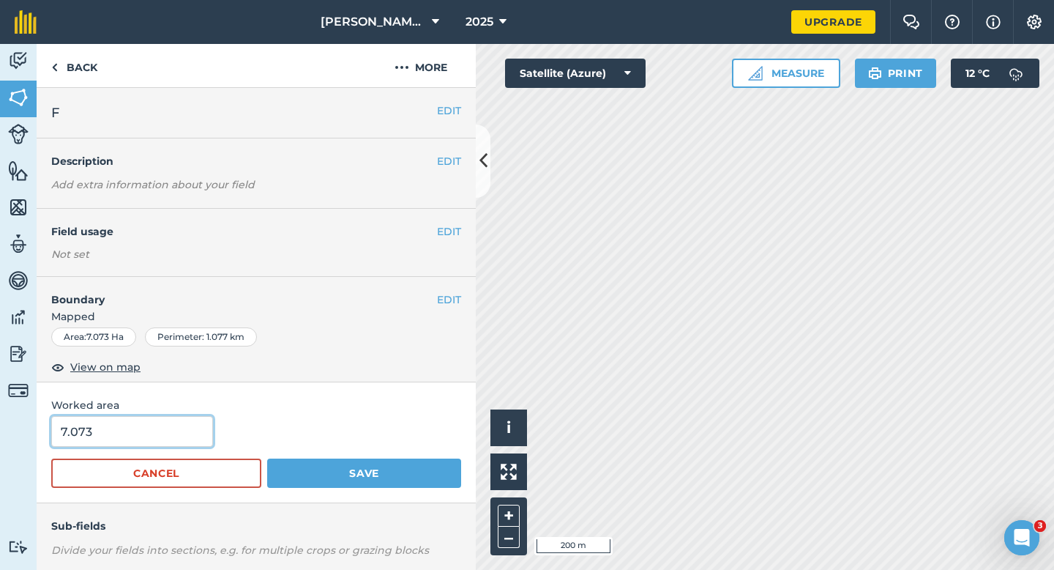
click at [98, 430] on input "7.073" at bounding box center [132, 431] width 162 height 31
type input "7"
click at [267, 458] on button "Save" at bounding box center [364, 472] width 194 height 29
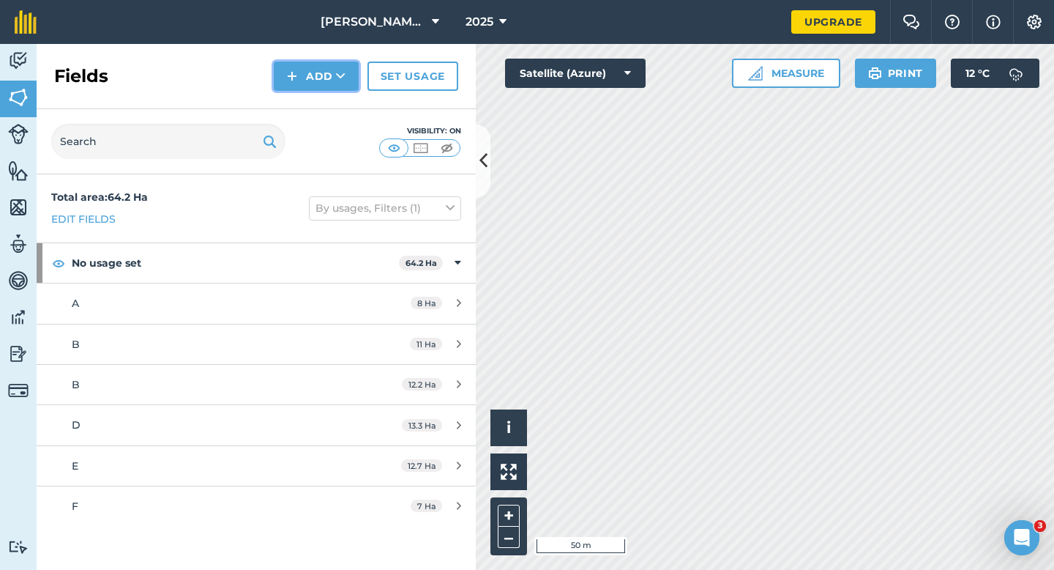
click at [328, 63] on button "Add" at bounding box center [316, 76] width 85 height 29
click at [328, 103] on link "Draw" at bounding box center [316, 109] width 81 height 32
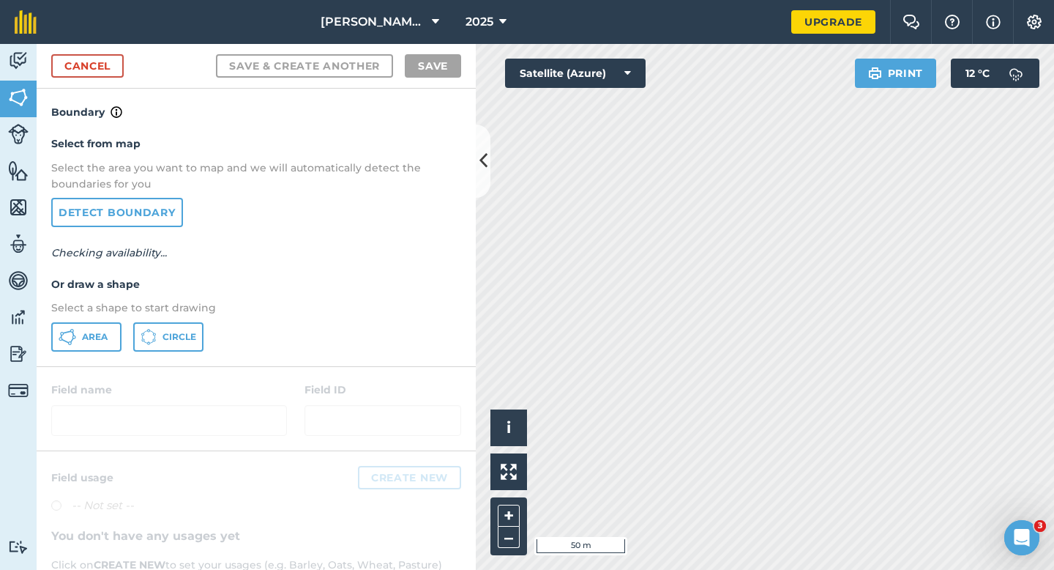
click at [83, 354] on div "Select from map Select the area you want to map and we will automatically detec…" at bounding box center [256, 243] width 439 height 245
click at [92, 341] on span "Area" at bounding box center [95, 337] width 26 height 12
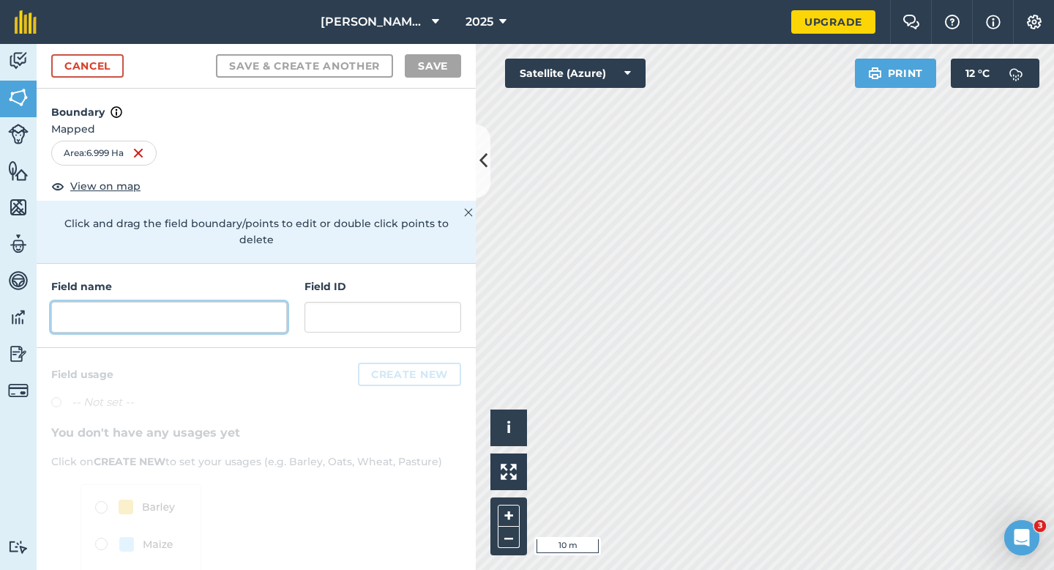
click at [230, 305] on input "text" at bounding box center [169, 317] width 236 height 31
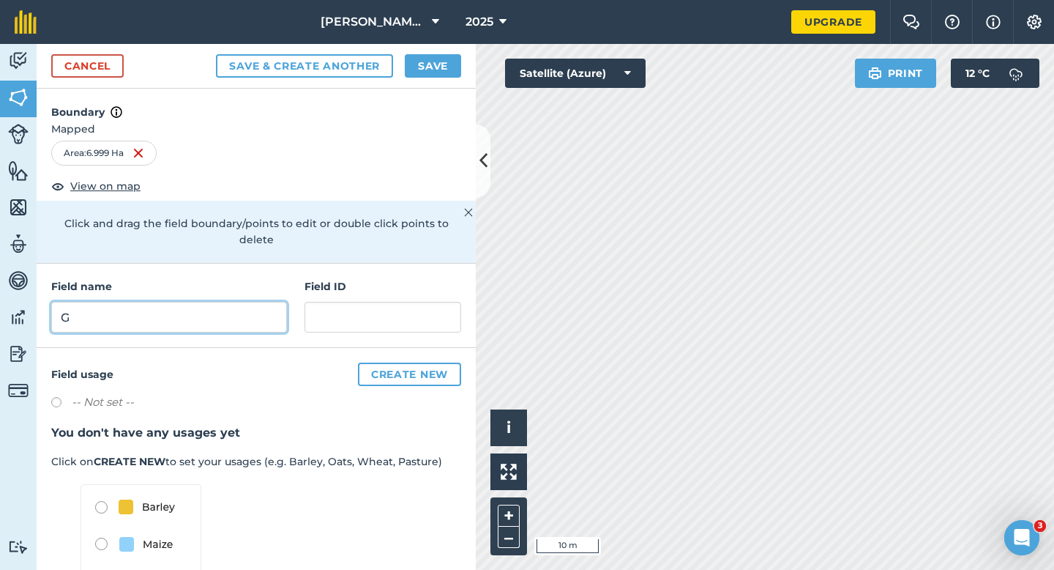
type input "G"
click at [441, 49] on div "Cancel Save & Create Another Save" at bounding box center [256, 66] width 439 height 45
click at [442, 58] on button "Save" at bounding box center [433, 65] width 56 height 23
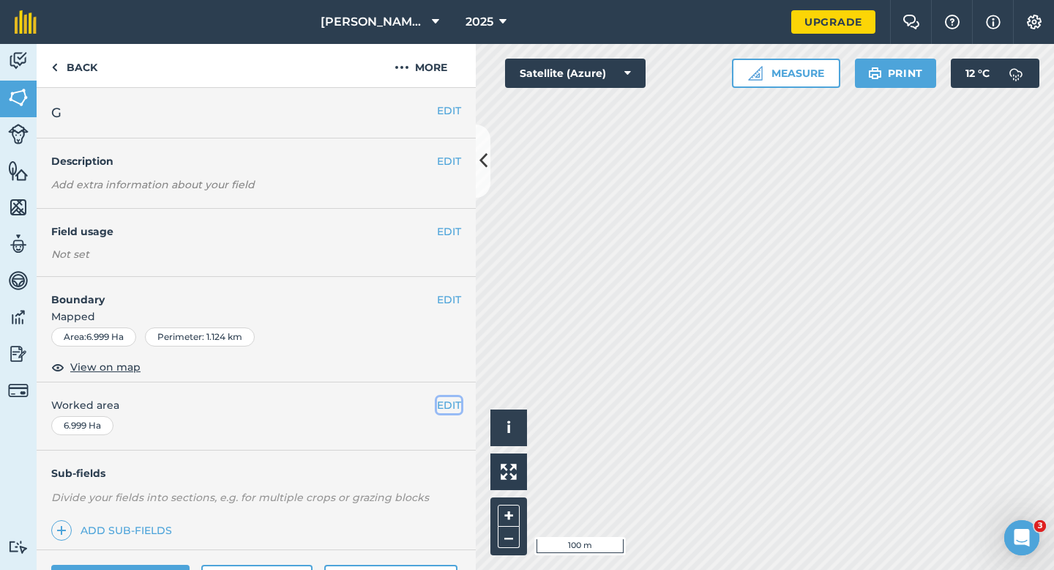
click at [453, 406] on button "EDIT" at bounding box center [449, 405] width 24 height 16
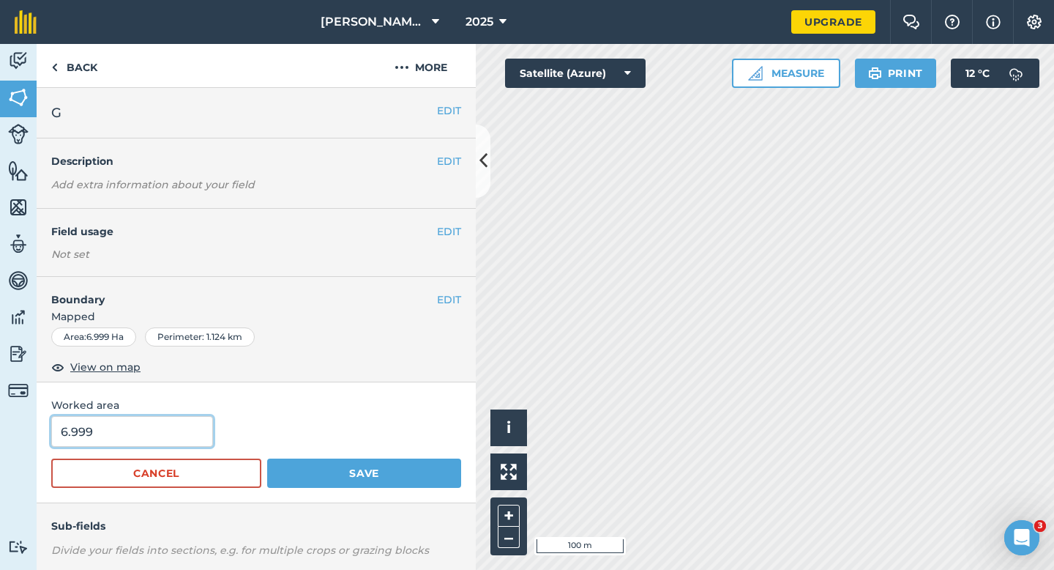
click at [189, 435] on input "6.999" at bounding box center [132, 431] width 162 height 31
type input "7"
click at [267, 458] on button "Save" at bounding box center [364, 472] width 194 height 29
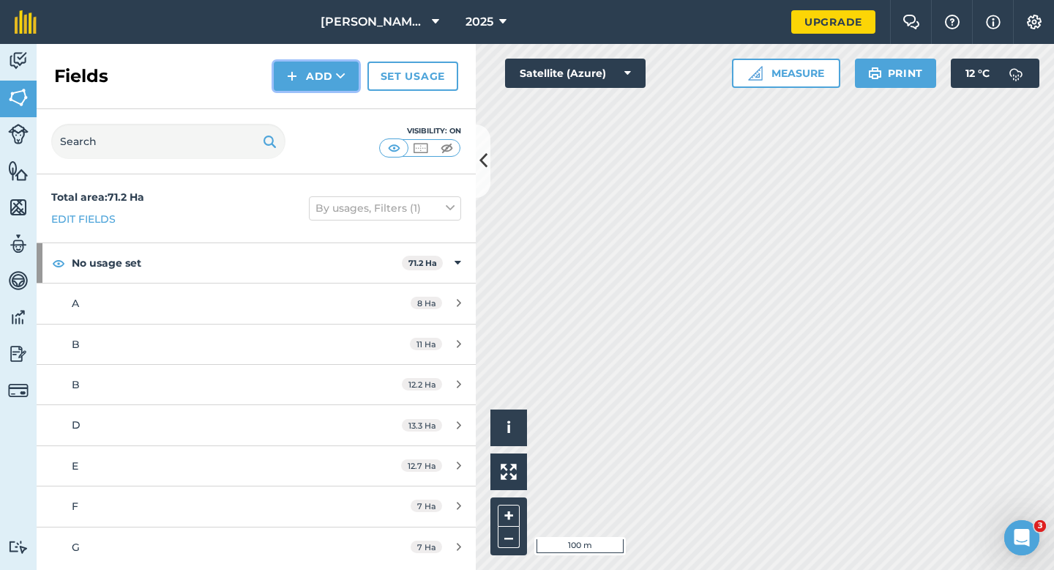
click at [301, 75] on button "Add" at bounding box center [316, 76] width 85 height 29
click at [301, 107] on link "Draw" at bounding box center [316, 109] width 81 height 32
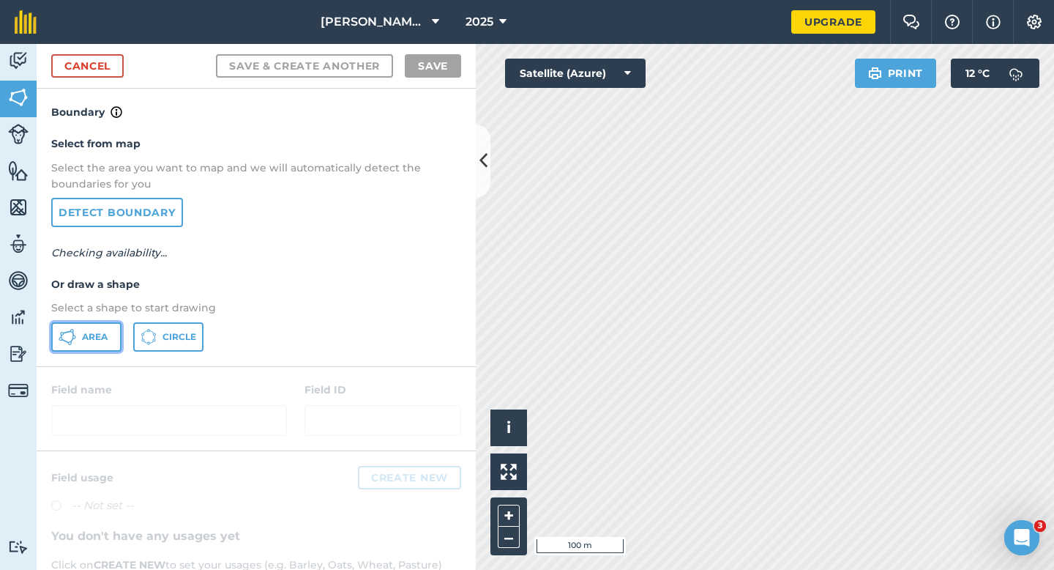
click at [83, 337] on span "Area" at bounding box center [95, 337] width 26 height 12
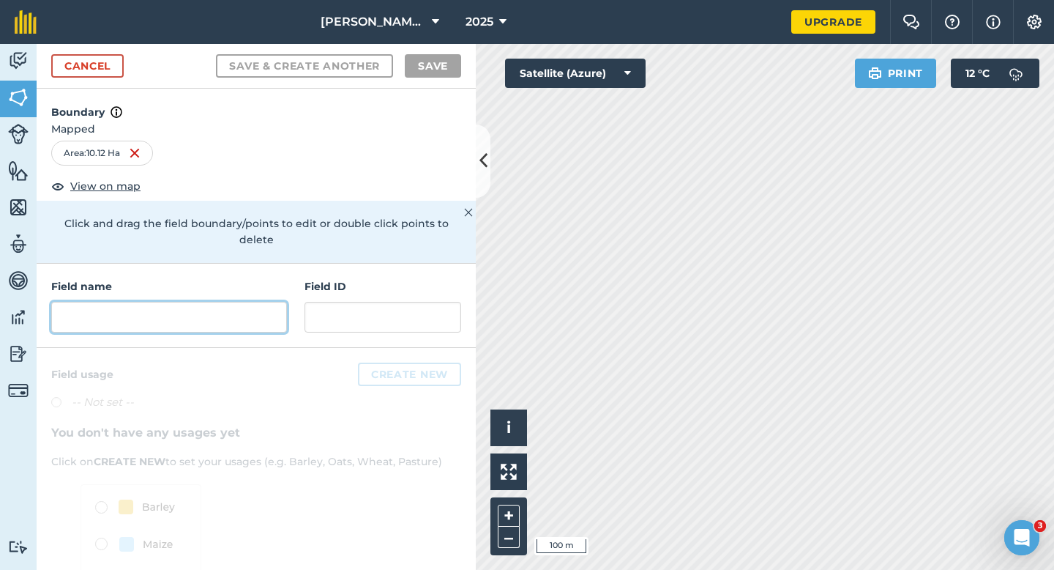
click at [247, 310] on input "text" at bounding box center [169, 317] width 236 height 31
type input "J"
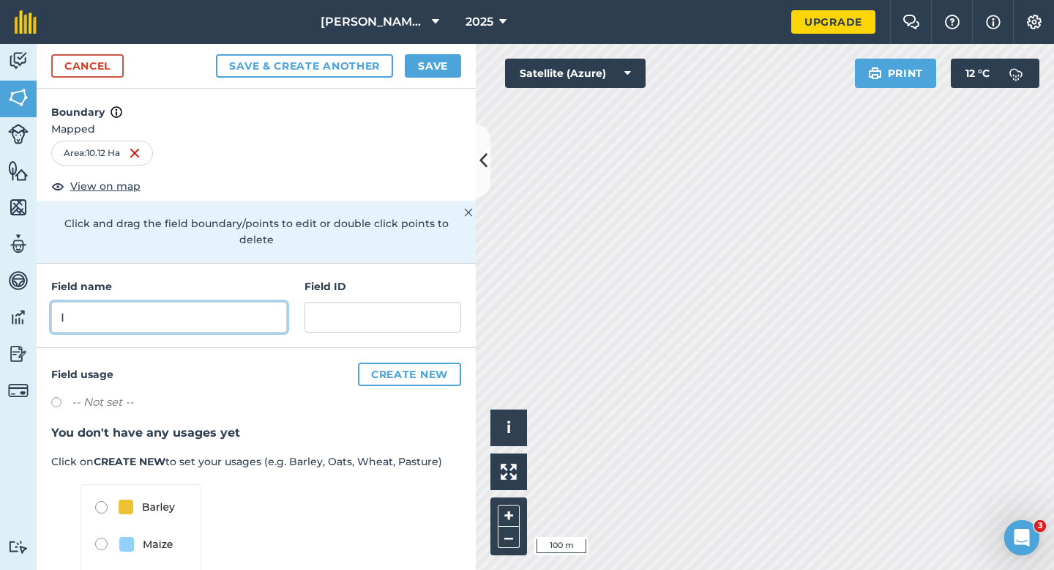
type input "I"
click at [433, 71] on button "Save" at bounding box center [433, 65] width 56 height 23
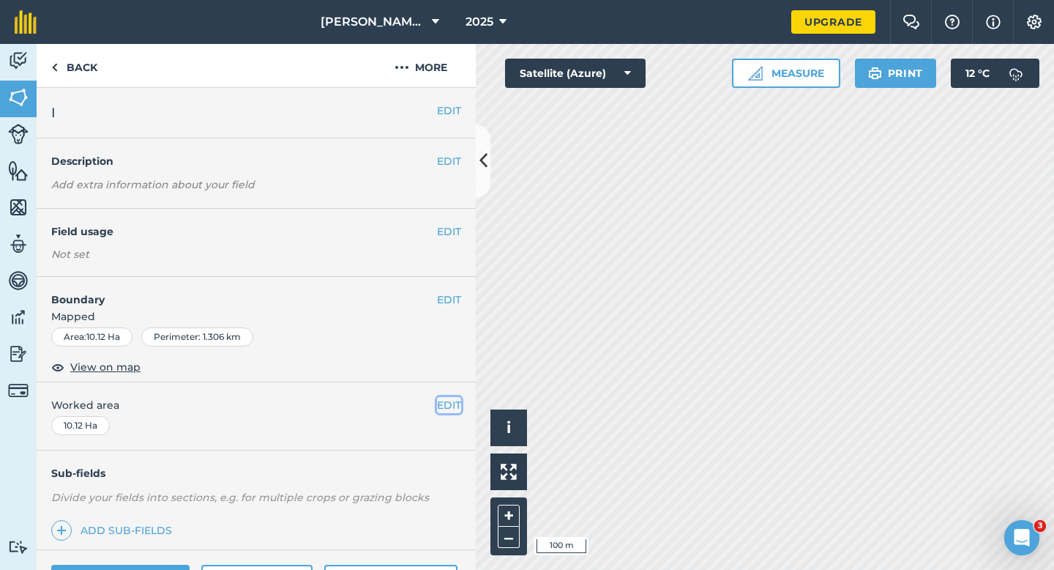
click at [444, 406] on button "EDIT" at bounding box center [449, 405] width 24 height 16
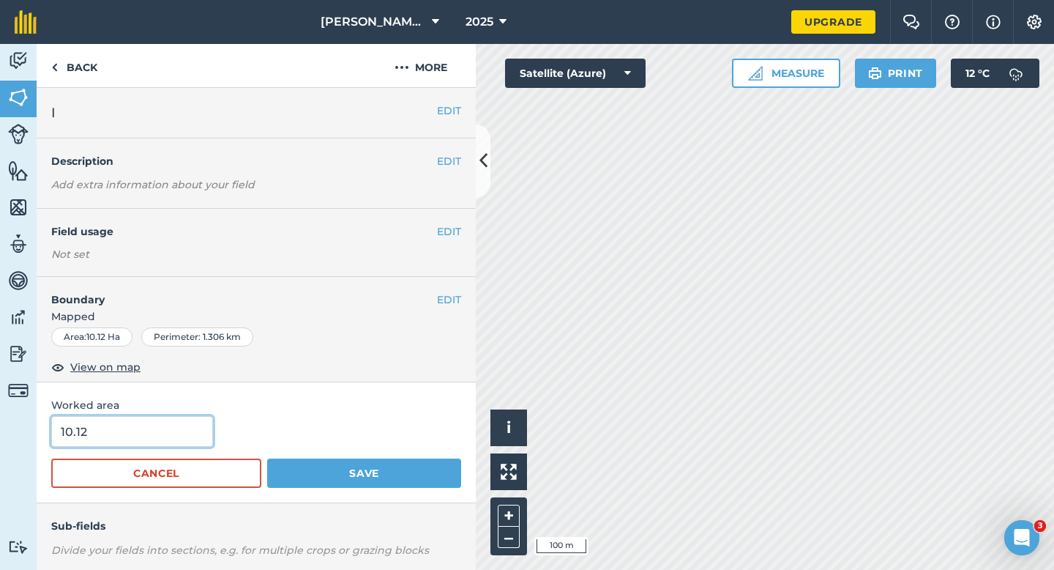
click at [147, 444] on input "10.12" at bounding box center [132, 431] width 162 height 31
type input "10"
click at [267, 458] on button "Save" at bounding box center [364, 472] width 194 height 29
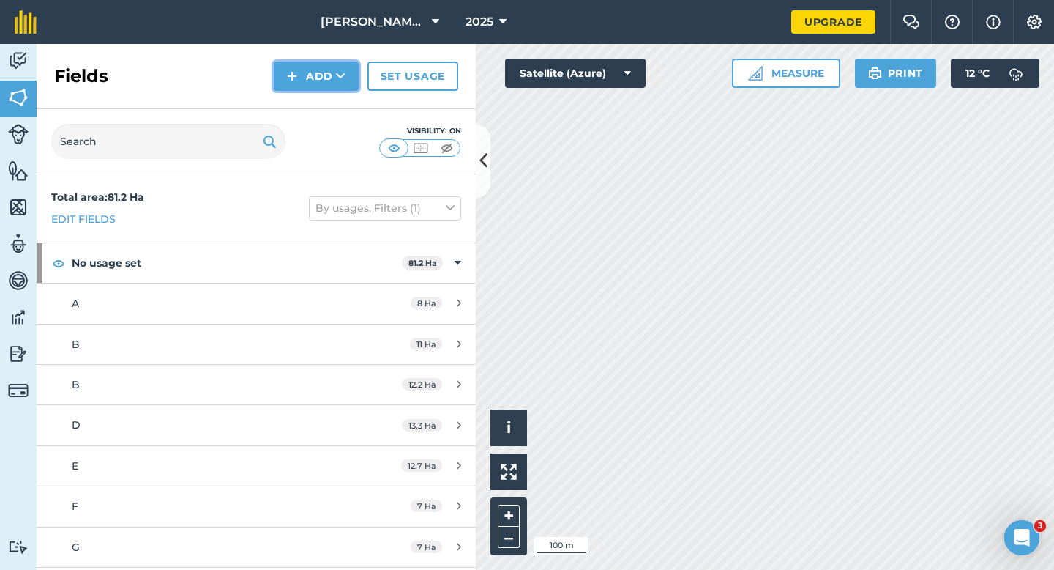
click at [323, 82] on button "Add" at bounding box center [316, 76] width 85 height 29
click at [323, 108] on link "Draw" at bounding box center [316, 109] width 81 height 32
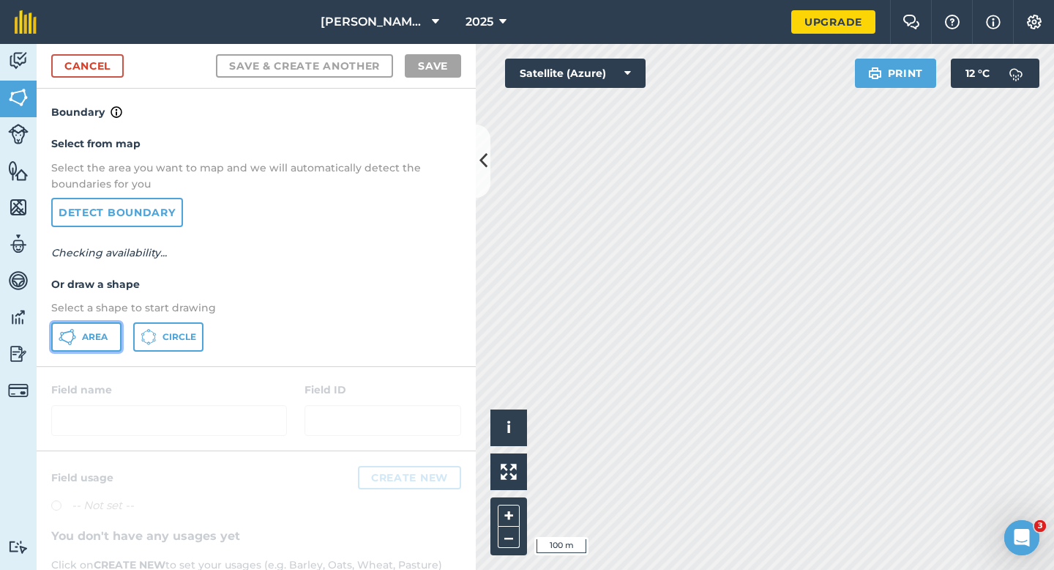
click at [89, 342] on span "Area" at bounding box center [95, 337] width 26 height 12
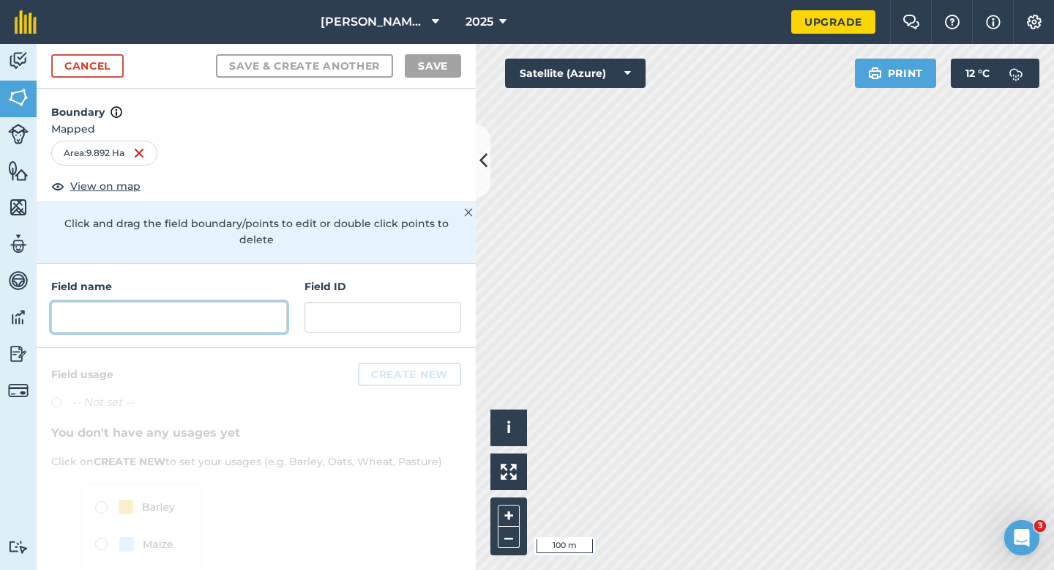
click at [253, 302] on input "text" at bounding box center [169, 317] width 236 height 31
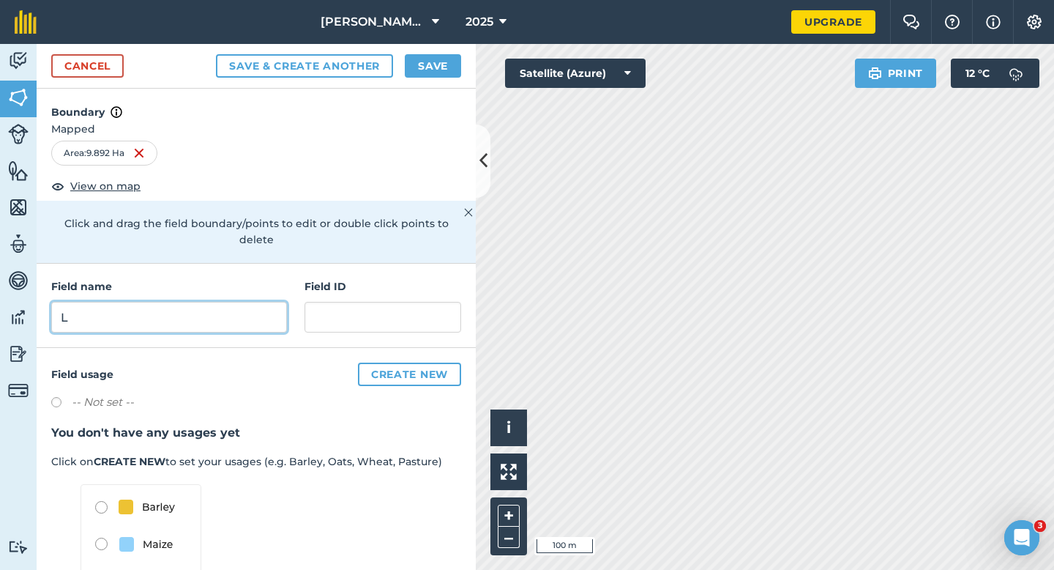
type input "L"
click at [439, 63] on button "Save" at bounding box center [433, 65] width 56 height 23
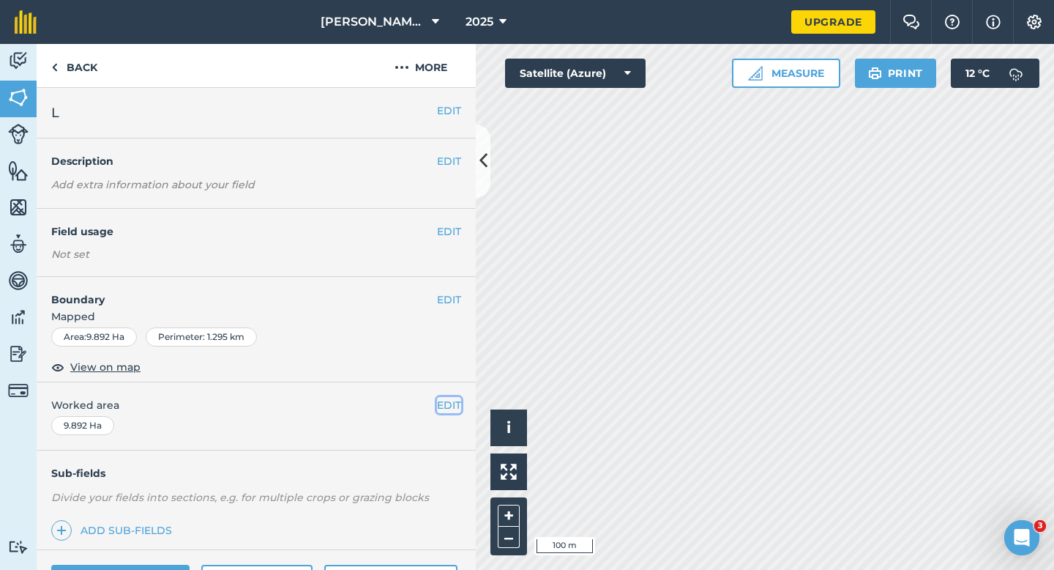
click at [444, 403] on button "EDIT" at bounding box center [449, 405] width 24 height 16
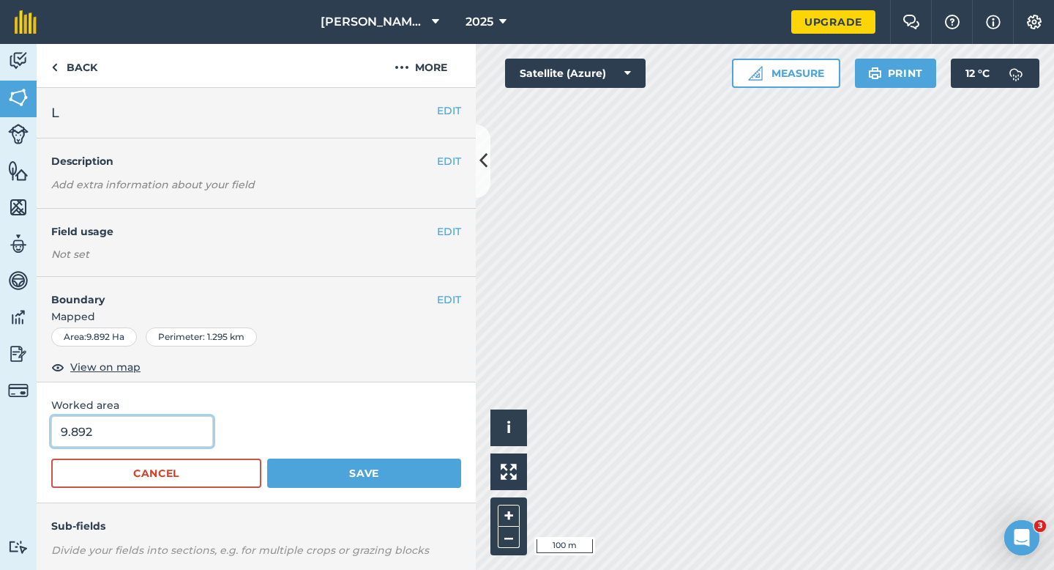
click at [186, 425] on input "9.892" at bounding box center [132, 431] width 162 height 31
type input "10"
click at [267, 458] on button "Save" at bounding box center [364, 472] width 194 height 29
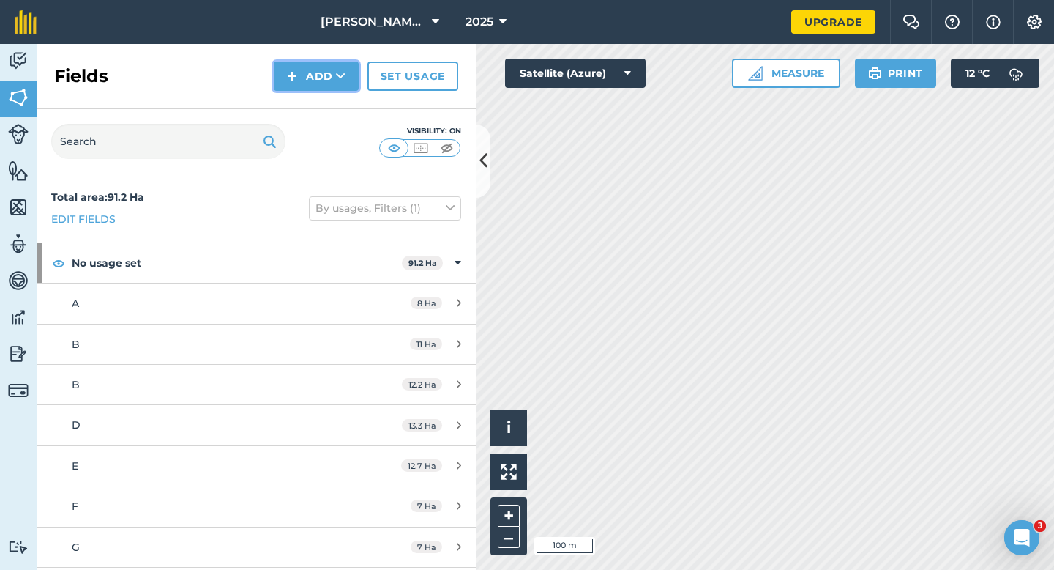
click at [327, 78] on button "Add" at bounding box center [316, 76] width 85 height 29
click at [327, 100] on link "Draw" at bounding box center [316, 109] width 81 height 32
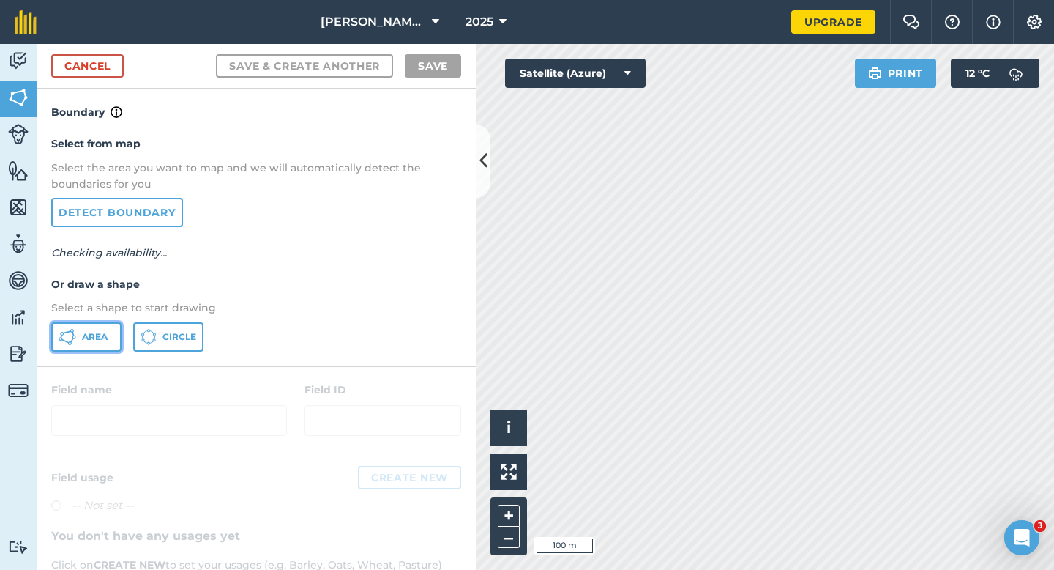
click at [83, 330] on button "Area" at bounding box center [86, 336] width 70 height 29
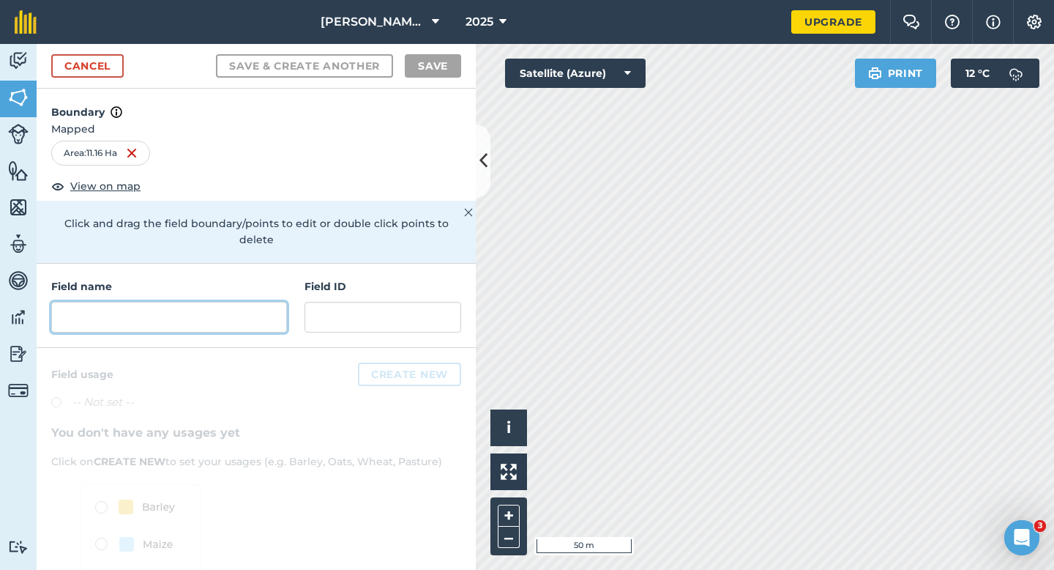
click at [234, 306] on input "text" at bounding box center [169, 317] width 236 height 31
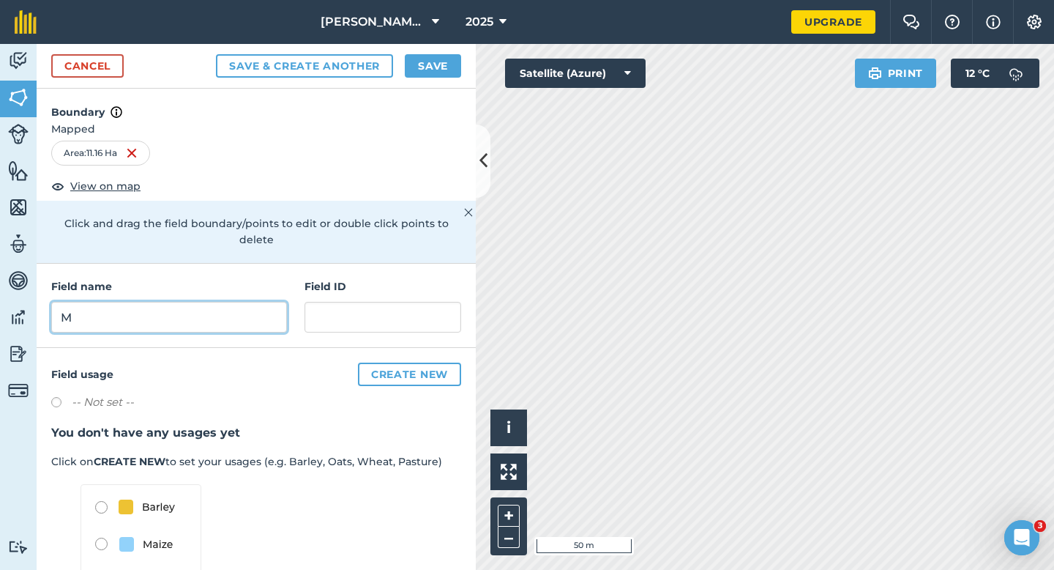
type input "M"
click at [433, 79] on div "Cancel Save & Create Another Save" at bounding box center [256, 66] width 439 height 45
click at [433, 74] on button "Save" at bounding box center [433, 65] width 56 height 23
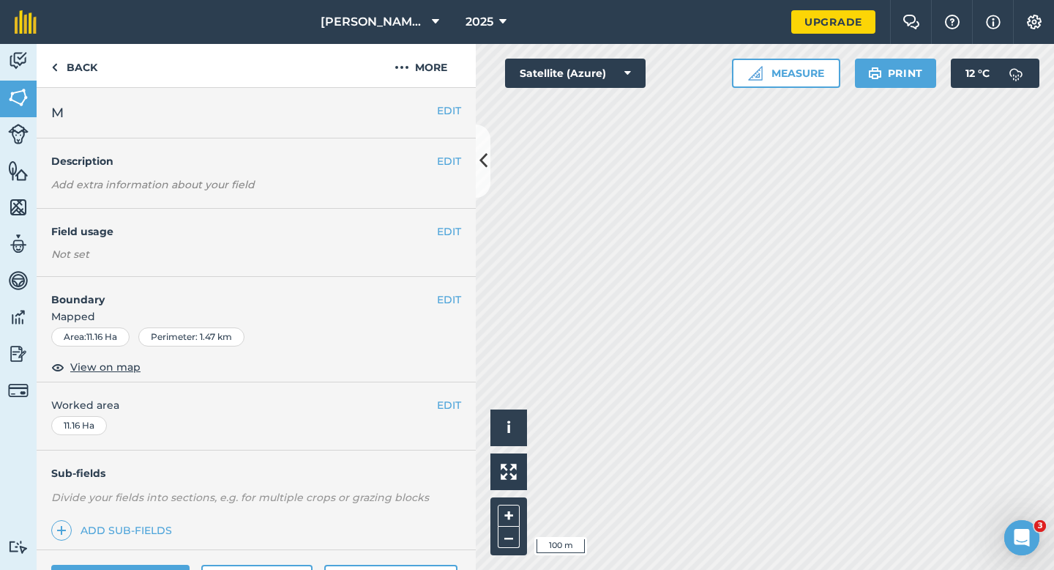
click at [445, 418] on div "EDIT Worked area 11.16 Ha" at bounding box center [256, 416] width 439 height 68
click at [445, 402] on button "EDIT" at bounding box center [449, 405] width 24 height 16
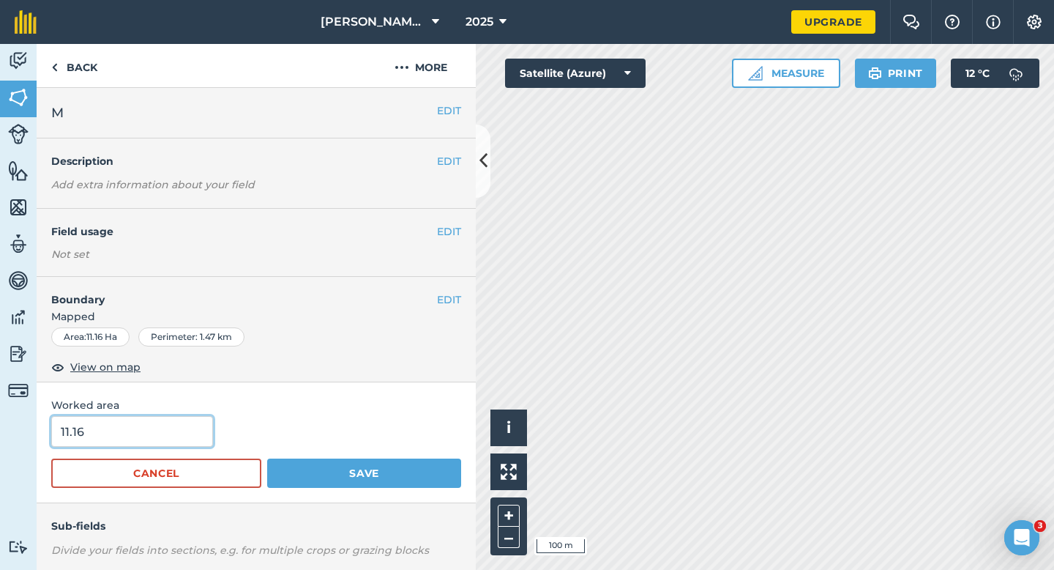
click at [111, 428] on input "11.16" at bounding box center [132, 431] width 162 height 31
type input "11.2"
click at [267, 458] on button "Save" at bounding box center [364, 472] width 194 height 29
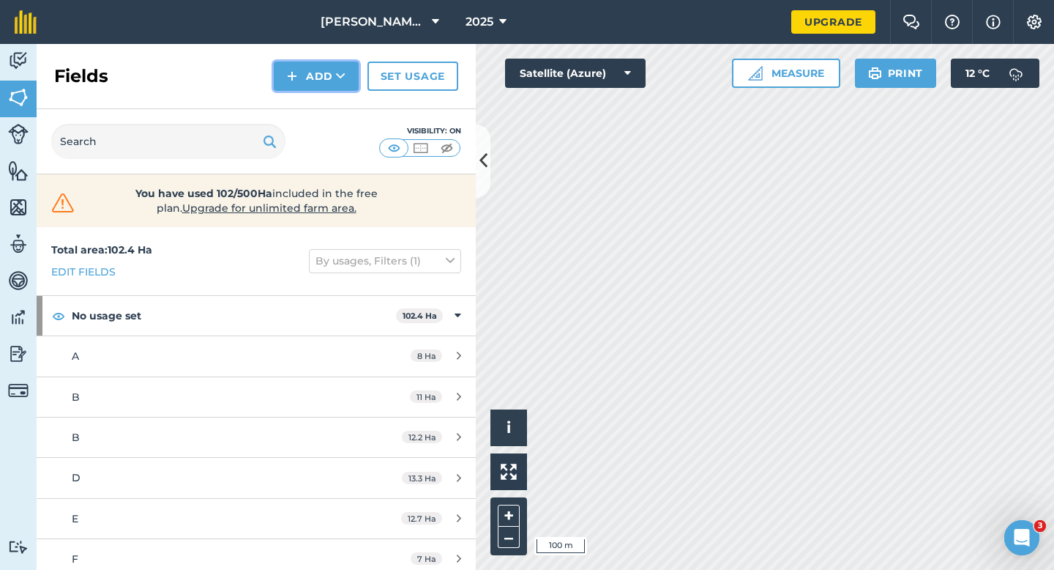
click at [283, 89] on button "Add" at bounding box center [316, 76] width 85 height 29
click at [286, 98] on link "Draw" at bounding box center [316, 109] width 81 height 32
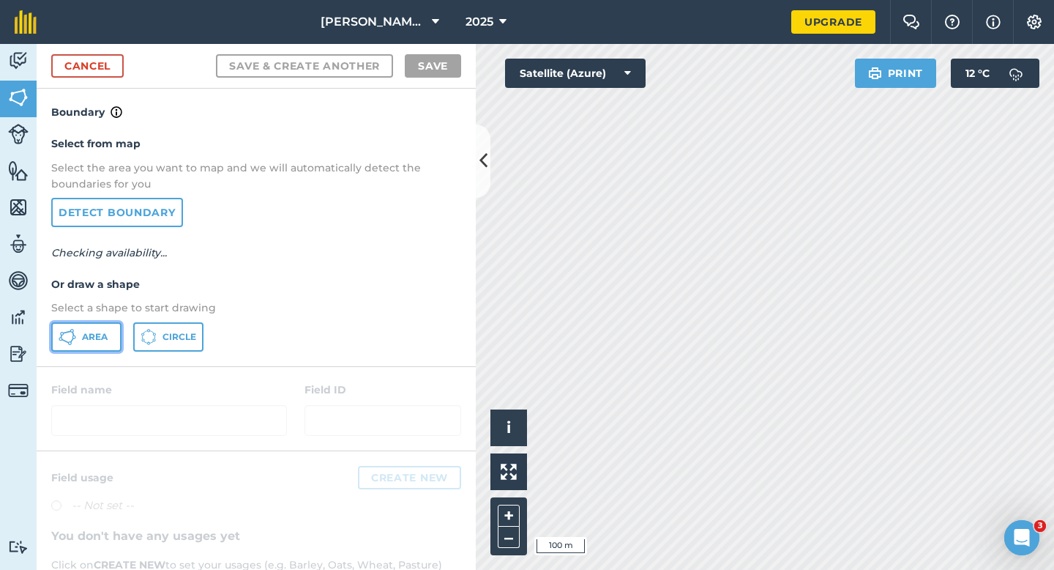
click at [116, 346] on button "Area" at bounding box center [86, 336] width 70 height 29
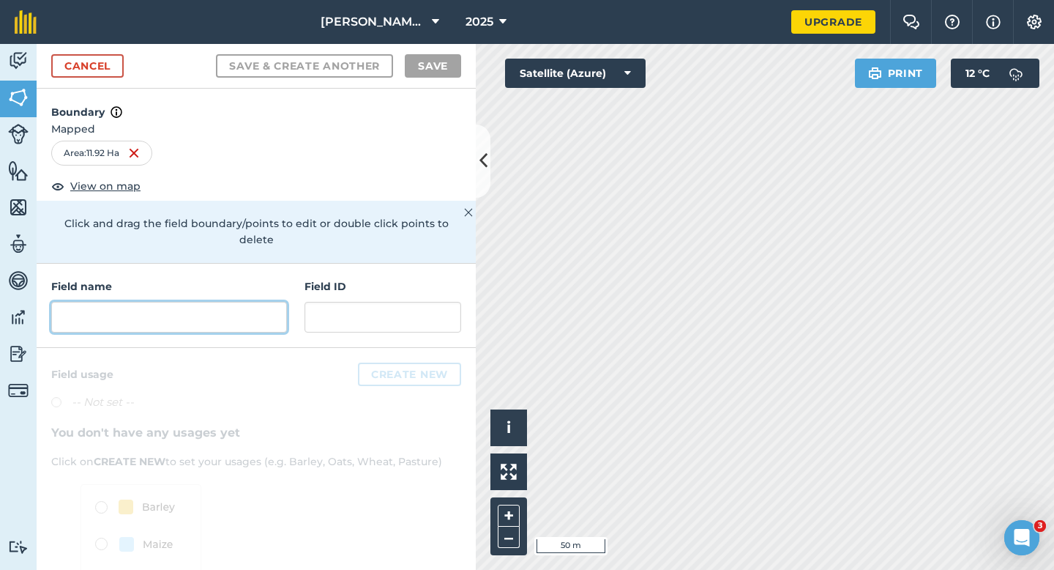
click at [256, 308] on input "text" at bounding box center [169, 317] width 236 height 31
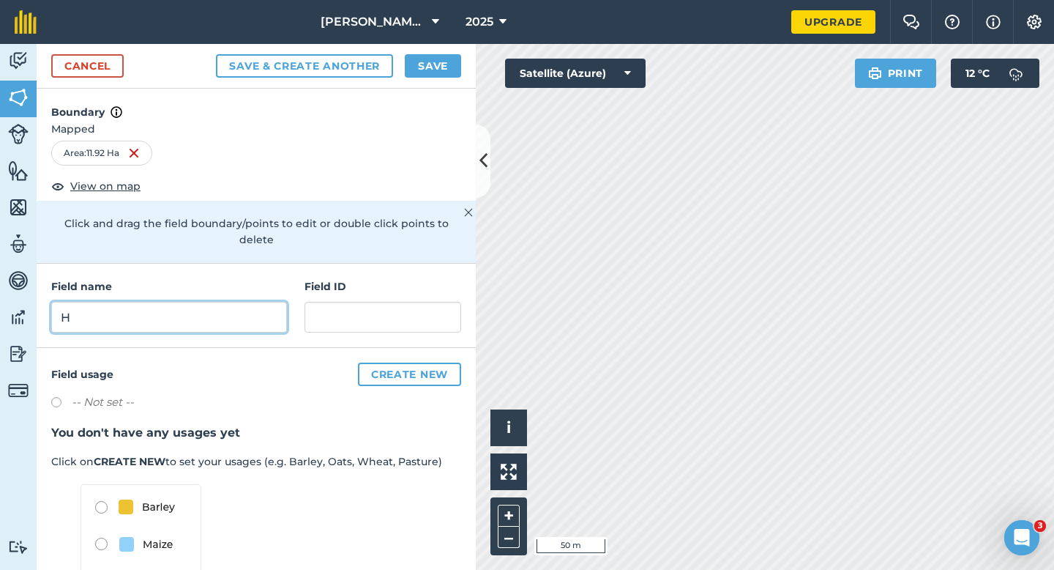
type input "H"
click at [430, 65] on button "Save" at bounding box center [433, 65] width 56 height 23
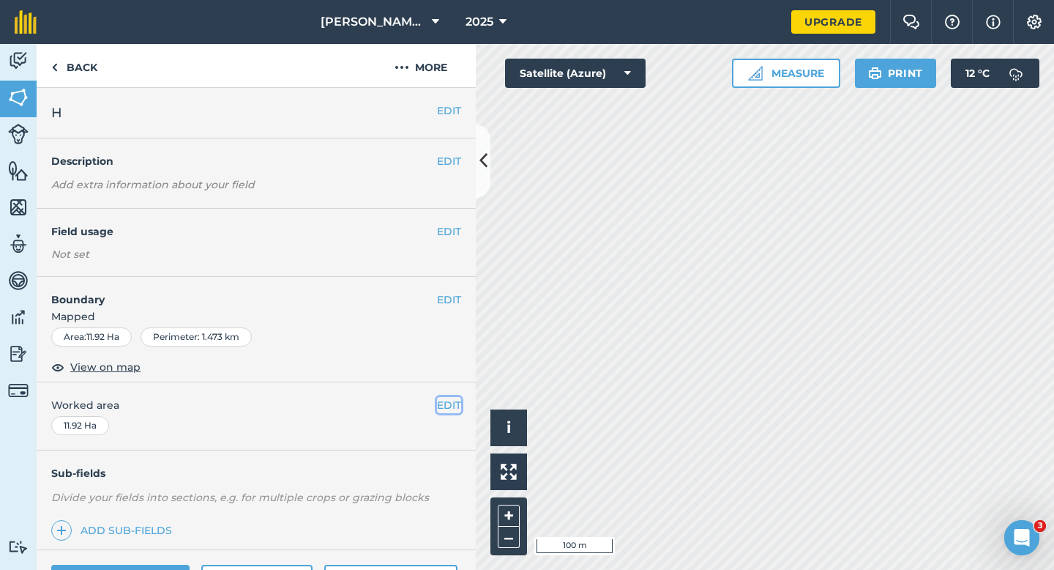
click at [449, 404] on button "EDIT" at bounding box center [449, 405] width 24 height 16
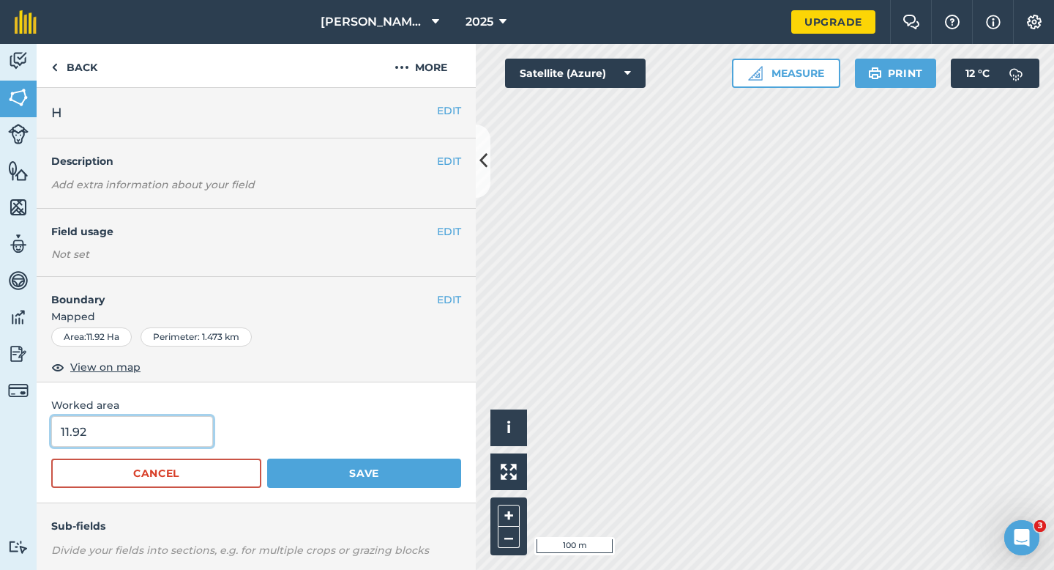
click at [138, 428] on input "11.92" at bounding box center [132, 431] width 162 height 31
type input "12"
click at [267, 458] on button "Save" at bounding box center [364, 472] width 194 height 29
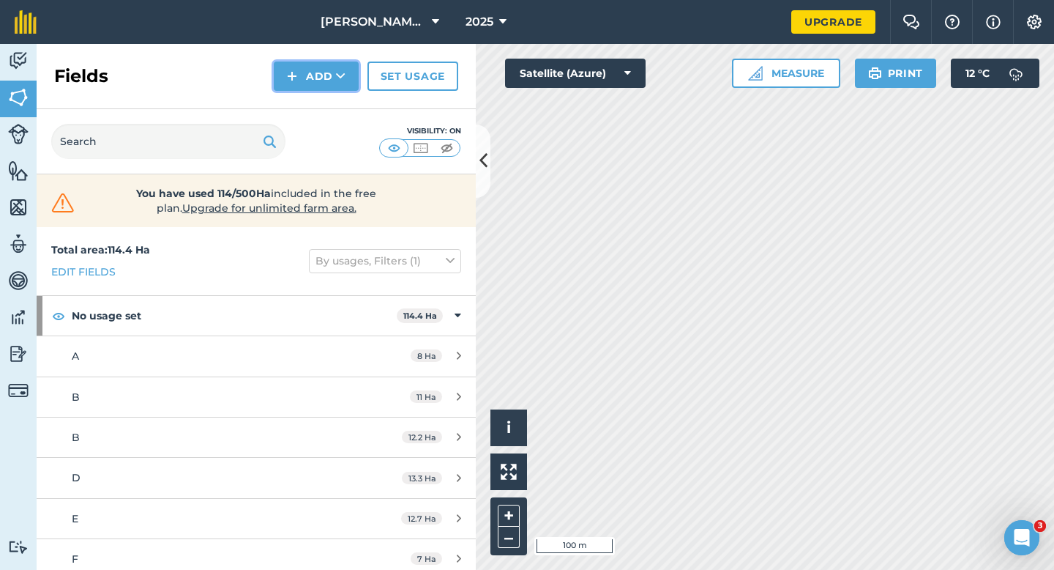
click at [316, 78] on button "Add" at bounding box center [316, 76] width 85 height 29
click at [316, 114] on link "Draw" at bounding box center [316, 109] width 81 height 32
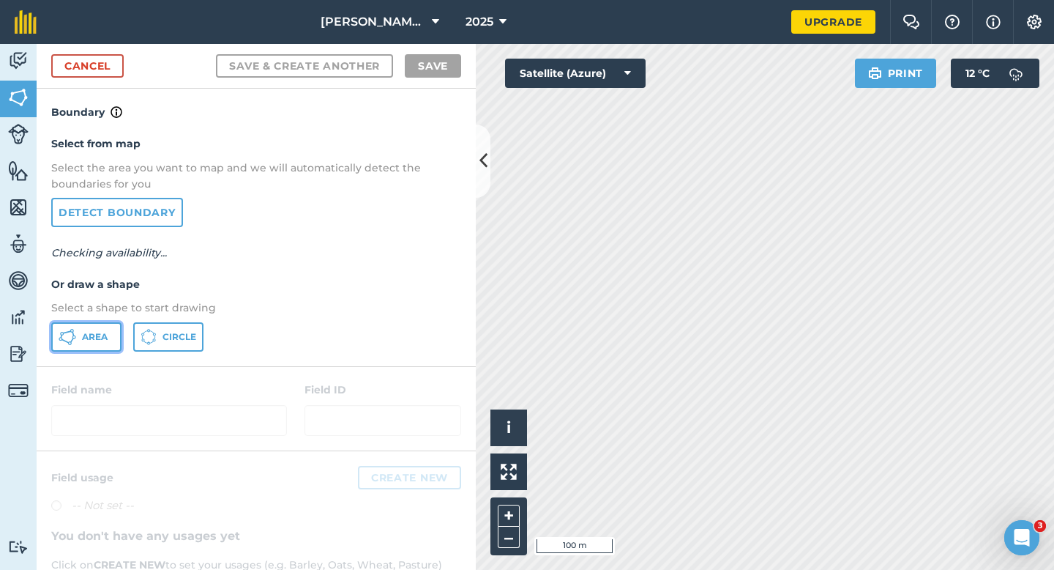
click at [98, 345] on button "Area" at bounding box center [86, 336] width 70 height 29
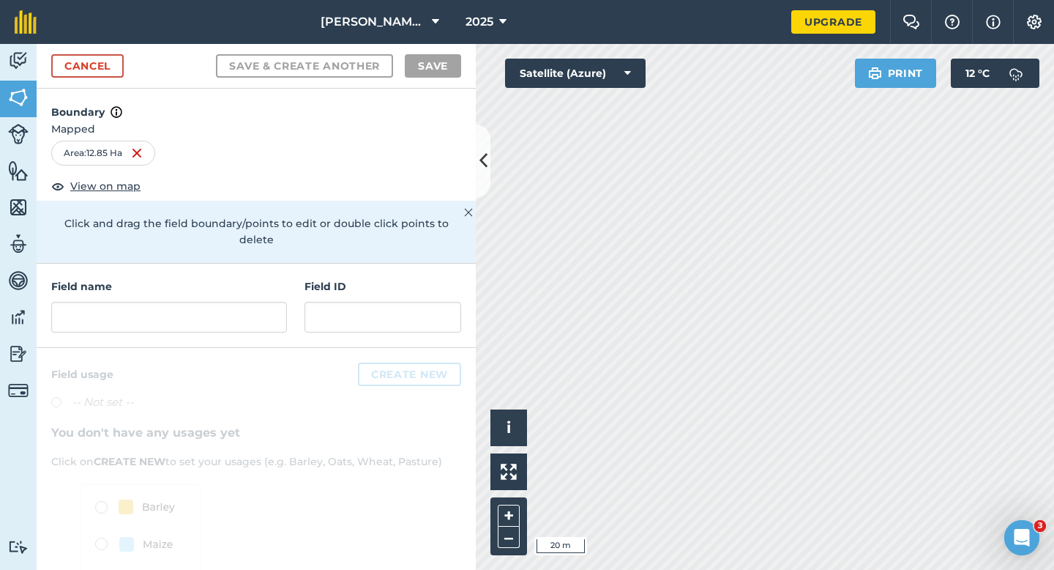
click at [204, 317] on div "Field name Field ID" at bounding box center [256, 306] width 439 height 84
click at [205, 310] on input "text" at bounding box center [169, 317] width 236 height 31
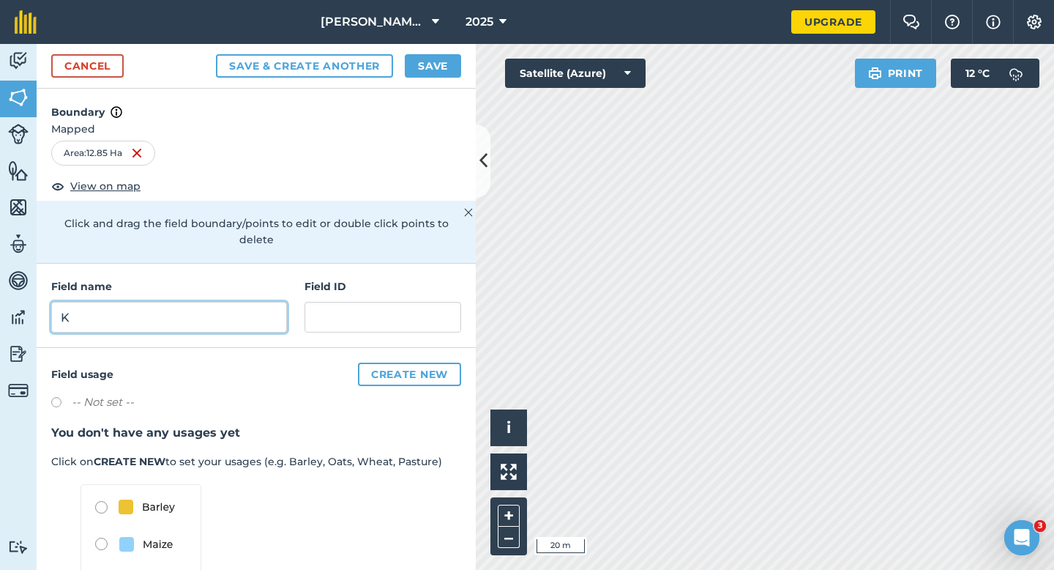
type input "K"
click at [419, 67] on button "Save" at bounding box center [433, 65] width 56 height 23
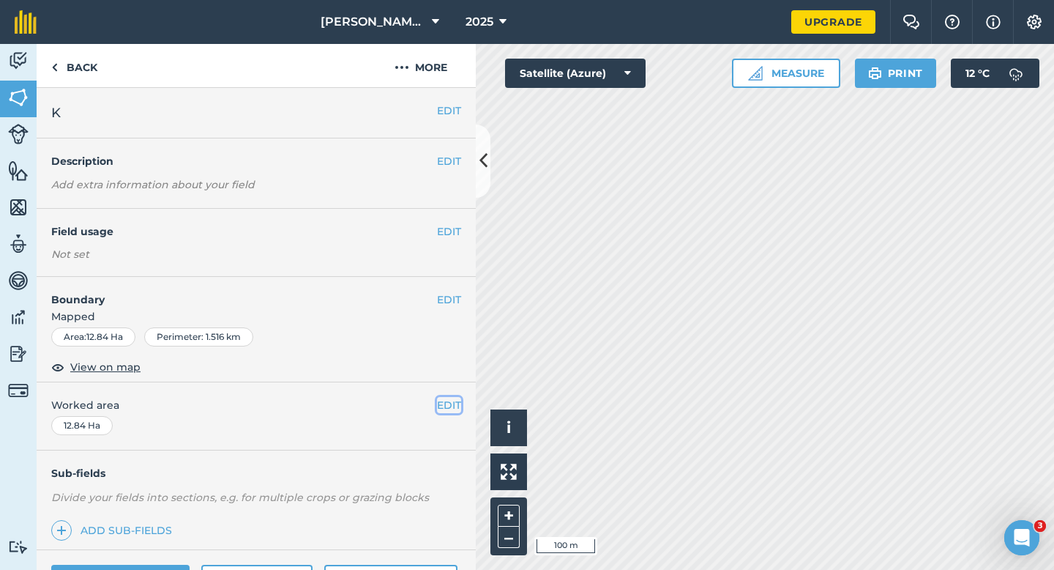
click at [456, 403] on button "EDIT" at bounding box center [449, 405] width 24 height 16
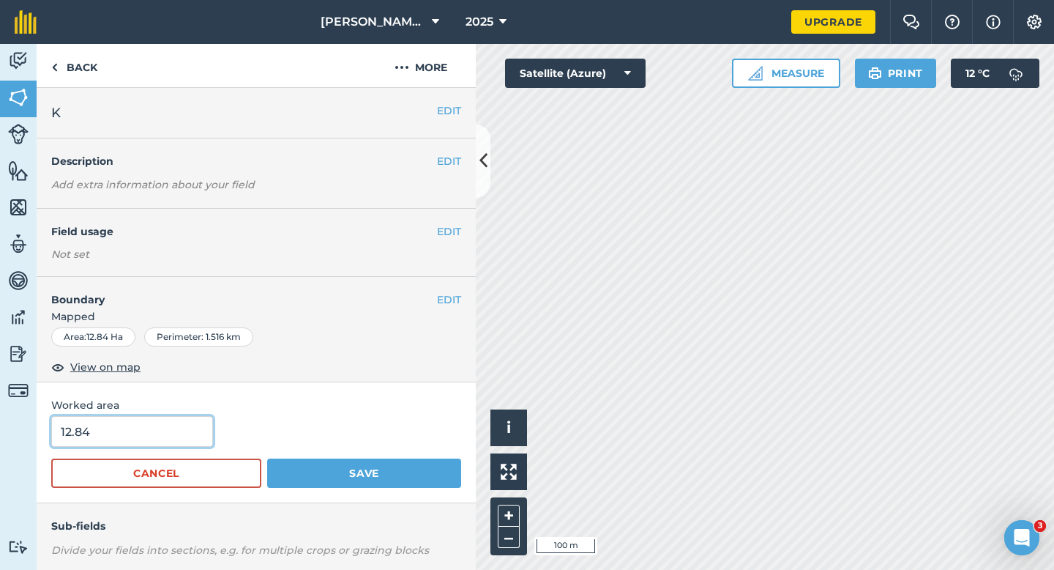
click at [196, 431] on input "12.84" at bounding box center [132, 431] width 162 height 31
type input "13"
click at [267, 458] on button "Save" at bounding box center [364, 472] width 194 height 29
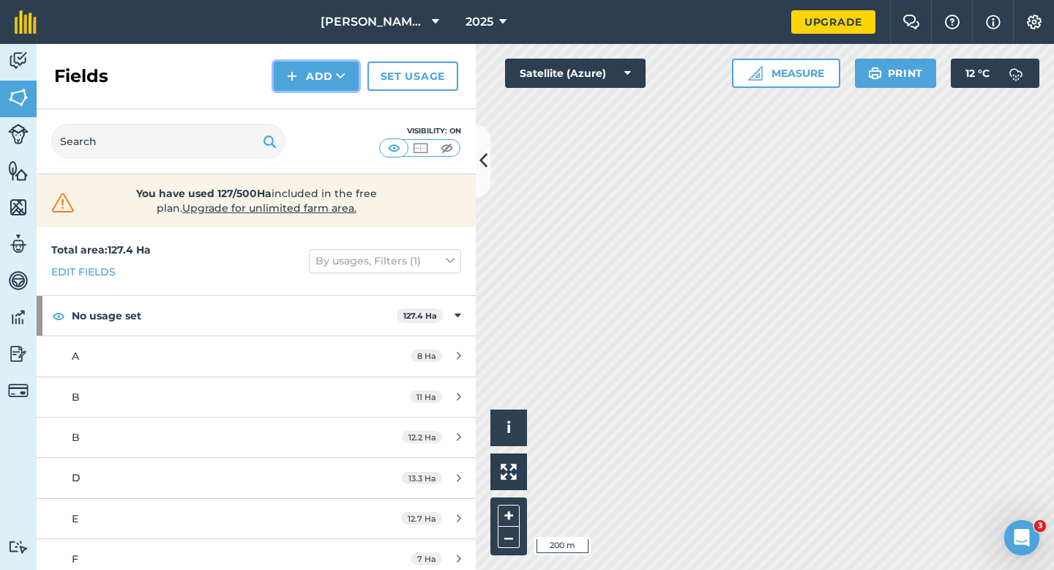
click at [302, 78] on button "Add" at bounding box center [316, 76] width 85 height 29
click at [302, 95] on link "Draw" at bounding box center [316, 109] width 81 height 32
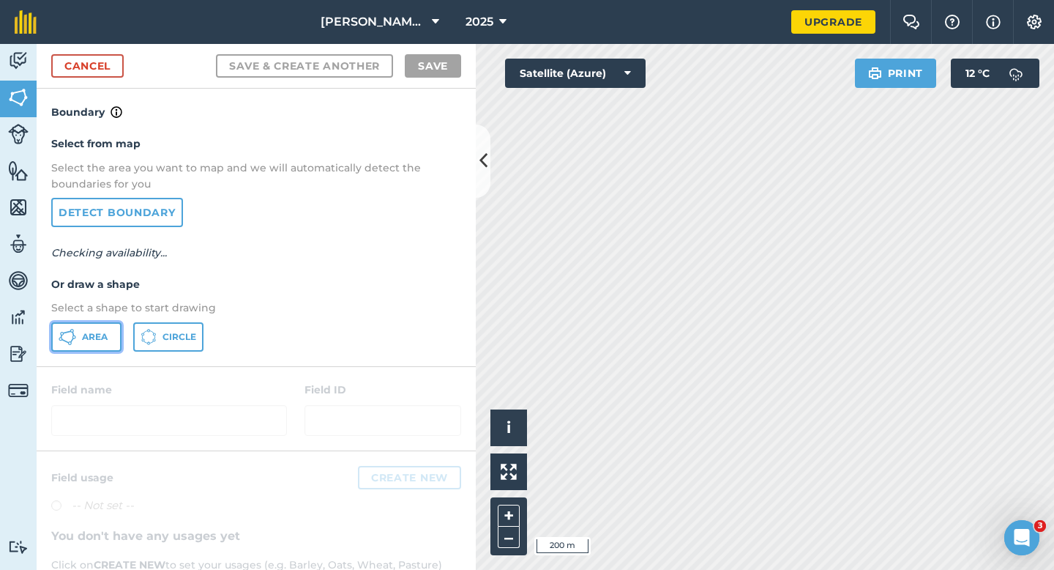
click at [107, 326] on button "Area" at bounding box center [86, 336] width 70 height 29
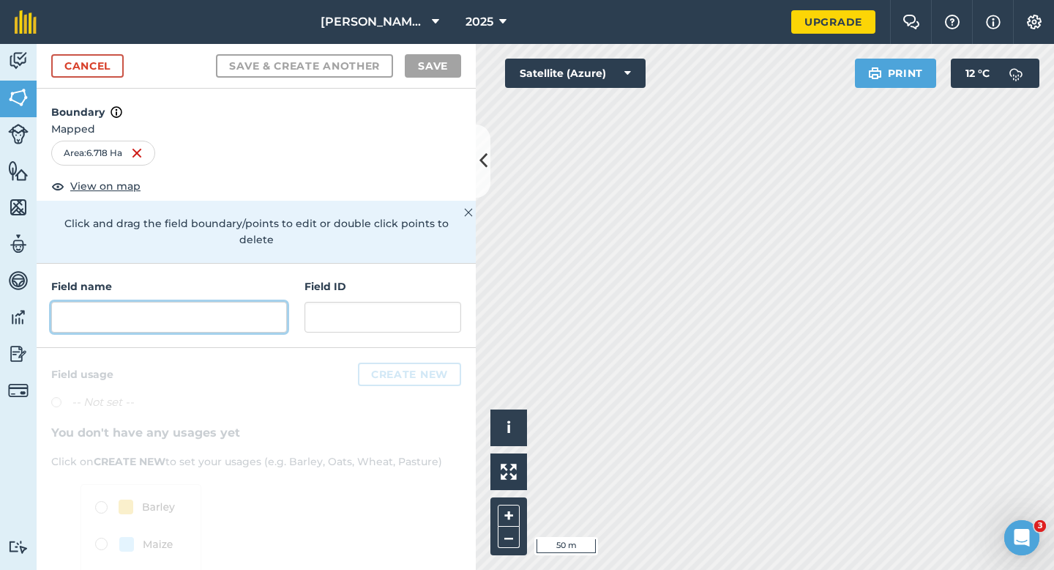
click at [152, 302] on input "text" at bounding box center [169, 317] width 236 height 31
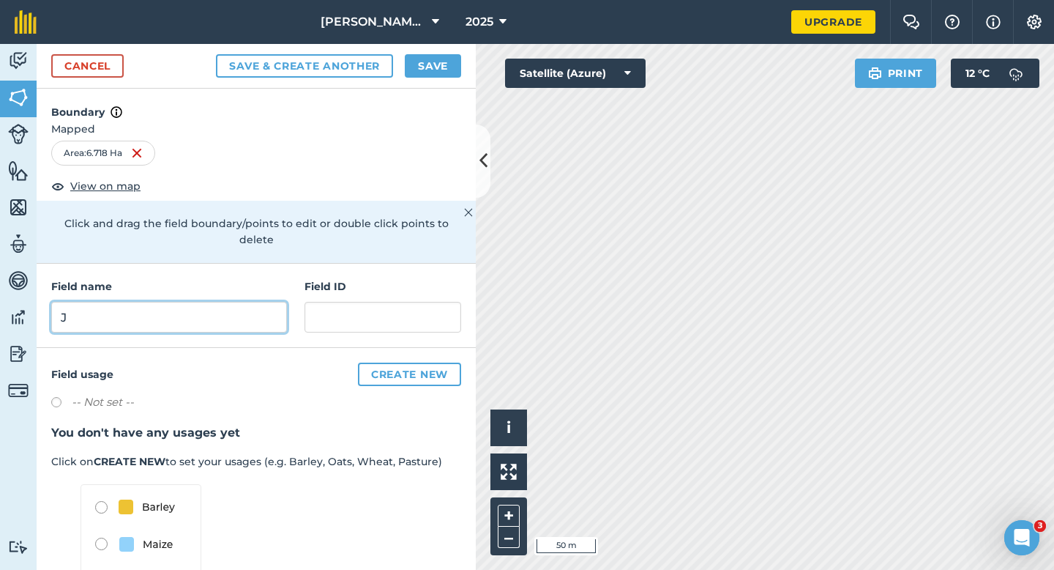
type input "J"
click at [427, 62] on button "Save" at bounding box center [433, 65] width 56 height 23
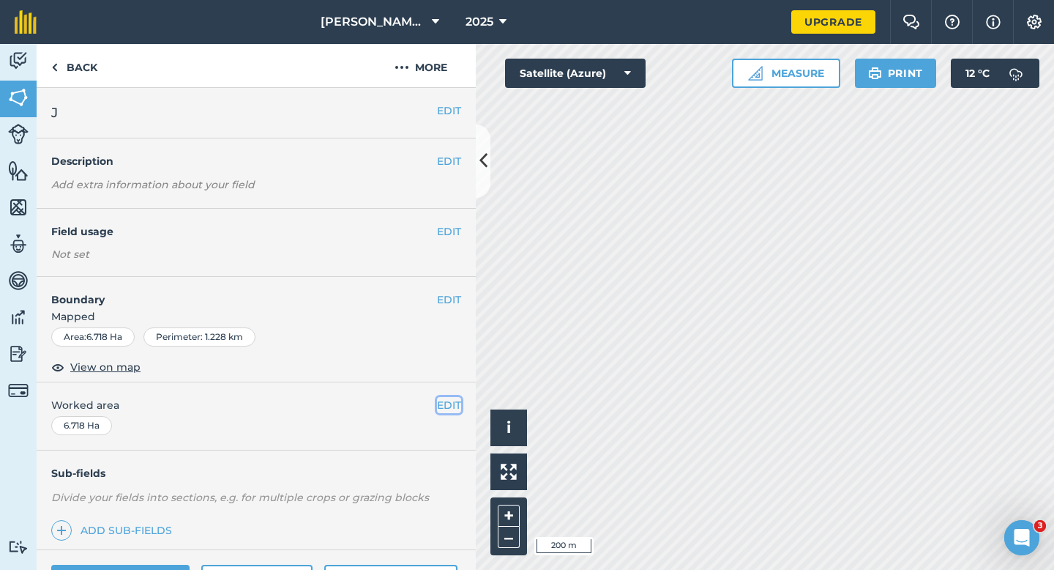
click at [441, 406] on button "EDIT" at bounding box center [449, 405] width 24 height 16
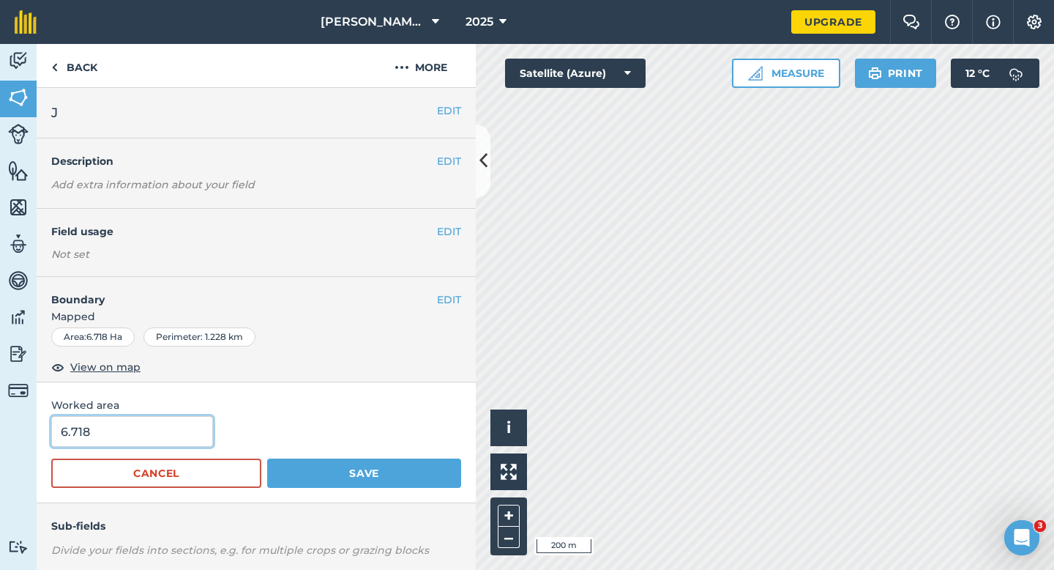
click at [144, 433] on input "6.718" at bounding box center [132, 431] width 162 height 31
type input "7"
click at [267, 458] on button "Save" at bounding box center [364, 472] width 194 height 29
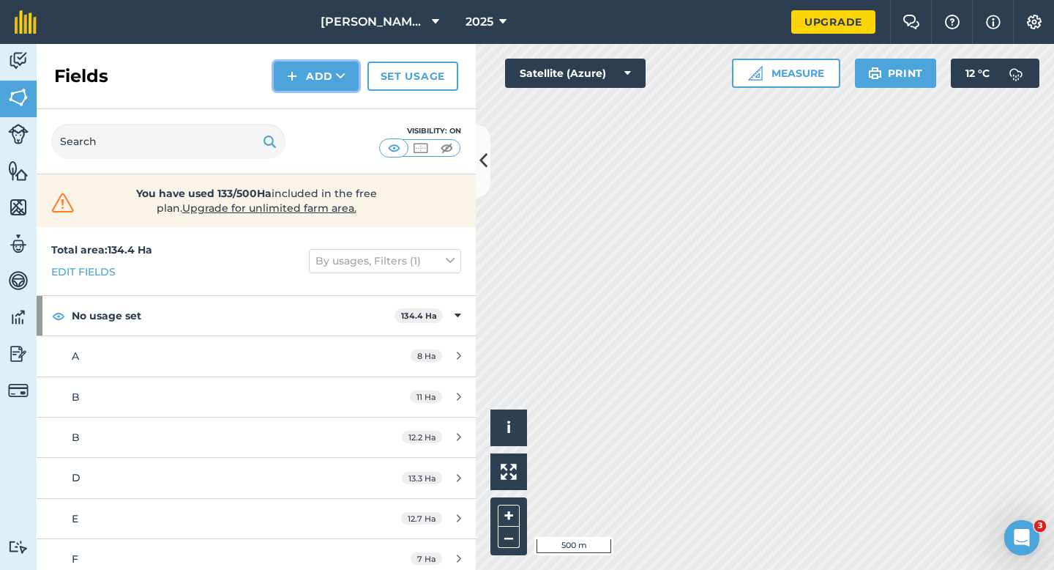
click at [327, 84] on button "Add" at bounding box center [316, 76] width 85 height 29
click at [327, 106] on link "Draw" at bounding box center [316, 109] width 81 height 32
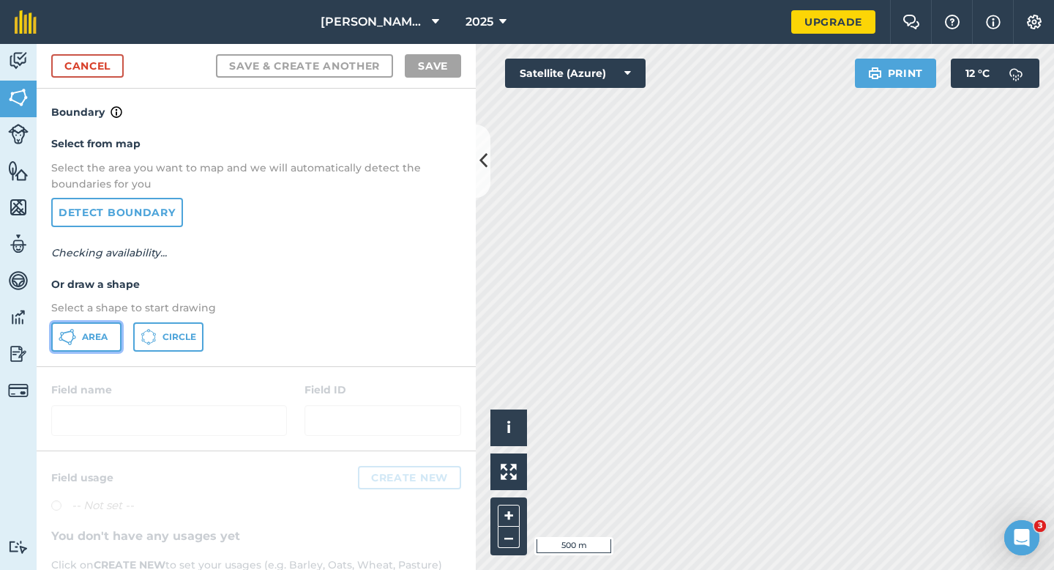
click at [103, 327] on button "Area" at bounding box center [86, 336] width 70 height 29
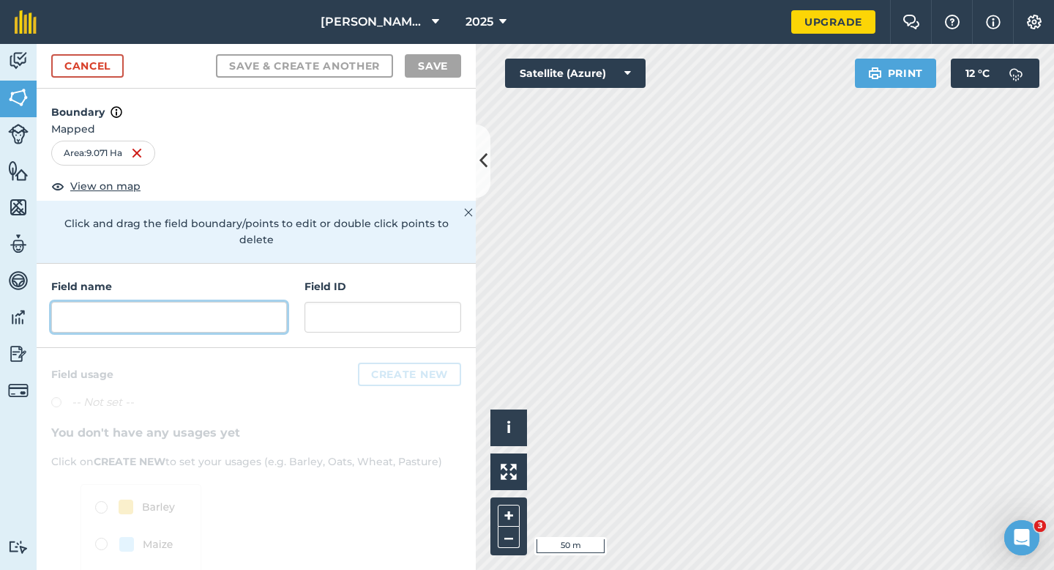
click at [249, 302] on input "text" at bounding box center [169, 317] width 236 height 31
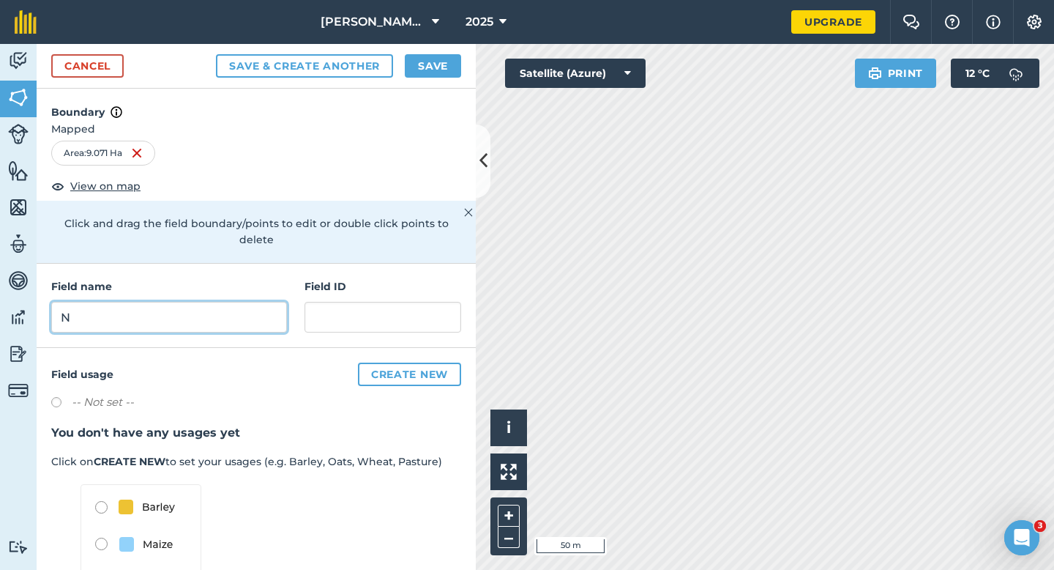
type input "N"
click at [413, 72] on button "Save" at bounding box center [433, 65] width 56 height 23
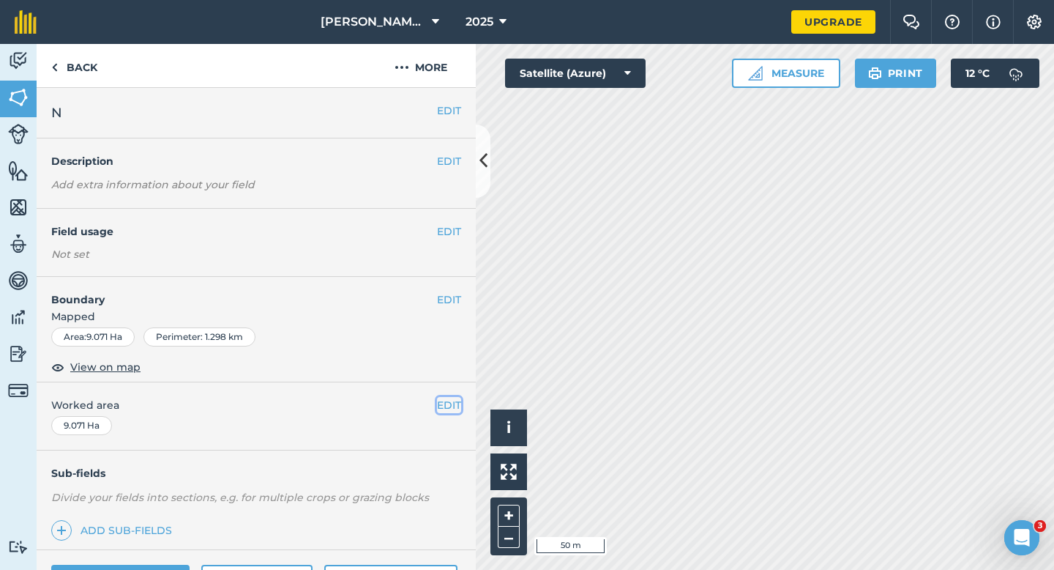
click at [451, 412] on button "EDIT" at bounding box center [449, 405] width 24 height 16
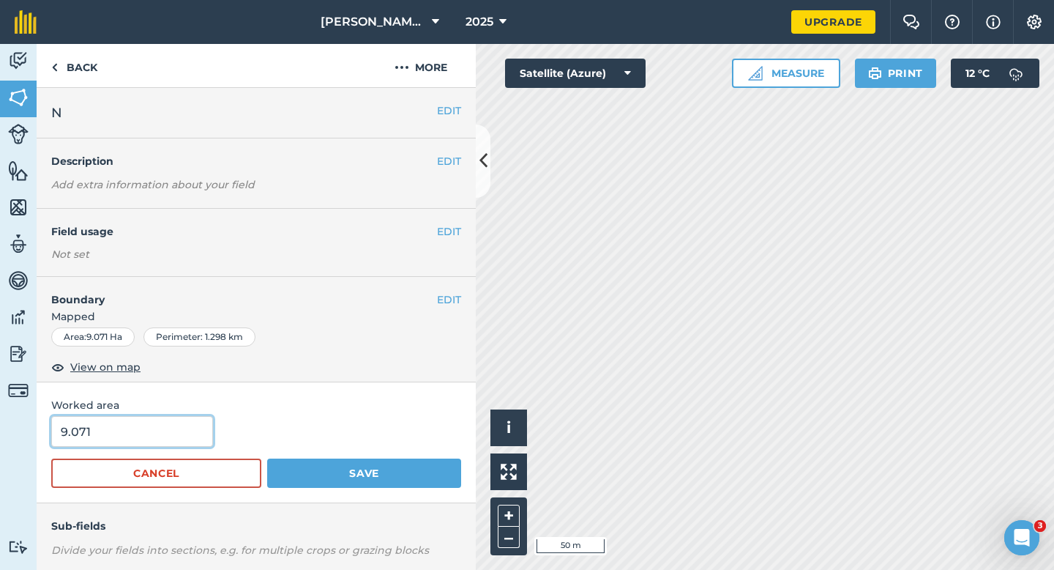
click at [94, 421] on input "9.071" at bounding box center [132, 431] width 162 height 31
type input "9"
click at [267, 458] on button "Save" at bounding box center [364, 472] width 194 height 29
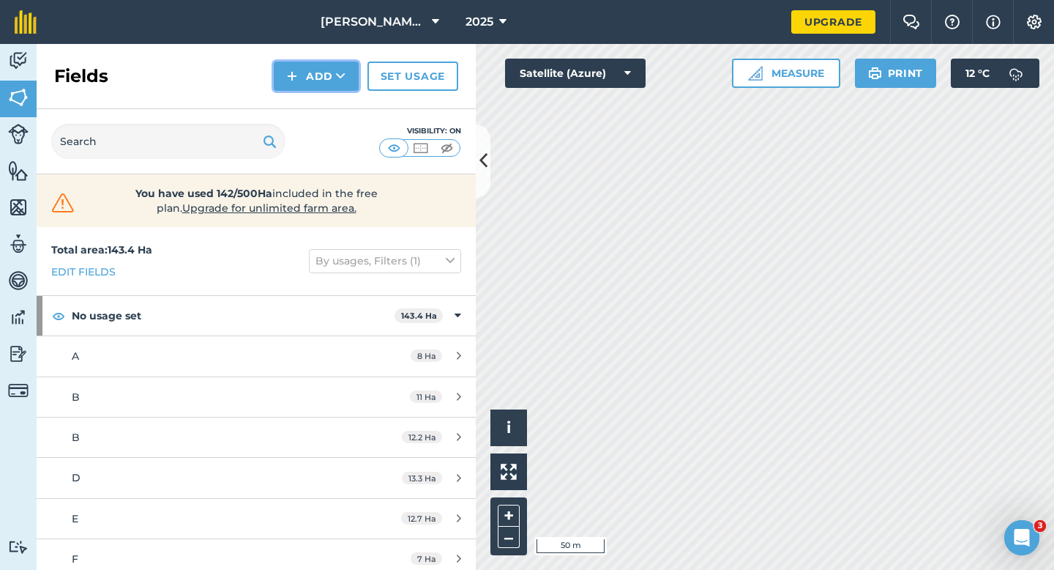
click at [341, 78] on icon at bounding box center [341, 76] width 10 height 15
click at [341, 100] on link "Draw" at bounding box center [316, 109] width 81 height 32
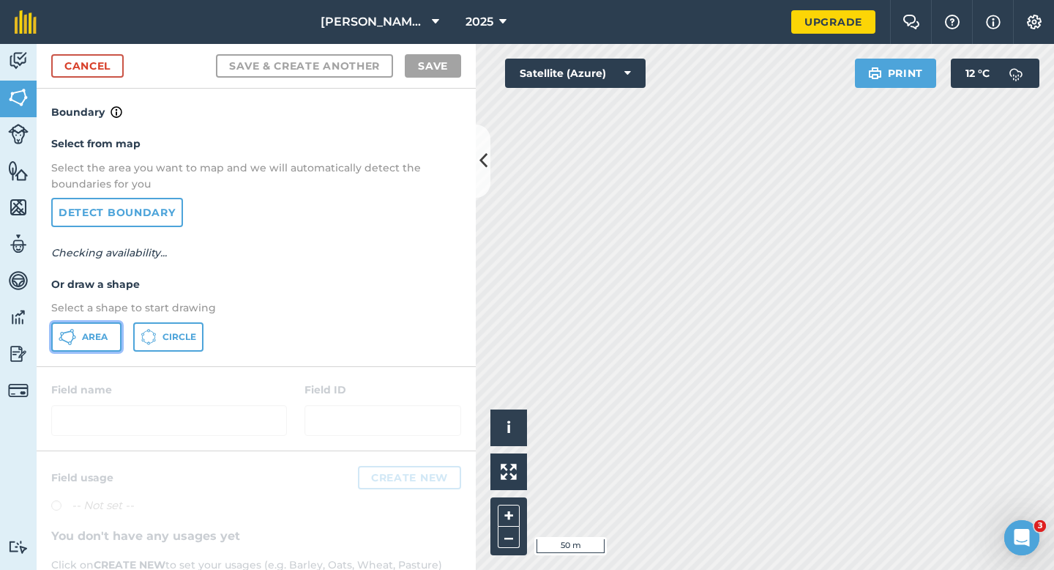
click at [81, 336] on button "Area" at bounding box center [86, 336] width 70 height 29
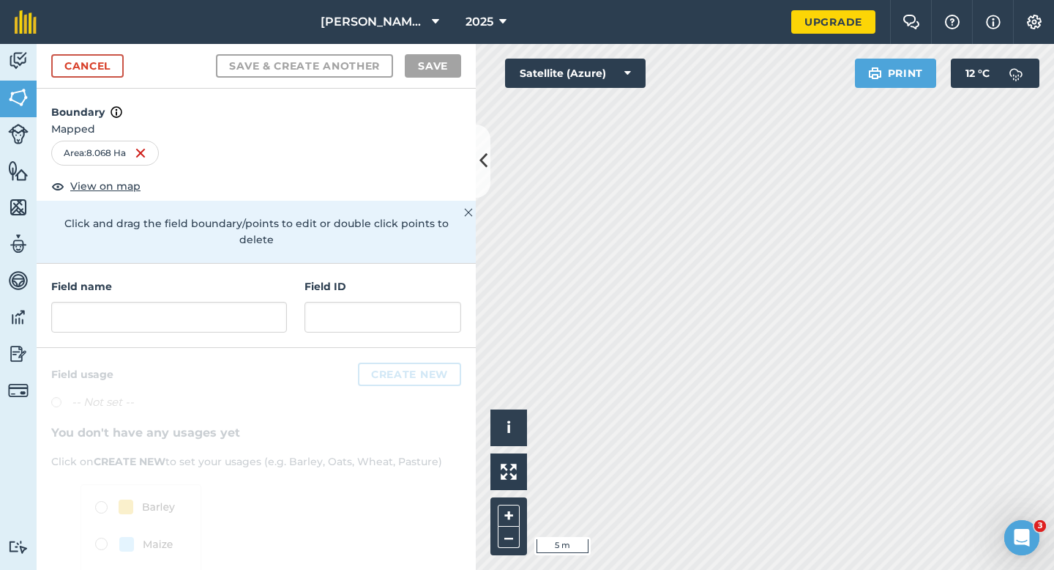
click at [201, 278] on h4 "Field name" at bounding box center [169, 286] width 236 height 16
click at [201, 302] on input "text" at bounding box center [169, 317] width 236 height 31
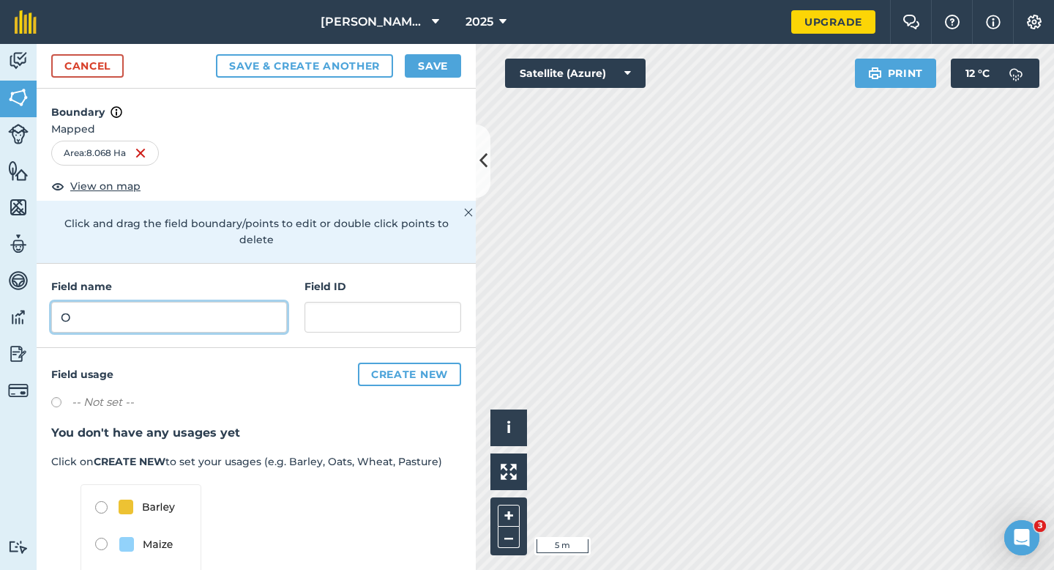
type input "O"
click at [433, 61] on button "Save" at bounding box center [433, 65] width 56 height 23
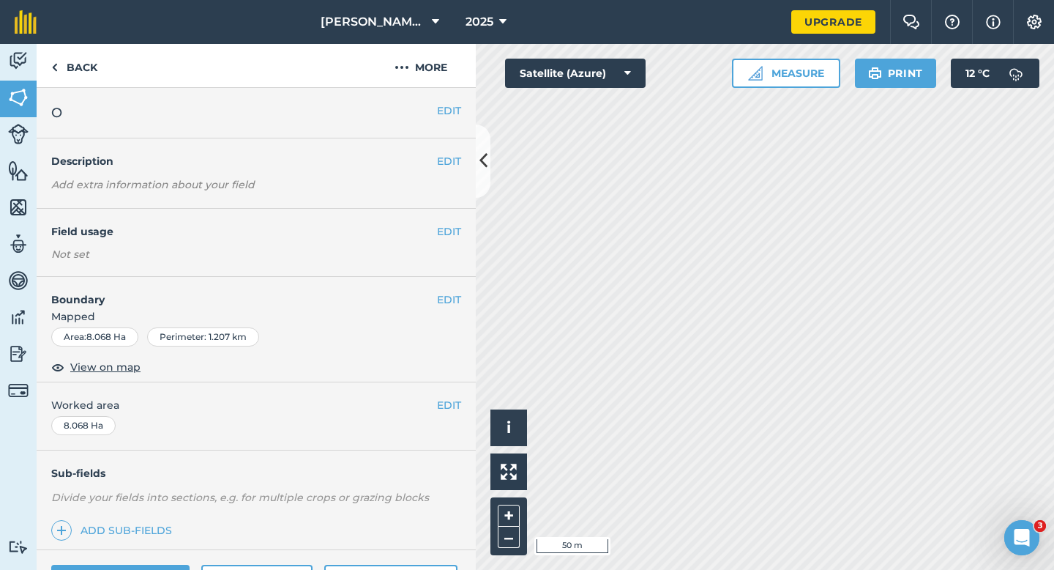
click at [458, 392] on div "EDIT Worked area 8.068 Ha" at bounding box center [256, 416] width 439 height 68
click at [455, 398] on button "EDIT" at bounding box center [449, 405] width 24 height 16
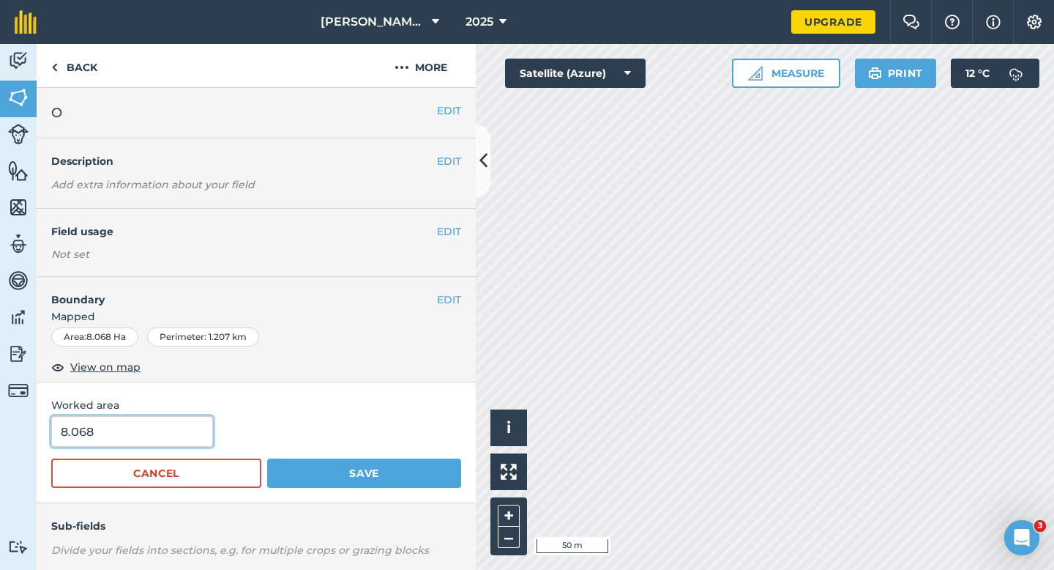
click at [130, 438] on input "8.068" at bounding box center [132, 431] width 162 height 31
type input "8"
click at [267, 458] on button "Save" at bounding box center [364, 472] width 194 height 29
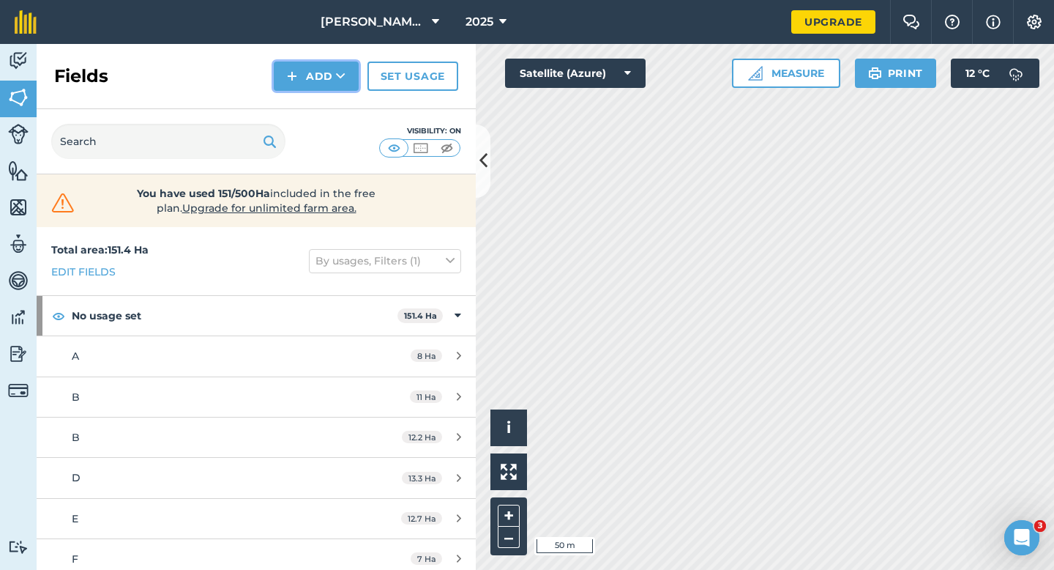
click at [295, 64] on button "Add" at bounding box center [316, 76] width 85 height 29
click at [300, 119] on link "Draw" at bounding box center [316, 109] width 81 height 32
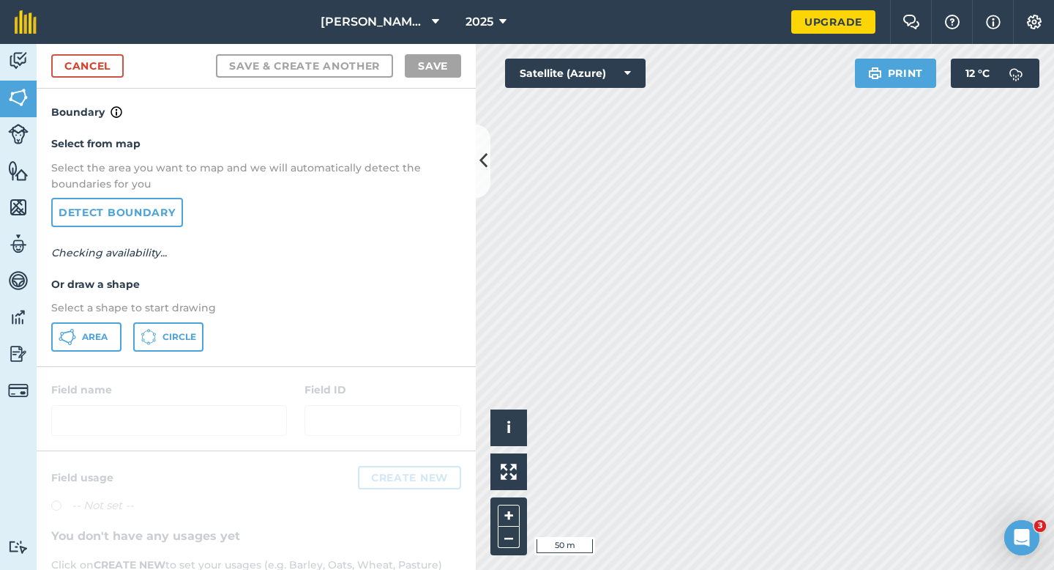
click at [126, 336] on div "Area Circle" at bounding box center [256, 336] width 410 height 29
click at [116, 336] on button "Area" at bounding box center [86, 336] width 70 height 29
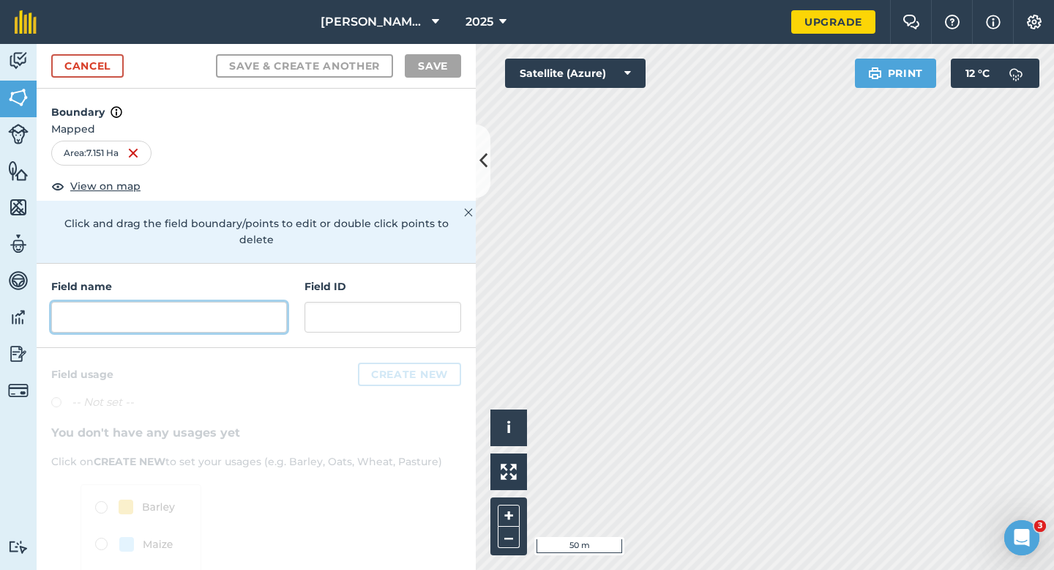
click at [241, 315] on input "text" at bounding box center [169, 317] width 236 height 31
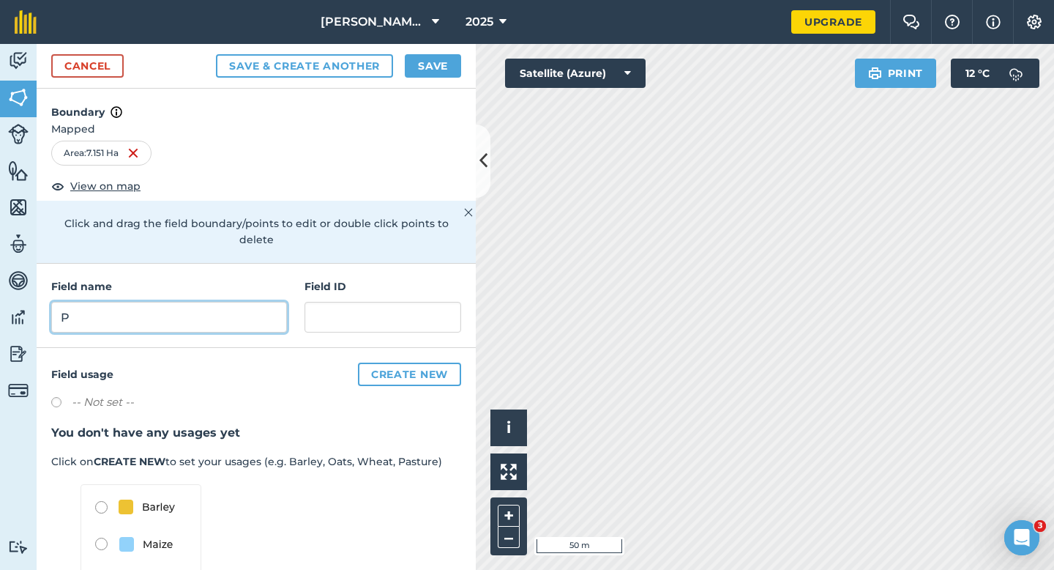
type input "P"
click at [435, 65] on button "Save" at bounding box center [433, 65] width 56 height 23
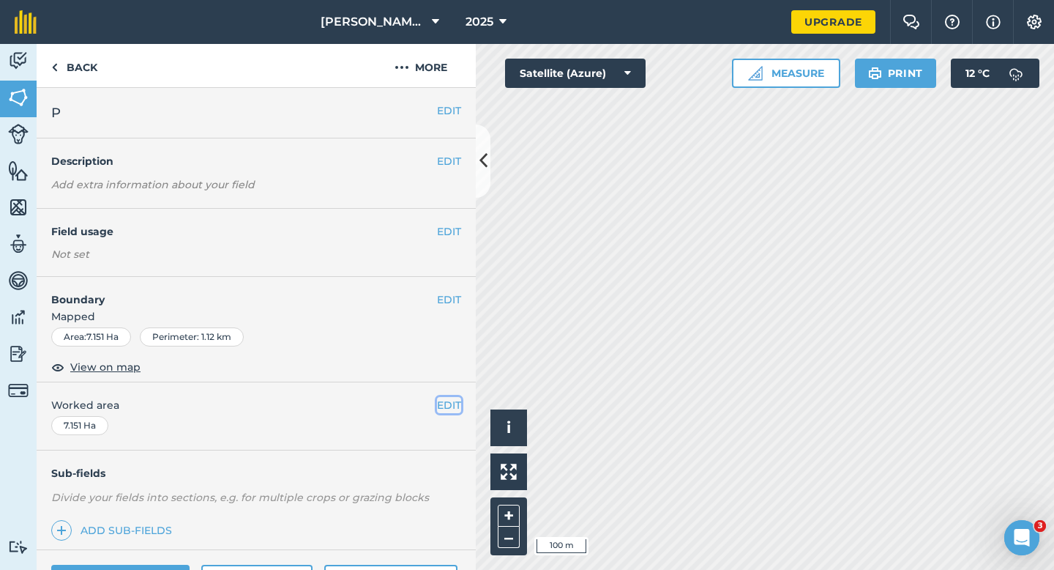
click at [446, 400] on button "EDIT" at bounding box center [449, 405] width 24 height 16
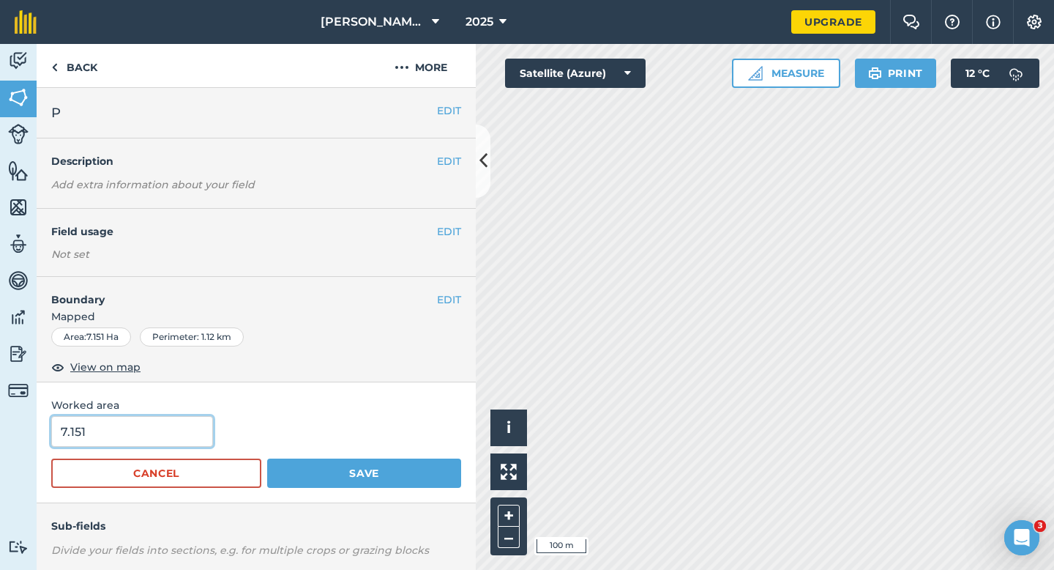
click at [133, 442] on input "7.151" at bounding box center [132, 431] width 162 height 31
type input "7"
click at [267, 458] on button "Save" at bounding box center [364, 472] width 194 height 29
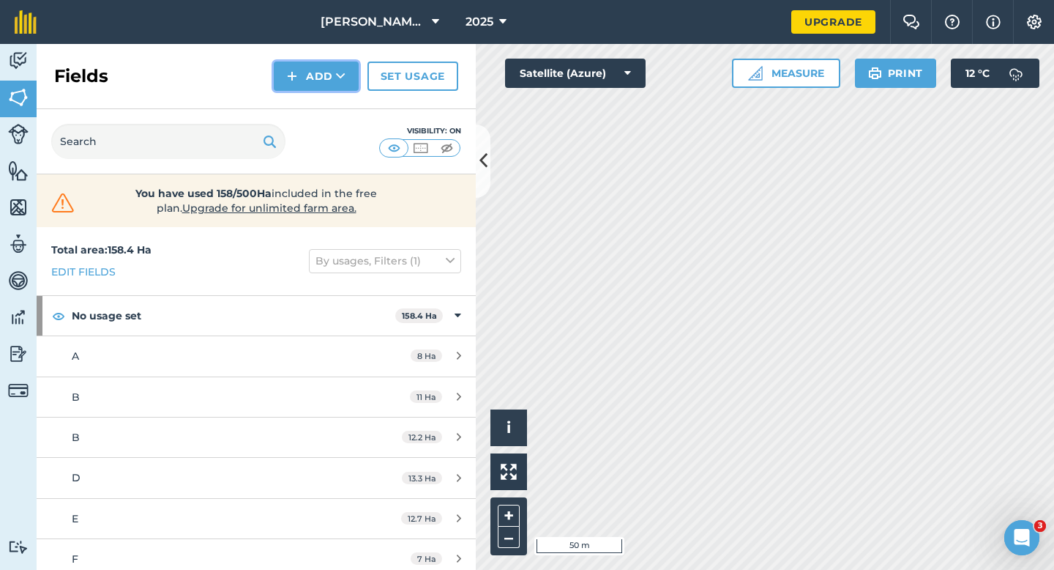
click at [309, 65] on button "Add" at bounding box center [316, 76] width 85 height 29
click at [309, 98] on link "Draw" at bounding box center [316, 109] width 81 height 32
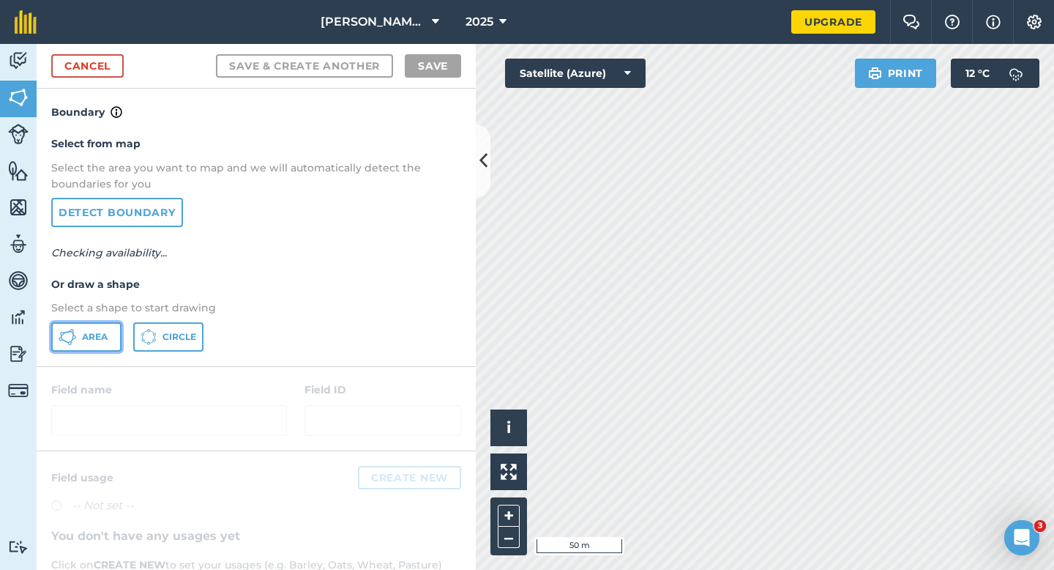
click at [100, 324] on button "Area" at bounding box center [86, 336] width 70 height 29
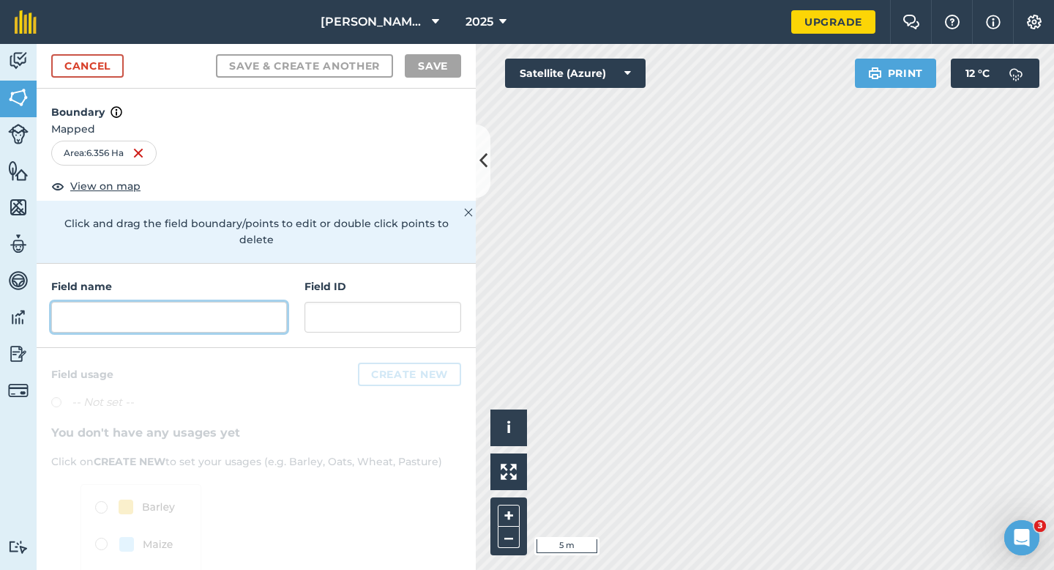
click at [133, 302] on input "text" at bounding box center [169, 317] width 236 height 31
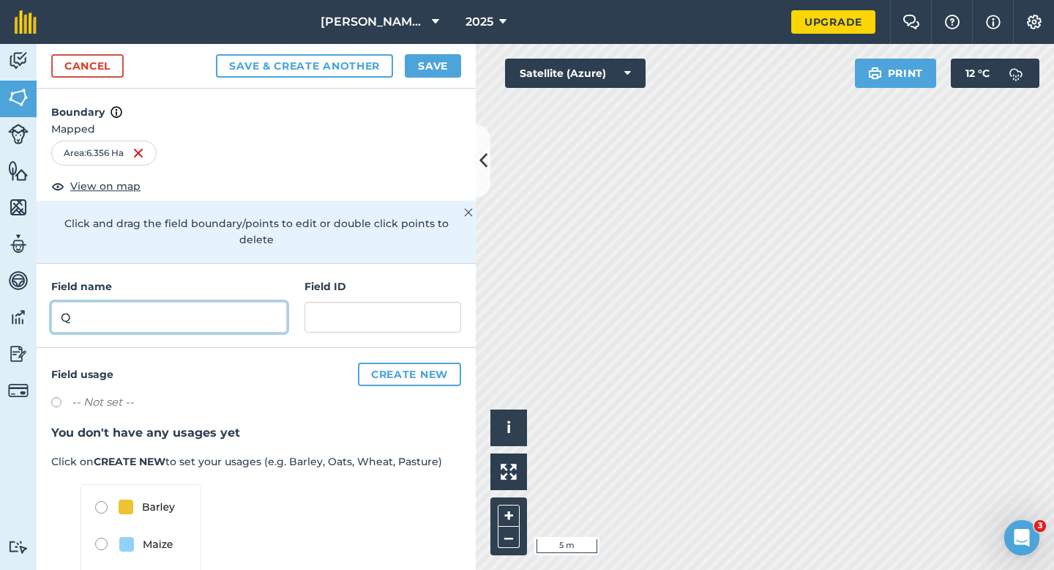
type input "Q"
click at [424, 60] on button "Save" at bounding box center [433, 65] width 56 height 23
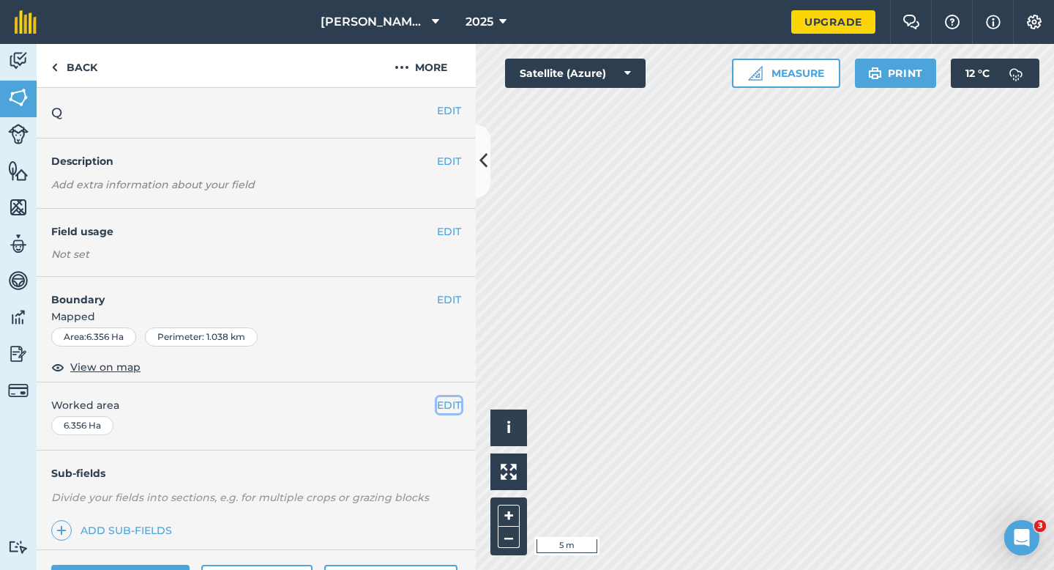
click at [437, 404] on button "EDIT" at bounding box center [449, 405] width 24 height 16
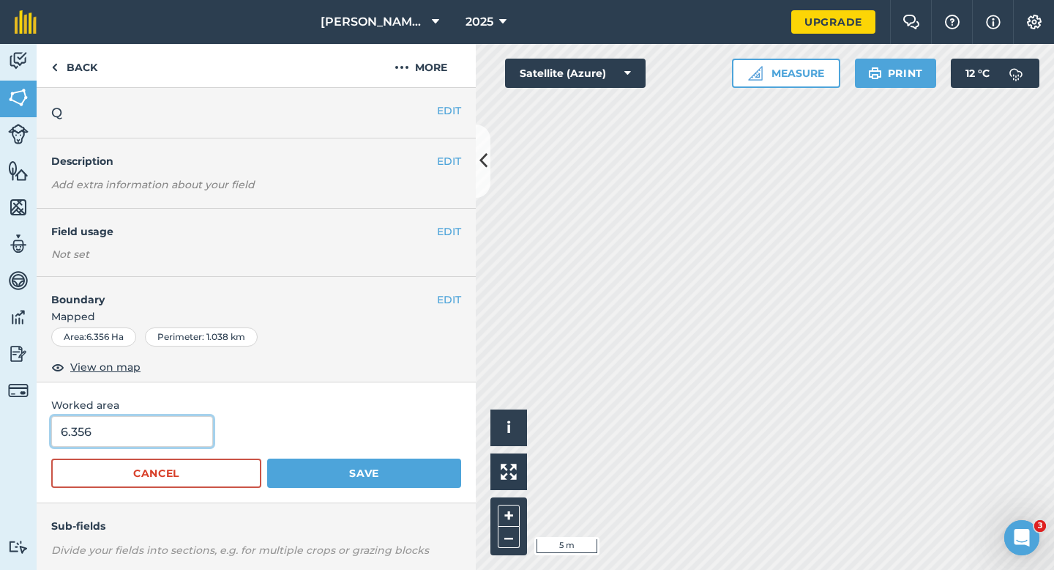
click at [136, 442] on input "6.356" at bounding box center [132, 431] width 162 height 31
type input "6.5"
click at [267, 458] on button "Save" at bounding box center [364, 472] width 194 height 29
